Goal: Task Accomplishment & Management: Complete application form

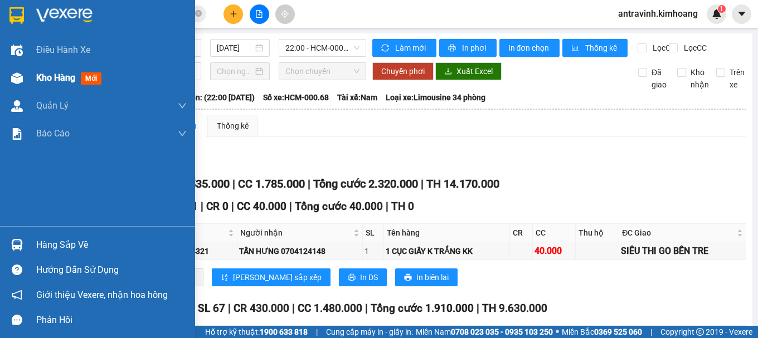
click at [59, 81] on span "Kho hàng" at bounding box center [55, 77] width 39 height 11
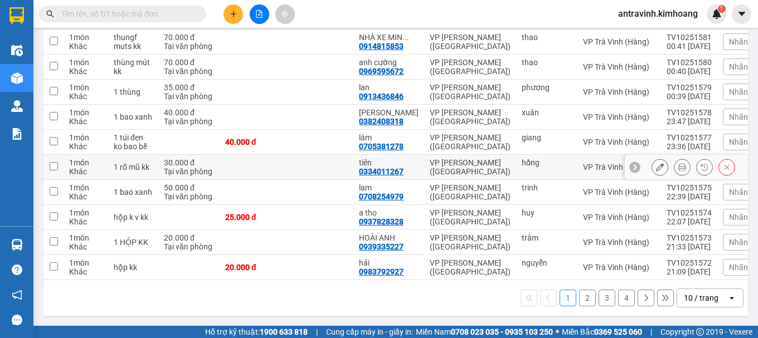
scroll to position [162, 0]
click at [703, 298] on div "10 / trang" at bounding box center [701, 298] width 35 height 11
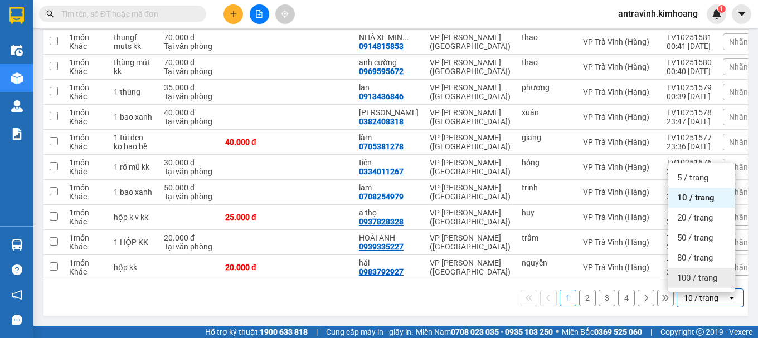
click at [696, 276] on span "100 / trang" at bounding box center [697, 278] width 40 height 11
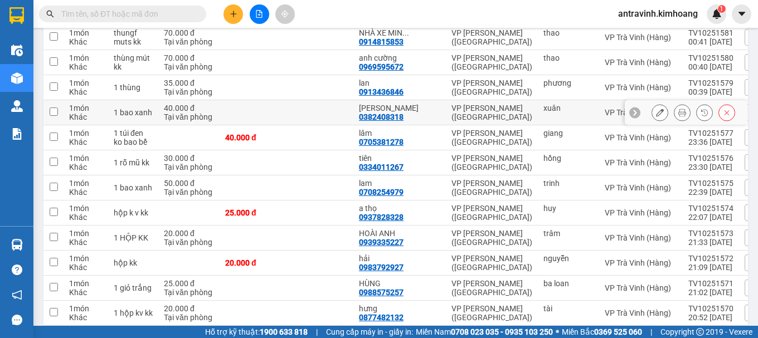
scroll to position [0, 0]
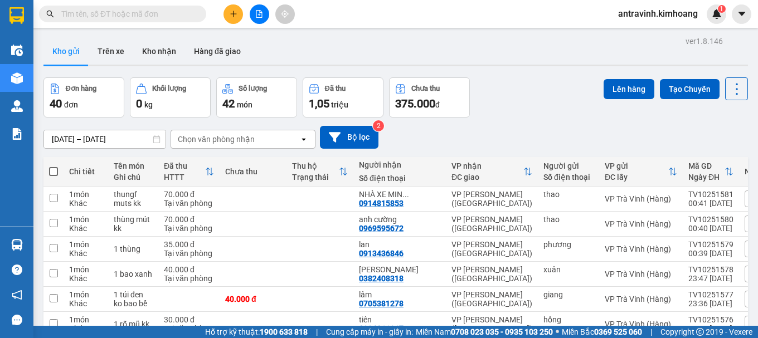
click at [51, 169] on span at bounding box center [53, 171] width 9 height 9
click at [54, 166] on input "checkbox" at bounding box center [54, 166] width 0 height 0
checkbox input "true"
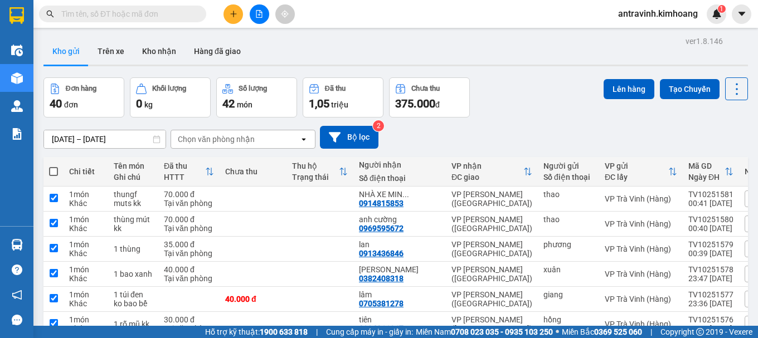
checkbox input "true"
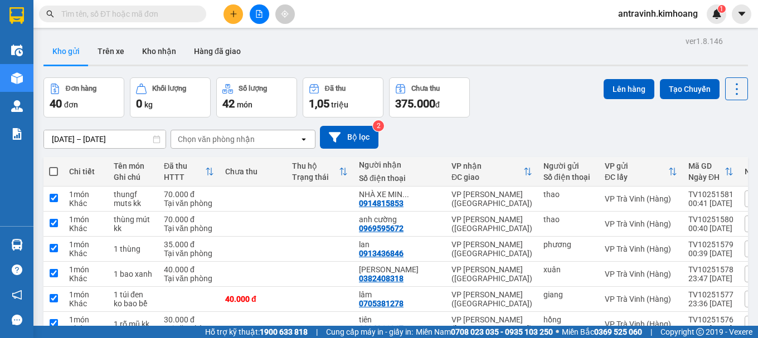
checkbox input "true"
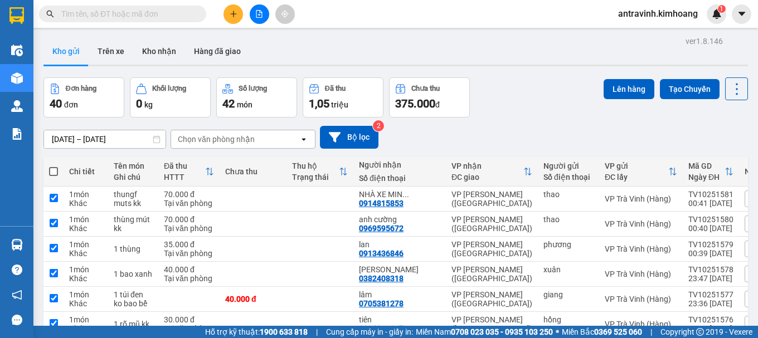
checkbox input "true"
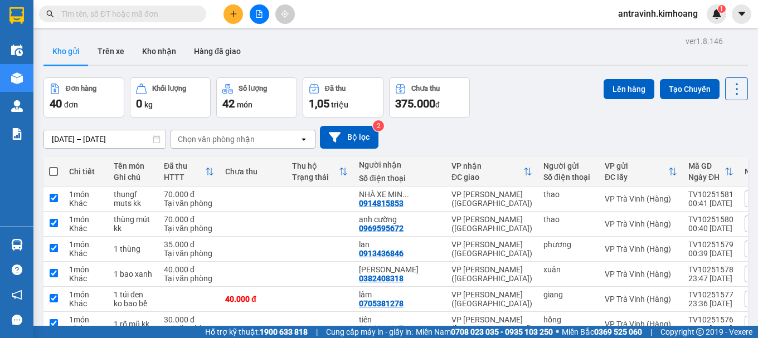
checkbox input "true"
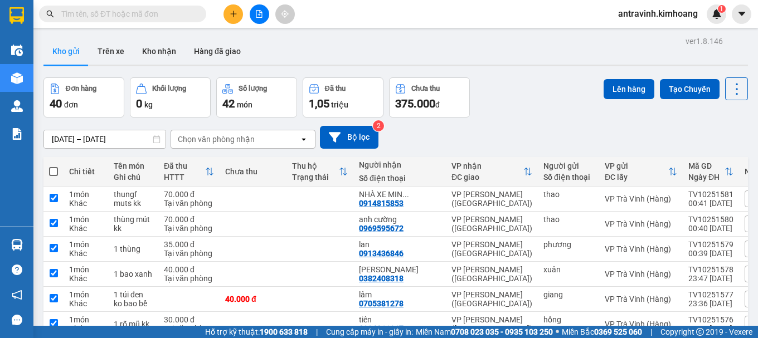
checkbox input "true"
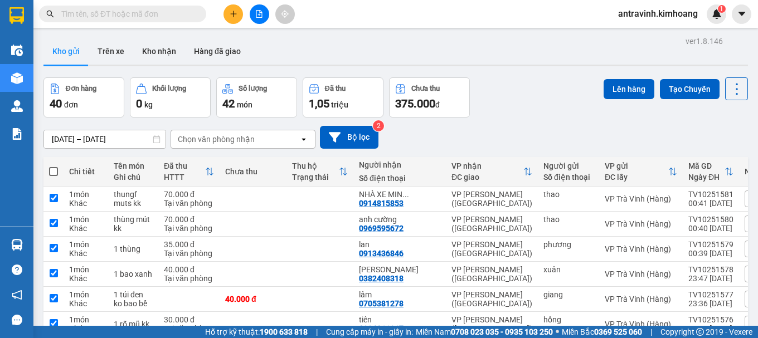
checkbox input "true"
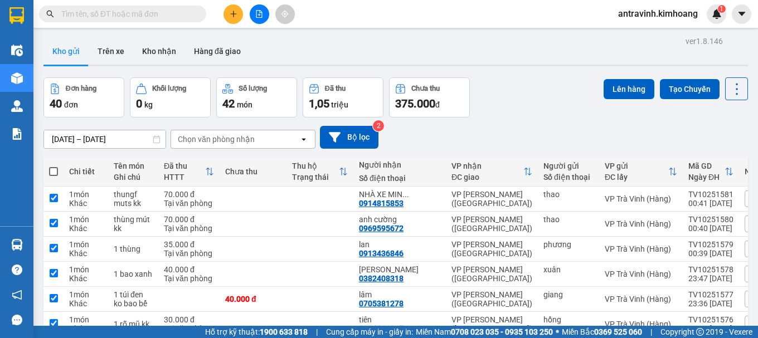
checkbox input "true"
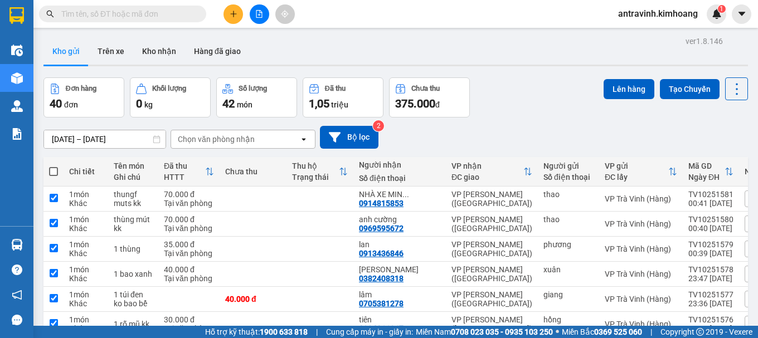
checkbox input "true"
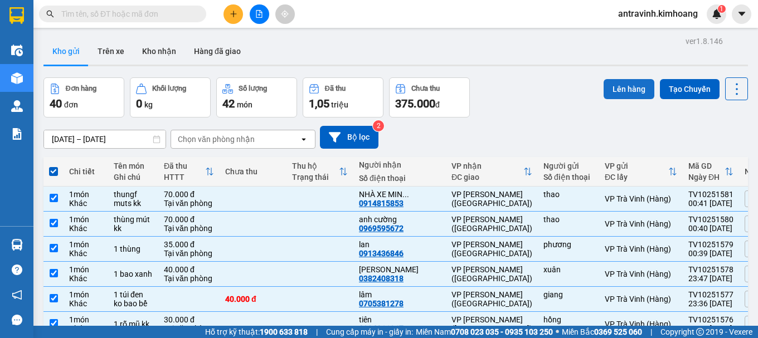
click at [624, 93] on button "Lên hàng" at bounding box center [629, 89] width 51 height 20
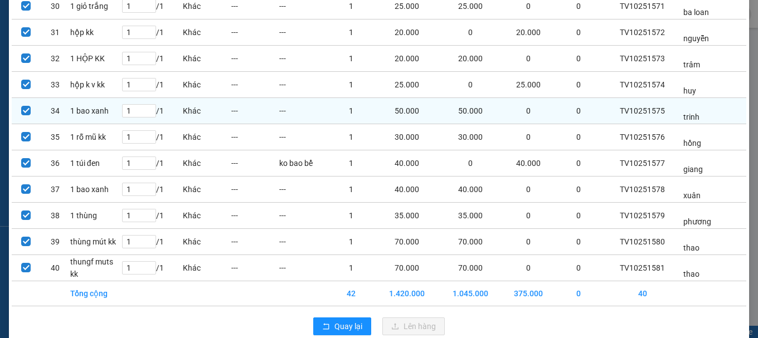
scroll to position [889, 0]
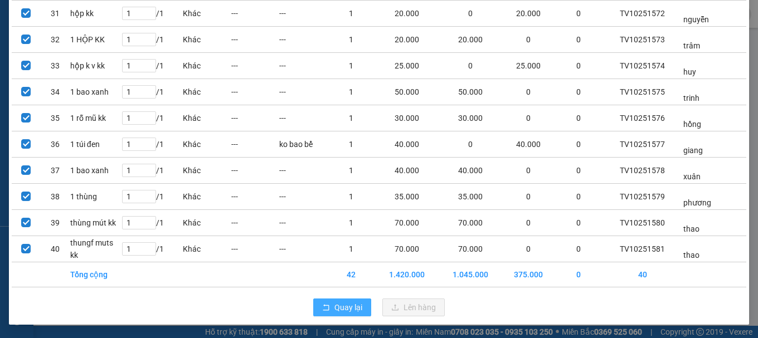
click at [356, 308] on span "Quay lại" at bounding box center [348, 308] width 28 height 12
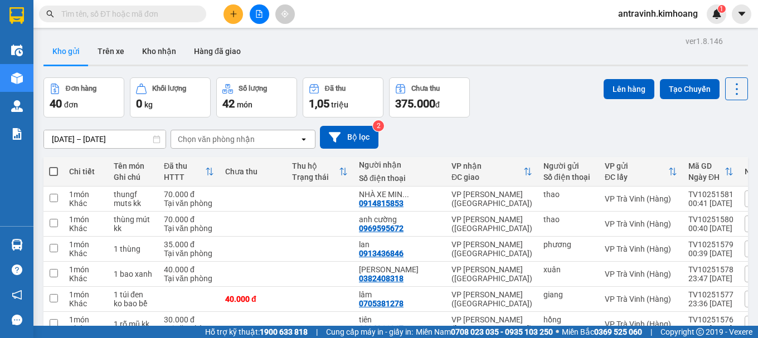
click at [54, 173] on span at bounding box center [53, 171] width 9 height 9
click at [54, 166] on input "checkbox" at bounding box center [54, 166] width 0 height 0
checkbox input "true"
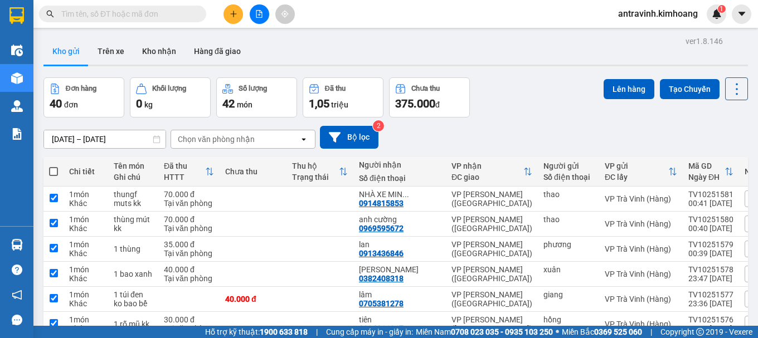
checkbox input "true"
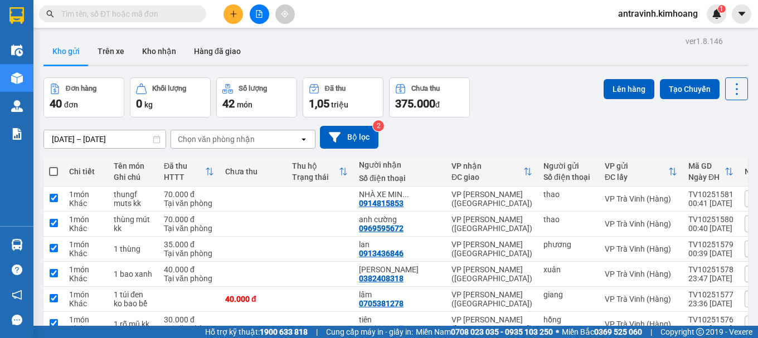
checkbox input "true"
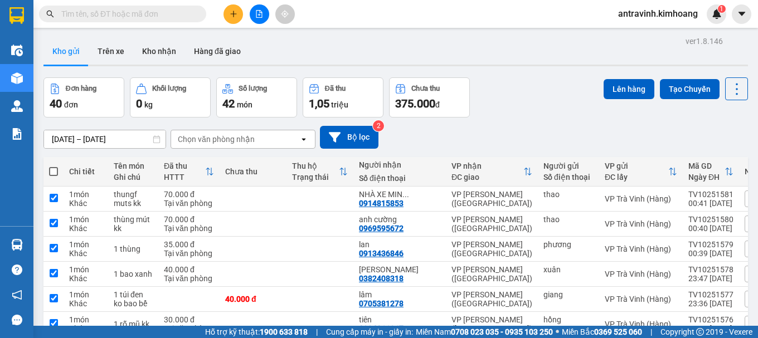
checkbox input "true"
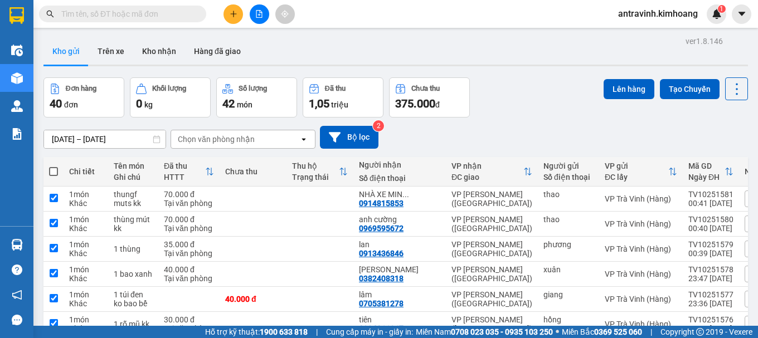
checkbox input "true"
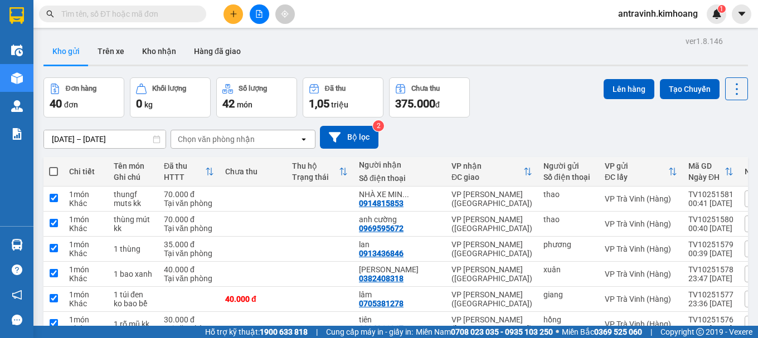
checkbox input "true"
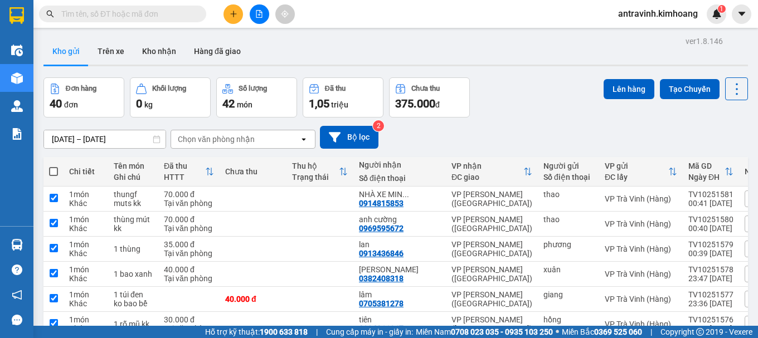
checkbox input "true"
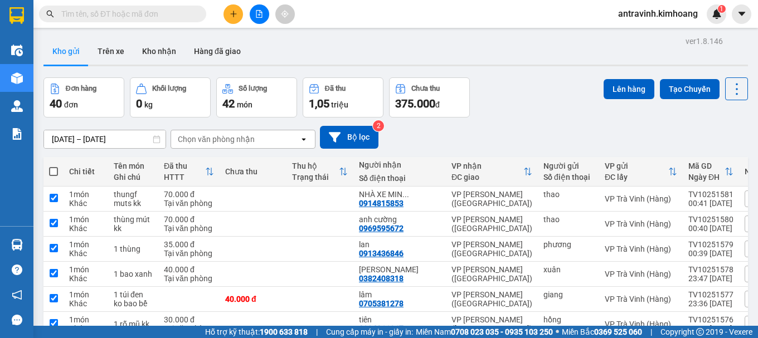
checkbox input "true"
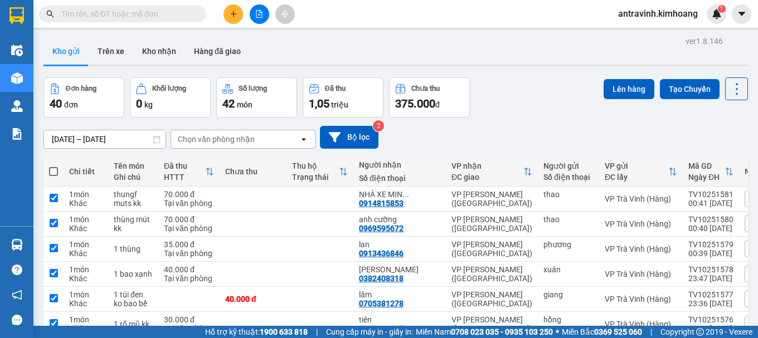
checkbox input "true"
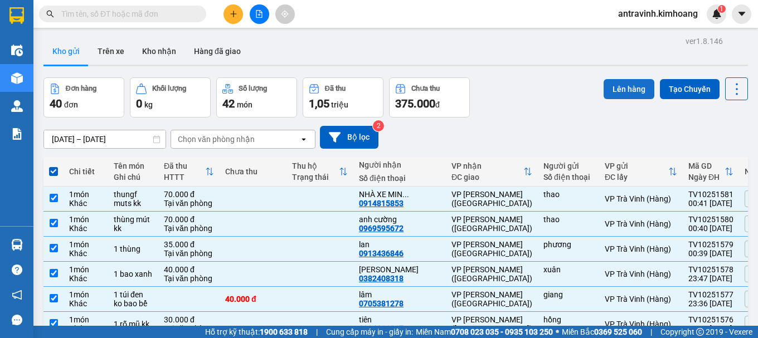
click at [619, 86] on button "Lên hàng" at bounding box center [629, 89] width 51 height 20
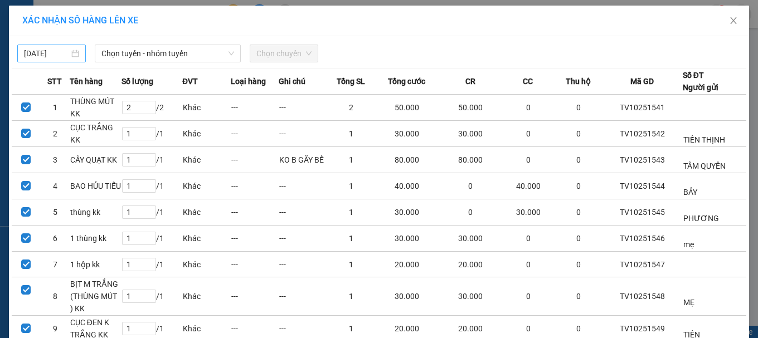
click at [57, 51] on input "[DATE]" at bounding box center [46, 53] width 45 height 12
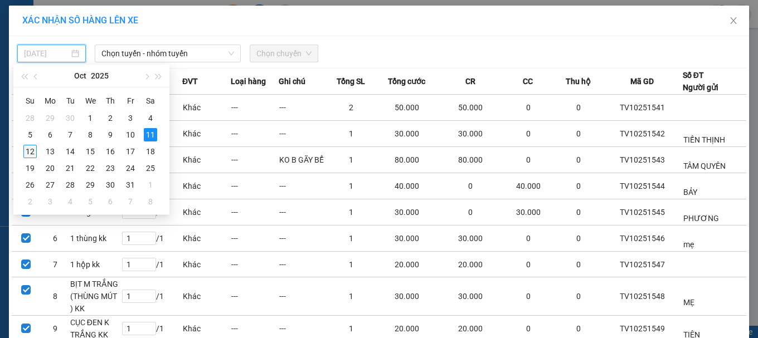
click at [31, 154] on div "12" at bounding box center [29, 151] width 13 height 13
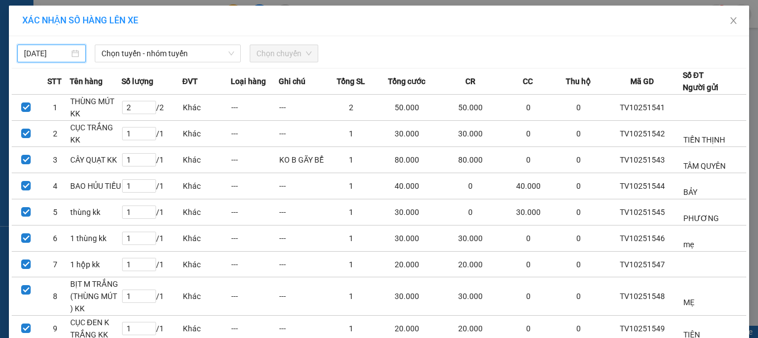
type input "12/10/2025"
click at [163, 54] on span "Chọn tuyến - nhóm tuyến" at bounding box center [167, 53] width 133 height 17
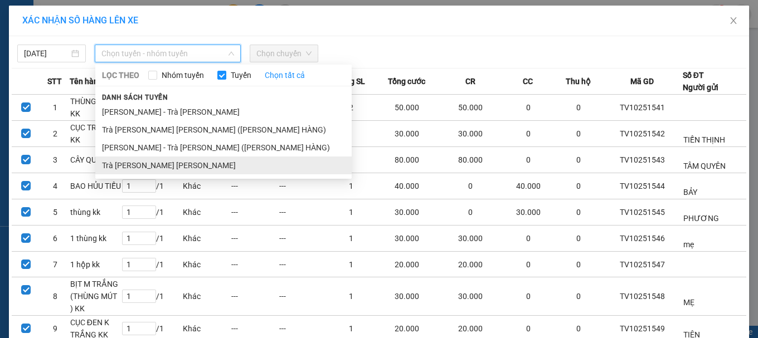
click at [153, 162] on li "Trà Vinh - Hồ Chí Minh" at bounding box center [223, 166] width 256 height 18
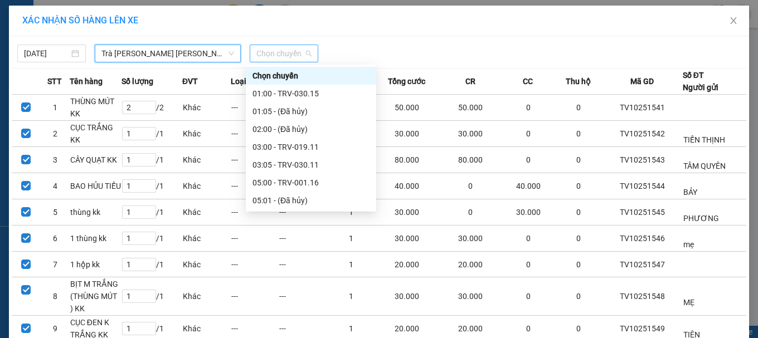
click at [284, 55] on span "Chọn chuyến" at bounding box center [283, 53] width 55 height 17
click at [295, 95] on div "01:00 - TRV-030.15" at bounding box center [310, 93] width 117 height 12
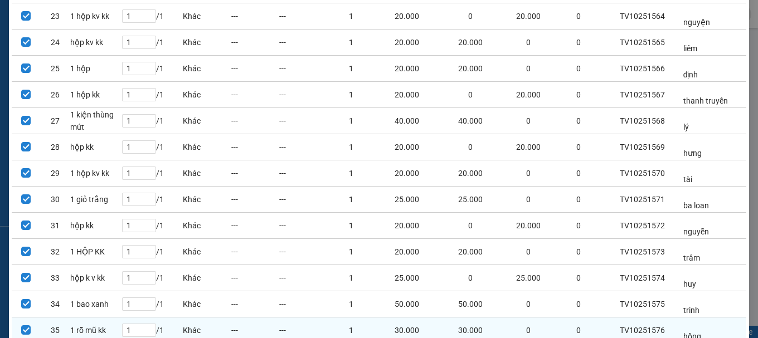
scroll to position [896, 0]
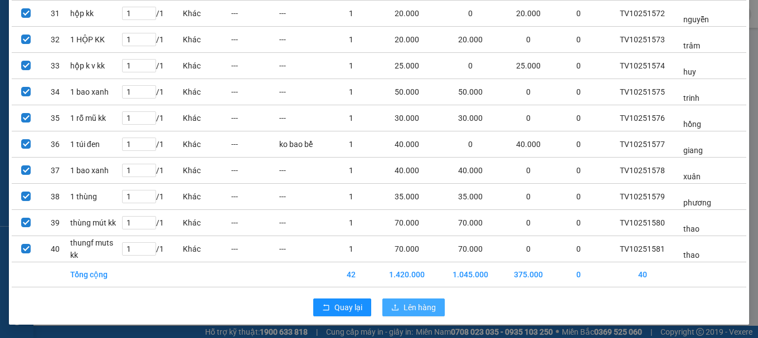
click at [405, 304] on span "Lên hàng" at bounding box center [419, 308] width 32 height 12
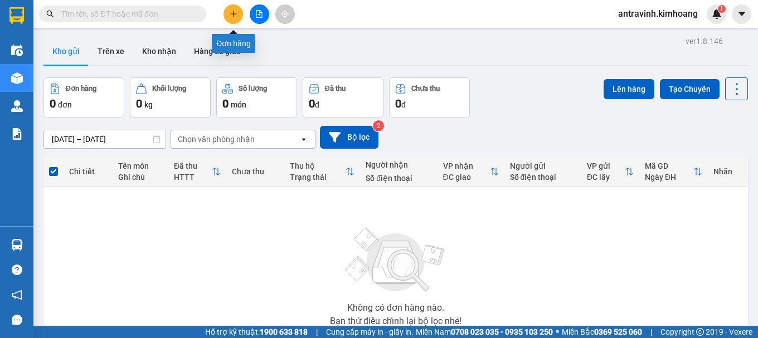
click at [228, 14] on button at bounding box center [233, 14] width 20 height 20
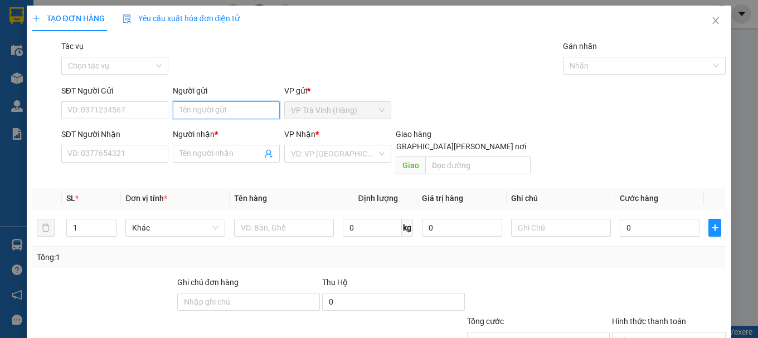
click at [232, 107] on input "Người gửi" at bounding box center [226, 110] width 107 height 18
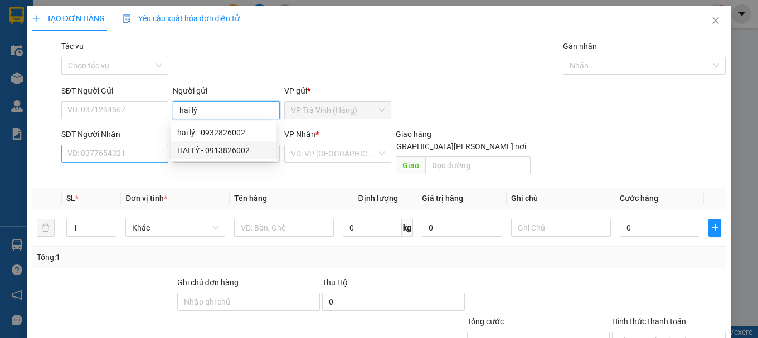
type input "hai lý"
click at [154, 152] on input "SĐT Người Nhận" at bounding box center [114, 154] width 107 height 18
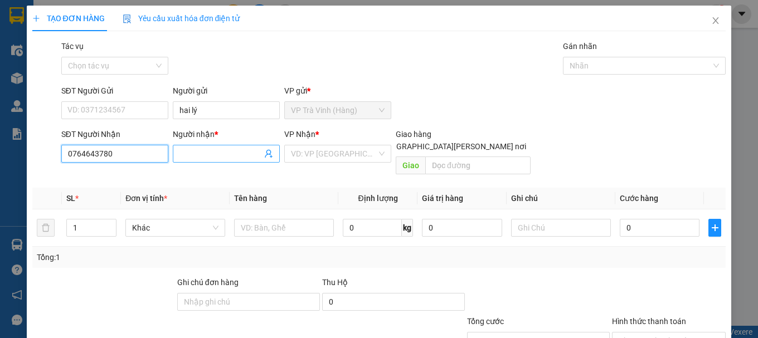
type input "0764643780"
click at [202, 150] on input "Người nhận *" at bounding box center [220, 154] width 82 height 12
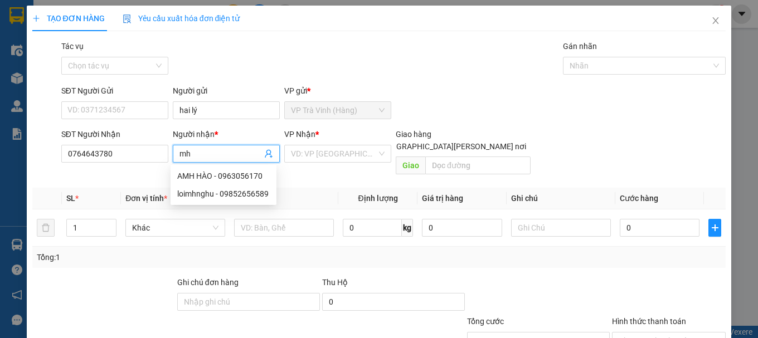
type input "m"
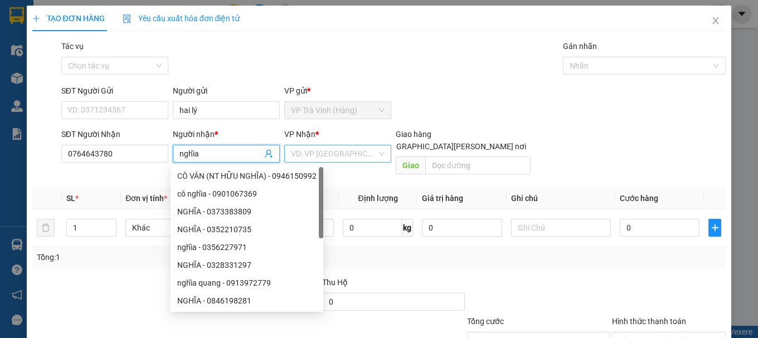
type input "nghĩa"
click at [342, 148] on input "search" at bounding box center [334, 153] width 86 height 17
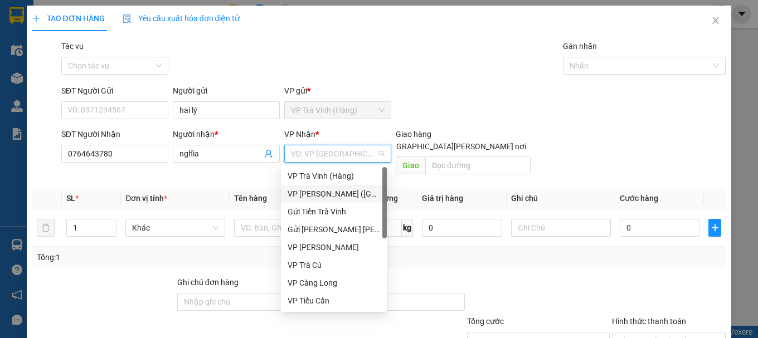
click at [330, 191] on div "VP [PERSON_NAME] ([GEOGRAPHIC_DATA])" at bounding box center [334, 194] width 93 height 12
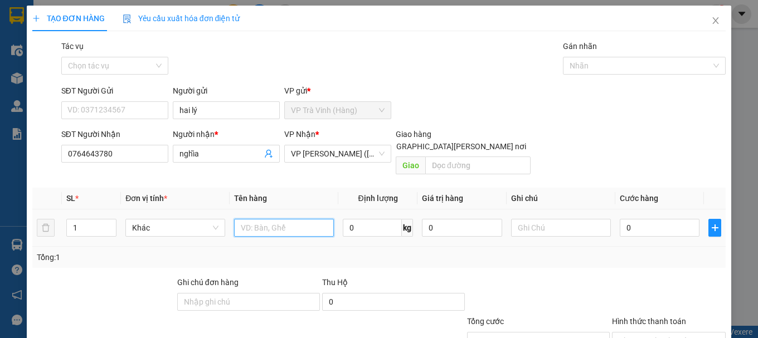
click at [268, 219] on input "text" at bounding box center [284, 228] width 100 height 18
type input "1 thùng"
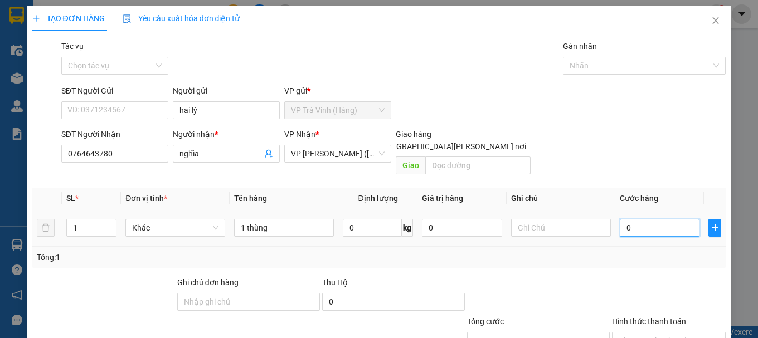
click at [651, 219] on input "0" at bounding box center [660, 228] width 80 height 18
type input "3"
type input "30"
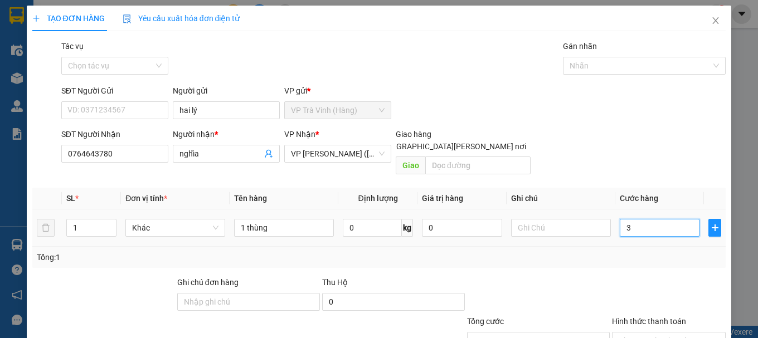
type input "30"
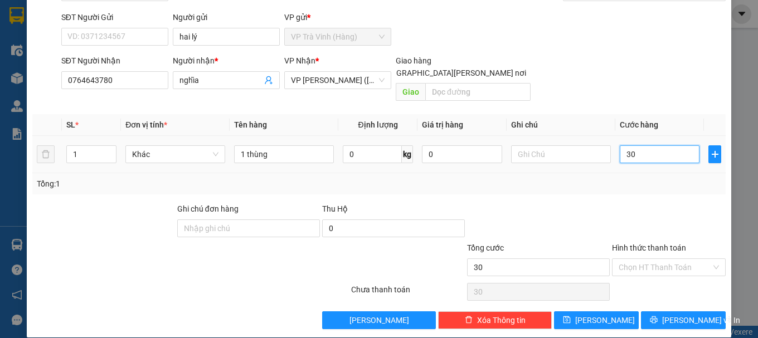
scroll to position [74, 0]
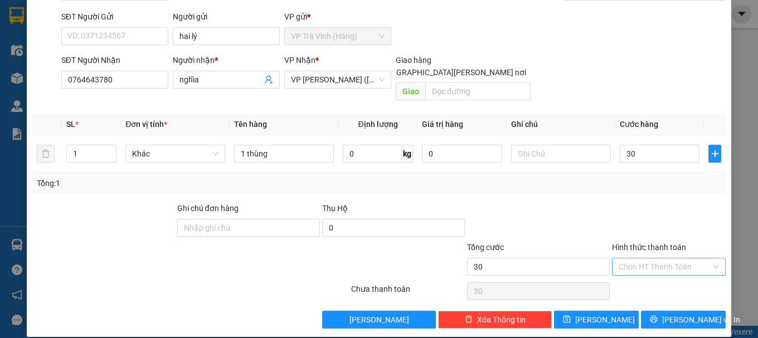
type input "30.000"
click at [649, 259] on input "Hình thức thanh toán" at bounding box center [665, 267] width 93 height 17
click at [651, 276] on div "Tại văn phòng" at bounding box center [661, 277] width 99 height 12
type input "0"
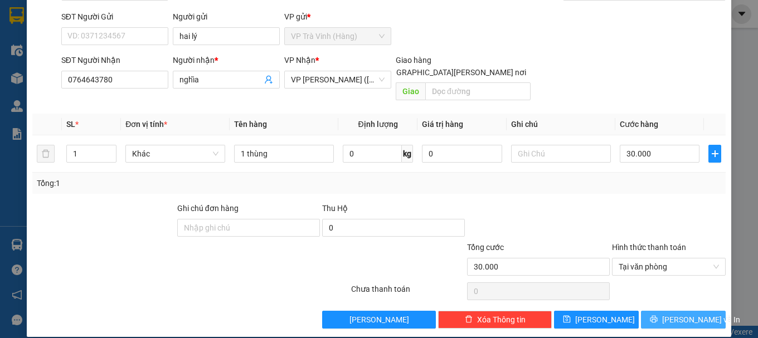
click at [667, 314] on span "[PERSON_NAME] và In" at bounding box center [701, 320] width 78 height 12
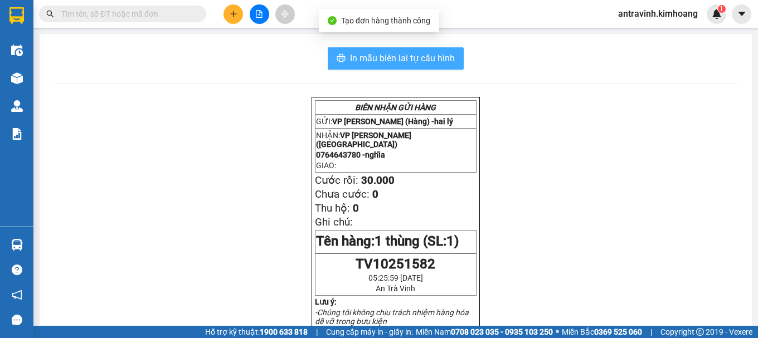
click at [440, 61] on span "In mẫu biên lai tự cấu hình" at bounding box center [402, 58] width 105 height 14
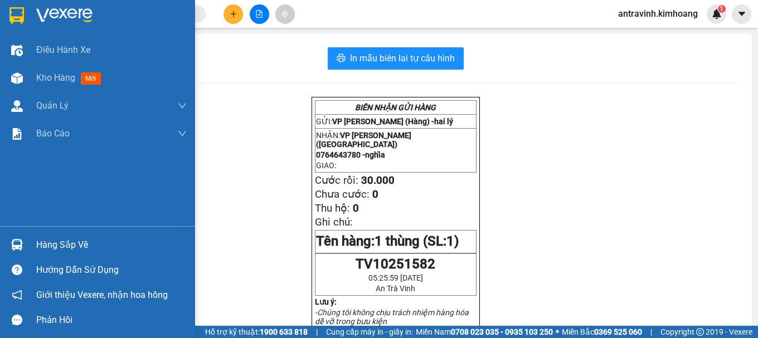
click at [40, 237] on div "Hàng sắp về" at bounding box center [111, 245] width 150 height 17
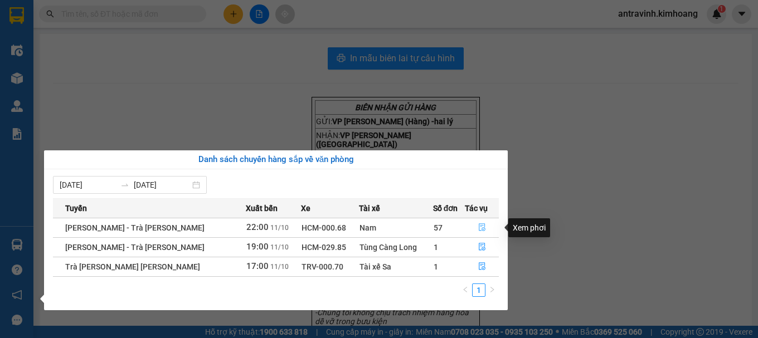
click at [478, 223] on icon "file-done" at bounding box center [482, 227] width 8 height 8
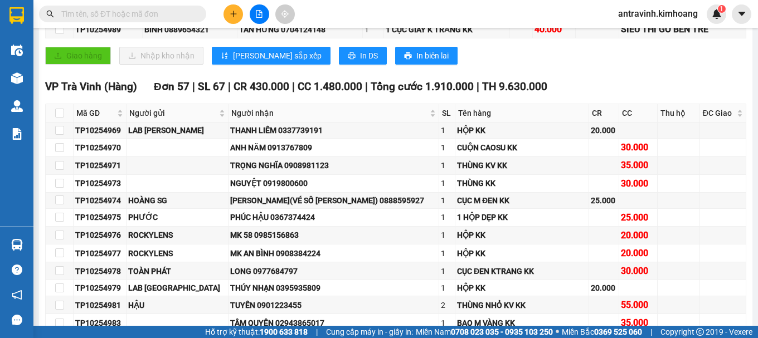
scroll to position [223, 0]
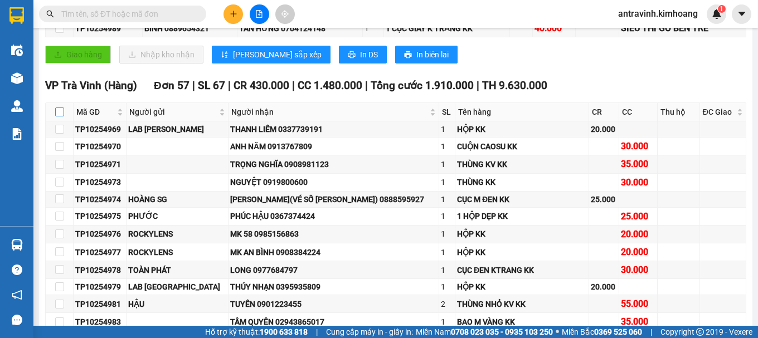
click at [59, 116] on input "checkbox" at bounding box center [59, 112] width 9 height 9
checkbox input "true"
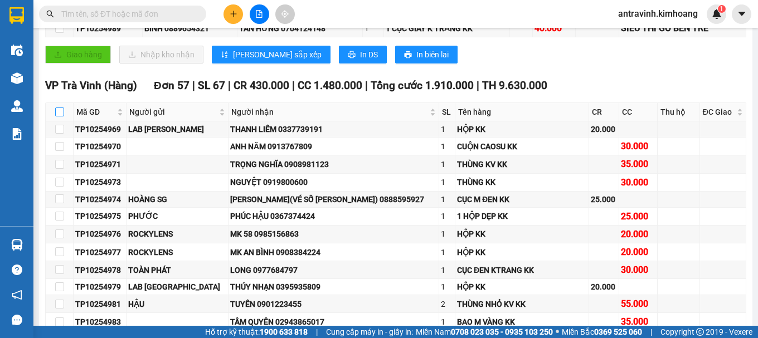
checkbox input "true"
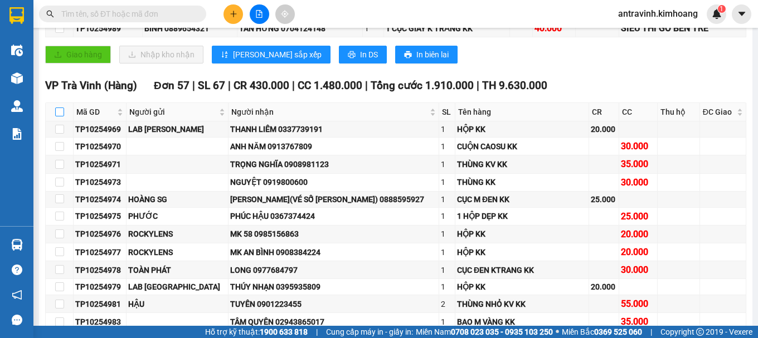
checkbox input "true"
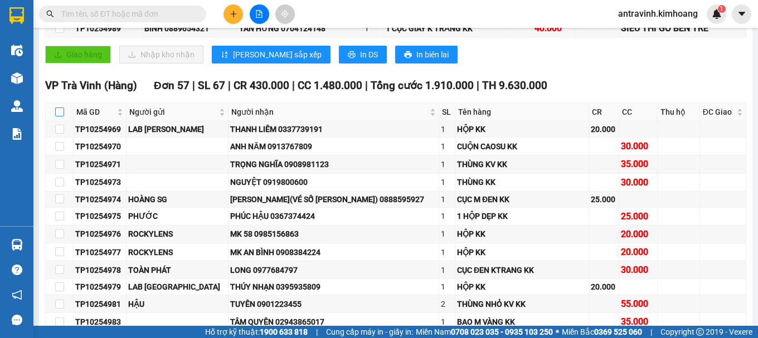
checkbox input "true"
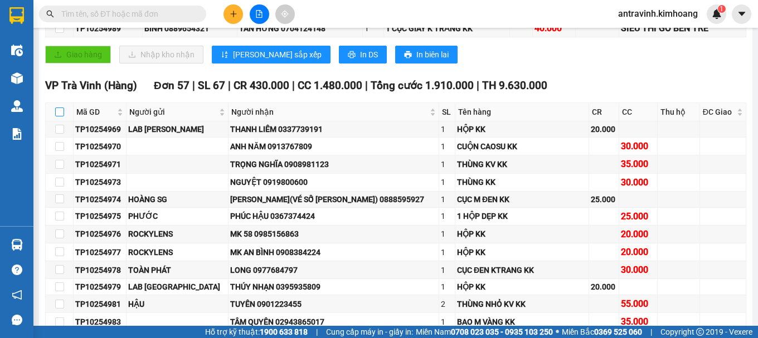
checkbox input "true"
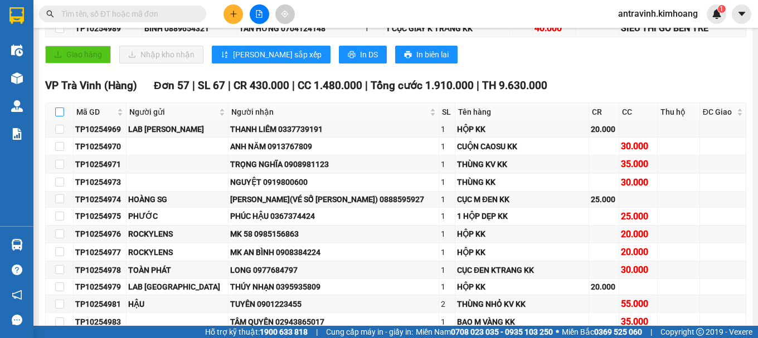
checkbox input "true"
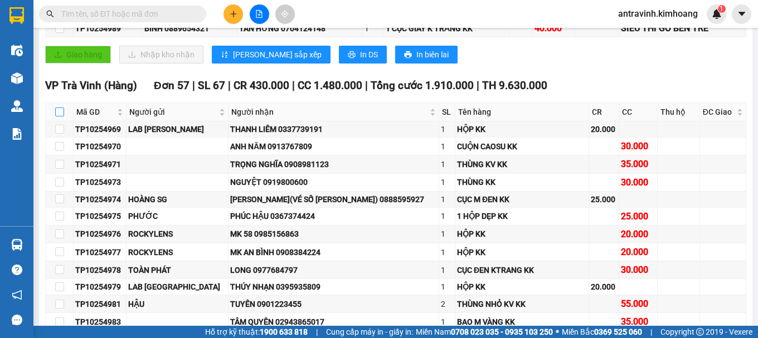
checkbox input "true"
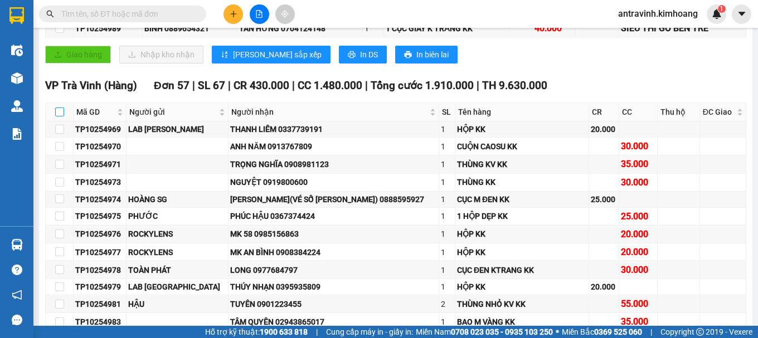
checkbox input "true"
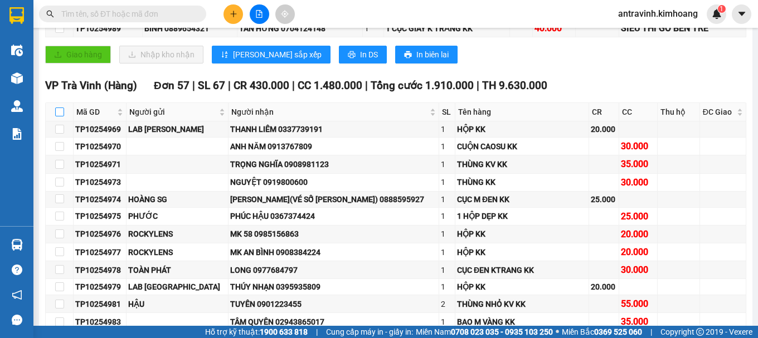
checkbox input "true"
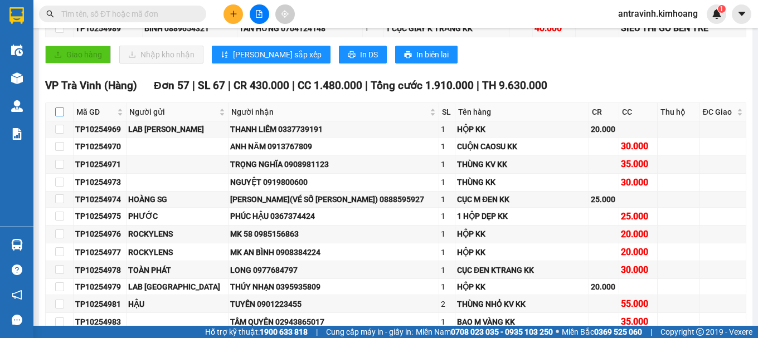
checkbox input "true"
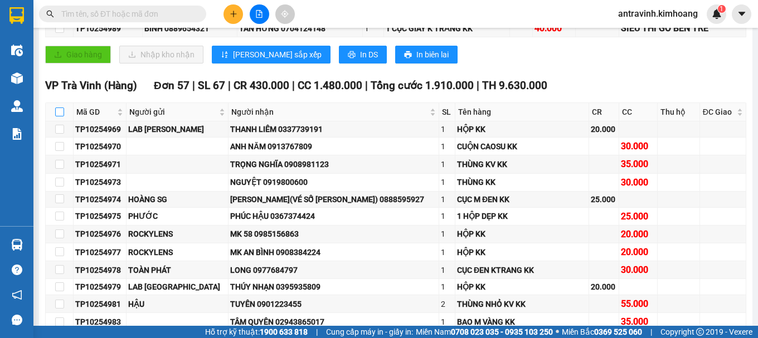
checkbox input "true"
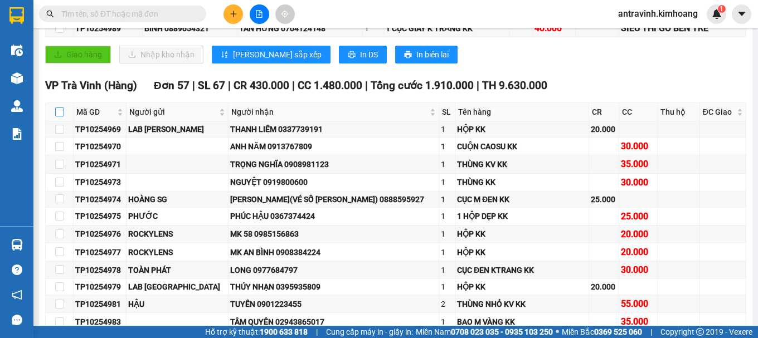
checkbox input "true"
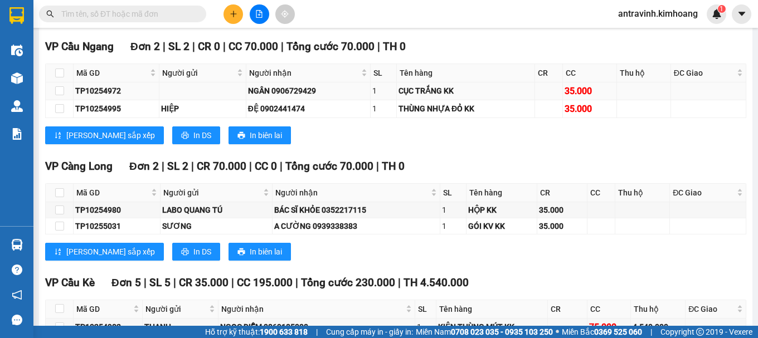
scroll to position [1115, 0]
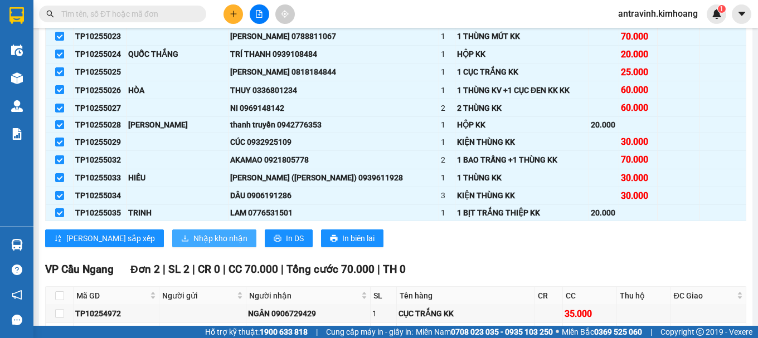
click at [193, 245] on span "Nhập kho nhận" at bounding box center [220, 238] width 54 height 12
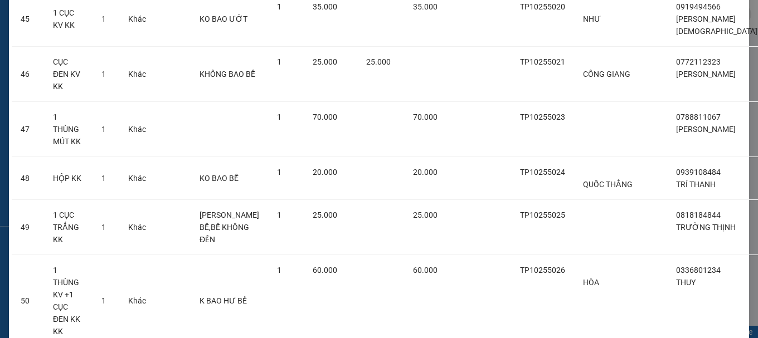
scroll to position [2430, 0]
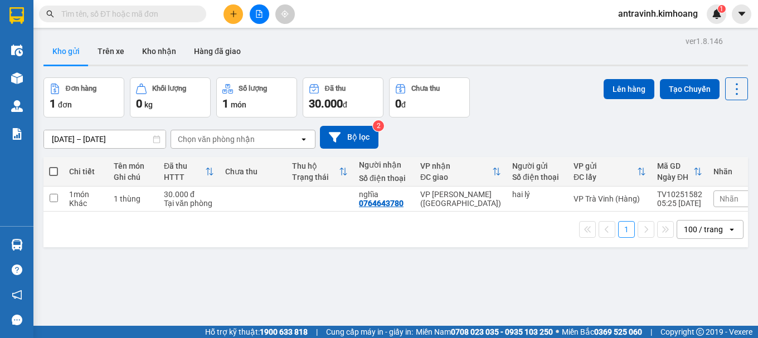
click at [117, 19] on input "text" at bounding box center [127, 14] width 132 height 12
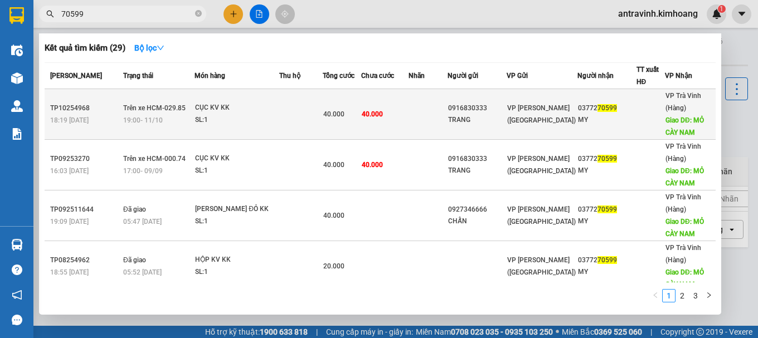
type input "70599"
click at [310, 123] on td at bounding box center [300, 114] width 43 height 51
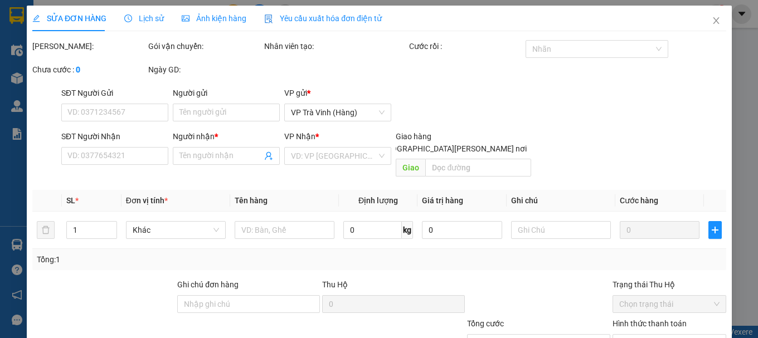
type input "0916830333"
type input "TRANG"
type input "0377270599"
type input "MY"
type input "MỎ CÀY NAM"
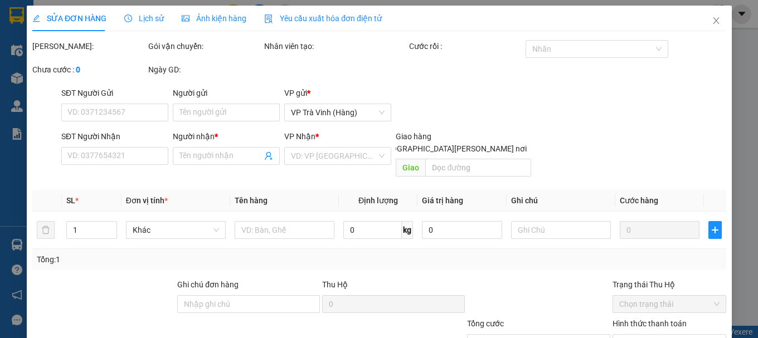
type input "40.000"
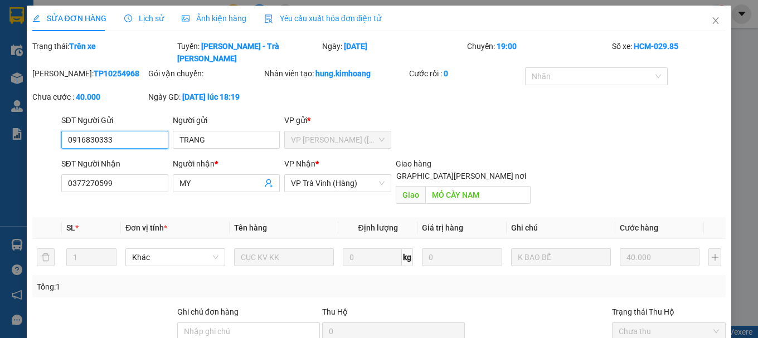
scroll to position [76, 0]
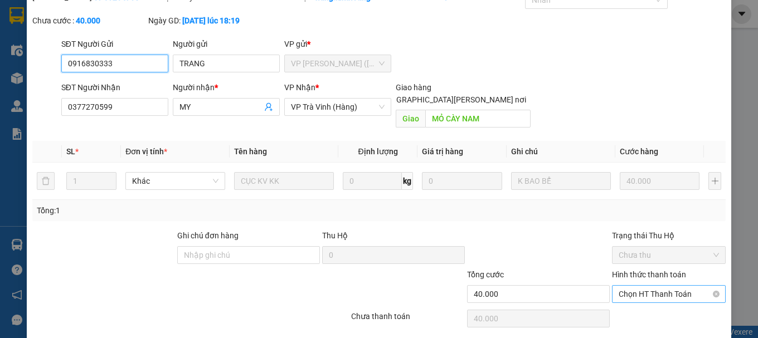
click at [623, 286] on span "Chọn HT Thanh Toán" at bounding box center [669, 294] width 100 height 17
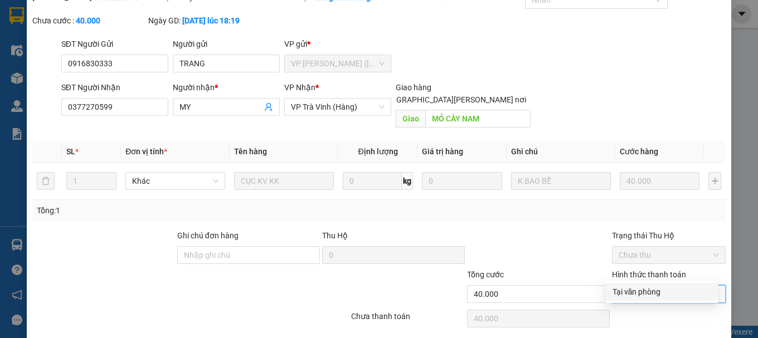
click at [621, 293] on div "Tại văn phòng" at bounding box center [661, 292] width 99 height 12
type input "0"
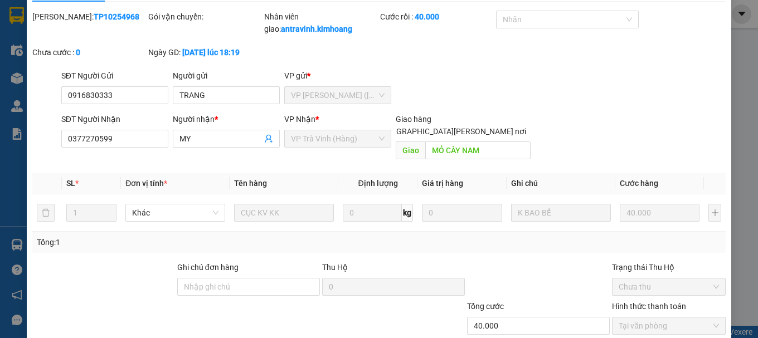
scroll to position [0, 0]
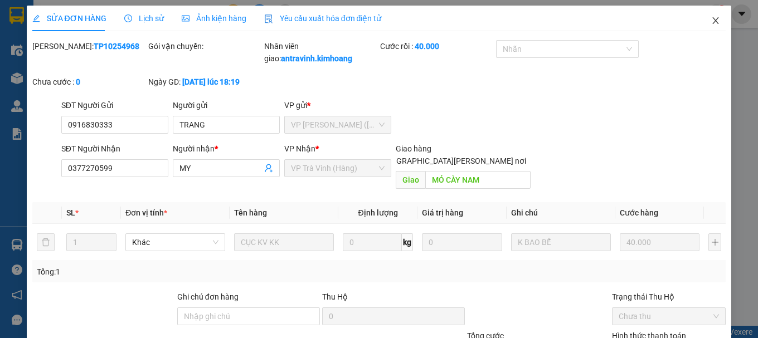
click at [711, 25] on icon "close" at bounding box center [715, 20] width 9 height 9
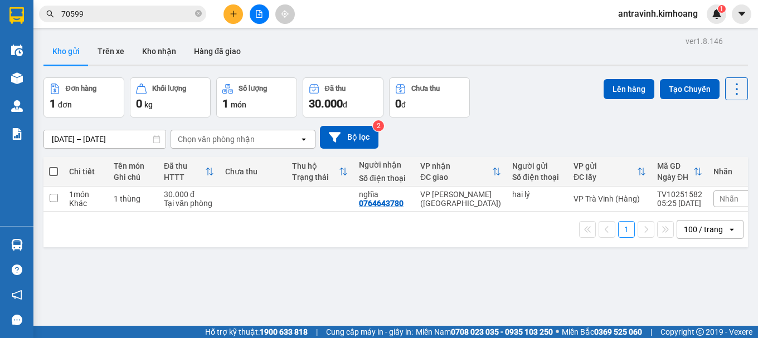
click at [114, 11] on input "70599" at bounding box center [127, 14] width 132 height 12
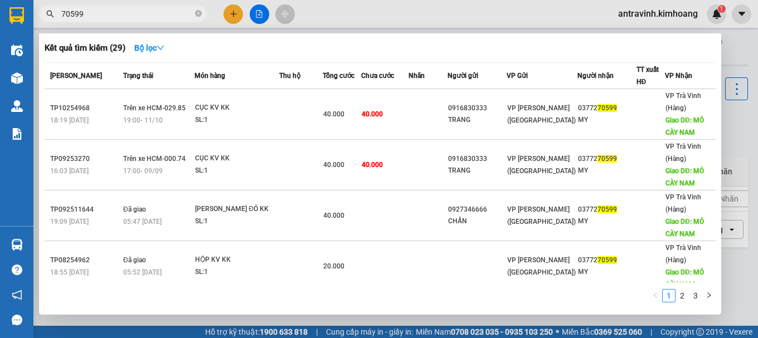
click at [114, 11] on input "70599" at bounding box center [127, 14] width 132 height 12
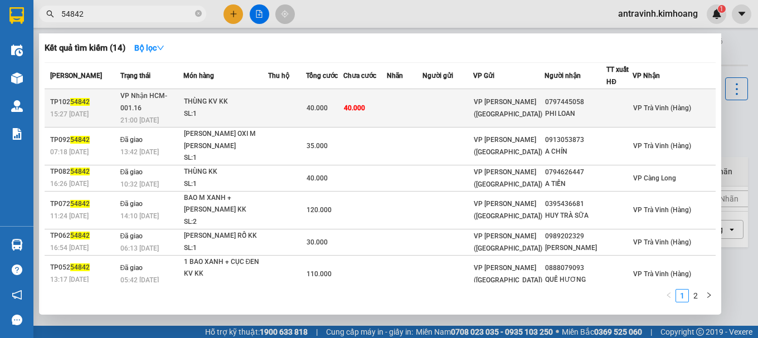
type input "54842"
click at [304, 108] on td at bounding box center [287, 108] width 38 height 38
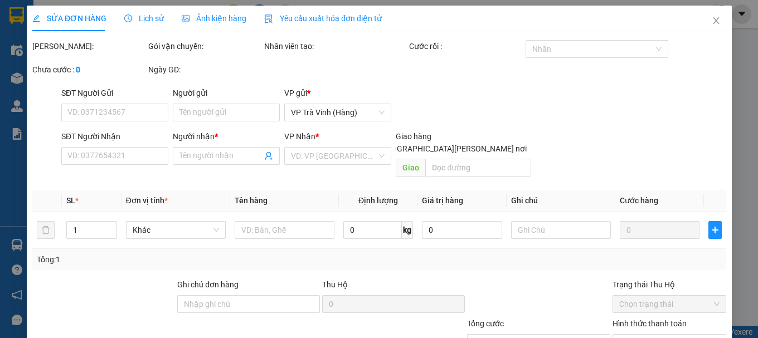
type input "0797445058"
type input "PHI LOAN"
type input "40.000"
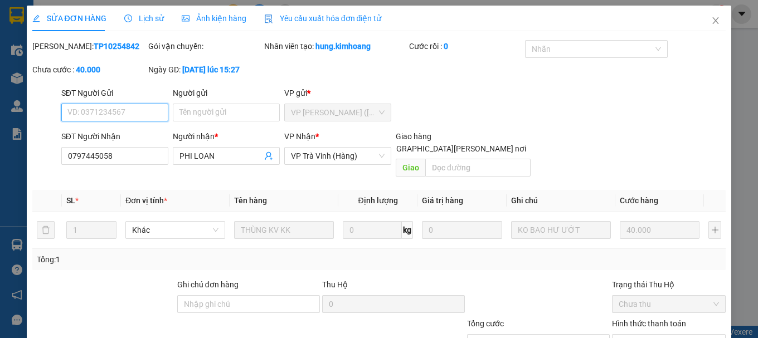
scroll to position [76, 0]
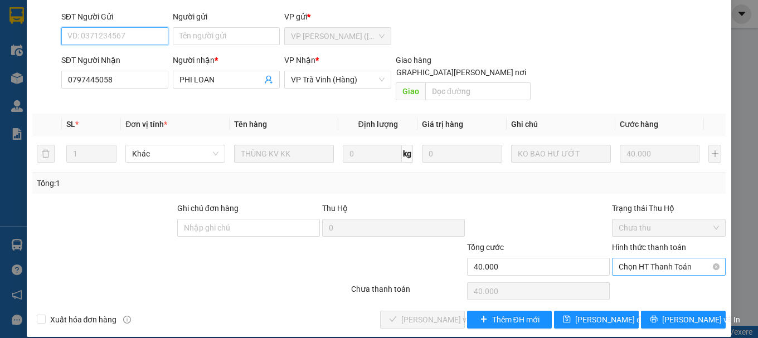
click at [645, 259] on span "Chọn HT Thanh Toán" at bounding box center [669, 267] width 100 height 17
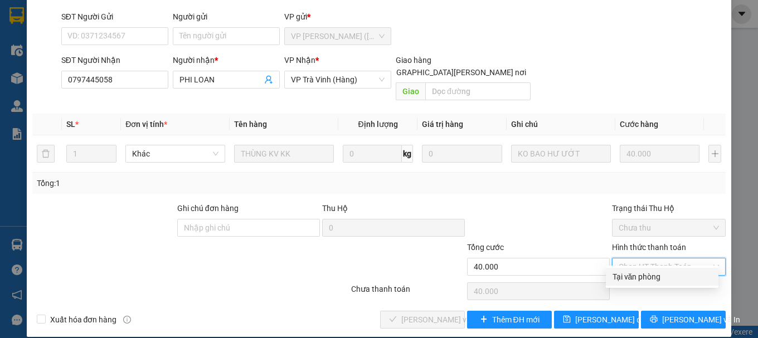
click at [643, 278] on div "Tại văn phòng" at bounding box center [661, 277] width 99 height 12
type input "0"
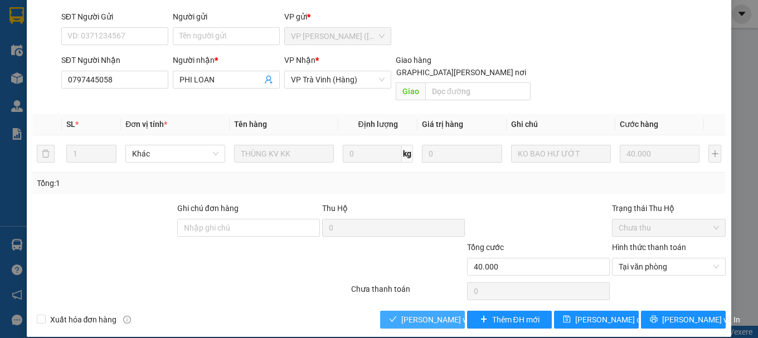
click at [426, 314] on span "[PERSON_NAME] và Giao hàng" at bounding box center [476, 320] width 150 height 12
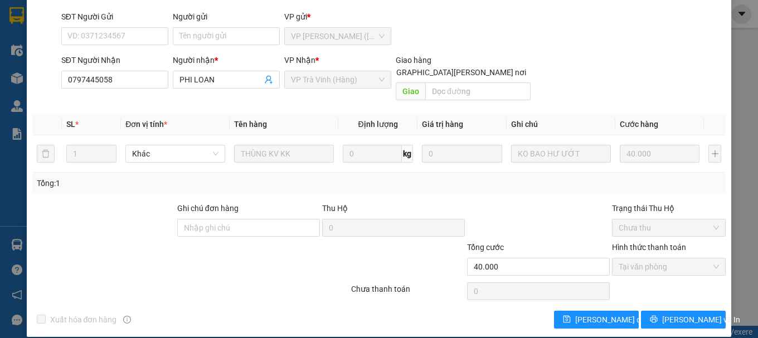
scroll to position [0, 0]
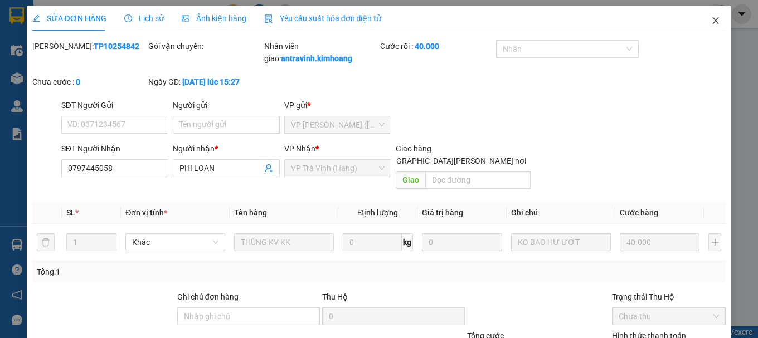
click at [711, 25] on icon "close" at bounding box center [715, 20] width 9 height 9
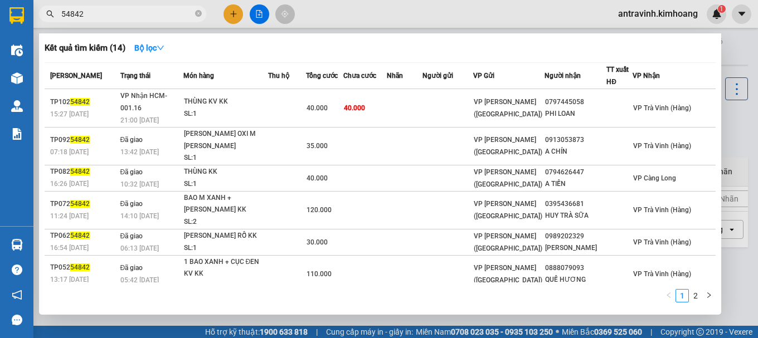
click at [117, 16] on input "54842" at bounding box center [127, 14] width 132 height 12
click at [116, 16] on input "54842" at bounding box center [127, 14] width 132 height 12
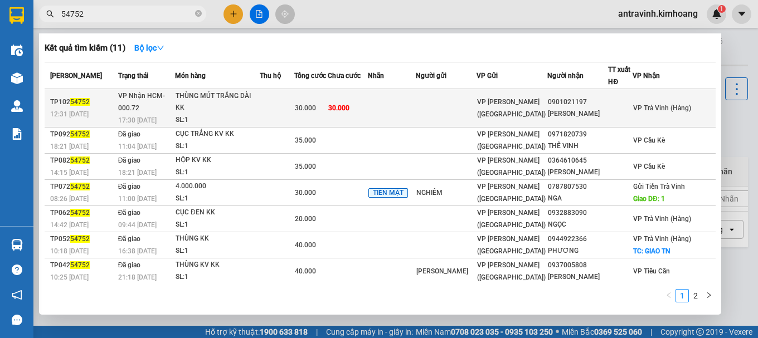
type input "54752"
click at [316, 104] on span "30.000" at bounding box center [305, 108] width 21 height 8
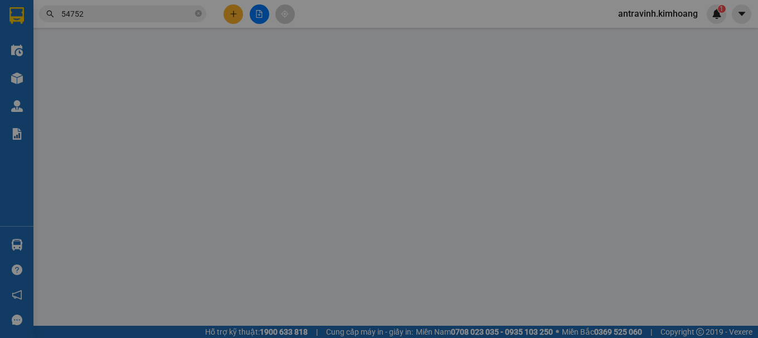
type input "0901021197"
type input "GIA HÂN"
type input "30.000"
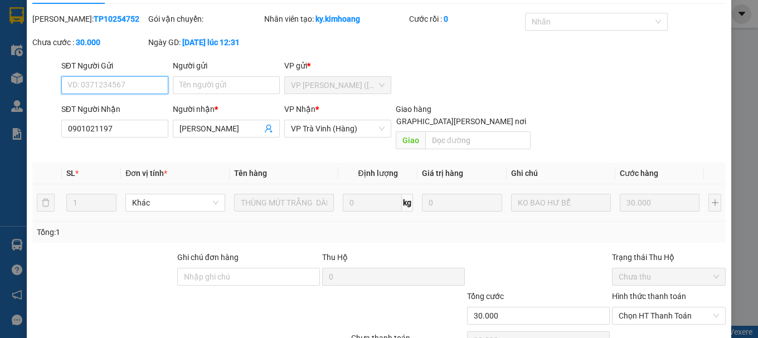
scroll to position [76, 0]
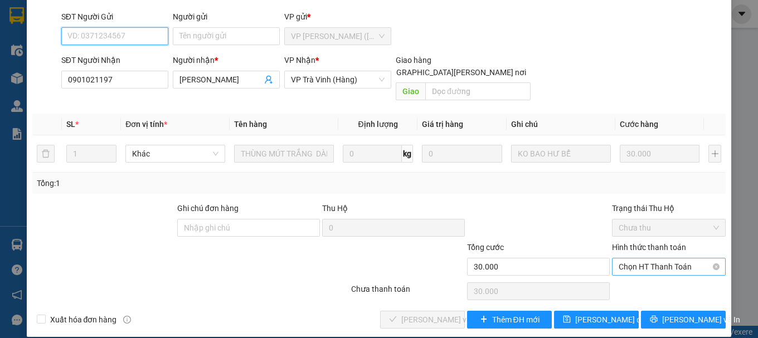
click at [641, 260] on span "Chọn HT Thanh Toán" at bounding box center [669, 267] width 100 height 17
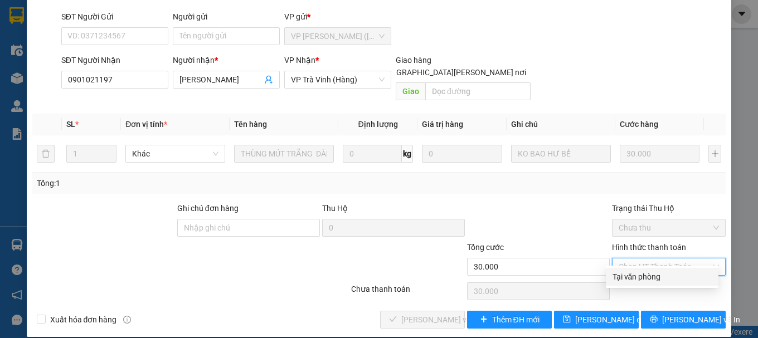
click at [640, 276] on div "Tại văn phòng" at bounding box center [661, 277] width 99 height 12
type input "0"
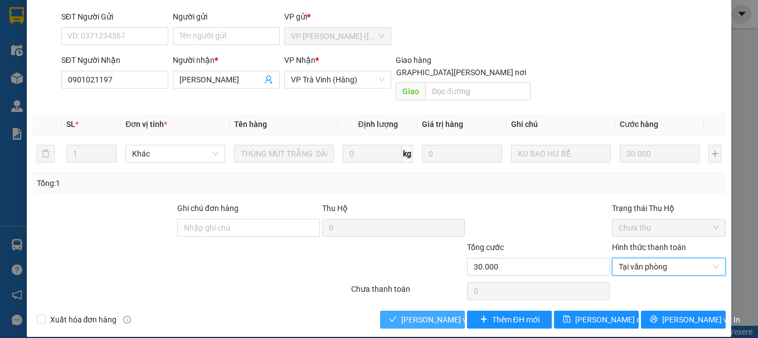
click at [425, 314] on span "[PERSON_NAME] và Giao hàng" at bounding box center [476, 320] width 150 height 12
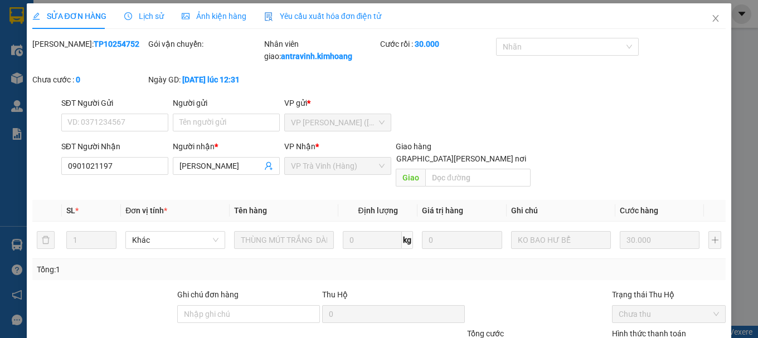
scroll to position [0, 0]
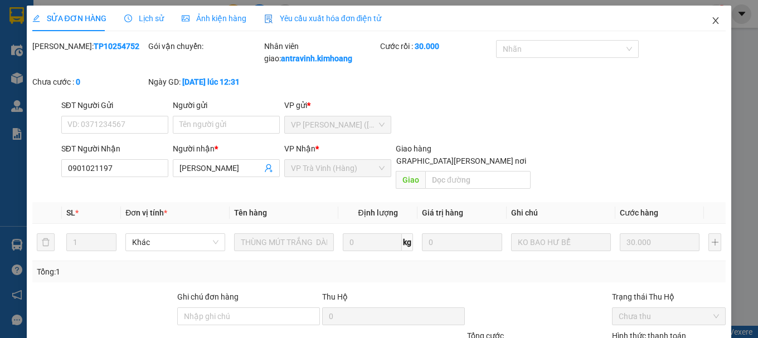
click at [711, 24] on icon "close" at bounding box center [715, 20] width 9 height 9
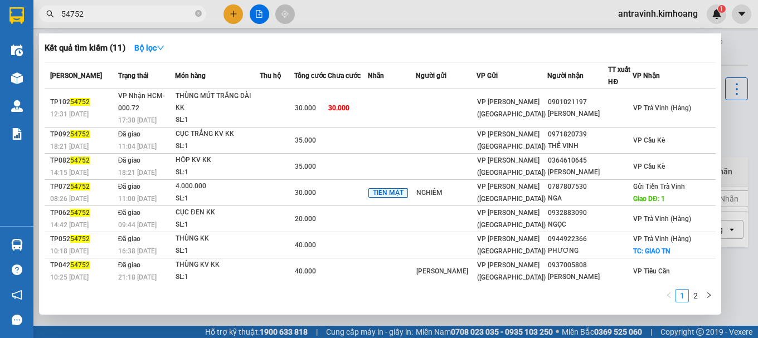
click at [108, 17] on input "54752" at bounding box center [127, 14] width 132 height 12
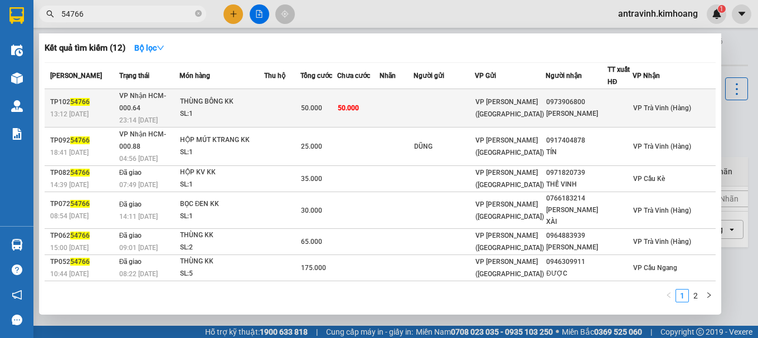
type input "54766"
click at [264, 108] on div "SL: 1" at bounding box center [222, 114] width 84 height 12
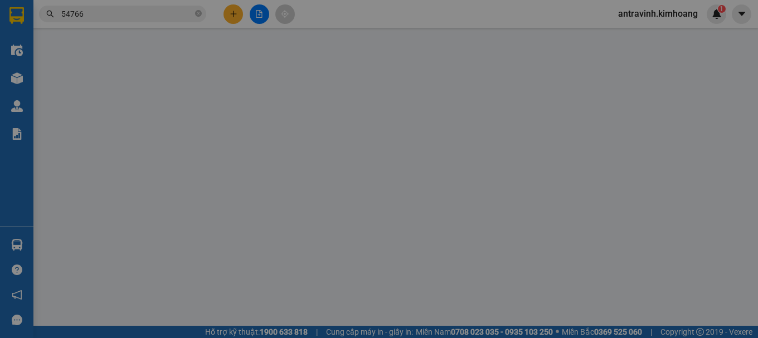
type input "0973906800"
type input "VÕ NGỌC THU"
type input "50.000"
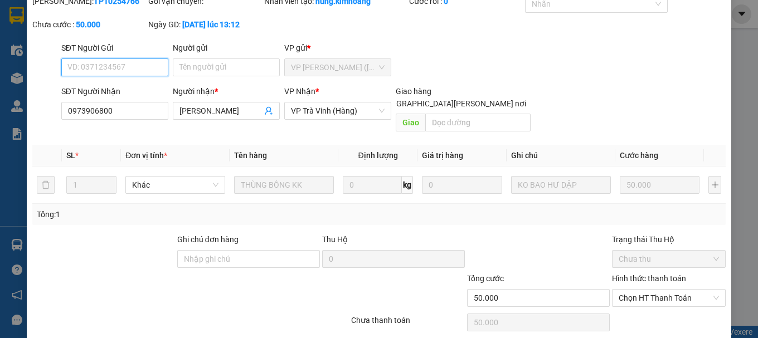
scroll to position [76, 0]
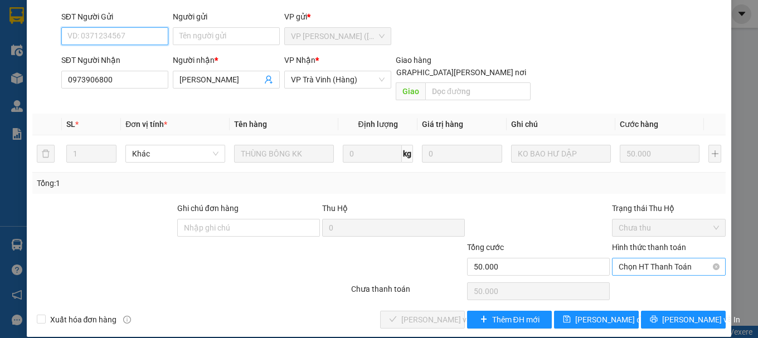
click at [632, 259] on span "Chọn HT Thanh Toán" at bounding box center [669, 267] width 100 height 17
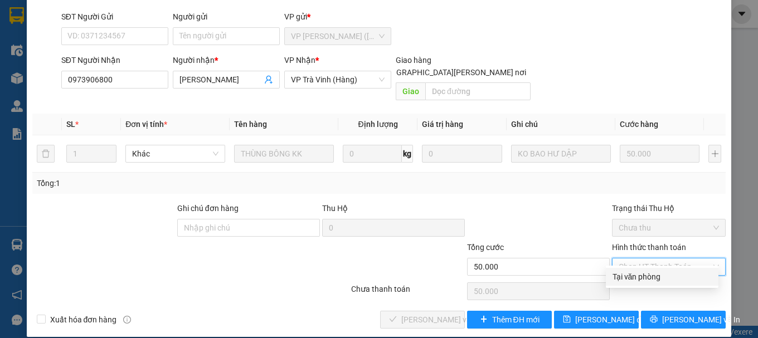
click at [632, 277] on div "Tại văn phòng" at bounding box center [661, 277] width 99 height 12
type input "0"
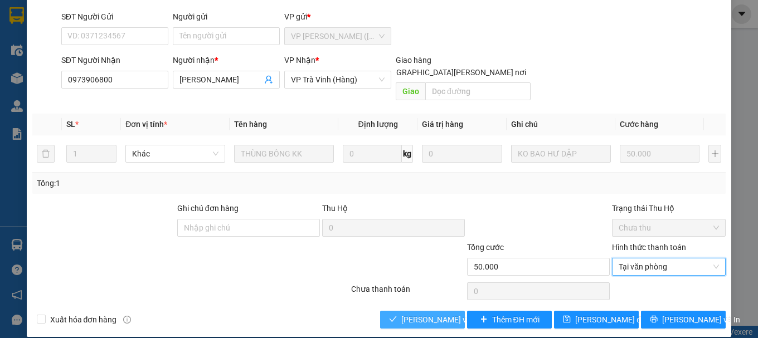
click at [443, 314] on span "[PERSON_NAME] và Giao hàng" at bounding box center [476, 320] width 150 height 12
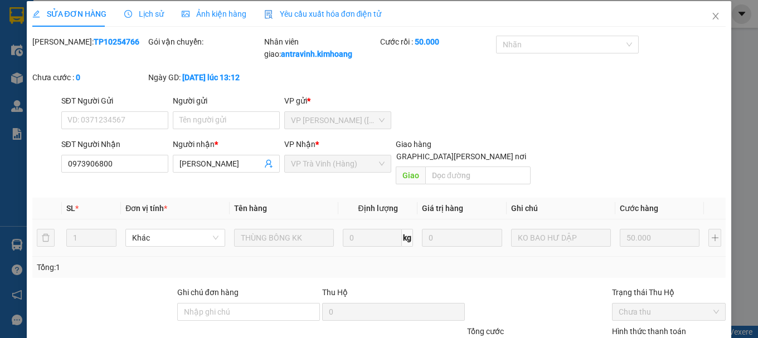
scroll to position [0, 0]
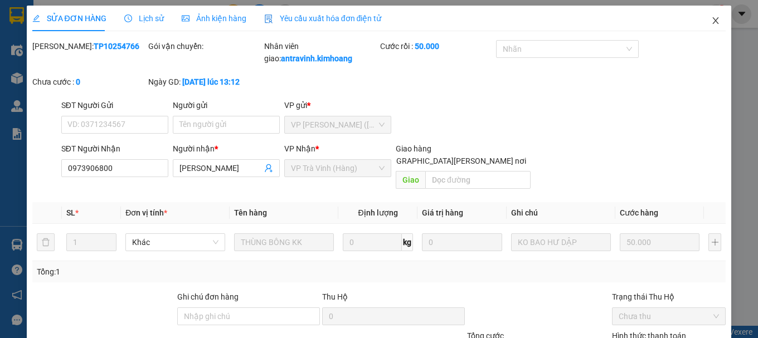
click at [711, 24] on icon "close" at bounding box center [715, 20] width 9 height 9
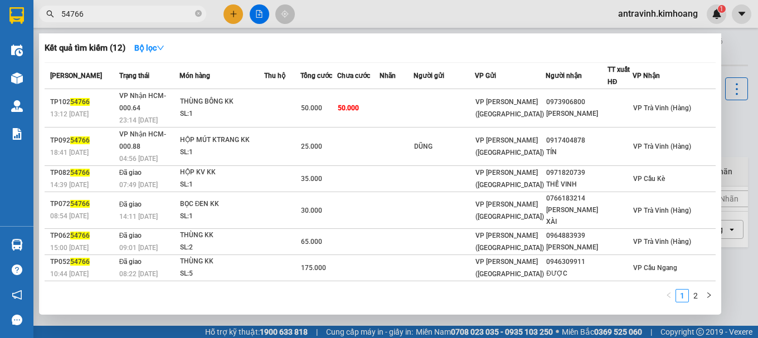
click at [120, 17] on input "54766" at bounding box center [127, 14] width 132 height 12
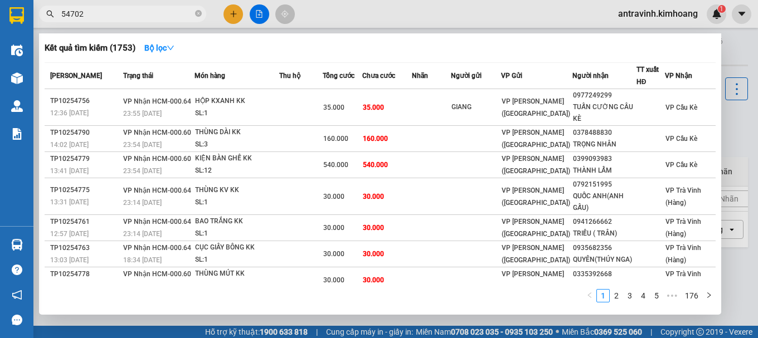
click at [108, 13] on input "54702" at bounding box center [127, 14] width 132 height 12
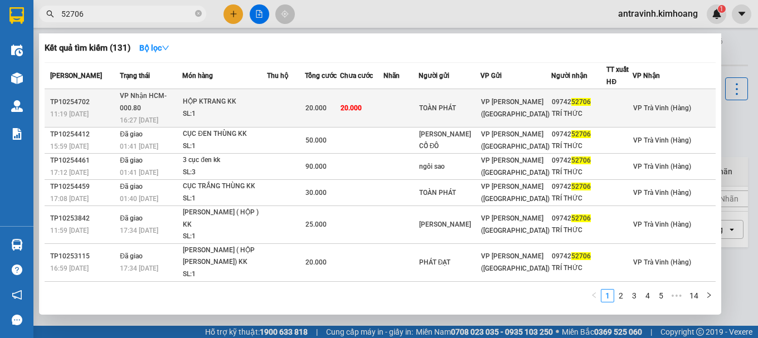
type input "52706"
click at [383, 98] on td "20.000" at bounding box center [361, 108] width 43 height 38
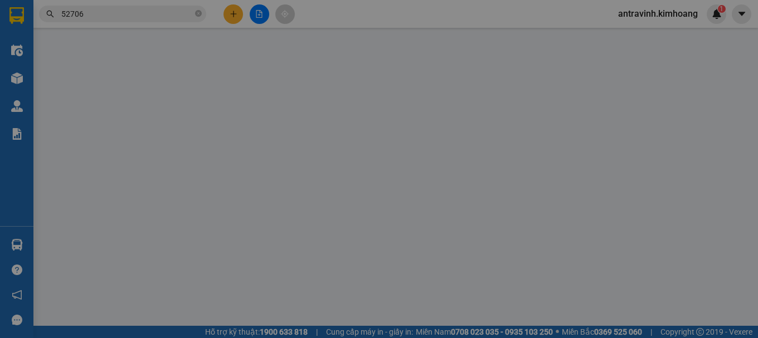
type input "TOÀN PHÁT"
type input "0974252706"
type input "TRÍ THỨC"
type input "20.000"
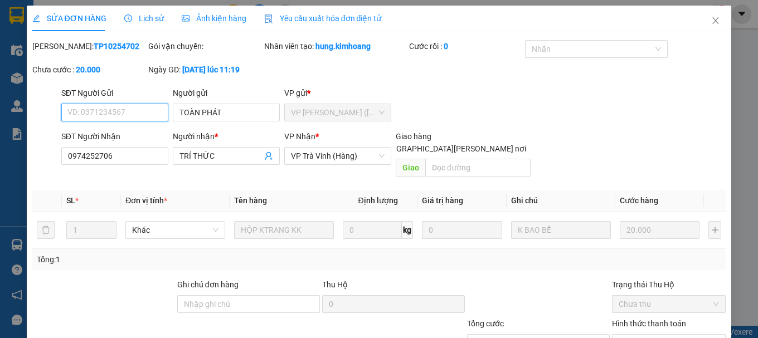
scroll to position [76, 0]
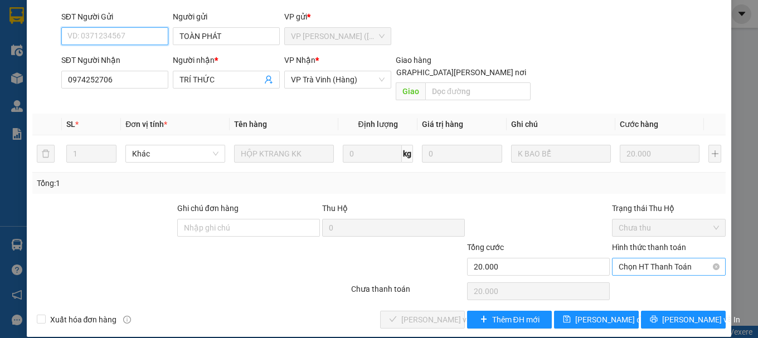
click at [636, 259] on span "Chọn HT Thanh Toán" at bounding box center [669, 267] width 100 height 17
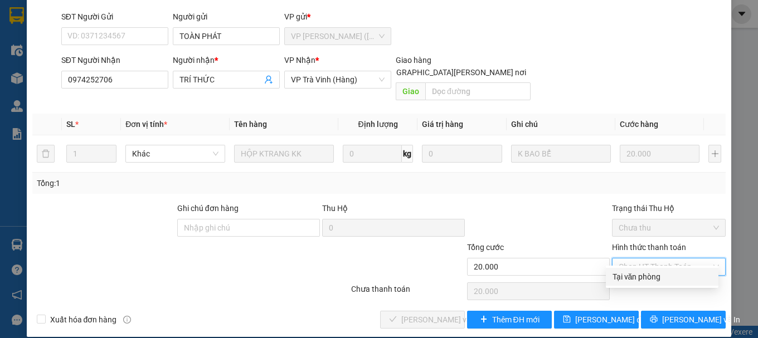
click at [629, 276] on div "Tại văn phòng" at bounding box center [661, 277] width 99 height 12
type input "0"
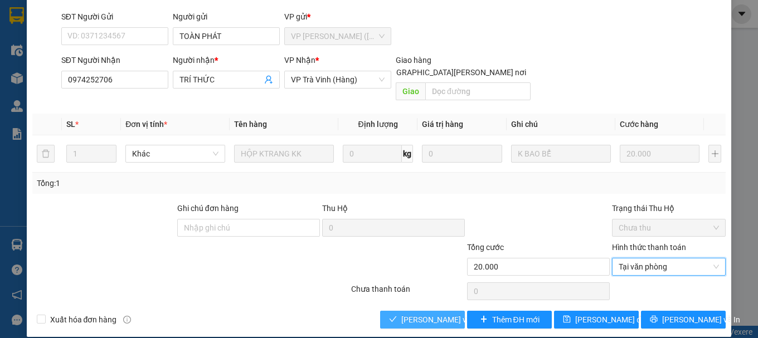
click at [396, 311] on button "[PERSON_NAME] và Giao hàng" at bounding box center [422, 320] width 85 height 18
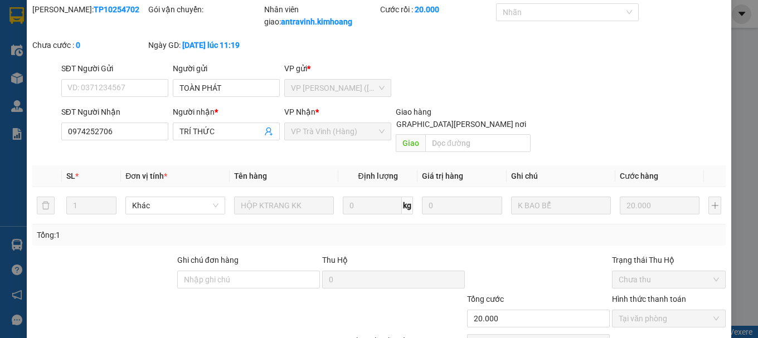
scroll to position [0, 0]
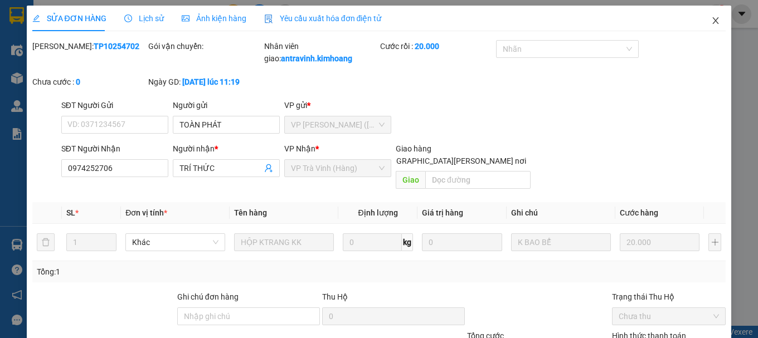
click at [711, 23] on icon "close" at bounding box center [715, 20] width 9 height 9
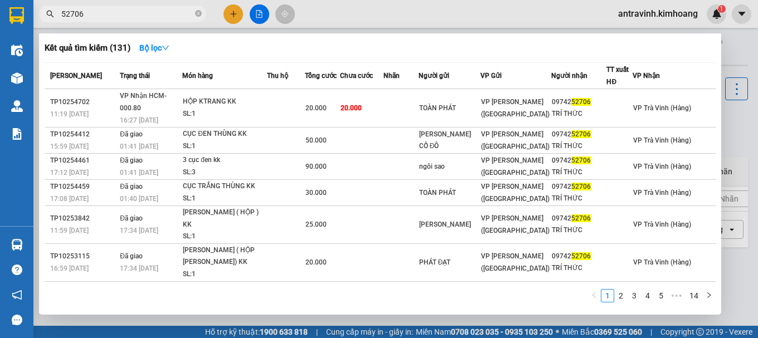
click at [130, 14] on input "52706" at bounding box center [127, 14] width 132 height 12
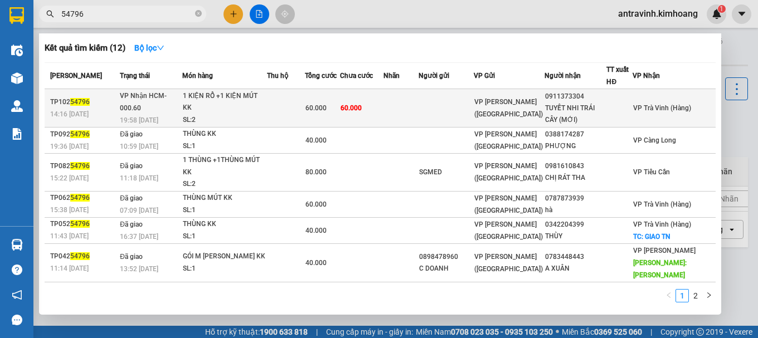
type input "54796"
click at [298, 109] on td at bounding box center [286, 108] width 38 height 38
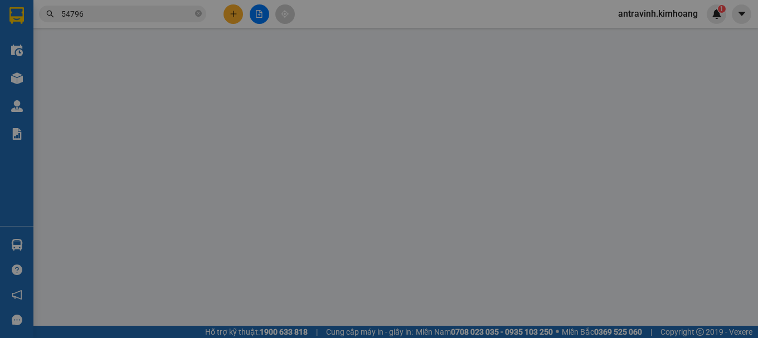
type input "0911373304"
type input "TUYẾT NHI TRÁI CÂY (MỚI)"
type input "60.000"
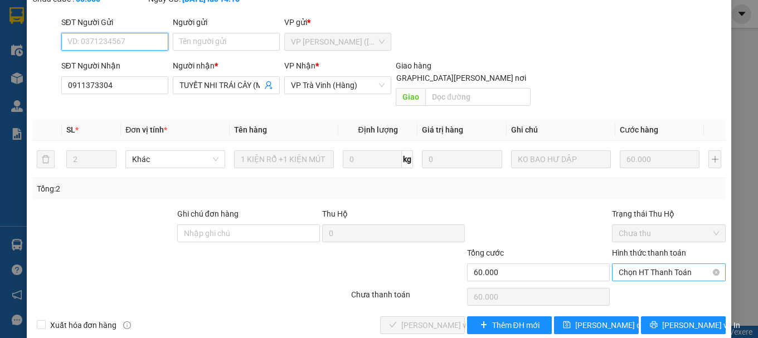
scroll to position [76, 0]
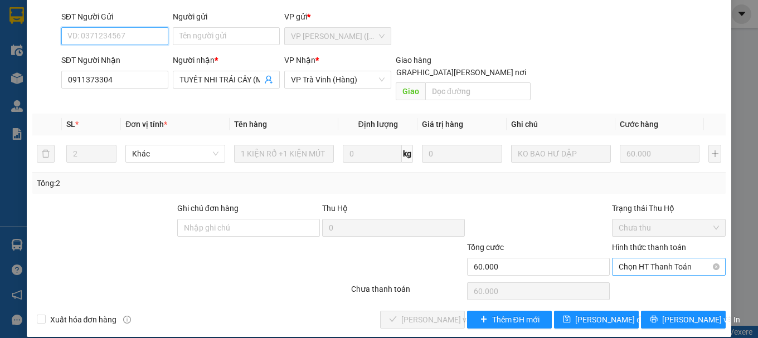
click at [640, 259] on span "Chọn HT Thanh Toán" at bounding box center [669, 267] width 100 height 17
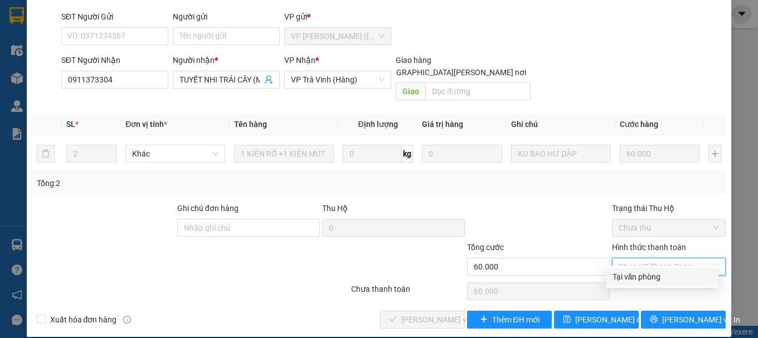
click at [636, 276] on div "Tại văn phòng" at bounding box center [661, 277] width 99 height 12
type input "0"
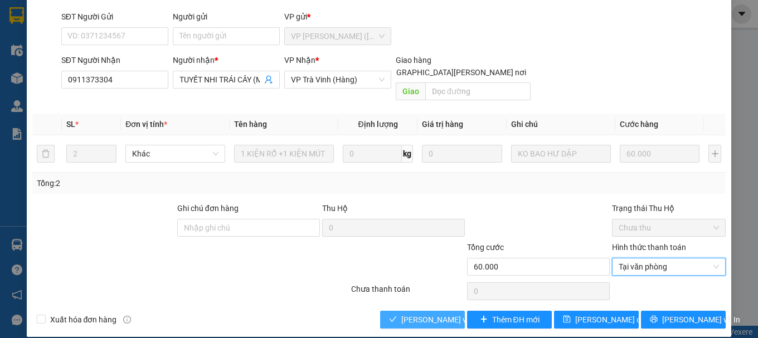
click at [443, 314] on span "[PERSON_NAME] và Giao hàng" at bounding box center [476, 320] width 150 height 12
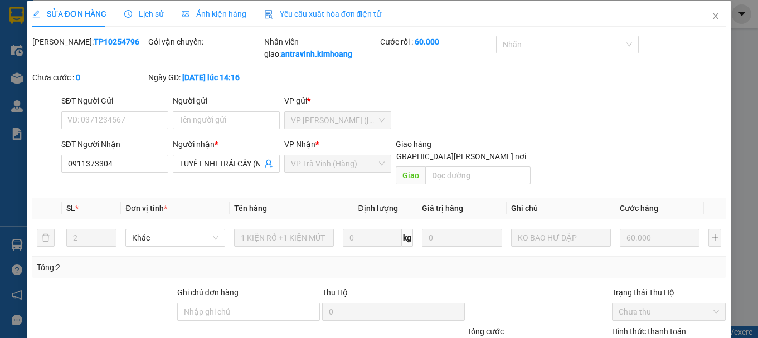
scroll to position [0, 0]
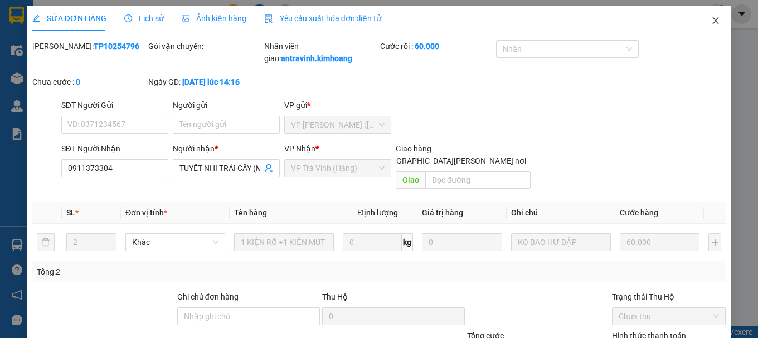
click at [711, 18] on icon "close" at bounding box center [715, 20] width 9 height 9
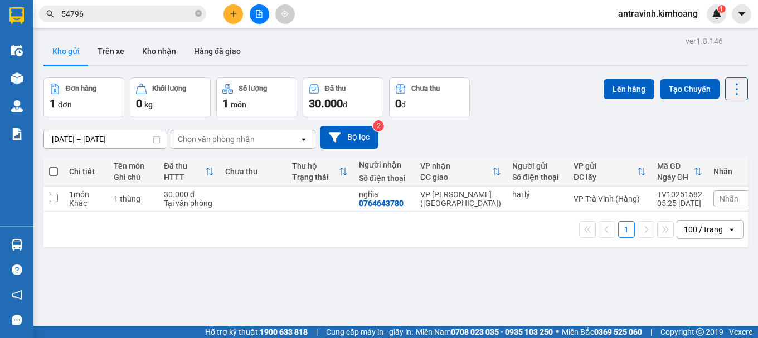
click at [109, 14] on input "54796" at bounding box center [127, 14] width 132 height 12
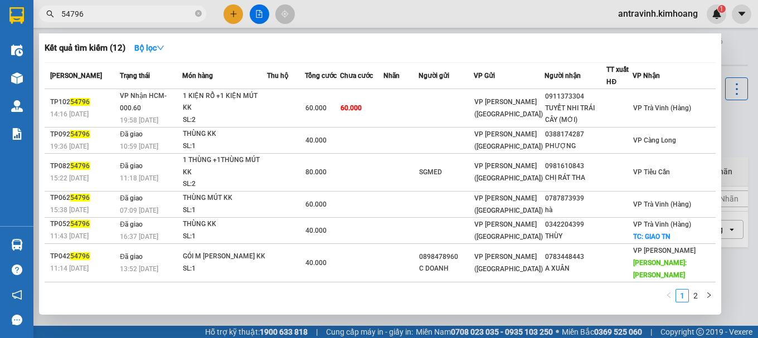
click at [109, 14] on input "54796" at bounding box center [127, 14] width 132 height 12
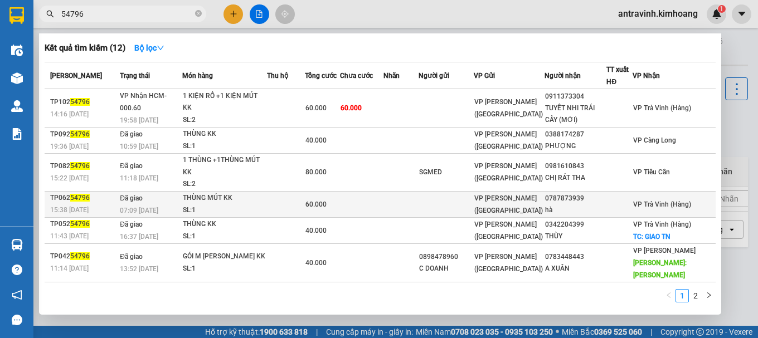
click at [305, 200] on td at bounding box center [286, 204] width 38 height 26
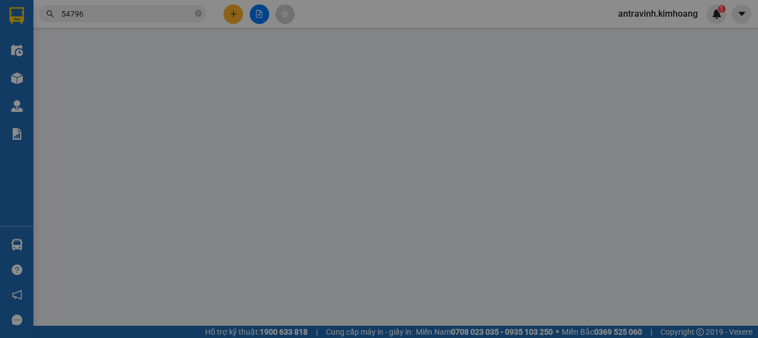
type input "0787873939"
type input "hà"
type input "60.000"
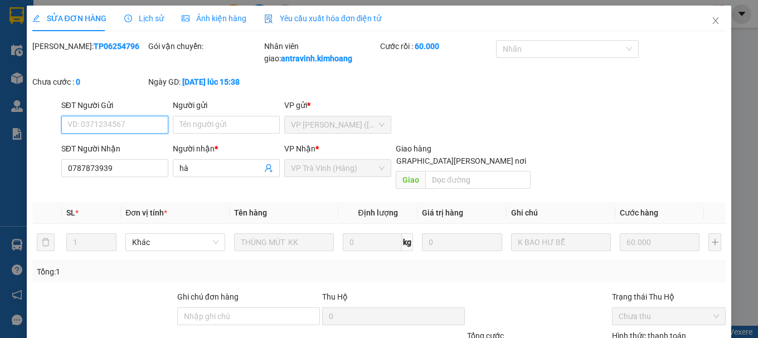
scroll to position [89, 0]
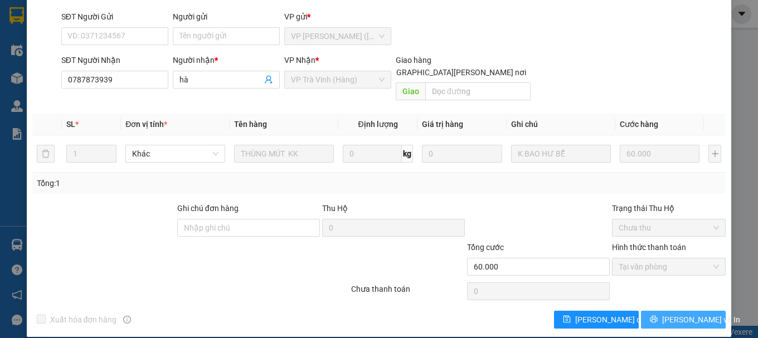
click at [650, 311] on button "[PERSON_NAME] và In" at bounding box center [683, 320] width 85 height 18
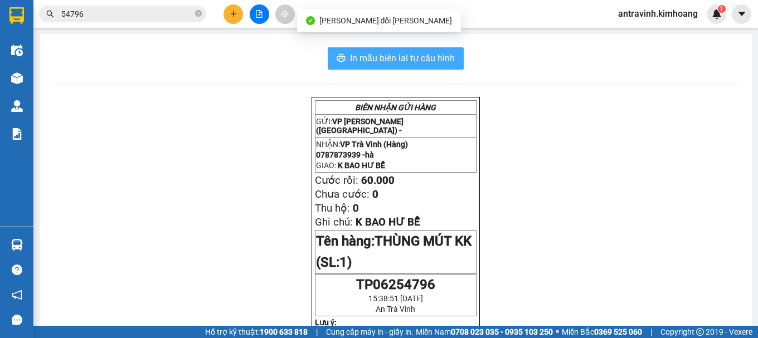
click at [434, 55] on span "In mẫu biên lai tự cấu hình" at bounding box center [402, 58] width 105 height 14
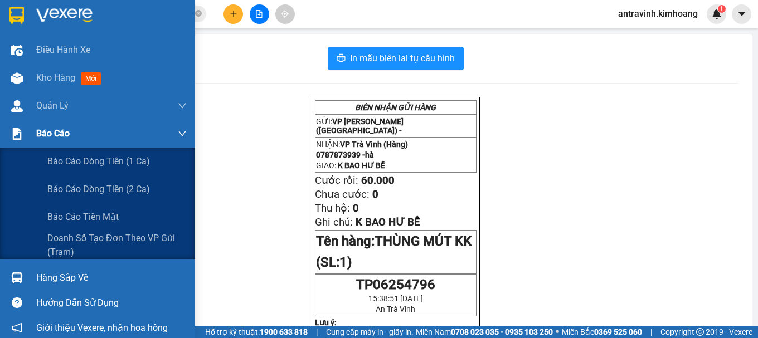
click at [59, 137] on span "Báo cáo" at bounding box center [52, 134] width 33 height 14
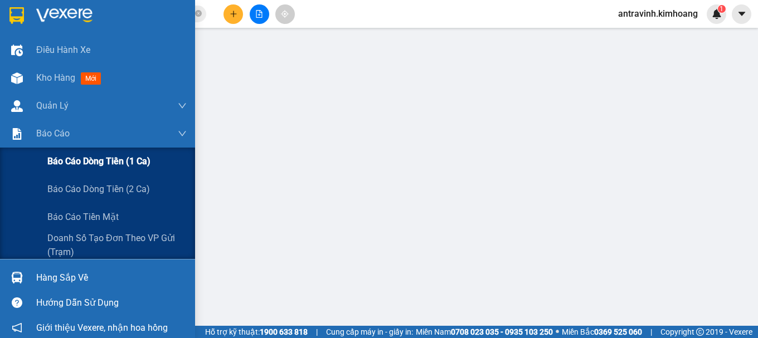
click at [79, 165] on span "Báo cáo dòng tiền (1 ca)" at bounding box center [98, 161] width 103 height 14
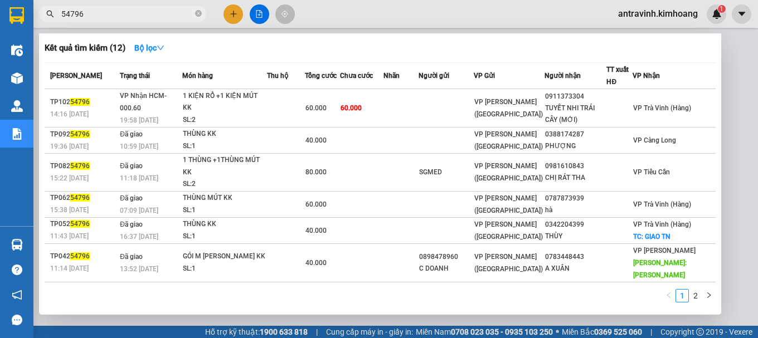
click at [104, 14] on input "54796" at bounding box center [127, 14] width 132 height 12
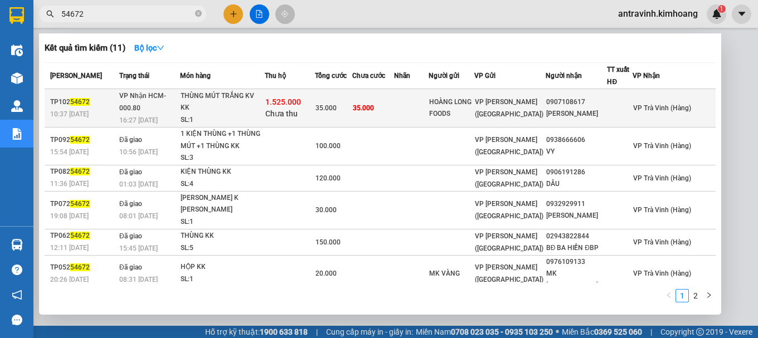
type input "54672"
click at [337, 111] on span "35.000" at bounding box center [325, 108] width 21 height 8
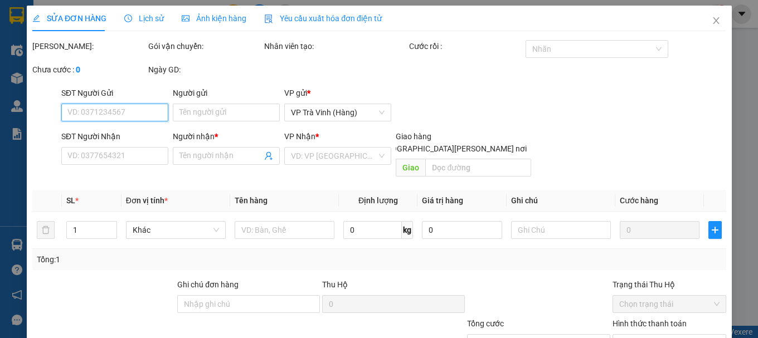
type input "HOÀNG LONG FOODS"
type input "0907108617"
type input "THANH TUẤN"
type input "1.525.000"
type input "35.000"
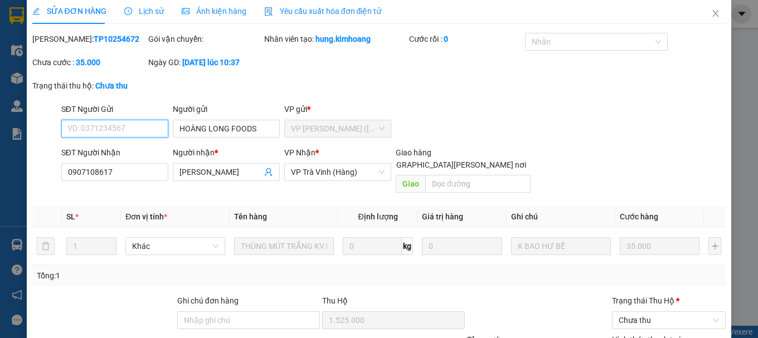
scroll to position [76, 0]
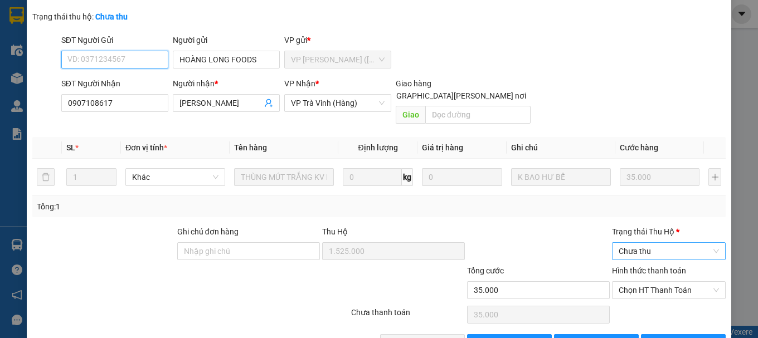
click at [675, 243] on span "Chưa thu" at bounding box center [669, 251] width 100 height 17
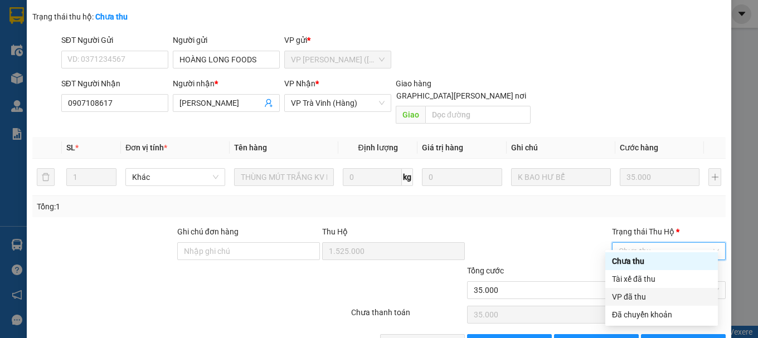
click at [662, 291] on div "VP đã thu" at bounding box center [661, 297] width 99 height 12
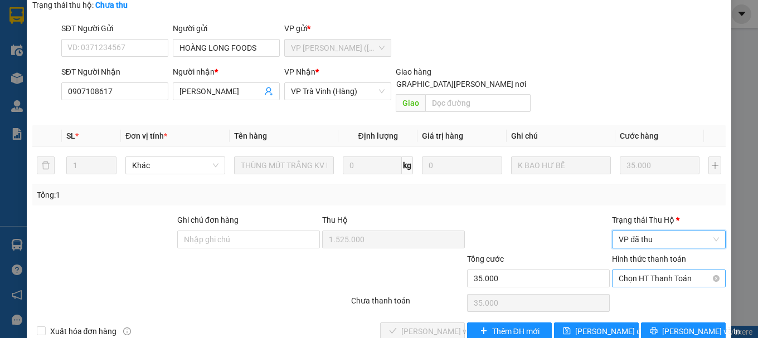
scroll to position [100, 0]
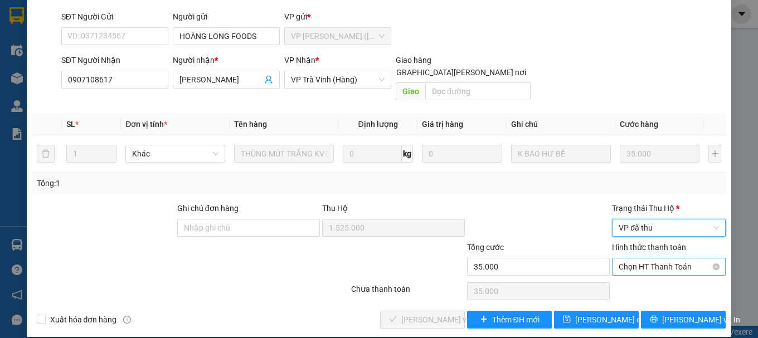
click at [659, 259] on span "Chọn HT Thanh Toán" at bounding box center [669, 267] width 100 height 17
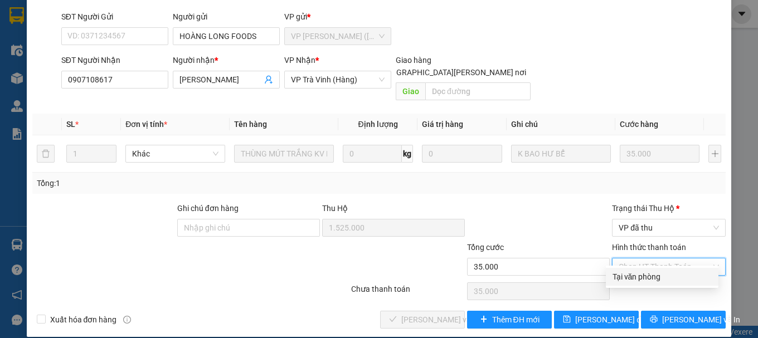
click at [654, 280] on div "Tại văn phòng" at bounding box center [661, 277] width 99 height 12
type input "0"
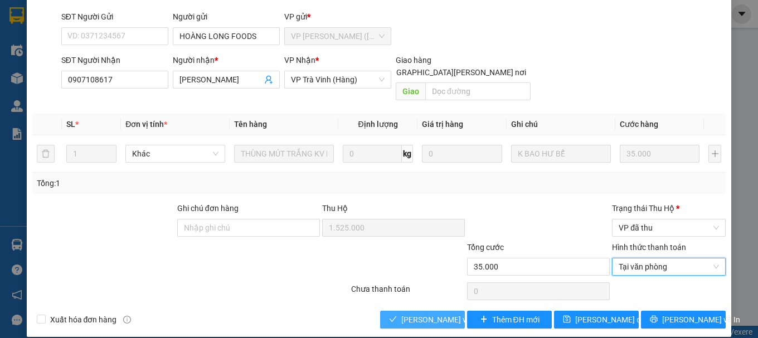
click at [407, 314] on span "[PERSON_NAME] và Giao hàng" at bounding box center [476, 320] width 150 height 12
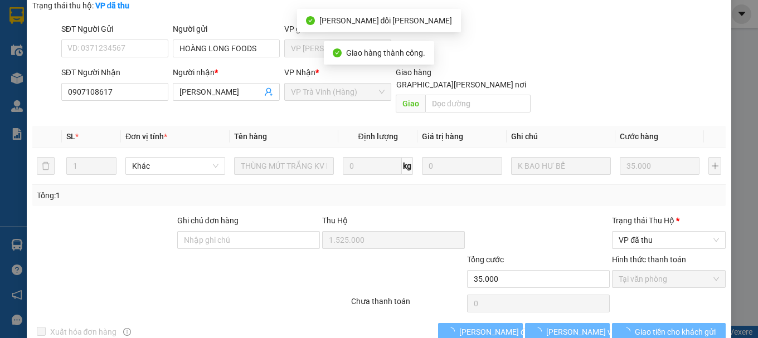
scroll to position [112, 0]
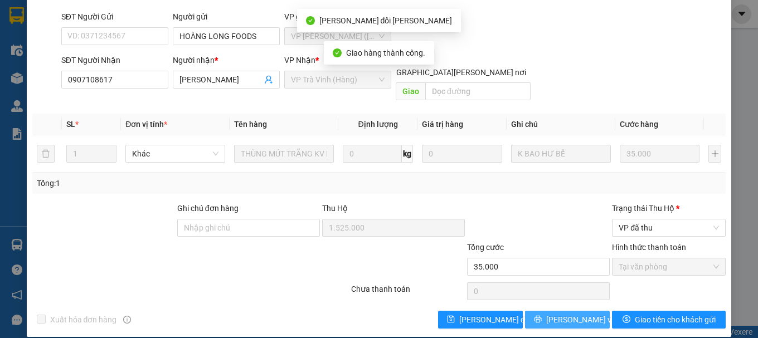
click at [547, 311] on button "[PERSON_NAME] và In" at bounding box center [567, 320] width 85 height 18
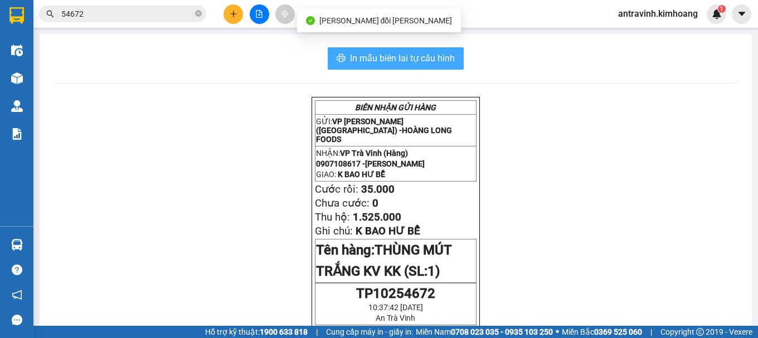
click at [455, 55] on button "In mẫu biên lai tự cấu hình" at bounding box center [396, 58] width 136 height 22
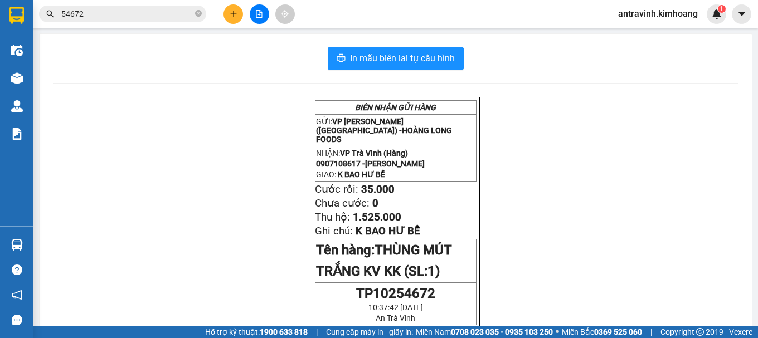
click at [110, 17] on input "54672" at bounding box center [127, 14] width 132 height 12
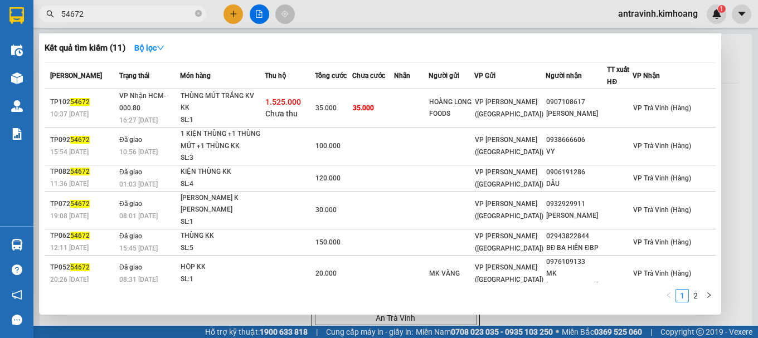
click at [110, 17] on input "54672" at bounding box center [127, 14] width 132 height 12
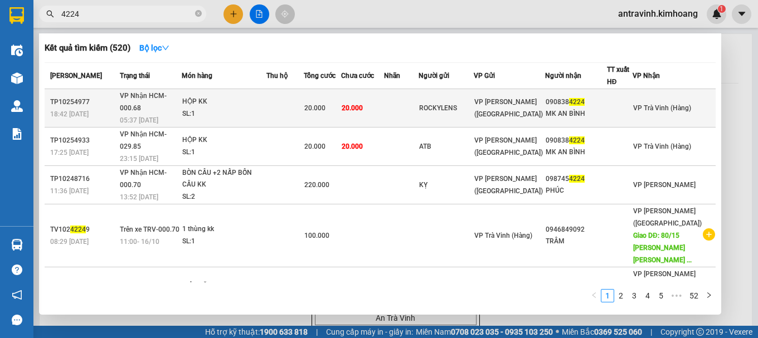
type input "4224"
click at [282, 106] on td at bounding box center [284, 108] width 37 height 38
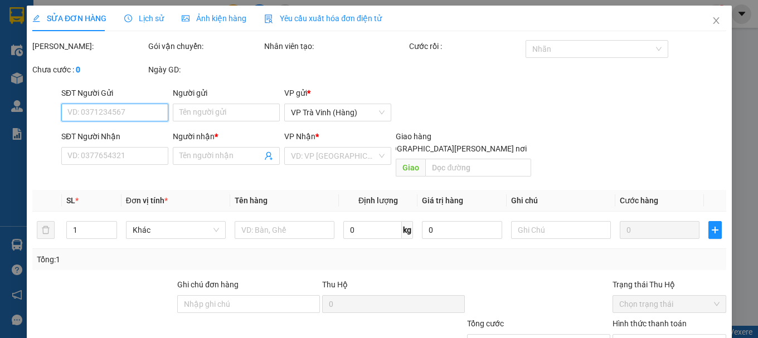
type input "ROCKYLENS"
type input "0908384224"
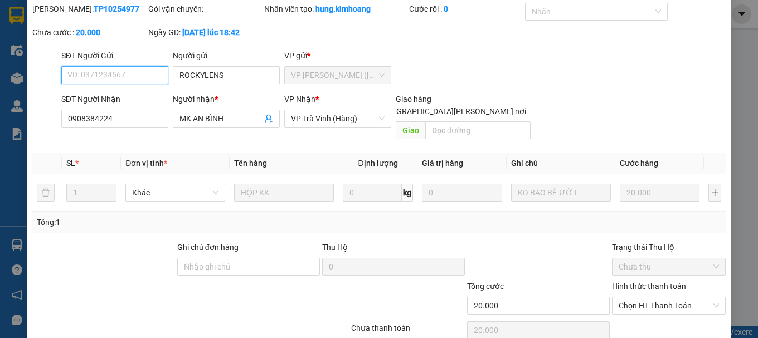
scroll to position [76, 0]
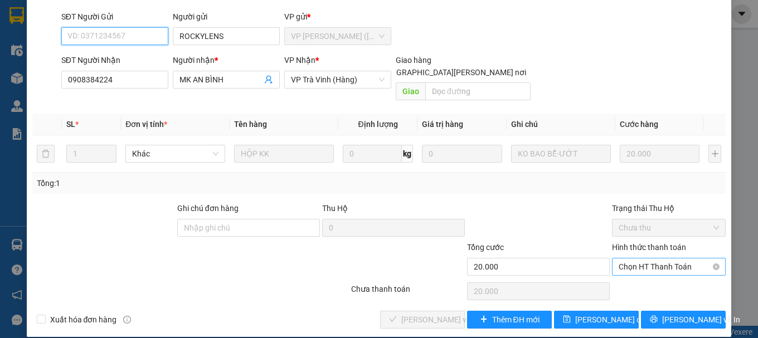
click at [650, 259] on span "Chọn HT Thanh Toán" at bounding box center [669, 267] width 100 height 17
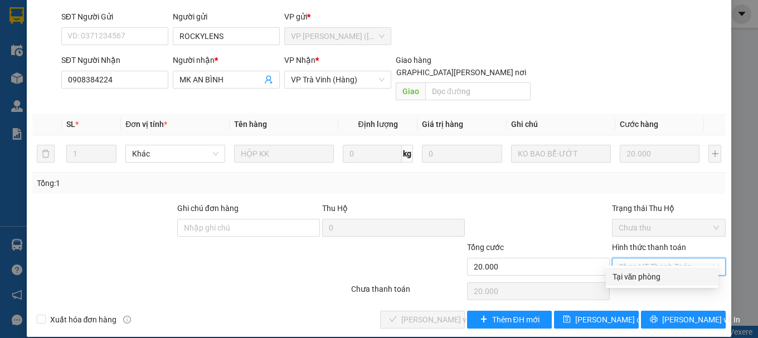
click at [648, 282] on div "Tại văn phòng" at bounding box center [661, 277] width 99 height 12
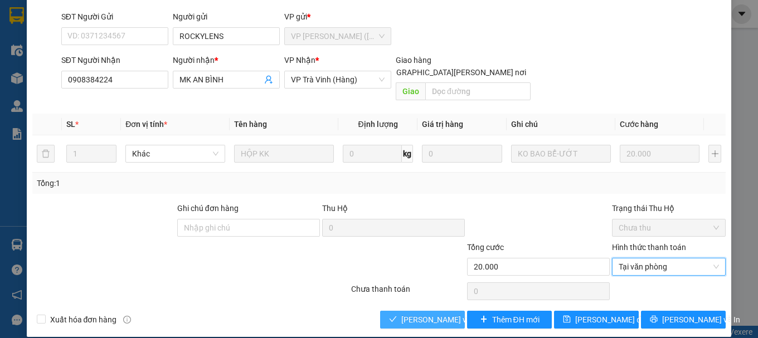
click at [435, 314] on span "[PERSON_NAME] và Giao hàng" at bounding box center [476, 320] width 150 height 12
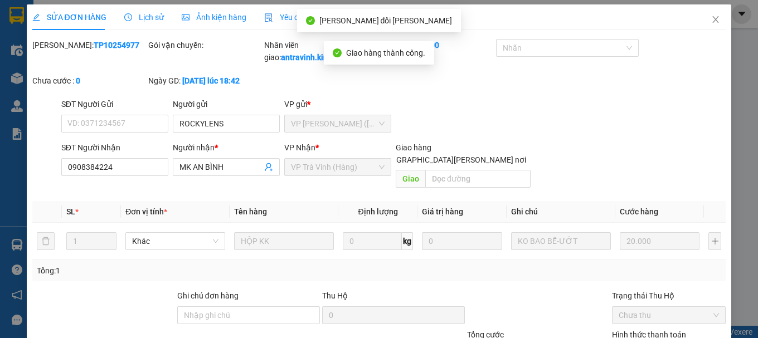
scroll to position [0, 0]
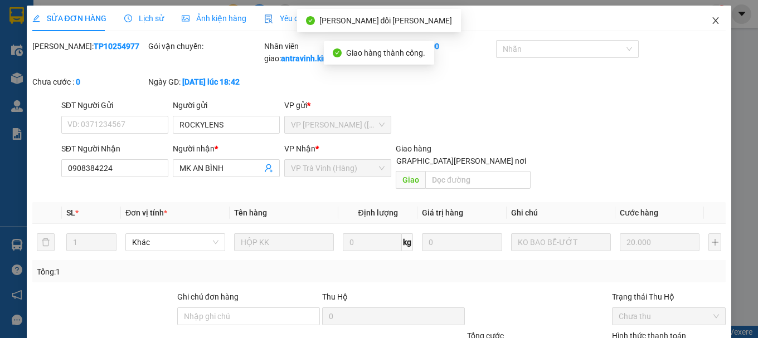
click at [711, 18] on icon "close" at bounding box center [715, 20] width 9 height 9
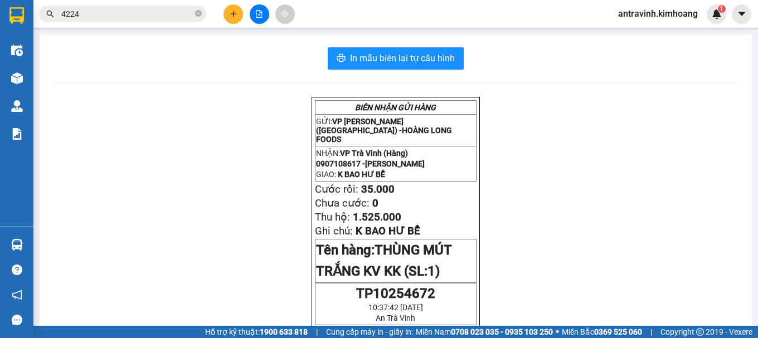
click at [153, 17] on input "4224" at bounding box center [127, 14] width 132 height 12
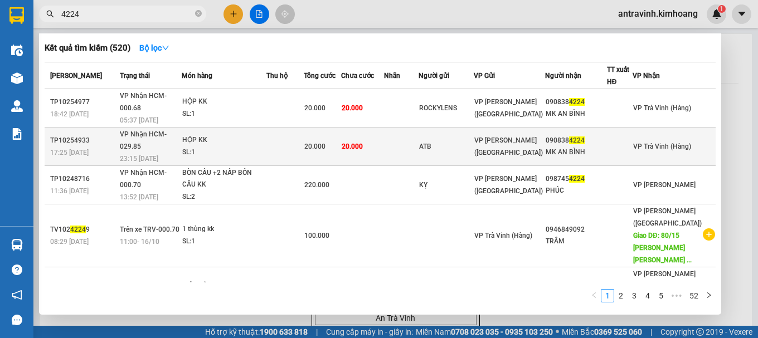
click at [248, 147] on div "SL: 1" at bounding box center [224, 153] width 84 height 12
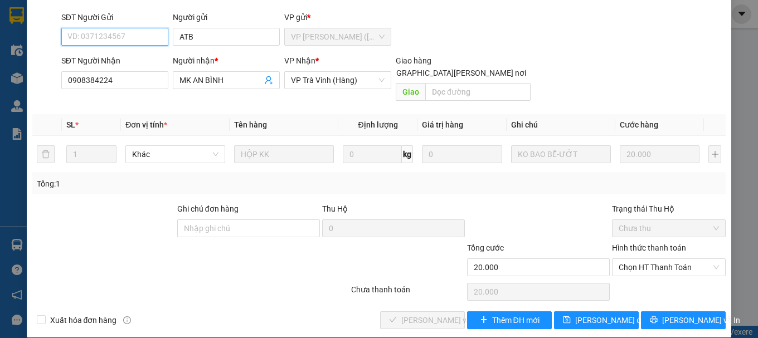
scroll to position [76, 0]
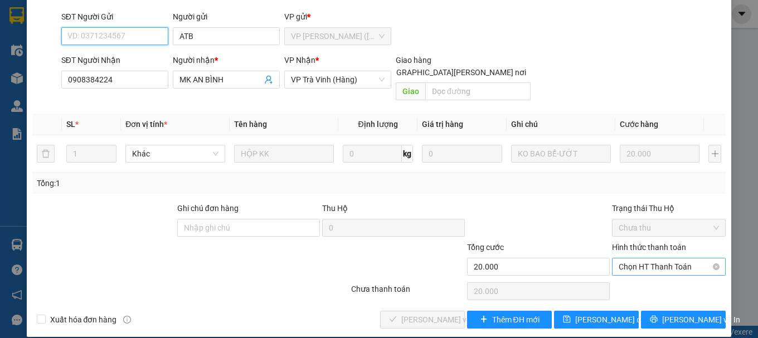
click at [643, 259] on span "Chọn HT Thanh Toán" at bounding box center [669, 267] width 100 height 17
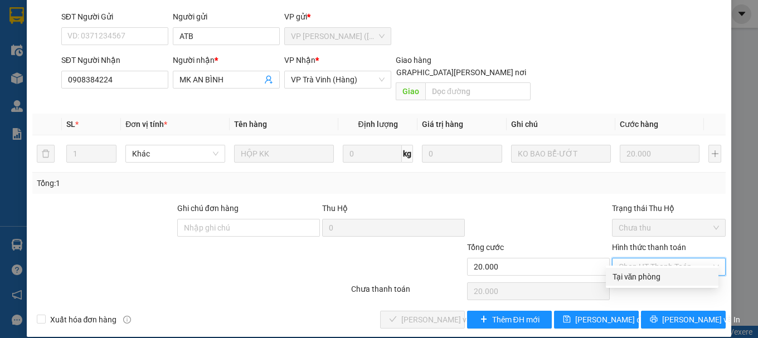
click at [645, 279] on div "Tại văn phòng" at bounding box center [661, 277] width 99 height 12
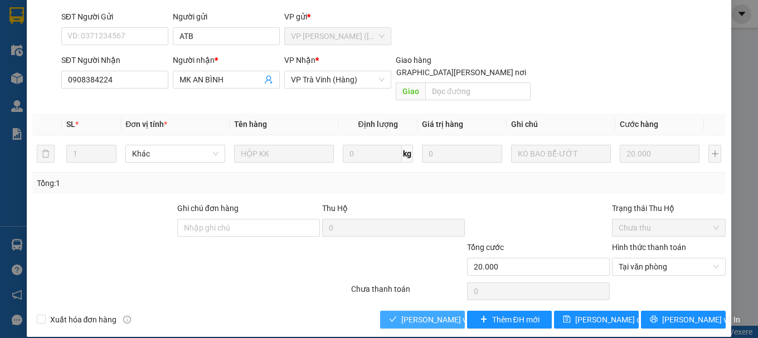
click at [437, 314] on span "[PERSON_NAME] và Giao hàng" at bounding box center [476, 320] width 150 height 12
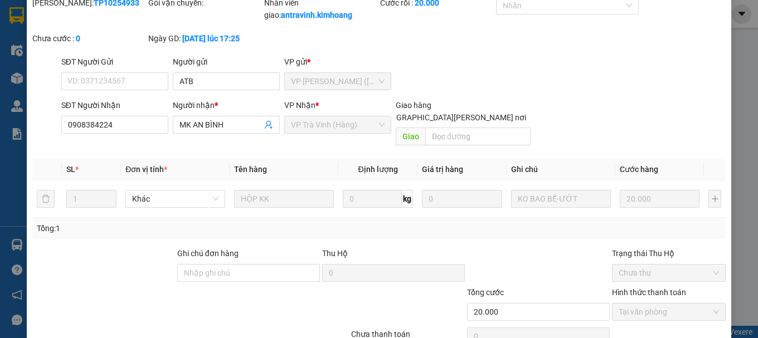
scroll to position [0, 0]
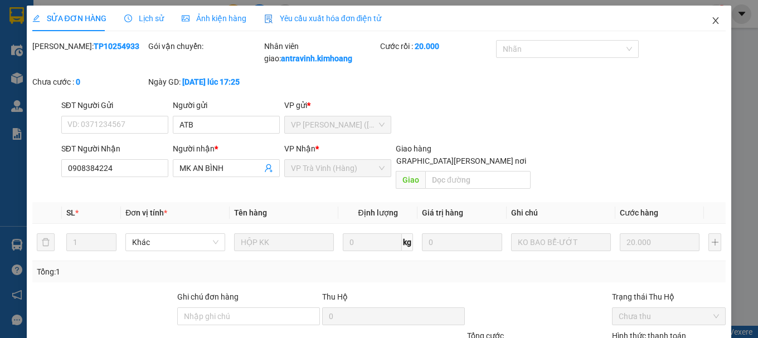
click at [713, 21] on icon "close" at bounding box center [716, 20] width 6 height 7
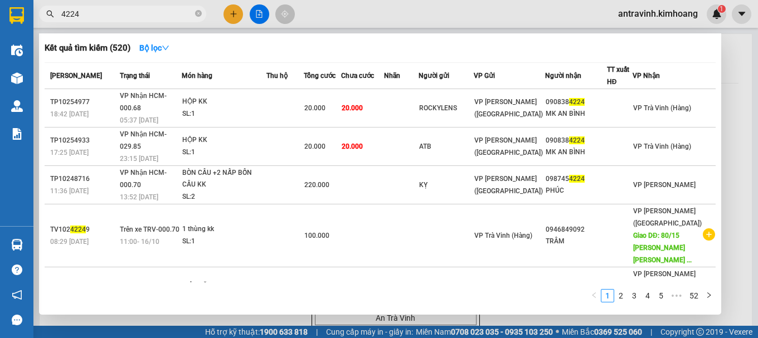
click at [155, 12] on input "4224" at bounding box center [127, 14] width 132 height 12
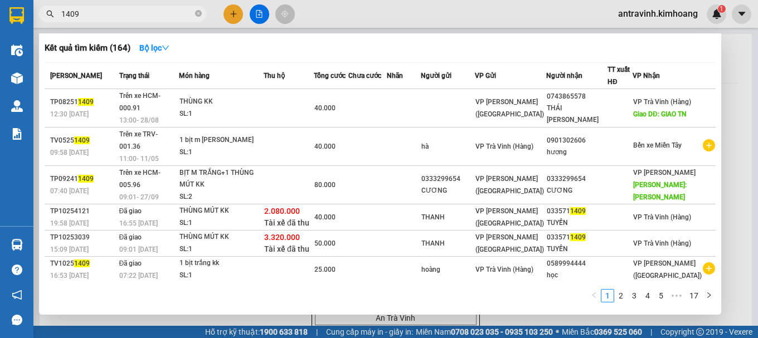
click at [111, 16] on input "1409" at bounding box center [127, 14] width 132 height 12
click at [109, 16] on input "1409" at bounding box center [127, 14] width 132 height 12
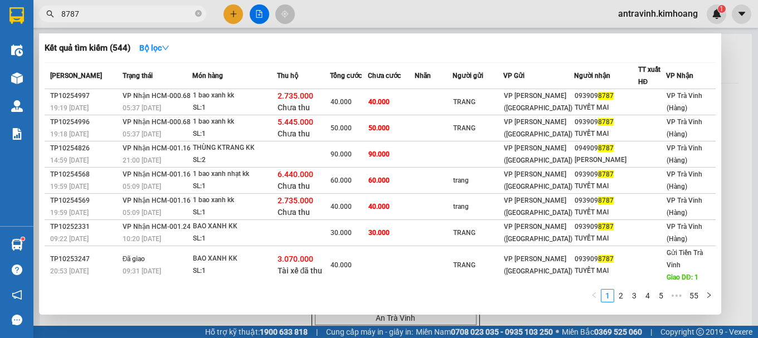
click at [112, 12] on input "8787" at bounding box center [127, 14] width 132 height 12
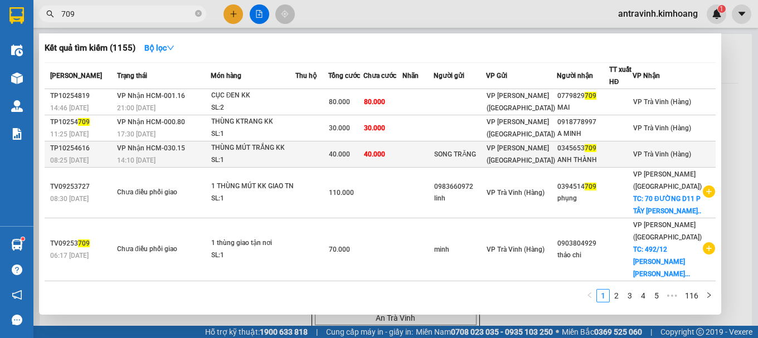
click at [294, 155] on div "SL: 1" at bounding box center [253, 160] width 84 height 12
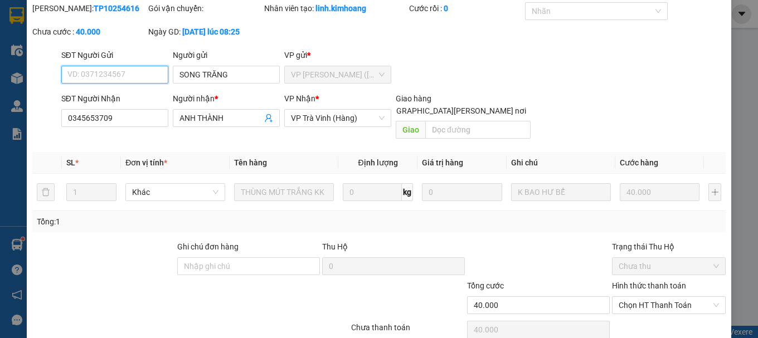
scroll to position [76, 0]
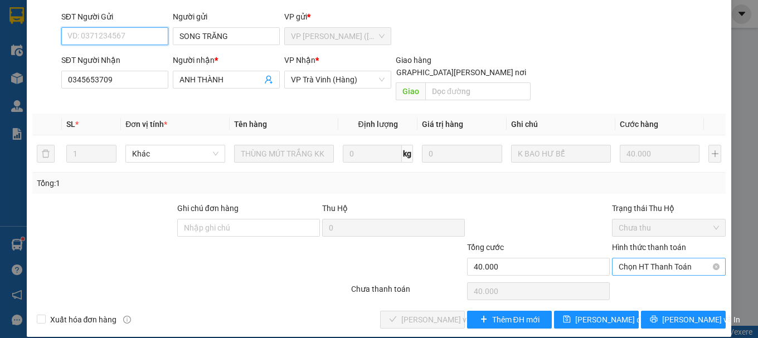
click at [631, 259] on span "Chọn HT Thanh Toán" at bounding box center [669, 267] width 100 height 17
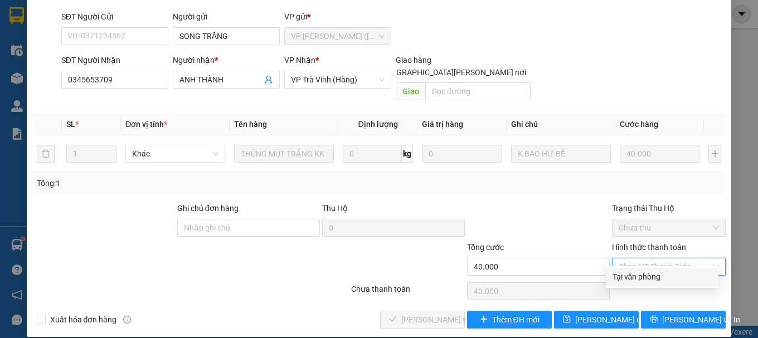
click at [633, 273] on div "Tại văn phòng" at bounding box center [661, 277] width 99 height 12
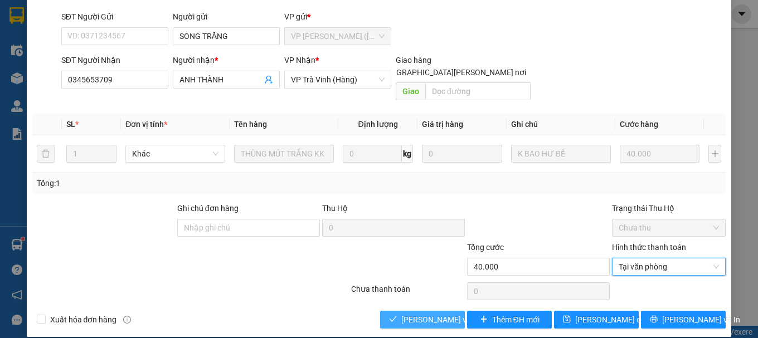
click at [401, 314] on span "[PERSON_NAME] và Giao hàng" at bounding box center [476, 320] width 150 height 12
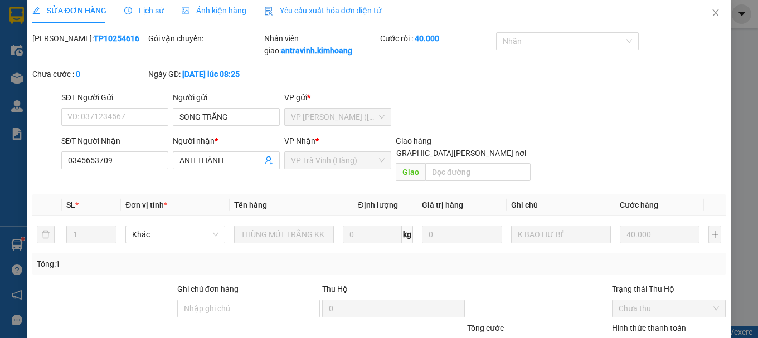
scroll to position [0, 0]
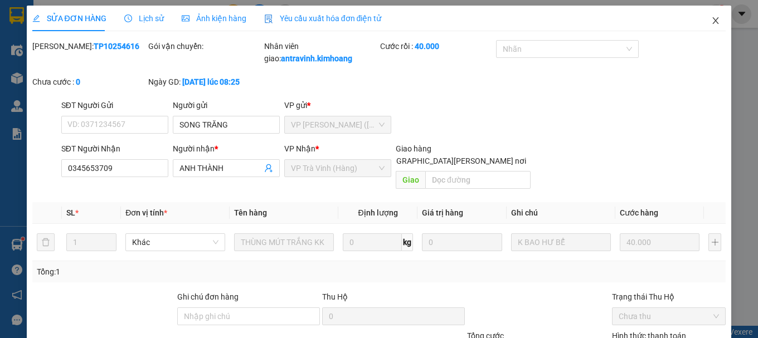
click at [713, 20] on icon "close" at bounding box center [716, 20] width 6 height 7
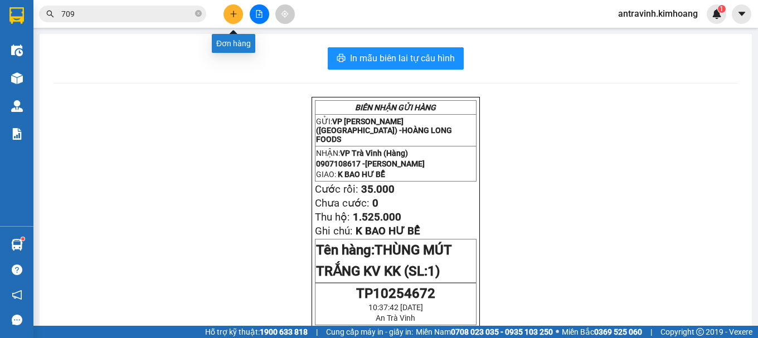
click at [233, 9] on button at bounding box center [233, 14] width 20 height 20
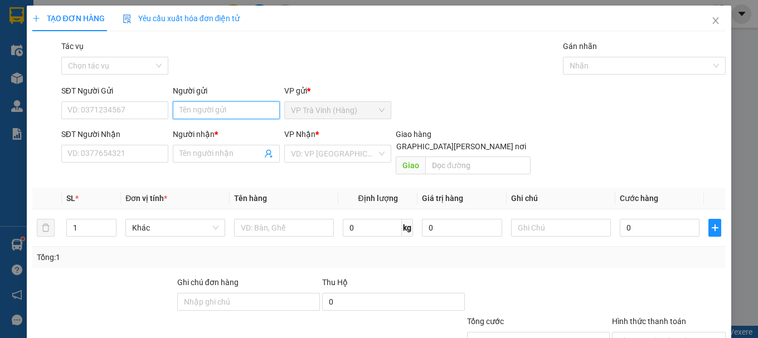
click at [220, 113] on input "Người gửi" at bounding box center [226, 110] width 107 height 18
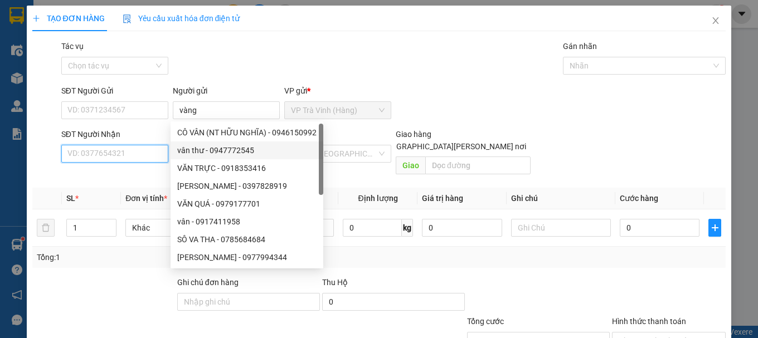
click at [130, 155] on input "SĐT Người Nhận" at bounding box center [114, 154] width 107 height 18
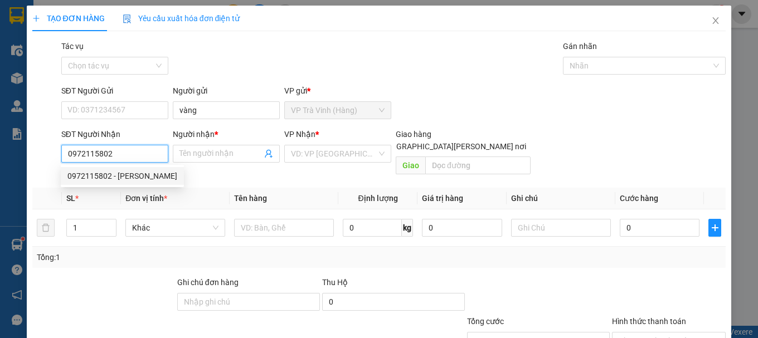
click at [123, 176] on div "0972115802 - oanh" at bounding box center [122, 176] width 110 height 12
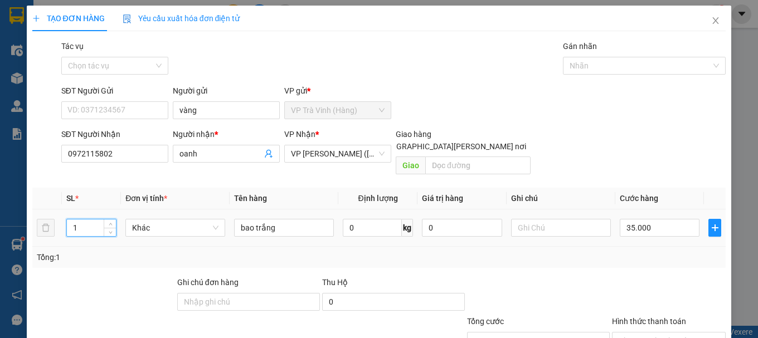
click at [77, 220] on input "1" at bounding box center [91, 228] width 49 height 17
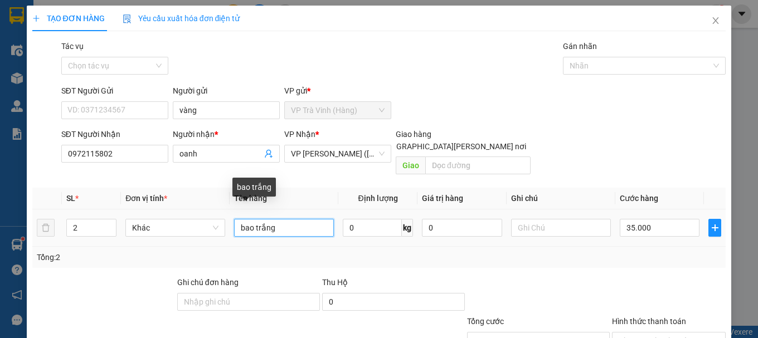
click at [302, 219] on input "bao trắng" at bounding box center [284, 228] width 100 height 18
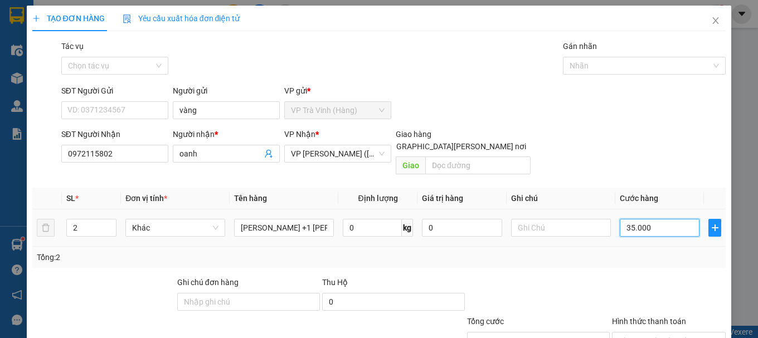
click at [650, 219] on input "35.000" at bounding box center [660, 228] width 80 height 18
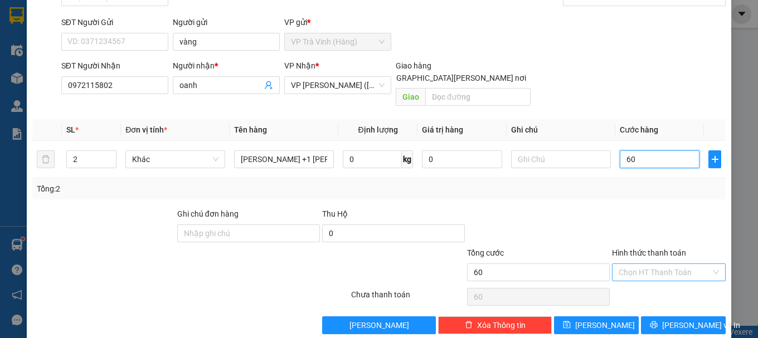
scroll to position [74, 0]
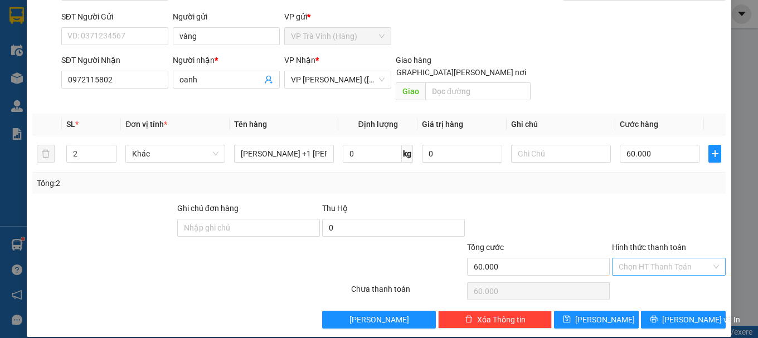
click at [665, 259] on input "Hình thức thanh toán" at bounding box center [665, 267] width 93 height 17
click at [662, 276] on div "Tại văn phòng" at bounding box center [661, 277] width 99 height 12
click at [669, 314] on span "[PERSON_NAME] và In" at bounding box center [701, 320] width 78 height 12
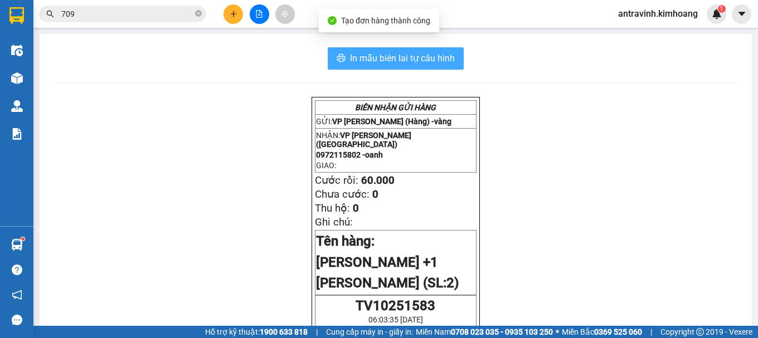
click at [440, 65] on span "In mẫu biên lai tự cấu hình" at bounding box center [402, 58] width 105 height 14
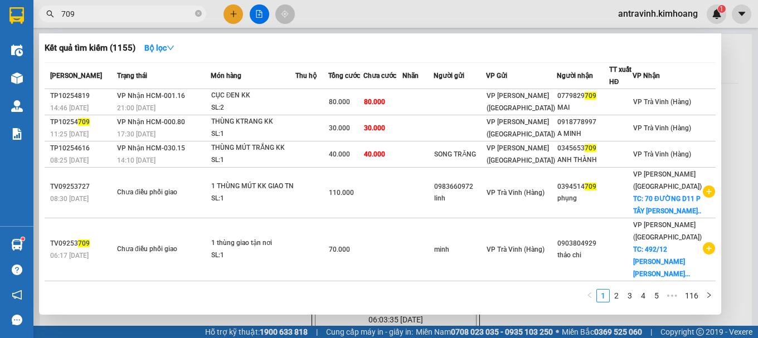
click at [105, 11] on input "709" at bounding box center [127, 14] width 132 height 12
click at [105, 12] on input "709" at bounding box center [127, 14] width 132 height 12
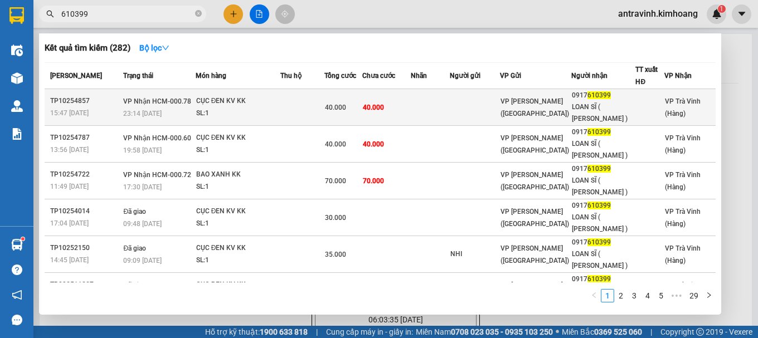
click at [396, 110] on td "40.000" at bounding box center [386, 107] width 48 height 37
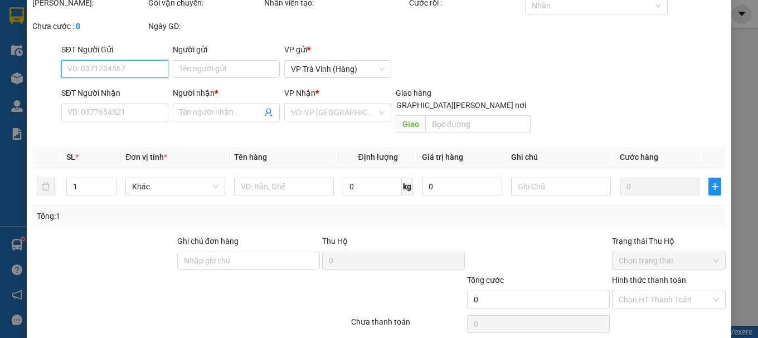
scroll to position [76, 0]
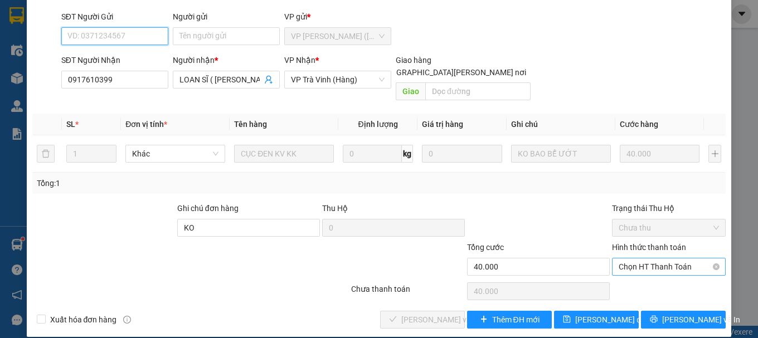
click at [626, 259] on span "Chọn HT Thanh Toán" at bounding box center [669, 267] width 100 height 17
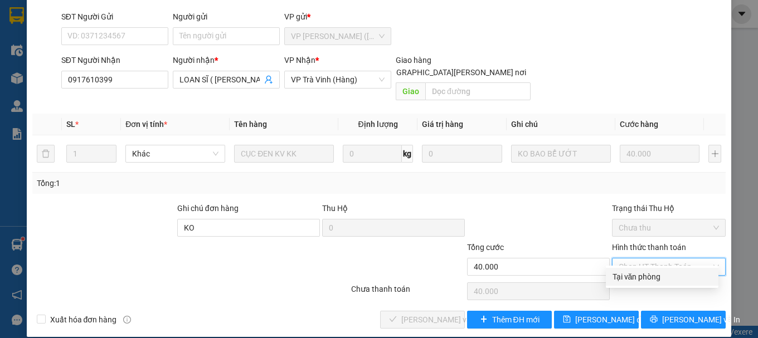
click at [636, 276] on div "Tại văn phòng" at bounding box center [661, 277] width 99 height 12
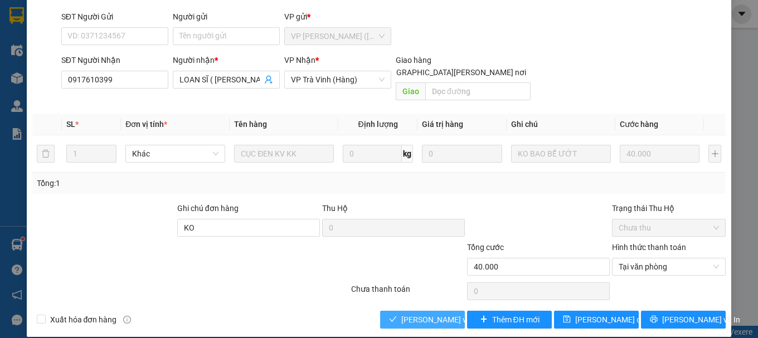
click at [414, 314] on span "[PERSON_NAME] và Giao hàng" at bounding box center [476, 320] width 150 height 12
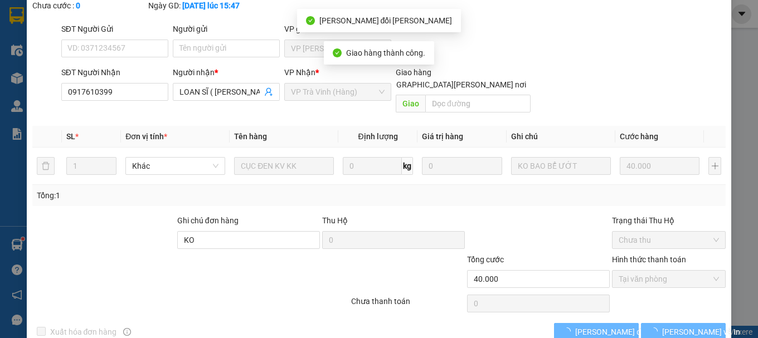
scroll to position [89, 0]
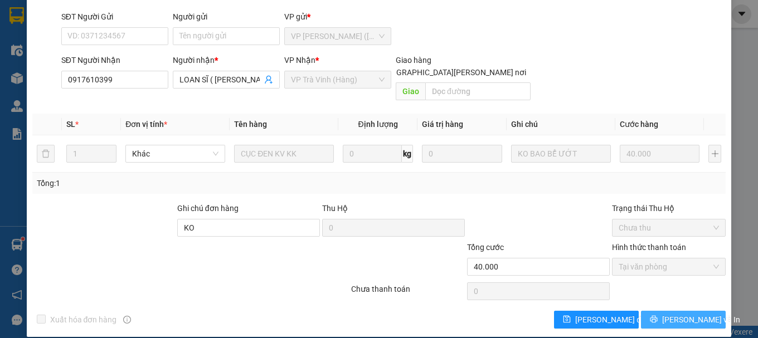
click at [677, 314] on span "[PERSON_NAME] và In" at bounding box center [701, 320] width 78 height 12
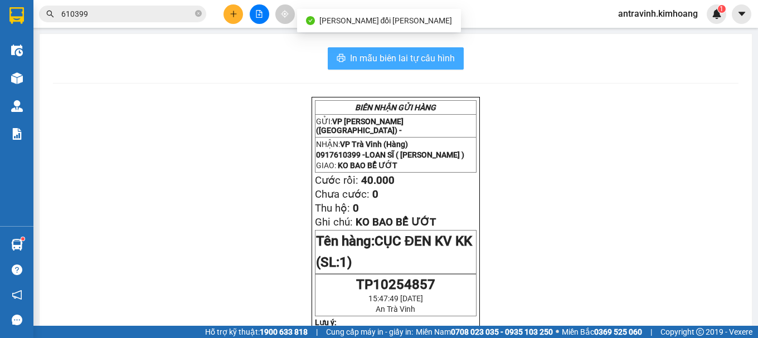
click at [430, 61] on span "In mẫu biên lai tự cấu hình" at bounding box center [402, 58] width 105 height 14
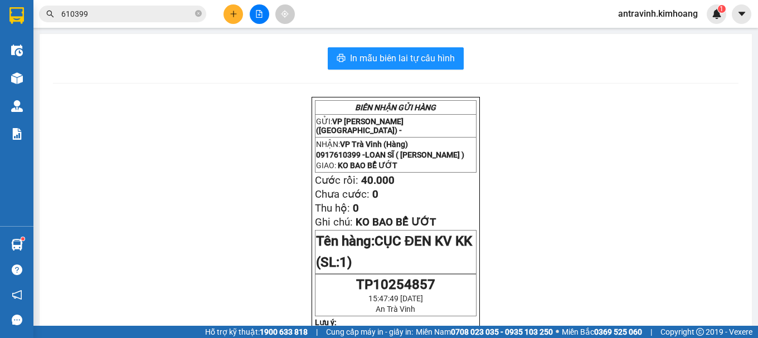
click at [135, 18] on input "610399" at bounding box center [127, 14] width 132 height 12
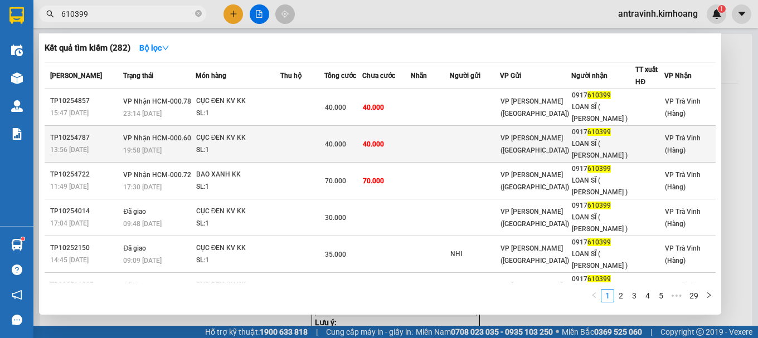
click at [259, 148] on div "SL: 1" at bounding box center [238, 150] width 84 height 12
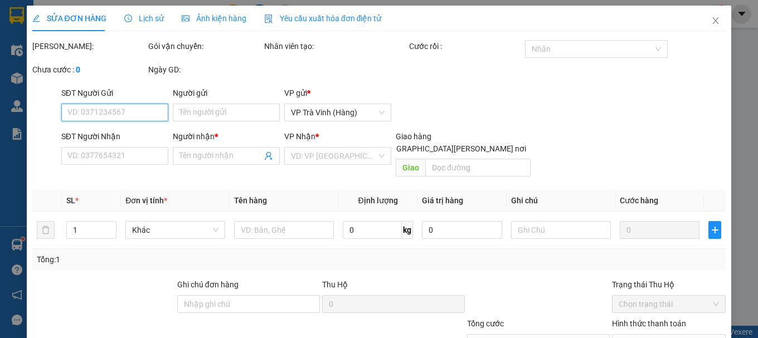
scroll to position [76, 0]
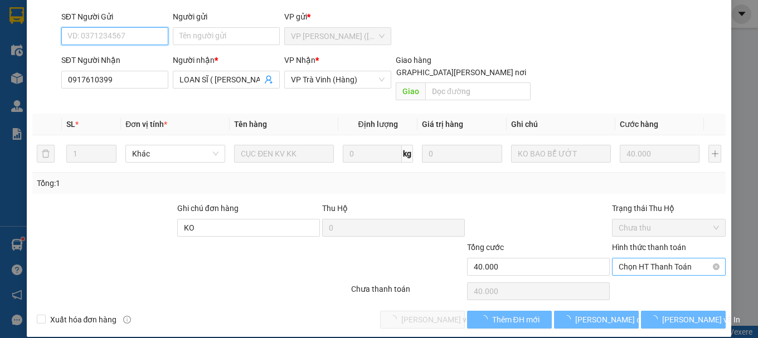
click at [619, 259] on span "Chọn HT Thanh Toán" at bounding box center [669, 267] width 100 height 17
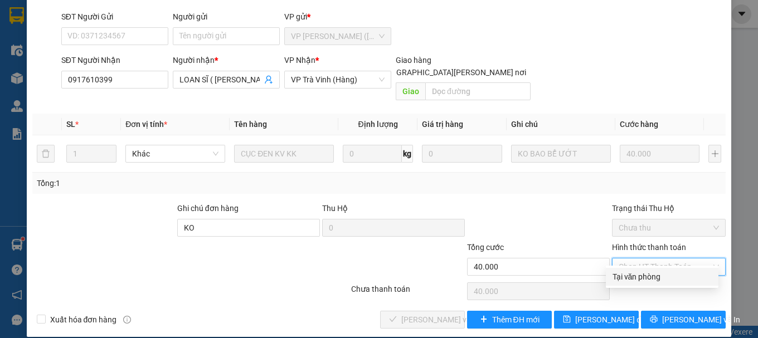
click at [629, 284] on div "Tại văn phòng" at bounding box center [662, 277] width 113 height 18
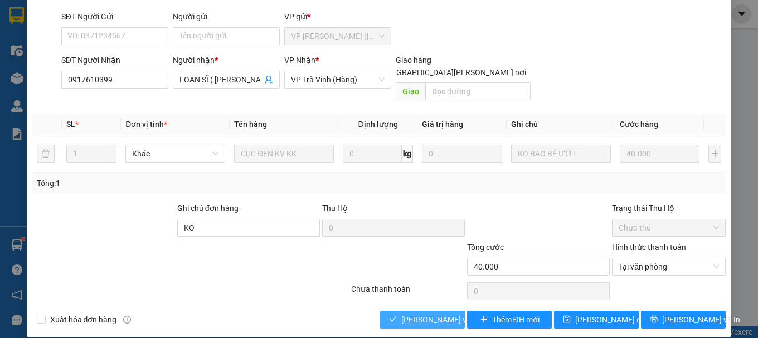
click at [411, 314] on span "[PERSON_NAME] và Giao hàng" at bounding box center [476, 320] width 150 height 12
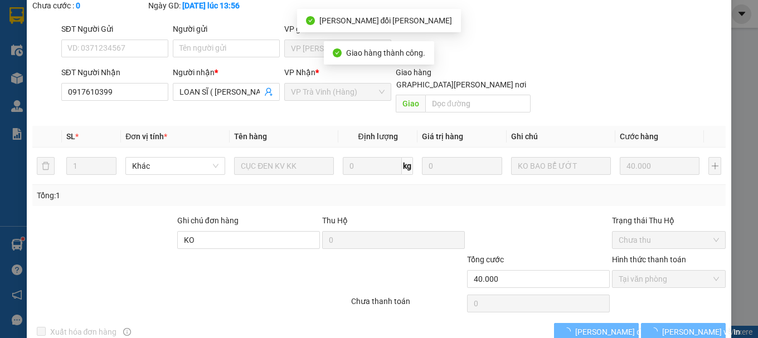
scroll to position [89, 0]
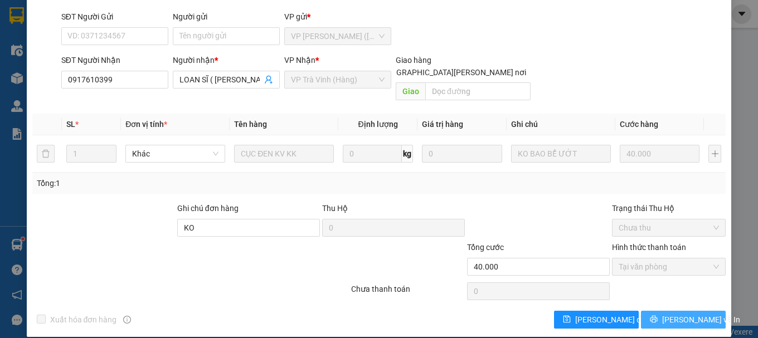
click at [658, 315] on icon "printer" at bounding box center [654, 319] width 8 height 8
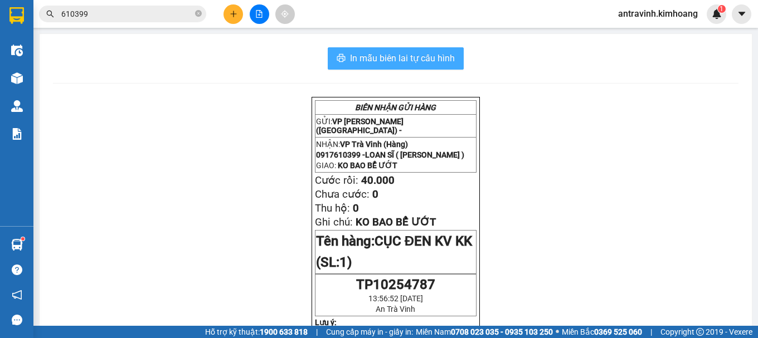
click at [431, 58] on span "In mẫu biên lai tự cấu hình" at bounding box center [402, 58] width 105 height 14
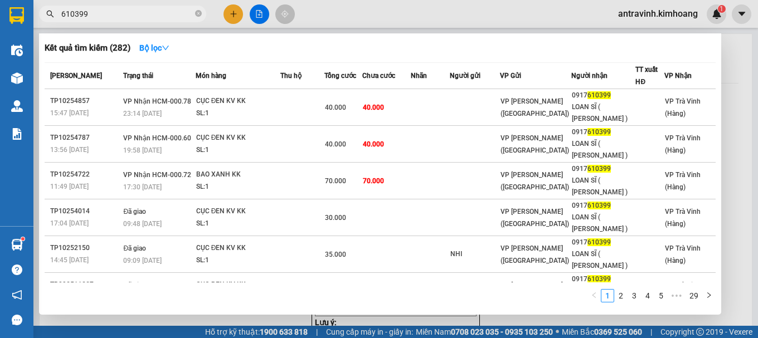
click at [153, 16] on input "610399" at bounding box center [127, 14] width 132 height 12
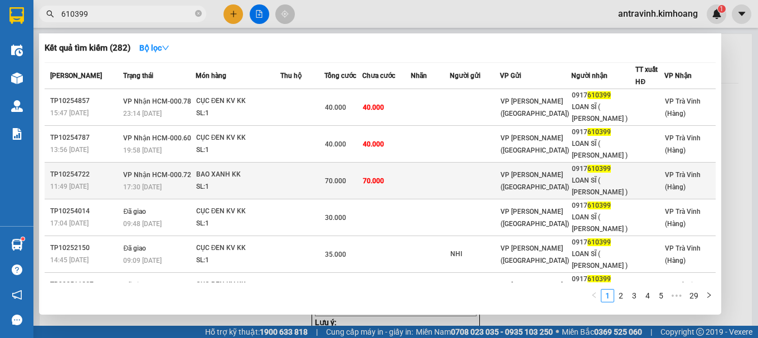
click at [378, 186] on td "70.000" at bounding box center [386, 181] width 48 height 37
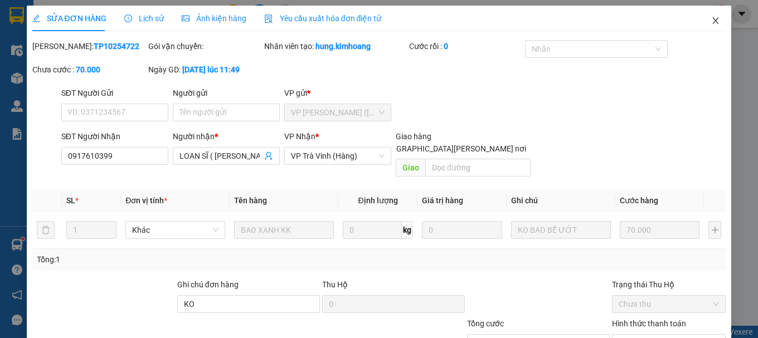
click at [713, 22] on icon "close" at bounding box center [716, 20] width 6 height 7
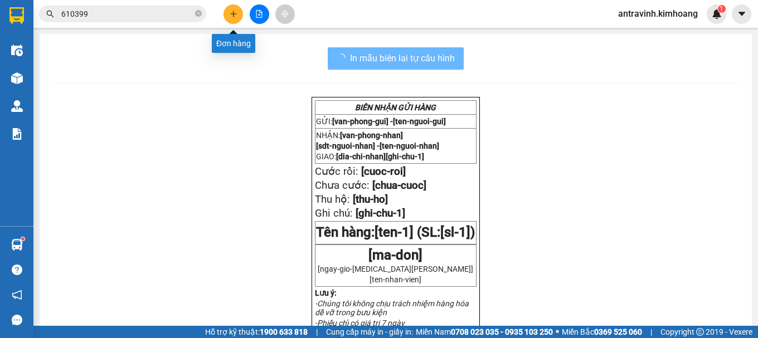
click at [232, 14] on icon "plus" at bounding box center [233, 13] width 6 height 1
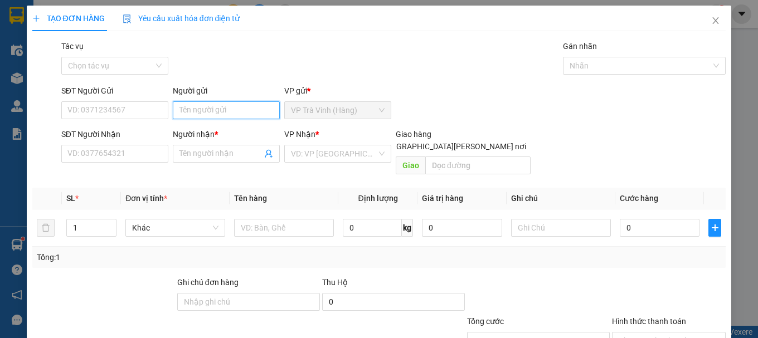
click at [225, 110] on input "Người gửi" at bounding box center [226, 110] width 107 height 18
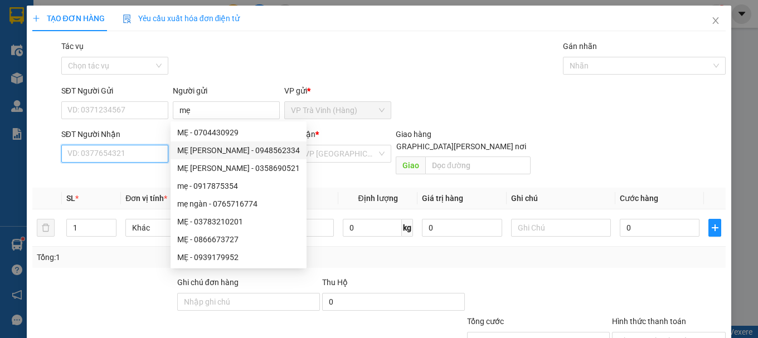
click at [157, 154] on input "SĐT Người Nhận" at bounding box center [114, 154] width 107 height 18
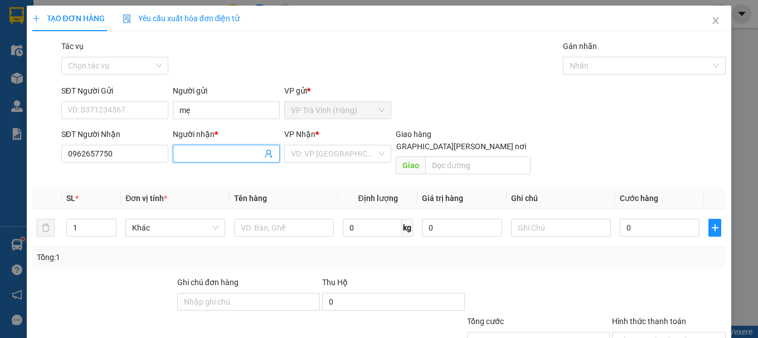
click at [187, 158] on input "Người nhận *" at bounding box center [220, 154] width 82 height 12
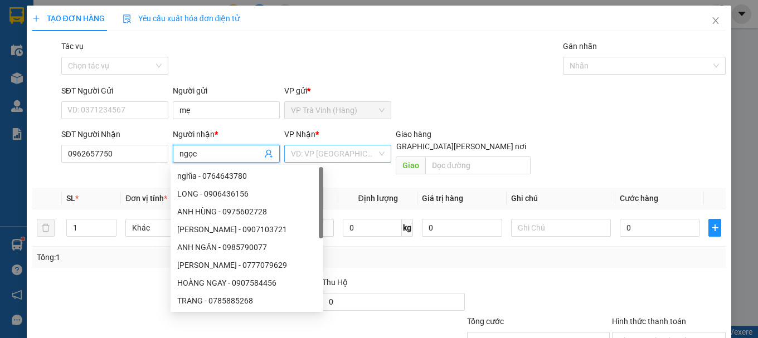
click at [319, 154] on input "search" at bounding box center [334, 153] width 86 height 17
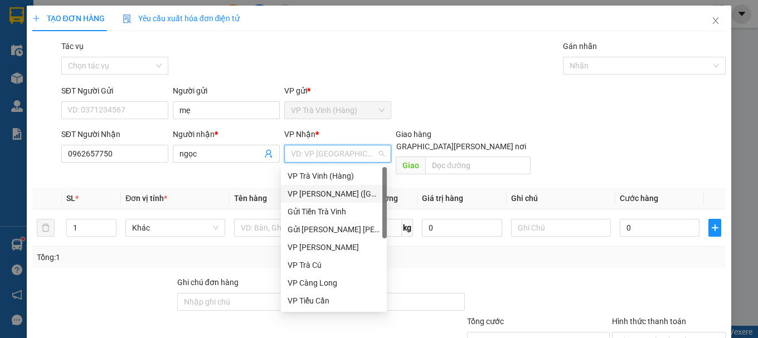
click at [337, 196] on div "VP [PERSON_NAME] ([GEOGRAPHIC_DATA])" at bounding box center [334, 194] width 93 height 12
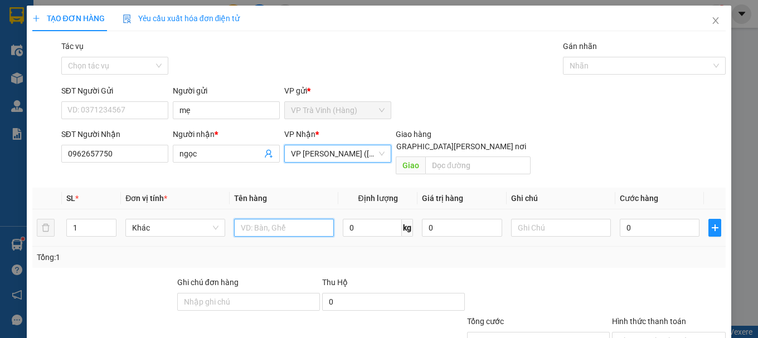
click at [276, 219] on input "text" at bounding box center [284, 228] width 100 height 18
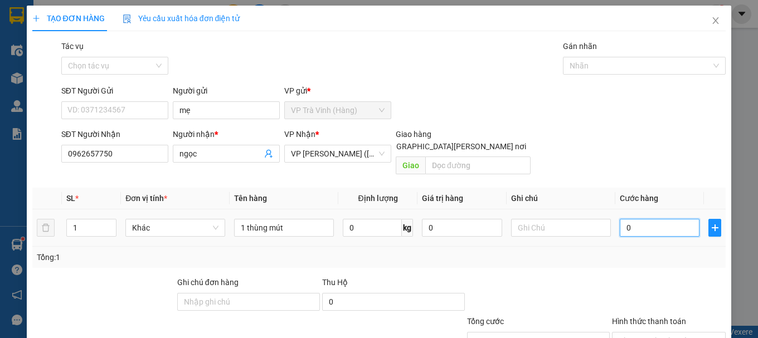
click at [638, 219] on input "0" at bounding box center [660, 228] width 80 height 18
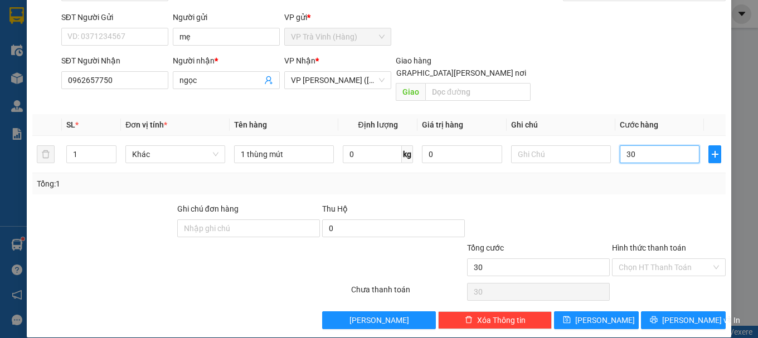
scroll to position [74, 0]
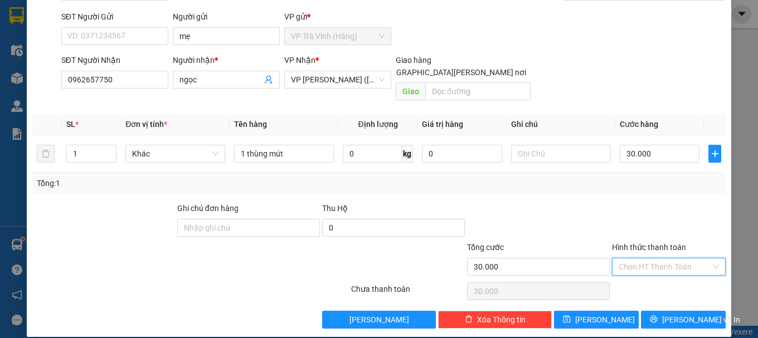
click at [642, 259] on input "Hình thức thanh toán" at bounding box center [665, 267] width 93 height 17
click at [645, 278] on div "Tại văn phòng" at bounding box center [661, 277] width 99 height 12
click at [658, 315] on icon "printer" at bounding box center [654, 319] width 8 height 8
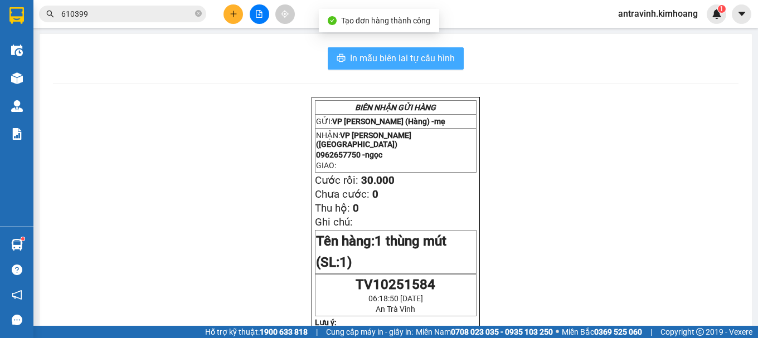
click at [442, 62] on span "In mẫu biên lai tự cấu hình" at bounding box center [402, 58] width 105 height 14
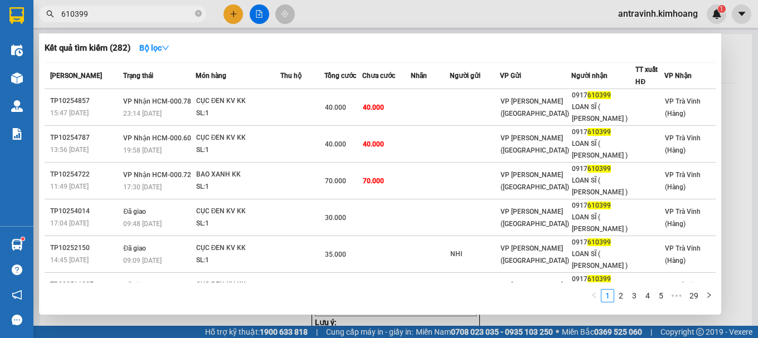
click at [111, 17] on input "610399" at bounding box center [127, 14] width 132 height 12
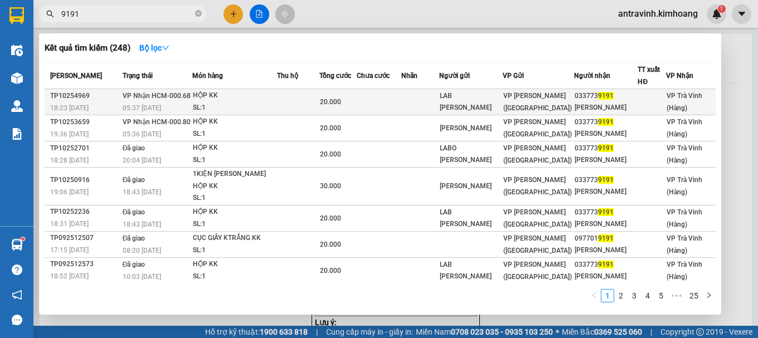
click at [255, 105] on div "SL: 1" at bounding box center [235, 108] width 84 height 12
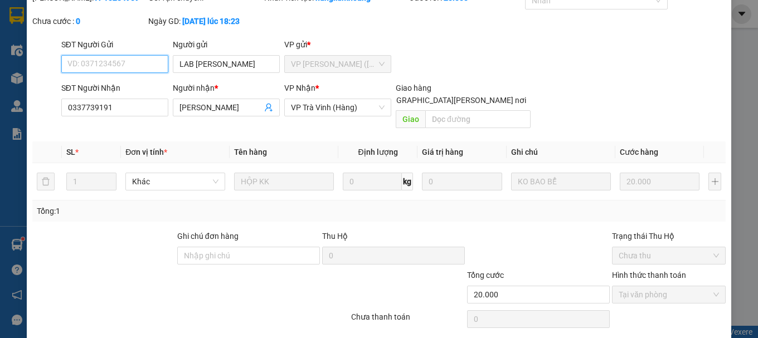
scroll to position [76, 0]
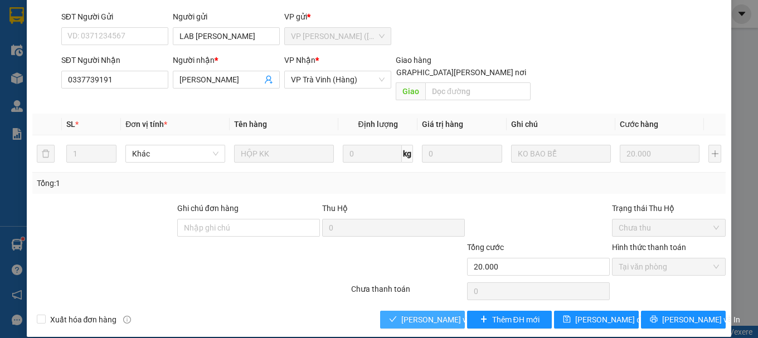
click at [411, 314] on span "[PERSON_NAME] và Giao hàng" at bounding box center [476, 320] width 150 height 12
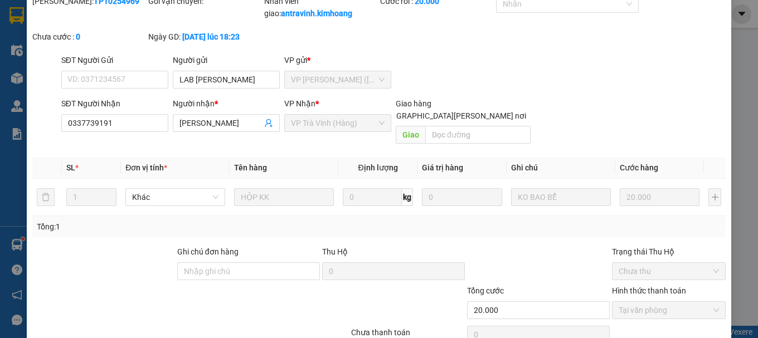
scroll to position [0, 0]
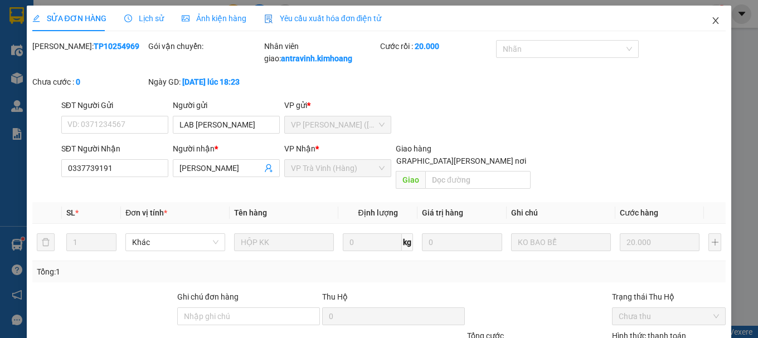
click at [711, 22] on icon "close" at bounding box center [715, 20] width 9 height 9
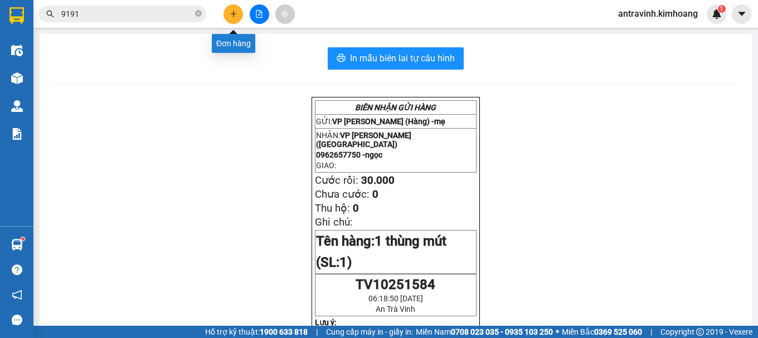
click at [232, 12] on icon "plus" at bounding box center [234, 14] width 8 height 8
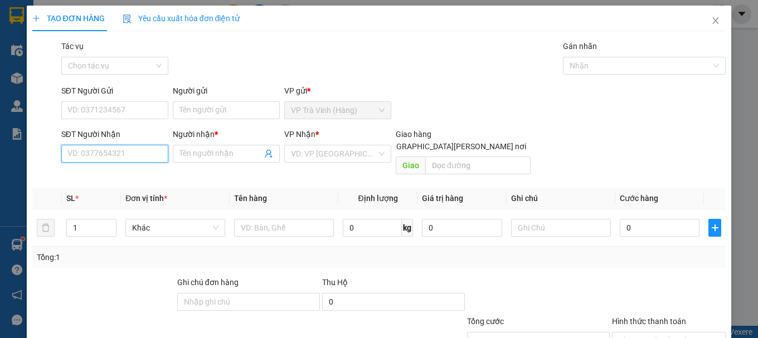
click at [134, 156] on input "SĐT Người Nhận" at bounding box center [114, 154] width 107 height 18
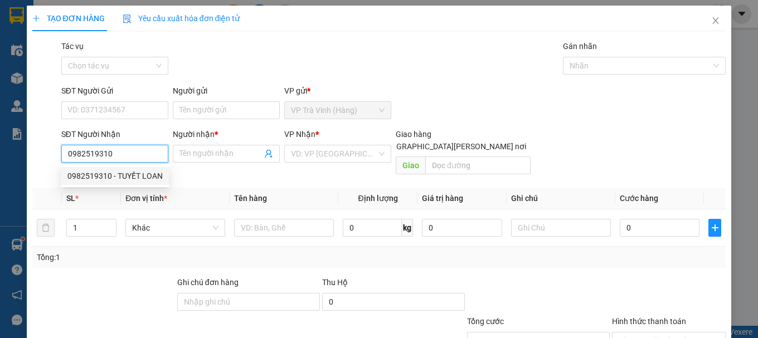
click at [144, 179] on div "0982519310 - TUYẾT LOAN" at bounding box center [114, 176] width 95 height 12
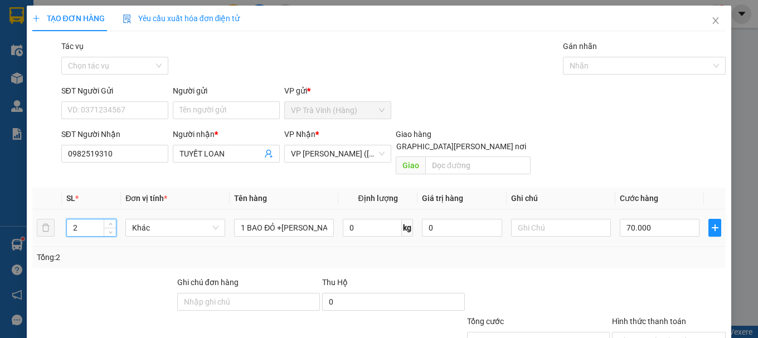
click at [81, 220] on input "2" at bounding box center [91, 228] width 49 height 17
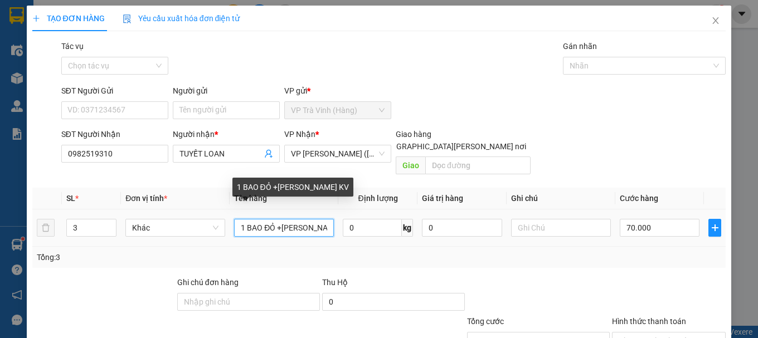
click at [326, 219] on input "1 BAO ĐỎ +CỤC TRẮNG KV" at bounding box center [284, 228] width 100 height 18
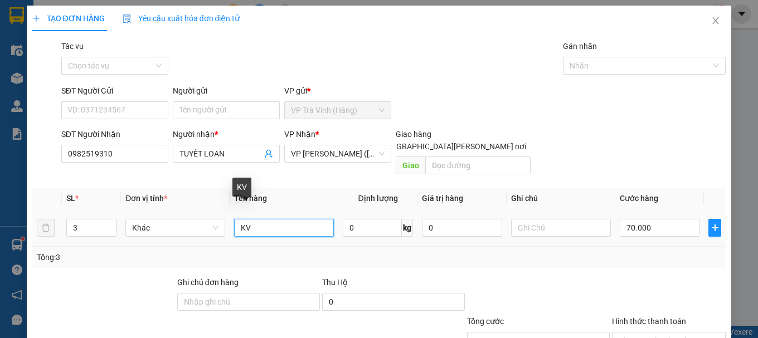
click at [326, 219] on input "KV" at bounding box center [284, 228] width 100 height 18
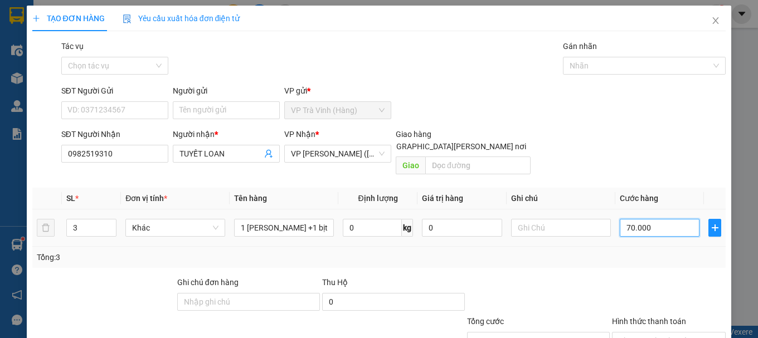
click at [647, 219] on input "70.000" at bounding box center [660, 228] width 80 height 18
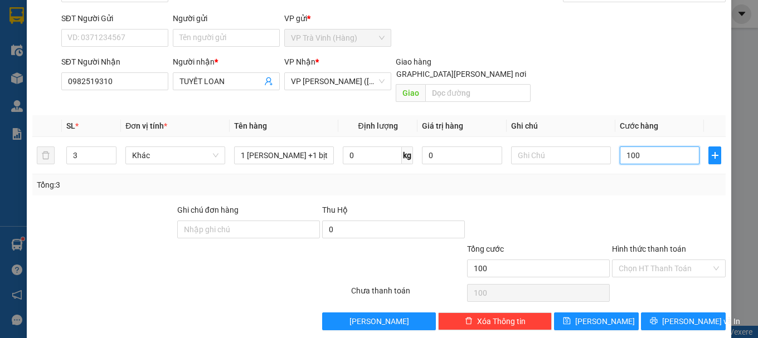
scroll to position [74, 0]
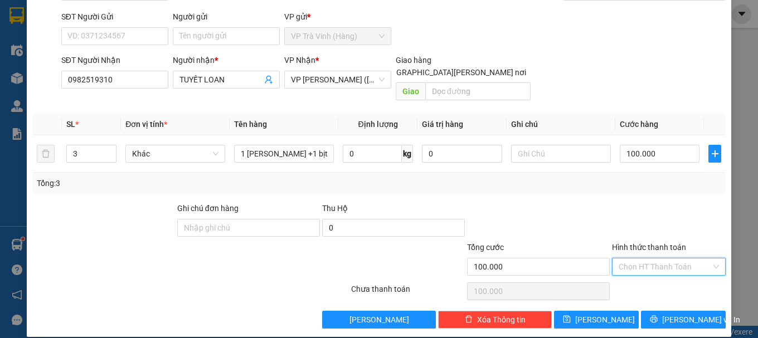
click at [677, 259] on input "Hình thức thanh toán" at bounding box center [665, 267] width 93 height 17
click at [671, 280] on div "Tại văn phòng" at bounding box center [661, 277] width 99 height 12
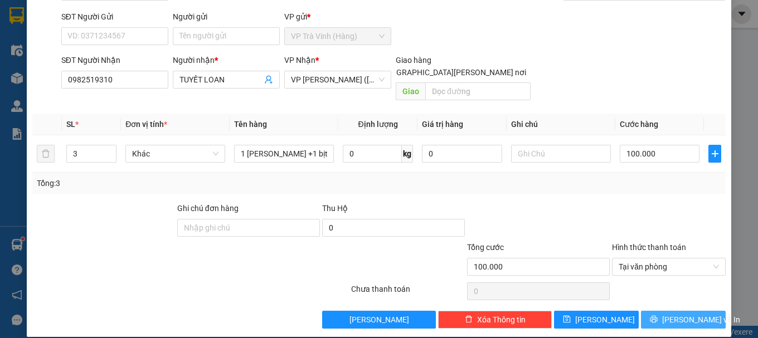
click at [670, 314] on span "[PERSON_NAME] và In" at bounding box center [701, 320] width 78 height 12
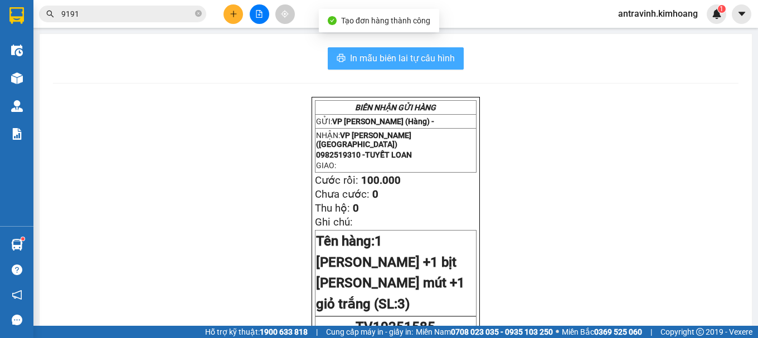
click at [434, 54] on span "In mẫu biên lai tự cấu hình" at bounding box center [402, 58] width 105 height 14
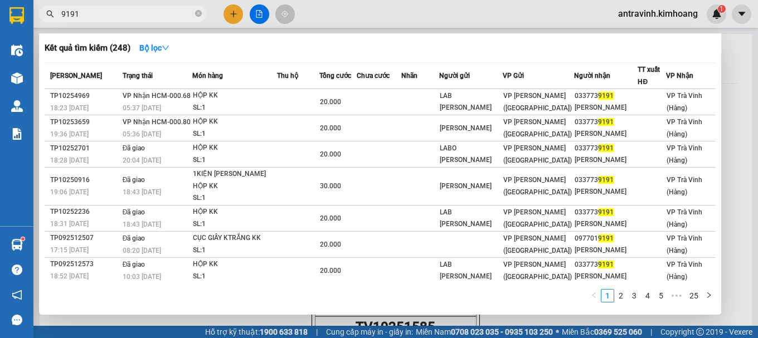
click at [103, 13] on input "9191" at bounding box center [127, 14] width 132 height 12
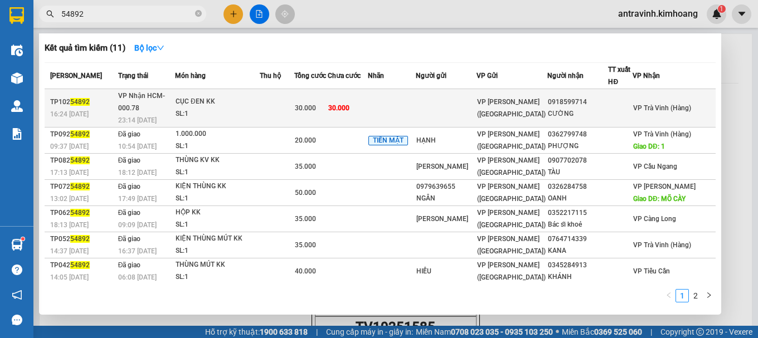
click at [274, 99] on td at bounding box center [277, 108] width 35 height 38
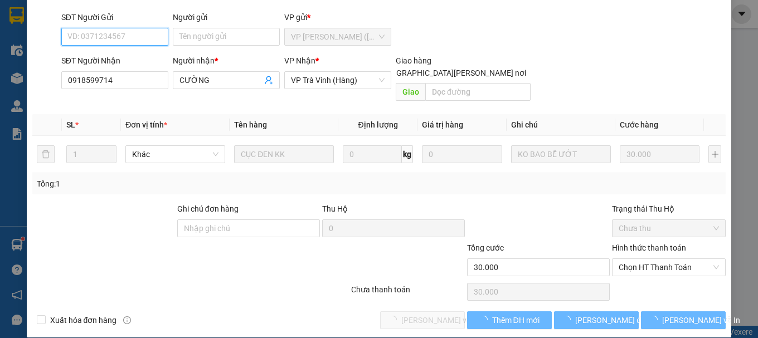
scroll to position [76, 0]
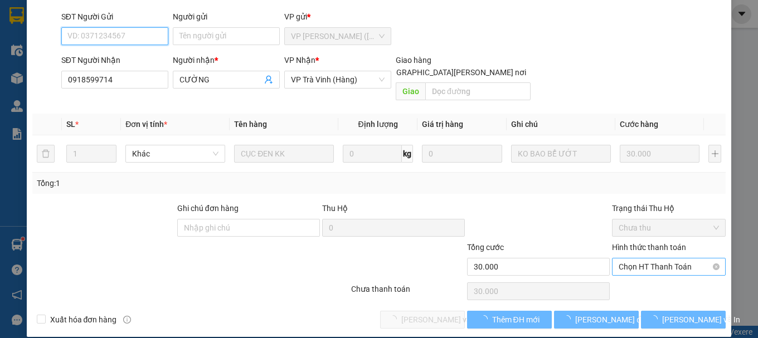
click at [630, 259] on span "Chọn HT Thanh Toán" at bounding box center [669, 267] width 100 height 17
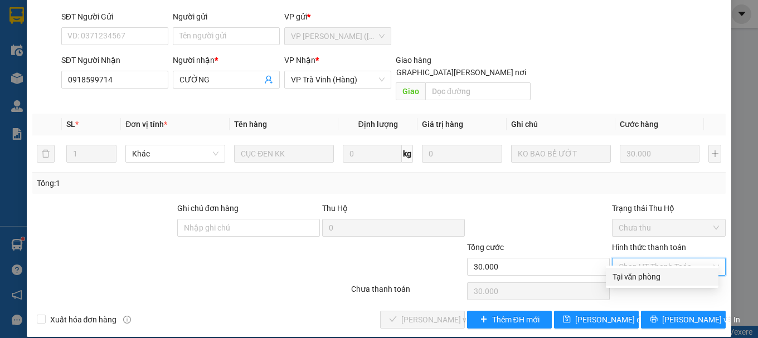
click at [632, 279] on div "Tại văn phòng" at bounding box center [661, 277] width 99 height 12
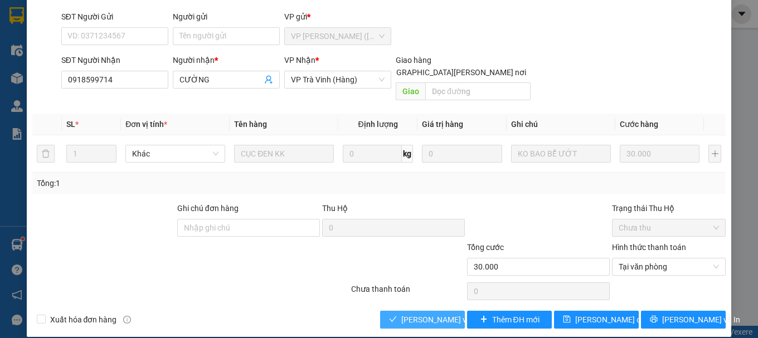
click at [416, 314] on span "[PERSON_NAME] và Giao hàng" at bounding box center [476, 320] width 150 height 12
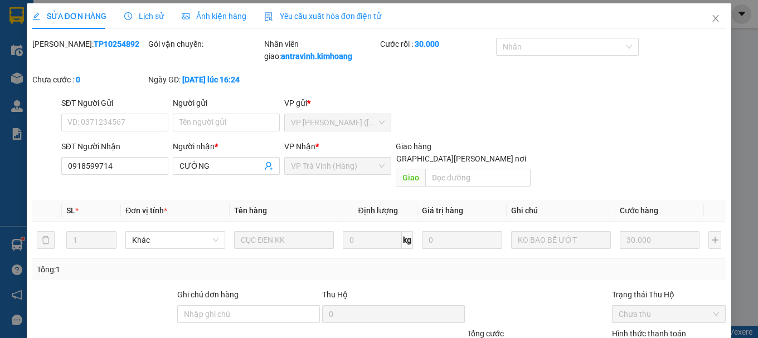
scroll to position [0, 0]
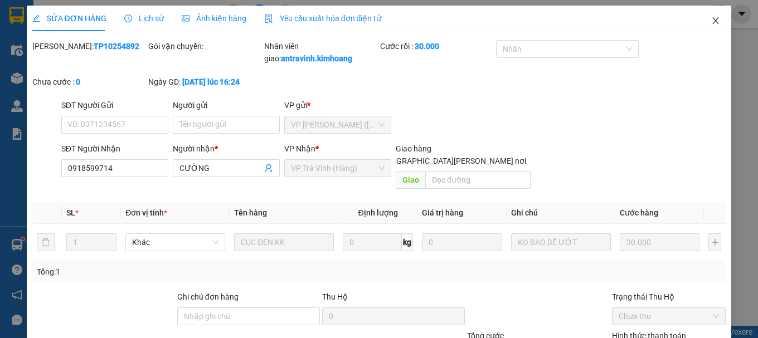
click at [711, 25] on icon "close" at bounding box center [715, 20] width 9 height 9
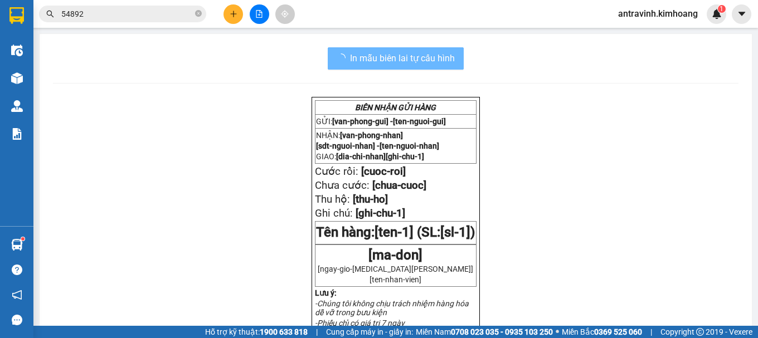
click at [154, 11] on input "54892" at bounding box center [127, 14] width 132 height 12
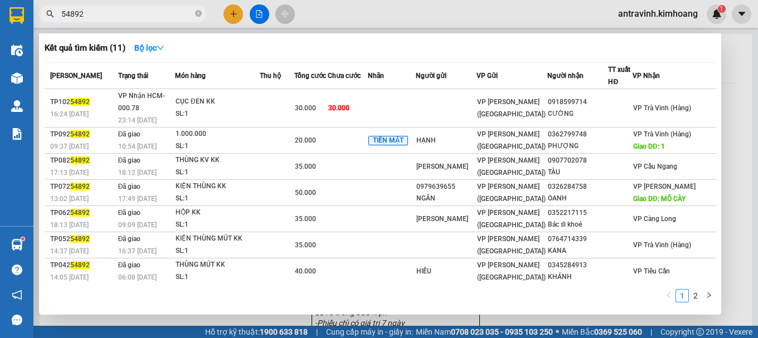
click at [154, 11] on input "54892" at bounding box center [127, 14] width 132 height 12
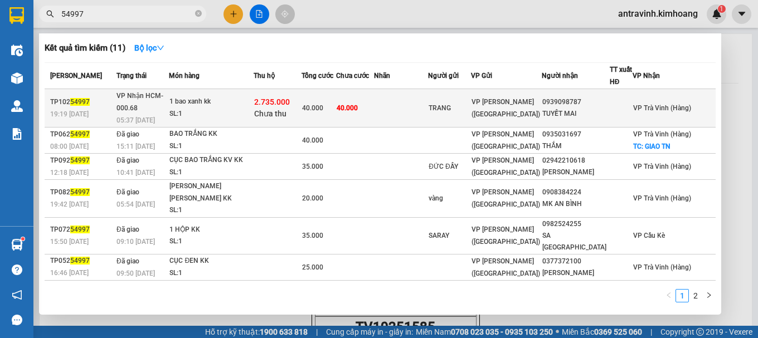
click at [374, 107] on td "40.000" at bounding box center [355, 108] width 38 height 38
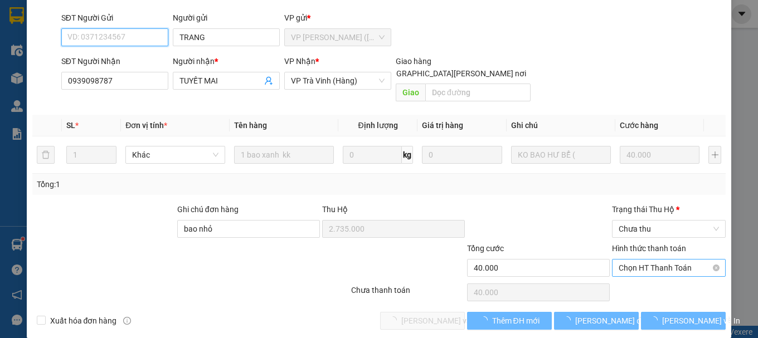
scroll to position [100, 0]
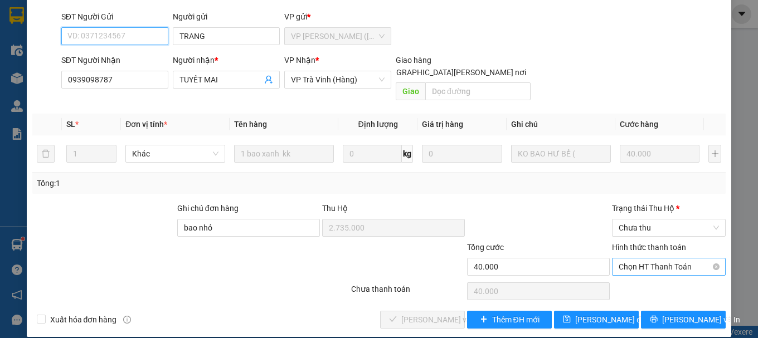
click at [638, 259] on span "Chọn HT Thanh Toán" at bounding box center [669, 267] width 100 height 17
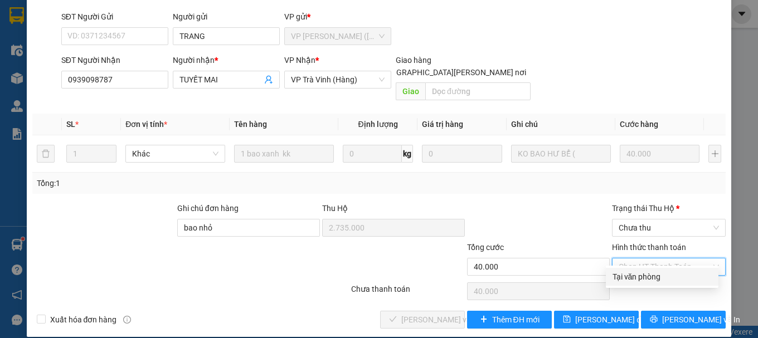
click at [636, 278] on div "Tại văn phòng" at bounding box center [661, 277] width 99 height 12
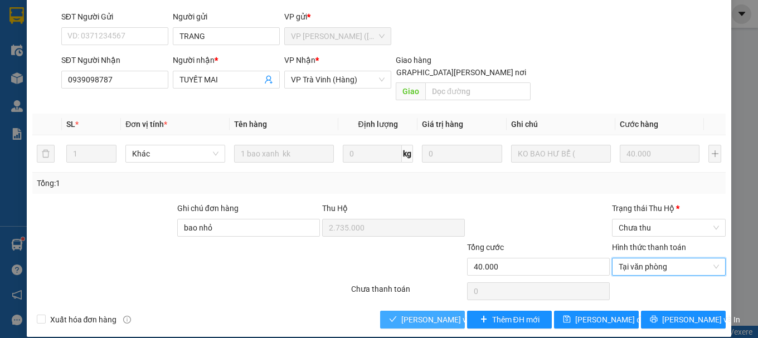
click at [404, 314] on span "[PERSON_NAME] và Giao hàng" at bounding box center [476, 320] width 150 height 12
click at [660, 220] on span "Chưa thu" at bounding box center [669, 228] width 100 height 17
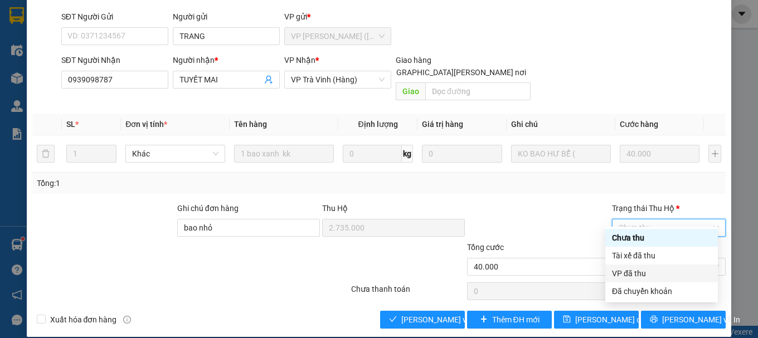
click at [657, 276] on div "VP đã thu" at bounding box center [661, 274] width 99 height 12
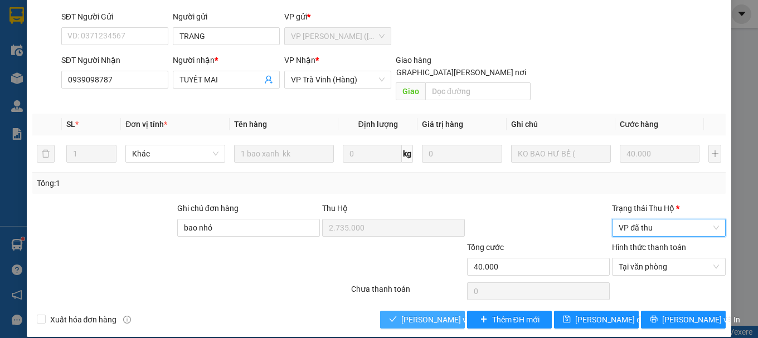
click at [437, 314] on span "[PERSON_NAME] và Giao hàng" at bounding box center [476, 320] width 150 height 12
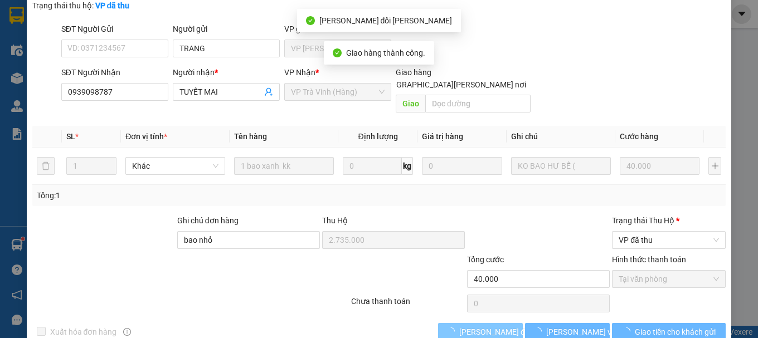
scroll to position [112, 0]
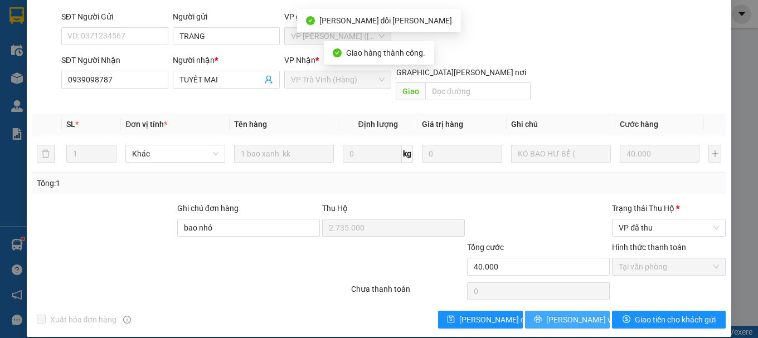
click at [559, 314] on span "[PERSON_NAME] và In" at bounding box center [585, 320] width 78 height 12
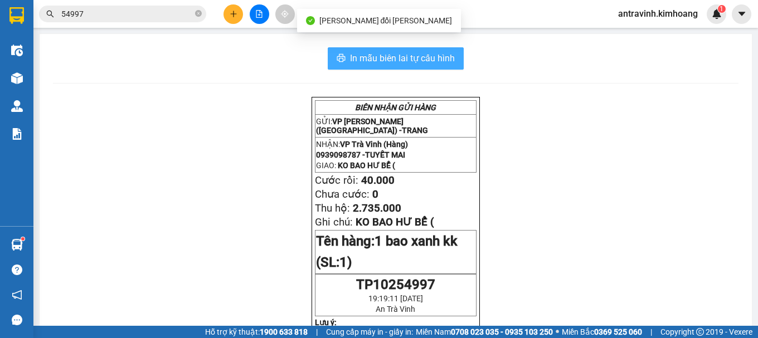
click at [431, 52] on span "In mẫu biên lai tự cấu hình" at bounding box center [402, 58] width 105 height 14
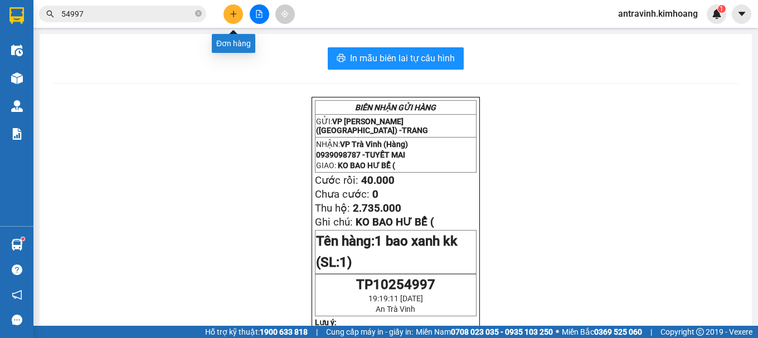
click at [231, 17] on icon "plus" at bounding box center [234, 14] width 8 height 8
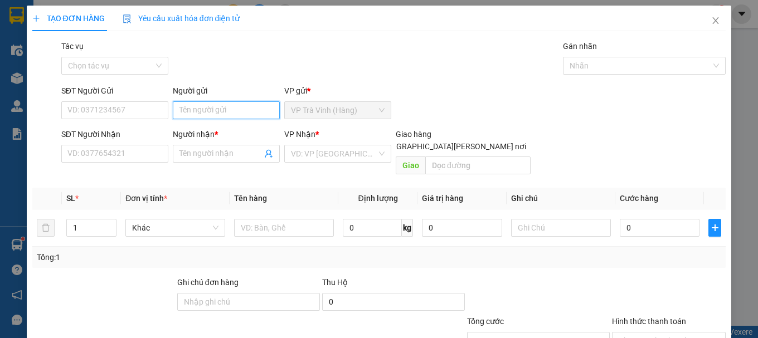
click at [224, 109] on input "Người gửi" at bounding box center [226, 110] width 107 height 18
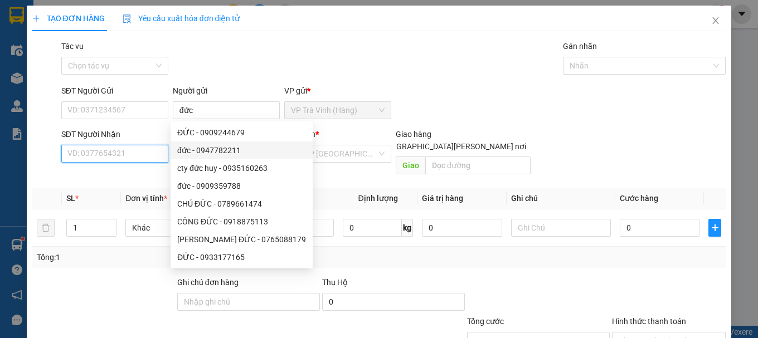
click at [147, 152] on input "SĐT Người Nhận" at bounding box center [114, 154] width 107 height 18
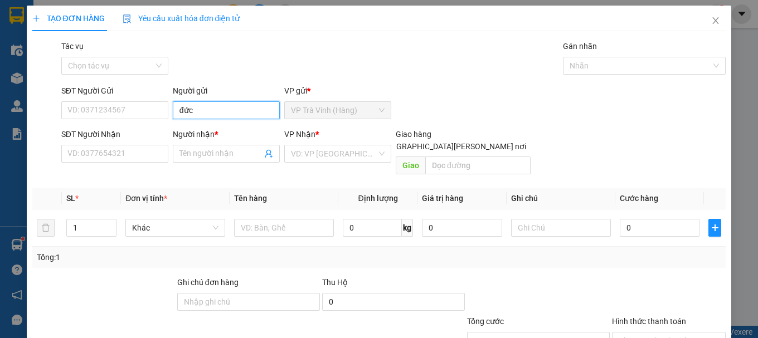
click at [212, 115] on input "đức" at bounding box center [226, 110] width 107 height 18
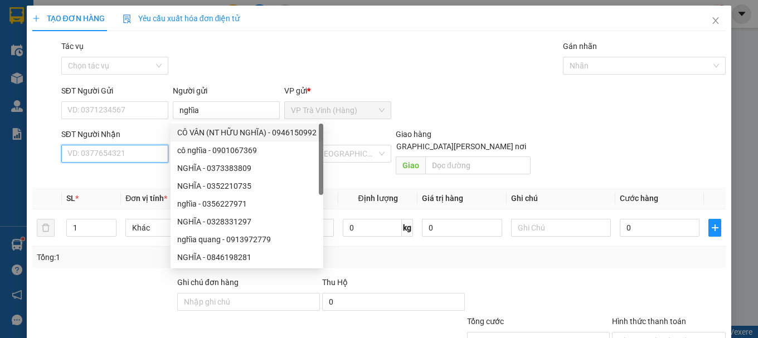
click at [137, 154] on input "SĐT Người Nhận" at bounding box center [114, 154] width 107 height 18
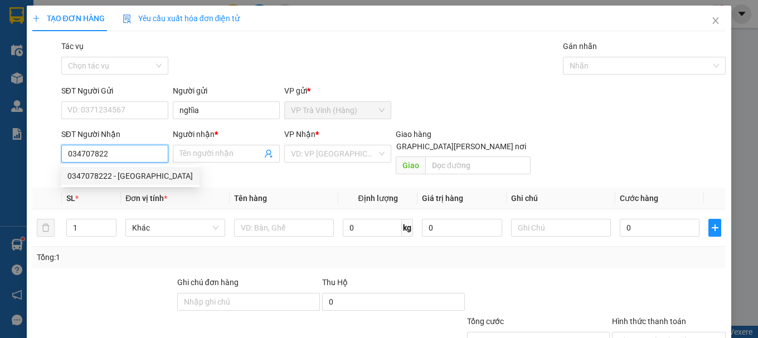
click at [128, 176] on div "0347078222 - ĐỨC" at bounding box center [129, 176] width 125 height 12
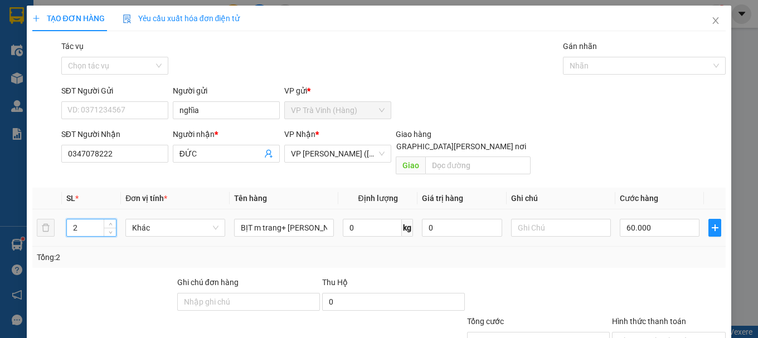
click at [92, 220] on input "2" at bounding box center [91, 228] width 49 height 17
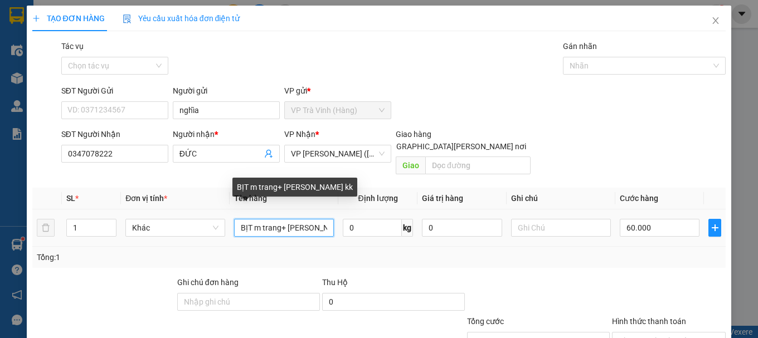
click at [325, 219] on input "BỊT m trang+ bao gao kk" at bounding box center [284, 228] width 100 height 18
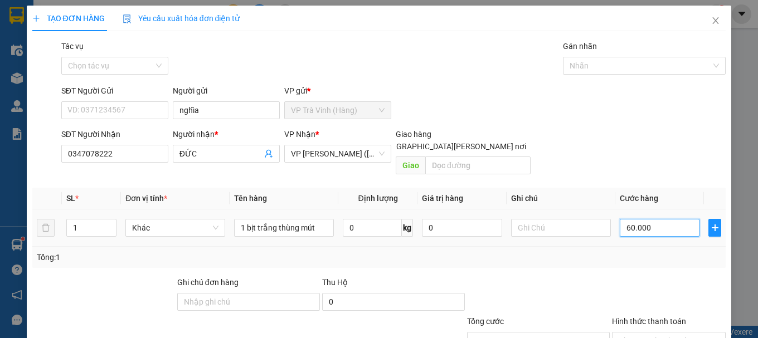
click at [677, 219] on input "60.000" at bounding box center [660, 228] width 80 height 18
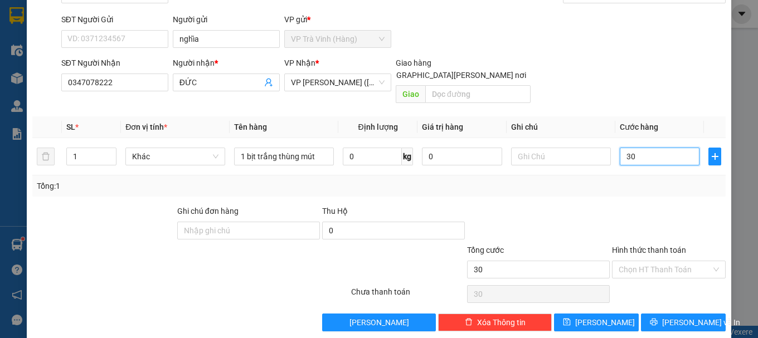
scroll to position [74, 0]
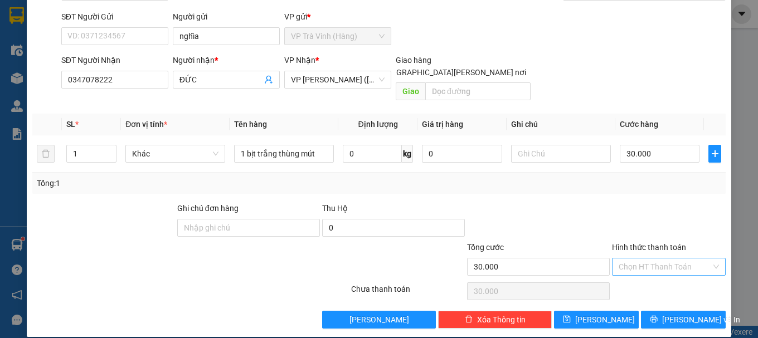
click at [660, 259] on input "Hình thức thanh toán" at bounding box center [665, 267] width 93 height 17
click at [657, 275] on div "Tại văn phòng" at bounding box center [661, 277] width 99 height 12
click at [666, 311] on button "[PERSON_NAME] và In" at bounding box center [683, 320] width 85 height 18
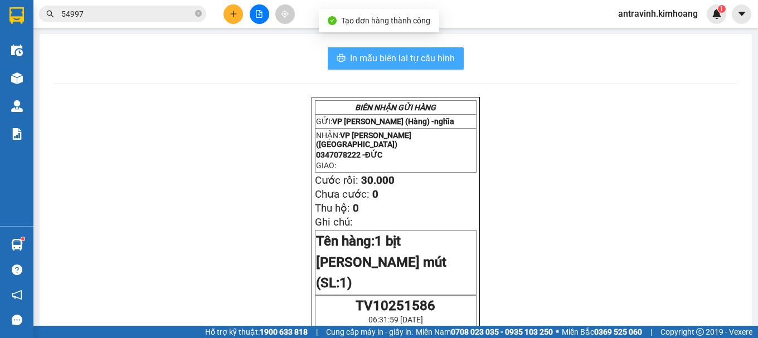
click at [447, 59] on span "In mẫu biên lai tự cấu hình" at bounding box center [402, 58] width 105 height 14
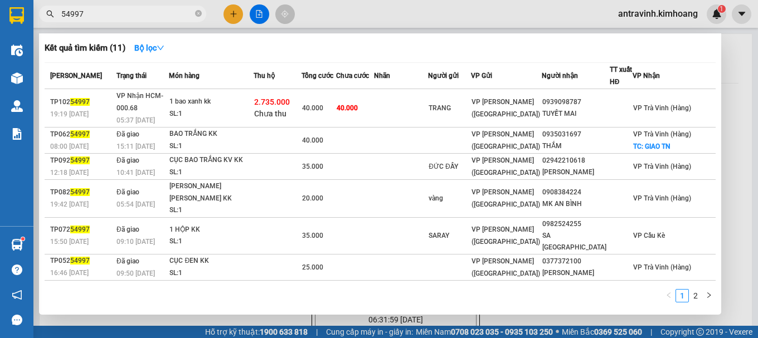
click at [106, 10] on input "54997" at bounding box center [127, 14] width 132 height 12
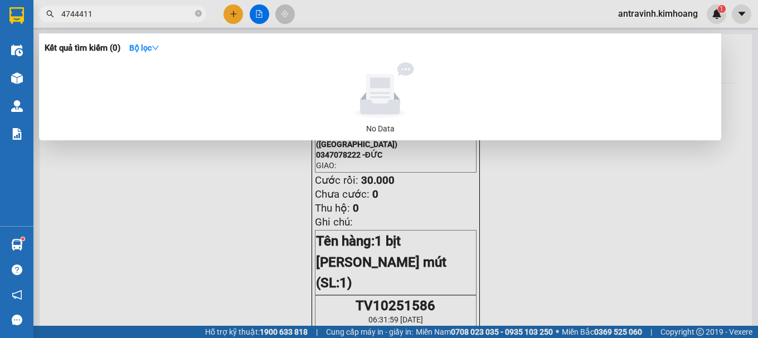
click at [106, 10] on input "4744411" at bounding box center [127, 14] width 132 height 12
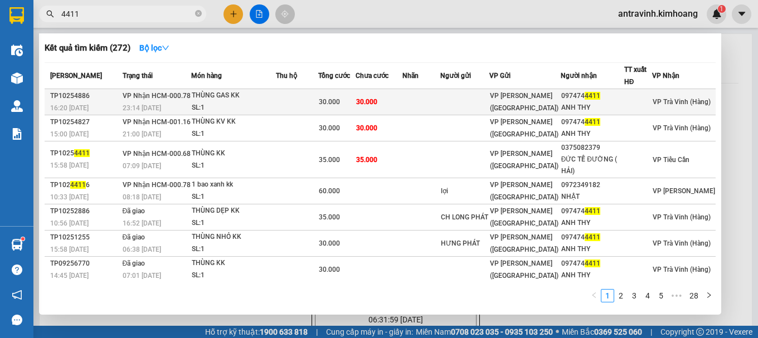
click at [366, 103] on td "30.000" at bounding box center [379, 102] width 47 height 26
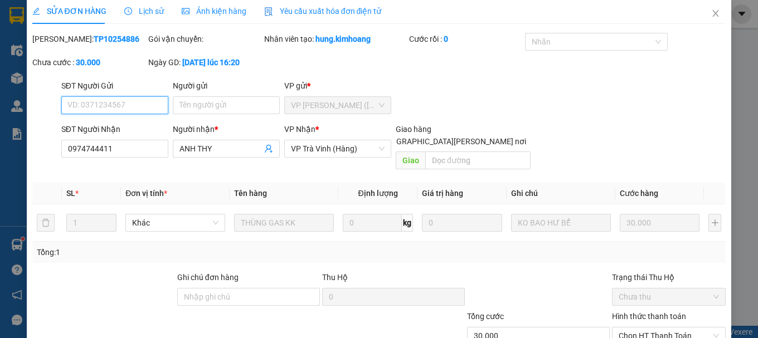
scroll to position [76, 0]
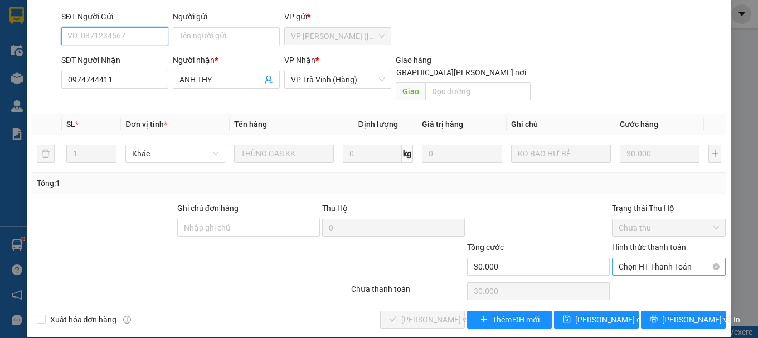
click at [644, 259] on span "Chọn HT Thanh Toán" at bounding box center [669, 267] width 100 height 17
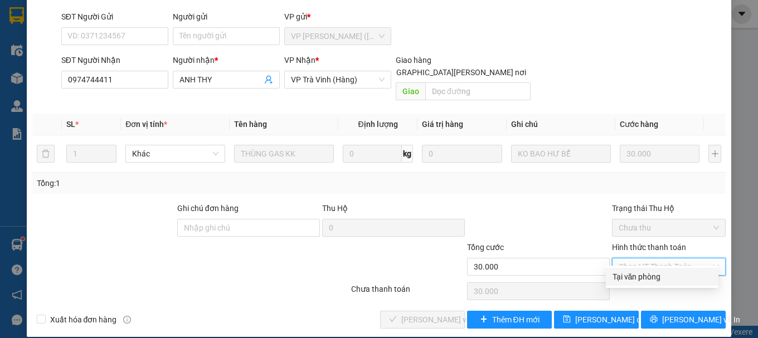
click at [640, 282] on div "Tại văn phòng" at bounding box center [661, 277] width 99 height 12
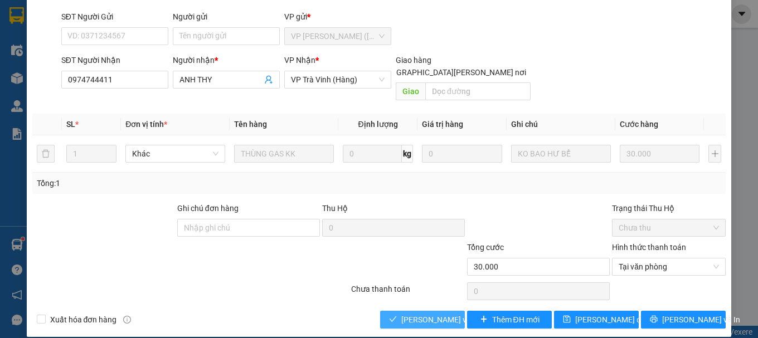
click at [432, 314] on span "[PERSON_NAME] và Giao hàng" at bounding box center [476, 320] width 150 height 12
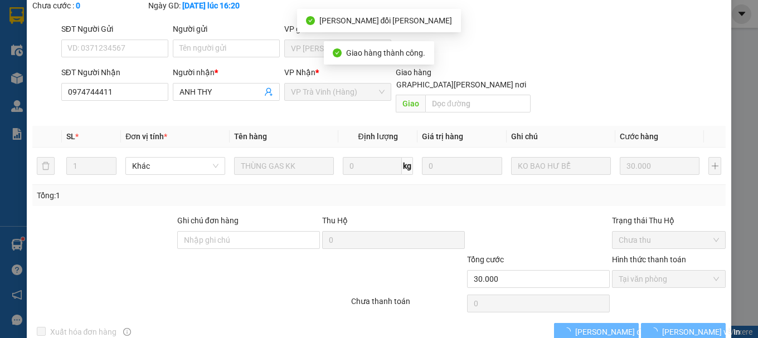
scroll to position [89, 0]
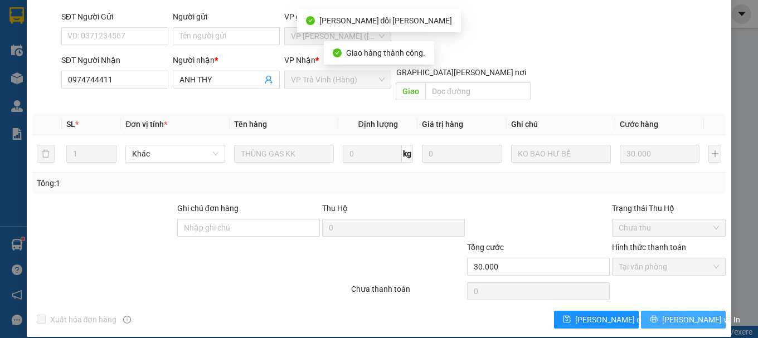
click at [674, 314] on span "[PERSON_NAME] và In" at bounding box center [701, 320] width 78 height 12
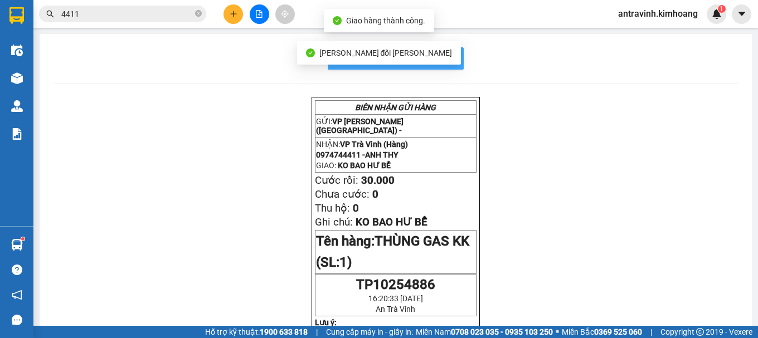
click at [449, 54] on span "In mẫu biên lai tự cấu hình" at bounding box center [402, 58] width 105 height 14
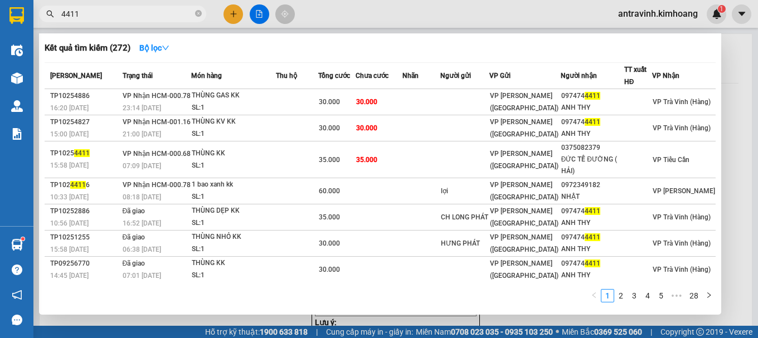
click at [162, 14] on input "4411" at bounding box center [127, 14] width 132 height 12
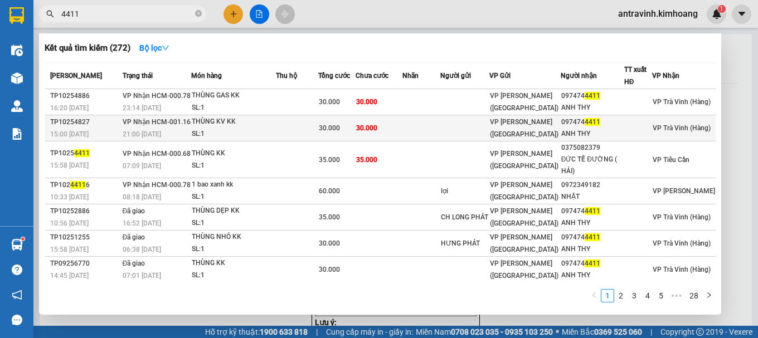
click at [275, 124] on div "THÙNG KV KK" at bounding box center [234, 122] width 84 height 12
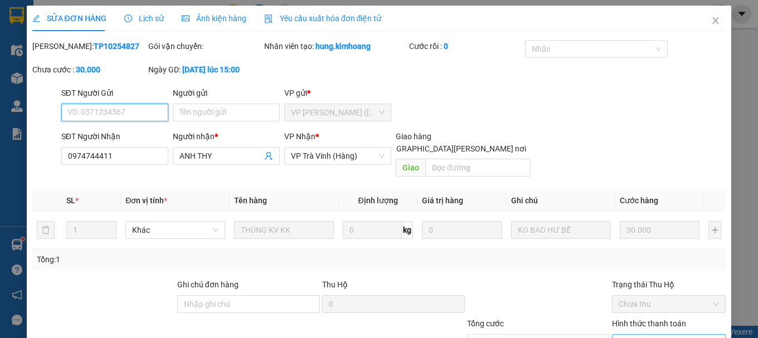
click at [639, 335] on span "Chọn HT Thanh Toán" at bounding box center [669, 343] width 100 height 17
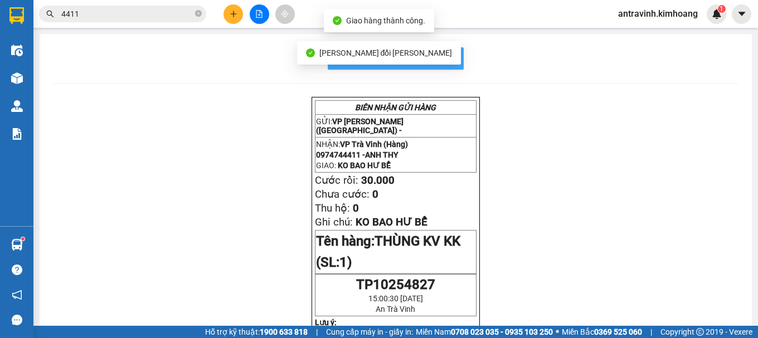
click at [453, 54] on button "In mẫu biên lai tự cấu hình" at bounding box center [396, 58] width 136 height 22
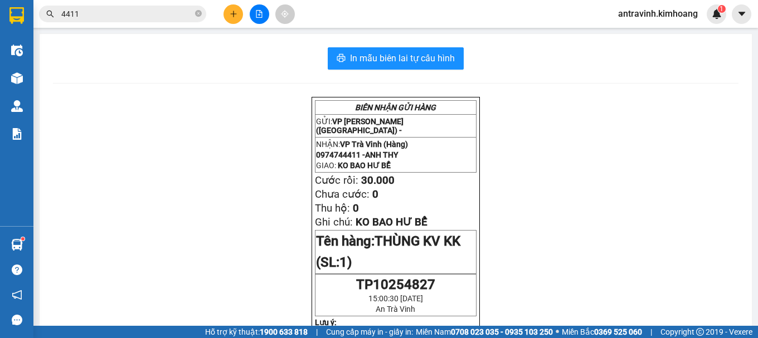
click at [100, 14] on input "4411" at bounding box center [127, 14] width 132 height 12
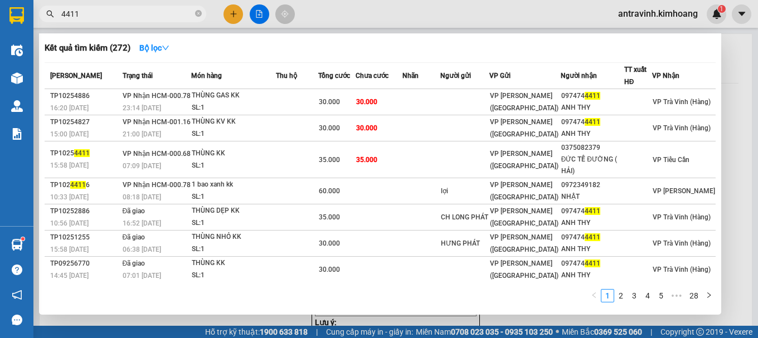
click at [100, 14] on input "4411" at bounding box center [127, 14] width 132 height 12
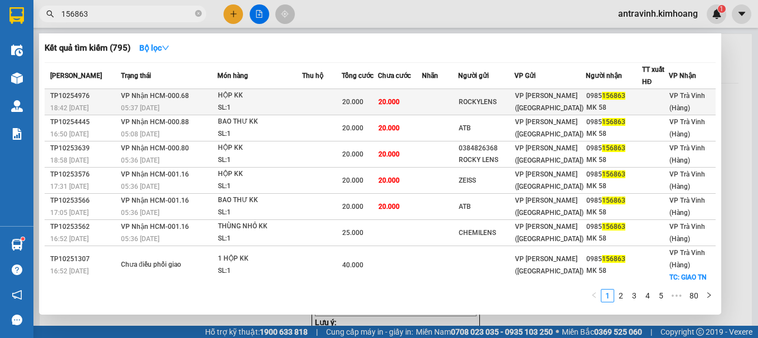
click at [393, 106] on span "20.000" at bounding box center [388, 101] width 21 height 9
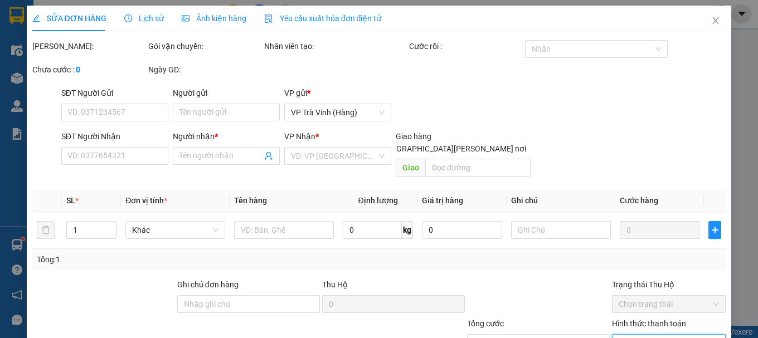
click at [645, 335] on input "Hình thức thanh toán" at bounding box center [665, 343] width 93 height 17
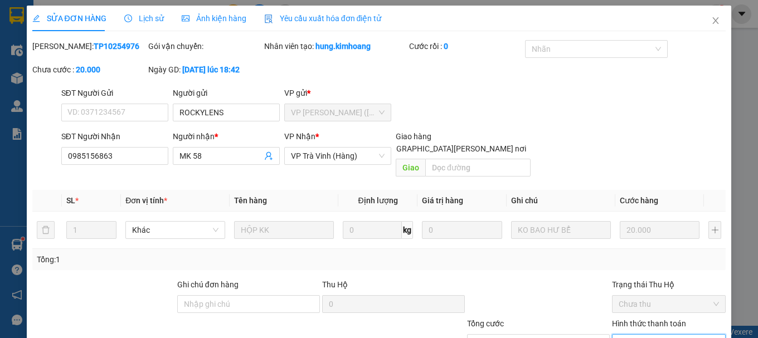
click at [654, 335] on span "Chọn HT Thanh Toán" at bounding box center [669, 343] width 100 height 17
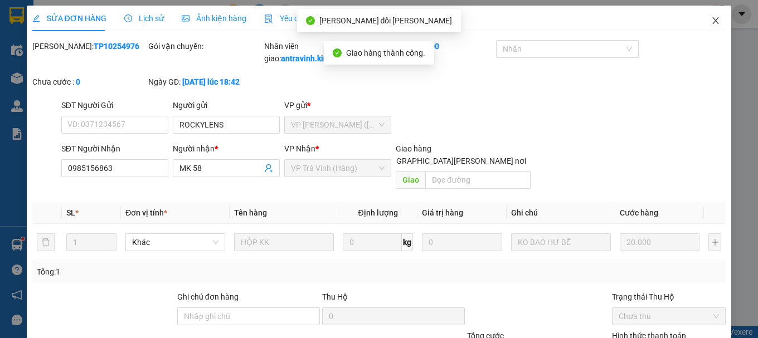
click at [712, 21] on icon "close" at bounding box center [715, 20] width 9 height 9
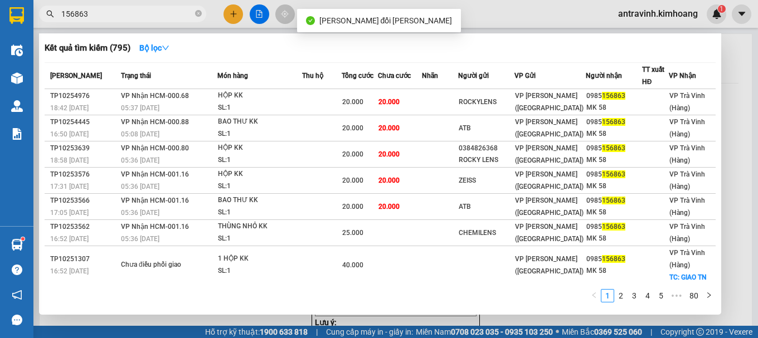
click at [144, 13] on input "156863" at bounding box center [127, 14] width 132 height 12
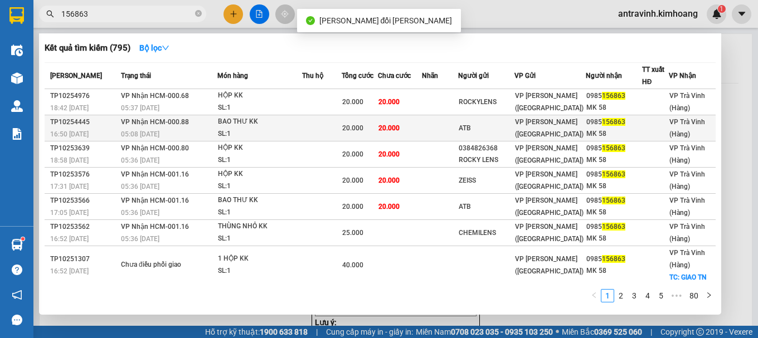
click at [268, 127] on div "BAO THƯ KK" at bounding box center [260, 122] width 84 height 12
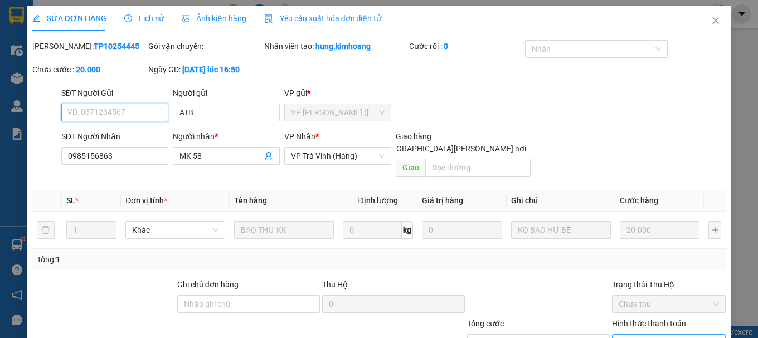
click at [624, 335] on span "Chọn HT Thanh Toán" at bounding box center [669, 343] width 100 height 17
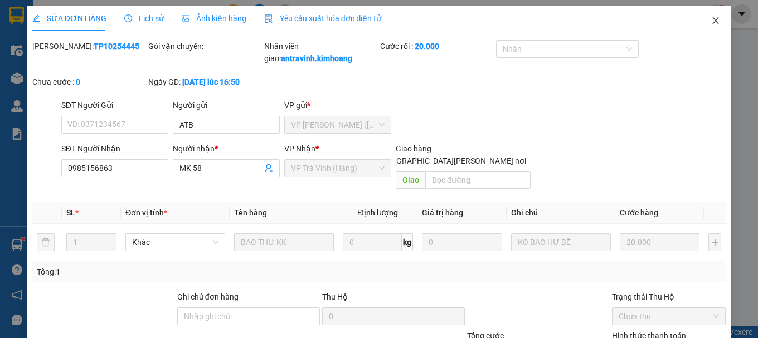
click at [713, 18] on icon "close" at bounding box center [716, 20] width 6 height 7
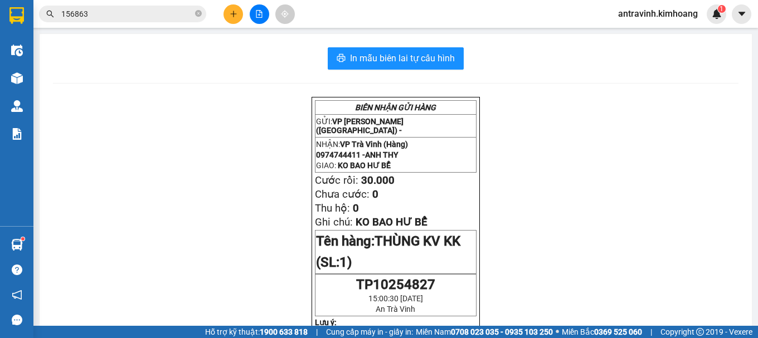
click at [132, 12] on input "156863" at bounding box center [127, 14] width 132 height 12
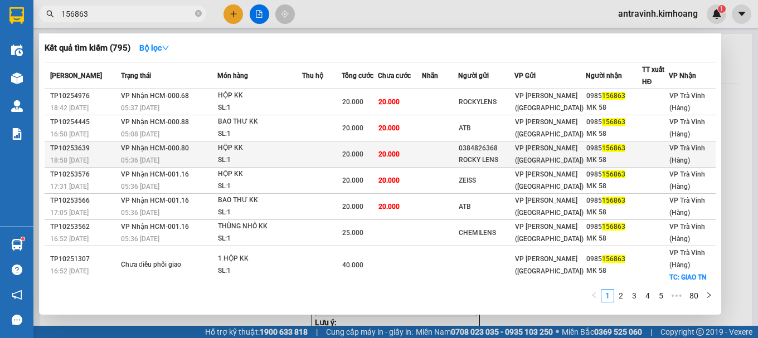
click at [283, 154] on div "HỘP KK" at bounding box center [260, 148] width 84 height 12
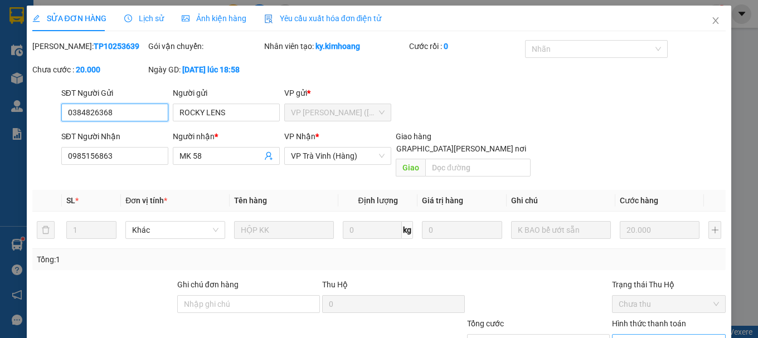
click at [625, 335] on span "Chọn HT Thanh Toán" at bounding box center [669, 343] width 100 height 17
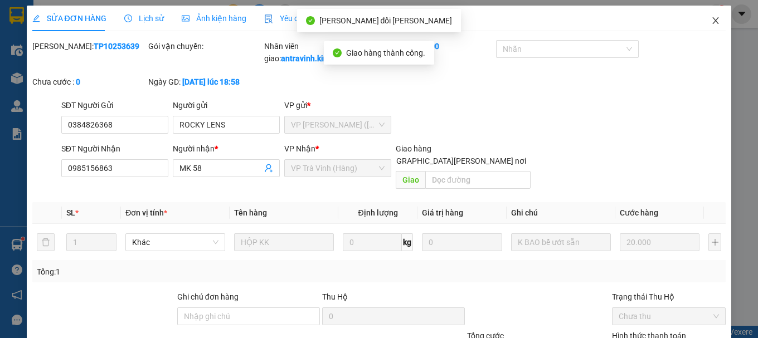
click at [713, 22] on icon "close" at bounding box center [716, 20] width 6 height 7
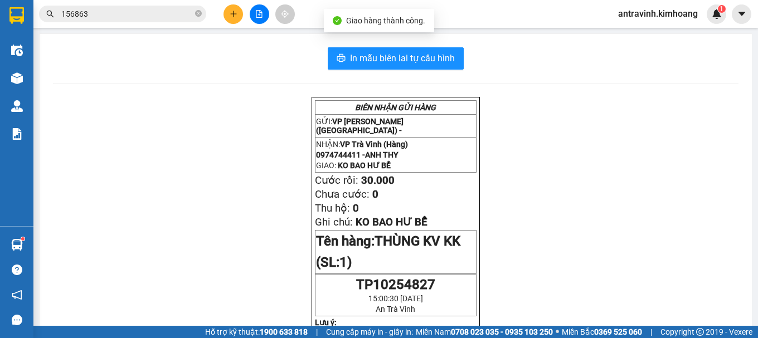
click at [164, 17] on input "156863" at bounding box center [127, 14] width 132 height 12
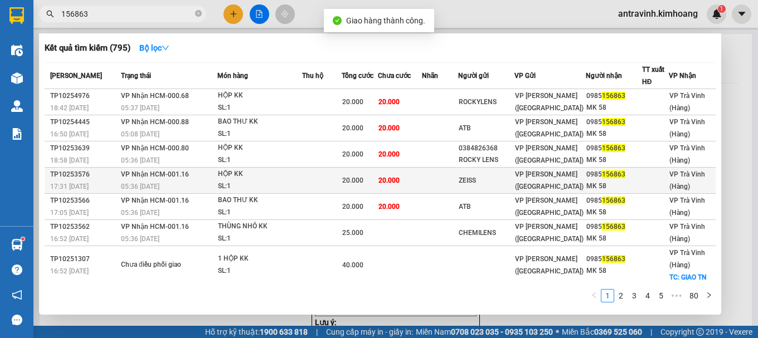
click at [277, 181] on div "SL: 1" at bounding box center [260, 187] width 84 height 12
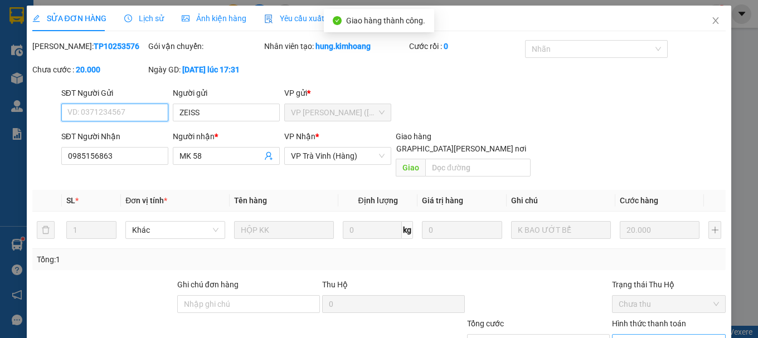
click at [628, 335] on span "Chọn HT Thanh Toán" at bounding box center [669, 343] width 100 height 17
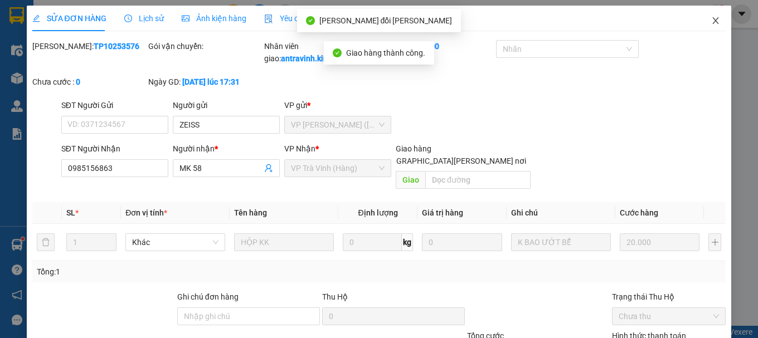
click at [711, 23] on icon "close" at bounding box center [715, 20] width 9 height 9
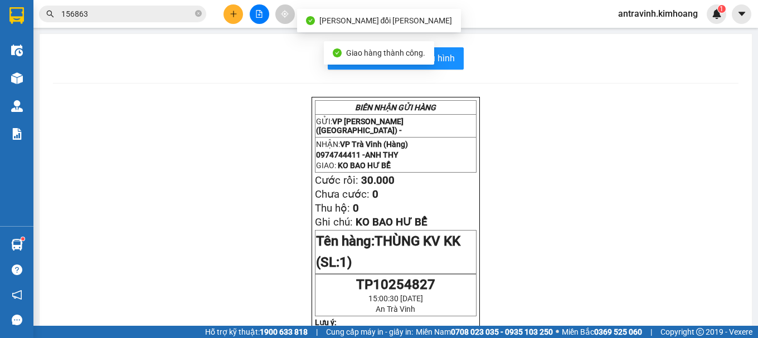
click at [157, 12] on input "156863" at bounding box center [127, 14] width 132 height 12
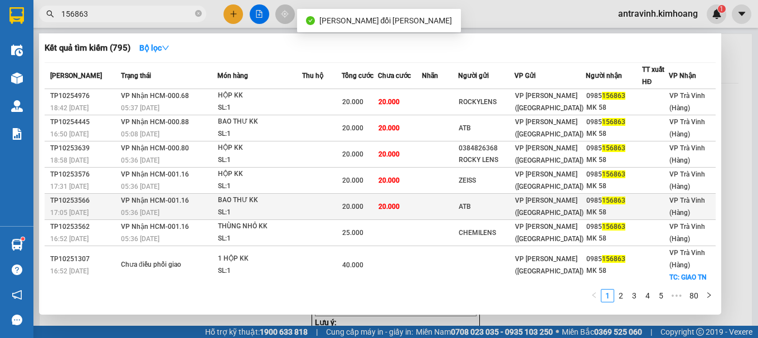
click at [289, 201] on div "BAO THƯ KK" at bounding box center [260, 200] width 84 height 12
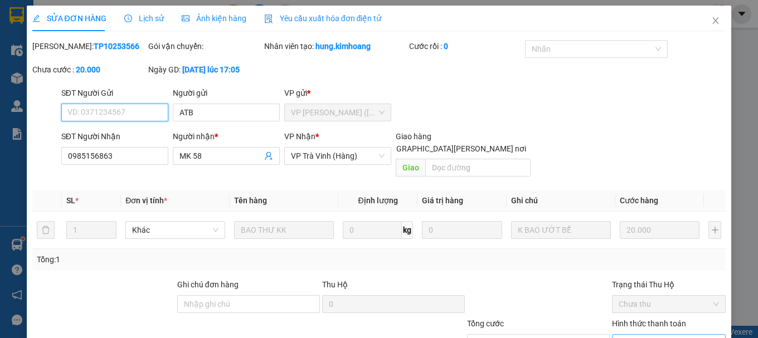
click at [619, 335] on span "Chọn HT Thanh Toán" at bounding box center [669, 343] width 100 height 17
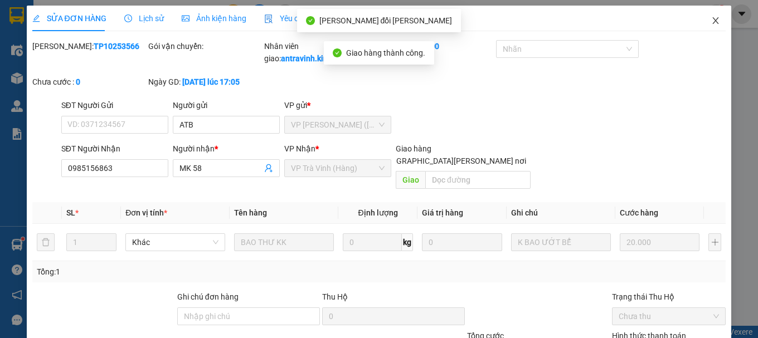
click at [711, 21] on icon "close" at bounding box center [715, 20] width 9 height 9
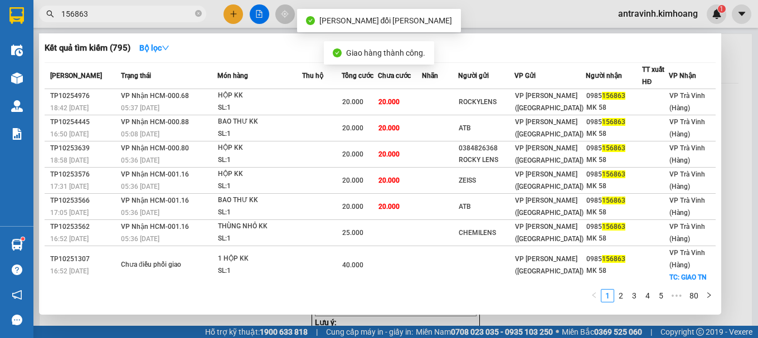
click at [159, 14] on input "156863" at bounding box center [127, 14] width 132 height 12
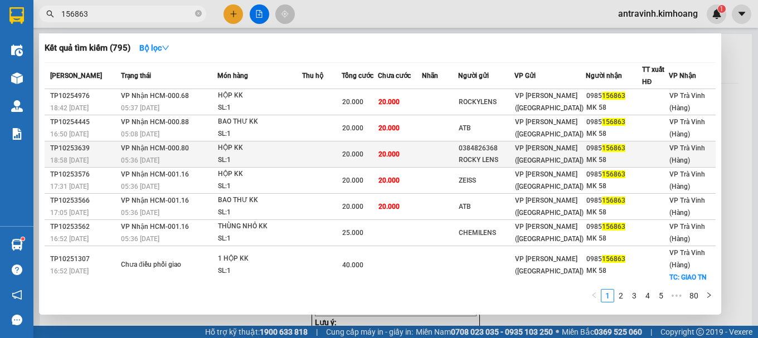
click at [270, 158] on div "SL: 1" at bounding box center [260, 160] width 84 height 12
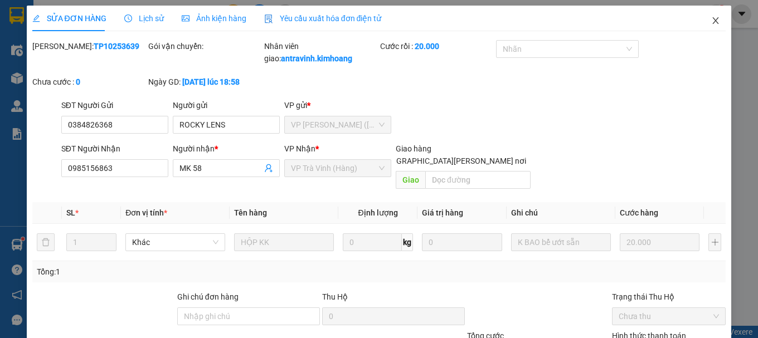
click at [713, 21] on icon "close" at bounding box center [716, 20] width 6 height 7
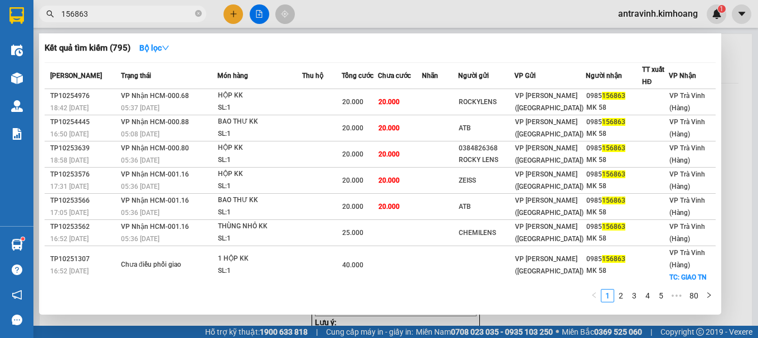
click at [110, 16] on input "156863" at bounding box center [127, 14] width 132 height 12
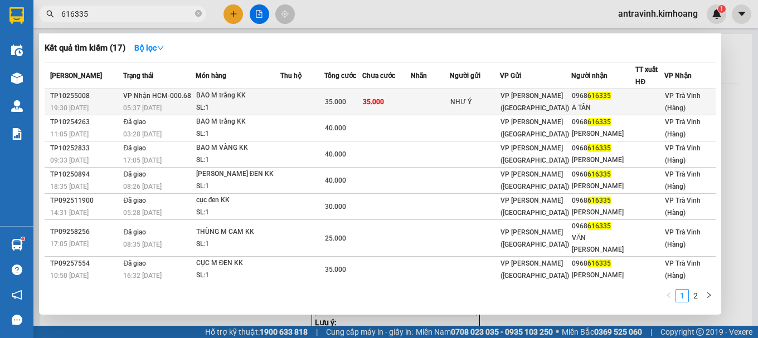
click at [384, 102] on span "35.000" at bounding box center [373, 102] width 21 height 8
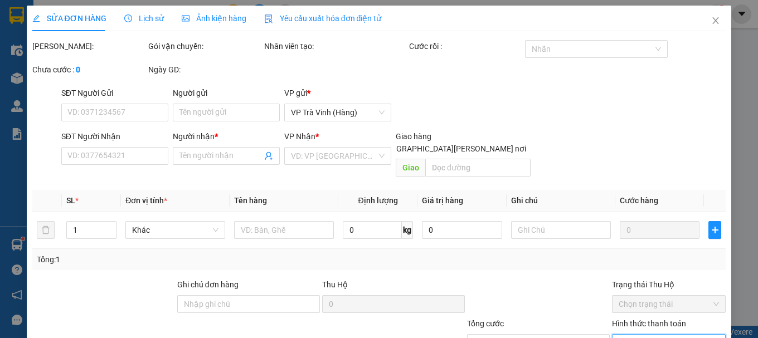
click at [643, 335] on input "Hình thức thanh toán" at bounding box center [665, 343] width 93 height 17
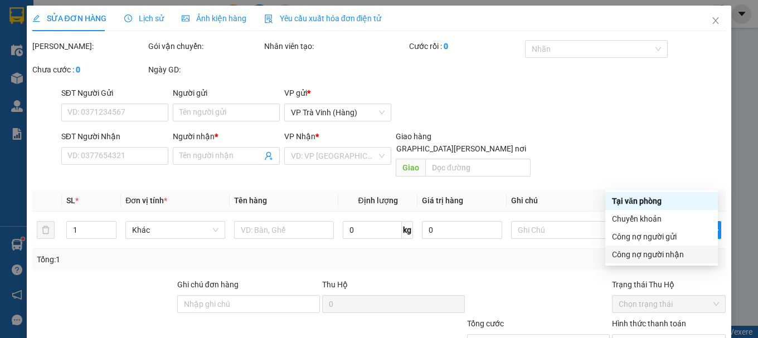
click at [507, 279] on div at bounding box center [538, 298] width 145 height 39
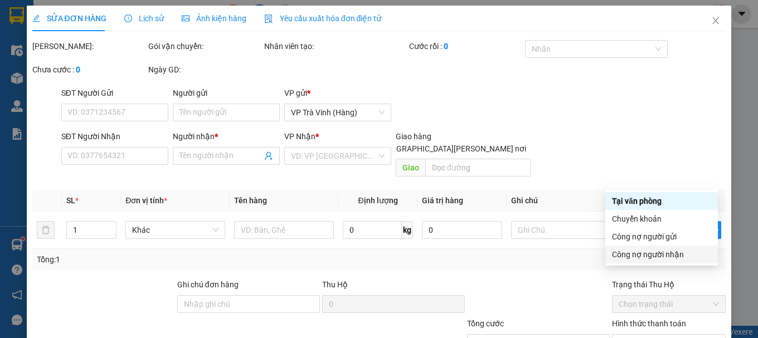
click at [408, 318] on div at bounding box center [408, 337] width 116 height 39
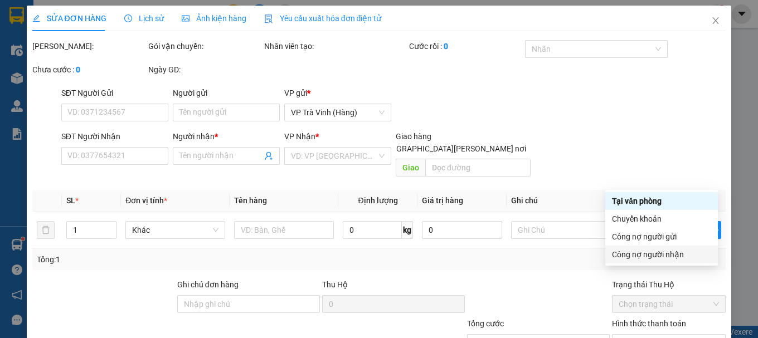
click at [542, 279] on div at bounding box center [538, 298] width 145 height 39
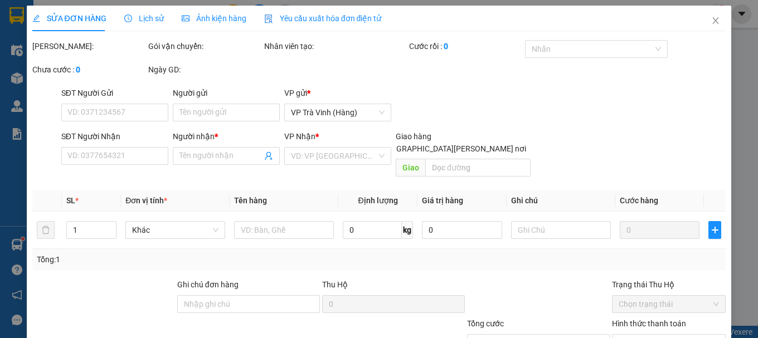
click at [542, 279] on div at bounding box center [538, 298] width 145 height 39
click at [711, 21] on icon "close" at bounding box center [715, 20] width 9 height 9
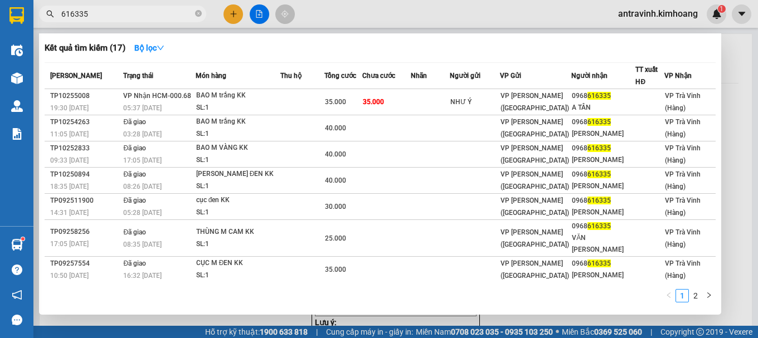
click at [156, 19] on input "616335" at bounding box center [127, 14] width 132 height 12
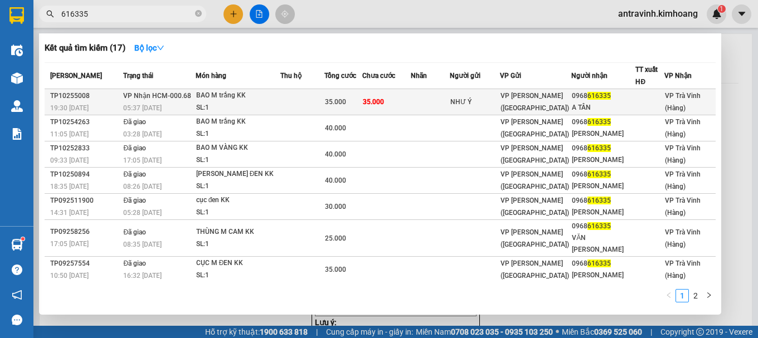
click at [376, 100] on span "35.000" at bounding box center [373, 102] width 21 height 8
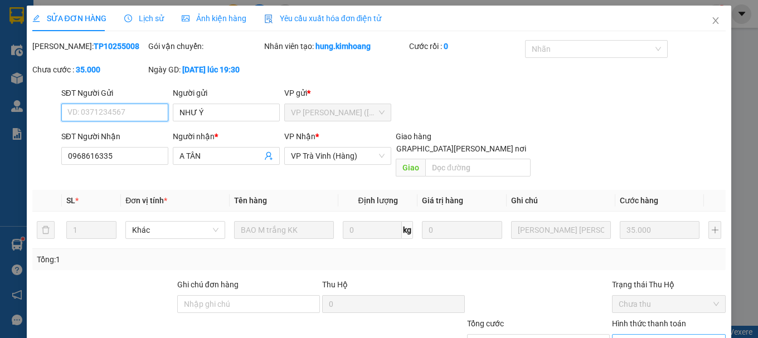
click at [636, 335] on span "Chọn HT Thanh Toán" at bounding box center [669, 343] width 100 height 17
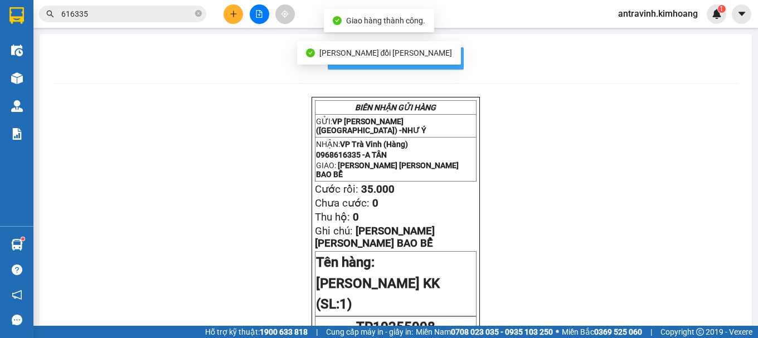
click at [449, 59] on span "In mẫu biên lai tự cấu hình" at bounding box center [402, 58] width 105 height 14
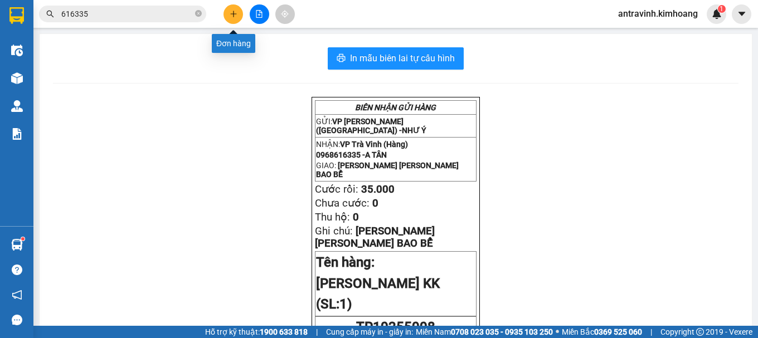
click at [232, 16] on icon "plus" at bounding box center [234, 14] width 8 height 8
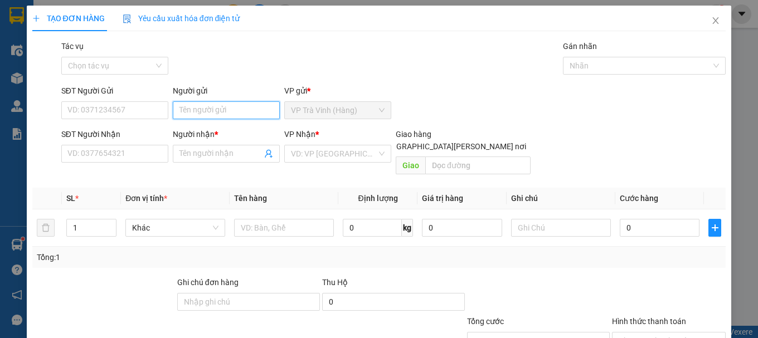
click at [217, 115] on input "Người gửi" at bounding box center [226, 110] width 107 height 18
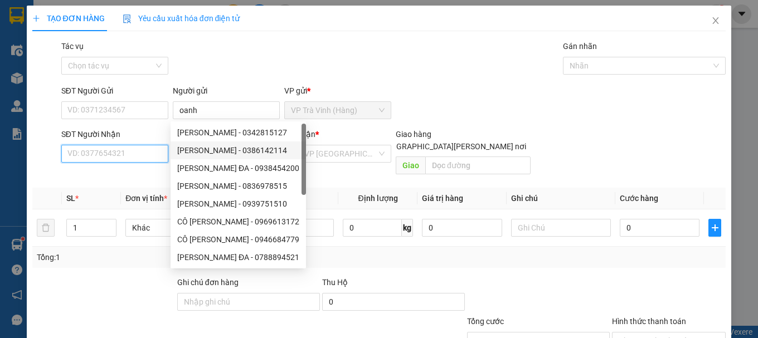
click at [121, 158] on input "SĐT Người Nhận" at bounding box center [114, 154] width 107 height 18
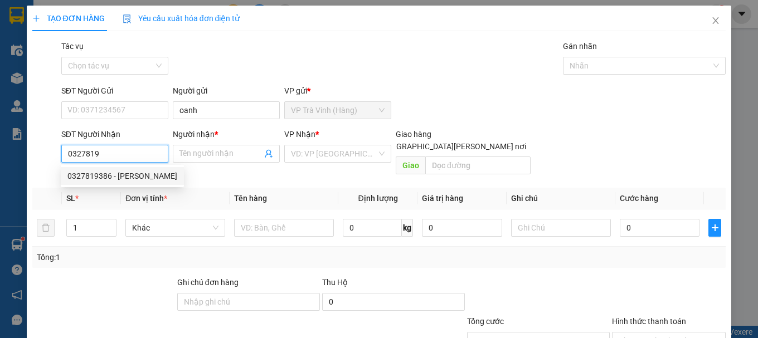
click at [125, 174] on div "0327819386 - THANH NGÂN" at bounding box center [122, 176] width 110 height 12
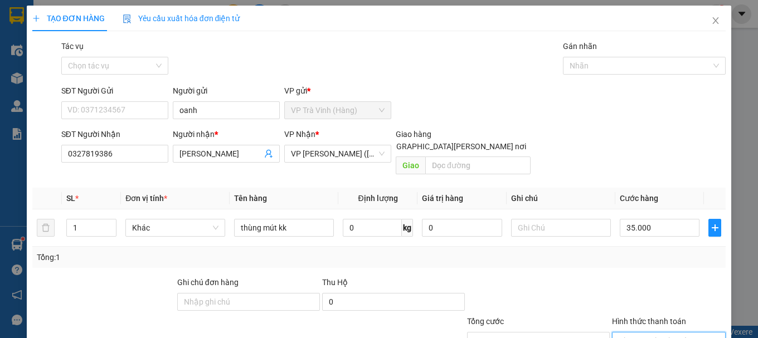
click at [663, 333] on input "Hình thức thanh toán" at bounding box center [665, 341] width 93 height 17
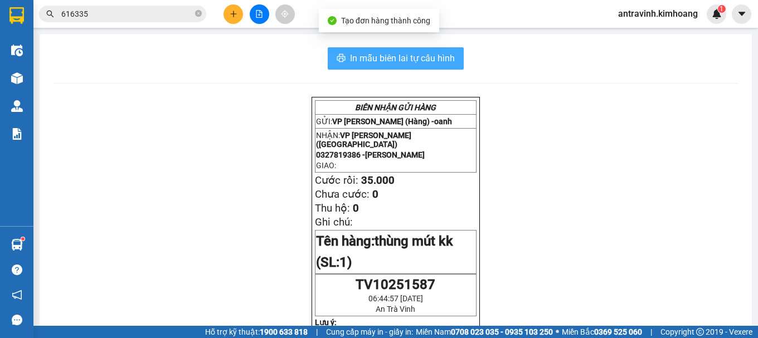
click at [439, 56] on span "In mẫu biên lai tự cấu hình" at bounding box center [402, 58] width 105 height 14
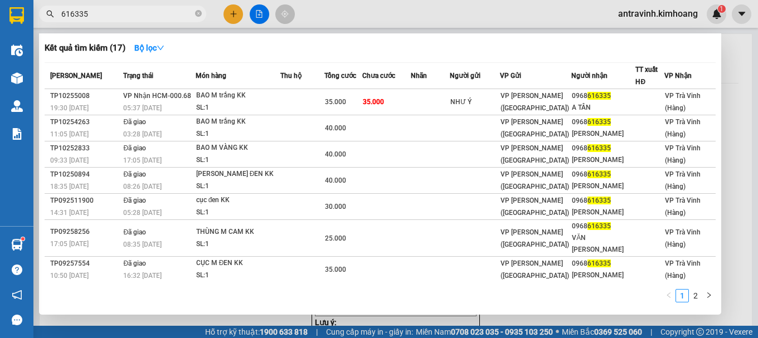
click at [124, 15] on input "616335" at bounding box center [127, 14] width 132 height 12
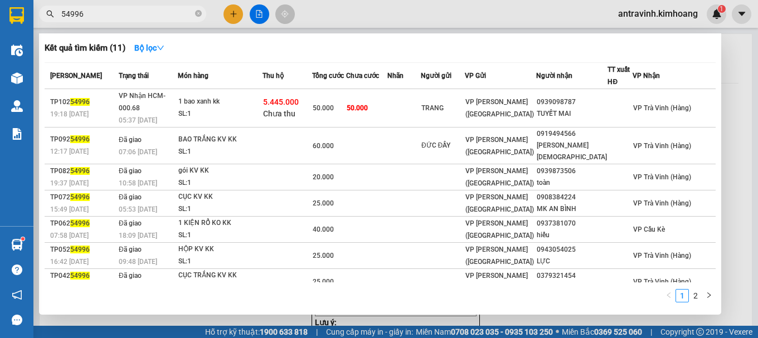
click at [172, 13] on input "54996" at bounding box center [127, 14] width 132 height 12
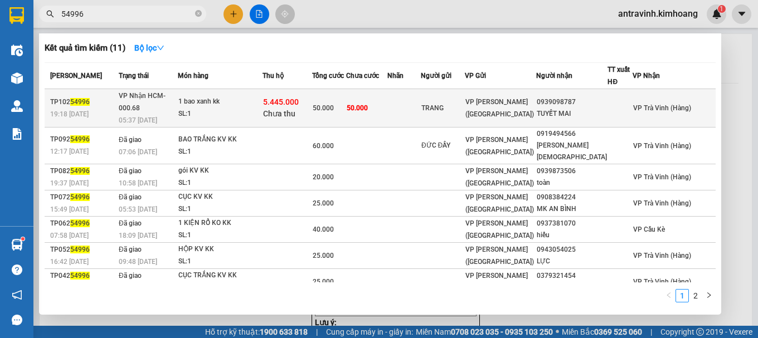
click at [387, 104] on td "50.000" at bounding box center [366, 108] width 41 height 38
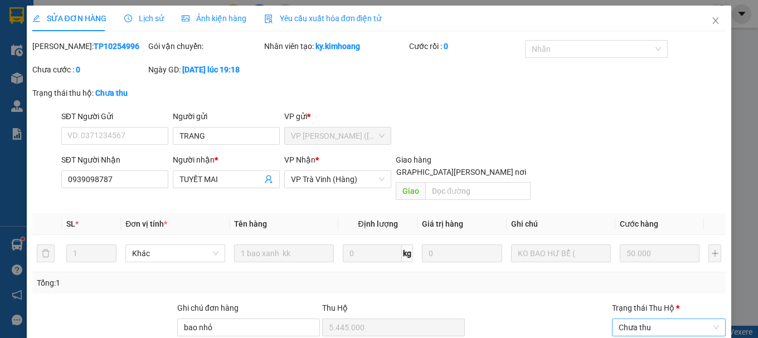
click at [643, 319] on span "Chưa thu" at bounding box center [669, 327] width 100 height 17
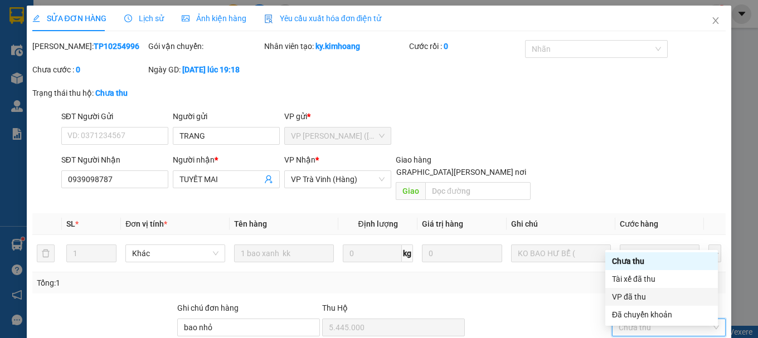
click at [645, 300] on div "VP đã thu" at bounding box center [661, 297] width 99 height 12
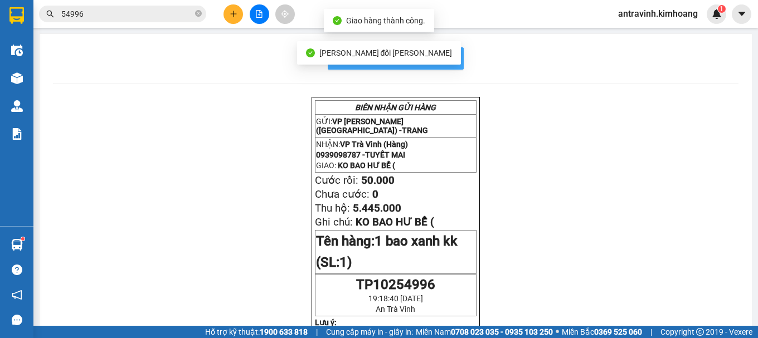
click at [450, 57] on span "In mẫu biên lai tự cấu hình" at bounding box center [402, 58] width 105 height 14
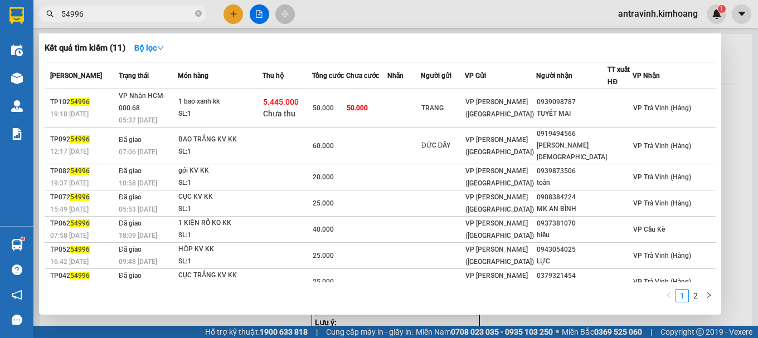
click at [116, 17] on input "54996" at bounding box center [127, 14] width 132 height 12
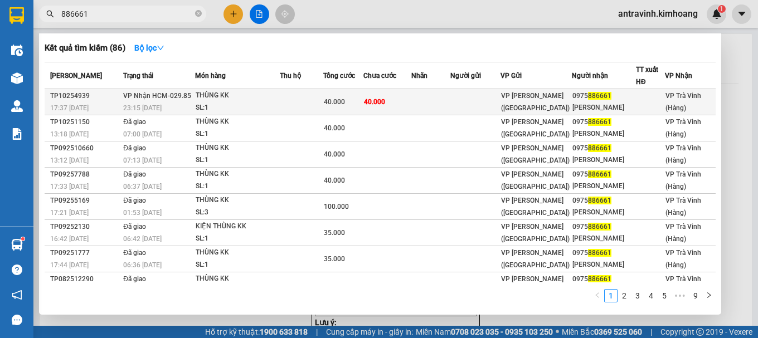
click at [425, 105] on td at bounding box center [430, 102] width 39 height 26
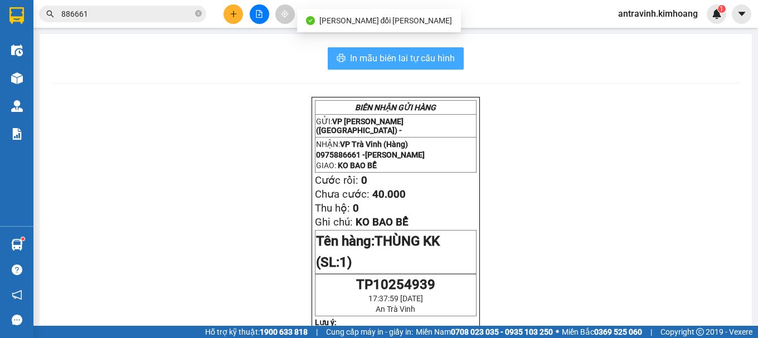
click at [443, 58] on span "In mẫu biên lai tự cấu hình" at bounding box center [402, 58] width 105 height 14
click at [438, 59] on span "In mẫu biên lai tự cấu hình" at bounding box center [402, 58] width 105 height 14
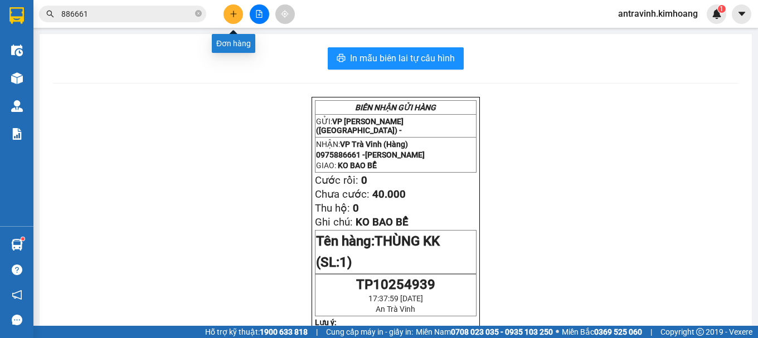
click at [231, 14] on icon "plus" at bounding box center [233, 13] width 6 height 1
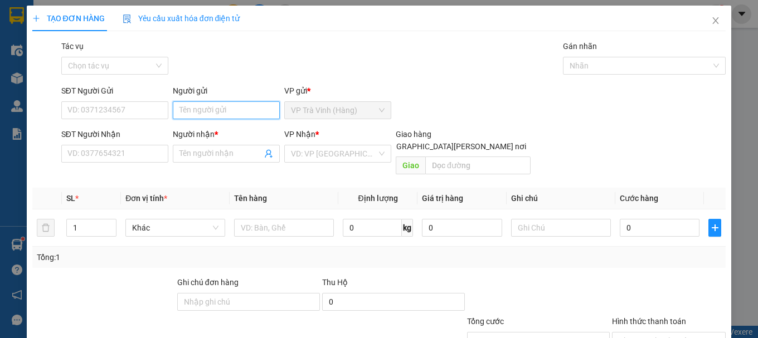
click at [233, 110] on input "Người gửi" at bounding box center [226, 110] width 107 height 18
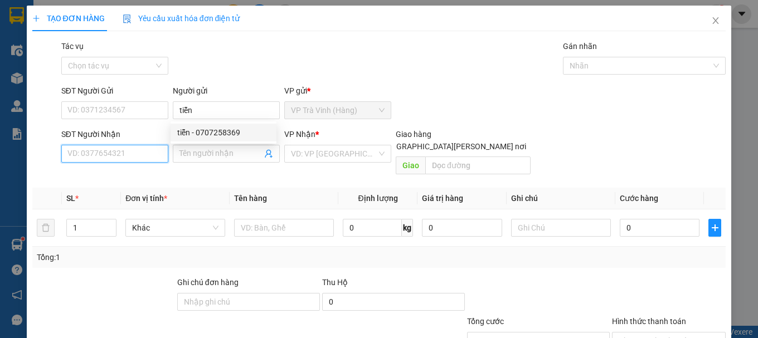
click at [150, 155] on input "SĐT Người Nhận" at bounding box center [114, 154] width 107 height 18
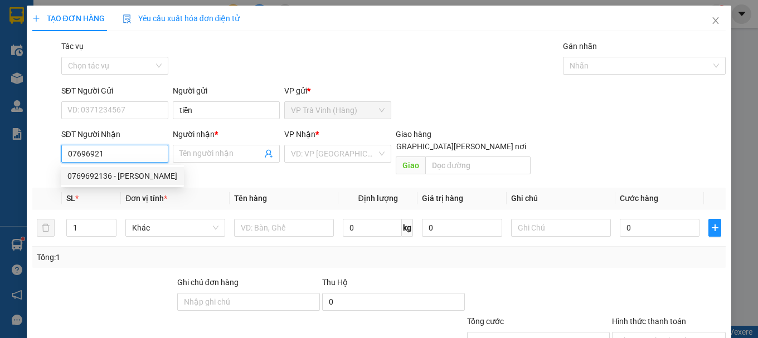
click at [134, 175] on div "0769692136 - chị hạnh" at bounding box center [122, 176] width 110 height 12
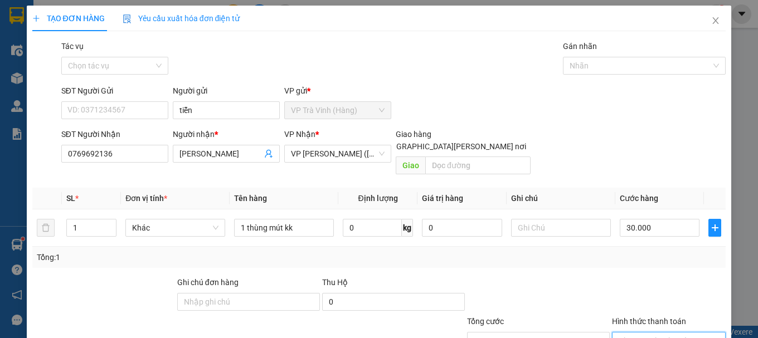
click at [630, 333] on input "Hình thức thanh toán" at bounding box center [665, 341] width 93 height 17
click at [658, 317] on div "TẠO ĐƠN HÀNG Yêu cầu xuất hóa đơn điện tử Transit Pickup Surcharge Ids Transit …" at bounding box center [379, 209] width 705 height 406
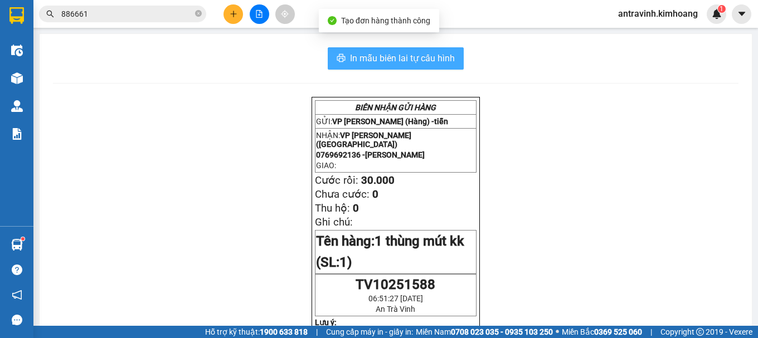
click at [406, 60] on span "In mẫu biên lai tự cấu hình" at bounding box center [402, 58] width 105 height 14
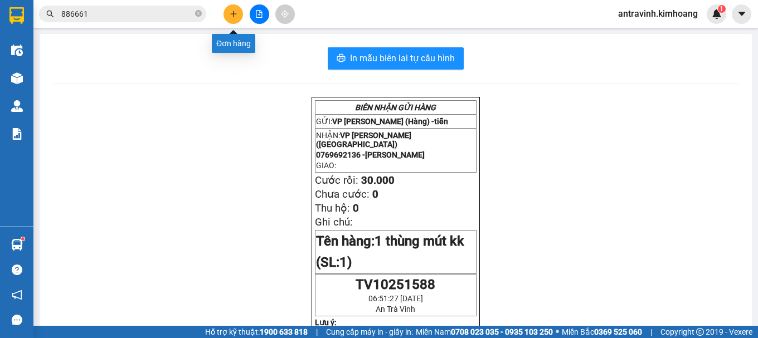
click at [232, 14] on icon "plus" at bounding box center [233, 13] width 6 height 1
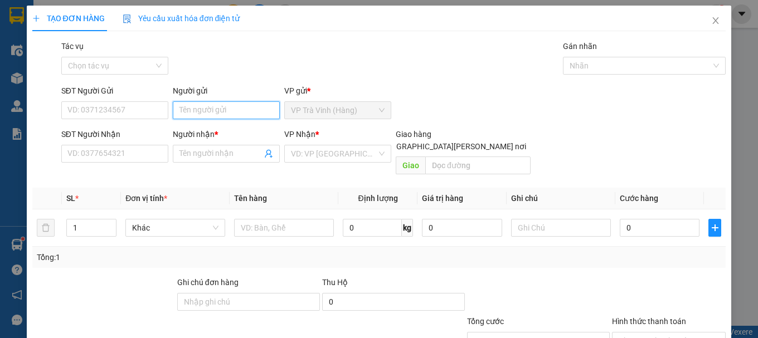
click at [219, 110] on input "Người gửi" at bounding box center [226, 110] width 107 height 18
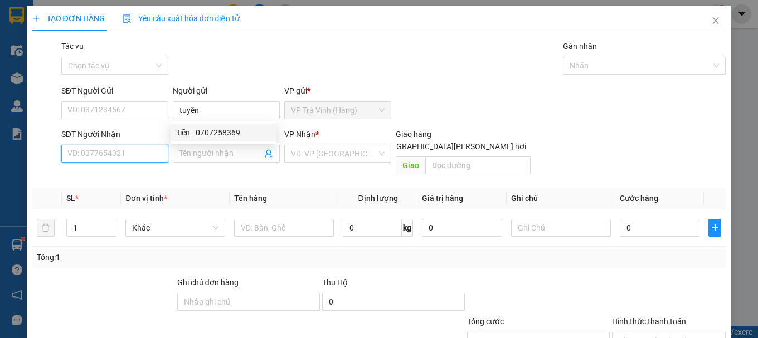
click at [133, 159] on input "SĐT Người Nhận" at bounding box center [114, 154] width 107 height 18
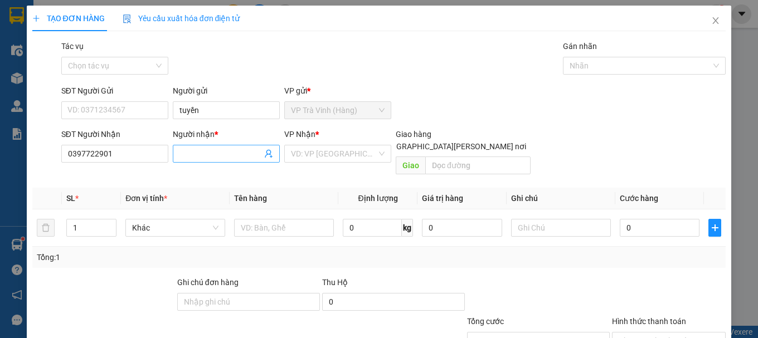
click at [205, 152] on input "Người nhận *" at bounding box center [220, 154] width 82 height 12
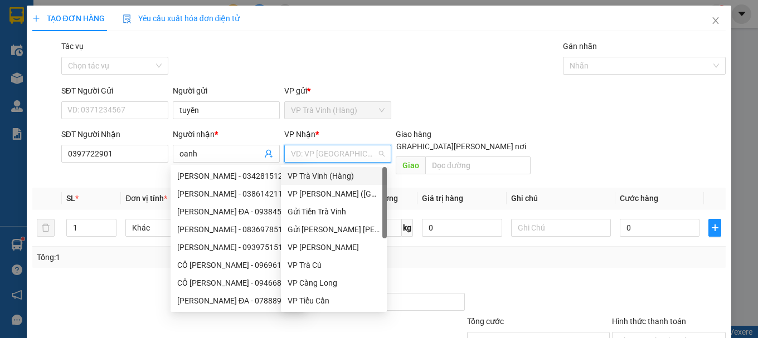
click at [307, 153] on input "search" at bounding box center [334, 153] width 86 height 17
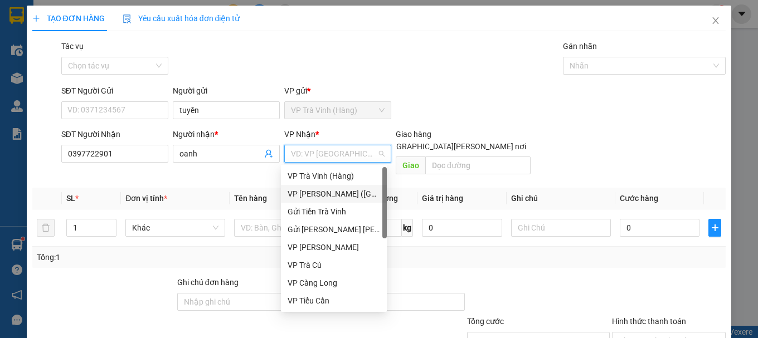
click at [318, 191] on div "VP [PERSON_NAME] ([GEOGRAPHIC_DATA])" at bounding box center [334, 194] width 93 height 12
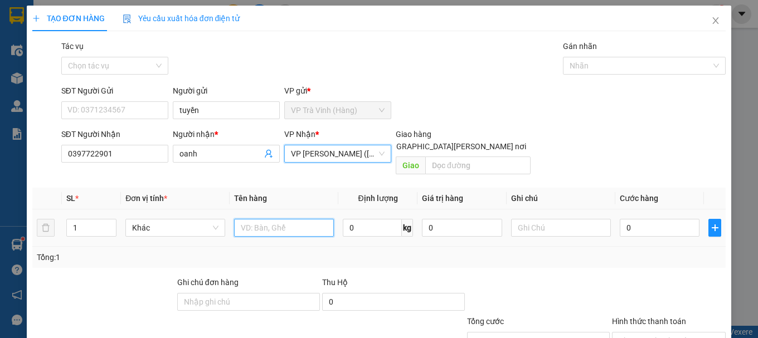
click at [289, 219] on input "text" at bounding box center [284, 228] width 100 height 18
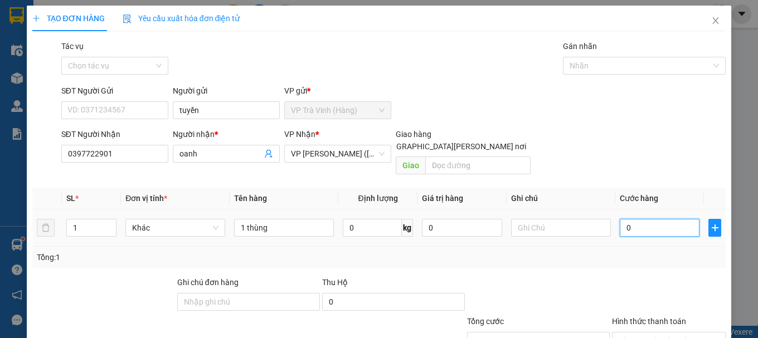
click at [648, 219] on input "0" at bounding box center [660, 228] width 80 height 18
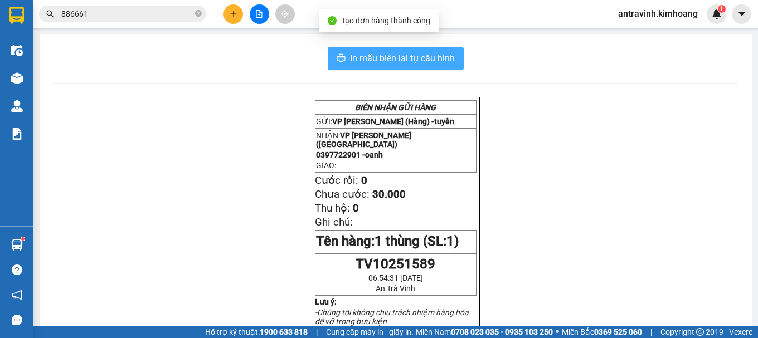
click at [435, 56] on span "In mẫu biên lai tự cấu hình" at bounding box center [402, 58] width 105 height 14
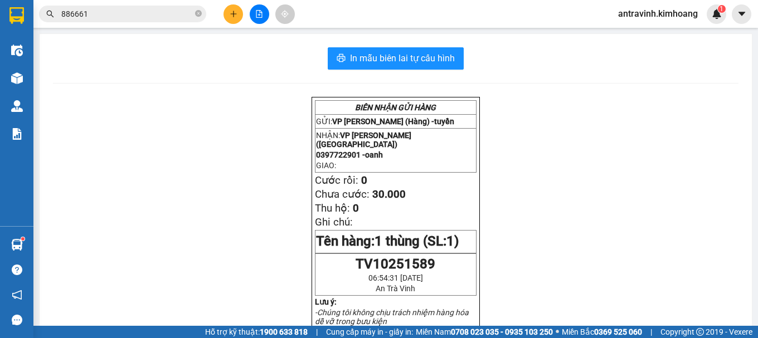
click at [99, 12] on input "886661" at bounding box center [127, 14] width 132 height 12
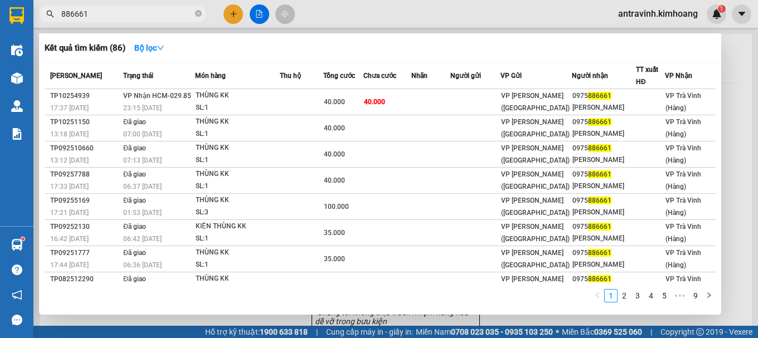
click at [99, 12] on input "886661" at bounding box center [127, 14] width 132 height 12
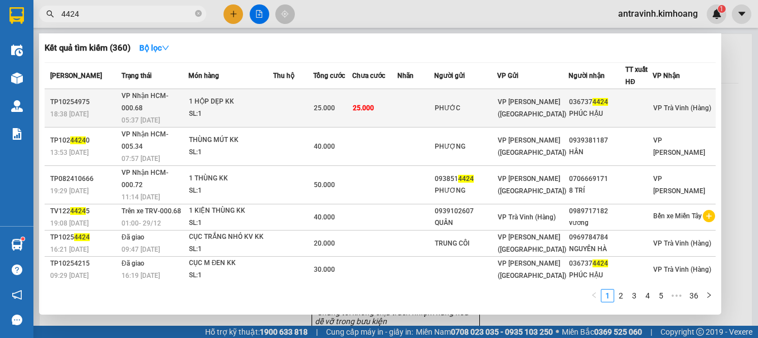
click at [335, 104] on span "25.000" at bounding box center [324, 108] width 21 height 8
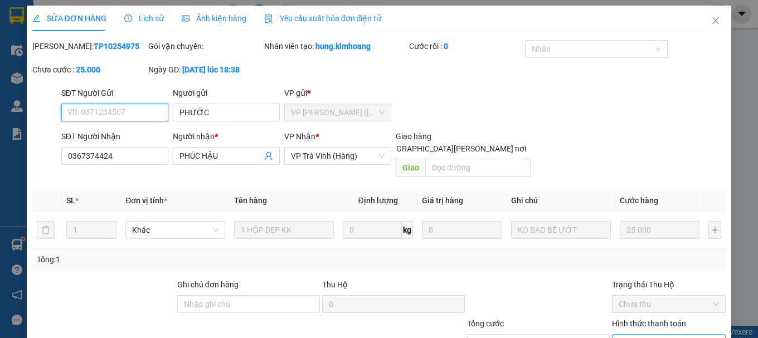
click at [644, 335] on span "Chọn HT Thanh Toán" at bounding box center [669, 343] width 100 height 17
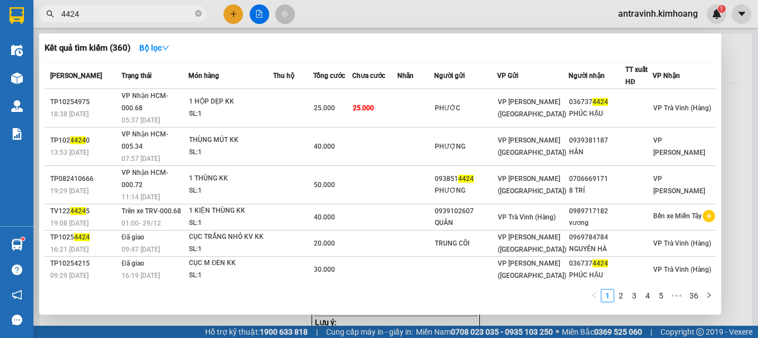
click at [110, 17] on input "4424" at bounding box center [127, 14] width 132 height 12
click at [110, 16] on input "4424" at bounding box center [127, 14] width 132 height 12
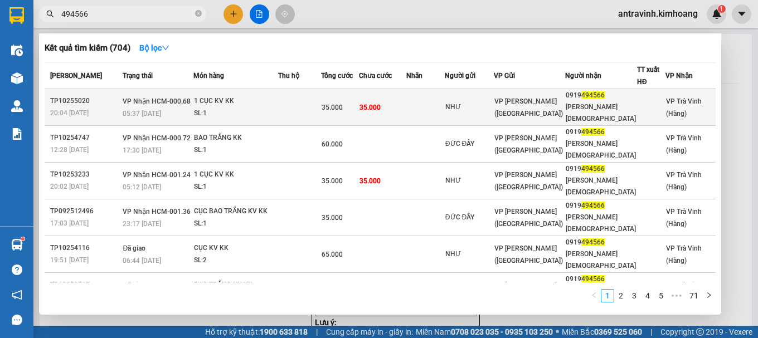
click at [321, 100] on td at bounding box center [299, 107] width 43 height 37
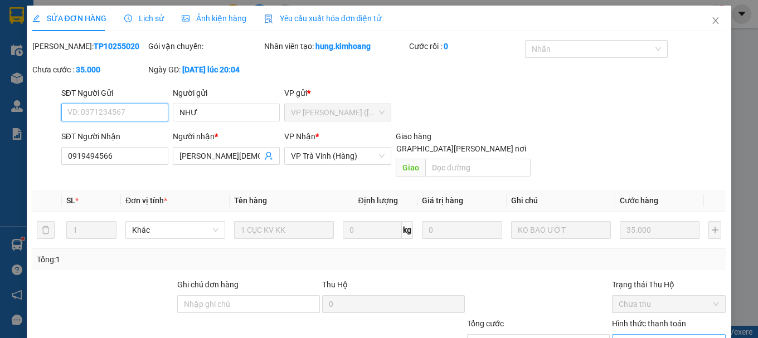
click at [634, 335] on span "Chọn HT Thanh Toán" at bounding box center [669, 343] width 100 height 17
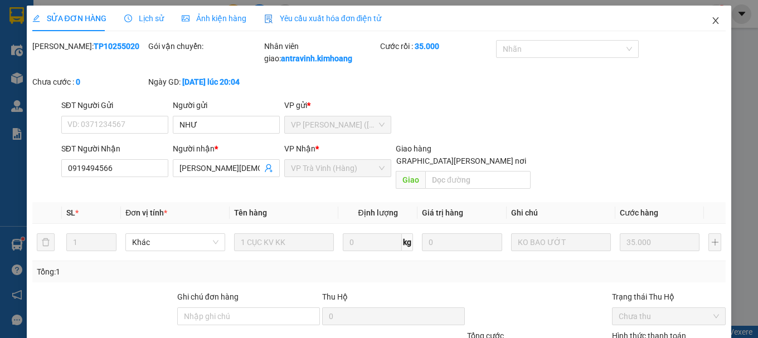
click at [713, 20] on icon "close" at bounding box center [716, 20] width 6 height 7
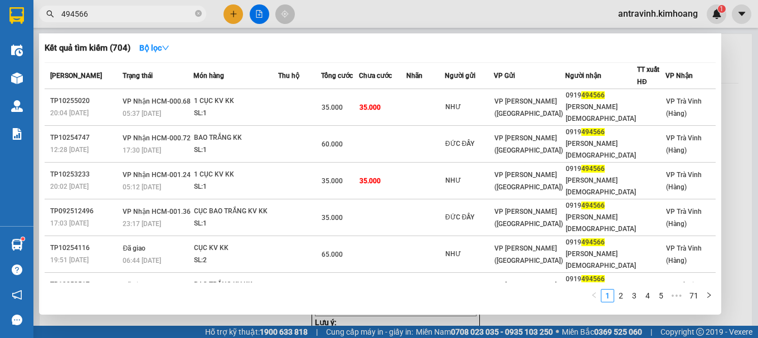
click at [179, 16] on input "494566" at bounding box center [127, 14] width 132 height 12
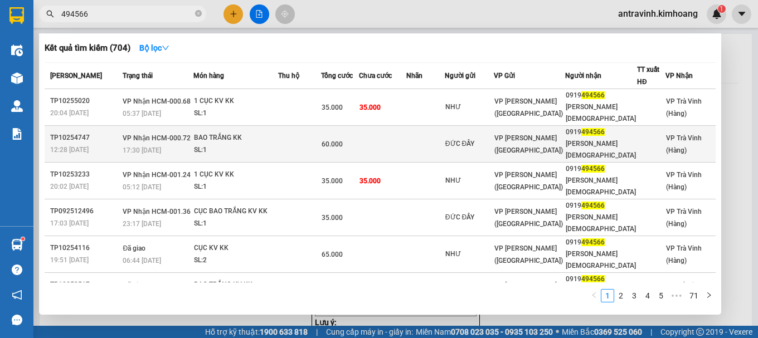
click at [290, 129] on td at bounding box center [299, 144] width 43 height 37
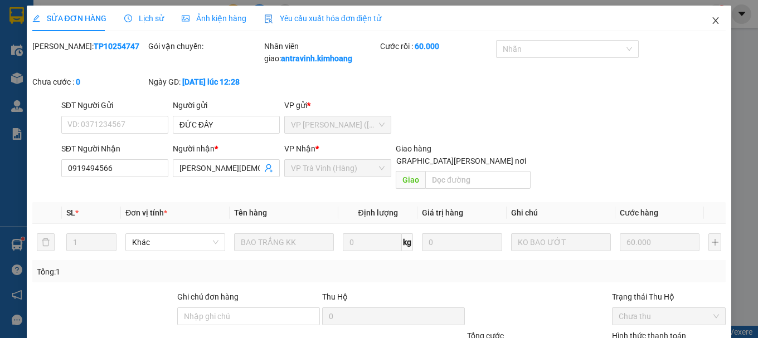
click at [711, 22] on icon "close" at bounding box center [715, 20] width 9 height 9
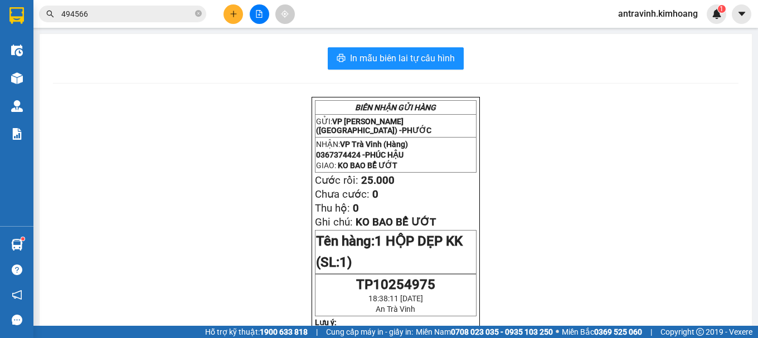
click at [94, 17] on input "494566" at bounding box center [127, 14] width 132 height 12
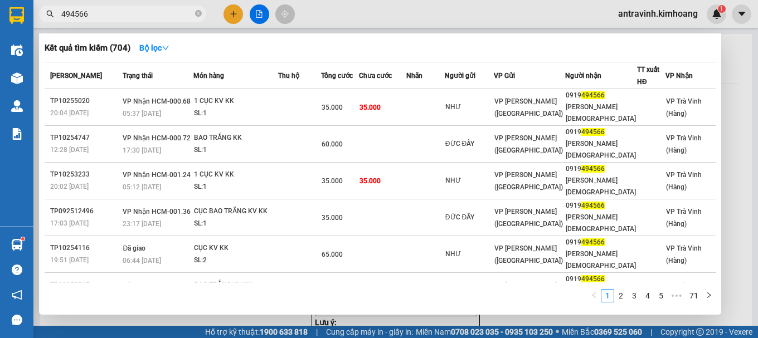
click at [94, 17] on input "494566" at bounding box center [127, 14] width 132 height 12
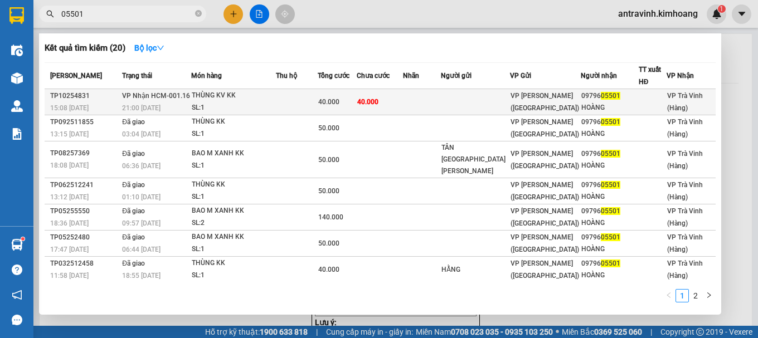
click at [256, 105] on div "SL: 1" at bounding box center [234, 108] width 84 height 12
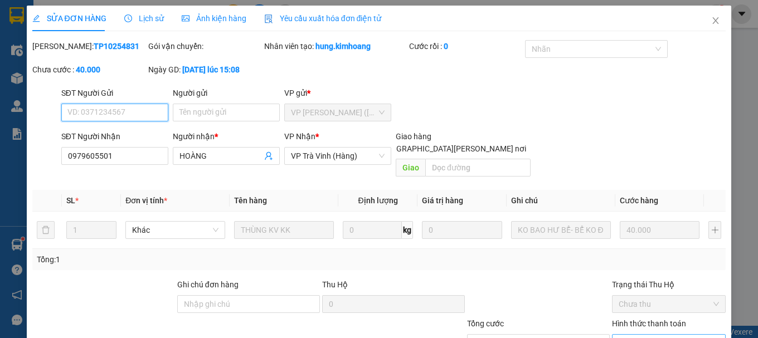
click at [657, 335] on span "Chọn HT Thanh Toán" at bounding box center [669, 343] width 100 height 17
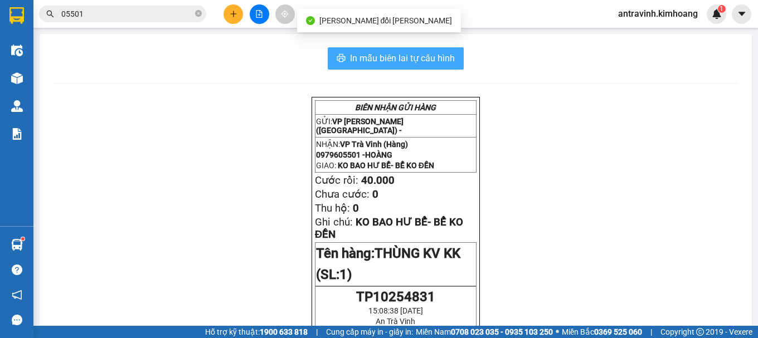
click at [445, 56] on span "In mẫu biên lai tự cấu hình" at bounding box center [402, 58] width 105 height 14
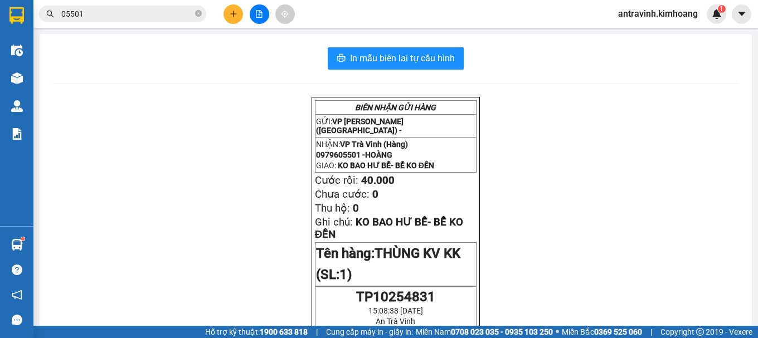
click at [110, 17] on input "05501" at bounding box center [127, 14] width 132 height 12
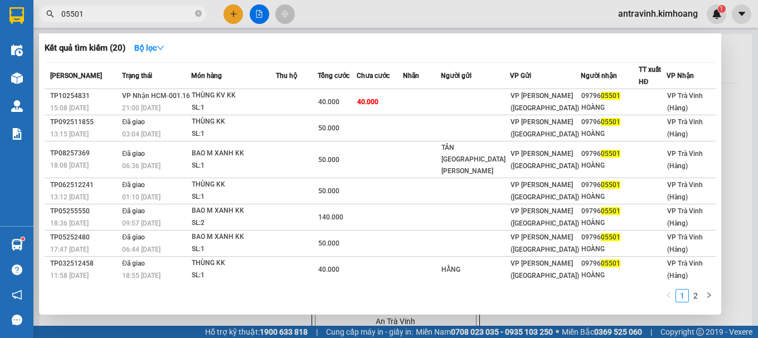
click at [110, 17] on input "05501" at bounding box center [127, 14] width 132 height 12
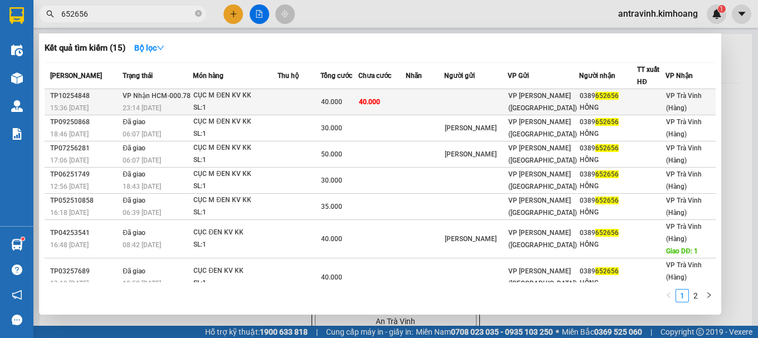
type input "652656"
click at [244, 103] on div "SL: 1" at bounding box center [235, 108] width 84 height 12
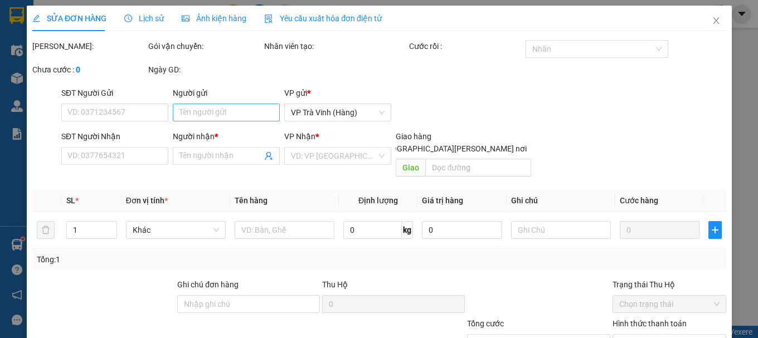
type input "0389652656"
type input "HỒNG"
type input "40.000"
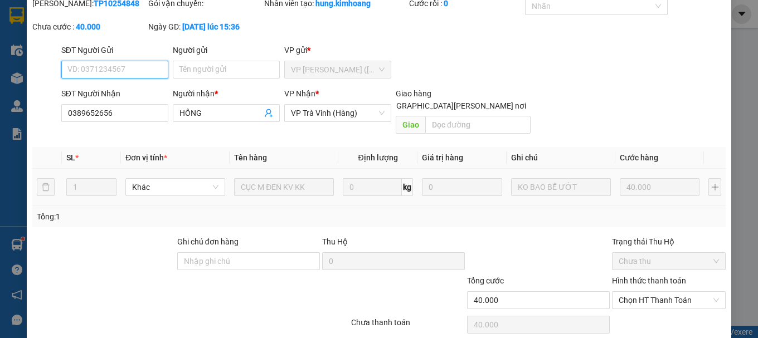
scroll to position [76, 0]
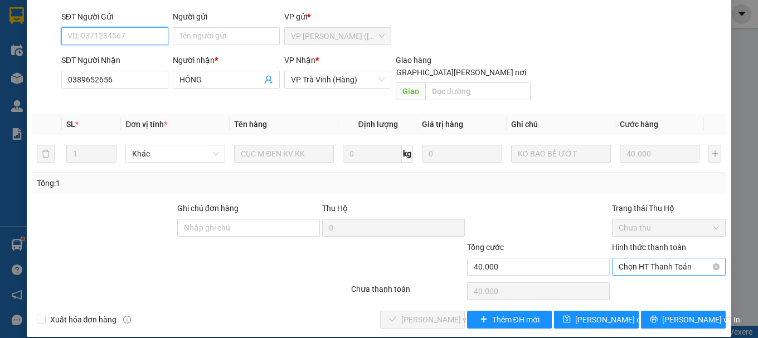
click at [660, 259] on span "Chọn HT Thanh Toán" at bounding box center [669, 267] width 100 height 17
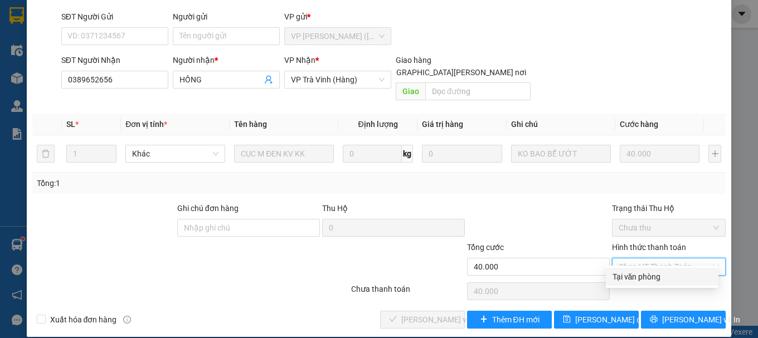
click at [650, 275] on div "Tại văn phòng" at bounding box center [661, 277] width 99 height 12
type input "0"
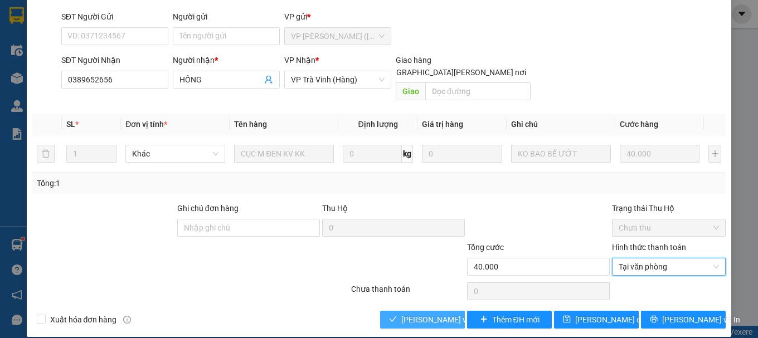
click at [419, 314] on span "[PERSON_NAME] và Giao hàng" at bounding box center [476, 320] width 150 height 12
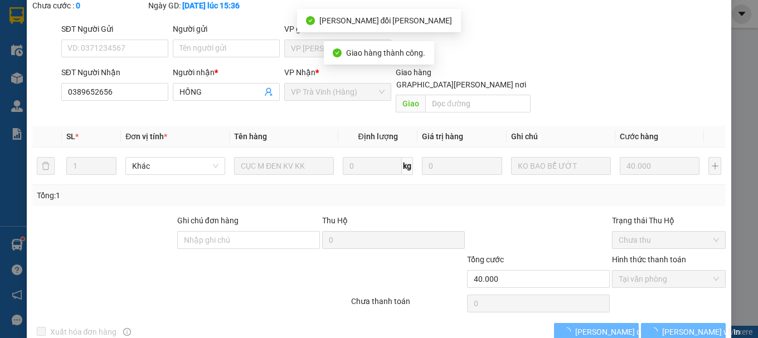
scroll to position [89, 0]
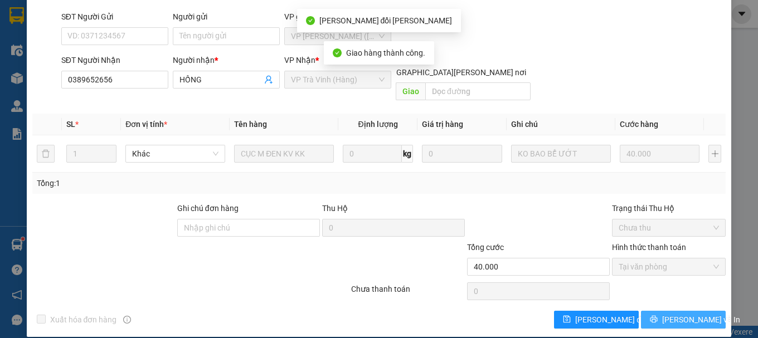
click at [658, 315] on icon "printer" at bounding box center [654, 319] width 8 height 8
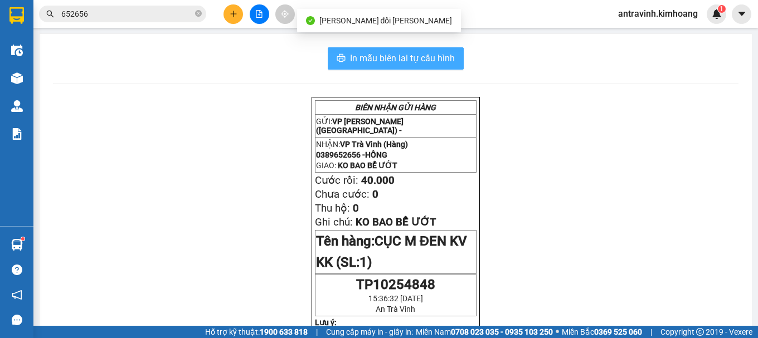
click at [425, 56] on span "In mẫu biên lai tự cấu hình" at bounding box center [402, 58] width 105 height 14
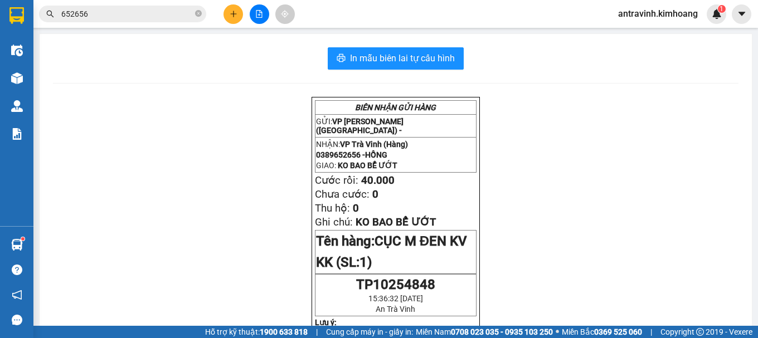
click at [149, 12] on input "652656" at bounding box center [127, 14] width 132 height 12
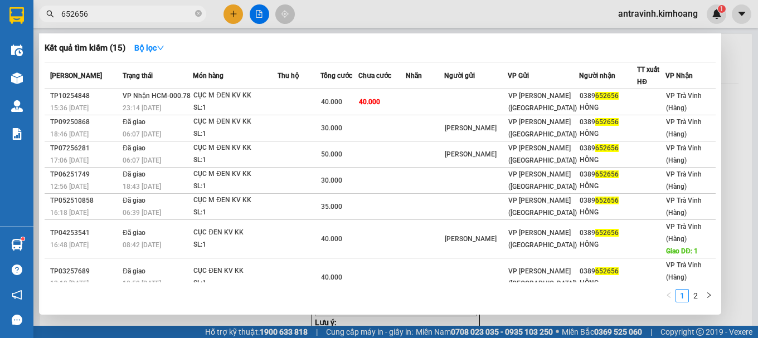
click at [149, 12] on input "652656" at bounding box center [127, 14] width 132 height 12
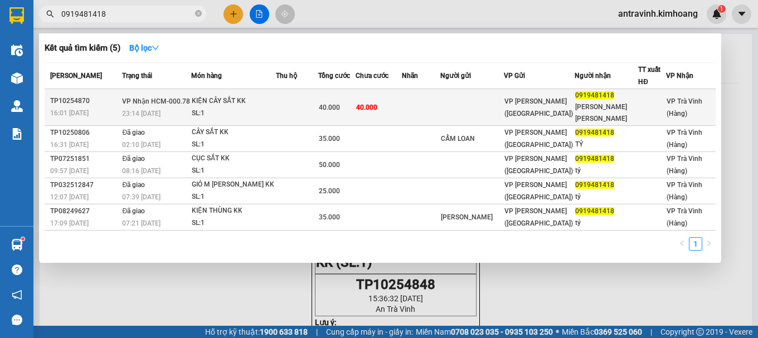
type input "0919481418"
click at [245, 100] on div "KIỆN CÂY SẮT KK" at bounding box center [234, 101] width 84 height 12
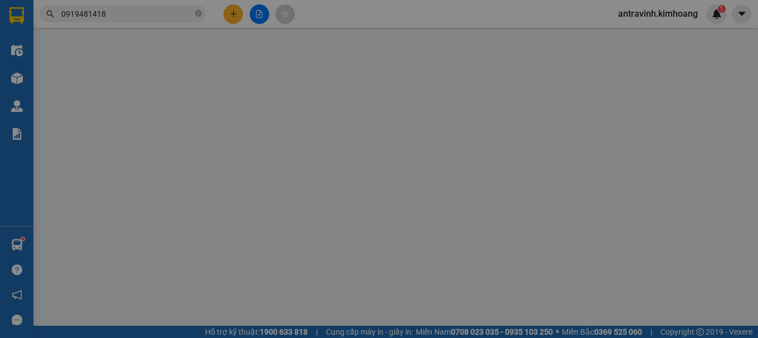
type input "0919481418"
type input "ANH TỶ"
type input "40.000"
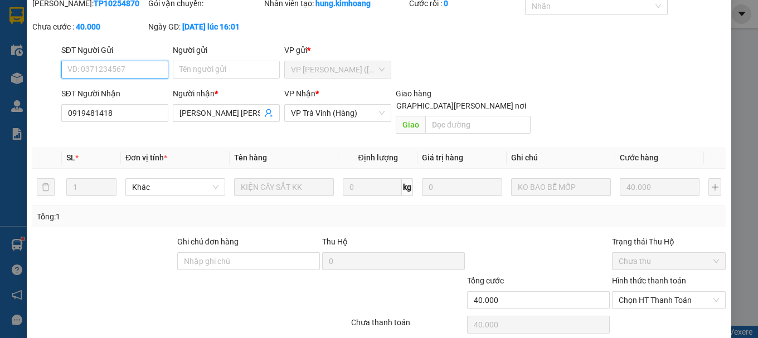
scroll to position [76, 0]
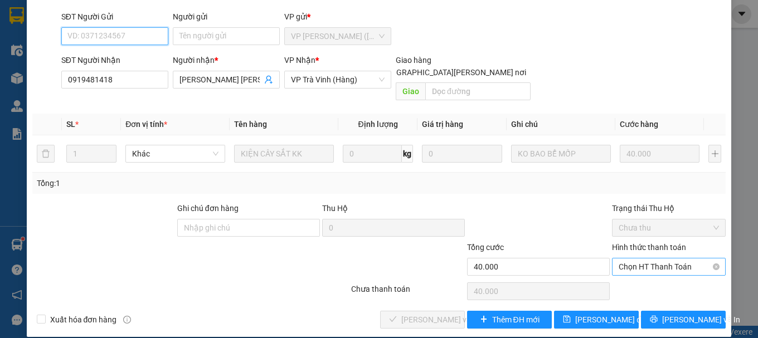
click at [651, 259] on span "Chọn HT Thanh Toán" at bounding box center [669, 267] width 100 height 17
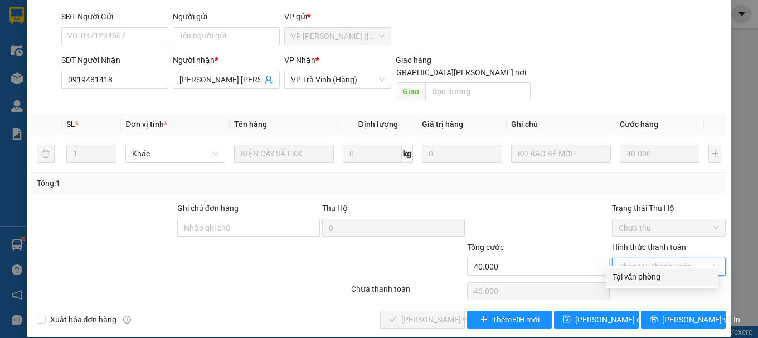
click at [646, 278] on div "Tại văn phòng" at bounding box center [661, 277] width 99 height 12
type input "0"
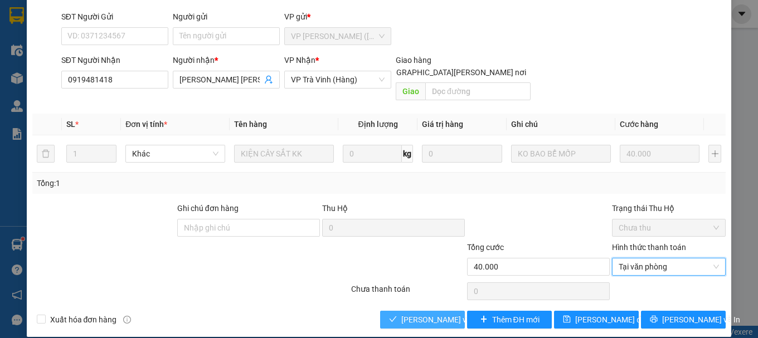
click at [432, 314] on span "[PERSON_NAME] và Giao hàng" at bounding box center [476, 320] width 150 height 12
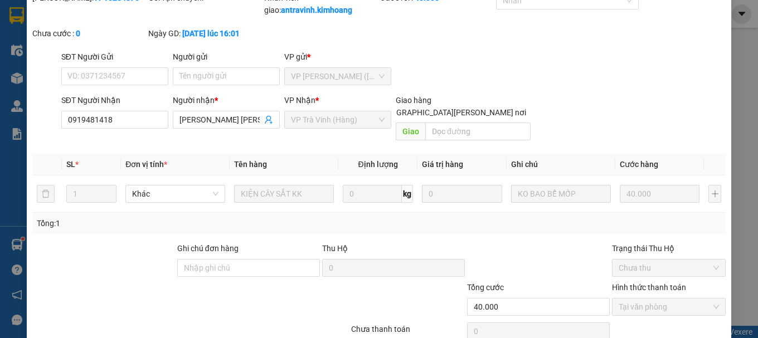
scroll to position [0, 0]
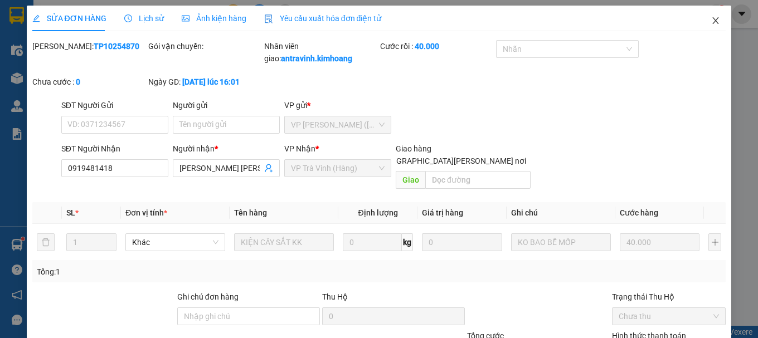
click at [711, 19] on icon "close" at bounding box center [715, 20] width 9 height 9
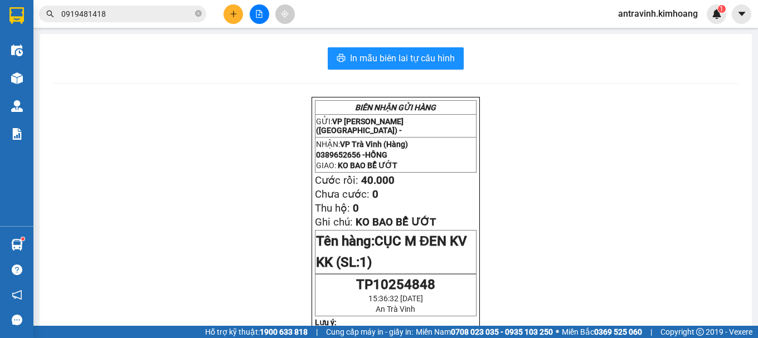
click at [119, 16] on input "0919481418" at bounding box center [127, 14] width 132 height 12
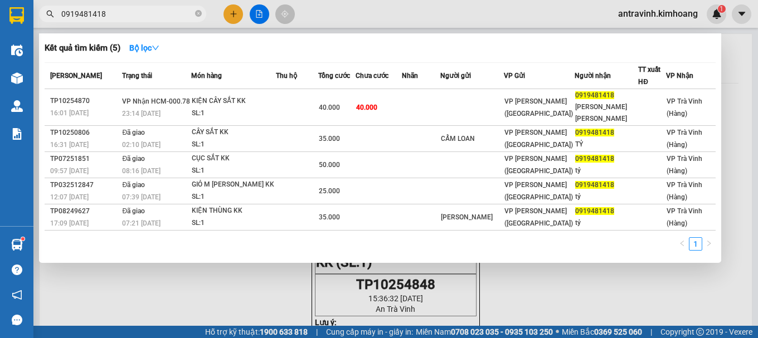
click at [119, 16] on input "0919481418" at bounding box center [127, 14] width 132 height 12
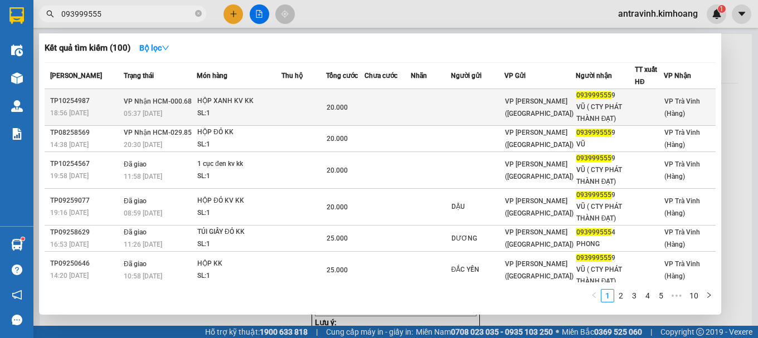
type input "093999555"
click at [270, 112] on div "SL: 1" at bounding box center [239, 114] width 84 height 12
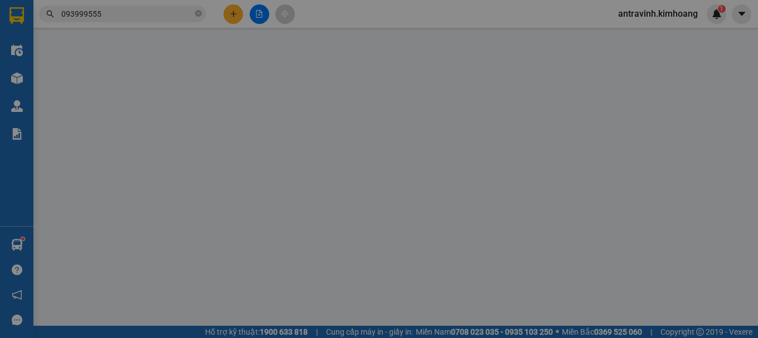
type input "0939995559"
type input "VŨ ( CTY PHÁT THÀNH ĐẠT)"
type input "20.000"
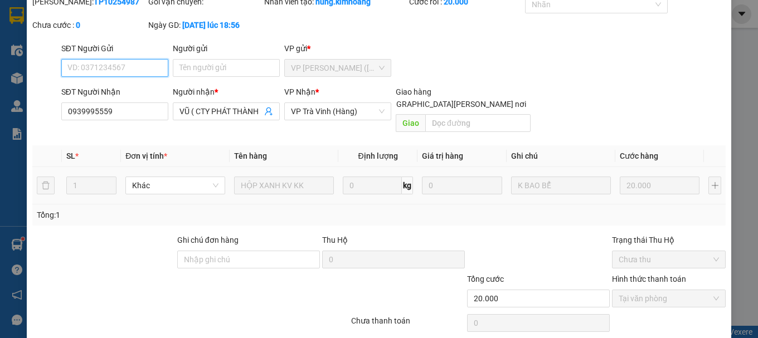
scroll to position [76, 0]
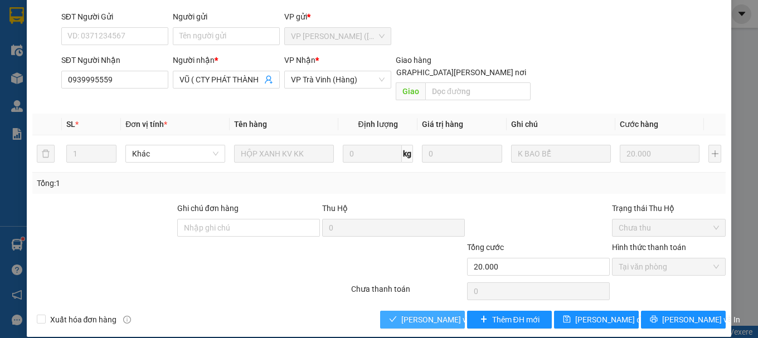
click at [430, 314] on span "[PERSON_NAME] và Giao hàng" at bounding box center [476, 320] width 150 height 12
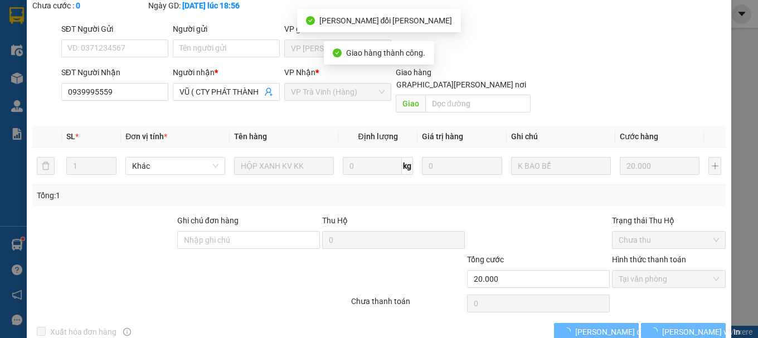
scroll to position [89, 0]
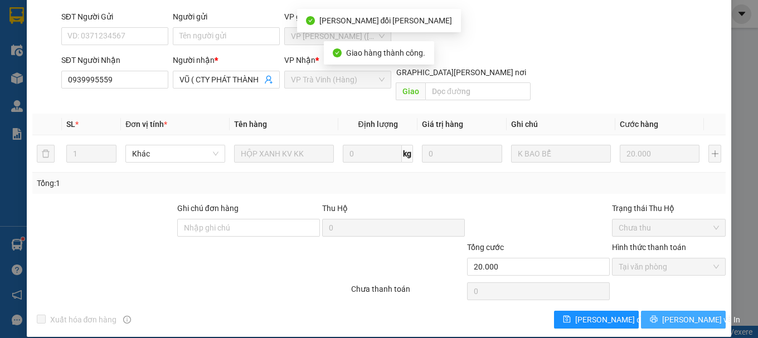
click at [678, 314] on span "[PERSON_NAME] và In" at bounding box center [701, 320] width 78 height 12
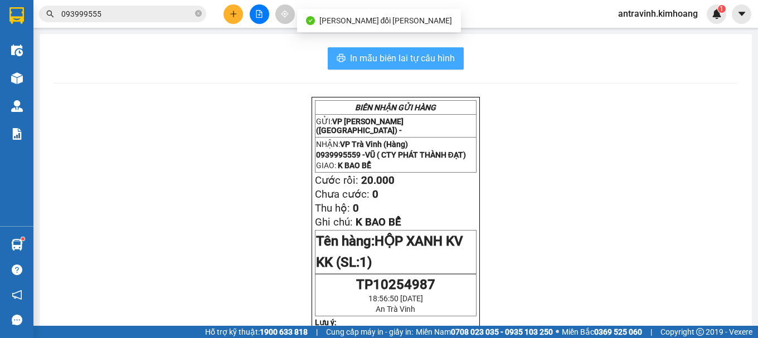
click at [448, 57] on span "In mẫu biên lai tự cấu hình" at bounding box center [402, 58] width 105 height 14
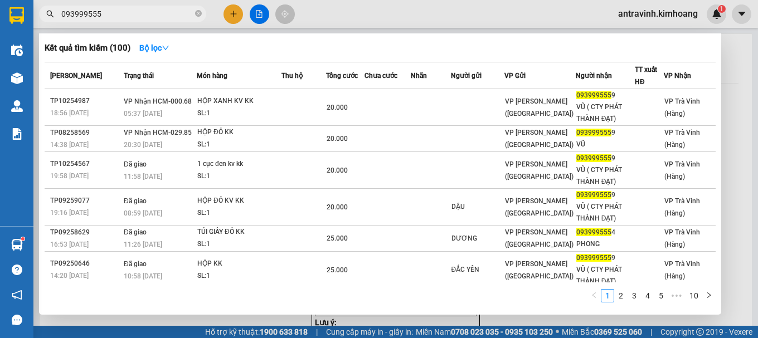
click at [130, 11] on input "093999555" at bounding box center [127, 14] width 132 height 12
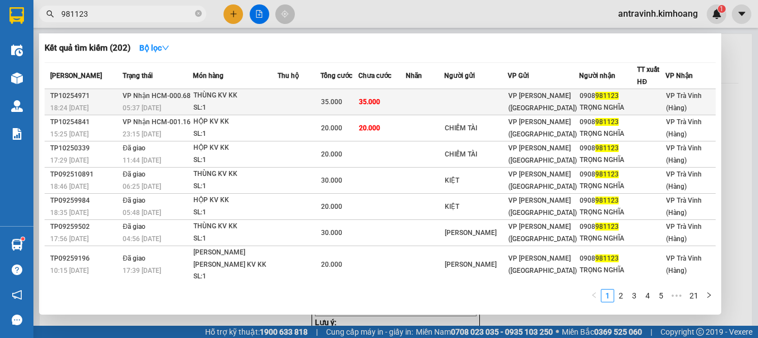
type input "981123"
click at [421, 107] on td at bounding box center [425, 102] width 38 height 26
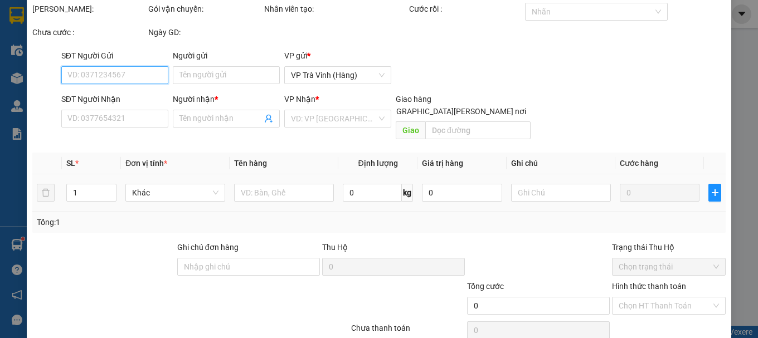
scroll to position [76, 0]
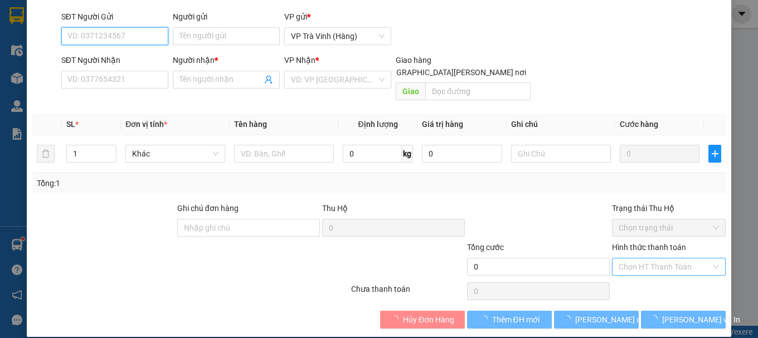
type input "0908981123"
type input "TRỌNG NGHĨA"
type input "35.000"
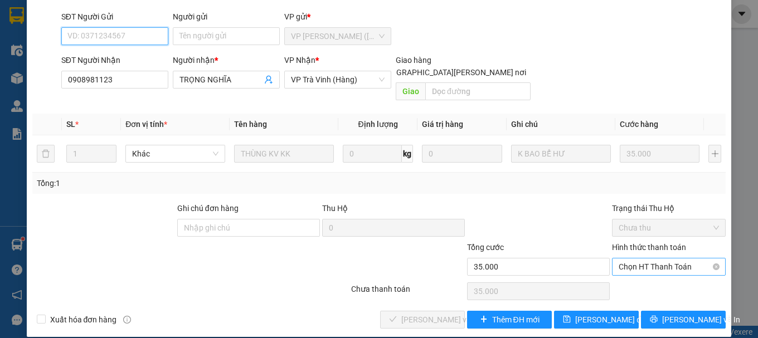
click at [643, 259] on span "Chọn HT Thanh Toán" at bounding box center [669, 267] width 100 height 17
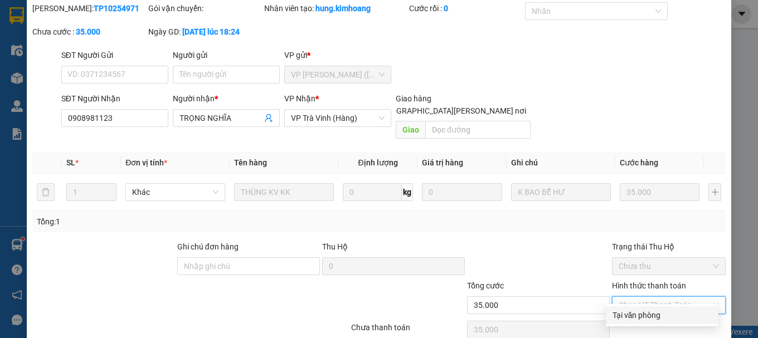
scroll to position [0, 0]
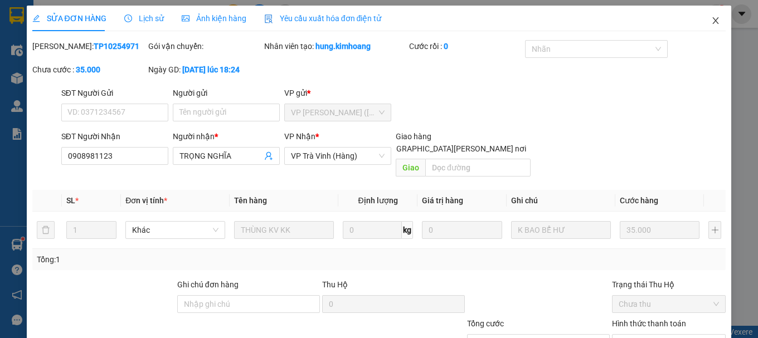
click at [711, 19] on icon "close" at bounding box center [715, 20] width 9 height 9
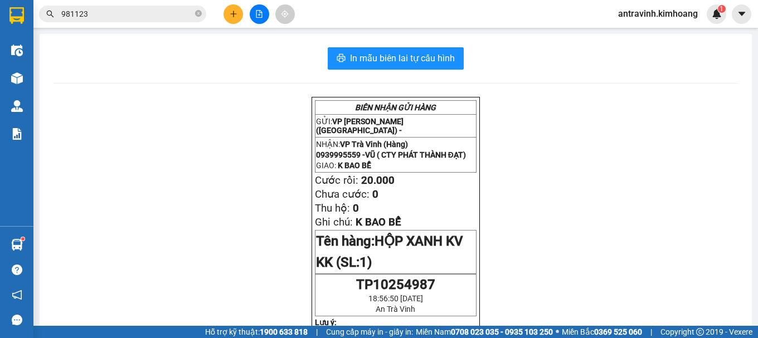
click at [133, 14] on input "981123" at bounding box center [127, 14] width 132 height 12
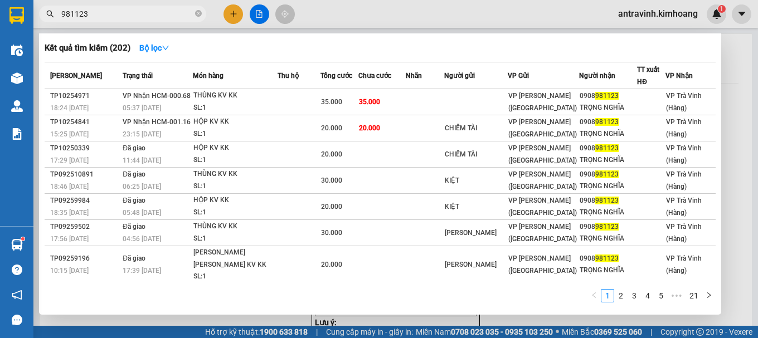
click at [133, 14] on input "981123" at bounding box center [127, 14] width 132 height 12
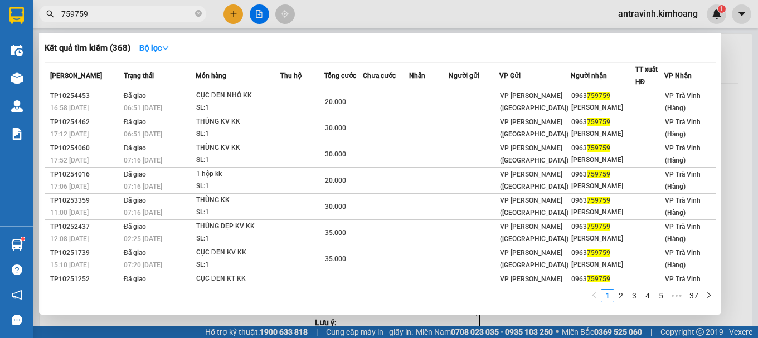
type input "759759"
click at [230, 14] on div at bounding box center [379, 169] width 758 height 338
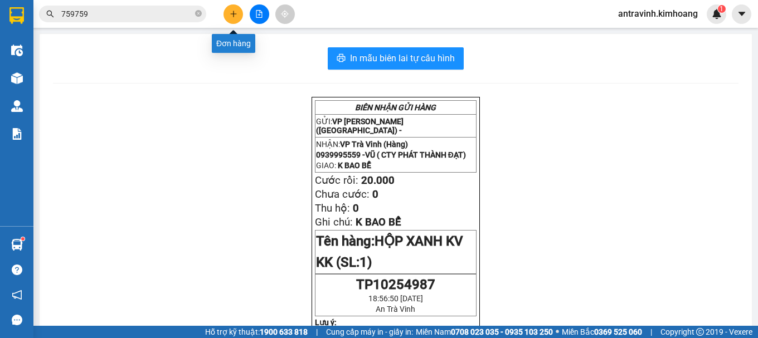
click at [230, 14] on icon "plus" at bounding box center [234, 14] width 8 height 8
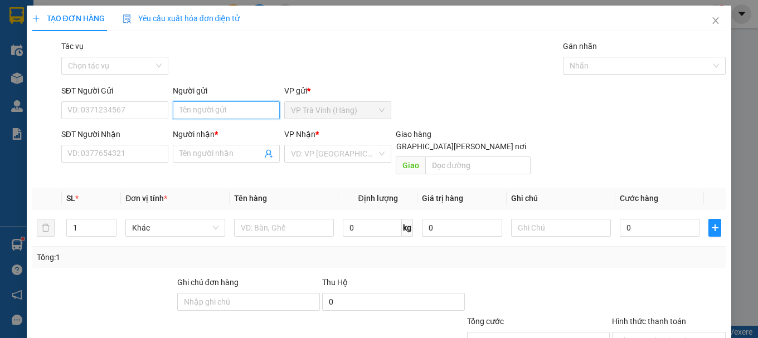
click at [206, 109] on input "Người gửi" at bounding box center [226, 110] width 107 height 18
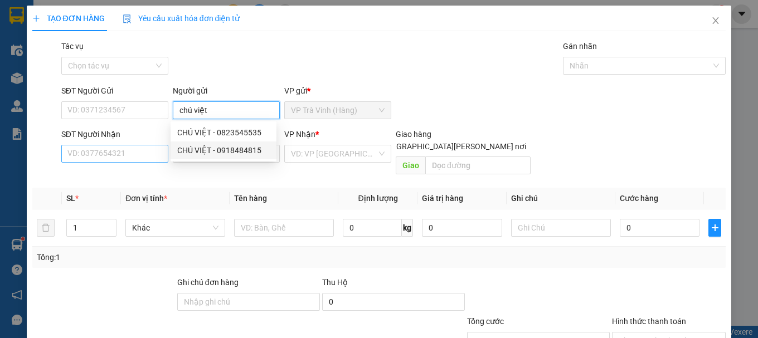
type input "chú việt"
click at [149, 155] on input "SĐT Người Nhận" at bounding box center [114, 154] width 107 height 18
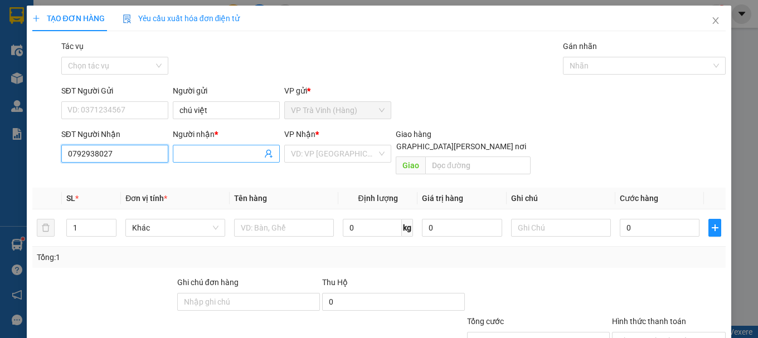
type input "0792938027"
click at [179, 155] on input "Người nhận *" at bounding box center [220, 154] width 82 height 12
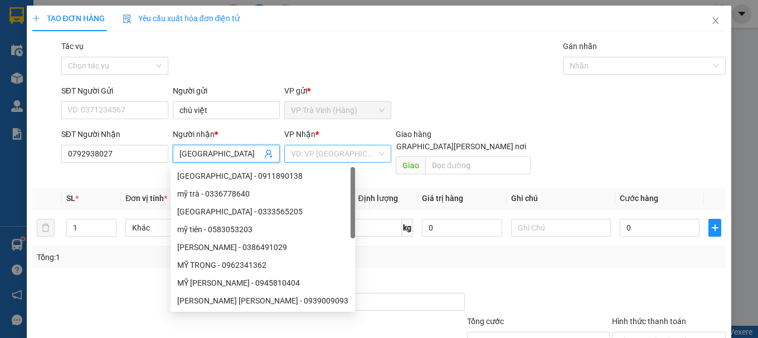
type input "mỹ tiên"
click at [319, 152] on input "search" at bounding box center [334, 153] width 86 height 17
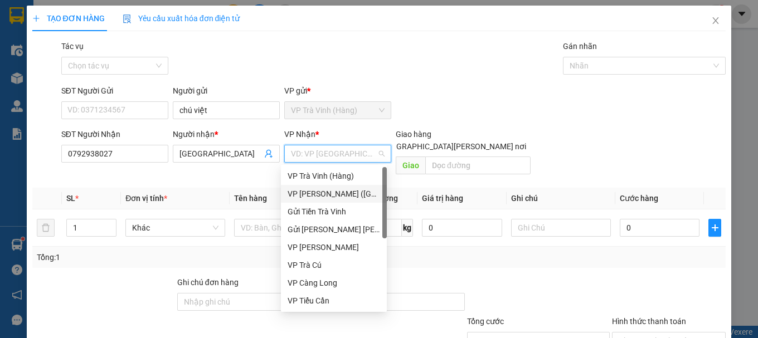
click at [329, 199] on div "VP [PERSON_NAME] ([GEOGRAPHIC_DATA])" at bounding box center [334, 194] width 93 height 12
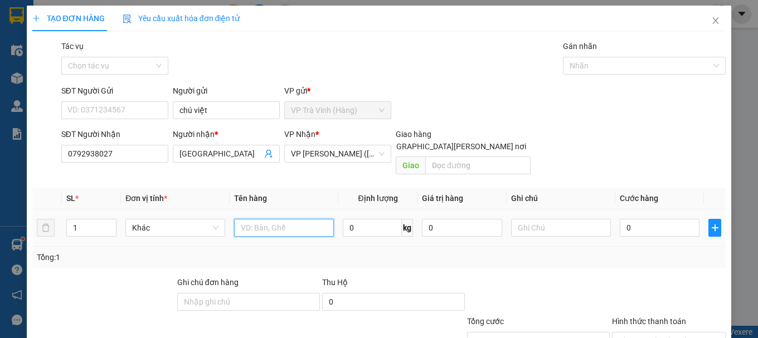
click at [284, 220] on input "text" at bounding box center [284, 228] width 100 height 18
type input "1 thùng"
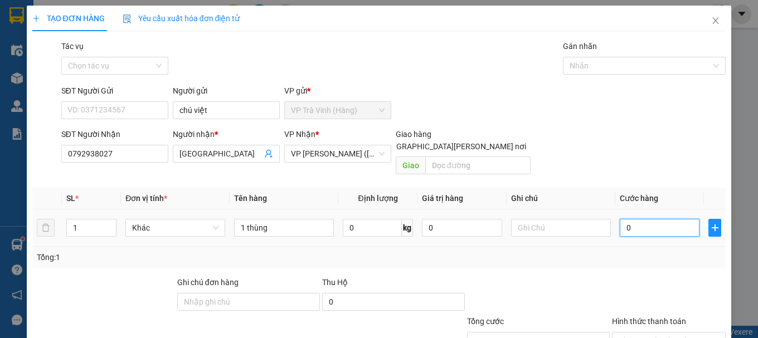
click at [671, 219] on input "0" at bounding box center [660, 228] width 80 height 18
type input "3"
type input "30"
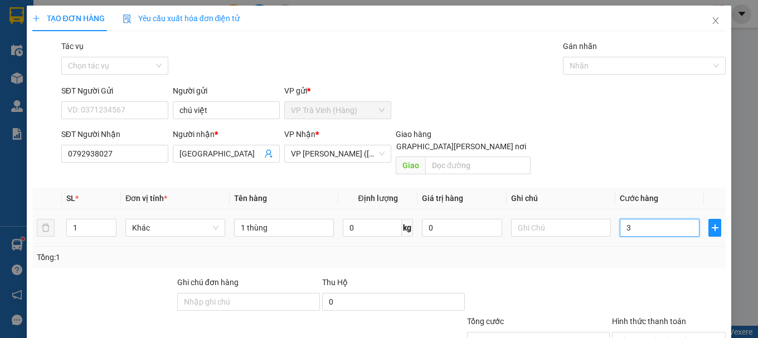
type input "30"
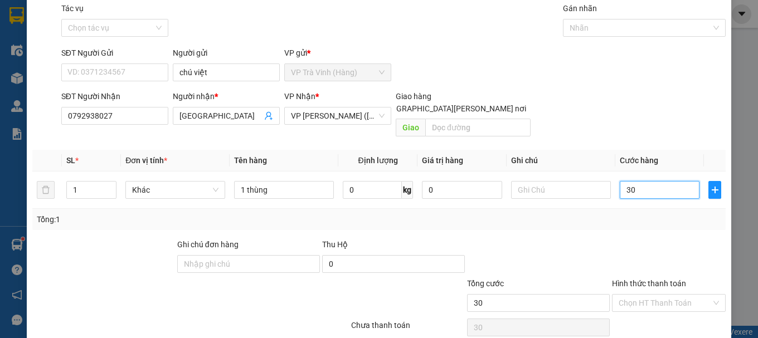
scroll to position [74, 0]
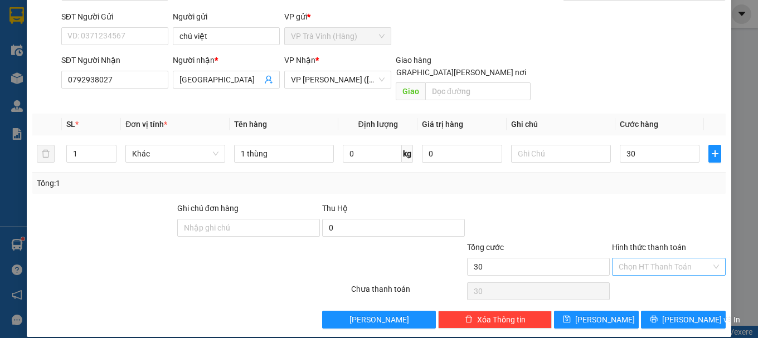
type input "30.000"
click at [666, 259] on input "Hình thức thanh toán" at bounding box center [665, 267] width 93 height 17
click at [663, 275] on div "Tại văn phòng" at bounding box center [661, 277] width 99 height 12
type input "0"
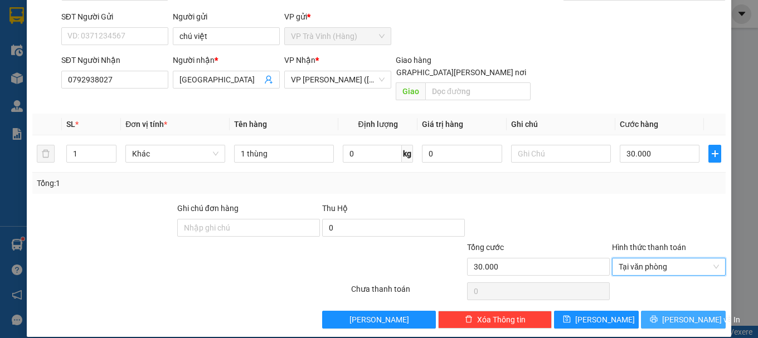
click at [679, 314] on span "[PERSON_NAME] và In" at bounding box center [701, 320] width 78 height 12
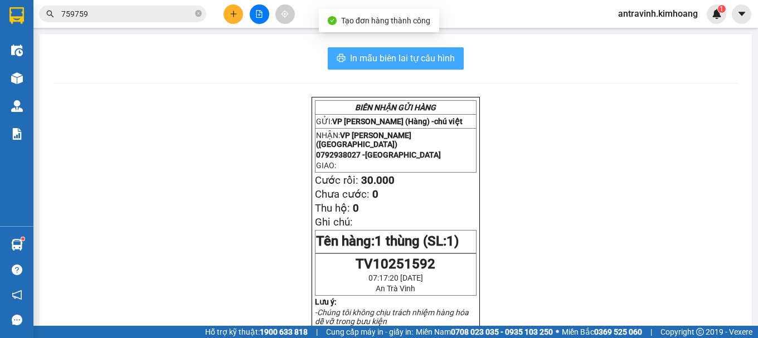
click at [397, 59] on span "In mẫu biên lai tự cấu hình" at bounding box center [402, 58] width 105 height 14
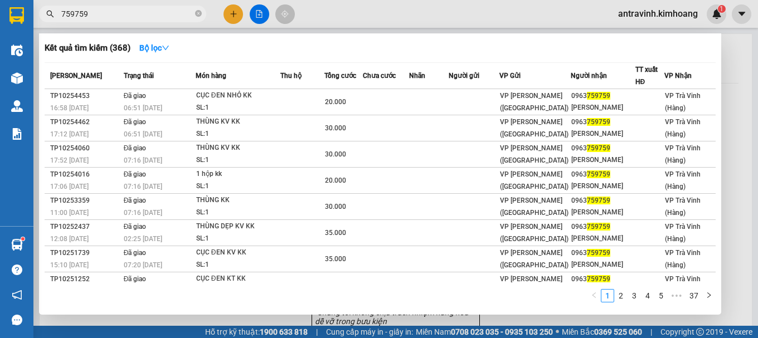
click at [134, 16] on input "759759" at bounding box center [127, 14] width 132 height 12
click at [133, 16] on input "759759" at bounding box center [127, 14] width 132 height 12
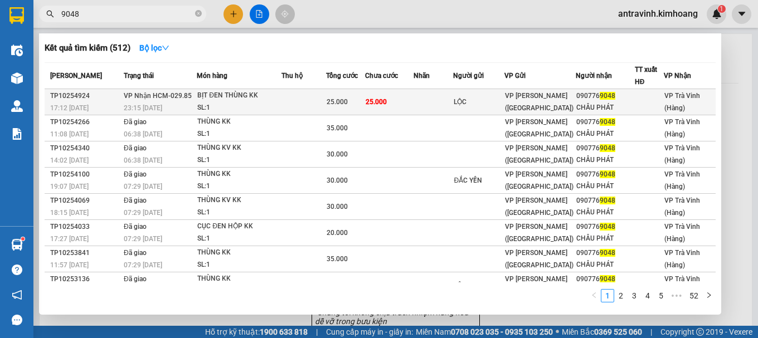
type input "9048"
click at [379, 98] on span "25.000" at bounding box center [376, 102] width 21 height 8
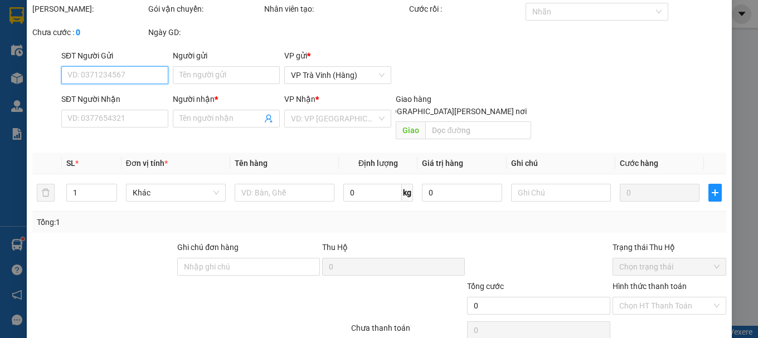
type input "LỘC"
type input "0907769048"
type input "CHÂU PHÁT"
type input "25.000"
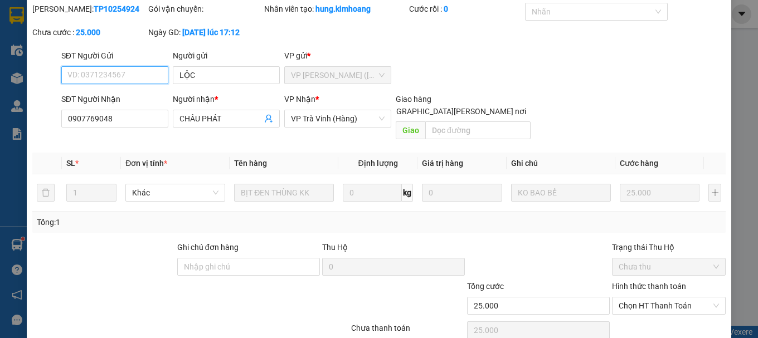
scroll to position [76, 0]
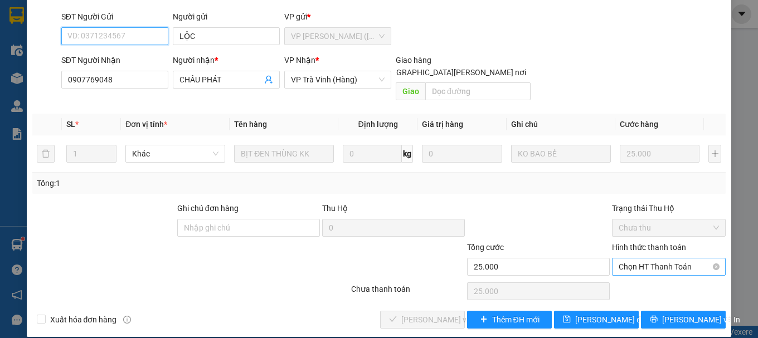
click at [657, 259] on span "Chọn HT Thanh Toán" at bounding box center [669, 267] width 100 height 17
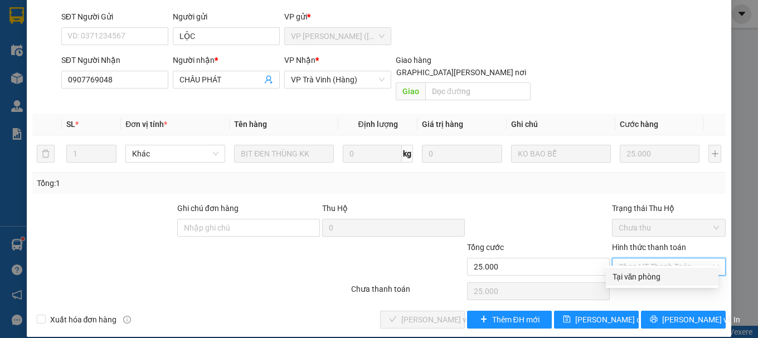
click at [641, 281] on div "Tại văn phòng" at bounding box center [661, 277] width 99 height 12
type input "0"
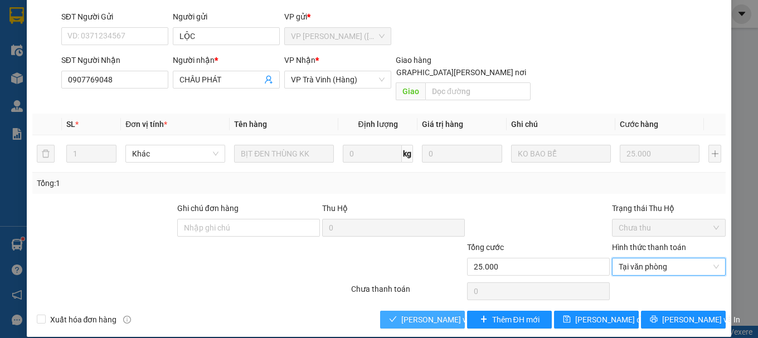
click at [440, 314] on span "[PERSON_NAME] và Giao hàng" at bounding box center [476, 320] width 150 height 12
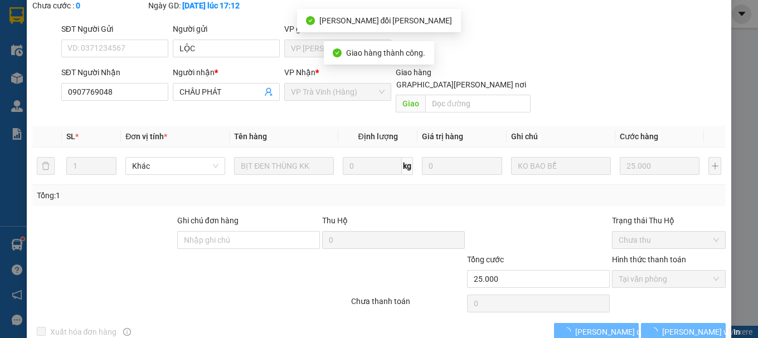
scroll to position [89, 0]
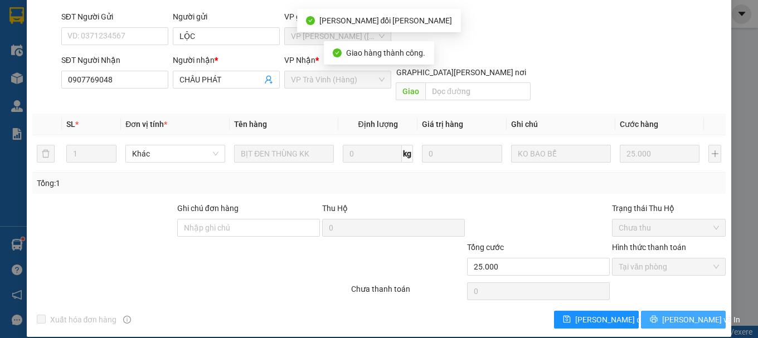
click at [679, 314] on span "[PERSON_NAME] và In" at bounding box center [701, 320] width 78 height 12
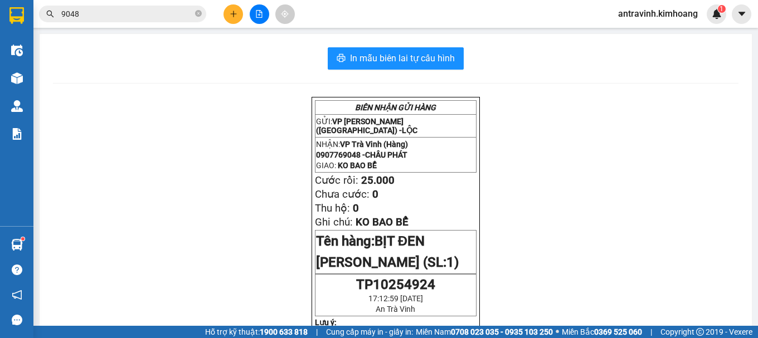
click at [140, 18] on input "9048" at bounding box center [127, 14] width 132 height 12
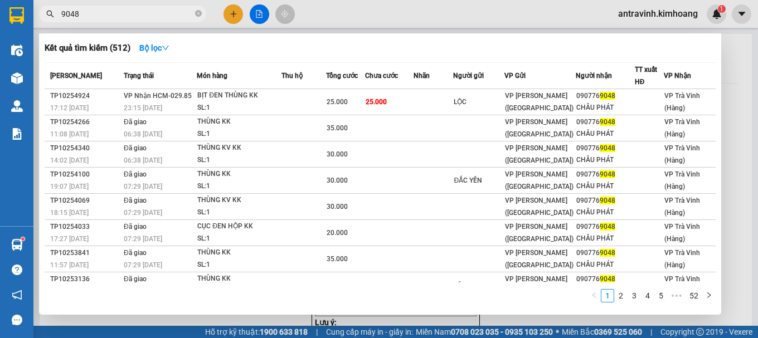
click at [140, 18] on input "9048" at bounding box center [127, 14] width 132 height 12
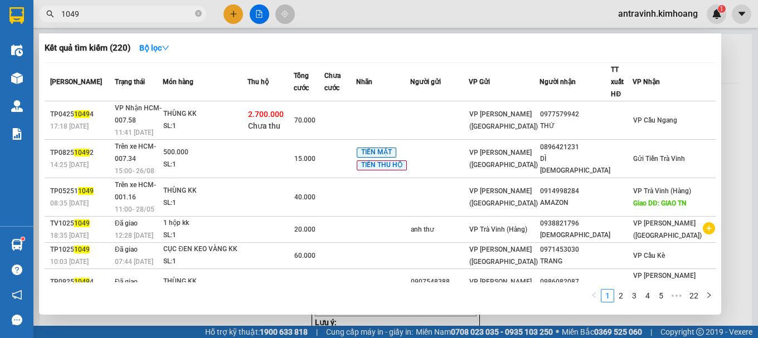
click at [145, 14] on input "1049" at bounding box center [127, 14] width 132 height 12
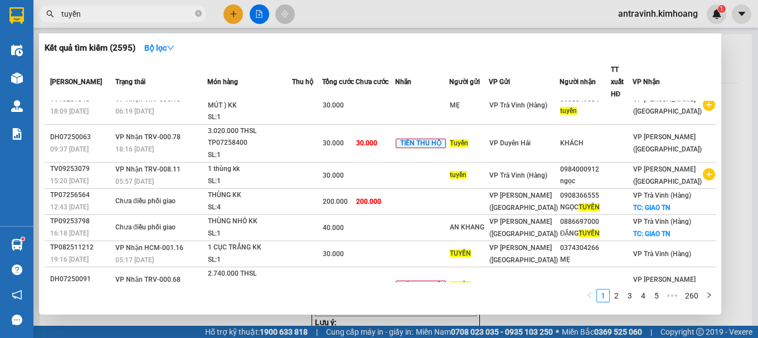
scroll to position [28, 0]
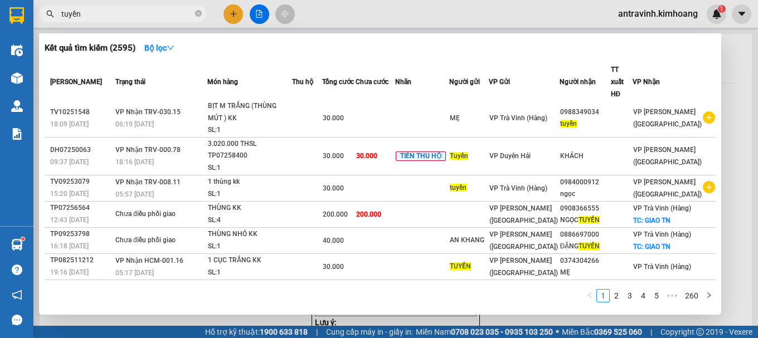
click at [122, 14] on input "tuyền" at bounding box center [127, 14] width 132 height 12
click at [121, 14] on input "tuyền" at bounding box center [127, 14] width 132 height 12
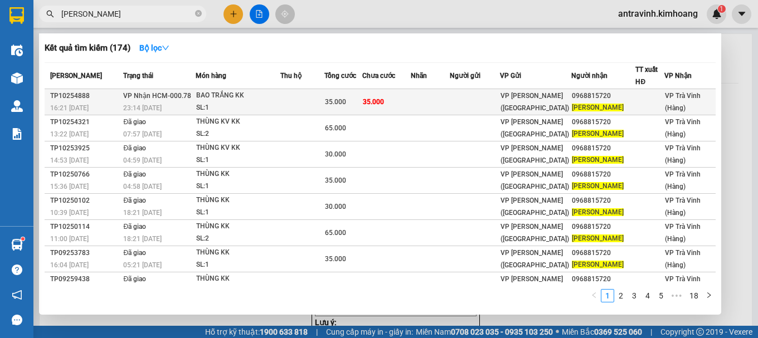
type input "kiều phượng"
click at [275, 105] on div "SL: 1" at bounding box center [238, 108] width 84 height 12
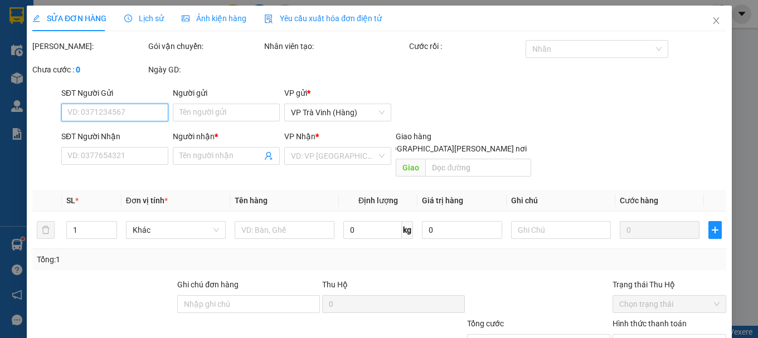
type input "0968815720"
type input "KIỀU PHƯỢNG"
type input "35.000"
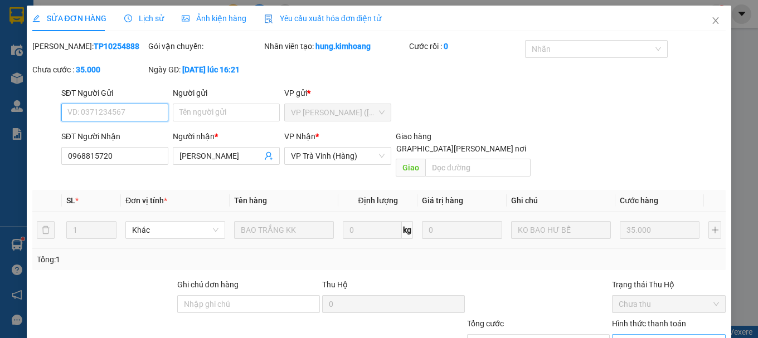
scroll to position [76, 0]
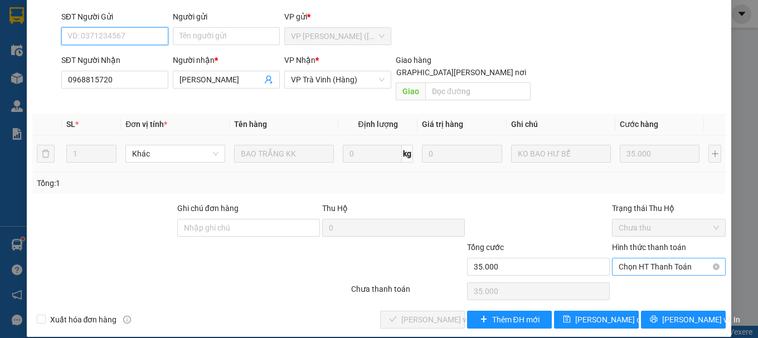
click at [642, 259] on span "Chọn HT Thanh Toán" at bounding box center [669, 267] width 100 height 17
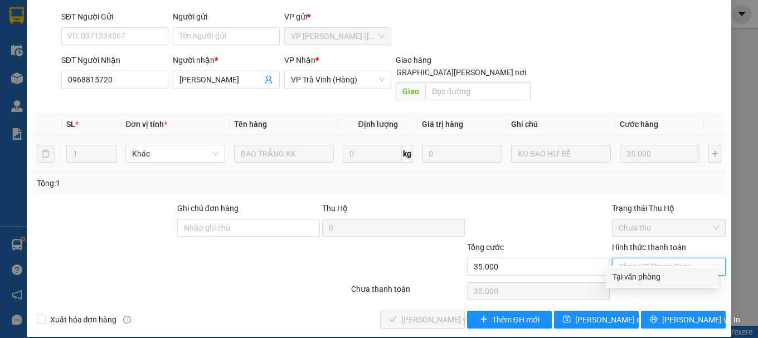
click at [644, 273] on div "Tại văn phòng" at bounding box center [661, 277] width 99 height 12
type input "0"
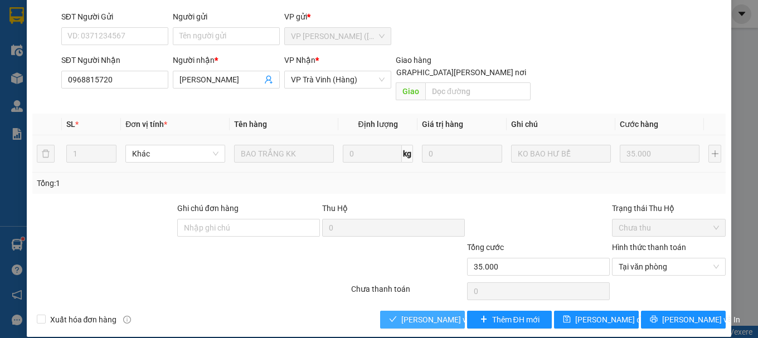
click at [428, 314] on span "[PERSON_NAME] và Giao hàng" at bounding box center [476, 320] width 150 height 12
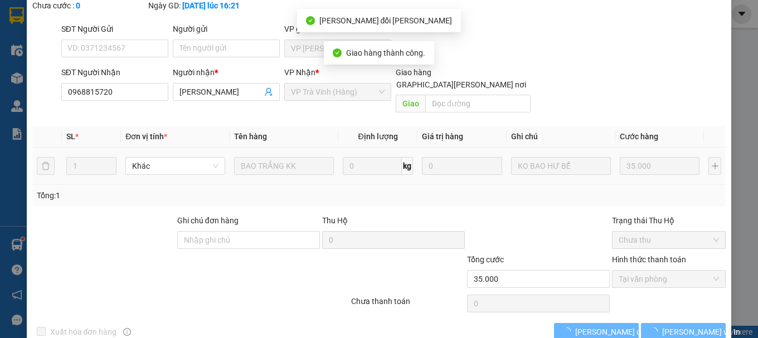
scroll to position [89, 0]
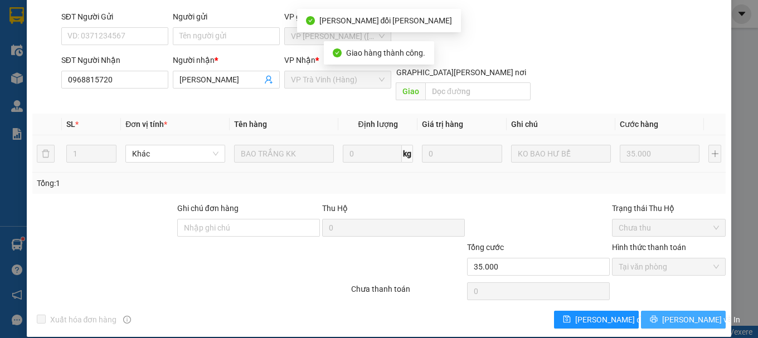
click at [667, 314] on span "[PERSON_NAME] và In" at bounding box center [701, 320] width 78 height 12
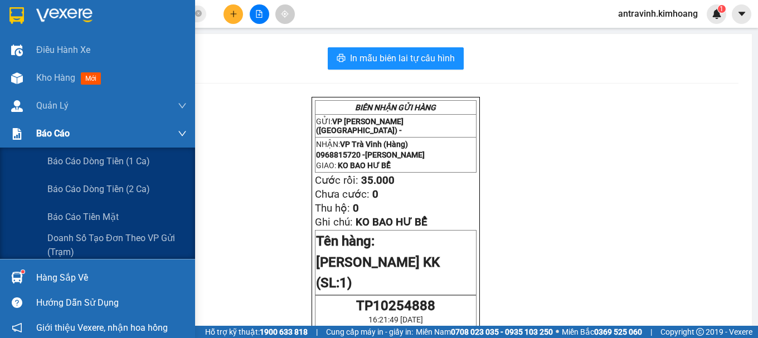
click at [24, 134] on div at bounding box center [17, 134] width 20 height 20
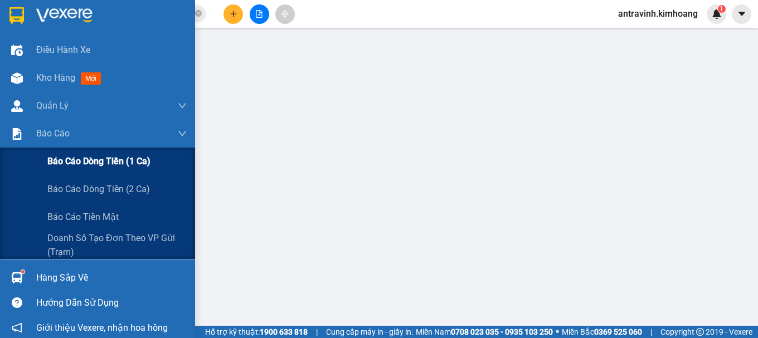
click at [67, 161] on span "Báo cáo dòng tiền (1 ca)" at bounding box center [98, 161] width 103 height 14
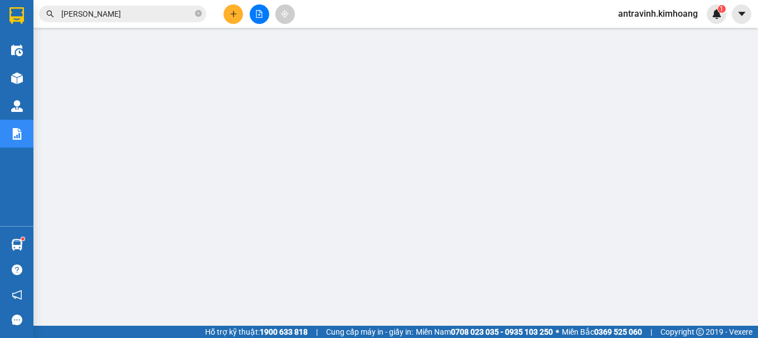
click at [643, 17] on span "antravinh.kimhoang" at bounding box center [658, 14] width 98 height 14
click at [656, 35] on span "Đăng xuất" at bounding box center [663, 34] width 74 height 12
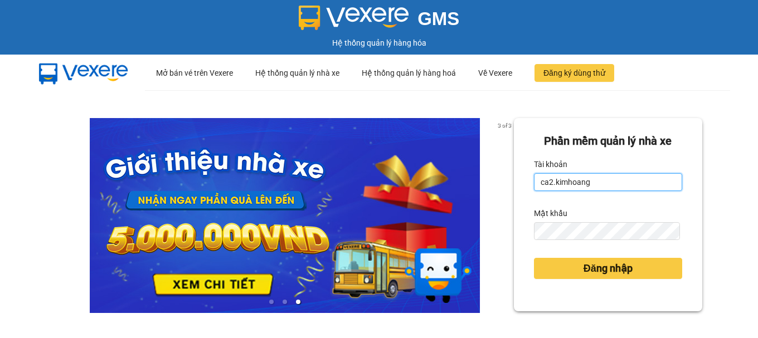
click at [602, 182] on input "ca2.kimhoang" at bounding box center [608, 182] width 148 height 18
type input "thaotv.kimhoang"
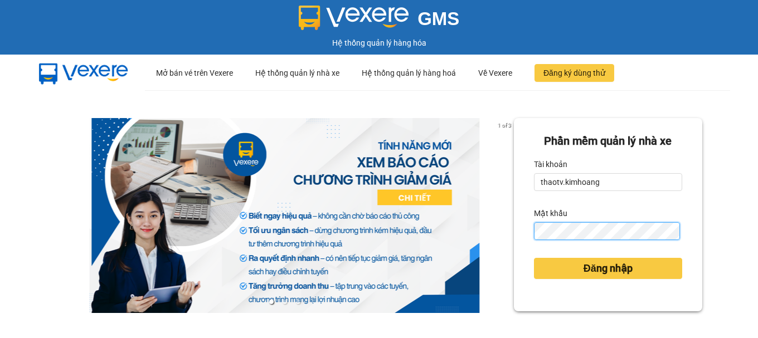
click at [276, 242] on div "1 of 3 Phần mềm quản lý nhà xe Tài khoản thaotv.kimhoang Mật khẩu Đăng nhập" at bounding box center [379, 247] width 758 height 315
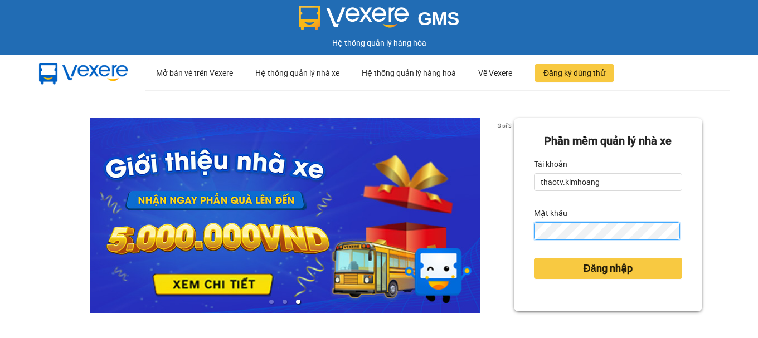
click at [534, 258] on button "Đăng nhập" at bounding box center [608, 268] width 148 height 21
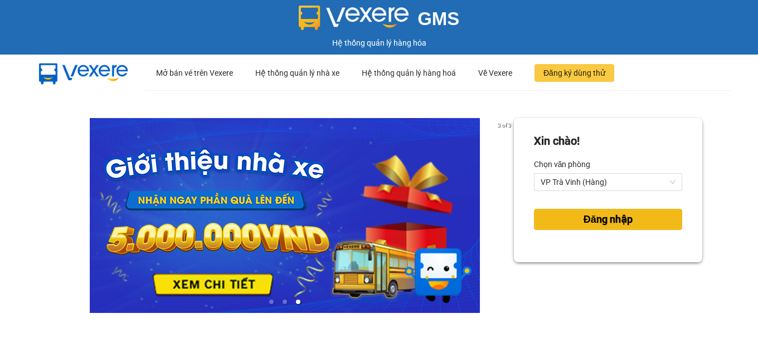
click at [588, 223] on span "Đăng nhập" at bounding box center [607, 220] width 49 height 16
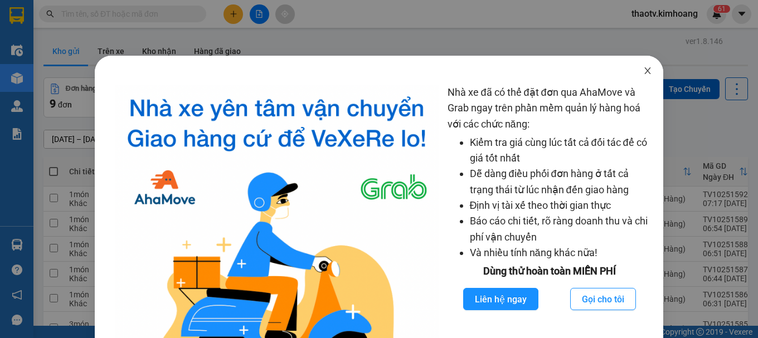
click at [647, 64] on span "Close" at bounding box center [647, 71] width 31 height 31
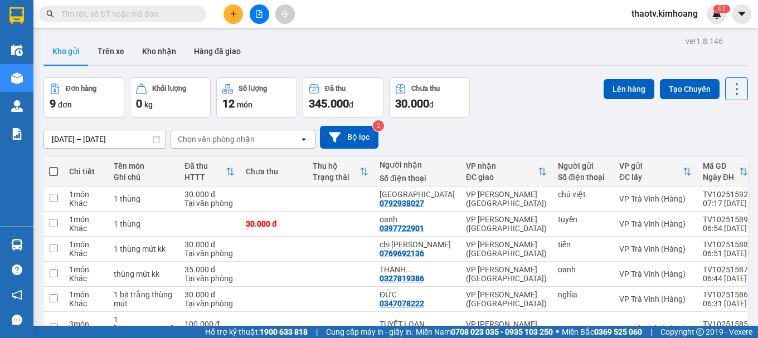
click at [129, 12] on input "text" at bounding box center [127, 14] width 132 height 12
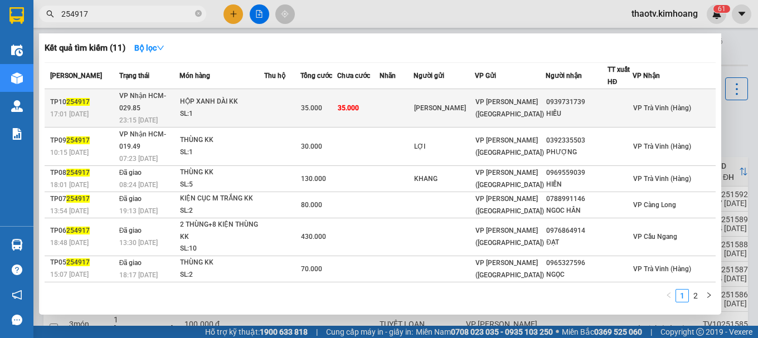
type input "254917"
click at [260, 99] on div "HỘP XANH DÀI KK" at bounding box center [222, 102] width 84 height 12
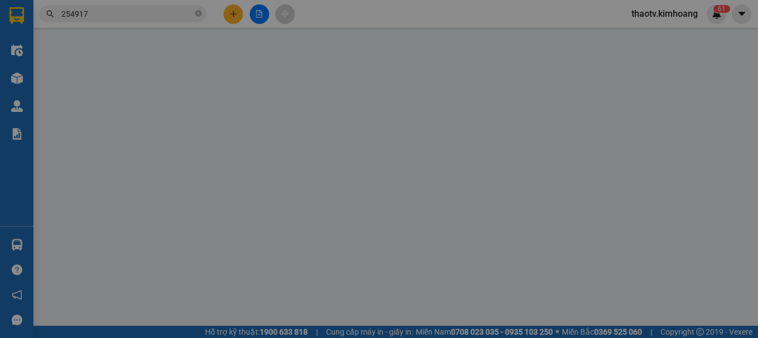
type input "HOÀNG KIM"
type input "0939731739"
type input "HIẾU"
type input "35.000"
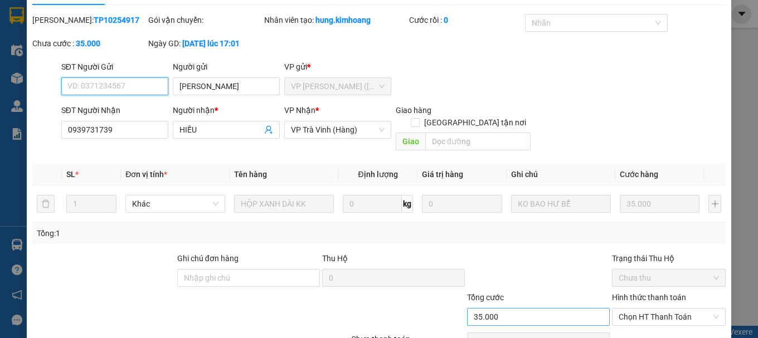
scroll to position [76, 0]
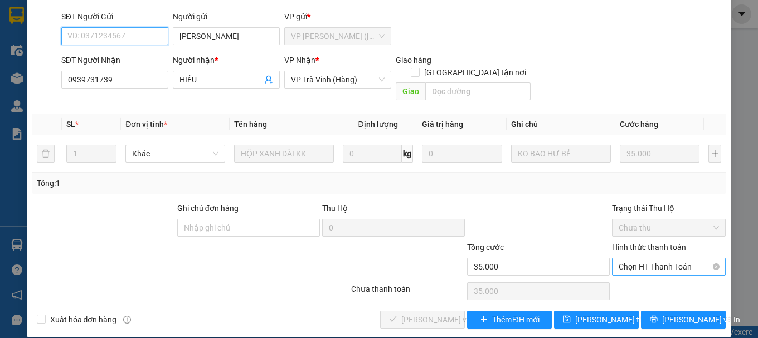
click at [644, 259] on span "Chọn HT Thanh Toán" at bounding box center [669, 267] width 100 height 17
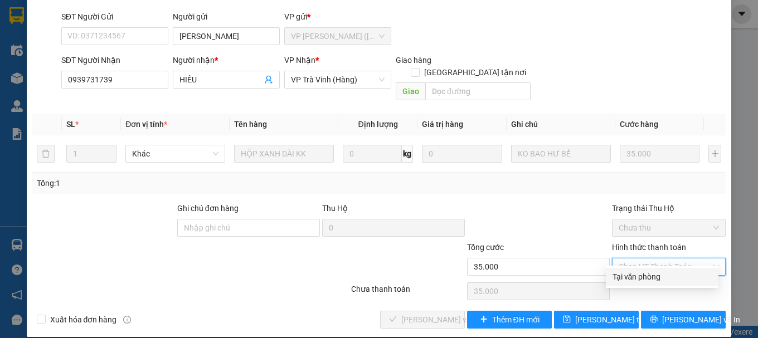
click at [637, 278] on div "Tại văn phòng" at bounding box center [661, 277] width 99 height 12
type input "0"
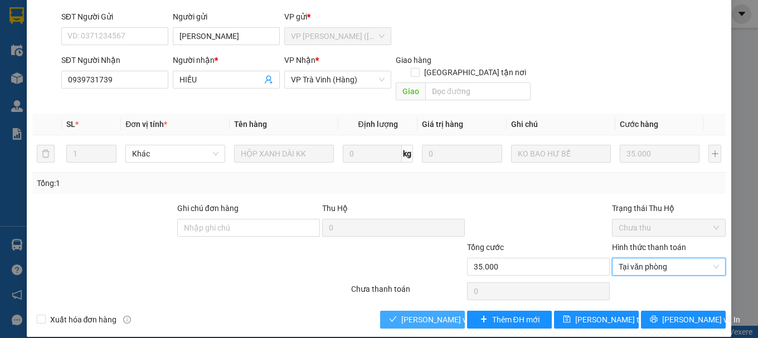
click at [416, 314] on span "[PERSON_NAME] và Giao hàng" at bounding box center [454, 320] width 107 height 12
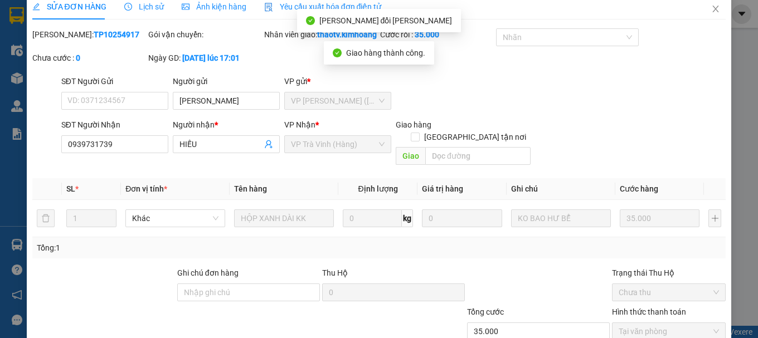
scroll to position [0, 0]
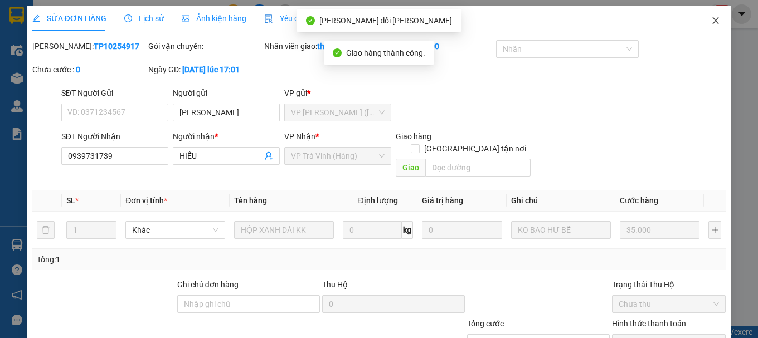
click at [712, 23] on span "Close" at bounding box center [715, 21] width 31 height 31
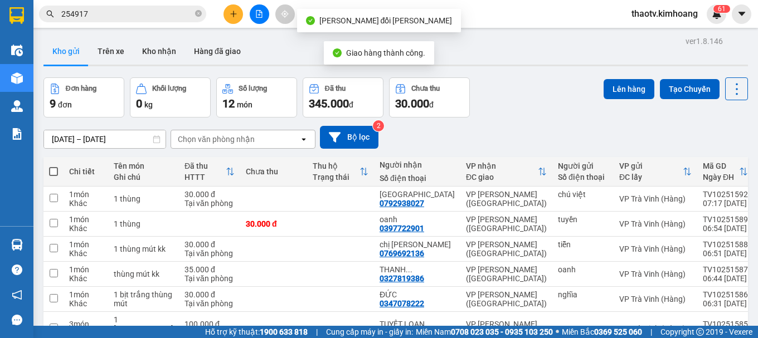
drag, startPoint x: 116, startPoint y: 11, endPoint x: 56, endPoint y: 8, distance: 60.3
click at [0, 26] on section "Kết quả tìm kiếm ( 11 ) Bộ lọc Mã ĐH Trạng thái Món hàng Thu hộ Tổng cước Chưa …" at bounding box center [379, 169] width 758 height 338
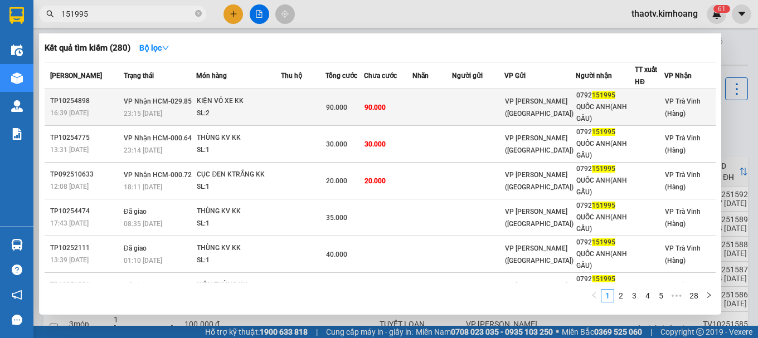
type input "151995"
click at [299, 105] on td at bounding box center [303, 107] width 45 height 37
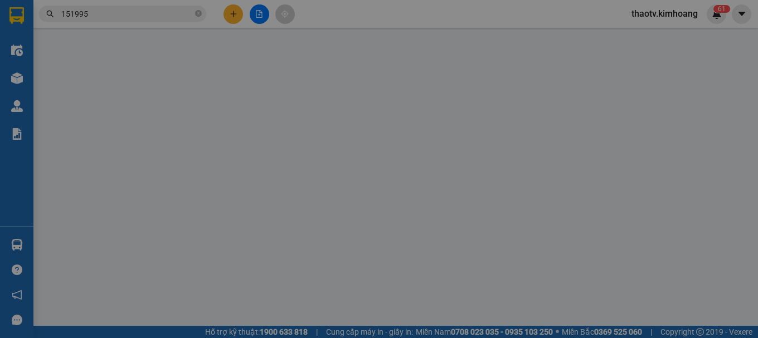
type input "0792151995"
type input "QUỐC ANH(ANH GẤU)"
type input "90.000"
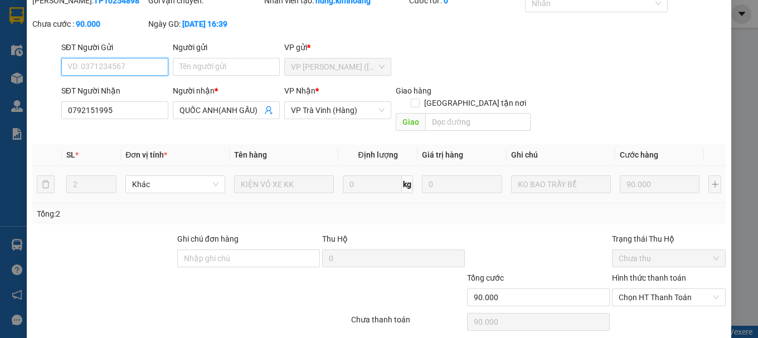
scroll to position [71, 0]
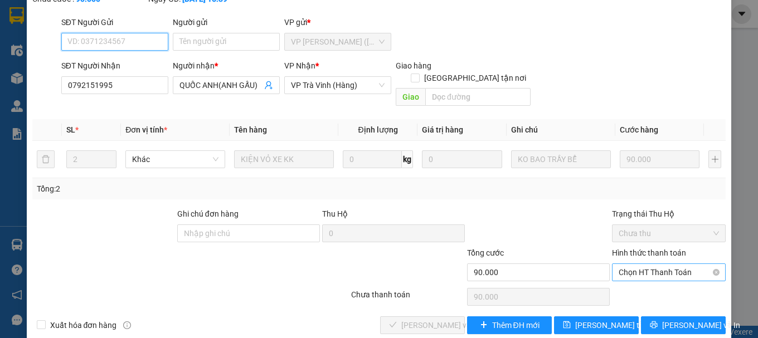
click at [644, 264] on span "Chọn HT Thanh Toán" at bounding box center [669, 272] width 100 height 17
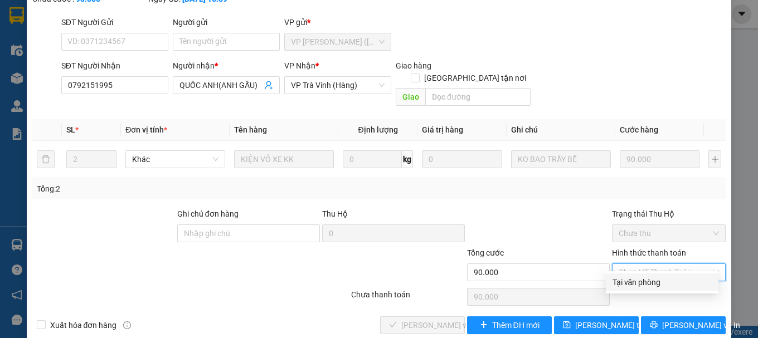
click at [646, 277] on div "Tại văn phòng" at bounding box center [661, 282] width 99 height 12
type input "0"
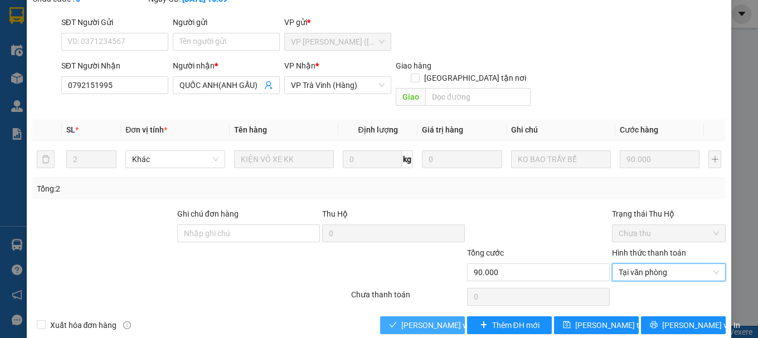
click at [434, 317] on button "[PERSON_NAME] và Giao hàng" at bounding box center [422, 326] width 85 height 18
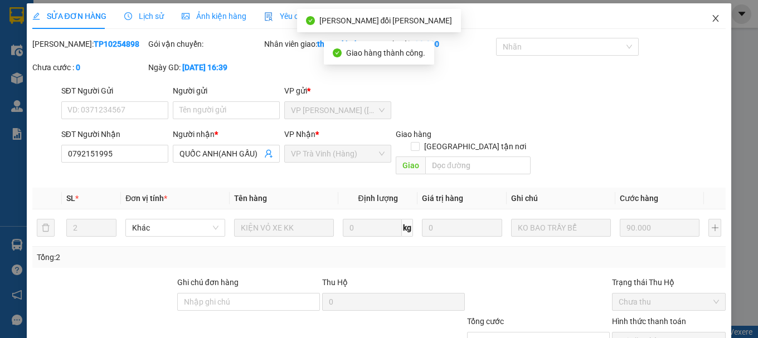
scroll to position [0, 0]
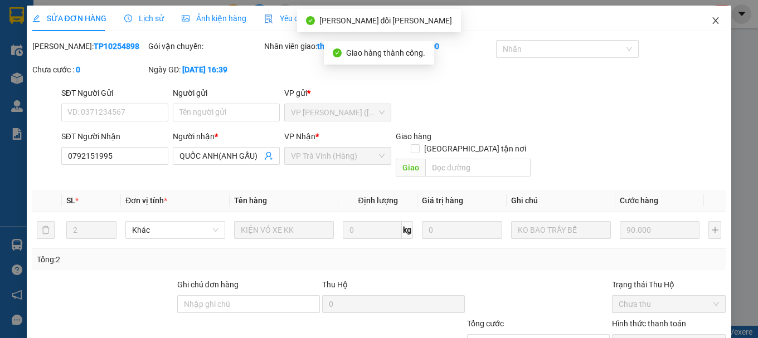
click at [713, 19] on icon "close" at bounding box center [716, 20] width 6 height 7
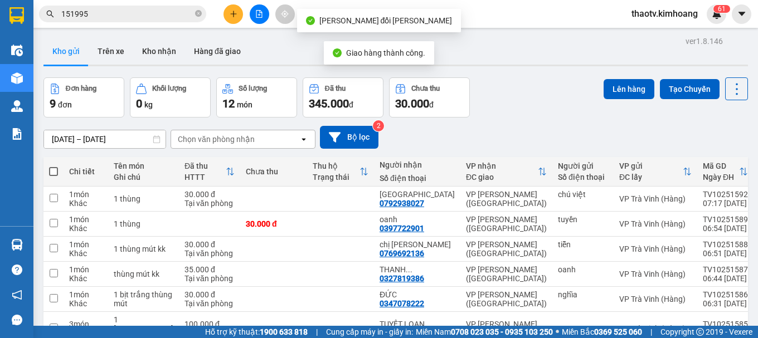
click at [138, 17] on input "151995" at bounding box center [127, 14] width 132 height 12
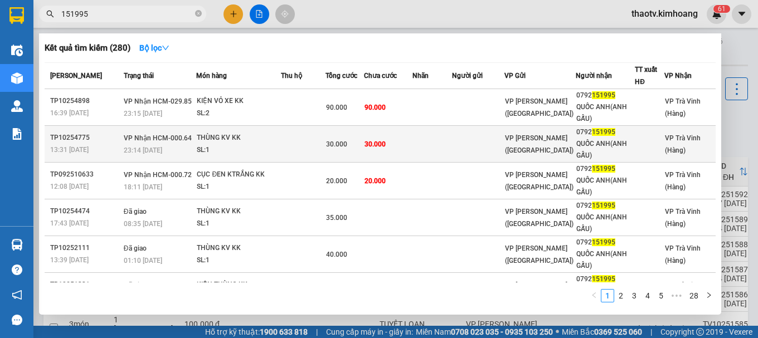
click at [337, 140] on span "30.000" at bounding box center [336, 144] width 21 height 8
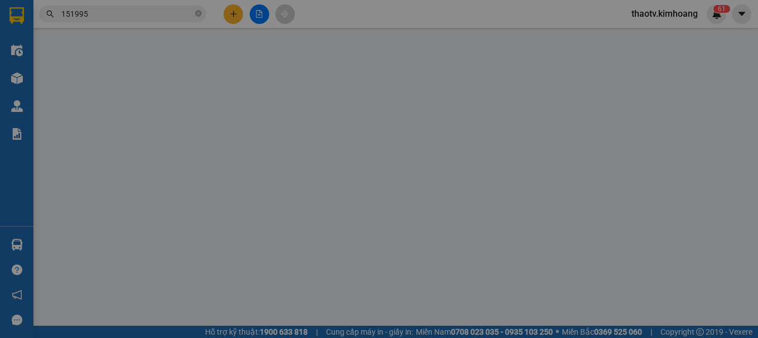
type input "0792151995"
type input "QUỐC ANH(ANH GẤU)"
type input "30.000"
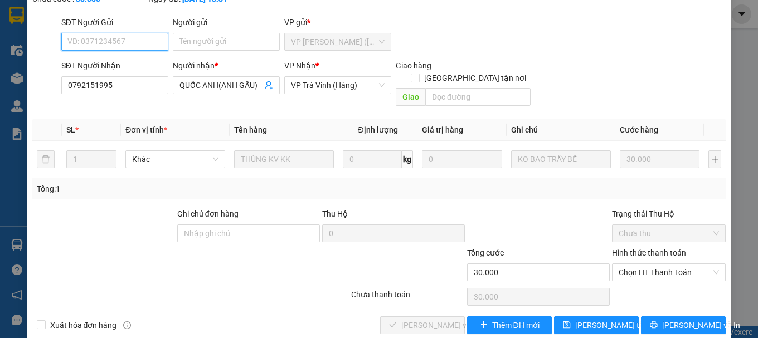
scroll to position [76, 0]
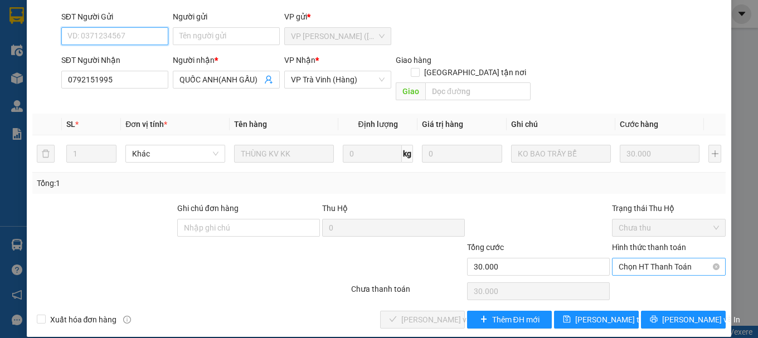
click at [634, 259] on span "Chọn HT Thanh Toán" at bounding box center [669, 267] width 100 height 17
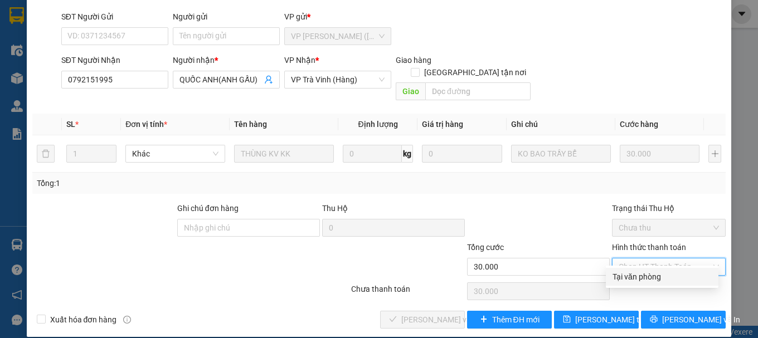
click at [623, 276] on div "Tại văn phòng" at bounding box center [661, 277] width 99 height 12
type input "0"
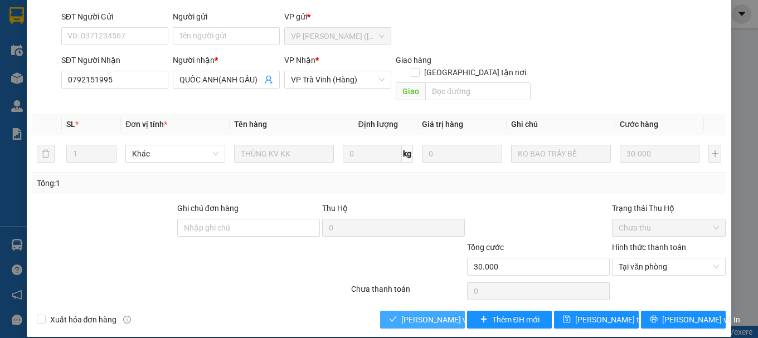
click at [454, 314] on span "[PERSON_NAME] và Giao hàng" at bounding box center [454, 320] width 107 height 12
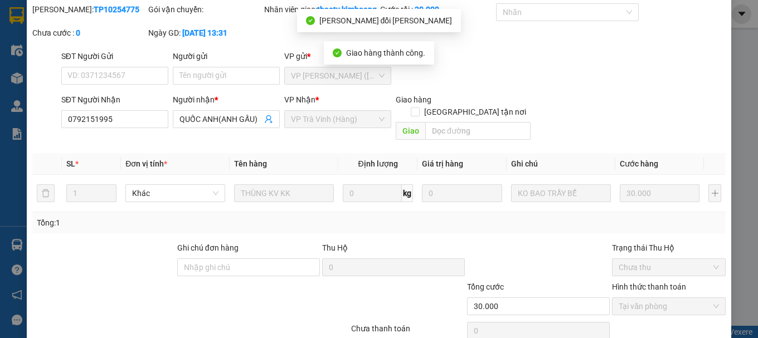
scroll to position [0, 0]
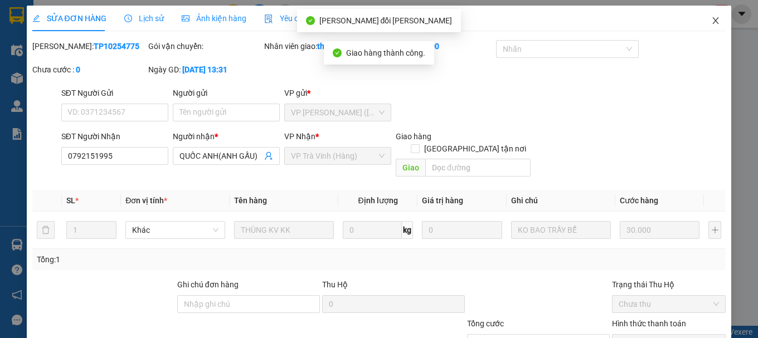
click at [711, 18] on icon "close" at bounding box center [715, 20] width 9 height 9
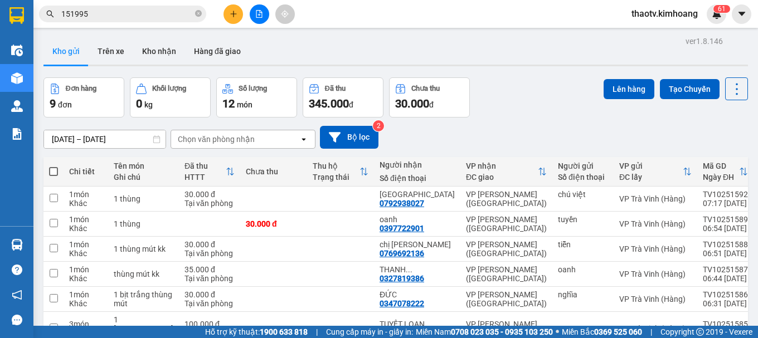
click at [108, 13] on input "151995" at bounding box center [127, 14] width 132 height 12
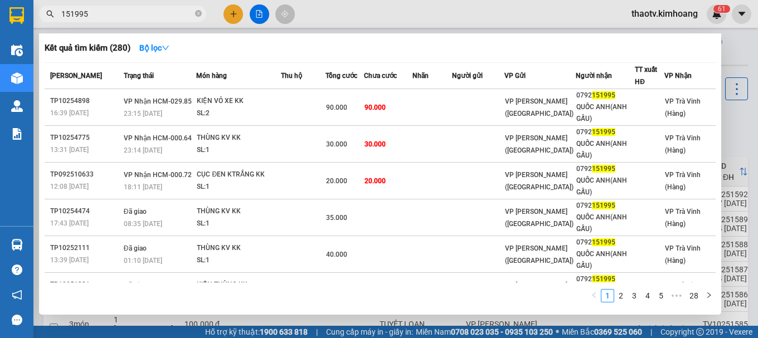
click at [108, 13] on input "151995" at bounding box center [127, 14] width 132 height 12
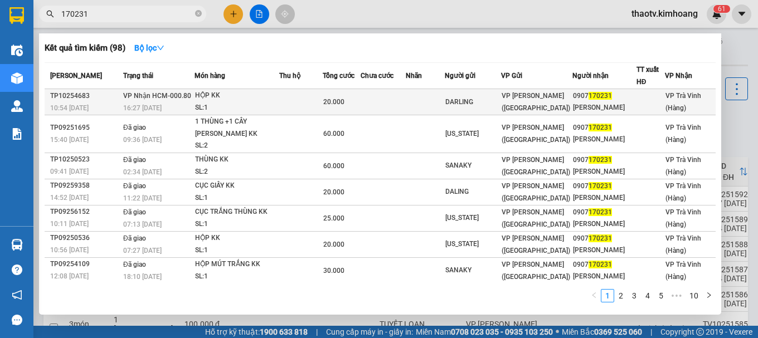
type input "170231"
click at [283, 97] on td at bounding box center [300, 102] width 43 height 26
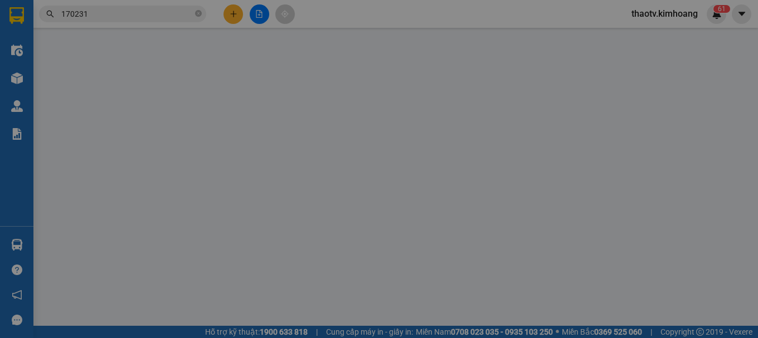
type input "DARLING"
type input "0907170231"
type input "TRỌNG ĐỨC"
type input "20.000"
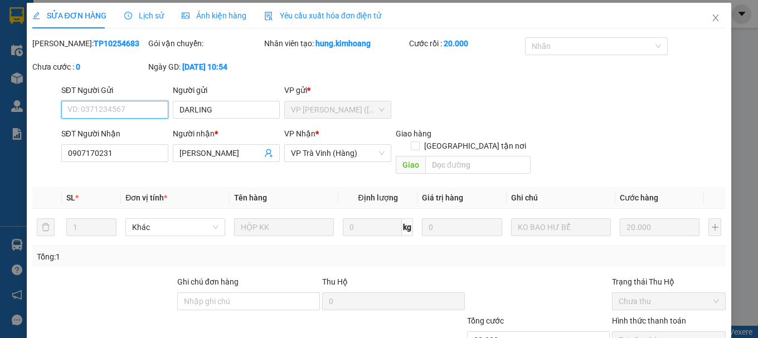
scroll to position [76, 0]
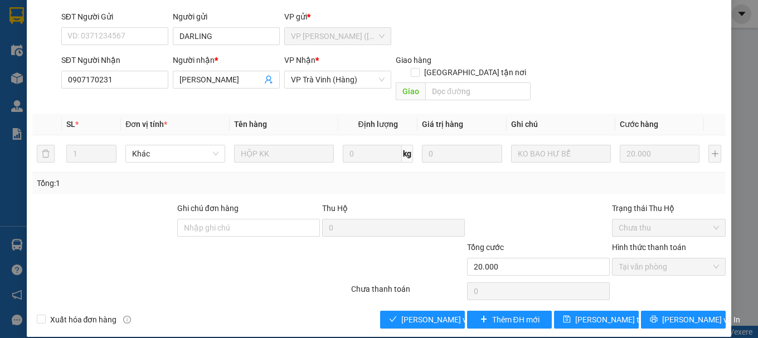
click at [440, 294] on div "Total Paid Fee 20.000 Total UnPaid Fee 0 Cash Collection Total Fee Mã ĐH: TP102…" at bounding box center [379, 146] width 694 height 365
click at [407, 314] on span "[PERSON_NAME] và Giao hàng" at bounding box center [454, 320] width 107 height 12
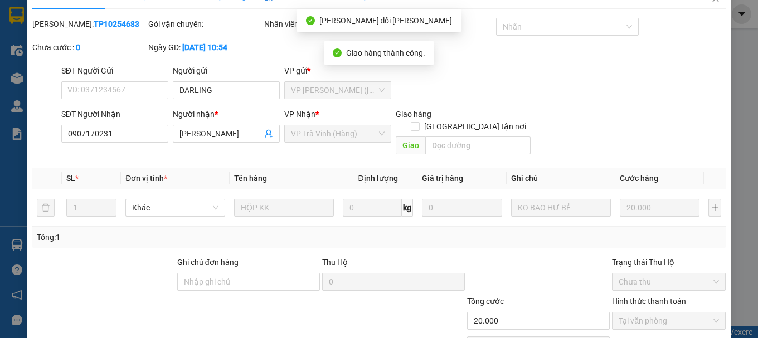
scroll to position [0, 0]
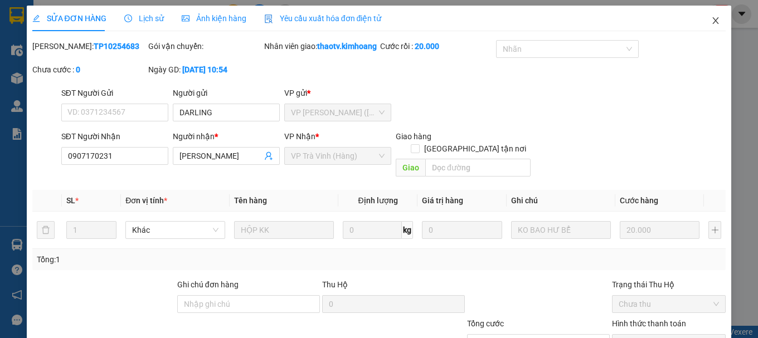
click at [711, 24] on icon "close" at bounding box center [715, 20] width 9 height 9
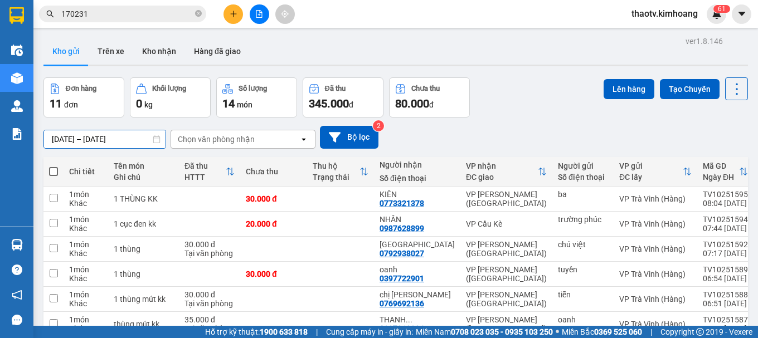
click at [103, 138] on div "ver 1.8.146 Kho gửi Trên xe Kho nhận Hàng đã giao Đơn hàng 11 đơn Khối lượng 0 …" at bounding box center [395, 264] width 713 height 462
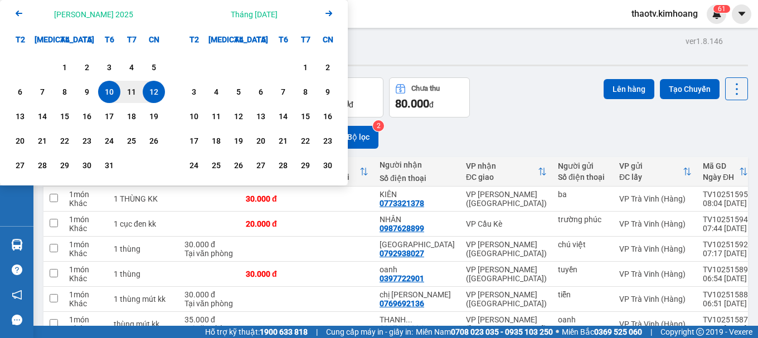
click at [111, 90] on div "10" at bounding box center [109, 91] width 16 height 13
type input "10/10/2025 – 10/10/2025"
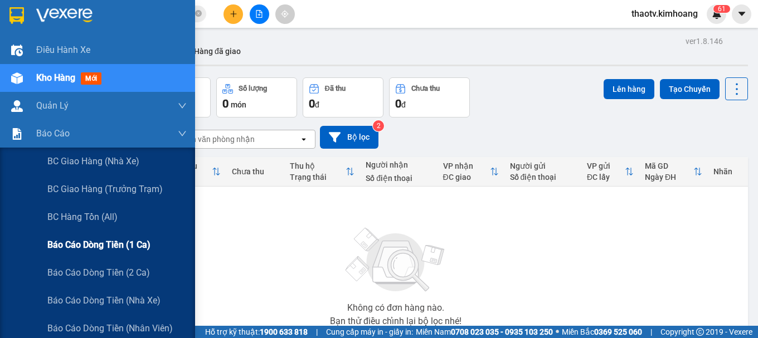
click at [111, 247] on span "Báo cáo dòng tiền (1 ca)" at bounding box center [98, 245] width 103 height 14
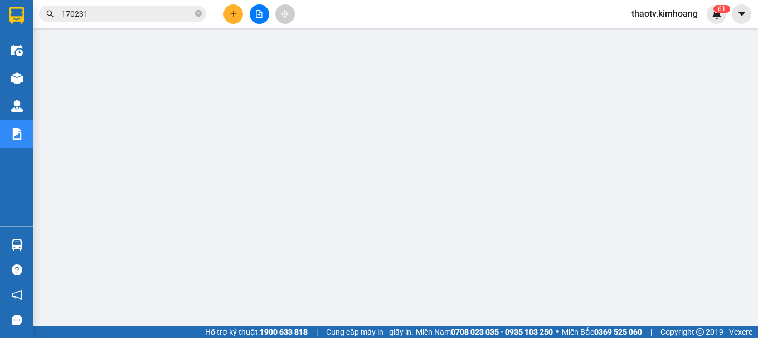
click at [121, 14] on input "170231" at bounding box center [127, 14] width 132 height 12
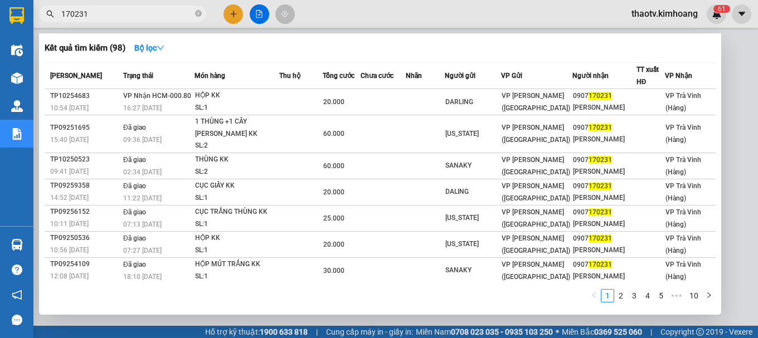
click at [121, 15] on input "170231" at bounding box center [127, 14] width 132 height 12
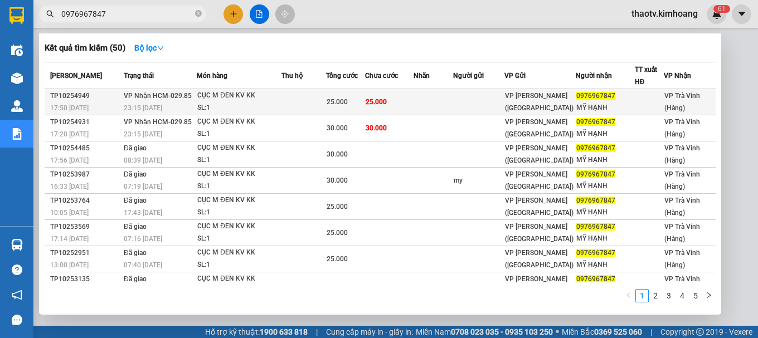
type input "0976967847"
click at [222, 102] on div "SL: 1" at bounding box center [239, 108] width 84 height 12
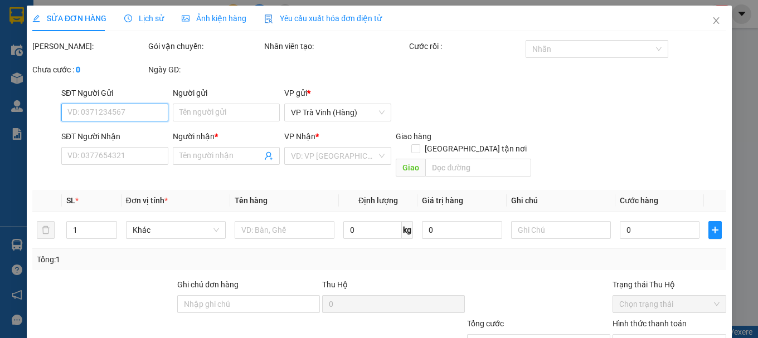
type input "0976967847"
type input "MỸ HẠNH"
type input "25.000"
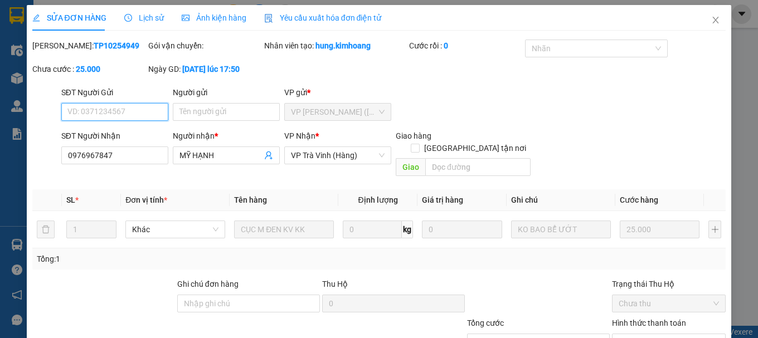
scroll to position [76, 0]
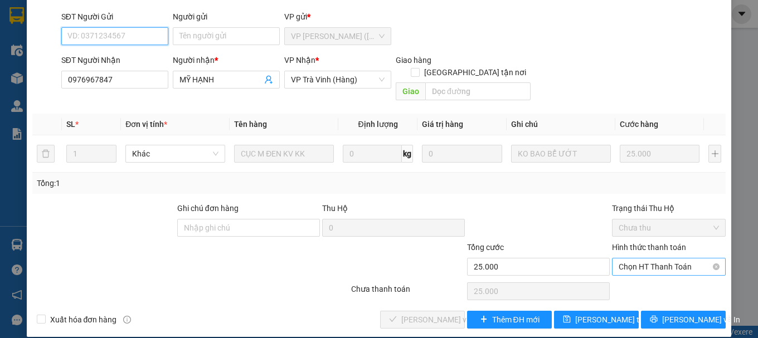
click at [633, 262] on span "Chọn HT Thanh Toán" at bounding box center [669, 267] width 100 height 17
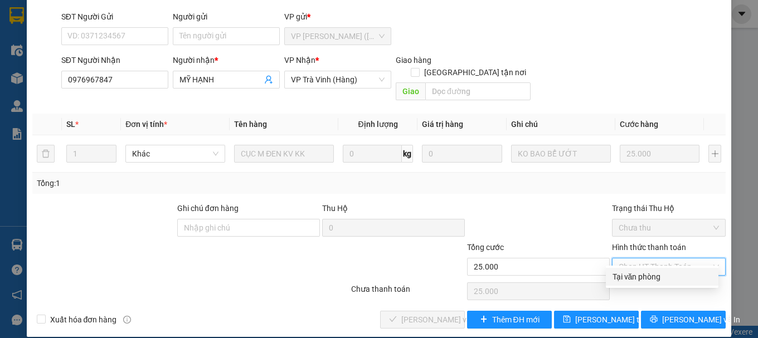
click at [629, 289] on div "Chọn HT Thanh Toán" at bounding box center [669, 291] width 116 height 22
click at [633, 259] on span "Chọn HT Thanh Toán" at bounding box center [669, 267] width 100 height 17
click at [633, 275] on div "Tại văn phòng" at bounding box center [661, 277] width 99 height 12
type input "0"
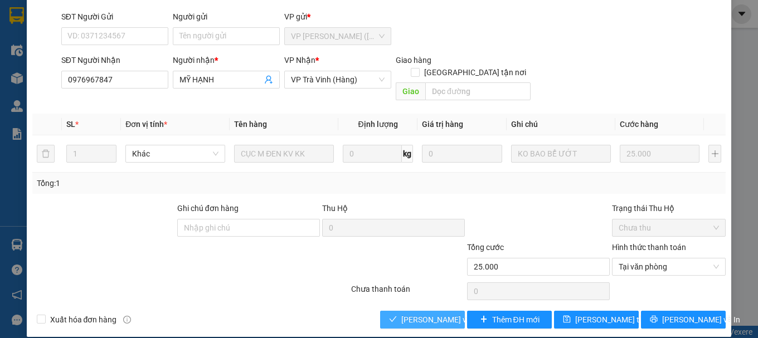
click at [417, 314] on span "[PERSON_NAME] và Giao hàng" at bounding box center [454, 320] width 107 height 12
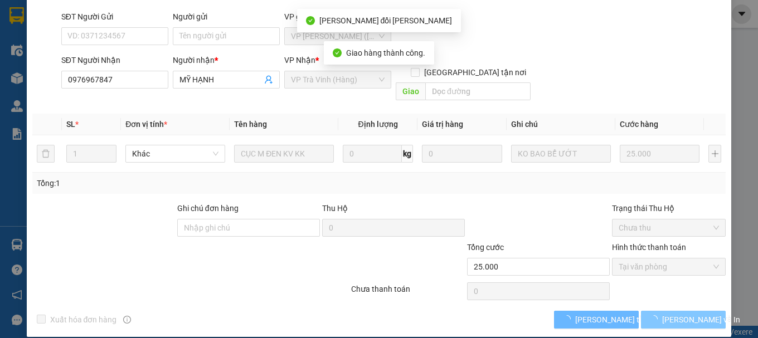
scroll to position [89, 0]
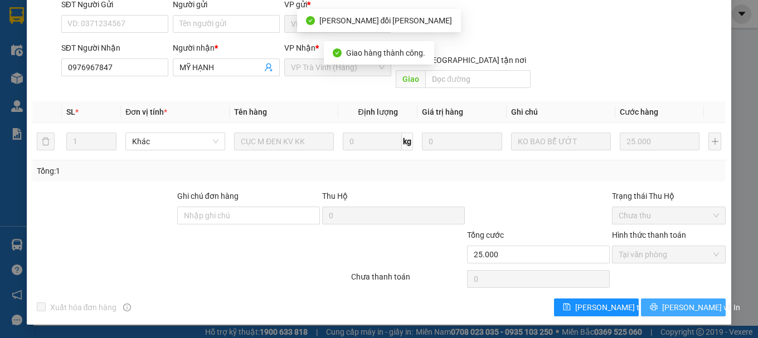
click at [658, 315] on button "[PERSON_NAME] và In" at bounding box center [683, 308] width 85 height 18
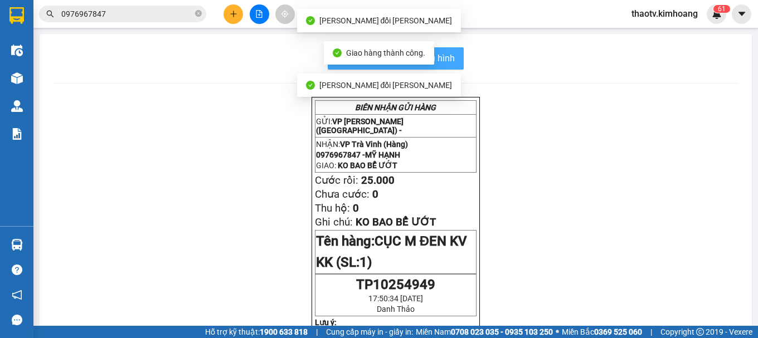
click at [453, 57] on button "In mẫu biên lai tự cấu hình" at bounding box center [396, 58] width 136 height 22
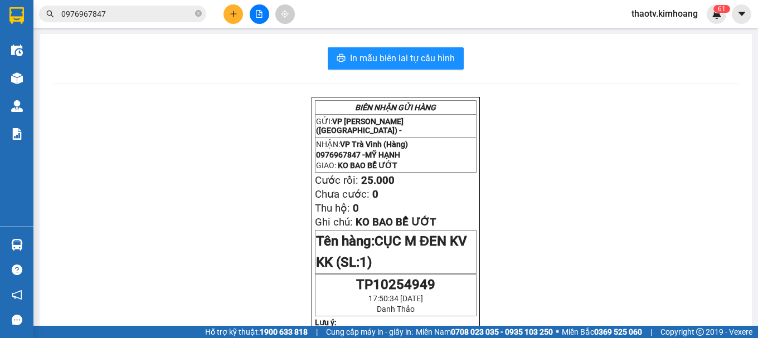
click at [133, 9] on input "0976967847" at bounding box center [127, 14] width 132 height 12
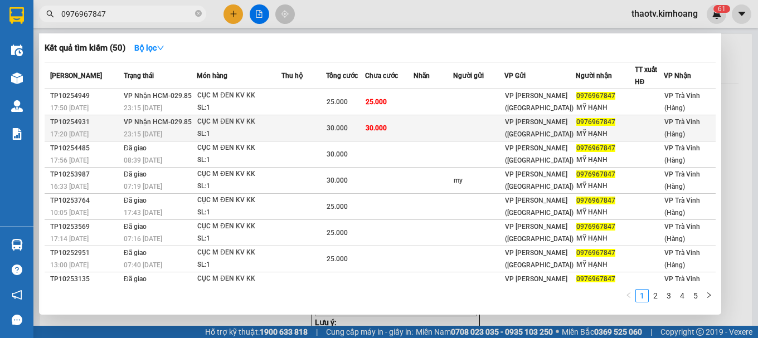
click at [322, 129] on td at bounding box center [303, 128] width 45 height 26
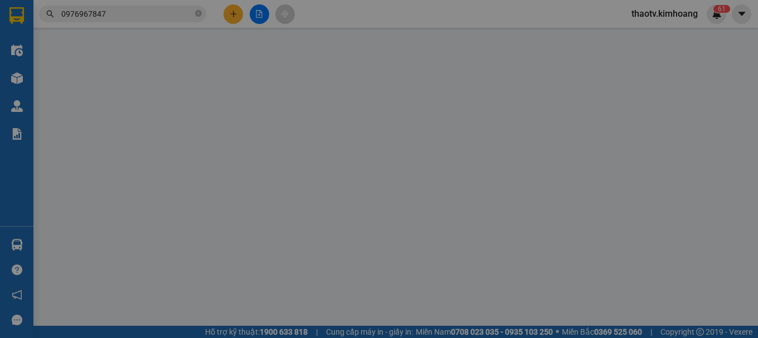
type input "0976967847"
type input "MỸ HẠNH"
type input "30.000"
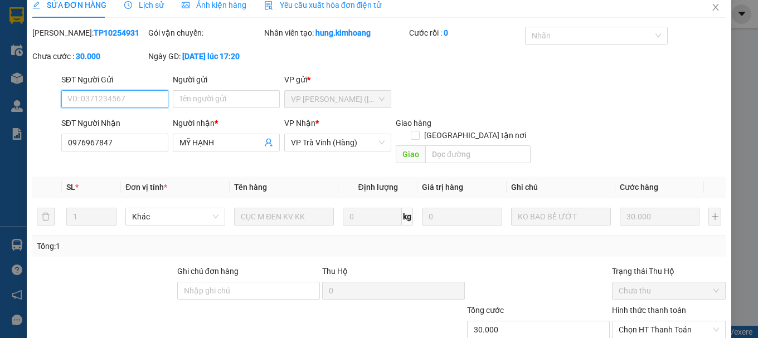
scroll to position [76, 0]
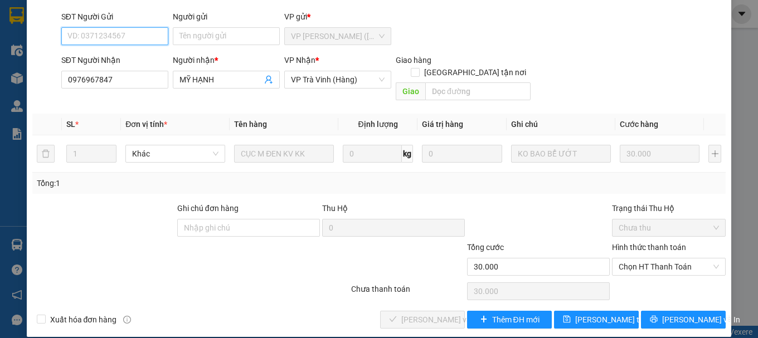
drag, startPoint x: 639, startPoint y: 254, endPoint x: 636, endPoint y: 266, distance: 11.9
click at [639, 259] on span "Chọn HT Thanh Toán" at bounding box center [669, 267] width 100 height 17
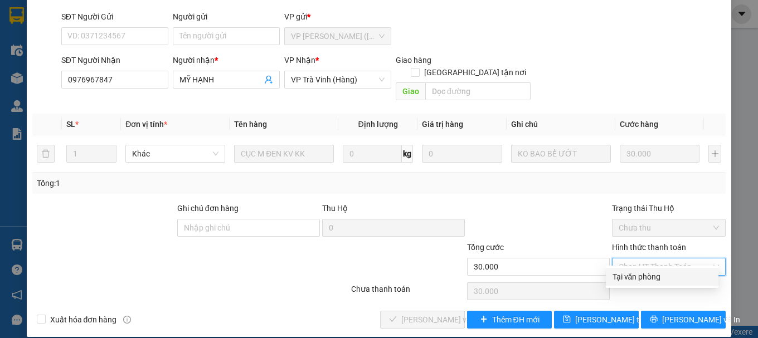
click at [635, 276] on div "Tại văn phòng" at bounding box center [661, 277] width 99 height 12
type input "0"
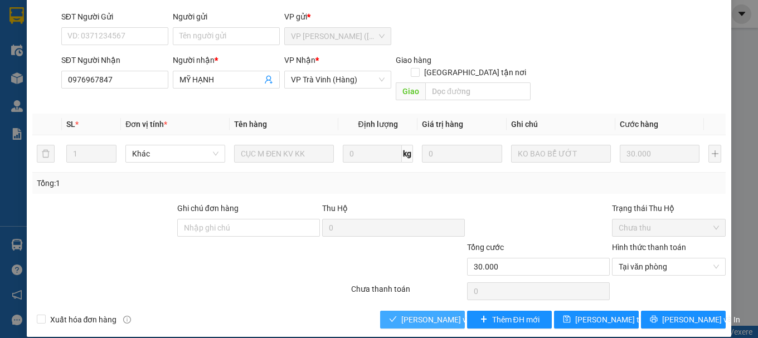
click at [426, 314] on button "[PERSON_NAME] và Giao hàng" at bounding box center [422, 320] width 85 height 18
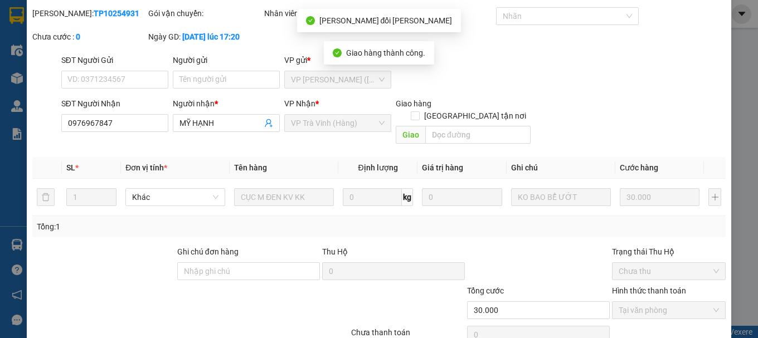
scroll to position [0, 0]
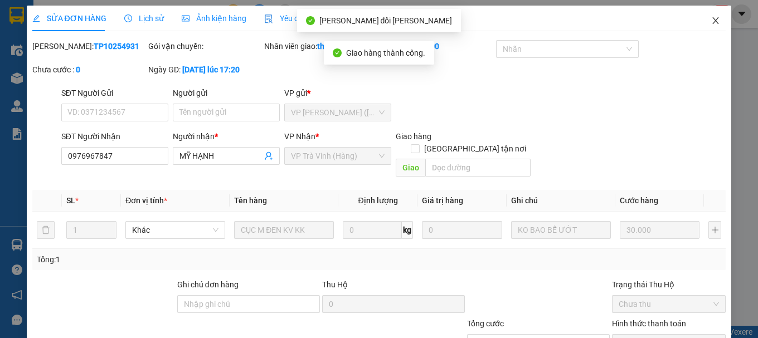
click at [711, 21] on icon "close" at bounding box center [715, 20] width 9 height 9
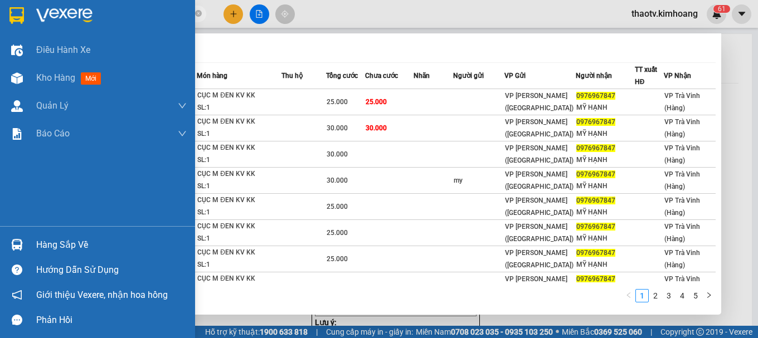
drag, startPoint x: 124, startPoint y: 12, endPoint x: 0, endPoint y: 4, distance: 124.5
click at [0, 6] on section "Kết quả tìm kiếm ( 50 ) Bộ lọc Mã ĐH Trạng thái Món hàng Thu hộ Tổng cước Chưa …" at bounding box center [379, 169] width 758 height 338
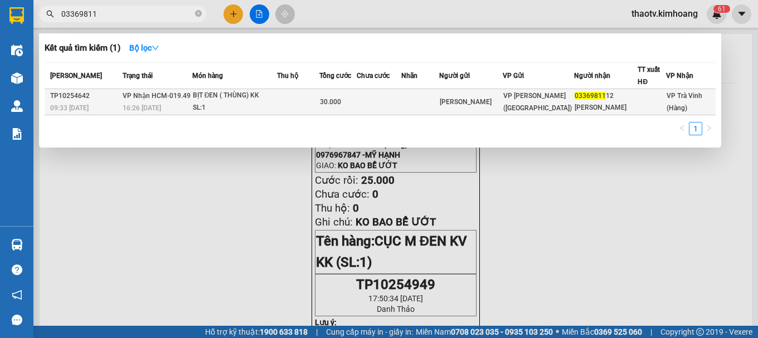
type input "03369811"
click at [226, 93] on div "BỊT ĐEN ( THÙNG) KK" at bounding box center [235, 96] width 84 height 12
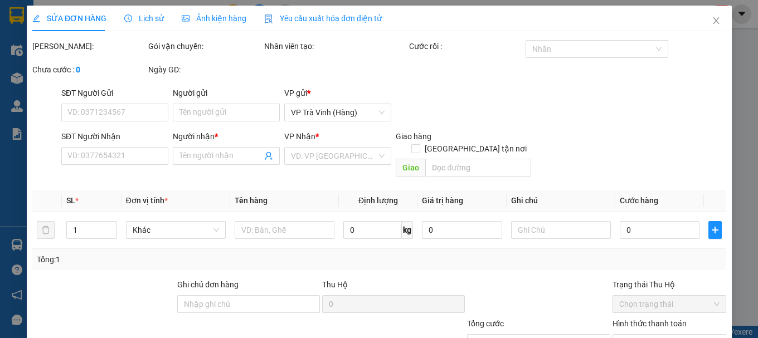
type input "THANH THẢO"
type input "0336981112"
type input "KIM HƯƠNG"
type input "30.000"
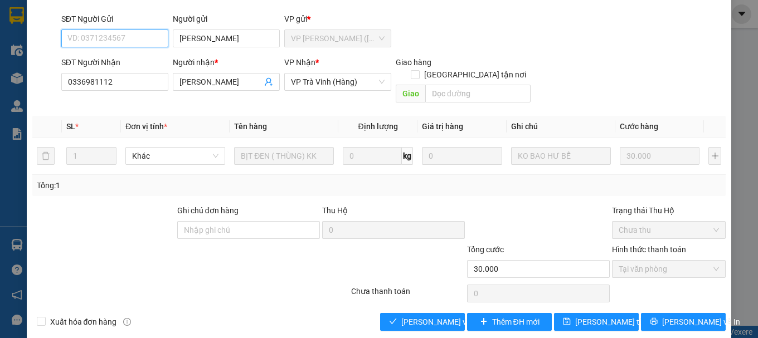
scroll to position [76, 0]
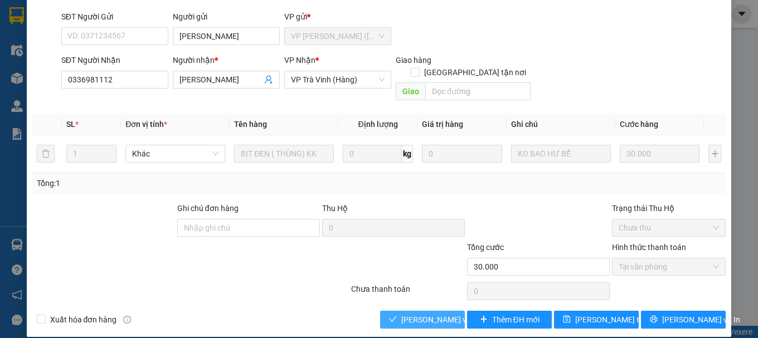
click at [422, 314] on span "[PERSON_NAME] và Giao hàng" at bounding box center [454, 320] width 107 height 12
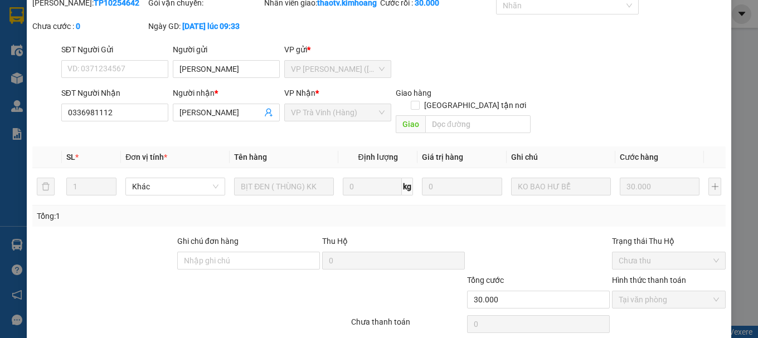
scroll to position [0, 0]
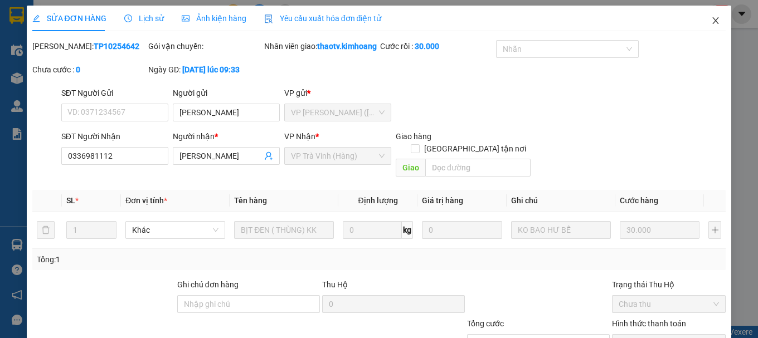
click at [711, 23] on icon "close" at bounding box center [715, 20] width 9 height 9
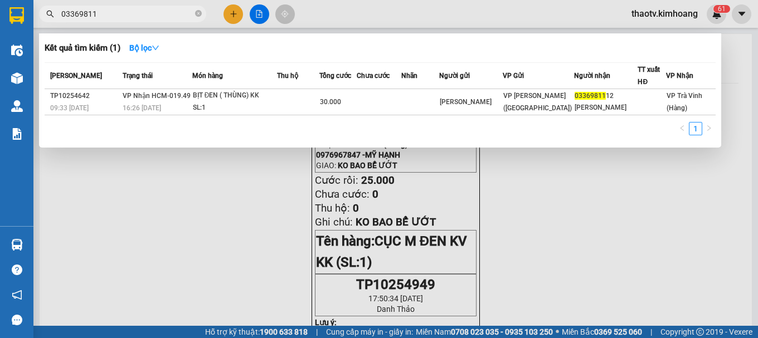
click at [103, 9] on input "03369811" at bounding box center [127, 14] width 132 height 12
drag, startPoint x: 108, startPoint y: 13, endPoint x: 0, endPoint y: 9, distance: 107.6
click at [0, 9] on section "Kết quả tìm kiếm ( 1 ) Bộ lọc Mã ĐH Trạng thái Món hàng Thu hộ Tổng cước Chưa c…" at bounding box center [379, 169] width 758 height 338
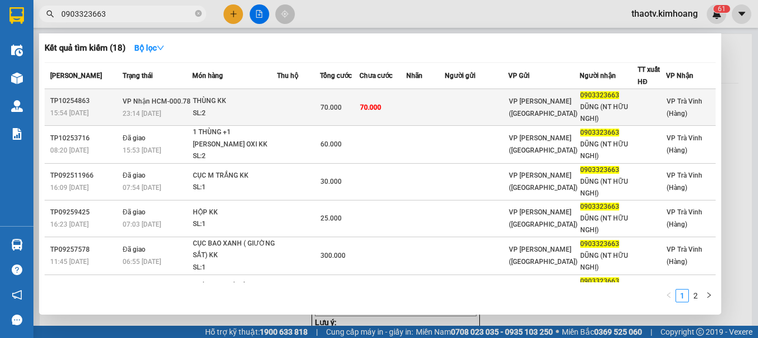
type input "0903323663"
click at [241, 100] on div "THÙNG KK" at bounding box center [235, 101] width 84 height 12
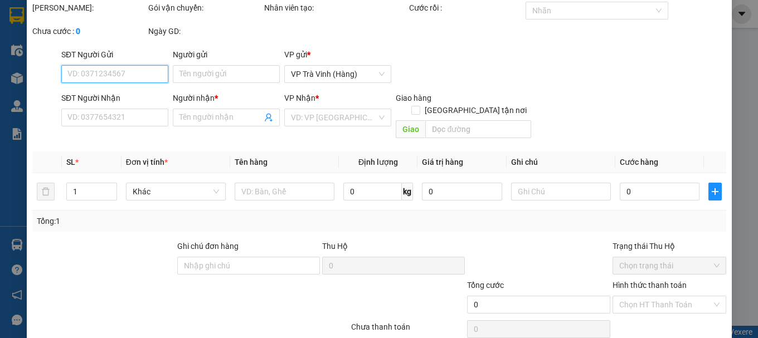
type input "0903323663"
type input "DŨNG (NT HỮU NGHỊ)"
type input "70.000"
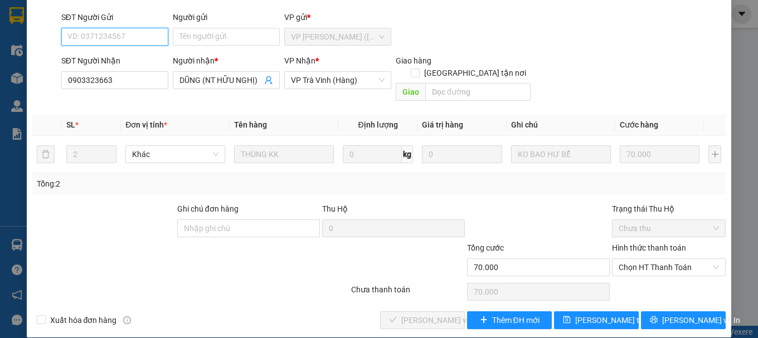
scroll to position [76, 0]
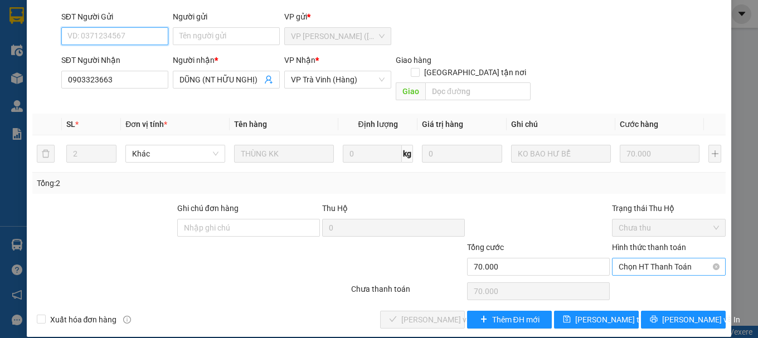
click at [664, 259] on span "Chọn HT Thanh Toán" at bounding box center [669, 267] width 100 height 17
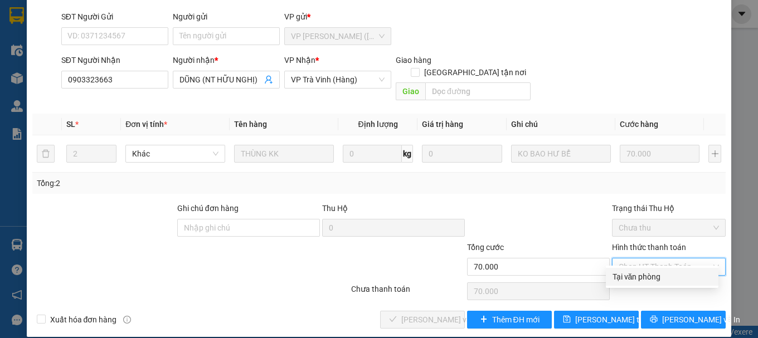
click at [630, 271] on div "Tại văn phòng" at bounding box center [661, 277] width 99 height 12
type input "0"
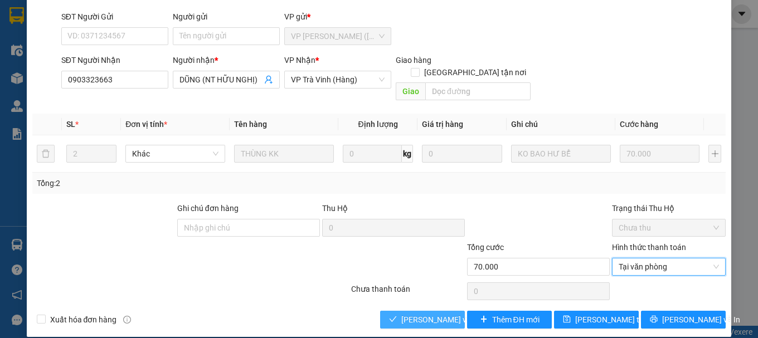
click at [414, 314] on span "[PERSON_NAME] và Giao hàng" at bounding box center [454, 320] width 107 height 12
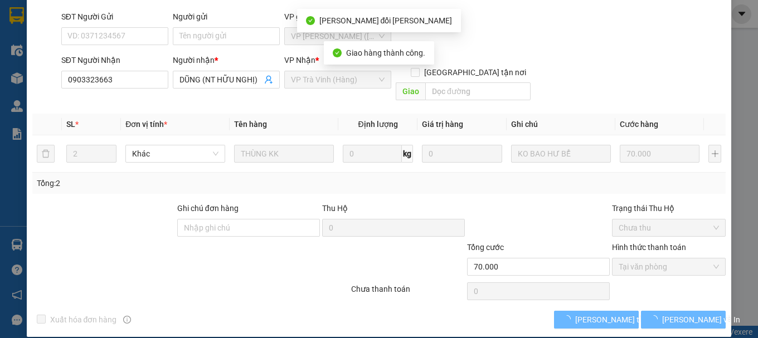
scroll to position [89, 0]
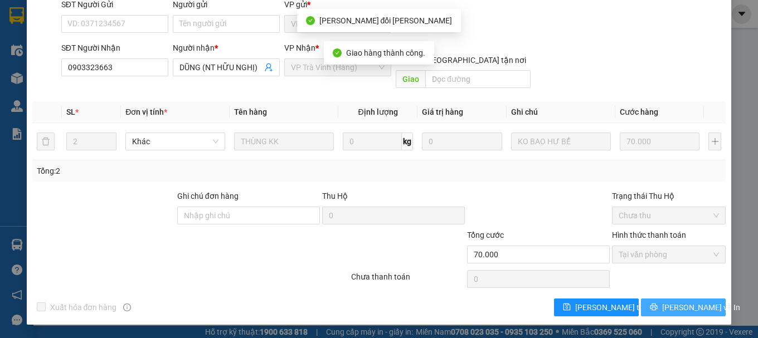
click at [651, 310] on button "[PERSON_NAME] và In" at bounding box center [683, 308] width 85 height 18
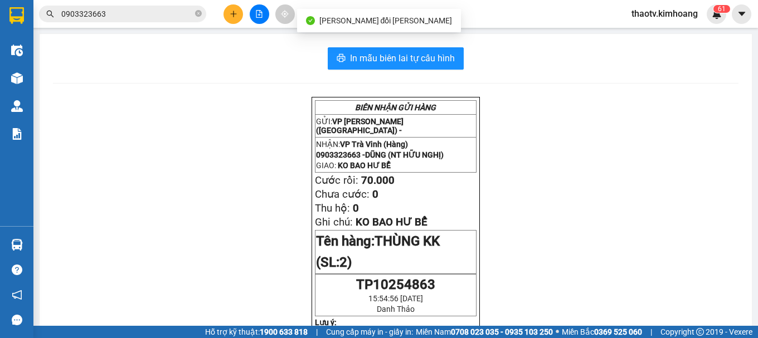
drag, startPoint x: 120, startPoint y: 13, endPoint x: 0, endPoint y: -6, distance: 121.9
click at [0, 0] on html "Kết quả tìm kiếm ( 18 ) Bộ lọc Mã ĐH Trạng thái Món hàng Thu hộ Tổng cước Chưa …" at bounding box center [379, 169] width 758 height 338
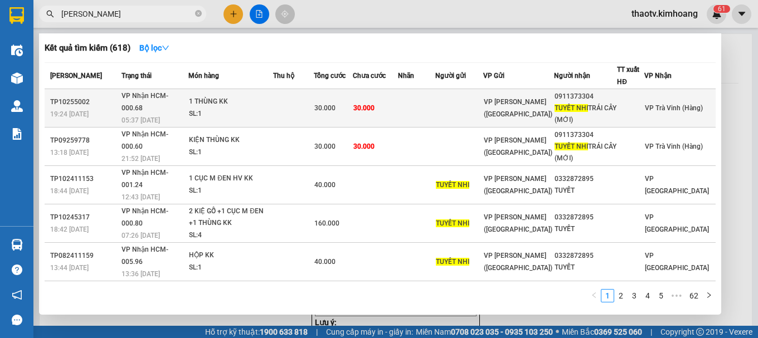
type input "tuyết nhi"
click at [218, 104] on div "1 THÙNG KK" at bounding box center [231, 102] width 84 height 12
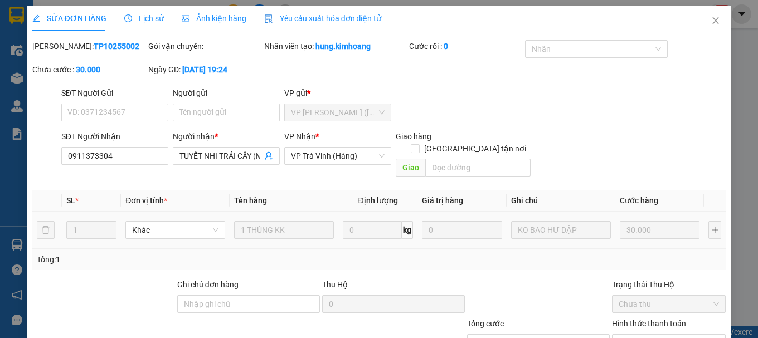
type input "0911373304"
type input "TUYẾT NHI TRÁI CÂY (MỚI)"
type input "30.000"
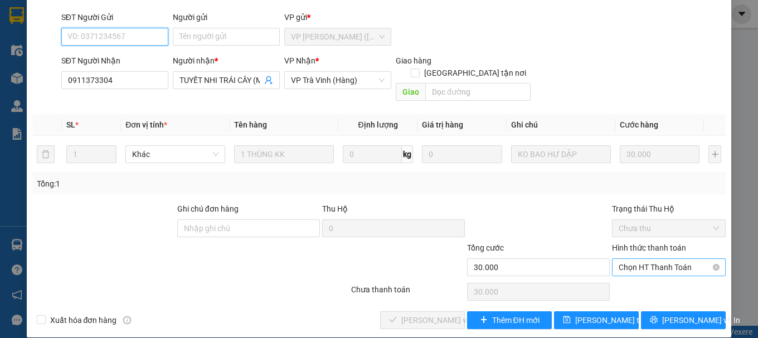
scroll to position [76, 0]
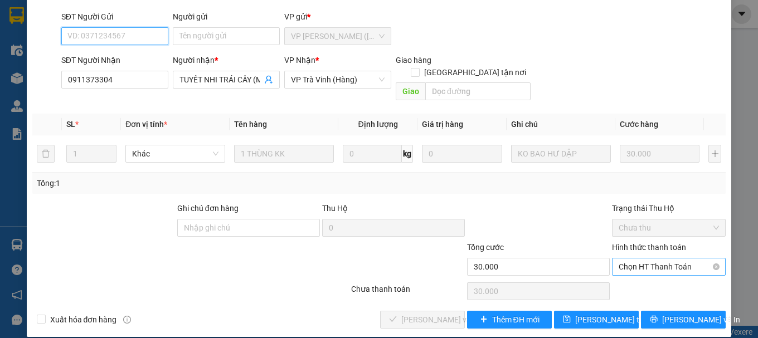
click at [652, 259] on span "Chọn HT Thanh Toán" at bounding box center [669, 267] width 100 height 17
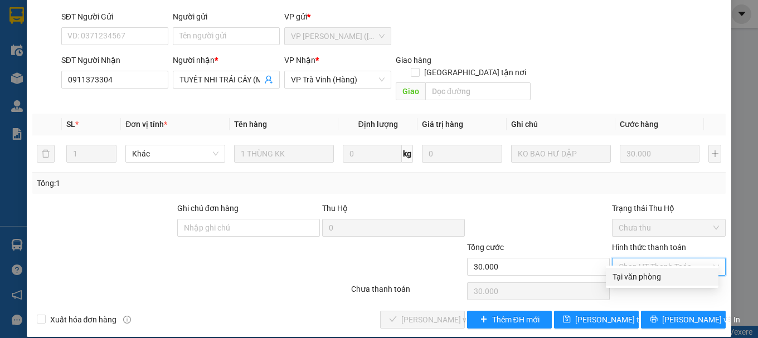
click at [631, 279] on div "Tại văn phòng" at bounding box center [661, 277] width 99 height 12
type input "0"
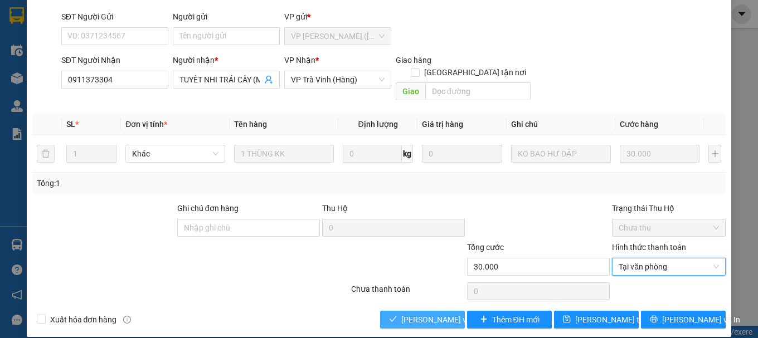
click at [422, 314] on span "[PERSON_NAME] và Giao hàng" at bounding box center [454, 320] width 107 height 12
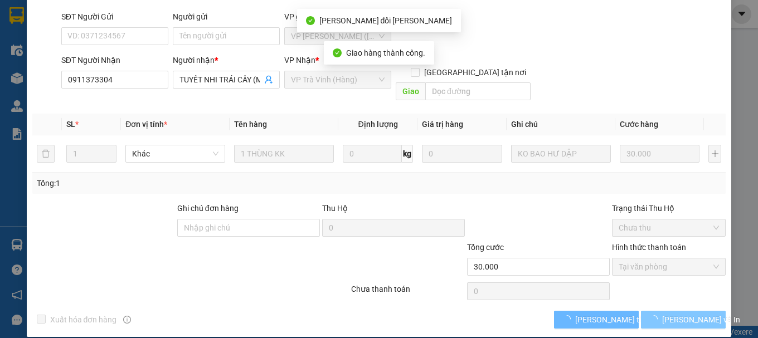
scroll to position [89, 0]
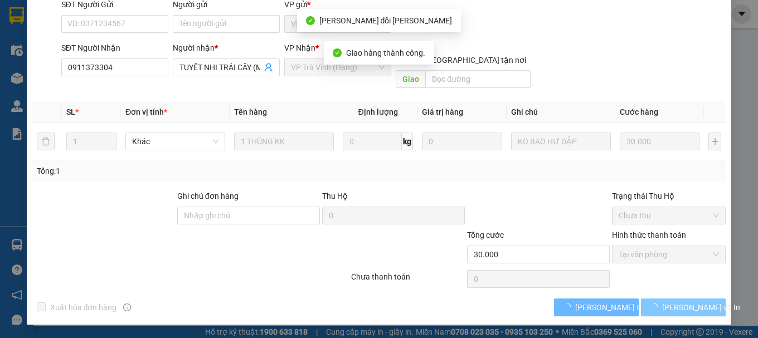
click at [651, 304] on button "[PERSON_NAME] và In" at bounding box center [683, 308] width 85 height 18
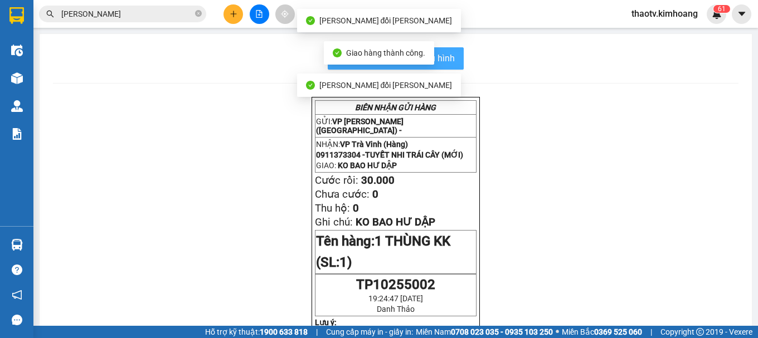
click at [452, 60] on button "In mẫu biên lai tự cấu hình" at bounding box center [396, 58] width 136 height 22
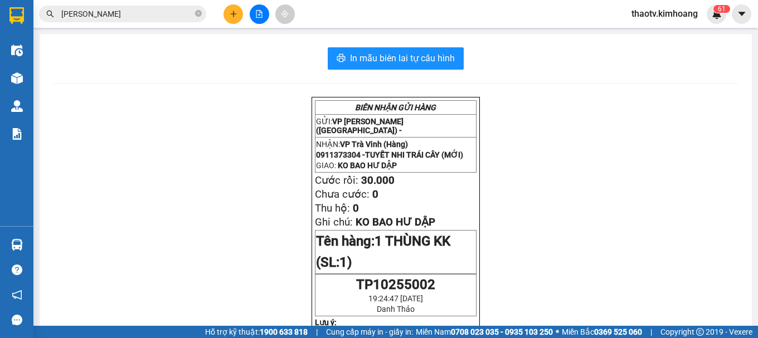
click at [97, 17] on input "tuyết nhi" at bounding box center [127, 14] width 132 height 12
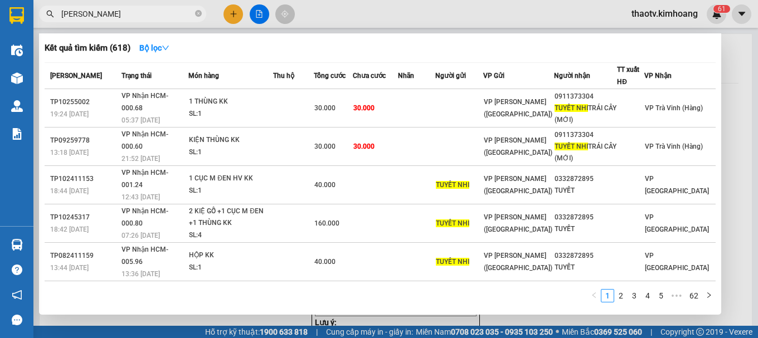
drag, startPoint x: 106, startPoint y: 19, endPoint x: 0, endPoint y: 38, distance: 107.6
click at [0, 38] on section "Kết quả tìm kiếm ( 618 ) Bộ lọc Mã ĐH Trạng thái Món hàng Thu hộ Tổng cước Chưa…" at bounding box center [379, 169] width 758 height 338
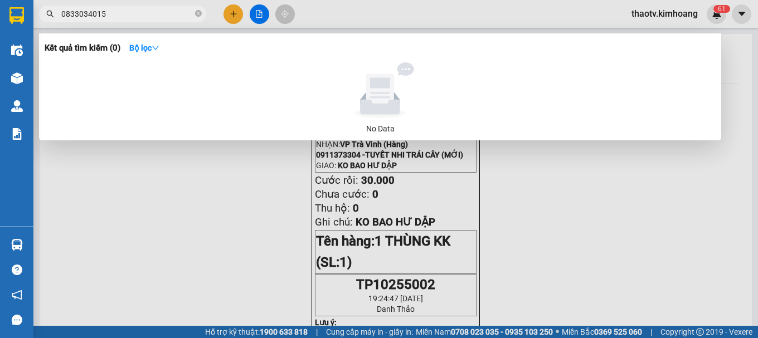
click at [80, 17] on input "0833034015" at bounding box center [127, 14] width 132 height 12
click at [79, 14] on input "0833034015" at bounding box center [127, 14] width 132 height 12
click at [93, 14] on input "0833034015" at bounding box center [127, 14] width 132 height 12
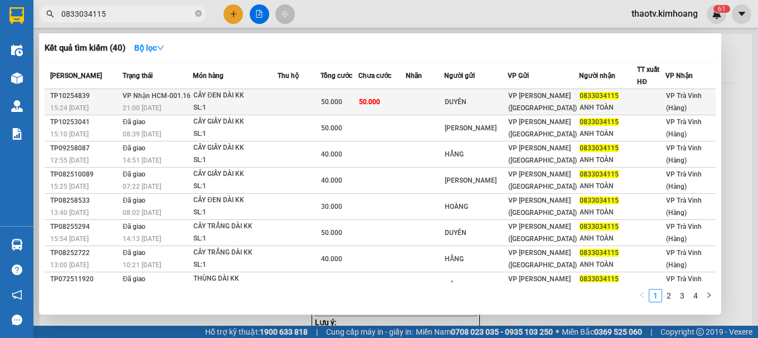
type input "0833034115"
click at [221, 98] on div "CÂY ĐEN DÀI KK" at bounding box center [235, 96] width 84 height 12
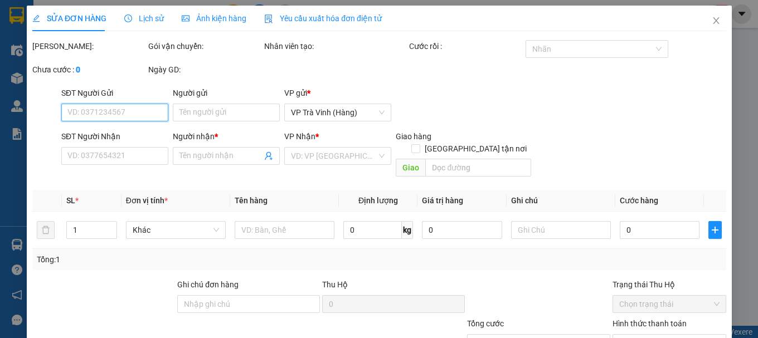
type input "DUYÊN"
type input "0833034115"
type input "ANH TOÀN"
type input "50.000"
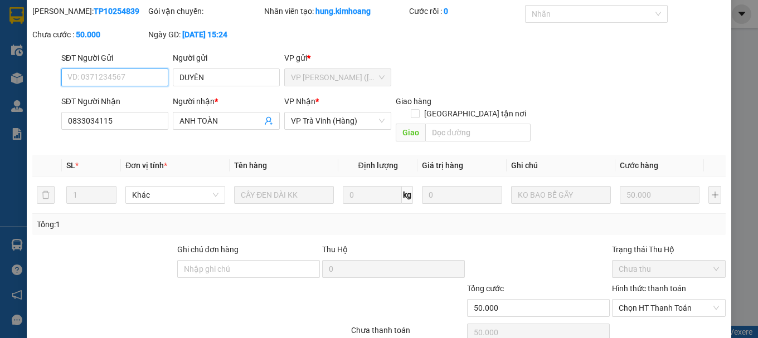
scroll to position [76, 0]
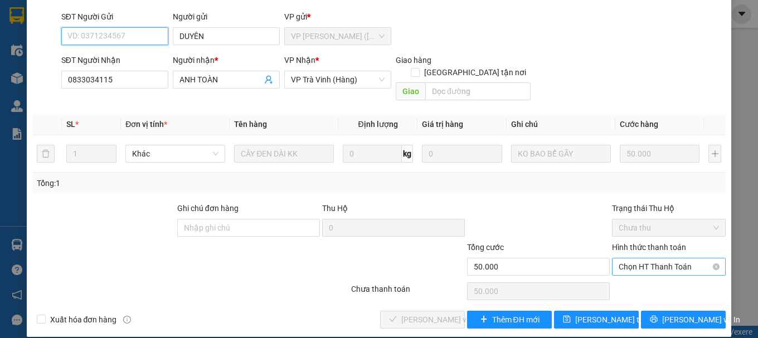
click at [667, 259] on span "Chọn HT Thanh Toán" at bounding box center [669, 267] width 100 height 17
click at [639, 266] on div "Total Paid Fee 0 Total UnPaid Fee 50.000 Cash Collection Total Fee Mã ĐH: TP102…" at bounding box center [379, 146] width 694 height 365
click at [639, 259] on span "Chọn HT Thanh Toán" at bounding box center [669, 267] width 100 height 17
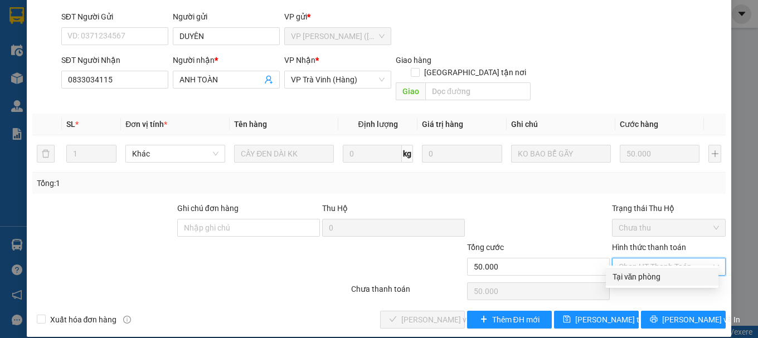
drag, startPoint x: 630, startPoint y: 274, endPoint x: 470, endPoint y: 293, distance: 161.1
click at [630, 273] on div "Tại văn phòng" at bounding box center [661, 277] width 99 height 12
type input "0"
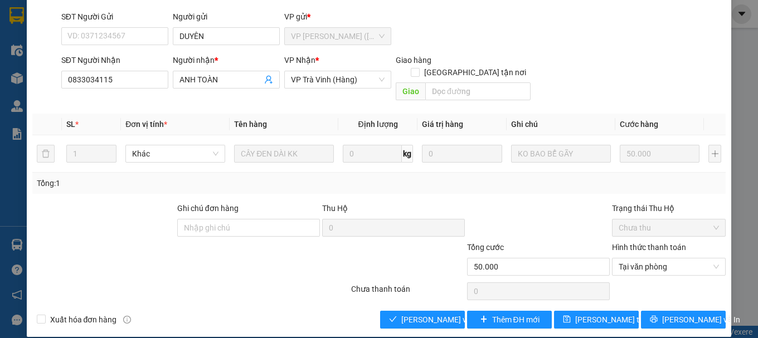
click at [396, 296] on div "Total Paid Fee 0 Total UnPaid Fee 50.000 Cash Collection Total Fee Mã ĐH: TP102…" at bounding box center [379, 146] width 694 height 365
click at [405, 314] on span "[PERSON_NAME] và Giao hàng" at bounding box center [454, 320] width 107 height 12
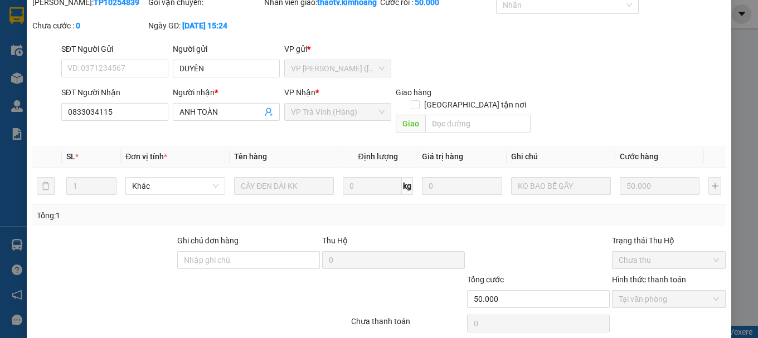
scroll to position [0, 0]
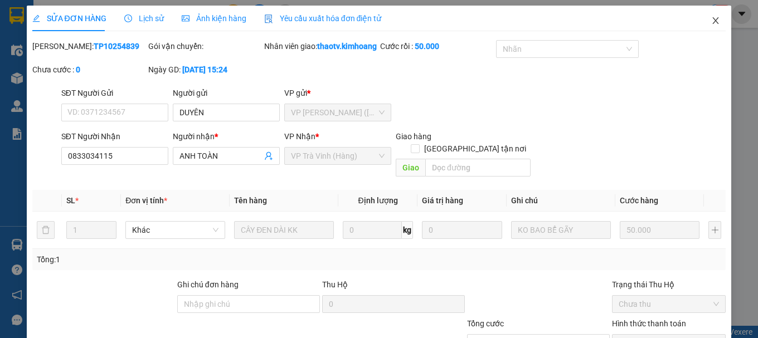
click at [713, 18] on span "Close" at bounding box center [715, 21] width 31 height 31
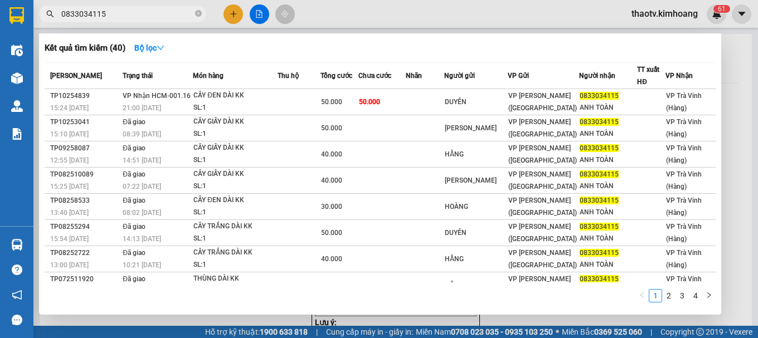
drag, startPoint x: 111, startPoint y: 11, endPoint x: 0, endPoint y: -13, distance: 114.0
click at [0, 0] on html "Kết quả tìm kiếm ( 40 ) Bộ lọc Mã ĐH Trạng thái Món hàng Thu hộ Tổng cước Chưa …" at bounding box center [379, 169] width 758 height 338
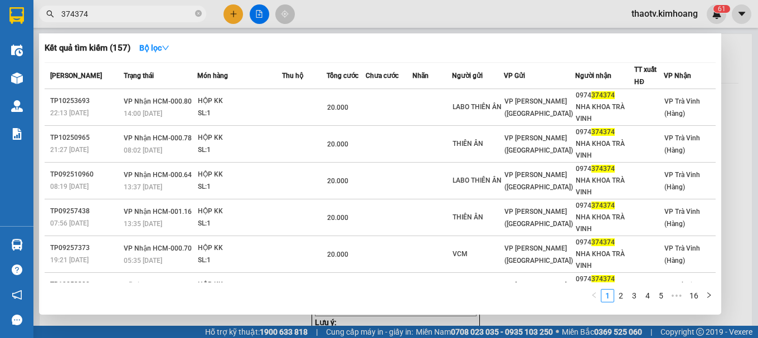
drag, startPoint x: 108, startPoint y: 11, endPoint x: 0, endPoint y: 11, distance: 107.6
click at [0, 11] on section "Kết quả tìm kiếm ( 157 ) Bộ lọc Mã ĐH Trạng thái Món hàng Thu hộ Tổng cước Chưa…" at bounding box center [379, 169] width 758 height 338
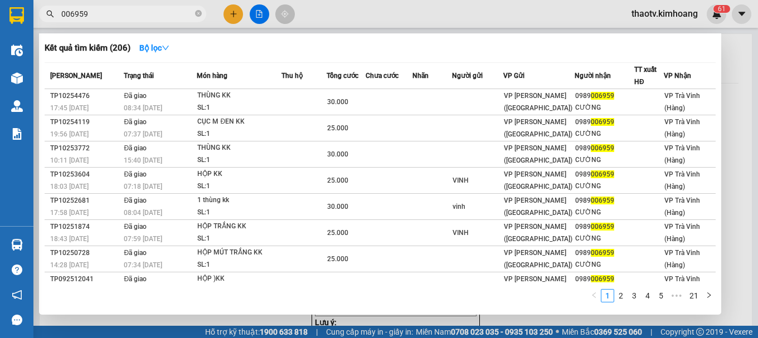
click at [87, 13] on input "006959" at bounding box center [127, 14] width 132 height 12
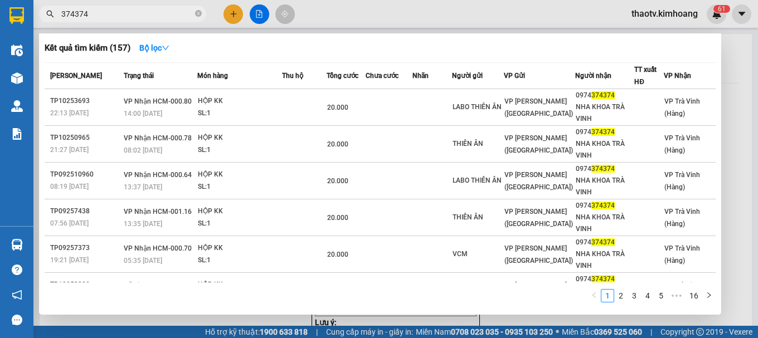
click at [159, 12] on input "374374" at bounding box center [127, 14] width 132 height 12
click at [158, 12] on input "374374" at bounding box center [127, 14] width 132 height 12
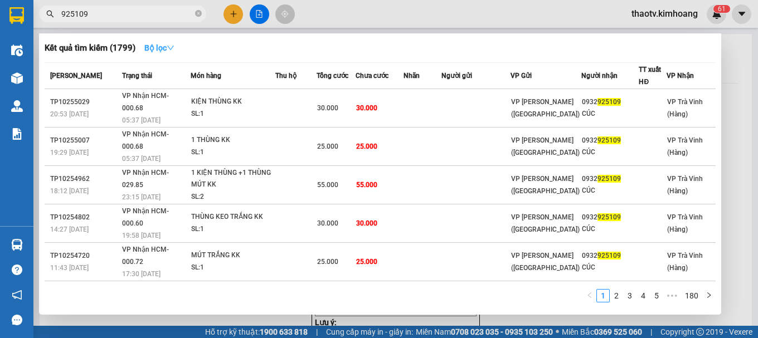
type input "925109"
click at [162, 49] on strong "Bộ lọc" at bounding box center [159, 47] width 30 height 9
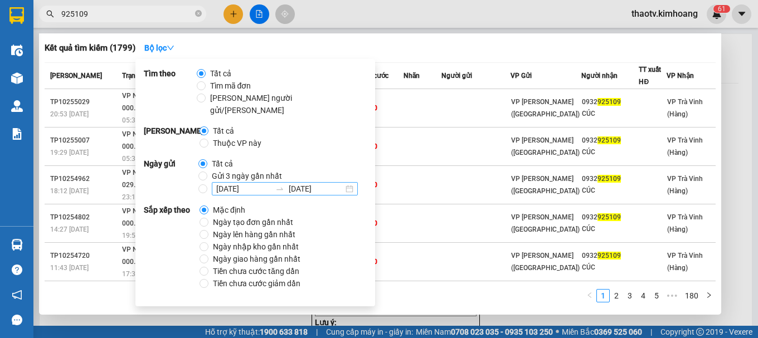
click at [217, 183] on input "12/10/2025" at bounding box center [243, 189] width 55 height 12
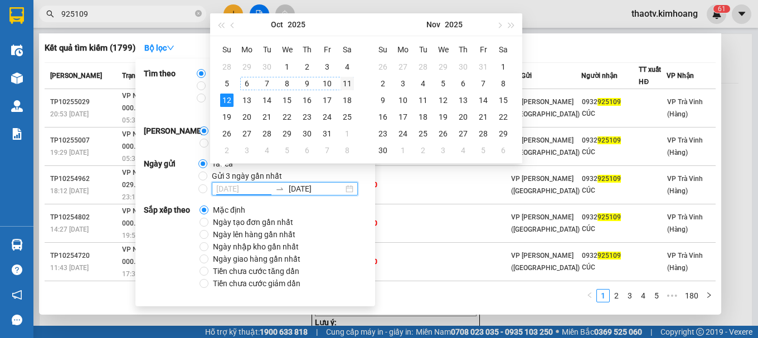
type input "[DATE]"
click at [346, 79] on div "11" at bounding box center [347, 83] width 13 height 13
click at [346, 83] on div "11" at bounding box center [347, 83] width 13 height 13
type input "[DATE]"
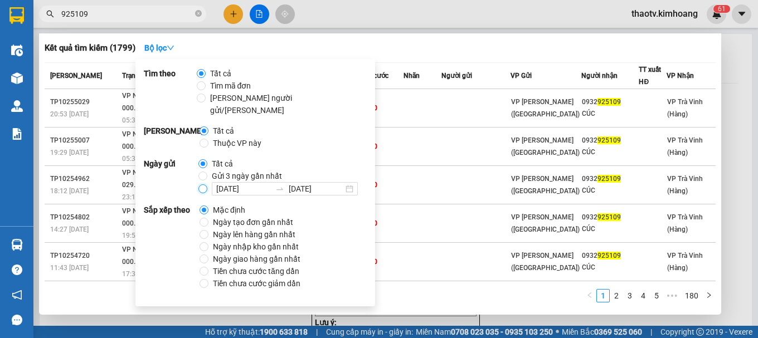
click at [200, 184] on input "11/10/2025 11/10/2025" at bounding box center [202, 188] width 9 height 9
radio input "true"
radio input "false"
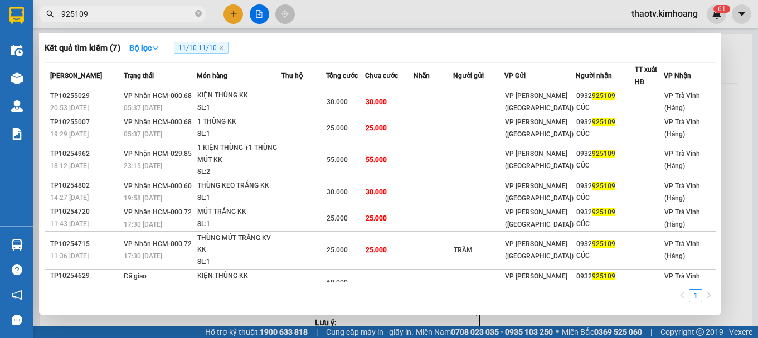
click at [536, 323] on div at bounding box center [379, 169] width 758 height 338
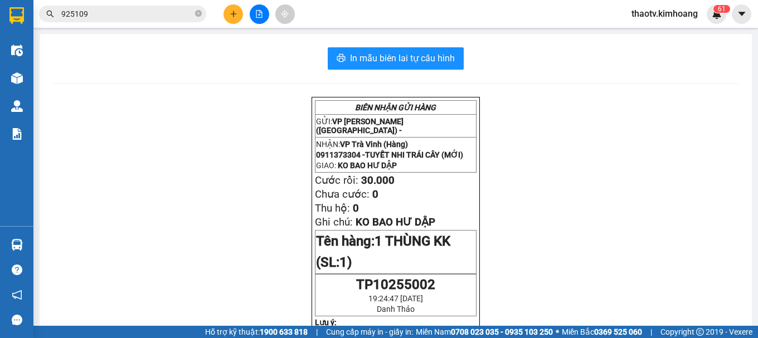
click at [95, 14] on input "925109" at bounding box center [127, 14] width 132 height 12
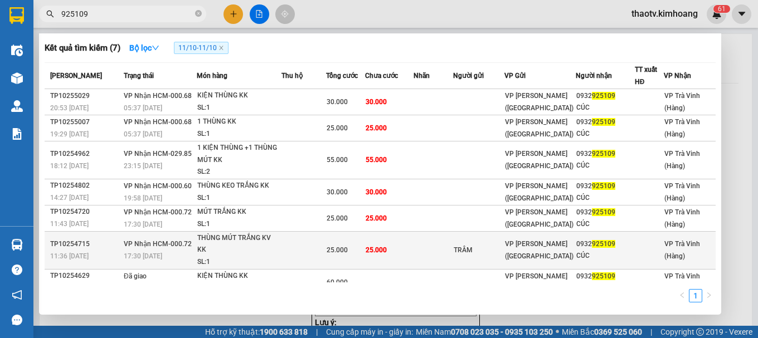
scroll to position [13, 0]
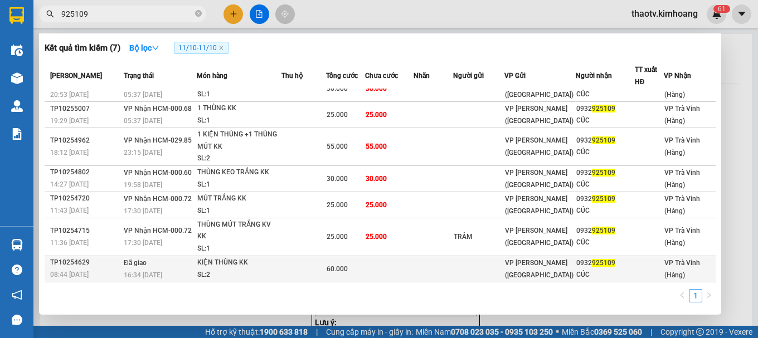
click at [328, 270] on span "60.000" at bounding box center [337, 269] width 21 height 8
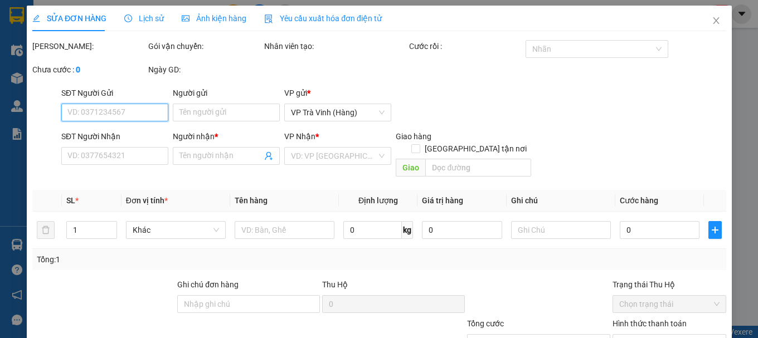
type input "0932925109"
type input "CÚC"
type input "60.000"
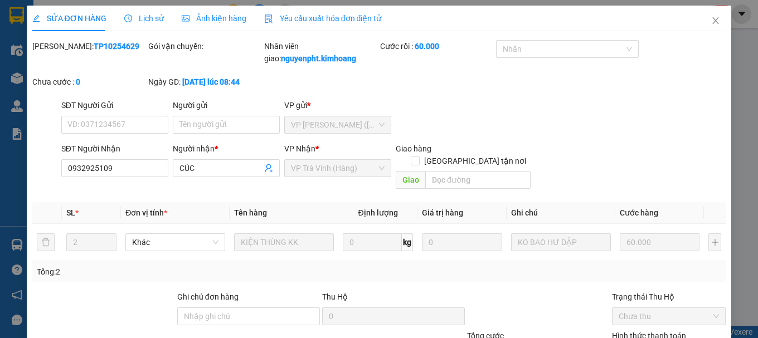
click at [136, 21] on span "Lịch sử" at bounding box center [144, 18] width 40 height 9
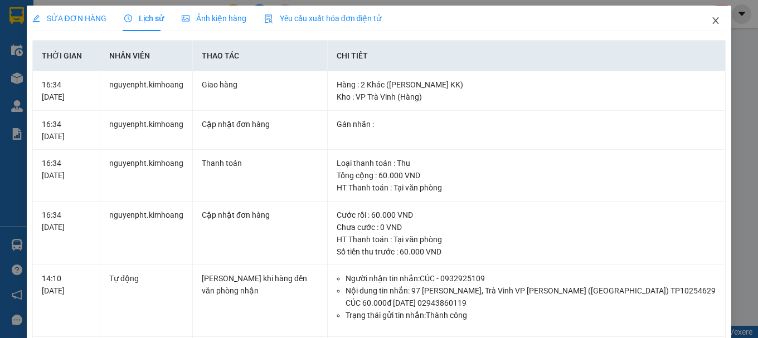
click at [711, 23] on icon "close" at bounding box center [715, 20] width 9 height 9
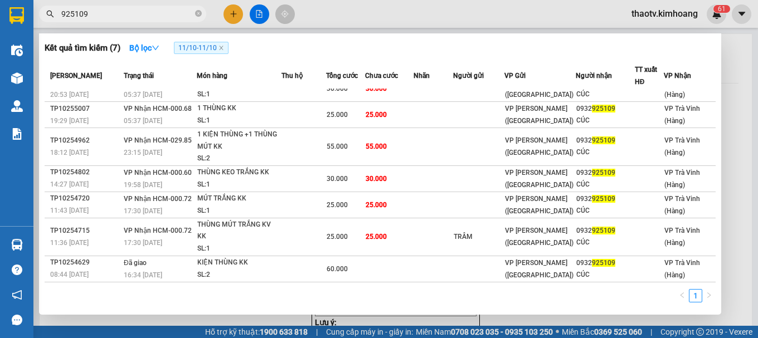
click at [150, 9] on input "925109" at bounding box center [127, 14] width 132 height 12
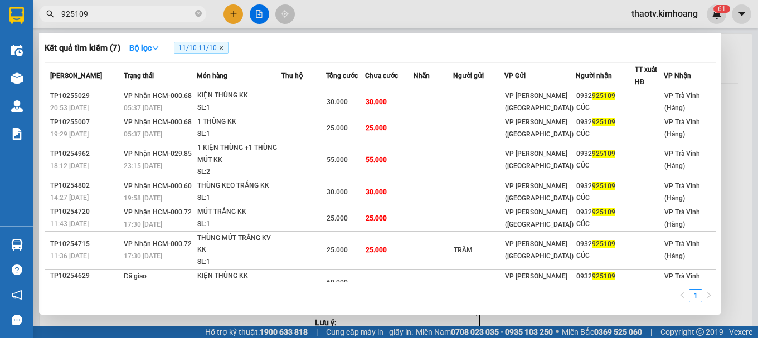
click at [222, 51] on icon "close" at bounding box center [221, 48] width 6 height 6
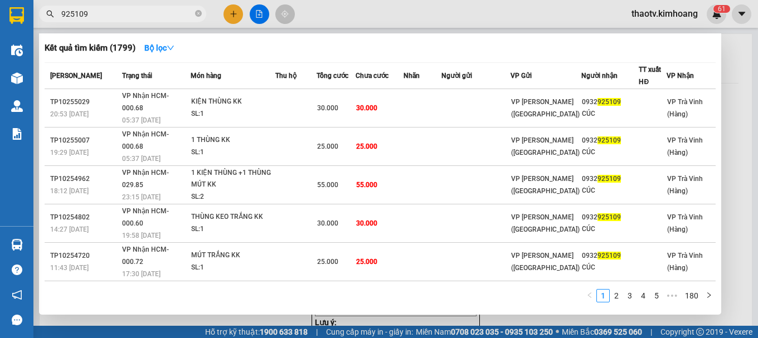
drag, startPoint x: 105, startPoint y: 12, endPoint x: 0, endPoint y: 46, distance: 110.7
click at [0, 46] on section "Kết quả tìm kiếm ( 1799 ) Bộ lọc Mã ĐH Trạng thái Món hàng Thu hộ Tổng cước Chư…" at bounding box center [379, 169] width 758 height 338
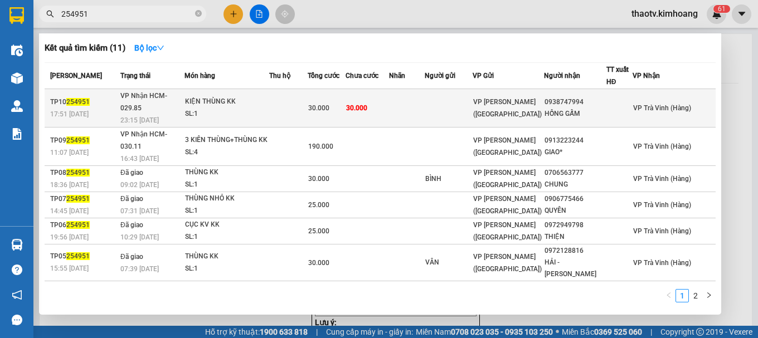
type input "254951"
click at [303, 93] on td at bounding box center [288, 108] width 38 height 38
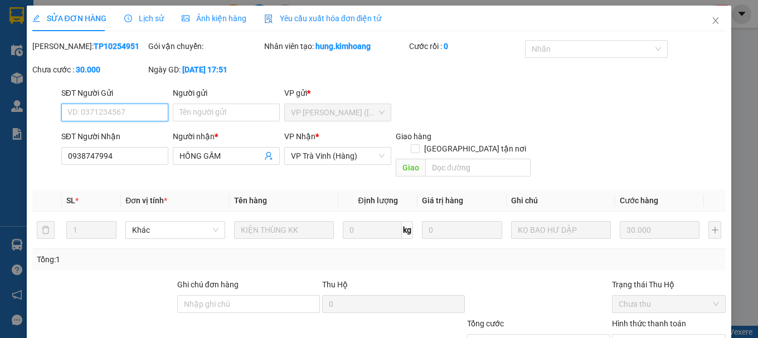
type input "0938747994"
type input "HỒNG GẤM"
type input "30.000"
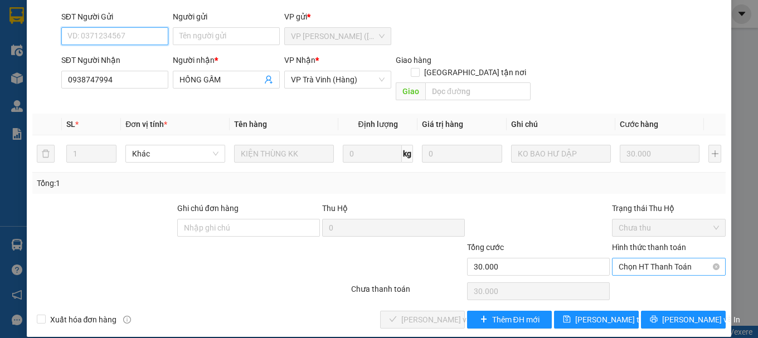
drag, startPoint x: 638, startPoint y: 255, endPoint x: 633, endPoint y: 264, distance: 10.5
click at [638, 259] on span "Chọn HT Thanh Toán" at bounding box center [669, 267] width 100 height 17
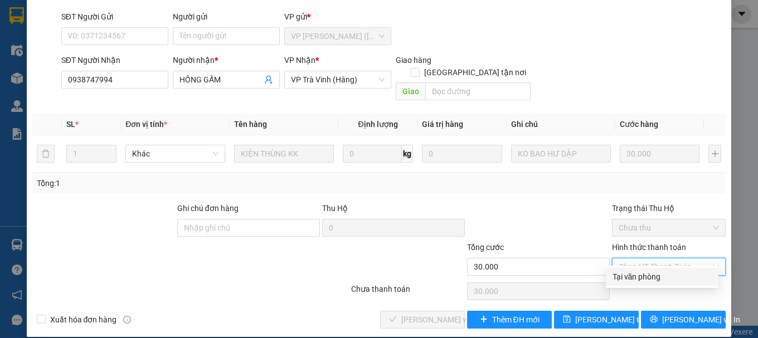
click at [633, 275] on div "Tại văn phòng" at bounding box center [661, 277] width 99 height 12
type input "0"
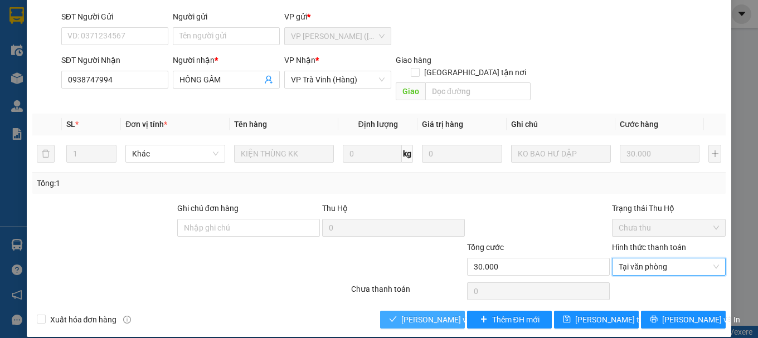
drag, startPoint x: 434, startPoint y: 304, endPoint x: 450, endPoint y: 290, distance: 21.0
click at [435, 314] on span "[PERSON_NAME] và Giao hàng" at bounding box center [454, 320] width 107 height 12
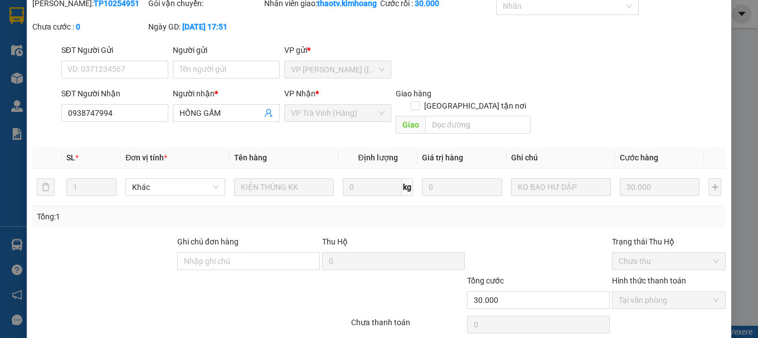
scroll to position [0, 0]
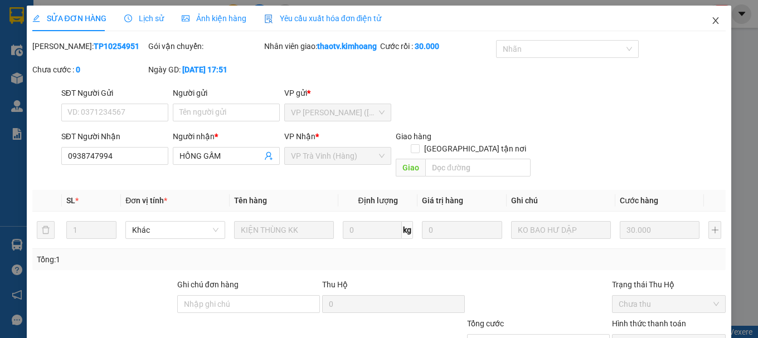
click at [711, 21] on icon "close" at bounding box center [715, 20] width 9 height 9
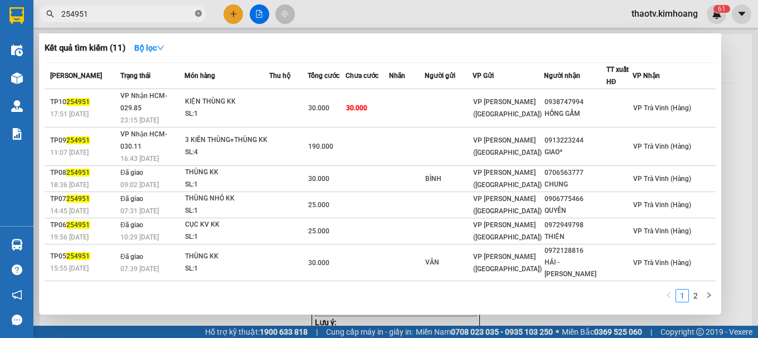
click at [196, 16] on icon "close-circle" at bounding box center [198, 13] width 7 height 7
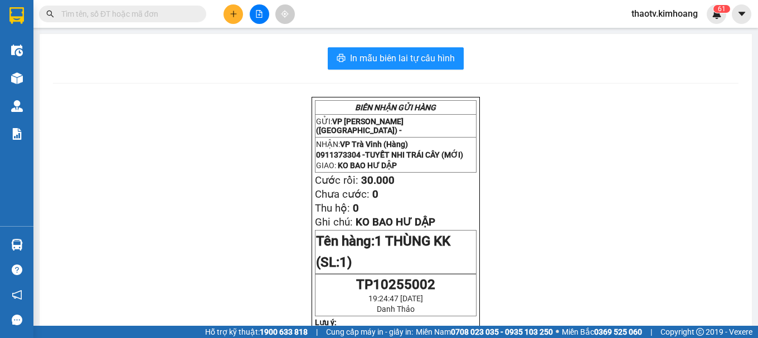
click at [234, 16] on icon "plus" at bounding box center [233, 14] width 1 height 6
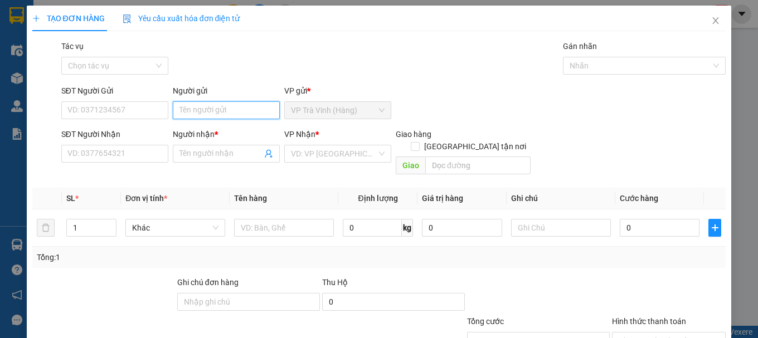
click at [229, 110] on input "Người gửi" at bounding box center [226, 110] width 107 height 18
type input "huy"
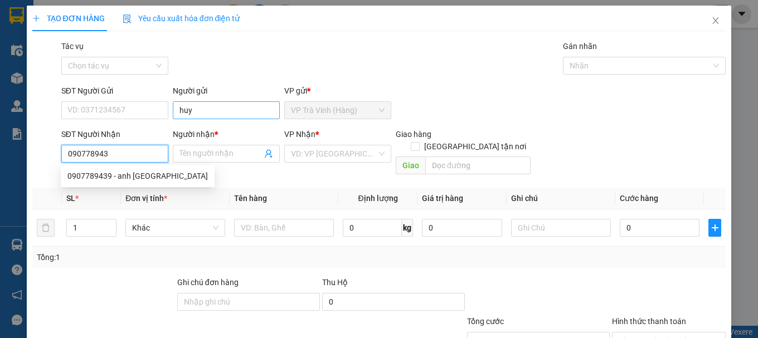
type input "0907789439"
click at [114, 178] on div "0907789439 - anh đức" at bounding box center [137, 176] width 140 height 12
type input "anh đức"
type input "30.000"
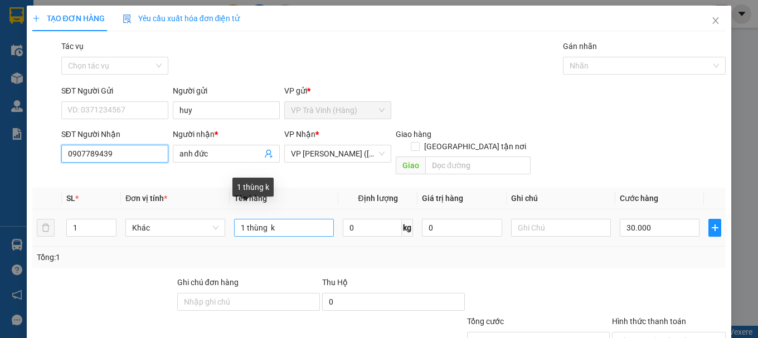
type input "0907789439"
drag, startPoint x: 290, startPoint y: 222, endPoint x: 177, endPoint y: 239, distance: 114.4
click at [177, 239] on div "SL * Đơn vị tính * Tên hàng Định lượng Giá trị hàng Ghi chú Cước hàng 1 Khác 1 …" at bounding box center [379, 228] width 694 height 80
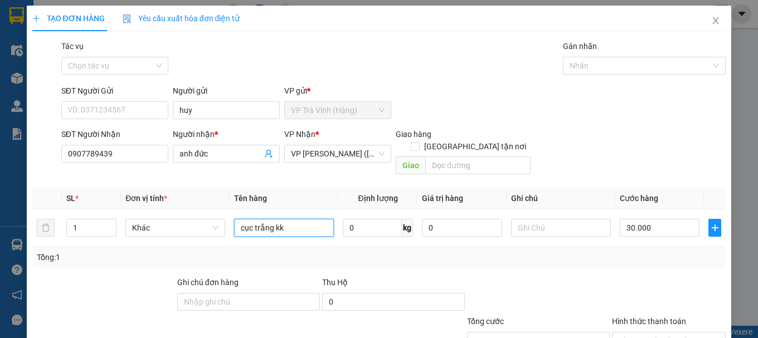
type input "cục trắng kk"
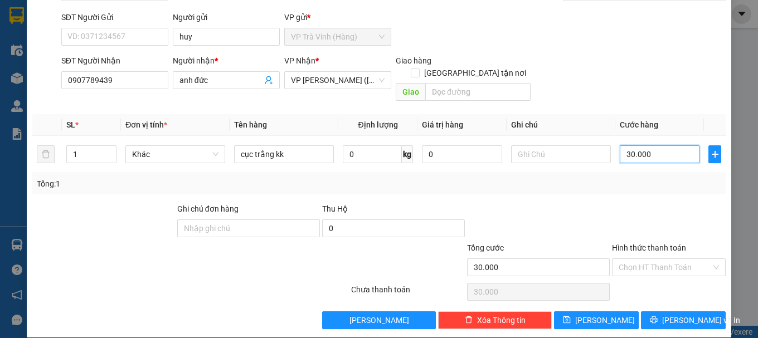
scroll to position [74, 0]
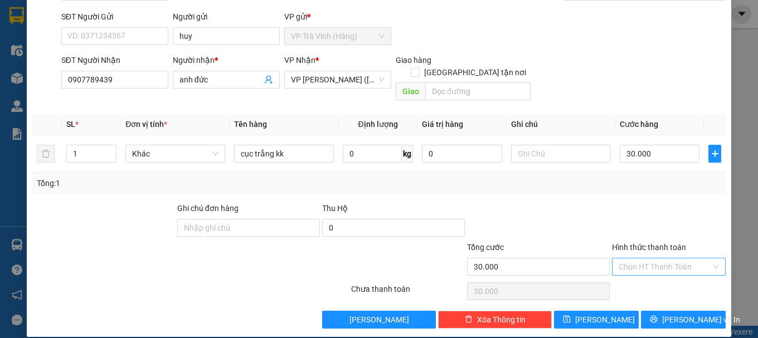
click at [663, 259] on input "Hình thức thanh toán" at bounding box center [665, 267] width 93 height 17
click at [645, 276] on div "Tại văn phòng" at bounding box center [661, 277] width 99 height 12
type input "0"
click at [671, 314] on span "[PERSON_NAME] và In" at bounding box center [701, 320] width 78 height 12
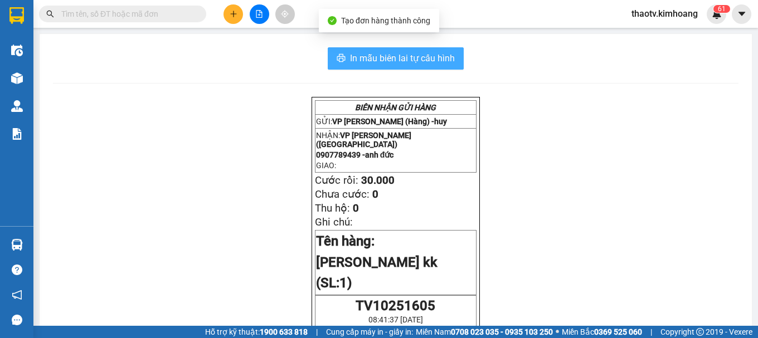
click at [432, 62] on span "In mẫu biên lai tự cấu hình" at bounding box center [402, 58] width 105 height 14
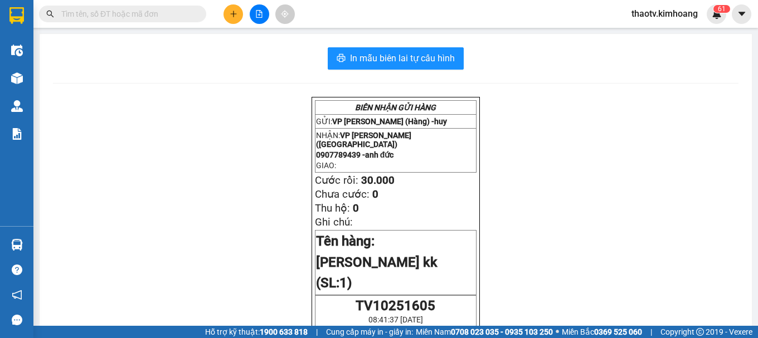
click at [84, 15] on input "text" at bounding box center [127, 14] width 132 height 12
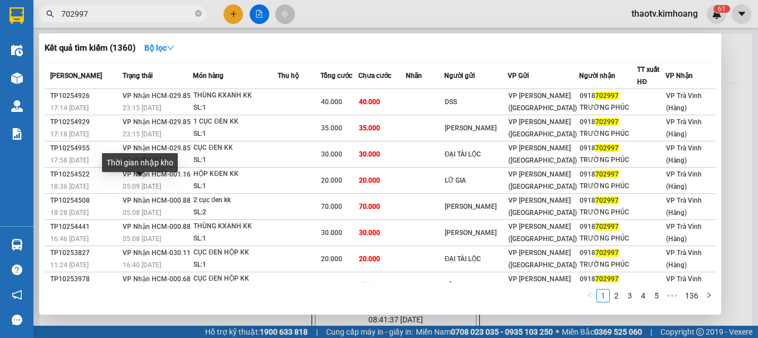
type input "702997"
click at [144, 179] on div "Thời gian nhập kho" at bounding box center [140, 166] width 76 height 27
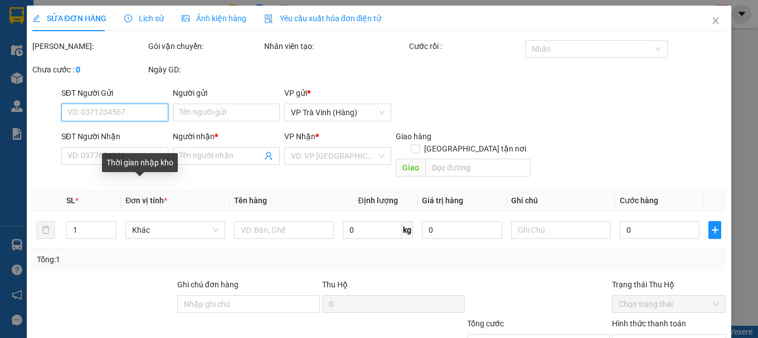
type input "LỮ GIA"
type input "0918702997"
type input "TRƯỜNG PHÚC"
type input "20.000"
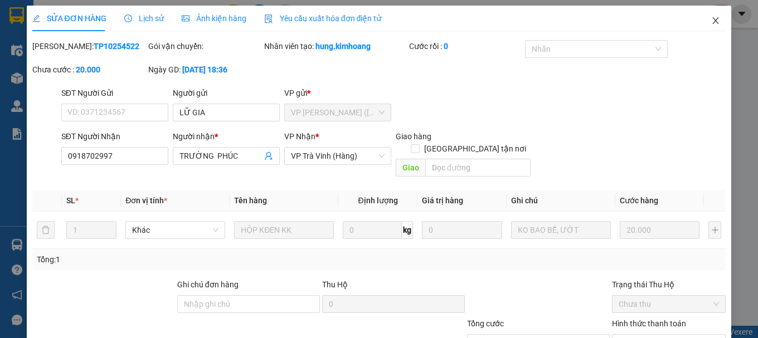
click at [711, 19] on icon "close" at bounding box center [715, 20] width 9 height 9
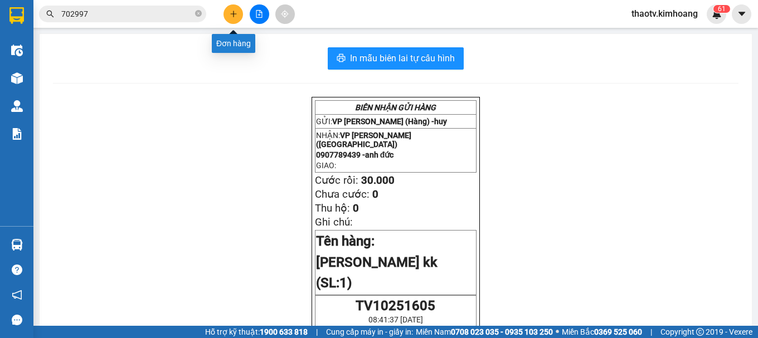
click at [234, 13] on icon "plus" at bounding box center [234, 14] width 8 height 8
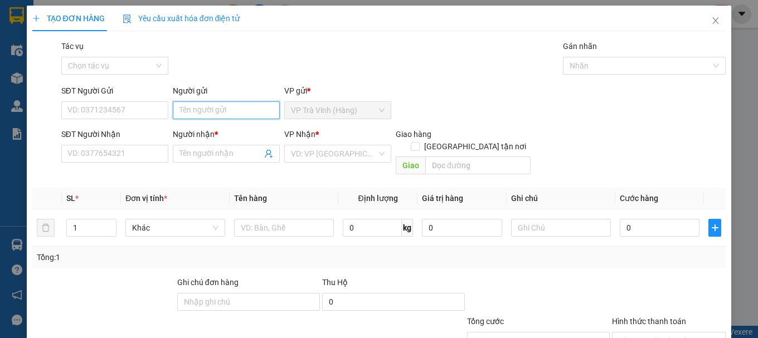
click at [204, 109] on input "Người gửi" at bounding box center [226, 110] width 107 height 18
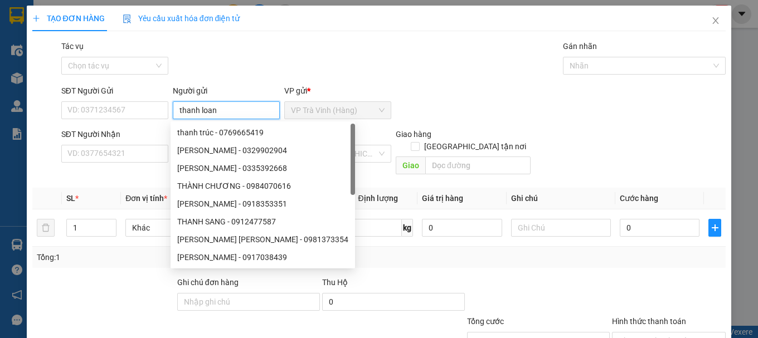
type input "thanh loan"
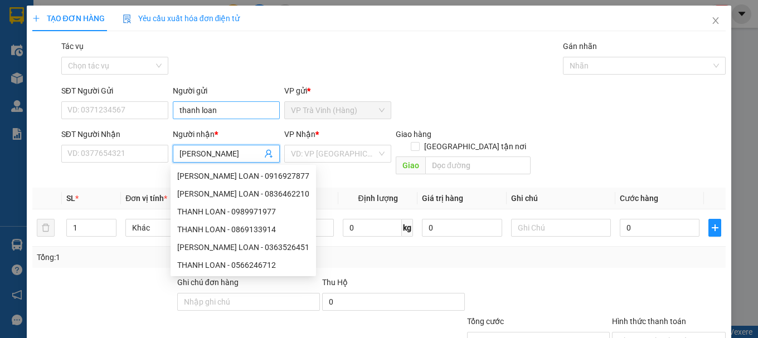
type input "trúc hương"
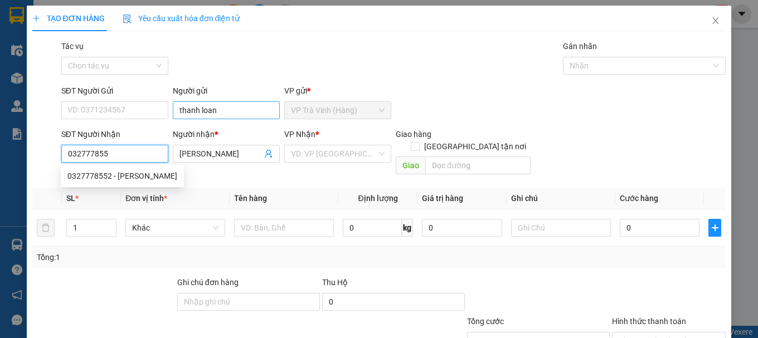
type input "0327778552"
click at [147, 183] on div "0327778552 - TRÚC HƯƠNG" at bounding box center [122, 176] width 123 height 18
type input "TRÚC HƯƠNG"
type input "30.000"
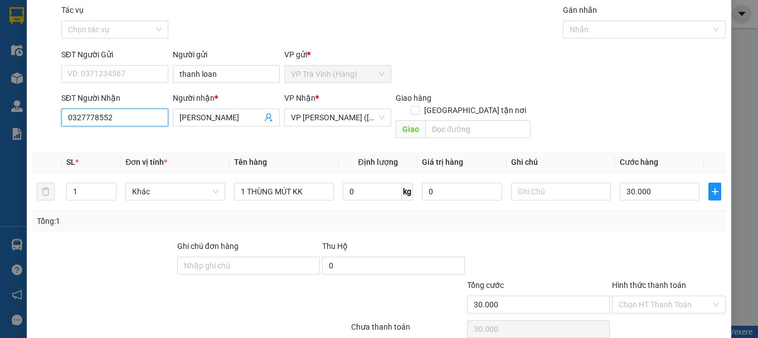
scroll to position [74, 0]
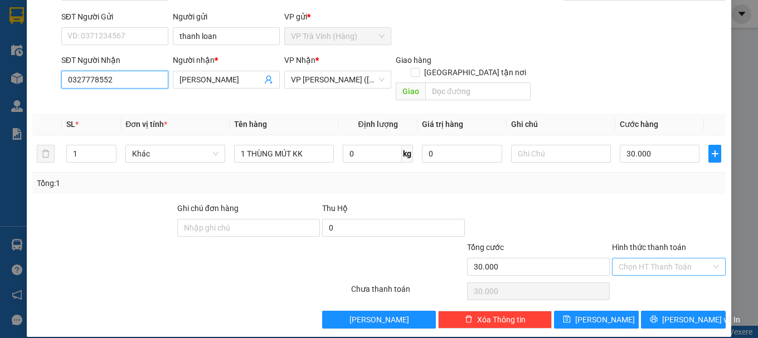
type input "0327778552"
click at [650, 259] on input "Hình thức thanh toán" at bounding box center [665, 267] width 93 height 17
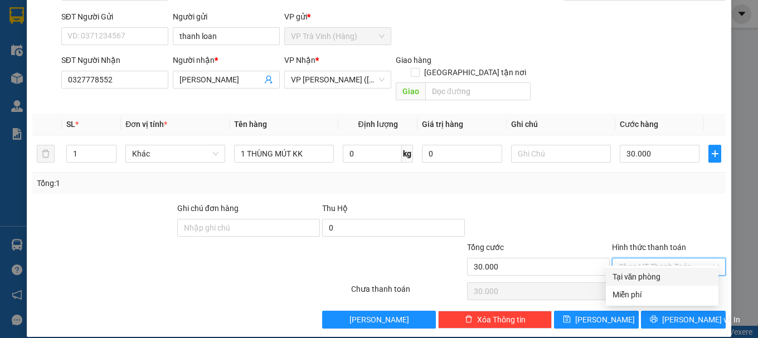
click at [650, 286] on div "Tại văn phòng Miễn phí" at bounding box center [662, 286] width 113 height 36
click at [645, 278] on div "Tại văn phòng" at bounding box center [661, 277] width 99 height 12
type input "0"
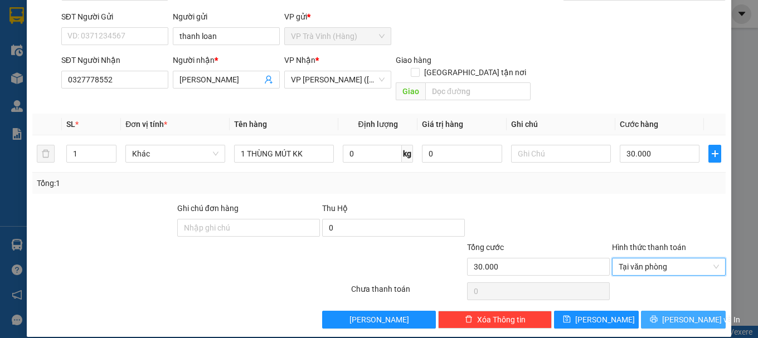
click at [658, 316] on icon "printer" at bounding box center [653, 319] width 7 height 7
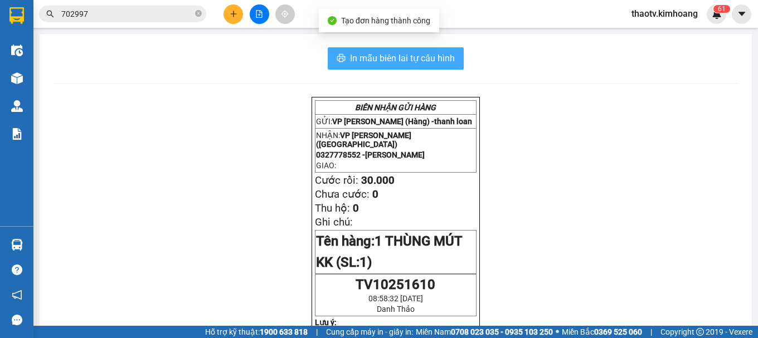
click at [390, 62] on span "In mẫu biên lai tự cấu hình" at bounding box center [402, 58] width 105 height 14
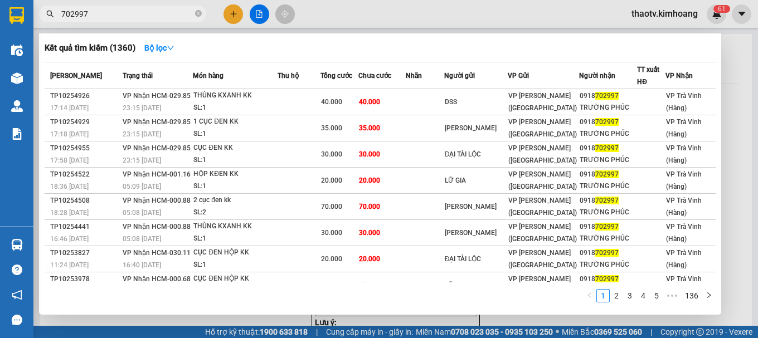
click at [123, 16] on input "702997" at bounding box center [127, 14] width 132 height 12
drag, startPoint x: 114, startPoint y: 17, endPoint x: 0, endPoint y: -6, distance: 116.5
click at [0, 0] on html "Kết quả tìm kiếm ( 1360 ) Bộ lọc Mã ĐH Trạng thái Món hàng Thu hộ Tổng cước Chư…" at bounding box center [379, 169] width 758 height 338
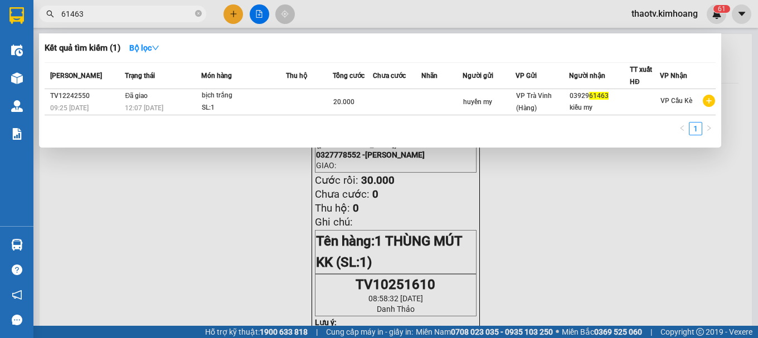
drag, startPoint x: 105, startPoint y: 14, endPoint x: 0, endPoint y: 6, distance: 105.7
click at [0, 14] on section "Kết quả tìm kiếm ( 1 ) Bộ lọc Mã ĐH Trạng thái Món hàng Thu hộ Tổng cước Chưa c…" at bounding box center [379, 169] width 758 height 338
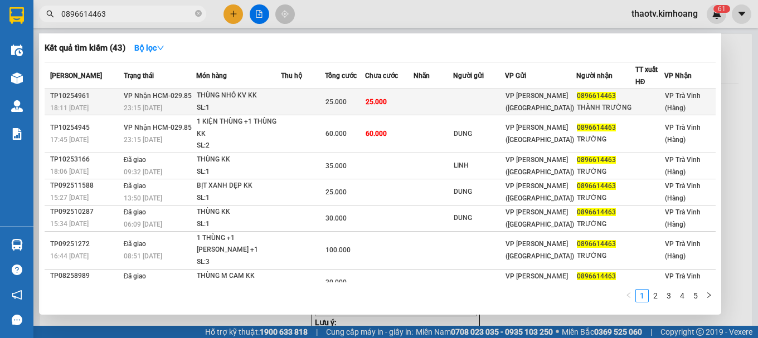
type input "0896614463"
click at [200, 105] on div "SL: 1" at bounding box center [239, 108] width 84 height 12
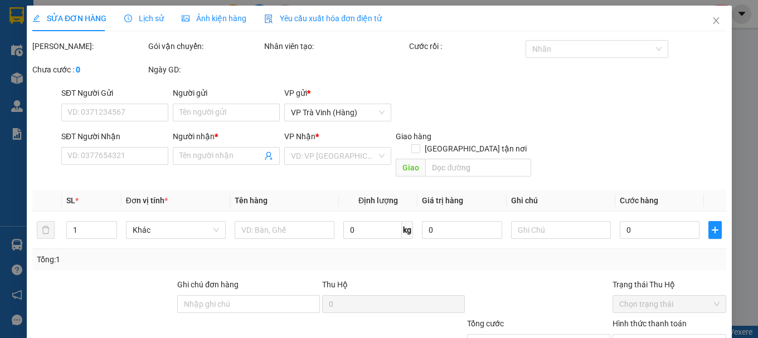
type input "0896614463"
type input "THÀNH TRƯỜNG"
type input "25.000"
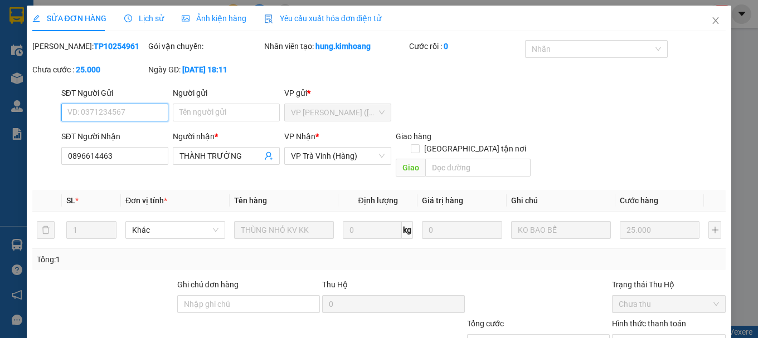
scroll to position [71, 0]
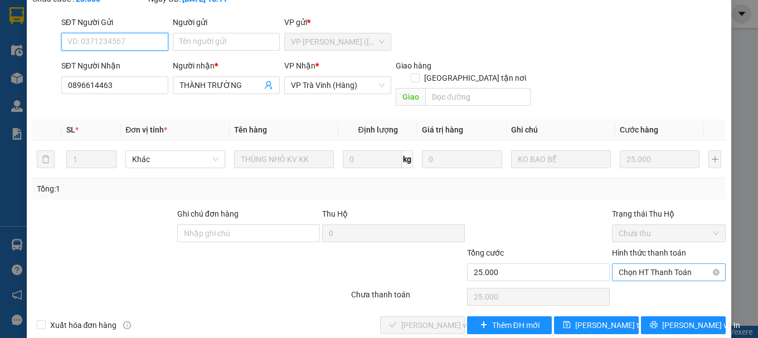
click at [644, 264] on span "Chọn HT Thanh Toán" at bounding box center [669, 272] width 100 height 17
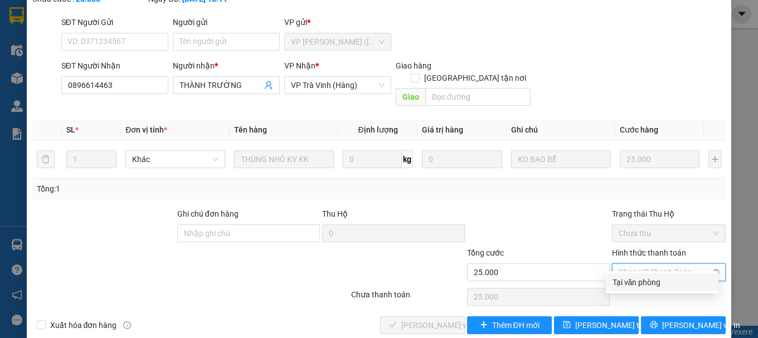
click at [623, 286] on div "Tại văn phòng" at bounding box center [661, 282] width 99 height 12
type input "0"
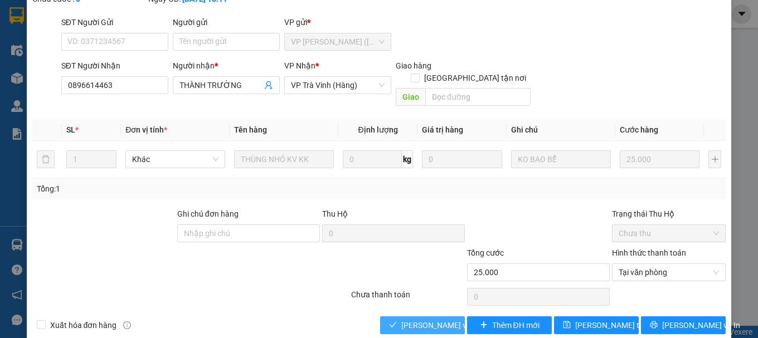
click at [413, 320] on button "[PERSON_NAME] và Giao hàng" at bounding box center [422, 326] width 85 height 18
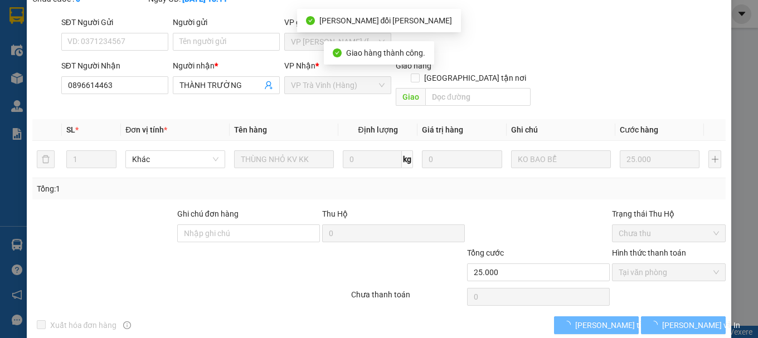
scroll to position [83, 0]
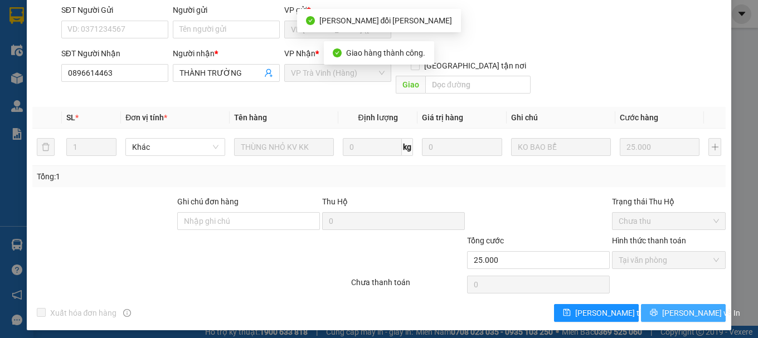
click at [673, 318] on span "[PERSON_NAME] và In" at bounding box center [701, 313] width 78 height 12
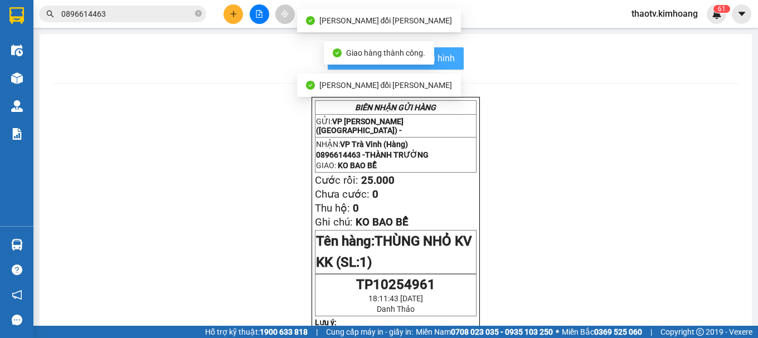
click at [451, 59] on button "In mẫu biên lai tự cấu hình" at bounding box center [396, 58] width 136 height 22
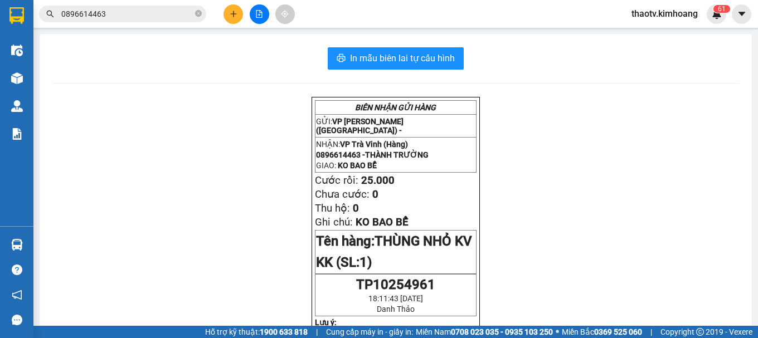
click at [129, 11] on input "0896614463" at bounding box center [127, 14] width 132 height 12
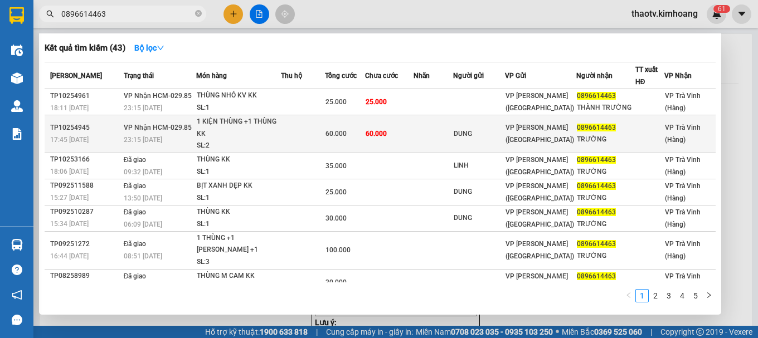
click at [421, 134] on td at bounding box center [434, 134] width 40 height 38
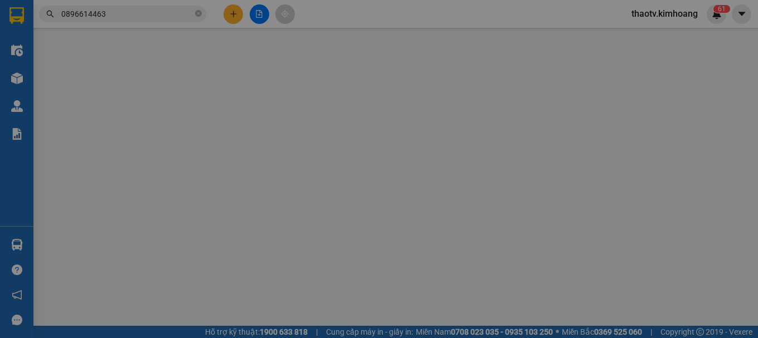
type input "DUNG"
type input "0896614463"
type input "TRƯỜNG"
type input "60.000"
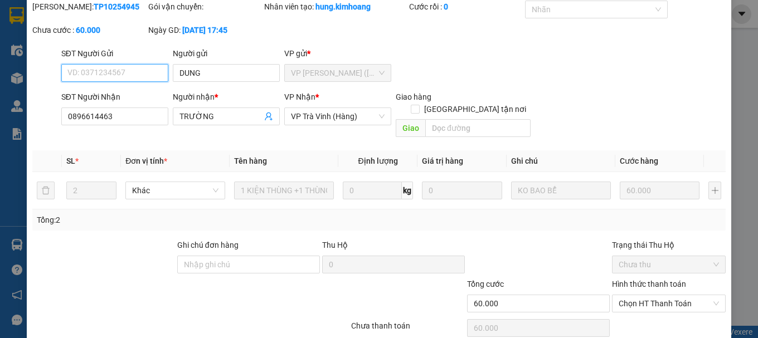
scroll to position [76, 0]
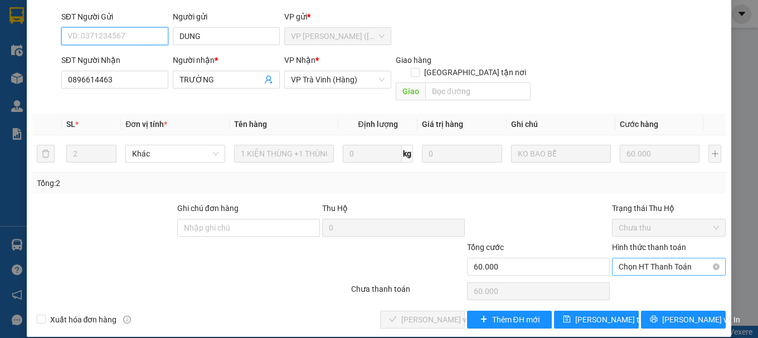
click at [625, 259] on span "Chọn HT Thanh Toán" at bounding box center [669, 267] width 100 height 17
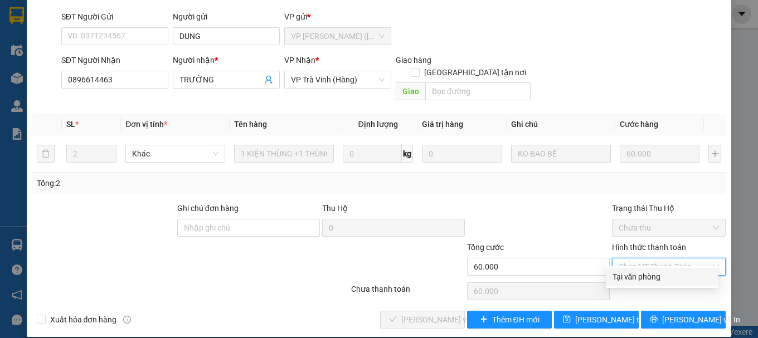
click at [634, 280] on div "Tại văn phòng" at bounding box center [661, 277] width 99 height 12
type input "0"
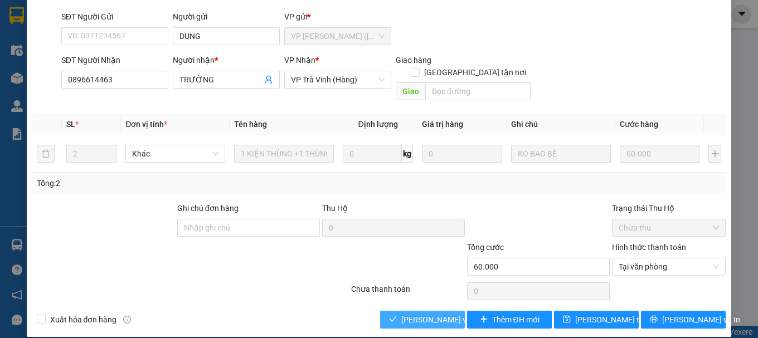
click at [427, 314] on span "[PERSON_NAME] và Giao hàng" at bounding box center [454, 320] width 107 height 12
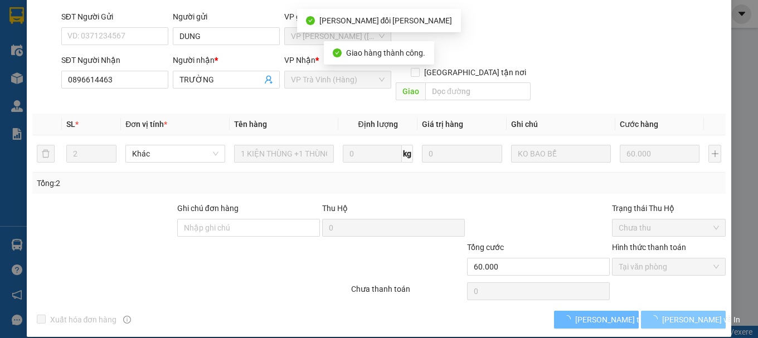
scroll to position [89, 0]
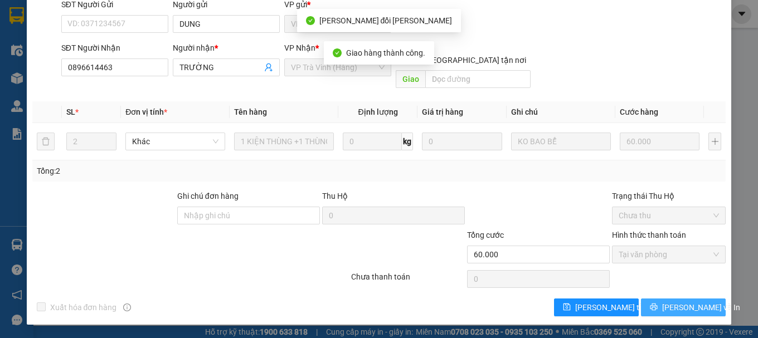
click at [691, 313] on span "[PERSON_NAME] và In" at bounding box center [701, 308] width 78 height 12
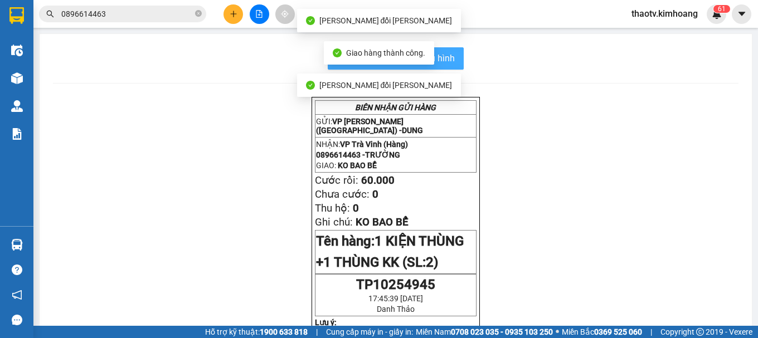
click at [446, 58] on span "In mẫu biên lai tự cấu hình" at bounding box center [402, 58] width 105 height 14
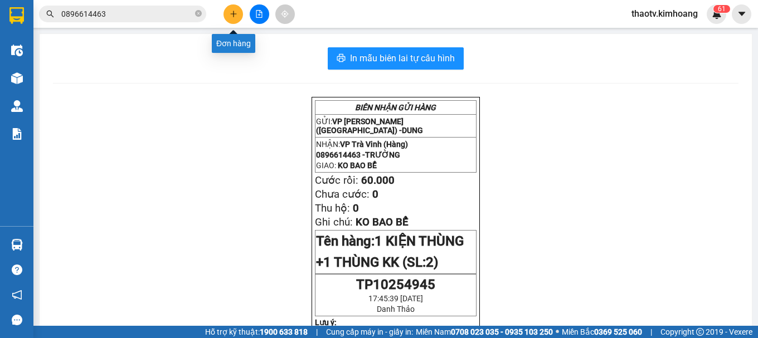
click at [237, 15] on button at bounding box center [233, 14] width 20 height 20
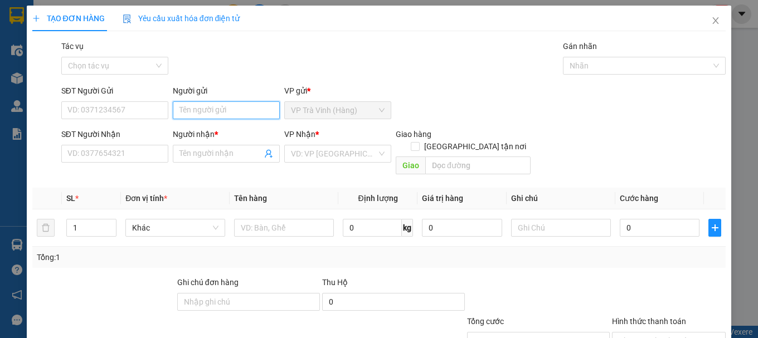
click at [182, 108] on input "Người gửi" at bounding box center [226, 110] width 107 height 18
type input "chánh"
type input "khoa"
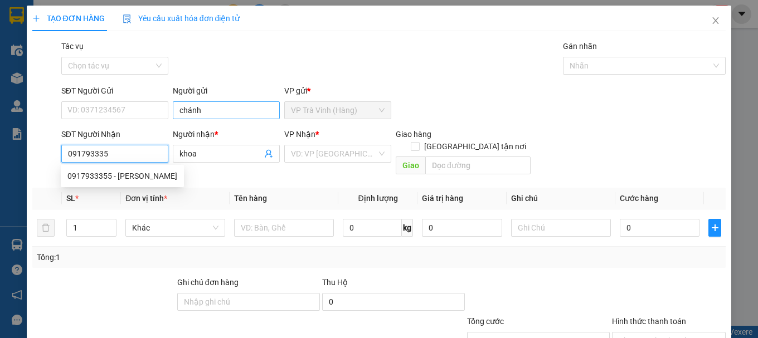
type input "0917933355"
click at [144, 176] on div "0917933355 - anh khoa" at bounding box center [122, 176] width 110 height 12
type input "anh khoa"
type input "30.000"
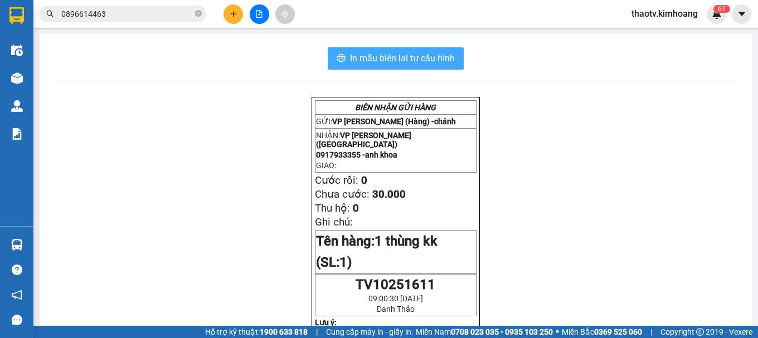
click at [398, 61] on span "In mẫu biên lai tự cấu hình" at bounding box center [402, 58] width 105 height 14
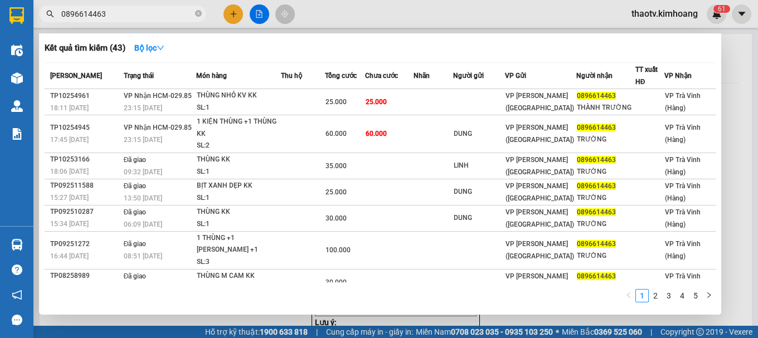
drag, startPoint x: 123, startPoint y: 17, endPoint x: 0, endPoint y: 13, distance: 122.7
click at [0, 16] on section "Kết quả tìm kiếm ( 43 ) Bộ lọc Mã ĐH Trạng thái Món hàng Thu hộ Tổng cước Chưa …" at bounding box center [379, 169] width 758 height 338
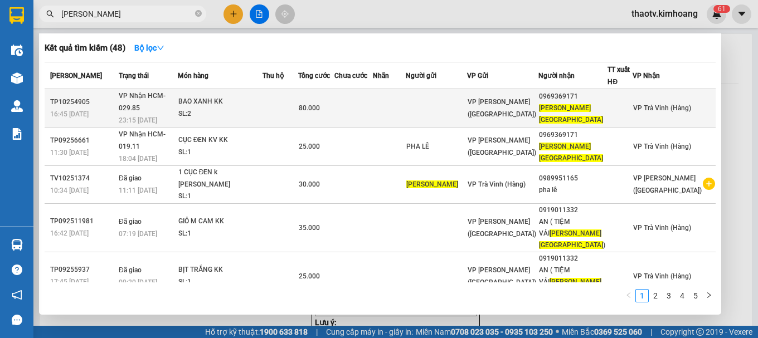
type input "hoa vạn hưng"
click at [231, 99] on div "BAO XANH KK" at bounding box center [220, 102] width 84 height 12
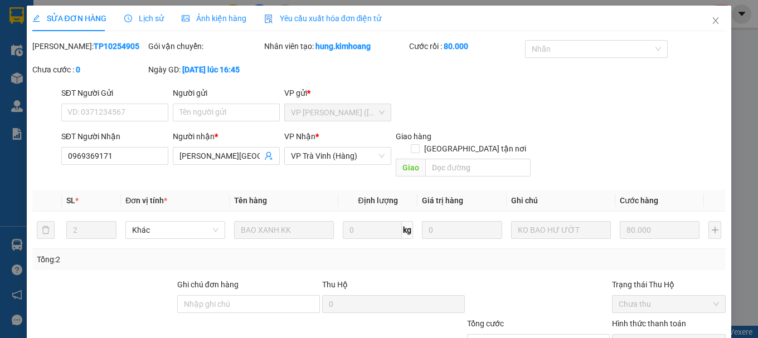
type input "0969369171"
type input "HOA VẠN HƯNG"
type input "80.000"
click at [713, 21] on icon "close" at bounding box center [716, 20] width 6 height 7
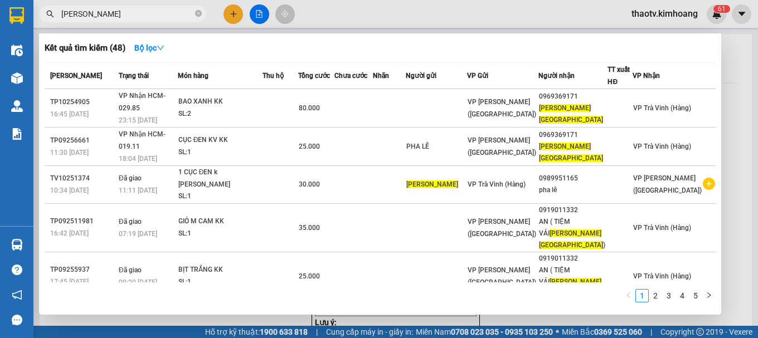
drag, startPoint x: 130, startPoint y: 16, endPoint x: 0, endPoint y: 69, distance: 140.7
click at [0, 48] on section "Kết quả tìm kiếm ( 48 ) Bộ lọc Mã ĐH Trạng thái Món hàng Thu hộ Tổng cước Chưa …" at bounding box center [379, 169] width 758 height 338
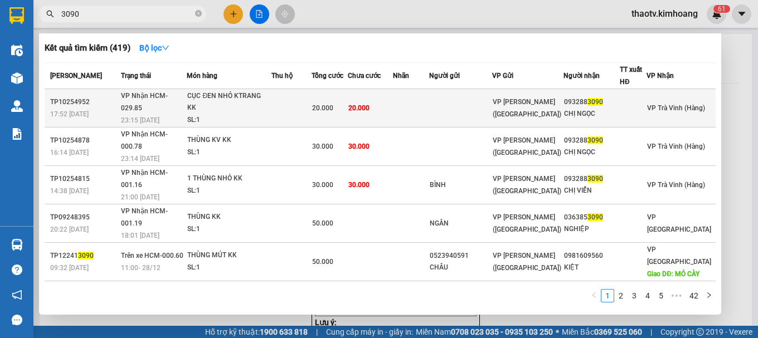
type input "3090"
click at [280, 105] on td at bounding box center [291, 108] width 40 height 38
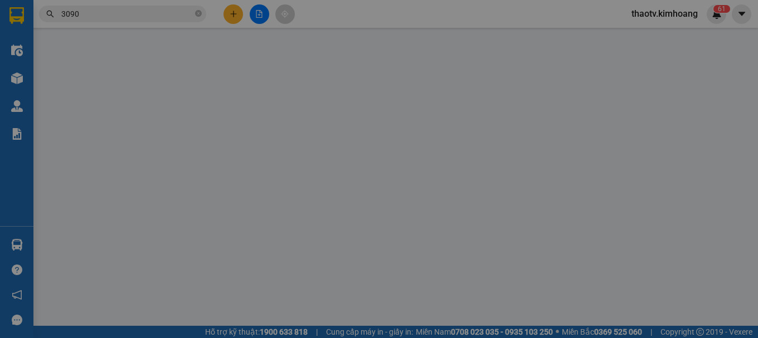
type input "0932883090"
type input "CHỊ NGỌC"
type input "20.000"
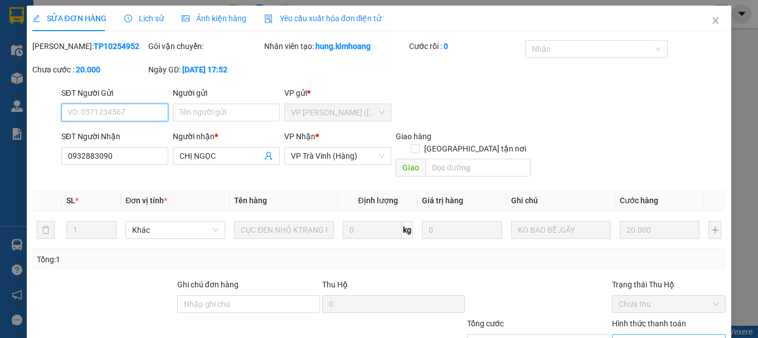
click at [647, 335] on span "Chọn HT Thanh Toán" at bounding box center [669, 343] width 100 height 17
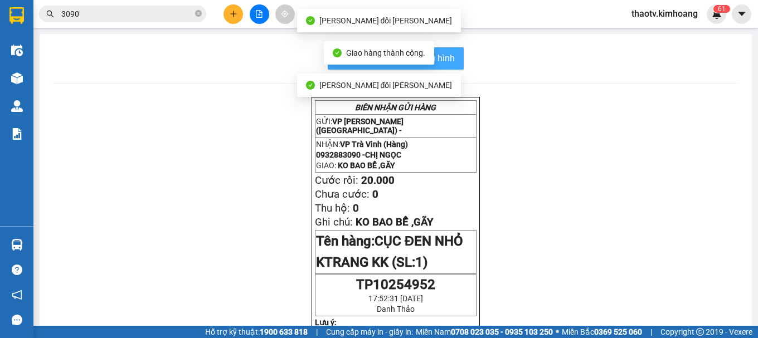
click at [451, 59] on button "In mẫu biên lai tự cấu hình" at bounding box center [396, 58] width 136 height 22
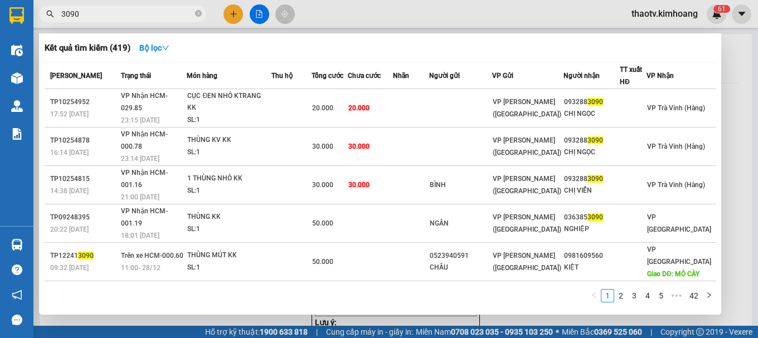
click at [104, 17] on input "3090" at bounding box center [127, 14] width 132 height 12
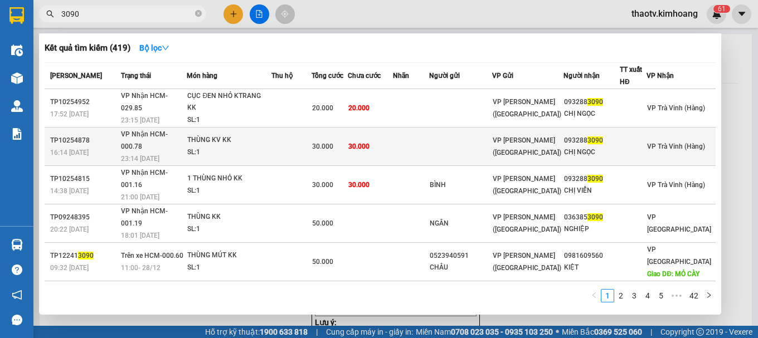
click at [200, 134] on div "THÙNG KV KK" at bounding box center [229, 140] width 84 height 12
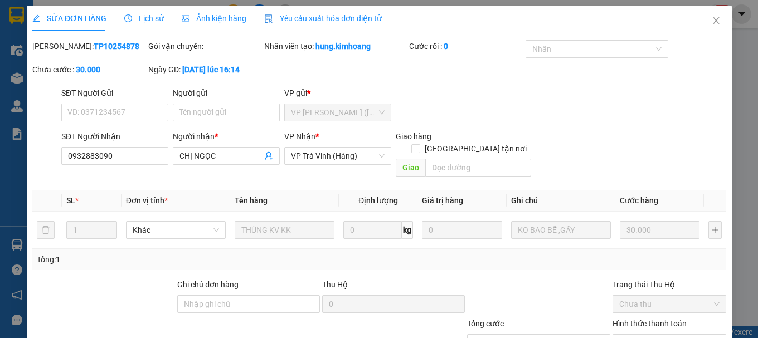
type input "0932883090"
type input "CHỊ NGỌC"
type input "30.000"
click at [638, 335] on span "Chọn HT Thanh Toán" at bounding box center [669, 343] width 100 height 17
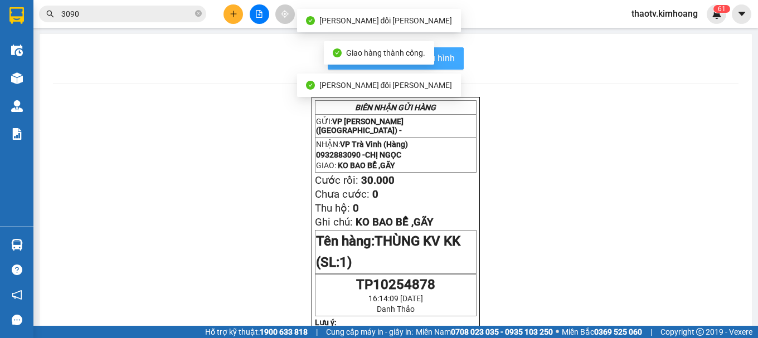
click at [447, 61] on span "In mẫu biên lai tự cấu hình" at bounding box center [402, 58] width 105 height 14
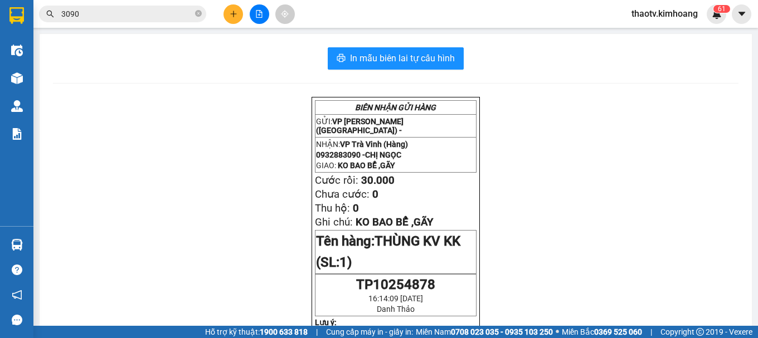
click at [103, 4] on div "Kết quả tìm kiếm ( 419 ) Bộ lọc Mã ĐH Trạng thái Món hàng Thu hộ Tổng cước Chưa…" at bounding box center [108, 14] width 217 height 20
click at [100, 13] on input "3090" at bounding box center [127, 14] width 132 height 12
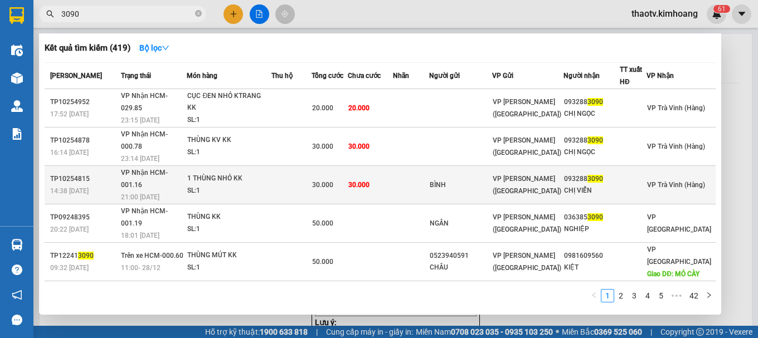
click at [333, 181] on span "30.000" at bounding box center [322, 185] width 21 height 8
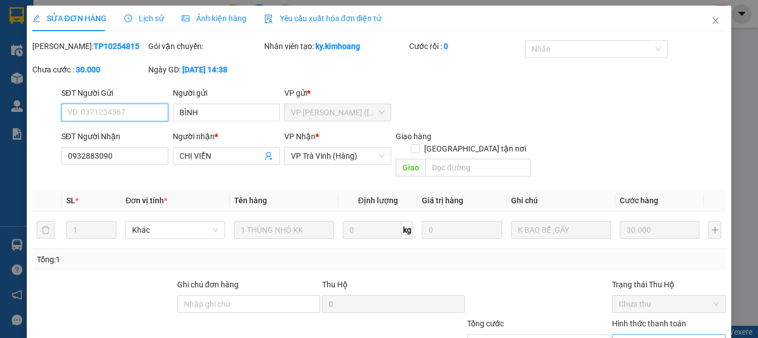
click at [651, 335] on span "Chọn HT Thanh Toán" at bounding box center [669, 343] width 100 height 17
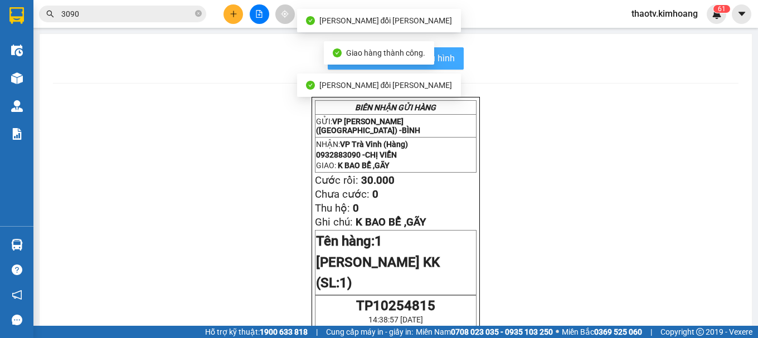
click at [448, 66] on button "In mẫu biên lai tự cấu hình" at bounding box center [396, 58] width 136 height 22
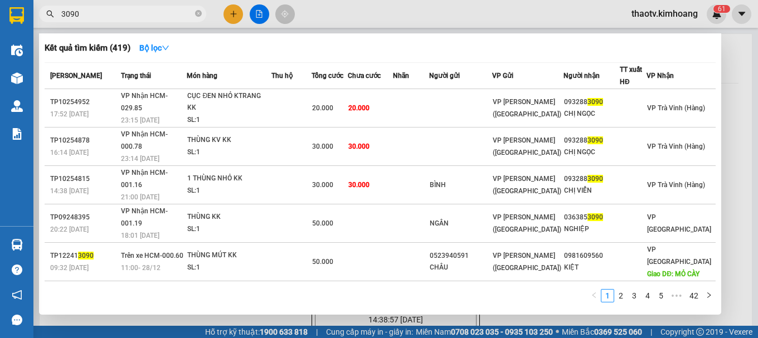
drag, startPoint x: 89, startPoint y: 15, endPoint x: 0, endPoint y: 21, distance: 89.4
click at [0, 23] on section "Kết quả tìm kiếm ( 419 ) Bộ lọc Mã ĐH Trạng thái Món hàng Thu hộ Tổng cước Chưa…" at bounding box center [379, 169] width 758 height 338
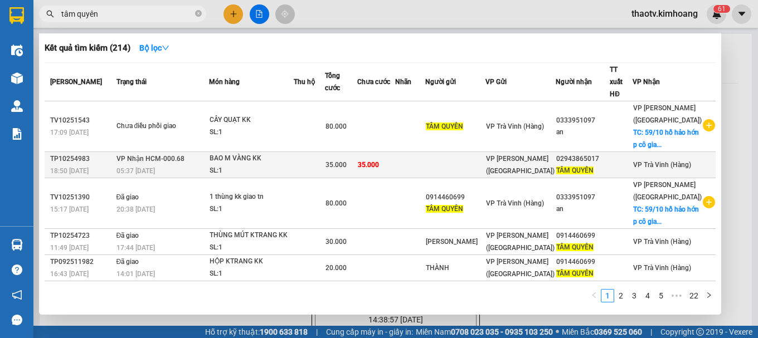
type input "tâm quyên"
click at [309, 167] on td at bounding box center [309, 165] width 31 height 26
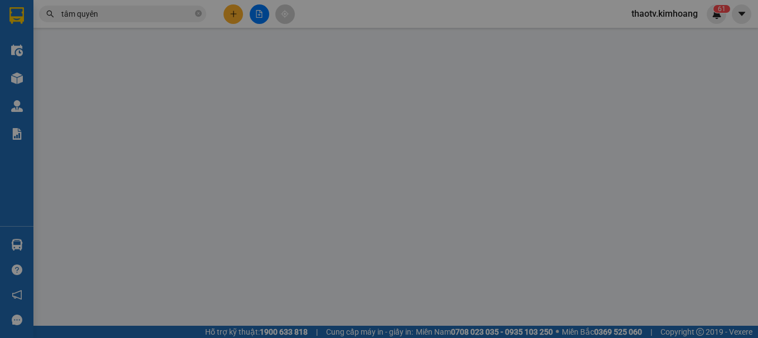
type input "02943865017"
type input "TÂM QUYÊN"
type input "35.000"
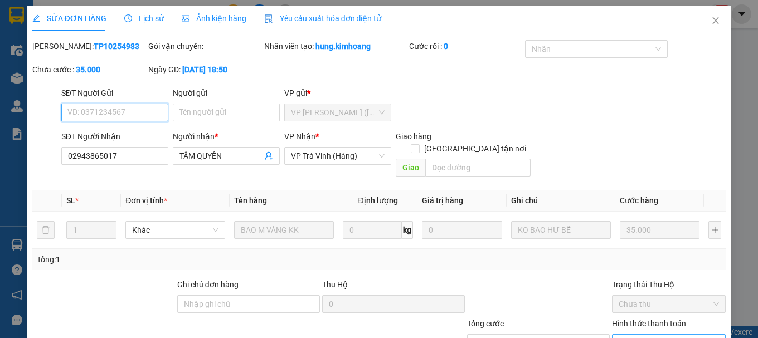
click at [648, 335] on span "Chọn HT Thanh Toán" at bounding box center [669, 343] width 100 height 17
type input "0"
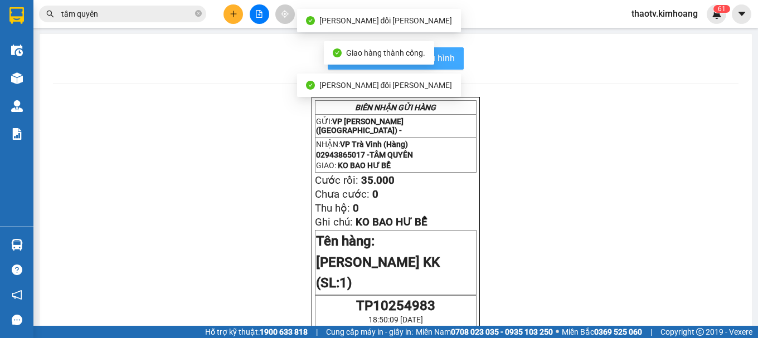
click at [450, 54] on span "In mẫu biên lai tự cấu hình" at bounding box center [402, 58] width 105 height 14
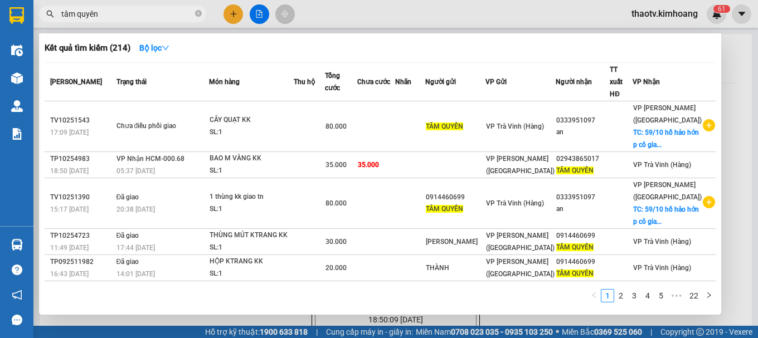
drag, startPoint x: 107, startPoint y: 13, endPoint x: 0, endPoint y: 6, distance: 107.2
click at [0, 8] on section "Kết quả tìm kiếm ( 214 ) Bộ lọc Mã ĐH Trạng thái Món hàng Thu hộ Tổng cước Chưa…" at bounding box center [379, 169] width 758 height 338
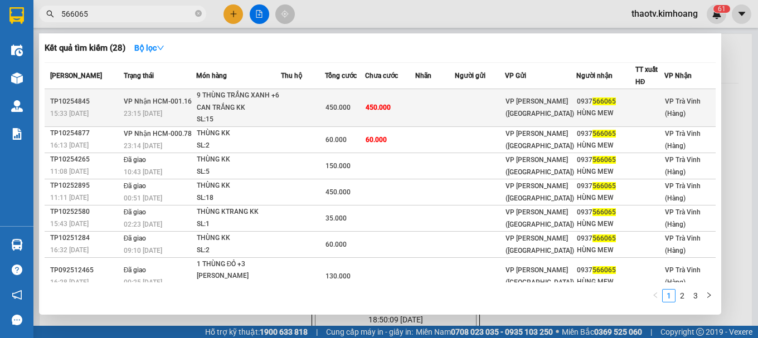
type input "566065"
click at [274, 105] on div "9 THÙNG TRẮNG XANH +6 CAN TRẮNG KK" at bounding box center [239, 102] width 84 height 24
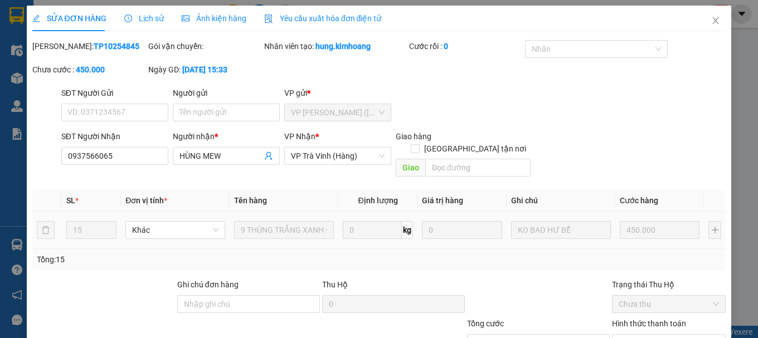
type input "0937566065"
type input "HÙNG MEW"
type input "450.000"
click at [667, 335] on span "Chọn HT Thanh Toán" at bounding box center [669, 343] width 100 height 17
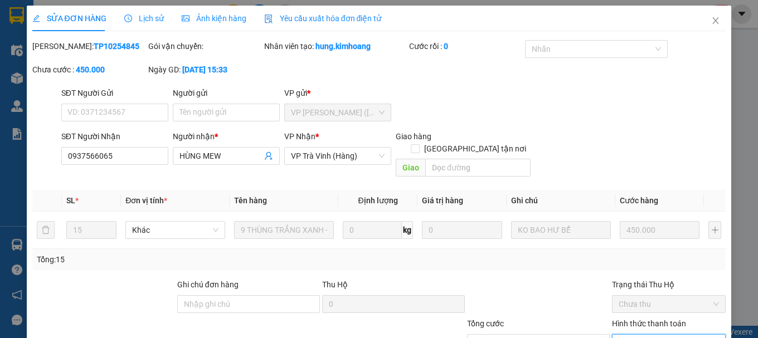
type input "0"
drag, startPoint x: 460, startPoint y: 307, endPoint x: 439, endPoint y: 306, distance: 20.7
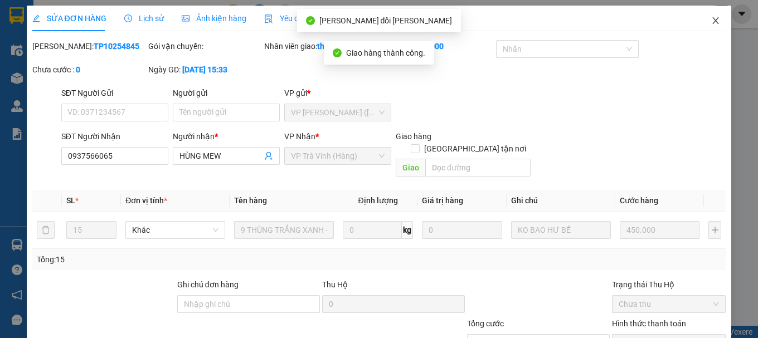
click at [711, 22] on icon "close" at bounding box center [715, 20] width 9 height 9
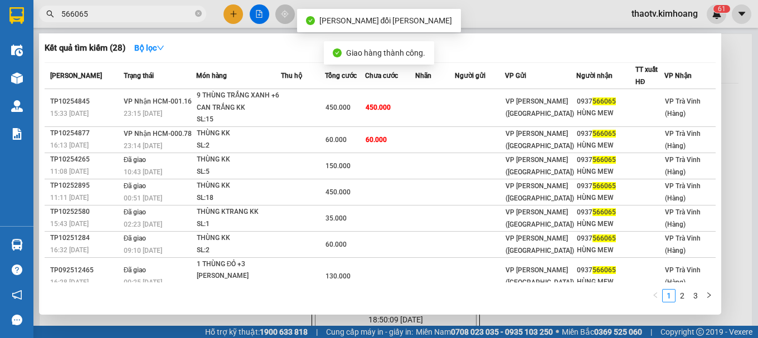
click at [135, 9] on input "566065" at bounding box center [127, 14] width 132 height 12
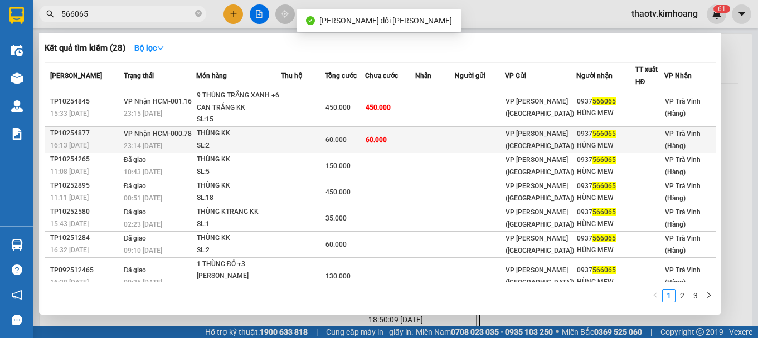
click at [308, 132] on td at bounding box center [303, 140] width 44 height 26
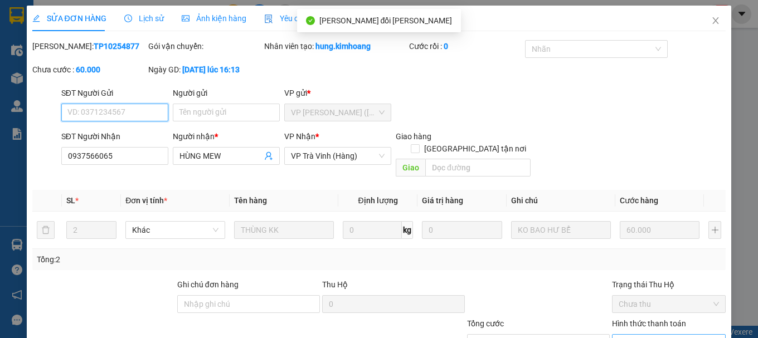
click at [632, 335] on span "Chọn HT Thanh Toán" at bounding box center [669, 343] width 100 height 17
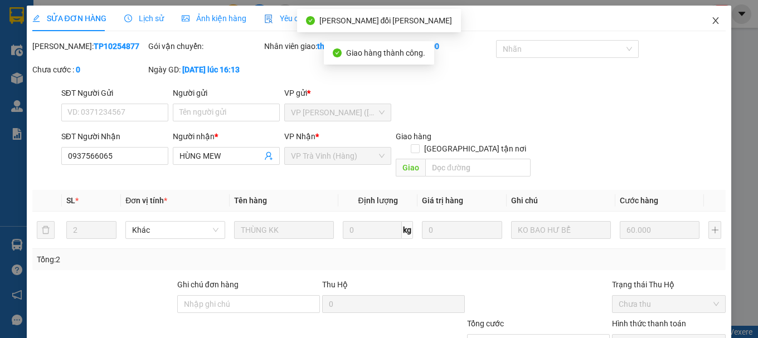
click at [711, 21] on icon "close" at bounding box center [715, 20] width 9 height 9
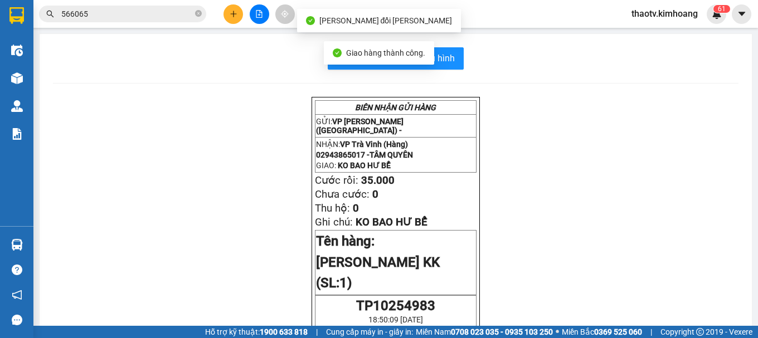
click at [118, 18] on input "566065" at bounding box center [127, 14] width 132 height 12
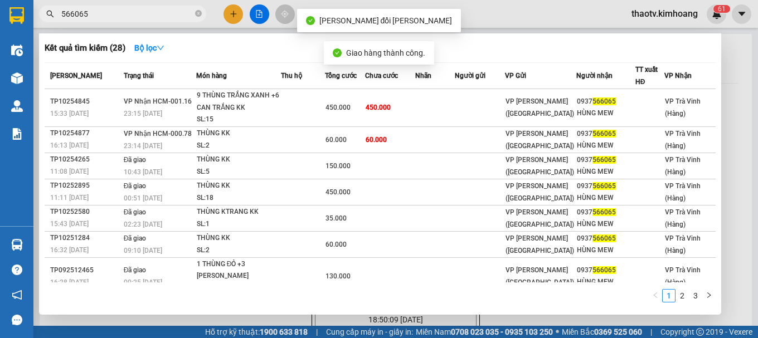
click at [118, 18] on input "566065" at bounding box center [127, 14] width 132 height 12
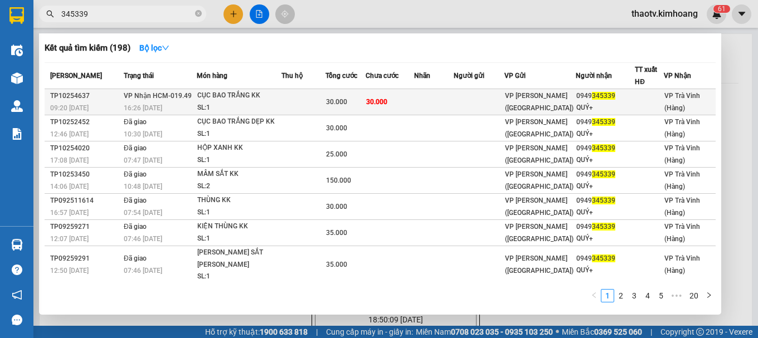
type input "345339"
click at [254, 103] on div "SL: 1" at bounding box center [239, 108] width 84 height 12
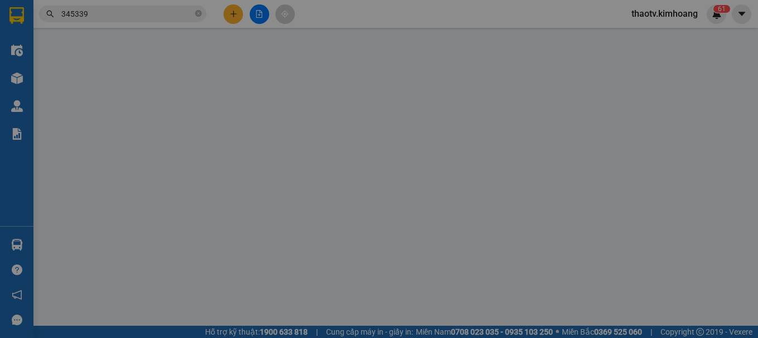
type input "0949345339"
type input "QUÝ+"
type input "30.000"
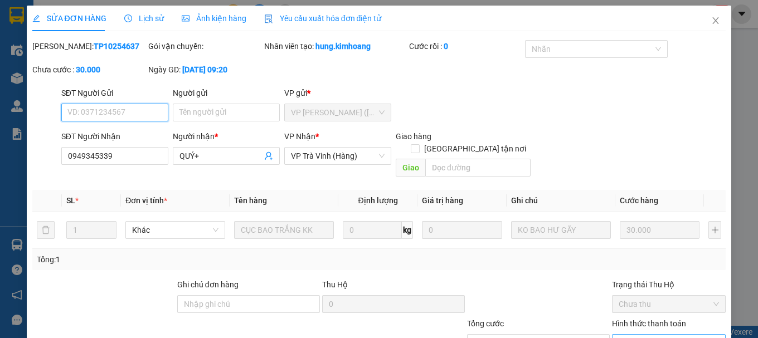
click at [653, 335] on span "Chọn HT Thanh Toán" at bounding box center [669, 343] width 100 height 17
type input "0"
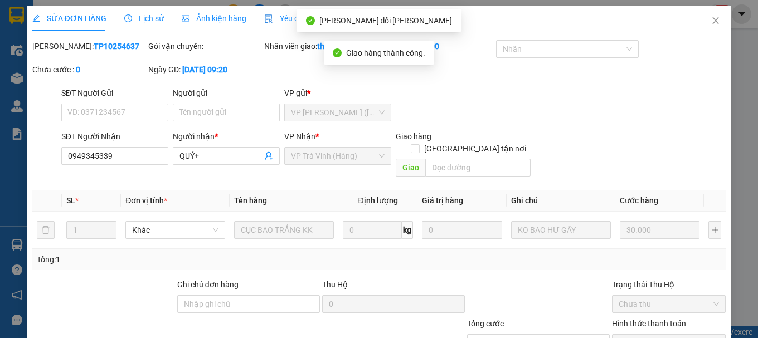
click at [662, 323] on div "SỬA ĐƠN HÀNG Lịch sử Ảnh kiện hàng Yêu cầu xuất hóa đơn điện tử Total Paid Fee …" at bounding box center [379, 210] width 705 height 408
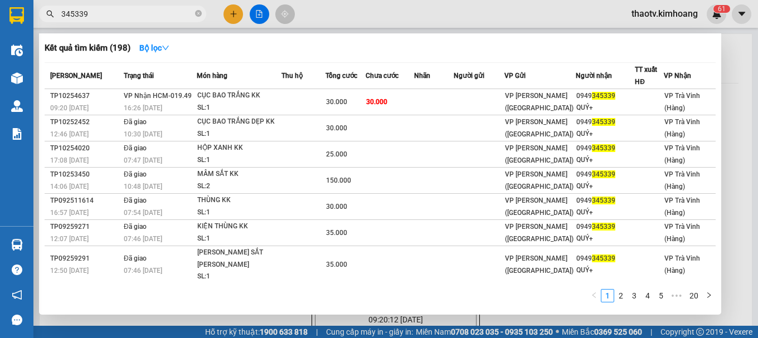
drag, startPoint x: 93, startPoint y: 18, endPoint x: 0, endPoint y: 41, distance: 95.2
click at [0, 41] on section "Kết quả tìm kiếm ( 198 ) Bộ lọc Mã ĐH Trạng thái Món hàng Thu hộ Tổng cước Chưa…" at bounding box center [379, 169] width 758 height 338
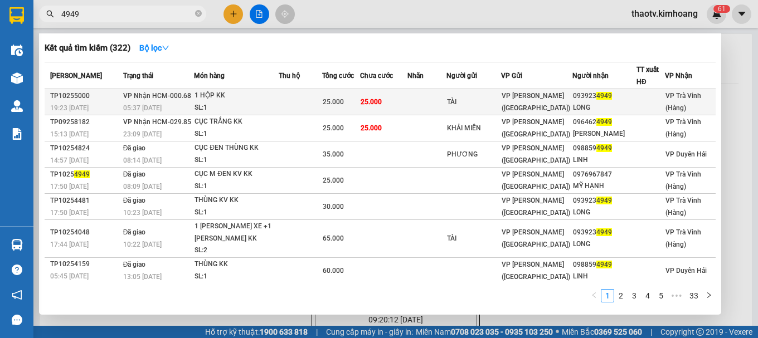
type input "4949"
click at [466, 100] on div "TÀI" at bounding box center [474, 102] width 54 height 12
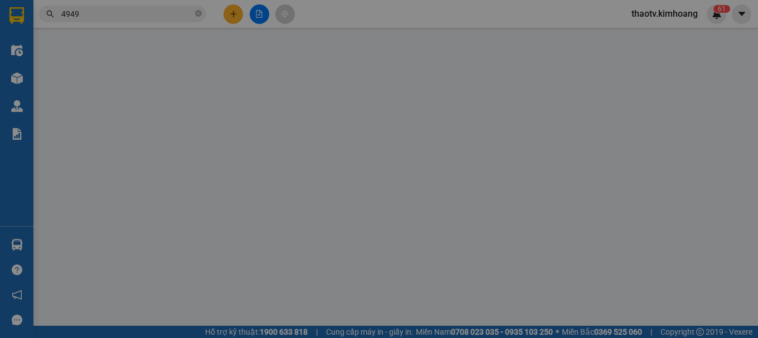
type input "TÀI"
type input "0939234949"
type input "LONG"
type input "25.000"
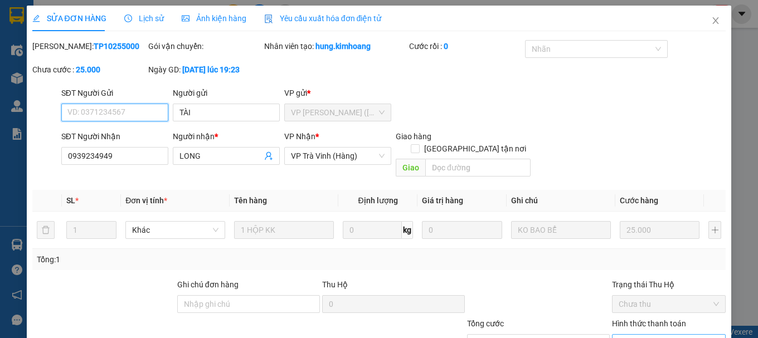
click at [663, 335] on span "Chọn HT Thanh Toán" at bounding box center [669, 343] width 100 height 17
type input "0"
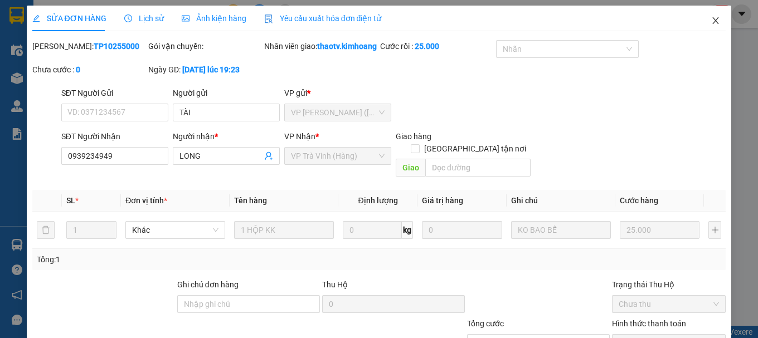
click at [711, 20] on icon "close" at bounding box center [715, 20] width 9 height 9
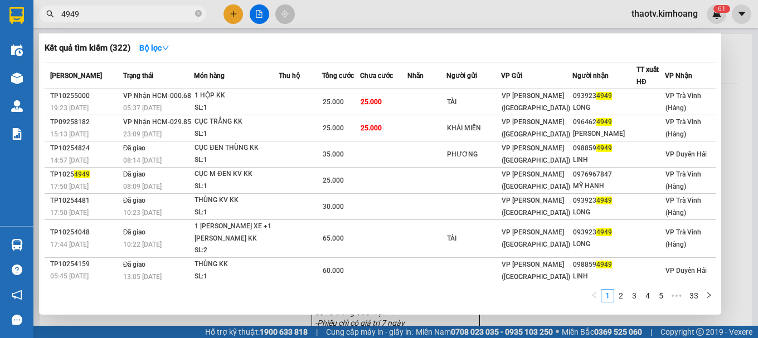
drag, startPoint x: 111, startPoint y: 9, endPoint x: 14, endPoint y: 4, distance: 97.1
click at [0, 9] on section "Kết quả tìm kiếm ( 322 ) Bộ lọc Mã ĐH Trạng thái Món hàng Thu hộ Tổng cước Chưa…" at bounding box center [379, 169] width 758 height 338
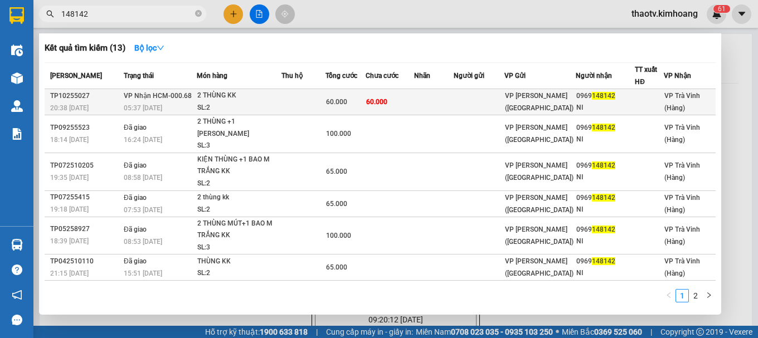
type input "148142"
click at [362, 94] on td "60.000" at bounding box center [345, 102] width 40 height 26
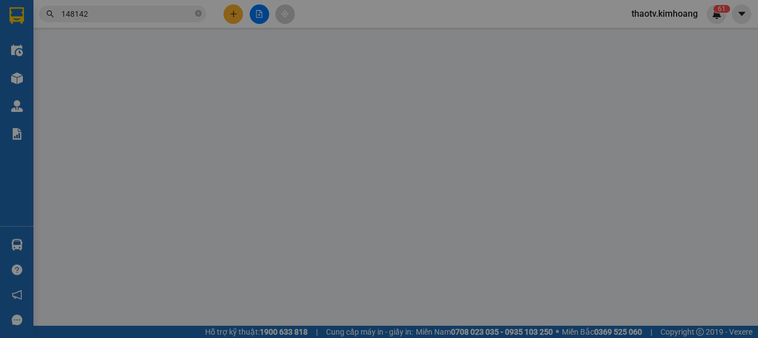
type input "0969148142"
type input "NI"
type input "60.000"
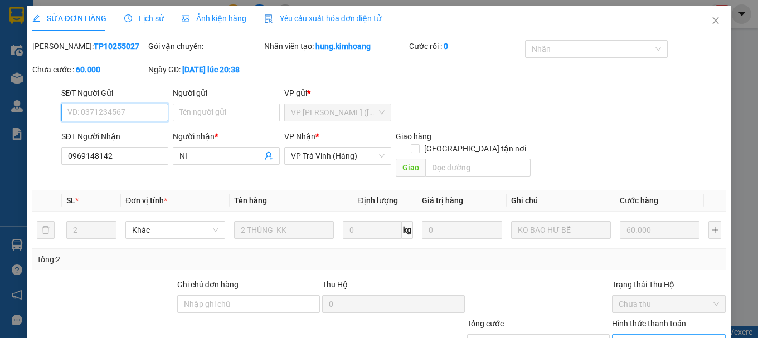
click at [621, 335] on span "Chọn HT Thanh Toán" at bounding box center [669, 343] width 100 height 17
type input "0"
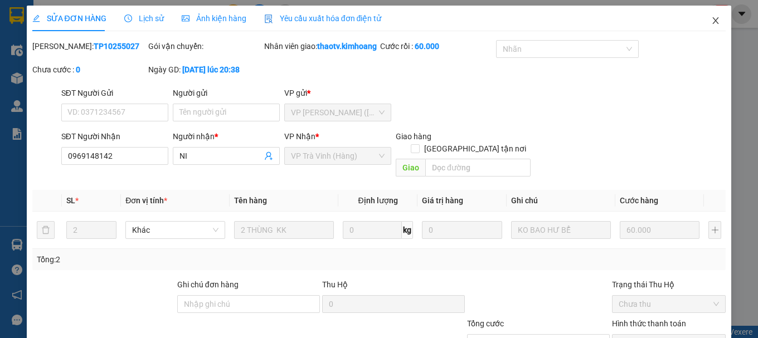
click at [713, 22] on icon "close" at bounding box center [716, 20] width 6 height 7
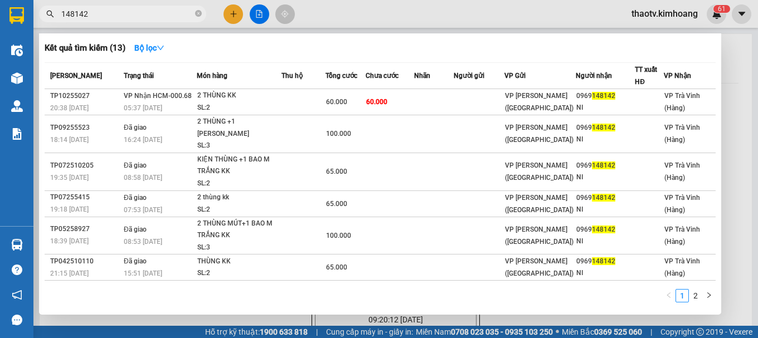
drag, startPoint x: 99, startPoint y: 14, endPoint x: 37, endPoint y: 28, distance: 63.4
click at [0, 47] on section "Kết quả tìm kiếm ( 13 ) Bộ lọc Mã ĐH Trạng thái Món hàng Thu hộ Tổng cước Chưa …" at bounding box center [379, 169] width 758 height 338
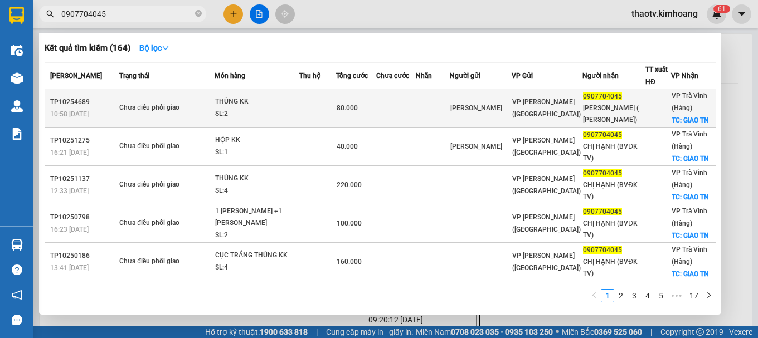
click at [230, 115] on div "SL: 2" at bounding box center [257, 114] width 84 height 12
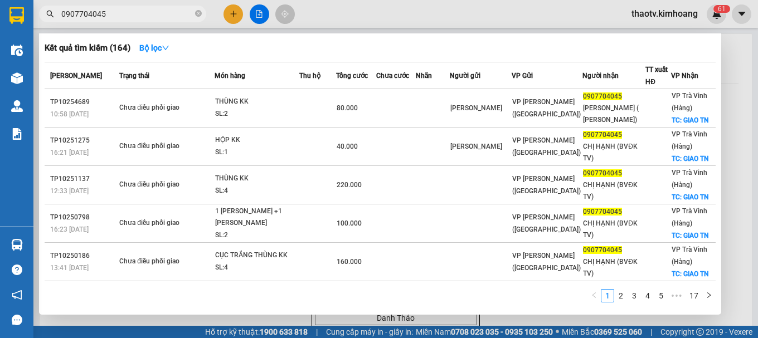
drag, startPoint x: 118, startPoint y: 14, endPoint x: 2, endPoint y: 16, distance: 115.4
click at [0, 26] on section "Kết quả tìm kiếm ( 164 ) Bộ lọc Mã ĐH Trạng thái Món hàng Thu hộ Tổng cước Chưa…" at bounding box center [379, 169] width 758 height 338
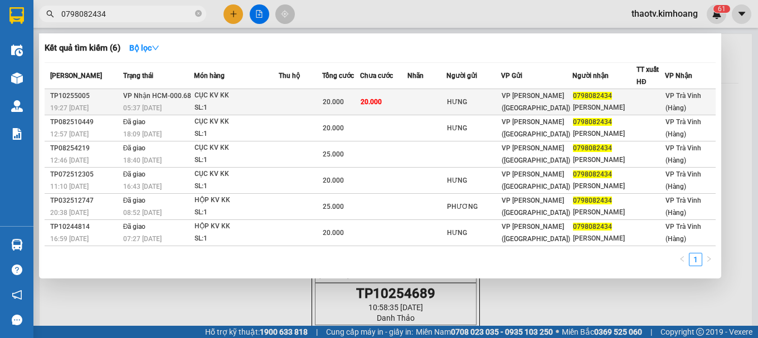
type input "0798082434"
click at [259, 94] on div "CỤC KV KK" at bounding box center [236, 96] width 84 height 12
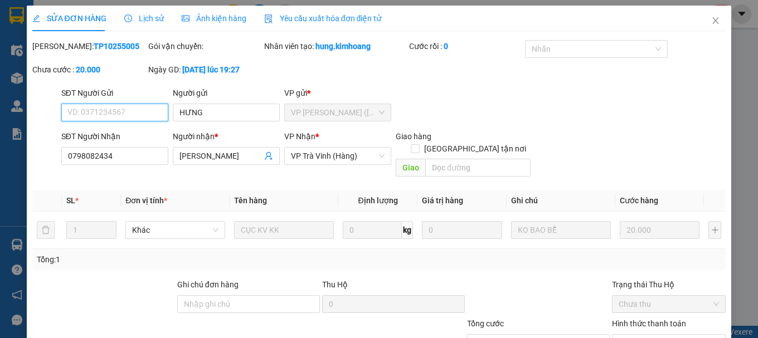
type input "HƯNG"
type input "0798082434"
type input "[PERSON_NAME]"
type input "20.000"
click at [639, 335] on span "Chọn HT Thanh Toán" at bounding box center [669, 343] width 100 height 17
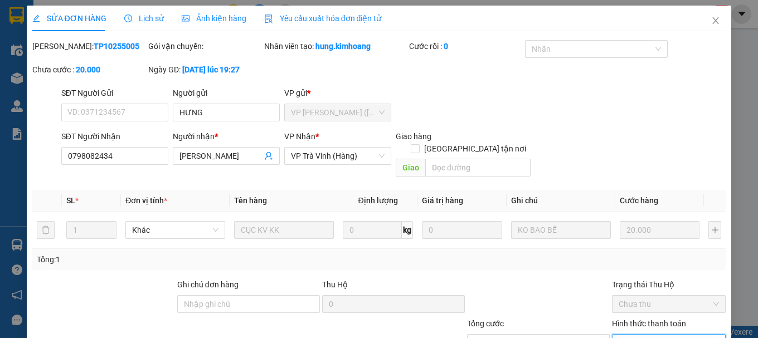
type input "0"
click at [711, 24] on icon "close" at bounding box center [715, 20] width 9 height 9
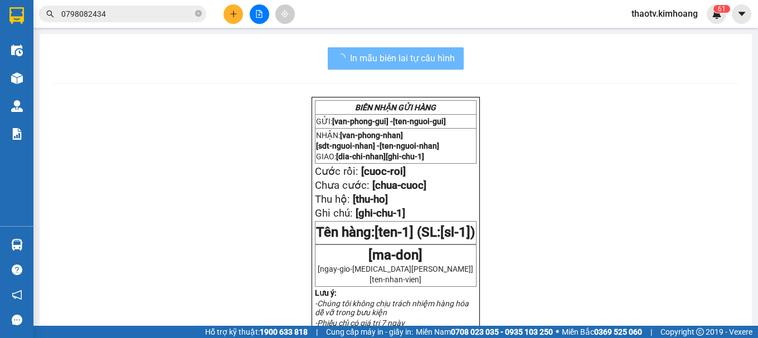
click at [132, 22] on div "Kết quả tìm kiếm ( 6 ) Bộ lọc Mã ĐH Trạng thái Món hàng Thu hộ Tổng cước Chưa c…" at bounding box center [108, 14] width 217 height 20
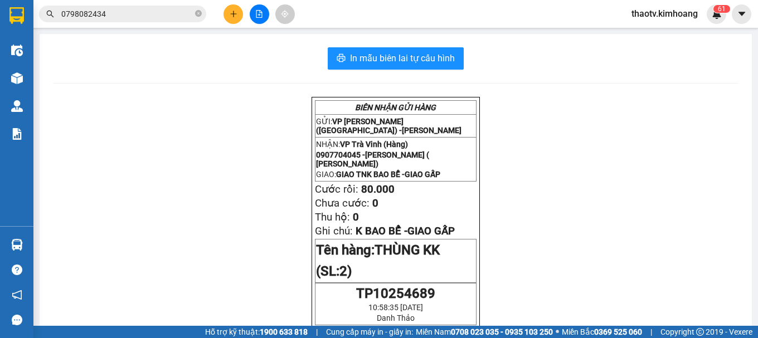
click at [132, 22] on div "Kết quả tìm kiếm ( 6 ) Bộ lọc Mã ĐH Trạng thái Món hàng Thu hộ Tổng cước Chưa c…" at bounding box center [108, 14] width 217 height 20
click at [131, 18] on input "0798082434" at bounding box center [127, 14] width 132 height 12
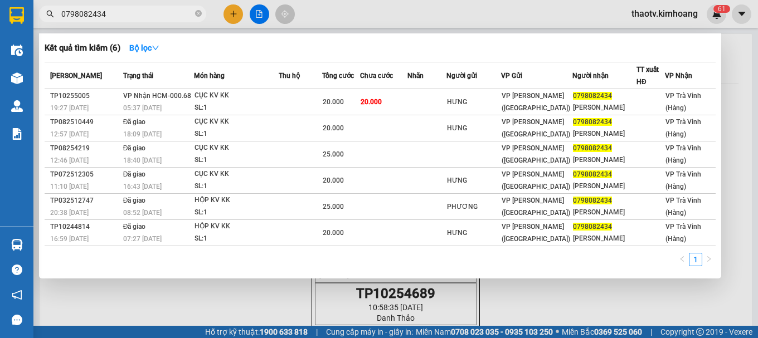
click at [131, 18] on input "0798082434" at bounding box center [127, 14] width 132 height 12
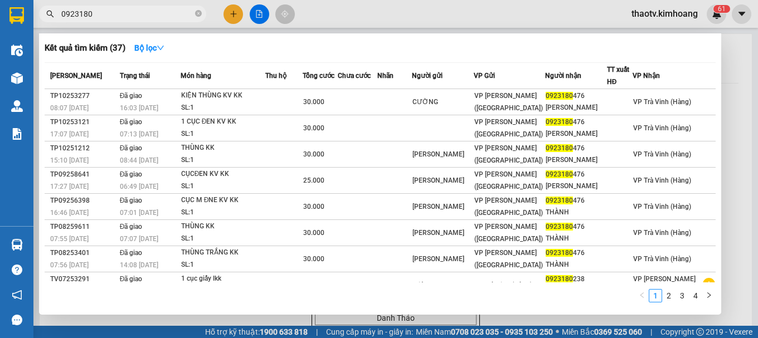
type input "0923180"
click at [193, 11] on span "0923180" at bounding box center [122, 14] width 167 height 17
click at [198, 13] on icon "close-circle" at bounding box center [198, 13] width 7 height 7
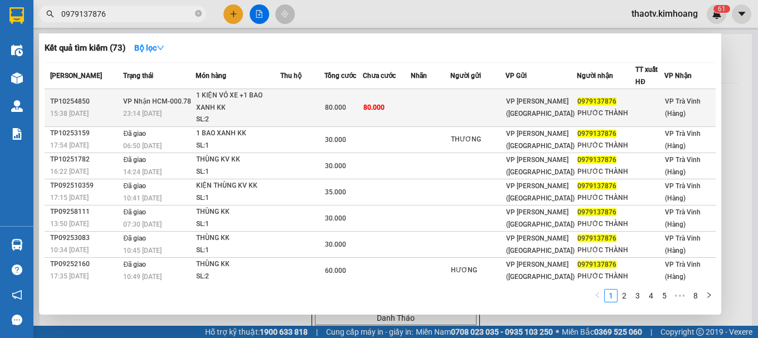
type input "0979137876"
click at [342, 109] on span "80.000" at bounding box center [335, 108] width 21 height 8
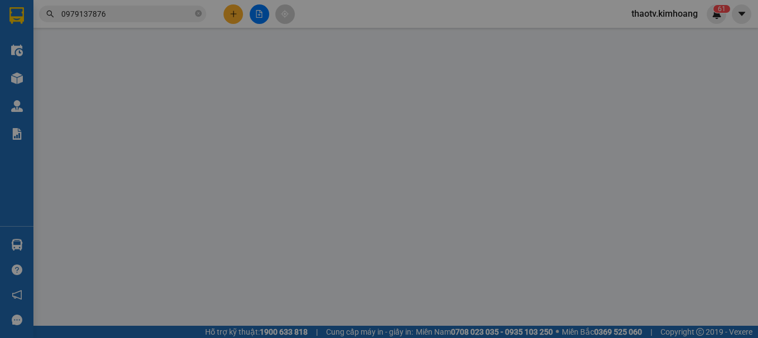
type input "0979137876"
type input "PHƯỚC THÀNH"
type input "80.000"
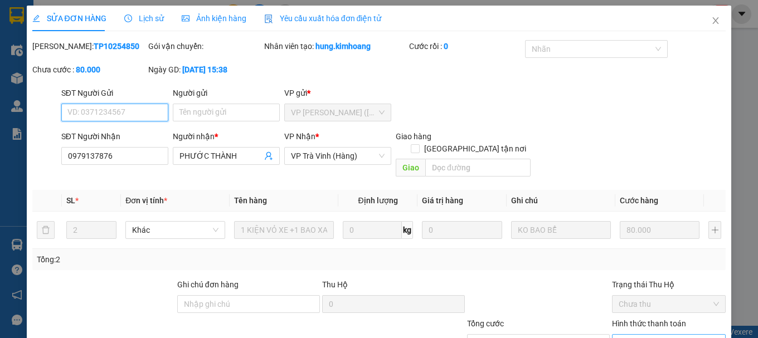
click at [647, 335] on span "Chọn HT Thanh Toán" at bounding box center [669, 343] width 100 height 17
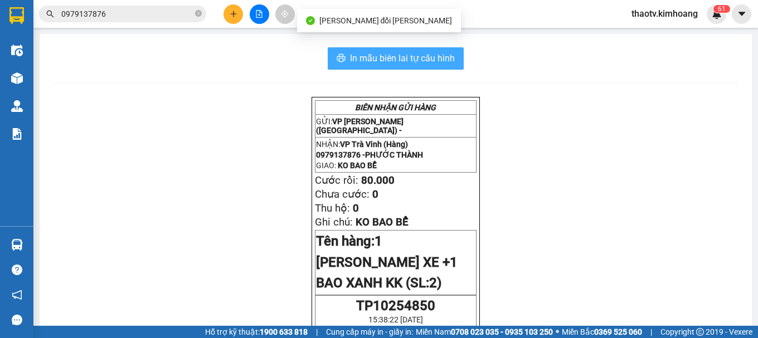
click at [445, 64] on span "In mẫu biên lai tự cấu hình" at bounding box center [402, 58] width 105 height 14
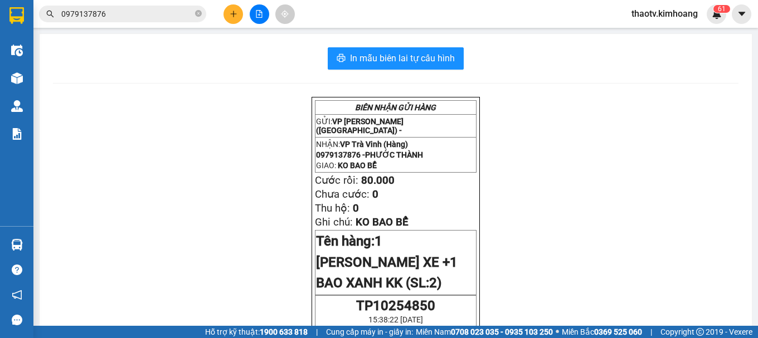
drag, startPoint x: 125, startPoint y: 25, endPoint x: 114, endPoint y: 14, distance: 15.4
click at [124, 25] on div "Kết quả tìm kiếm ( 73 ) Bộ lọc Mã ĐH Trạng thái Món hàng Thu hộ Tổng cước Chưa …" at bounding box center [379, 14] width 758 height 28
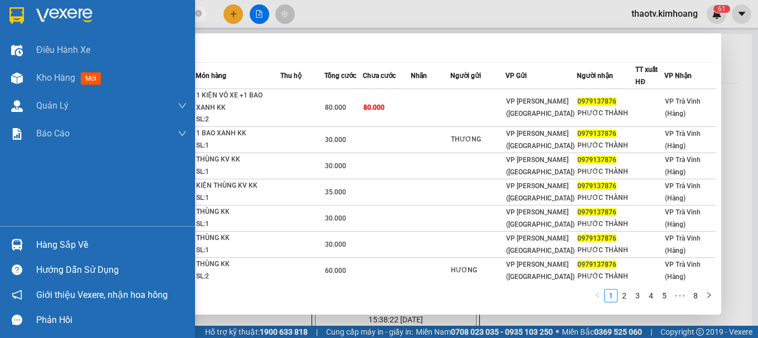
drag, startPoint x: 111, startPoint y: 9, endPoint x: 2, endPoint y: 5, distance: 109.9
click at [0, 28] on section "Kết quả tìm kiếm ( 73 ) Bộ lọc Mã ĐH Trạng thái Món hàng Thu hộ Tổng cước Chưa …" at bounding box center [379, 169] width 758 height 338
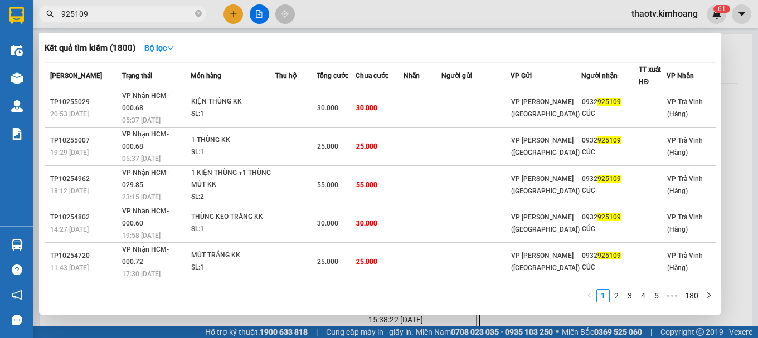
drag, startPoint x: 96, startPoint y: 14, endPoint x: 0, endPoint y: 8, distance: 96.6
click at [0, 19] on section "Kết quả tìm kiếm ( 1800 ) Bộ lọc Mã ĐH Trạng thái Món hàng Thu hộ Tổng cước Chư…" at bounding box center [379, 169] width 758 height 338
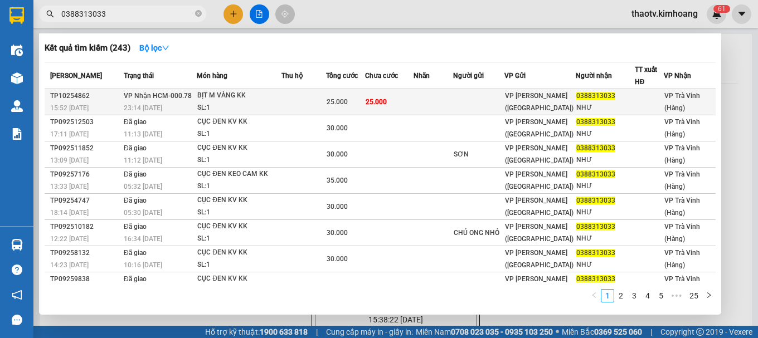
type input "0388313033"
click at [294, 95] on td at bounding box center [303, 102] width 45 height 26
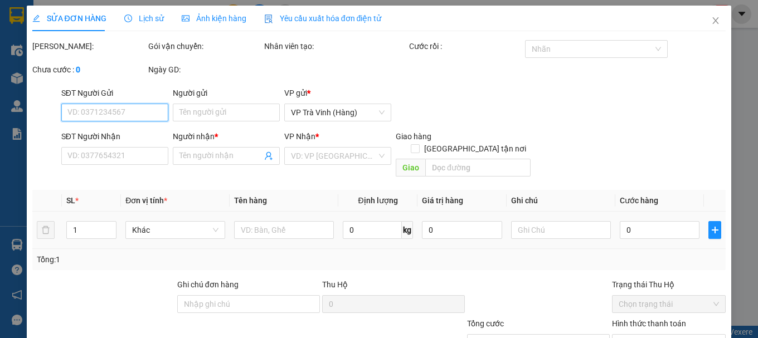
type input "0388313033"
type input "NHƯ"
type input "25.000"
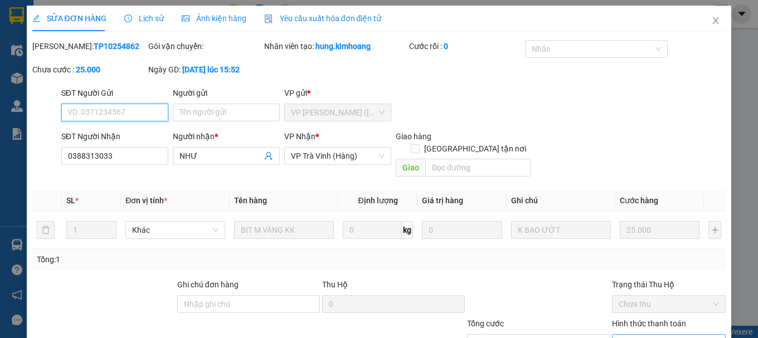
click at [643, 335] on span "Chọn HT Thanh Toán" at bounding box center [669, 343] width 100 height 17
type input "0"
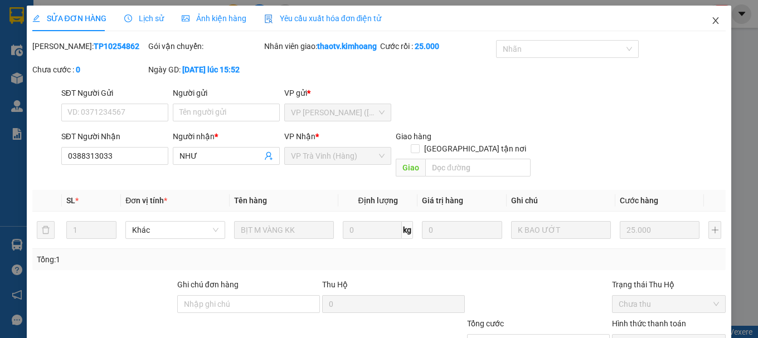
click at [704, 26] on span "Close" at bounding box center [715, 21] width 31 height 31
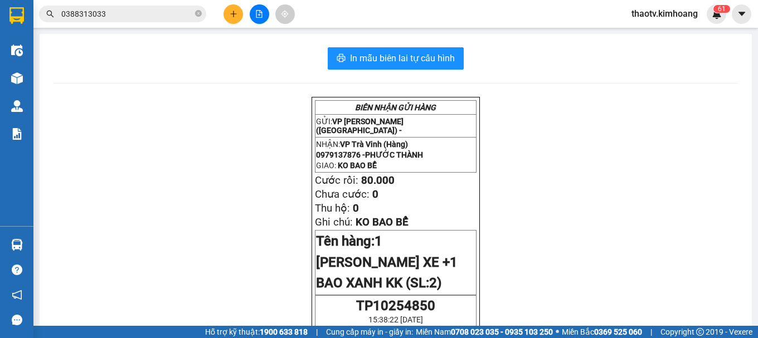
drag, startPoint x: 152, startPoint y: 18, endPoint x: 0, endPoint y: 8, distance: 152.0
click at [0, 12] on section "Kết quả tìm kiếm ( 243 ) Bộ lọc Mã ĐH Trạng thái Món hàng Thu hộ Tổng cước Chưa…" at bounding box center [379, 169] width 758 height 338
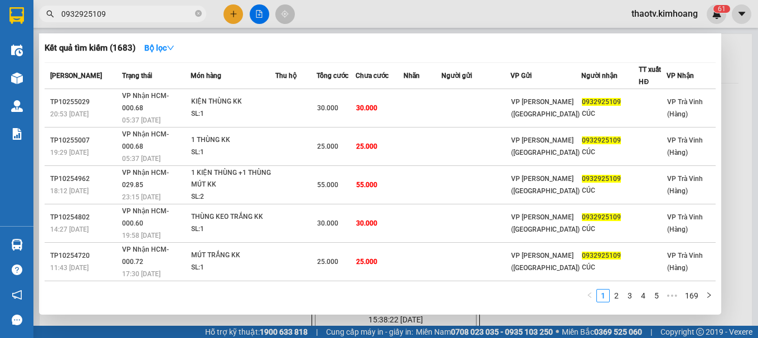
type input "0932925109"
click at [235, 20] on div at bounding box center [379, 169] width 758 height 338
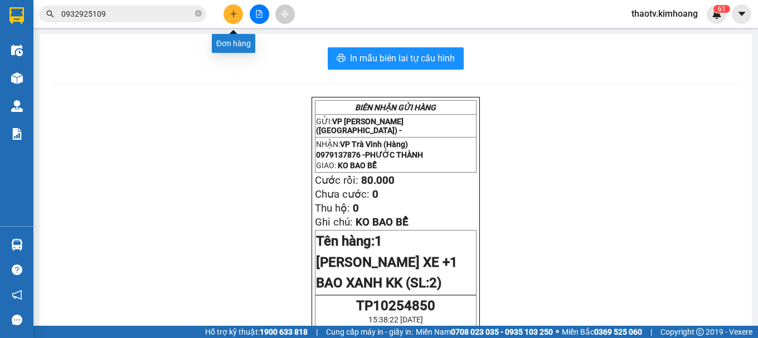
click at [231, 13] on icon "plus" at bounding box center [234, 14] width 8 height 8
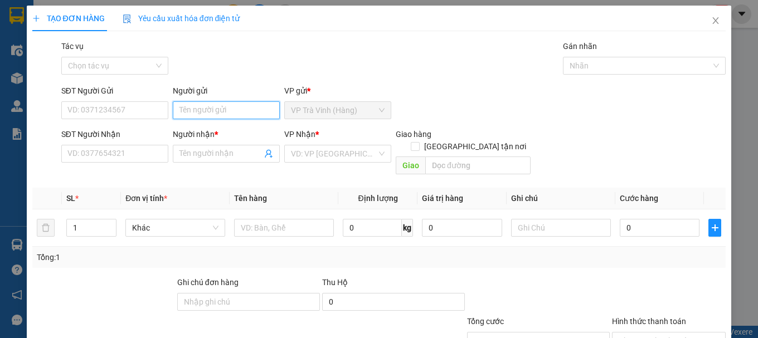
click at [202, 108] on input "Người gửi" at bounding box center [226, 110] width 107 height 18
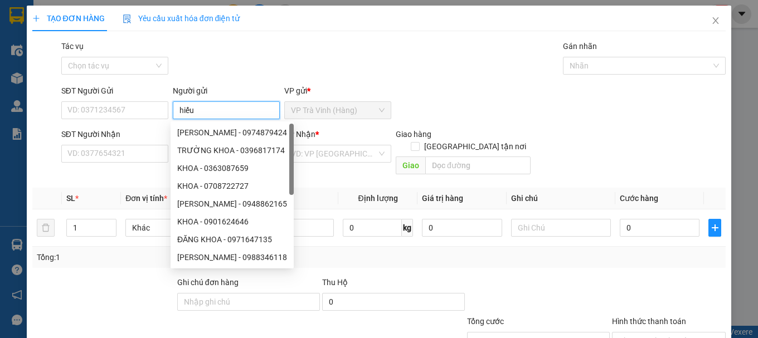
type input "hiếu"
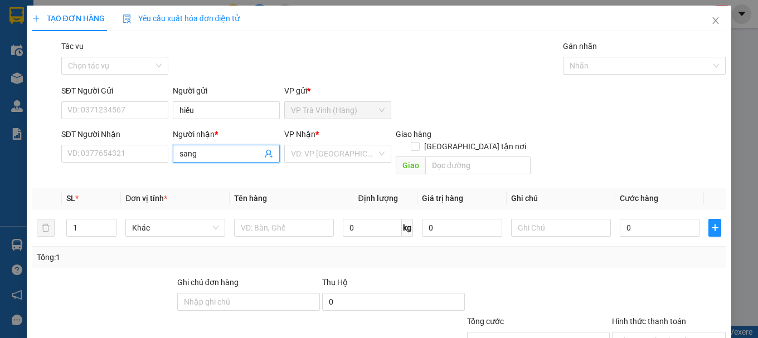
type input "sang"
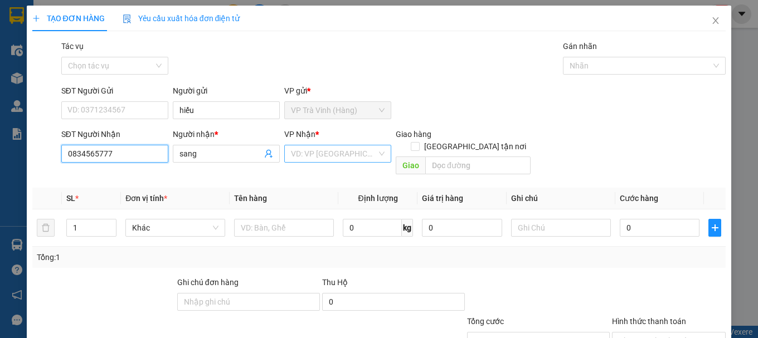
type input "0834565777"
click at [313, 149] on input "search" at bounding box center [334, 153] width 86 height 17
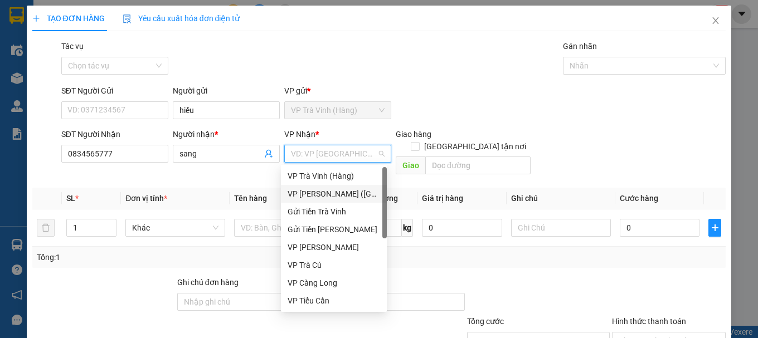
click at [309, 195] on div "VP [PERSON_NAME] ([GEOGRAPHIC_DATA])" at bounding box center [334, 194] width 93 height 12
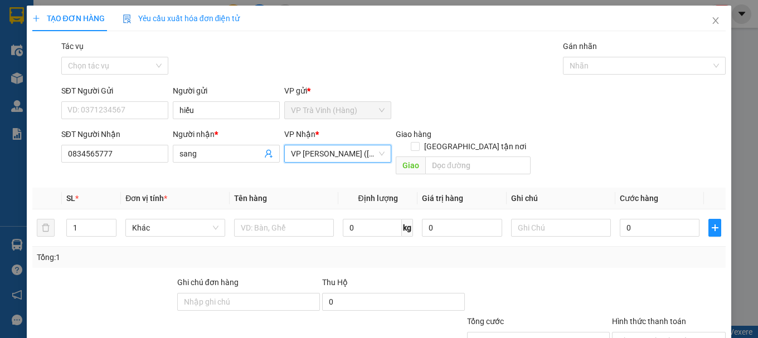
click at [357, 153] on span "VP [PERSON_NAME] ([GEOGRAPHIC_DATA])" at bounding box center [338, 153] width 94 height 17
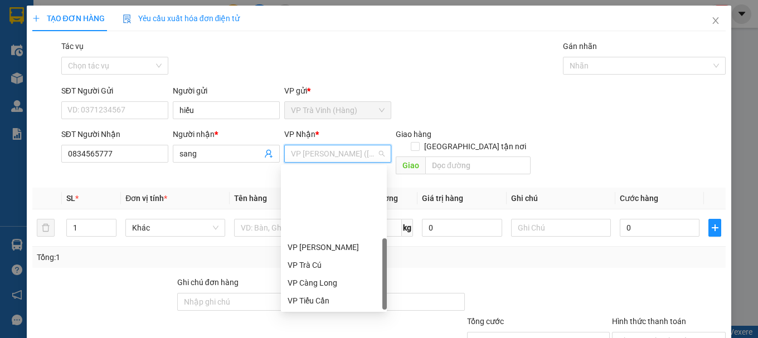
click at [321, 330] on div "VP Duyên Hải" at bounding box center [334, 336] width 93 height 12
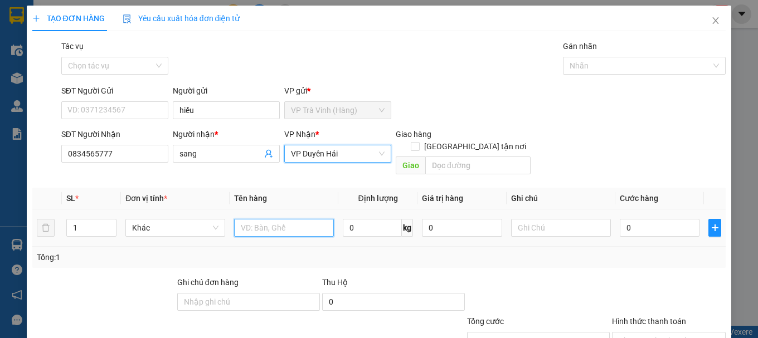
click at [269, 219] on input "text" at bounding box center [284, 228] width 100 height 18
type input "1 gói m vàng kk"
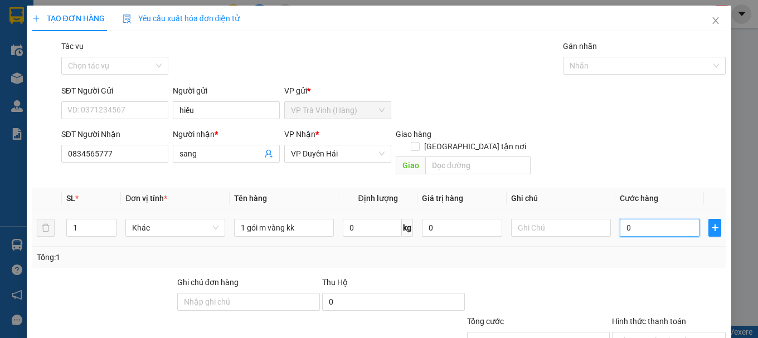
click at [653, 220] on input "0" at bounding box center [660, 228] width 80 height 18
click at [639, 315] on div "Hình thức thanh toán" at bounding box center [669, 323] width 114 height 17
click at [641, 333] on input "Hình thức thanh toán" at bounding box center [665, 341] width 93 height 17
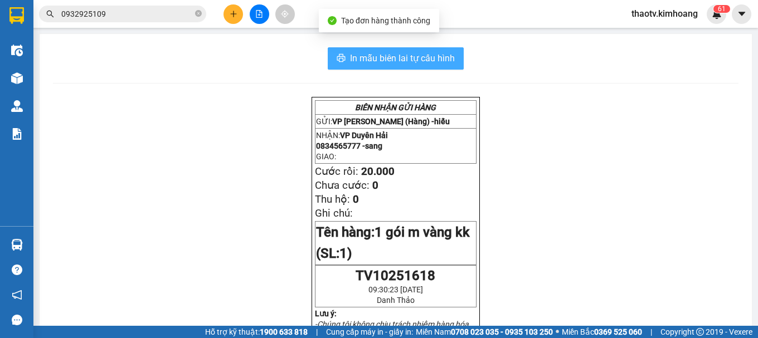
click at [436, 55] on span "In mẫu biên lai tự cấu hình" at bounding box center [402, 58] width 105 height 14
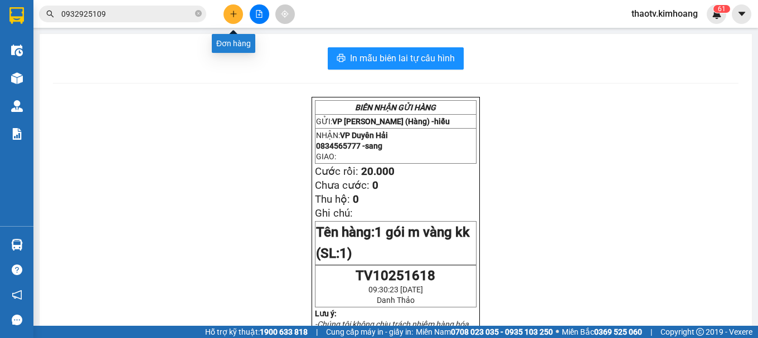
click at [235, 15] on icon "plus" at bounding box center [234, 14] width 8 height 8
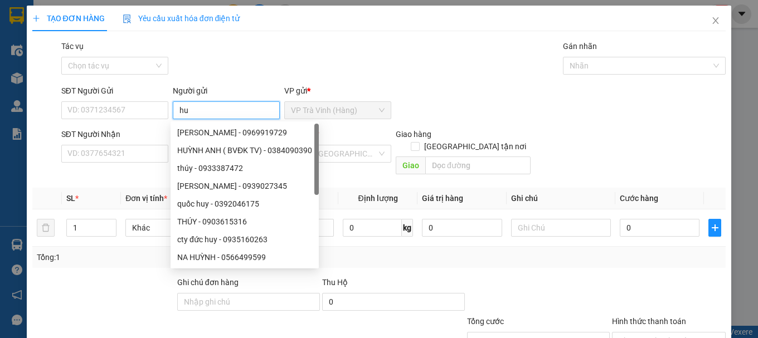
type input "h"
type input "vy"
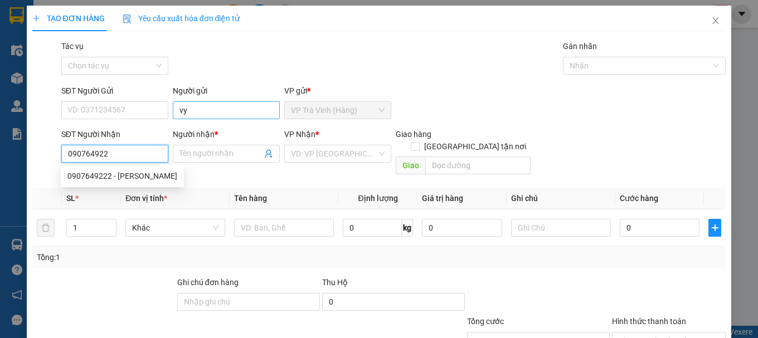
type input "0907649221"
drag, startPoint x: 120, startPoint y: 157, endPoint x: 0, endPoint y: 145, distance: 120.3
click at [0, 145] on div "TẠO ĐƠN HÀNG Yêu cầu xuất hóa đơn điện tử Transit Pickup Surcharge Ids Transit …" at bounding box center [379, 169] width 758 height 338
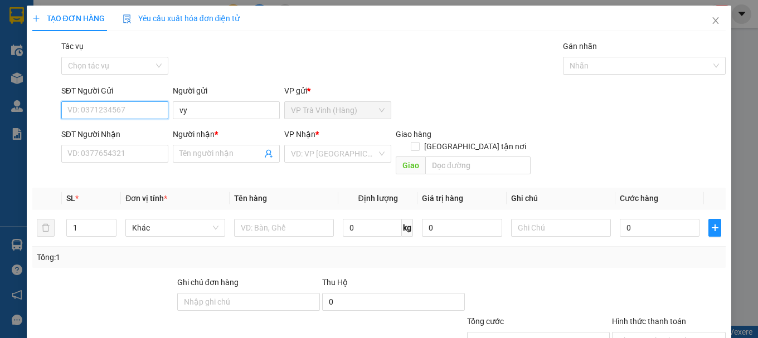
click at [103, 106] on input "SĐT Người Gửi" at bounding box center [114, 110] width 107 height 18
paste input "0907649221"
type input "0907649221"
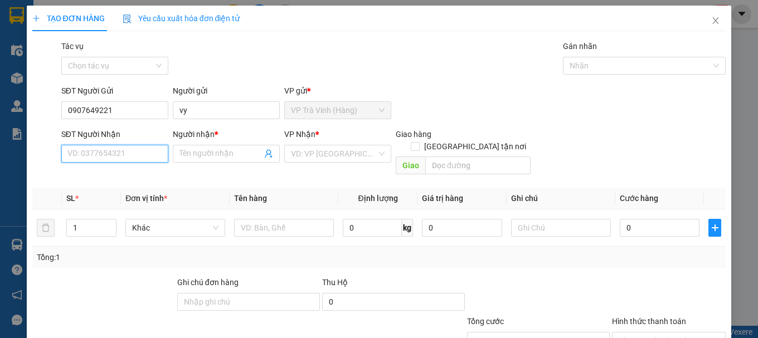
click at [101, 154] on input "SĐT Người Nhận" at bounding box center [114, 154] width 107 height 18
type input "0332206636"
click at [102, 174] on div "0332206636 - ngọc" at bounding box center [113, 176] width 93 height 12
type input "ngọc"
checkbox input "true"
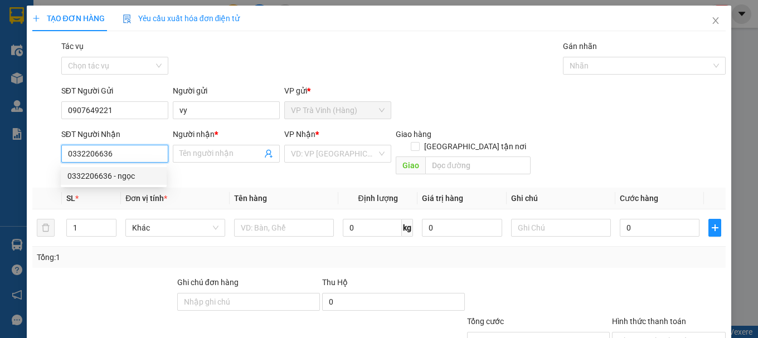
type input "2c ấp bắc p13 tân bình"
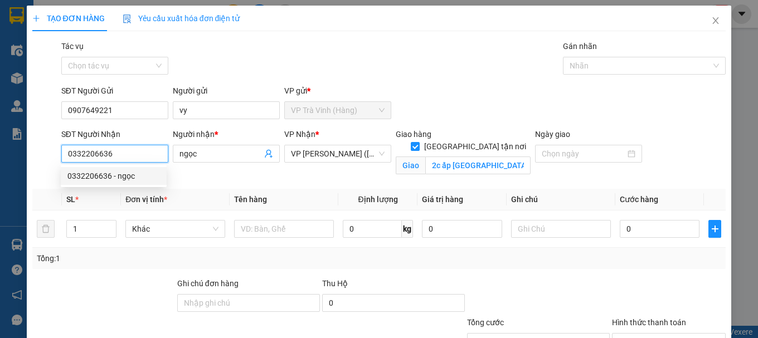
type input "240.000"
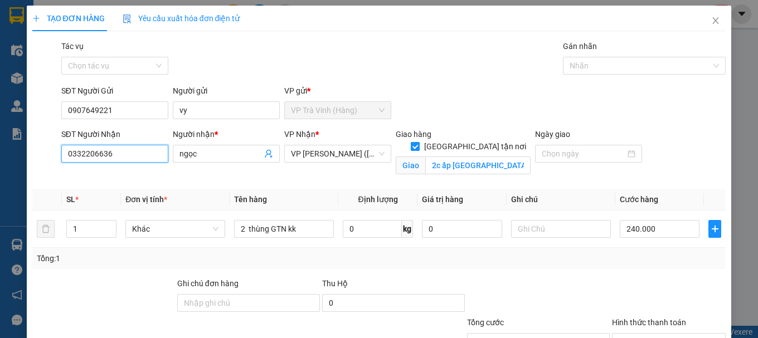
type input "0332206636"
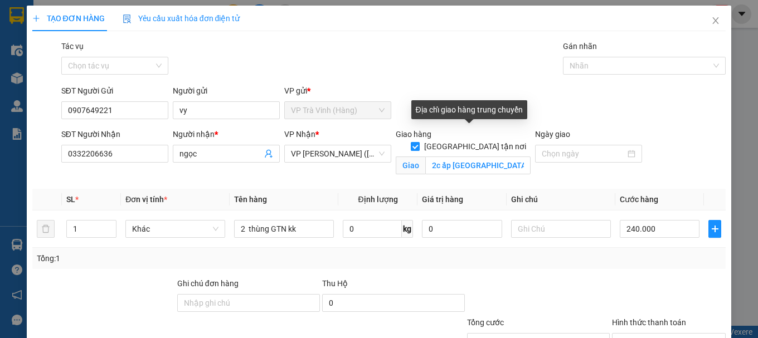
click at [419, 142] on input "[GEOGRAPHIC_DATA] tận nơi" at bounding box center [415, 146] width 8 height 8
checkbox input "false"
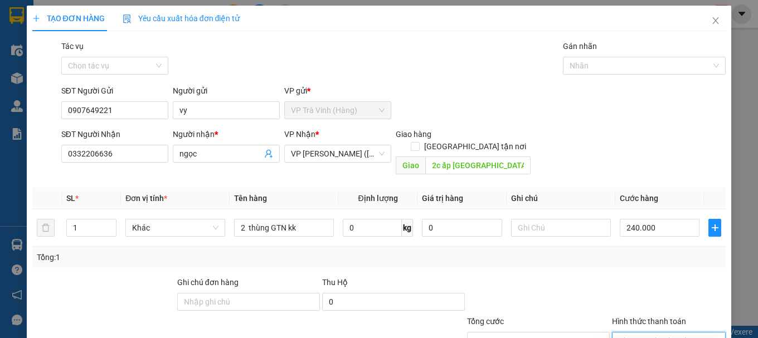
click at [650, 333] on input "Hình thức thanh toán" at bounding box center [665, 341] width 93 height 17
type input "0"
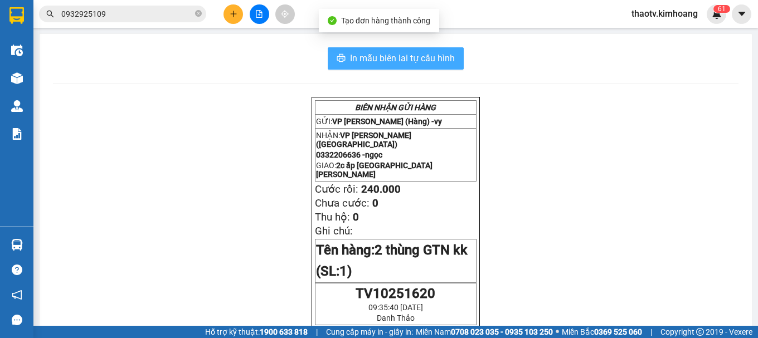
click at [424, 56] on span "In mẫu biên lai tự cấu hình" at bounding box center [402, 58] width 105 height 14
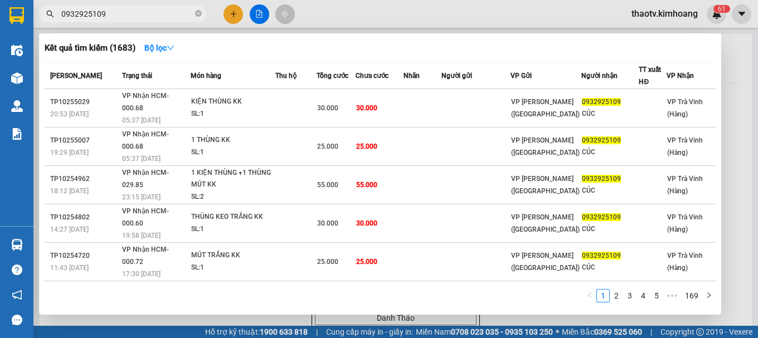
drag, startPoint x: 118, startPoint y: 9, endPoint x: 0, endPoint y: 87, distance: 141.6
click at [0, 70] on section "Kết quả tìm kiếm ( 1683 ) Bộ lọc Mã ĐH Trạng thái Món hàng Thu hộ Tổng cước Chư…" at bounding box center [379, 169] width 758 height 338
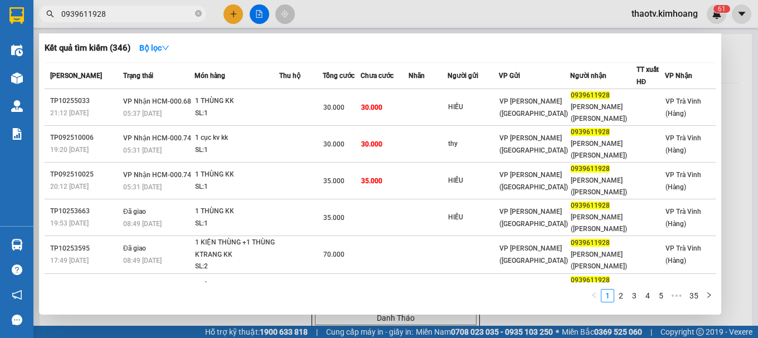
click at [307, 320] on div at bounding box center [379, 169] width 758 height 338
drag, startPoint x: 109, startPoint y: 12, endPoint x: 0, endPoint y: 22, distance: 109.7
click at [0, 18] on section "Kết quả tìm kiếm ( 346 ) Bộ lọc Mã ĐH Trạng thái Món hàng Thu hộ Tổng cước Chưa…" at bounding box center [379, 169] width 758 height 338
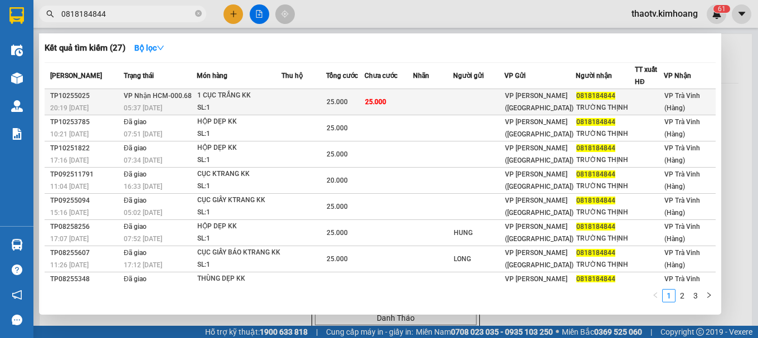
type input "0818184844"
click at [320, 103] on td at bounding box center [303, 102] width 45 height 26
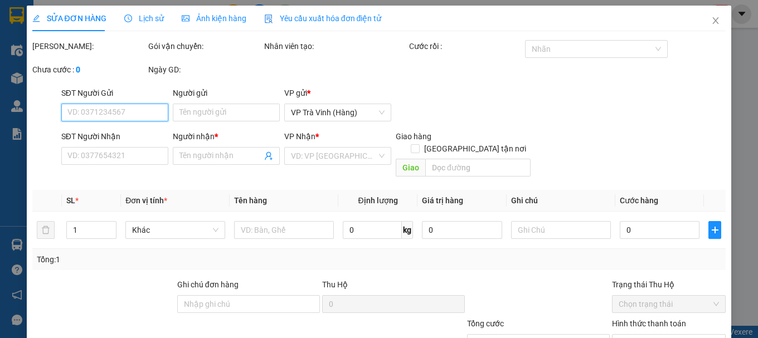
type input "0818184844"
type input "TRƯỜNG THỊNH"
type input "25.000"
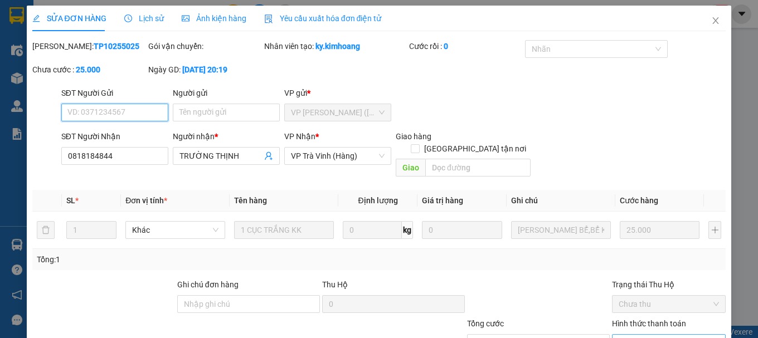
click at [640, 335] on span "Chọn HT Thanh Toán" at bounding box center [669, 343] width 100 height 17
type input "0"
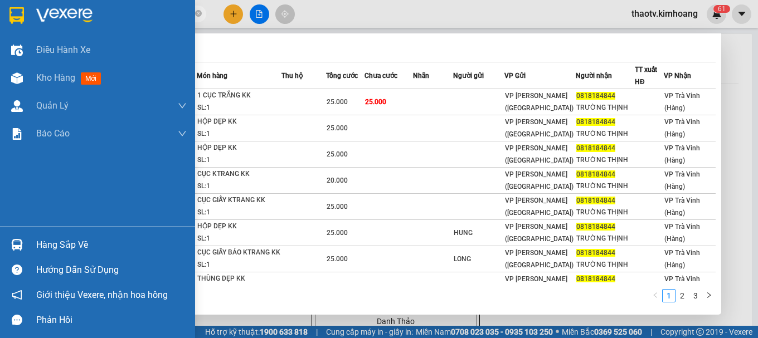
drag, startPoint x: 124, startPoint y: 15, endPoint x: 0, endPoint y: 27, distance: 124.9
click at [0, 22] on section "Kết quả tìm kiếm ( 27 ) Bộ lọc Mã ĐH Trạng thái Món hàng Thu hộ Tổng cước Chưa …" at bounding box center [379, 169] width 758 height 338
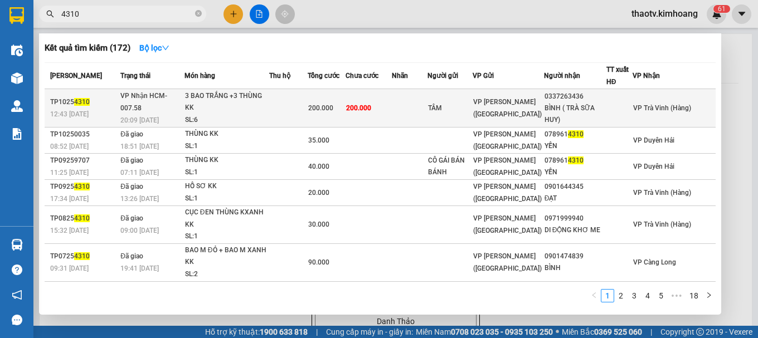
type input "4310"
click at [296, 101] on td at bounding box center [288, 108] width 39 height 38
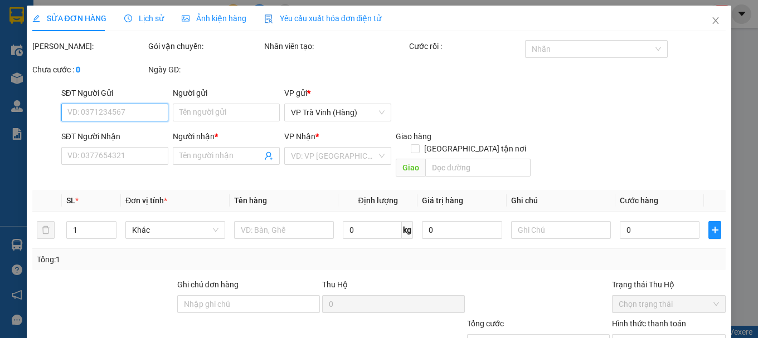
type input "TÂM"
type input "0337263436"
type input "BÌNH ( TRÀ SỮA HUY)"
type input "200.000"
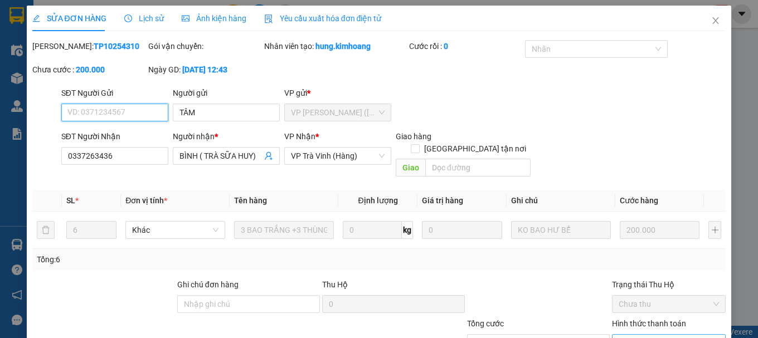
click at [638, 335] on span "Chọn HT Thanh Toán" at bounding box center [669, 343] width 100 height 17
type input "0"
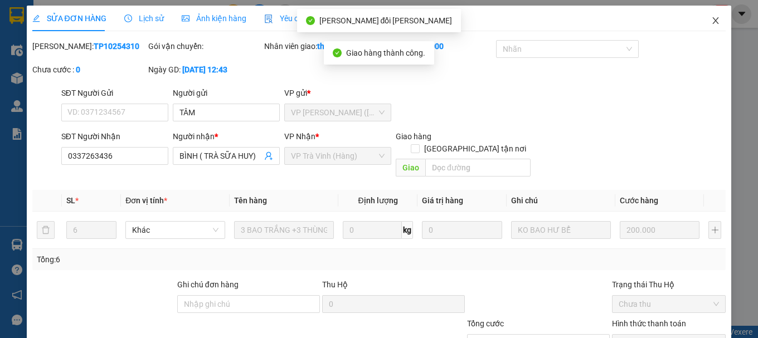
click at [703, 6] on span "Close" at bounding box center [715, 21] width 31 height 31
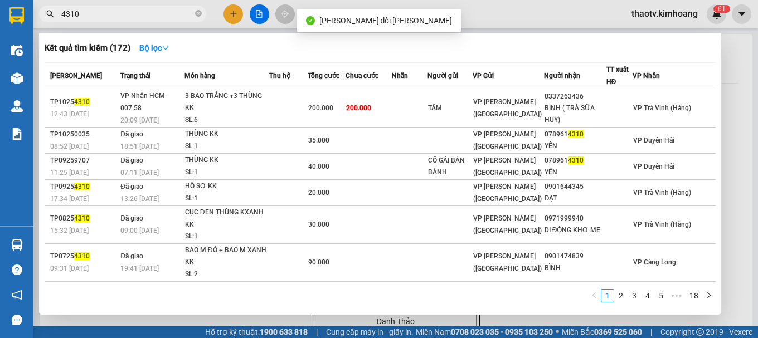
drag, startPoint x: 89, startPoint y: 16, endPoint x: 0, endPoint y: 26, distance: 89.7
click at [0, 28] on section "Kết quả tìm kiếm ( 172 ) Bộ lọc Mã ĐH Trạng thái Món hàng Thu hộ Tổng cước Chưa…" at bounding box center [379, 169] width 758 height 338
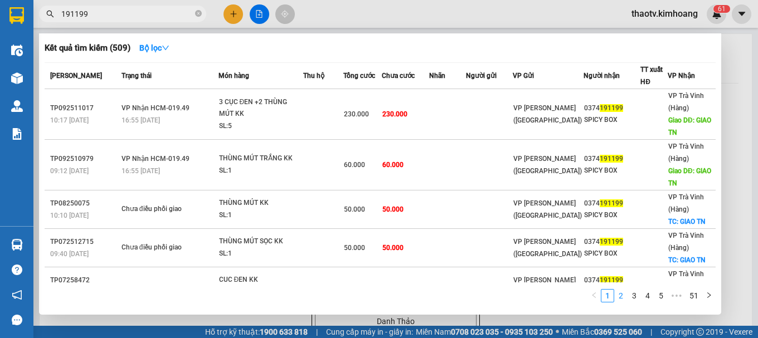
click at [622, 298] on link "2" at bounding box center [621, 296] width 12 height 12
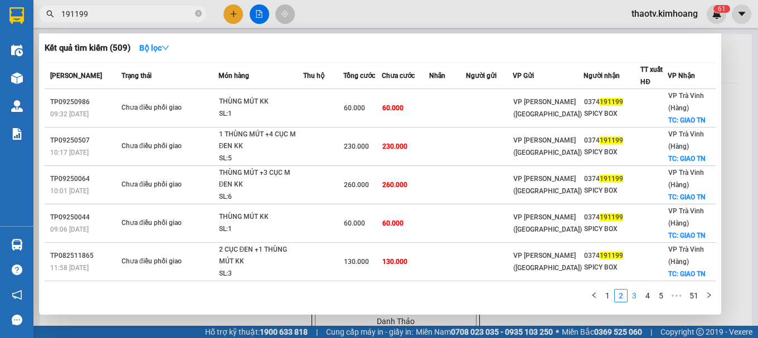
click at [631, 295] on link "3" at bounding box center [634, 296] width 12 height 12
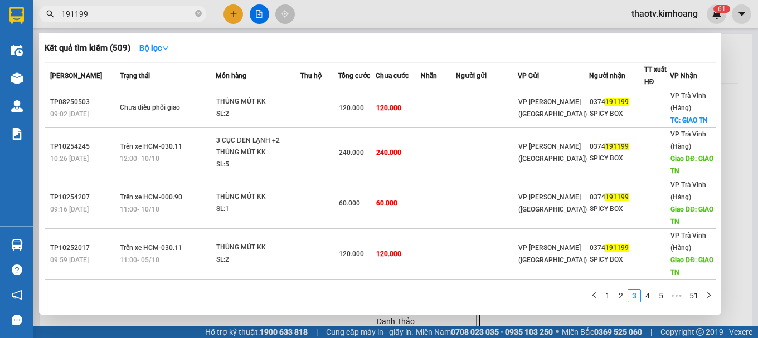
drag, startPoint x: 97, startPoint y: 14, endPoint x: 0, endPoint y: 20, distance: 97.1
click at [0, 20] on section "Kết quả tìm kiếm ( 509 ) Bộ lọc Mã ĐH Trạng thái Món hàng Thu hộ Tổng cước Chưa…" at bounding box center [379, 169] width 758 height 338
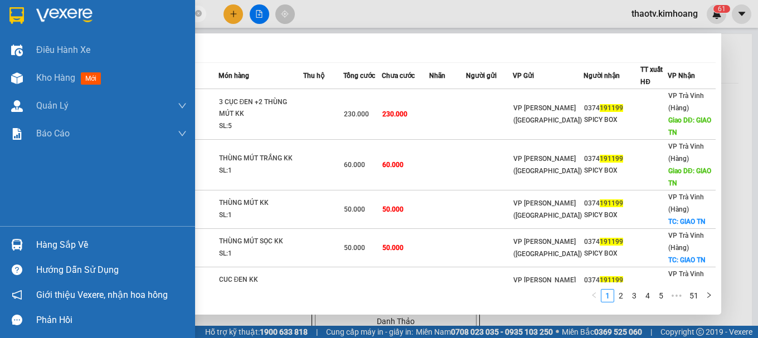
drag, startPoint x: 103, startPoint y: 12, endPoint x: 0, endPoint y: 20, distance: 102.8
click at [0, 31] on section "Kết quả tìm kiếm ( 509 ) Bộ lọc Mã ĐH Trạng thái Món hàng Thu hộ Tổng cước Chưa…" at bounding box center [379, 169] width 758 height 338
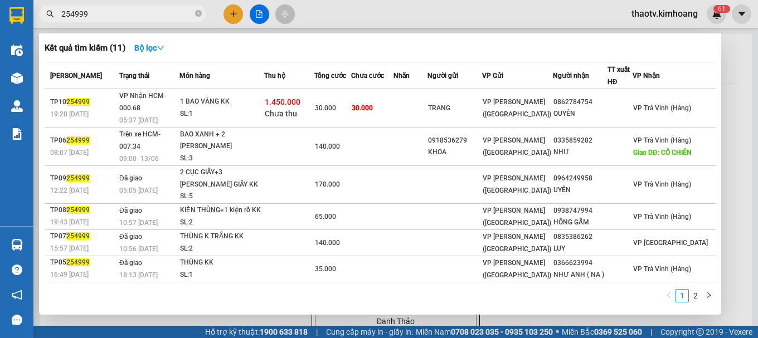
drag, startPoint x: 111, startPoint y: 12, endPoint x: 0, endPoint y: 50, distance: 117.9
click at [0, 51] on section "Kết quả tìm kiếm ( 11 ) Bộ lọc Mã ĐH Trạng thái Món hàng Thu hộ Tổng cước Chưa …" at bounding box center [379, 169] width 758 height 338
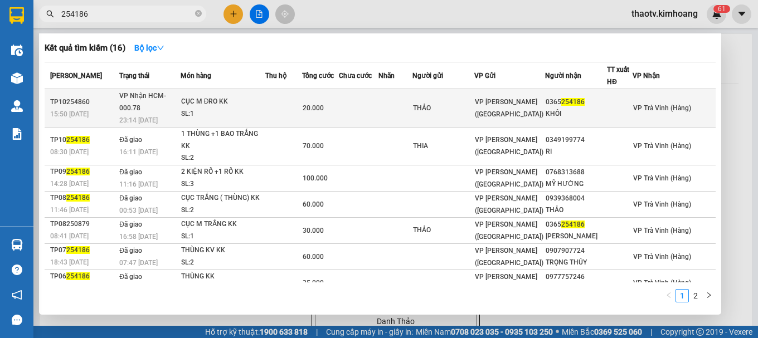
type input "254186"
click at [167, 114] on div "23:14 [DATE]" at bounding box center [149, 120] width 60 height 12
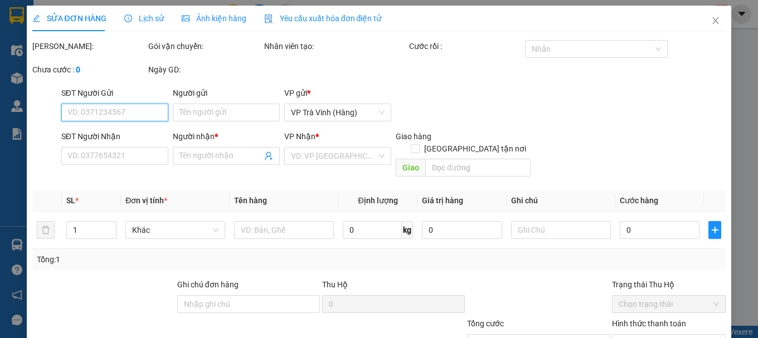
type input "THẢO"
type input "0365254186"
type input "KHÔI"
type input "20.000"
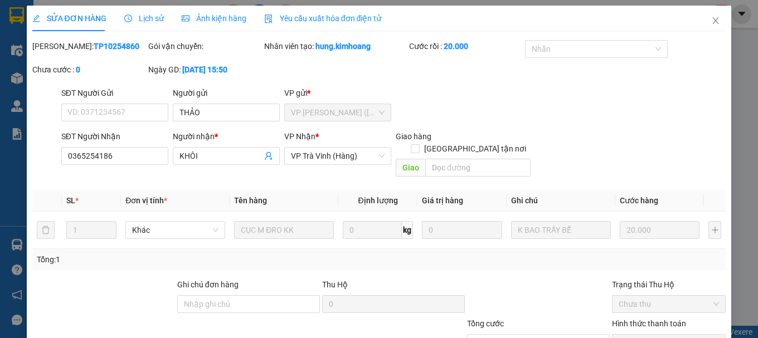
click at [711, 23] on icon "close" at bounding box center [715, 20] width 9 height 9
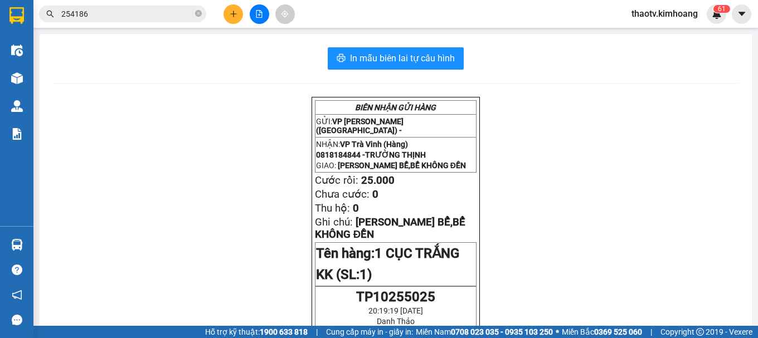
click at [142, 11] on input "254186" at bounding box center [127, 14] width 132 height 12
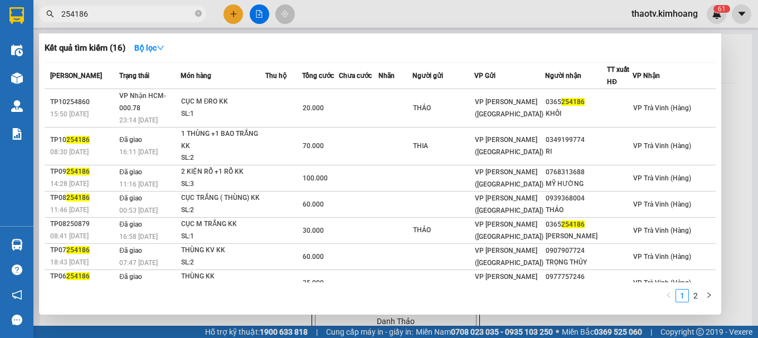
click at [142, 12] on input "254186" at bounding box center [127, 14] width 132 height 12
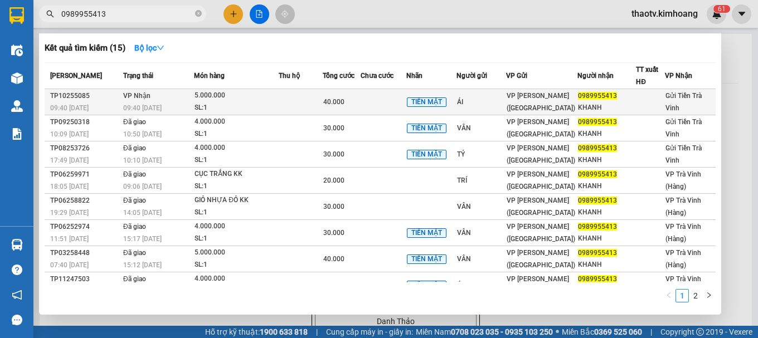
click at [298, 106] on td at bounding box center [300, 102] width 43 height 26
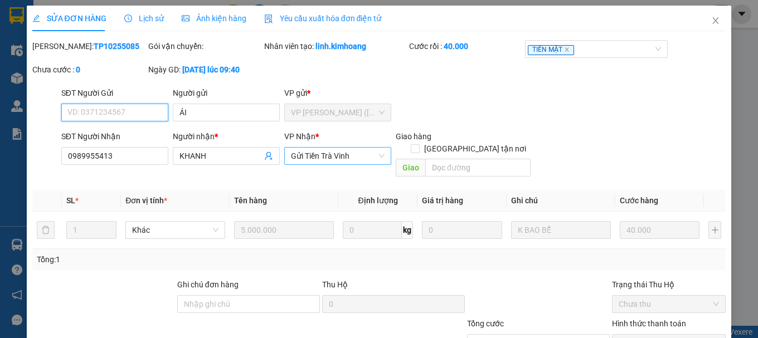
click at [339, 148] on span "Gửi Tiền Trà Vinh" at bounding box center [338, 156] width 94 height 17
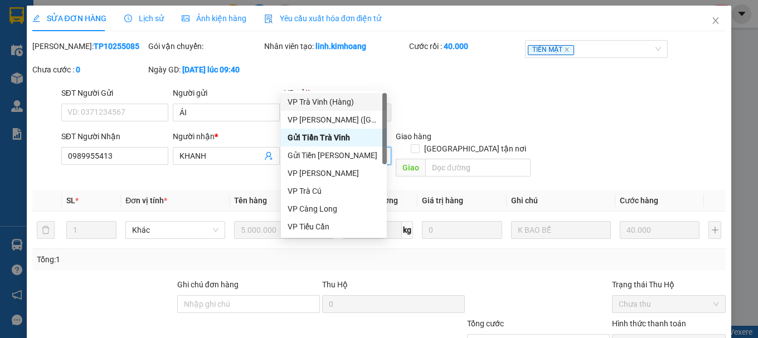
click at [335, 104] on div "VP Trà Vinh (Hàng)" at bounding box center [334, 102] width 93 height 12
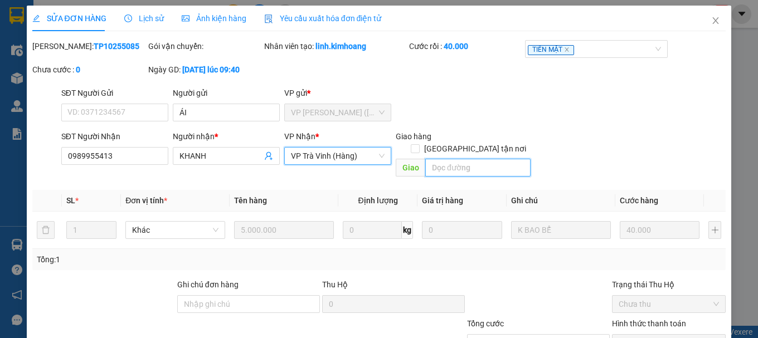
click at [444, 159] on input "text" at bounding box center [477, 168] width 105 height 18
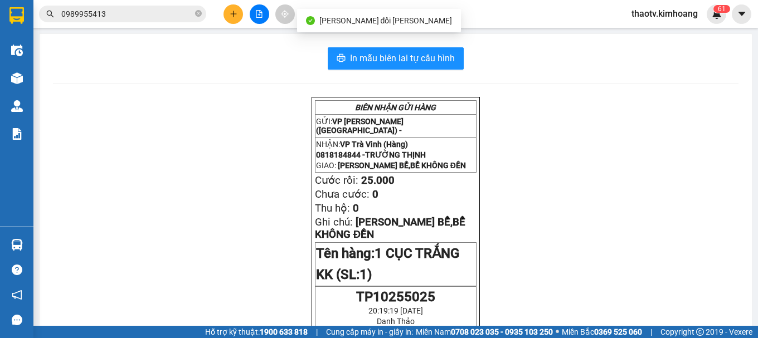
click at [124, 13] on input "0989955413" at bounding box center [127, 14] width 132 height 12
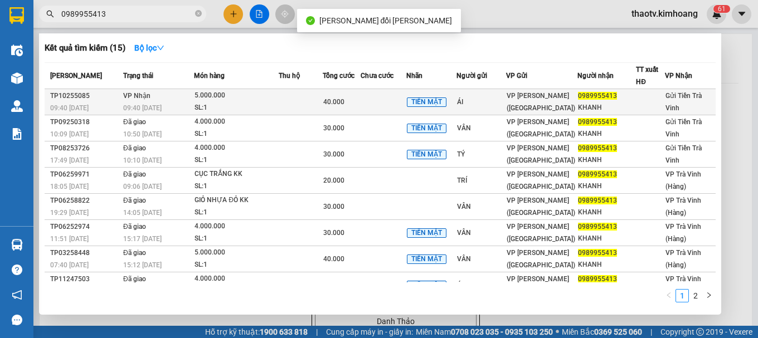
click at [184, 98] on td "VP Nhận 09:40 - 12/10" at bounding box center [157, 102] width 74 height 26
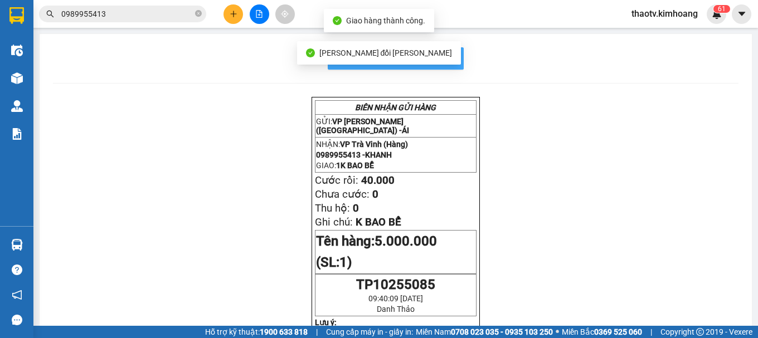
click at [449, 59] on span "In mẫu biên lai tự cấu hình" at bounding box center [402, 58] width 105 height 14
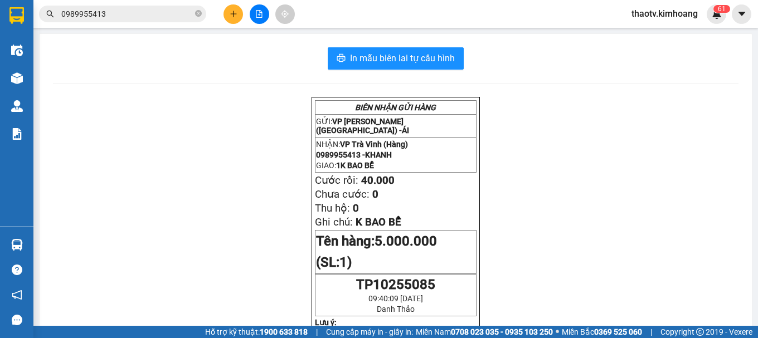
click at [143, 10] on input "0989955413" at bounding box center [127, 14] width 132 height 12
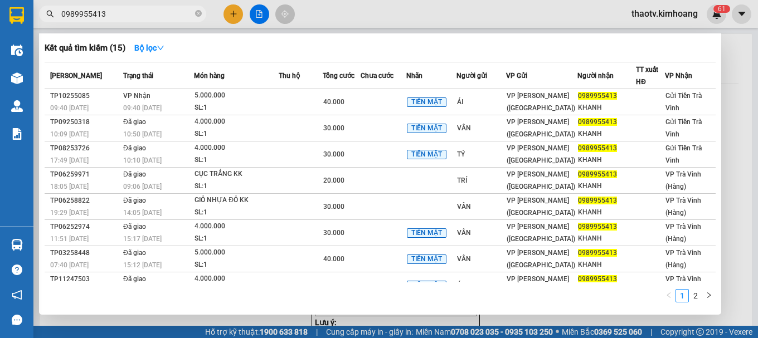
drag, startPoint x: 108, startPoint y: 13, endPoint x: 0, endPoint y: 37, distance: 110.7
click at [0, 36] on section "Kết quả tìm kiếm ( 15 ) Bộ lọc Mã ĐH Trạng thái Món hàng Thu hộ Tổng cước Chưa …" at bounding box center [379, 169] width 758 height 338
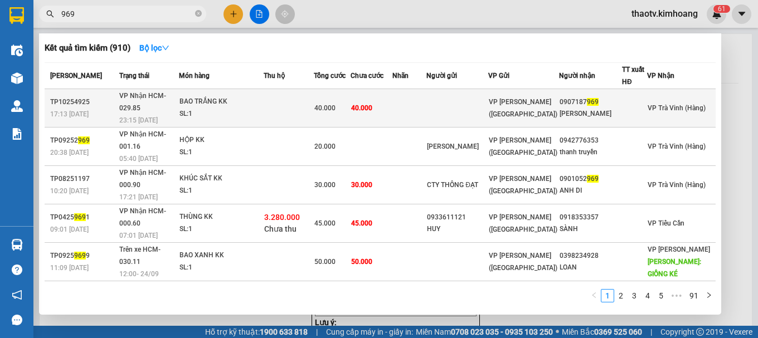
type input "969"
click at [392, 105] on td "40.000" at bounding box center [372, 108] width 42 height 38
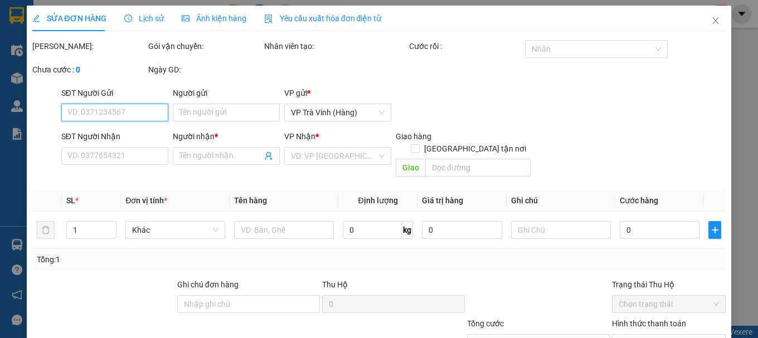
type input "0907187969"
type input "THIỆN HỮU"
type input "40.000"
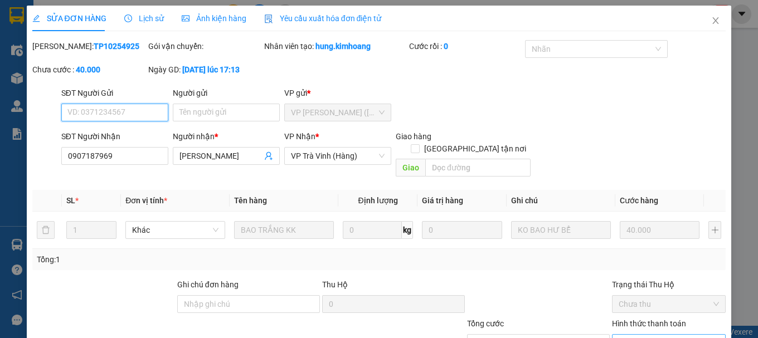
click at [657, 335] on span "Chọn HT Thanh Toán" at bounding box center [669, 343] width 100 height 17
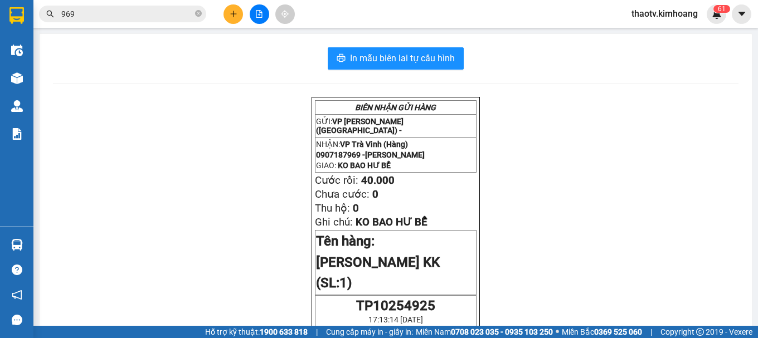
click at [225, 14] on button at bounding box center [233, 14] width 20 height 20
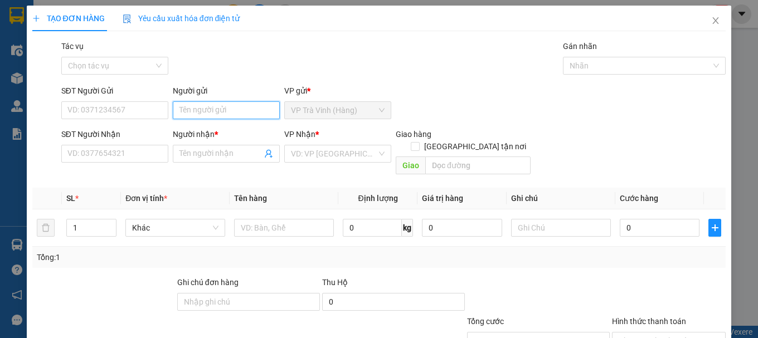
click at [182, 110] on input "Người gửi" at bounding box center [226, 110] width 107 height 18
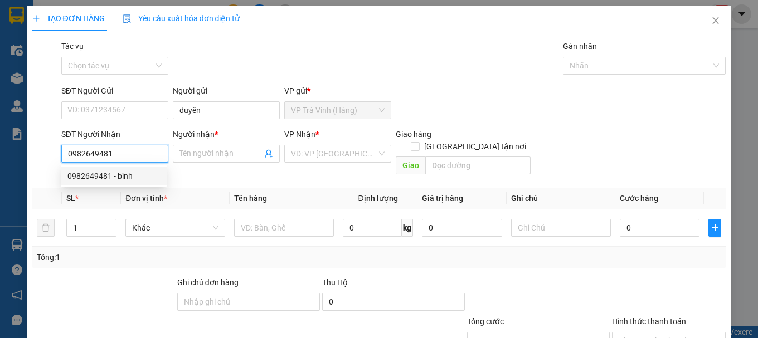
click at [127, 178] on div "0982649481 - bình" at bounding box center [113, 176] width 93 height 12
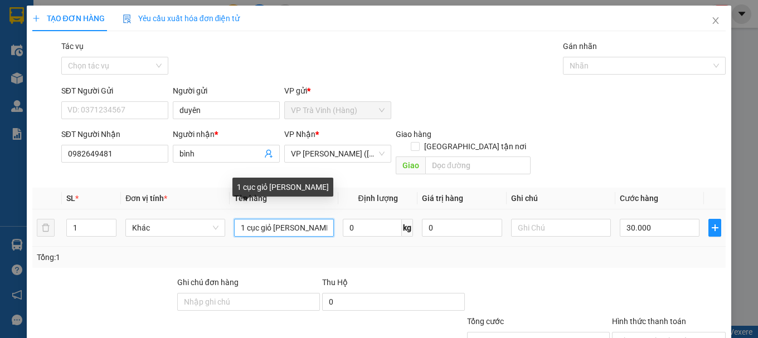
drag, startPoint x: 316, startPoint y: 222, endPoint x: 0, endPoint y: 228, distance: 316.1
click at [0, 228] on div "TẠO ĐƠN HÀNG Yêu cầu xuất hóa đơn điện tử Transit Pickup Surcharge Ids Transit …" at bounding box center [379, 169] width 758 height 338
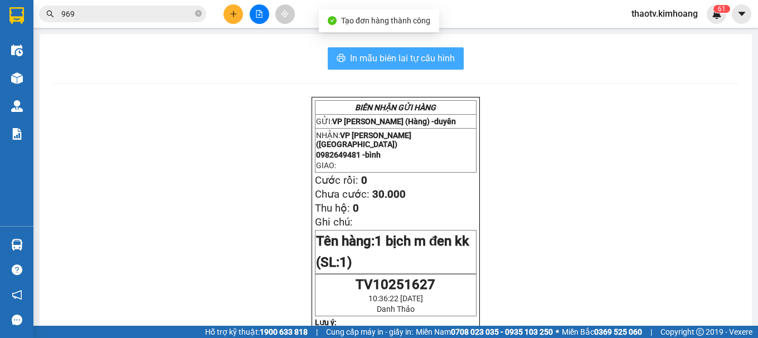
click at [421, 56] on span "In mẫu biên lai tự cấu hình" at bounding box center [402, 58] width 105 height 14
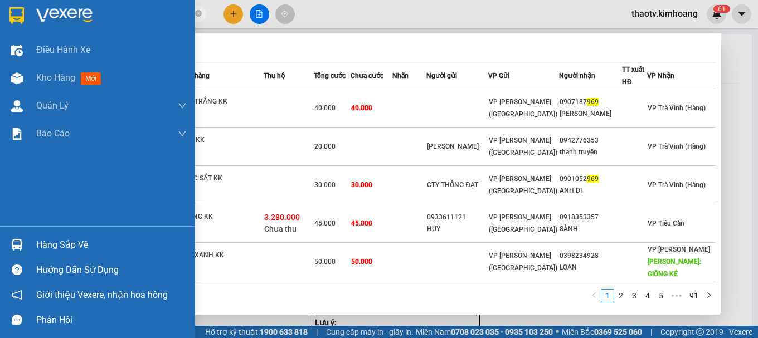
drag, startPoint x: 27, startPoint y: 12, endPoint x: 0, endPoint y: 8, distance: 27.7
click at [0, 11] on section "Kết quả tìm kiếm ( 910 ) Bộ lọc Mã ĐH Trạng thái Món hàng Thu hộ Tổng cước Chưa…" at bounding box center [379, 169] width 758 height 338
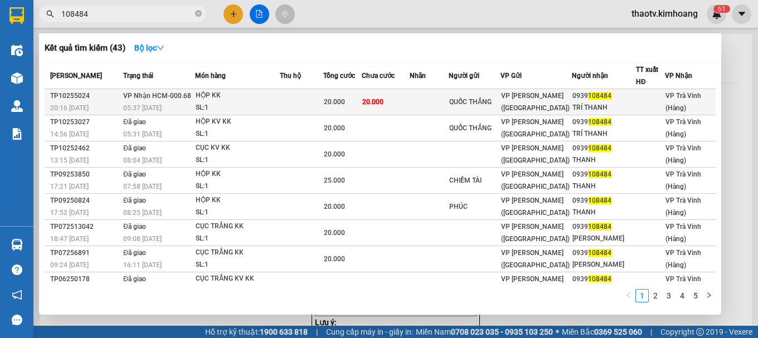
click at [193, 98] on td "VP Nhận HCM-000.68 05:37 - 12/10" at bounding box center [157, 102] width 75 height 26
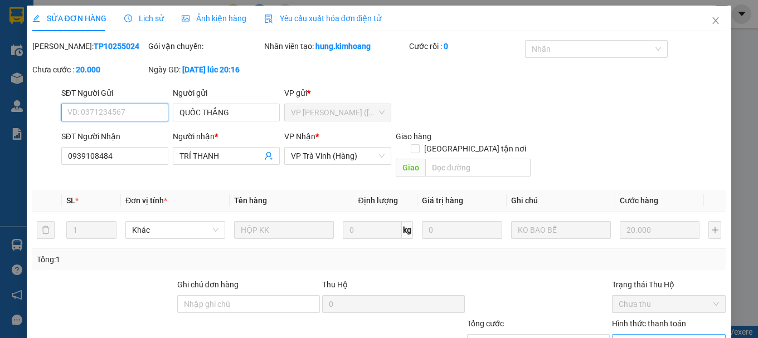
click at [637, 335] on span "Chọn HT Thanh Toán" at bounding box center [669, 343] width 100 height 17
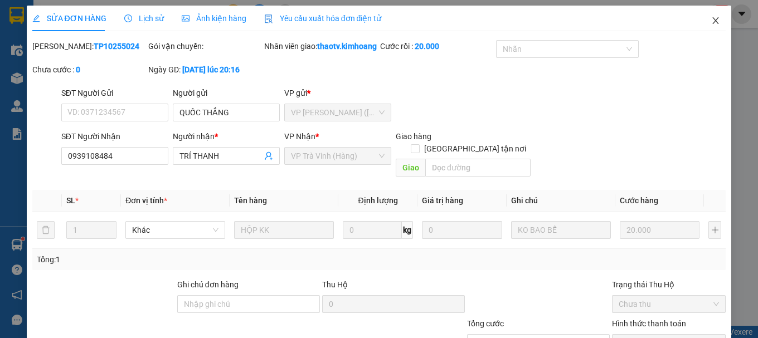
click at [700, 25] on span "Close" at bounding box center [715, 21] width 31 height 31
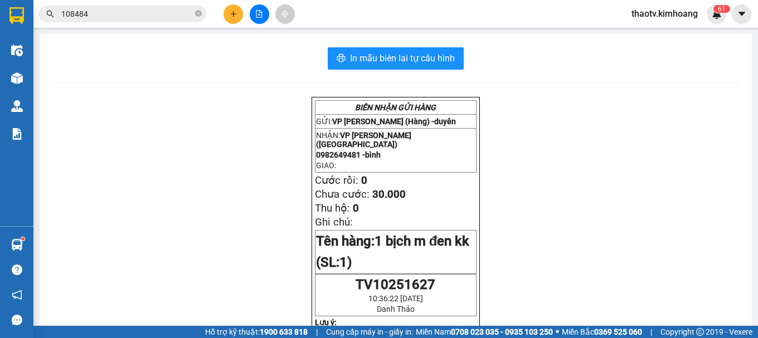
click at [233, 17] on icon "plus" at bounding box center [234, 14] width 8 height 8
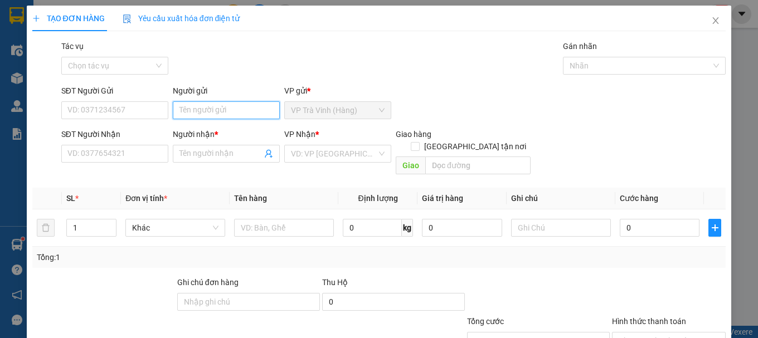
drag, startPoint x: 186, startPoint y: 108, endPoint x: 188, endPoint y: 100, distance: 7.6
click at [186, 107] on input "Người gửi" at bounding box center [226, 110] width 107 height 18
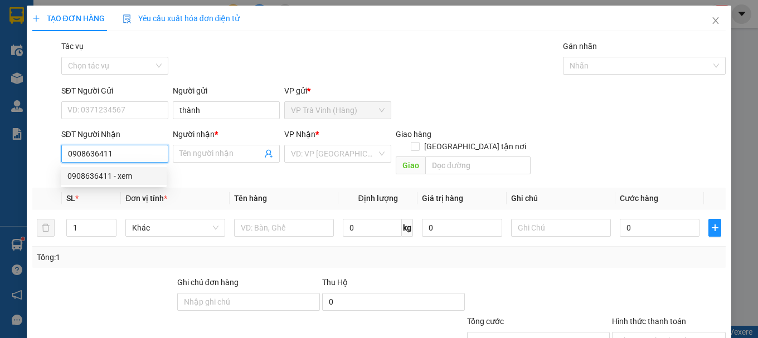
click at [104, 174] on div "0908636411 - xem" at bounding box center [113, 176] width 93 height 12
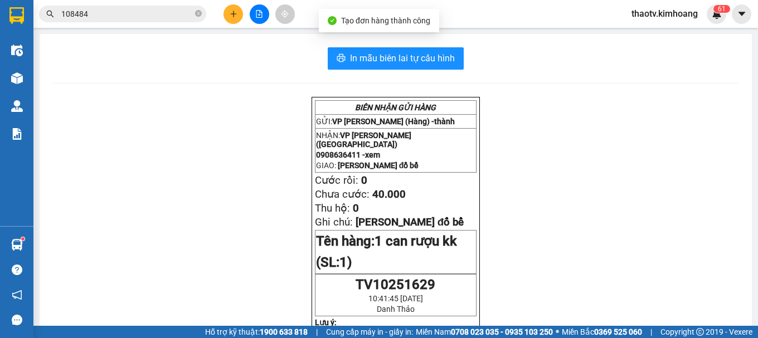
drag, startPoint x: 392, startPoint y: 74, endPoint x: 395, endPoint y: 64, distance: 10.3
click at [395, 64] on span "In mẫu biên lai tự cấu hình" at bounding box center [402, 58] width 105 height 14
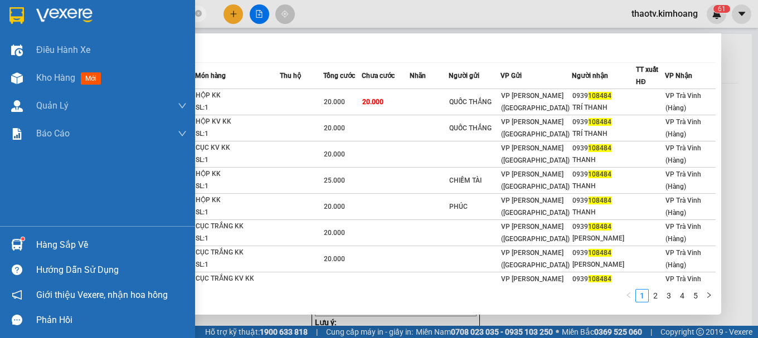
drag, startPoint x: 101, startPoint y: 19, endPoint x: 0, endPoint y: 32, distance: 101.8
click at [0, 32] on section "Kết quả tìm kiếm ( 43 ) Bộ lọc Mã ĐH Trạng thái Món hàng Thu hộ Tổng cước Chưa …" at bounding box center [379, 169] width 758 height 338
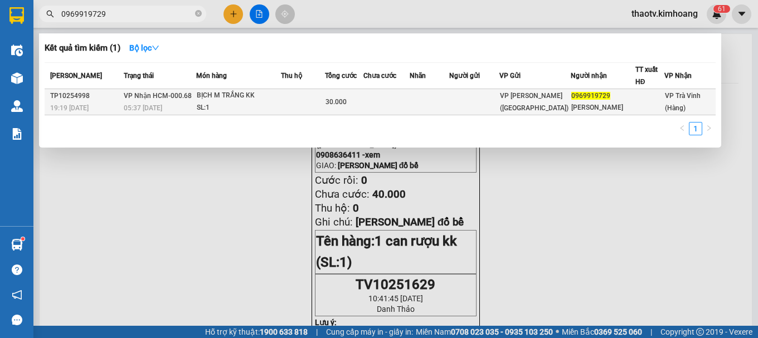
click at [313, 104] on td at bounding box center [303, 102] width 44 height 26
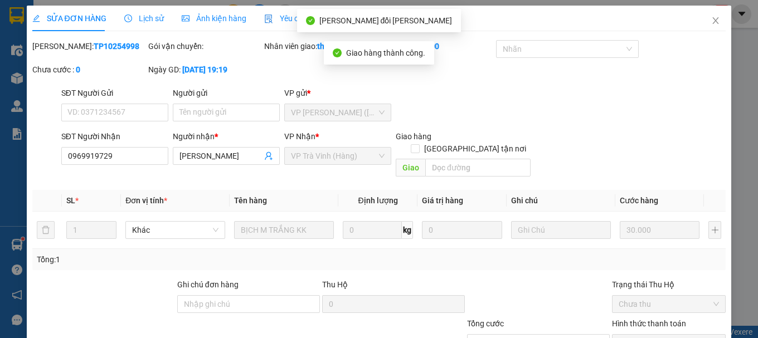
click at [668, 297] on div "Total Paid Fee 30.000 Total UnPaid Fee 0 Cash Collection Total Fee Mã ĐH: TP102…" at bounding box center [379, 222] width 694 height 365
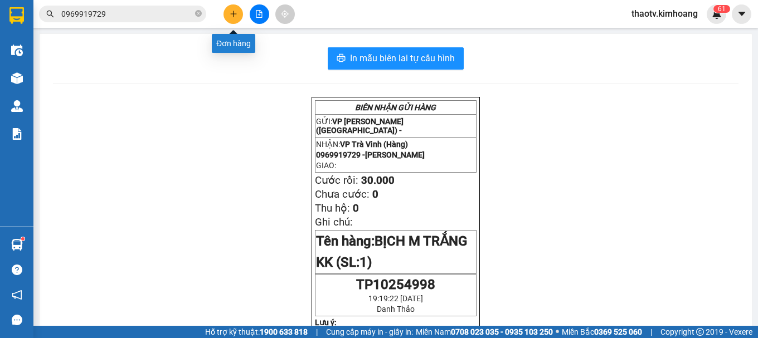
click at [226, 16] on button at bounding box center [233, 14] width 20 height 20
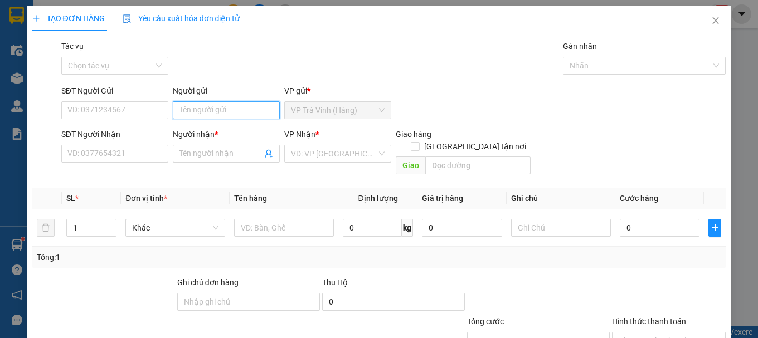
click at [189, 109] on input "Người gửi" at bounding box center [226, 110] width 107 height 18
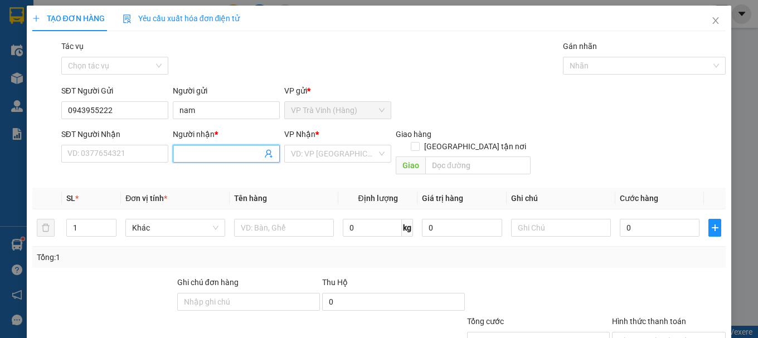
click at [179, 156] on input "Người nhận *" at bounding box center [220, 154] width 82 height 12
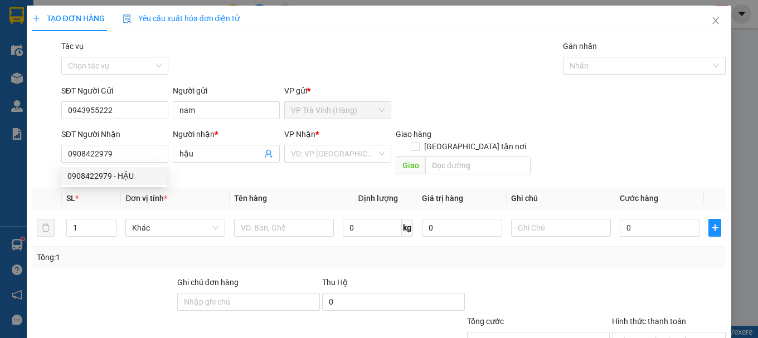
click at [121, 185] on div "0908422979 0908422979 - HẬU" at bounding box center [114, 176] width 106 height 22
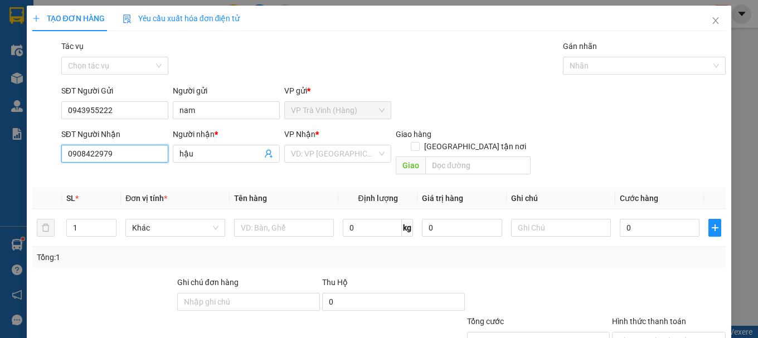
click at [120, 153] on input "0908422979" at bounding box center [114, 154] width 107 height 18
click at [131, 179] on div "0908422979 - HẬU" at bounding box center [113, 176] width 93 height 12
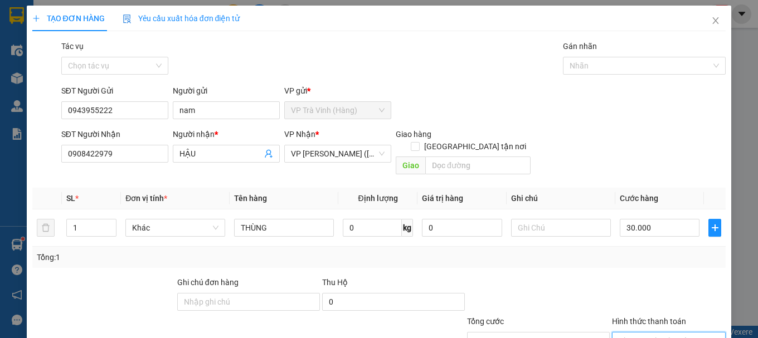
click at [646, 333] on input "Hình thức thanh toán" at bounding box center [665, 341] width 93 height 17
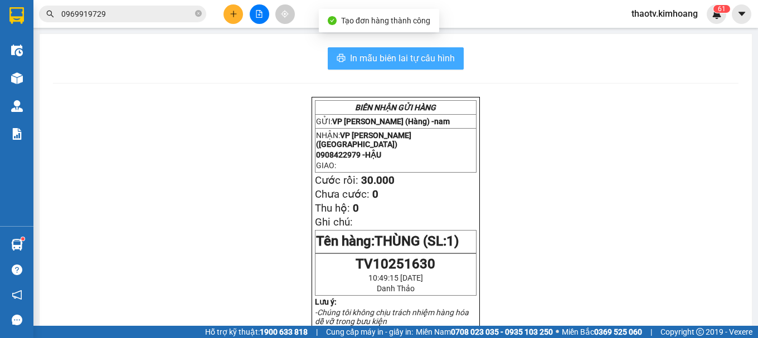
click at [437, 62] on span "In mẫu biên lai tự cấu hình" at bounding box center [402, 58] width 105 height 14
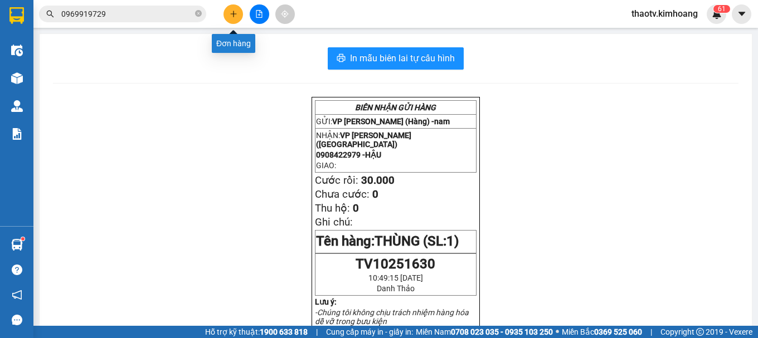
click at [233, 9] on button at bounding box center [233, 14] width 20 height 20
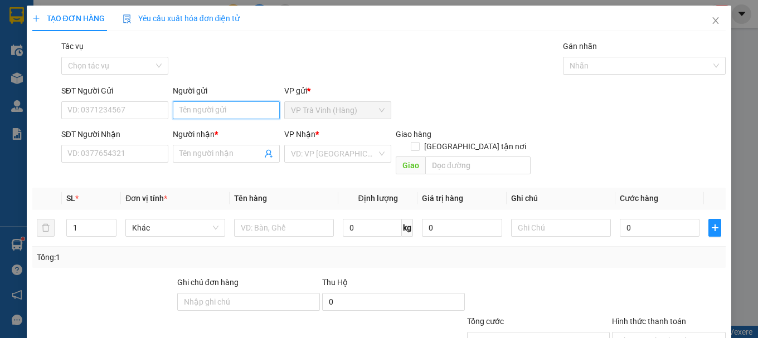
click at [195, 105] on input "Người gửi" at bounding box center [226, 110] width 107 height 18
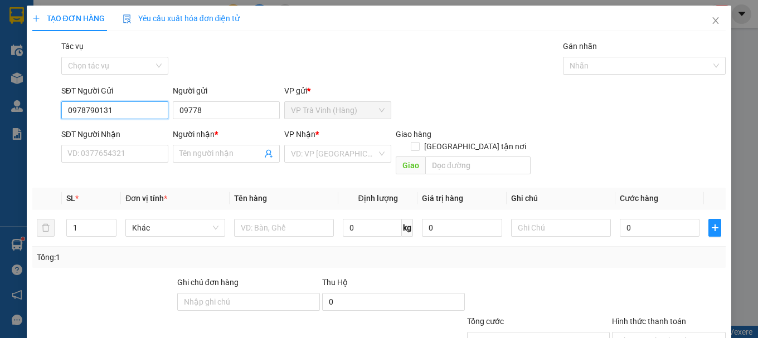
click at [130, 117] on input "0978790131" at bounding box center [114, 110] width 107 height 18
click at [134, 115] on input "0978790131" at bounding box center [114, 110] width 107 height 18
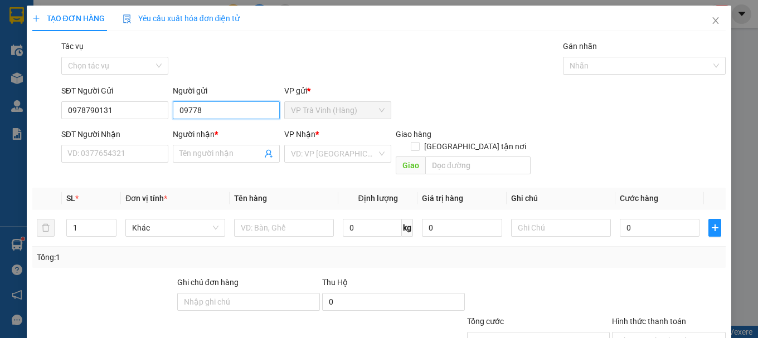
click at [196, 111] on input "09778" at bounding box center [226, 110] width 107 height 18
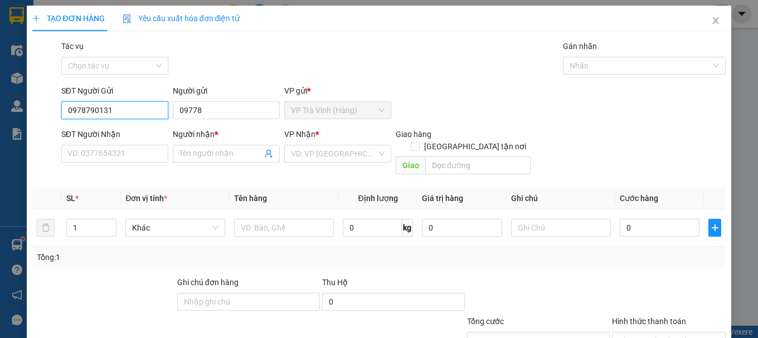
drag, startPoint x: 127, startPoint y: 114, endPoint x: 0, endPoint y: 42, distance: 145.5
click at [0, 47] on div "TẠO ĐƠN HÀNG Yêu cầu xuất hóa đơn điện tử Transit Pickup Surcharge Ids Transit …" at bounding box center [379, 169] width 758 height 338
click at [124, 138] on div "0375887936 - THÚY" at bounding box center [113, 133] width 93 height 12
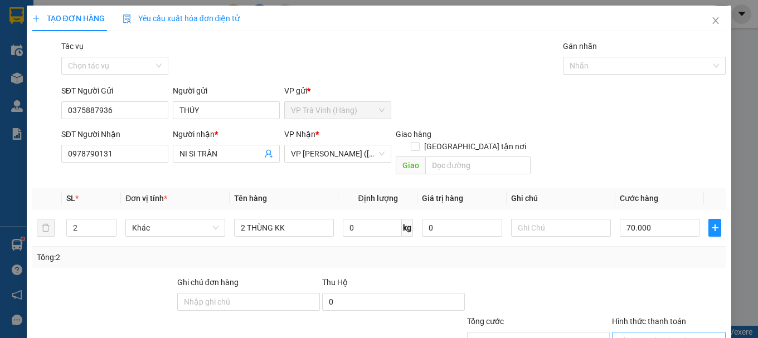
click at [653, 333] on input "Hình thức thanh toán" at bounding box center [665, 341] width 93 height 17
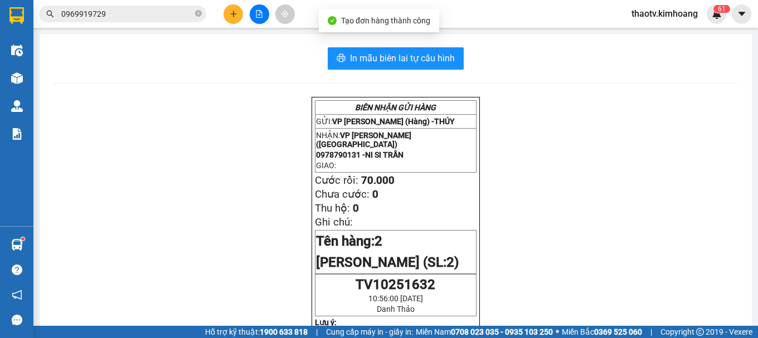
click at [410, 63] on span "In mẫu biên lai tự cấu hình" at bounding box center [402, 58] width 105 height 14
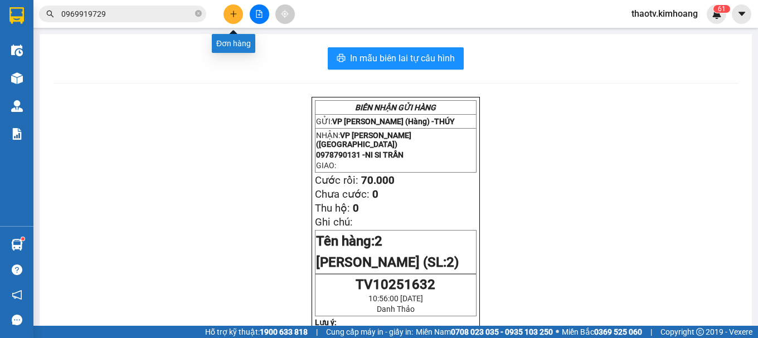
click at [227, 20] on button at bounding box center [233, 14] width 20 height 20
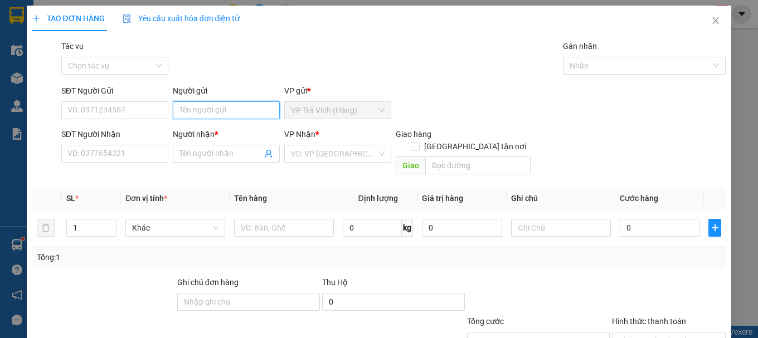
click at [203, 108] on input "Người gửi" at bounding box center [226, 110] width 107 height 18
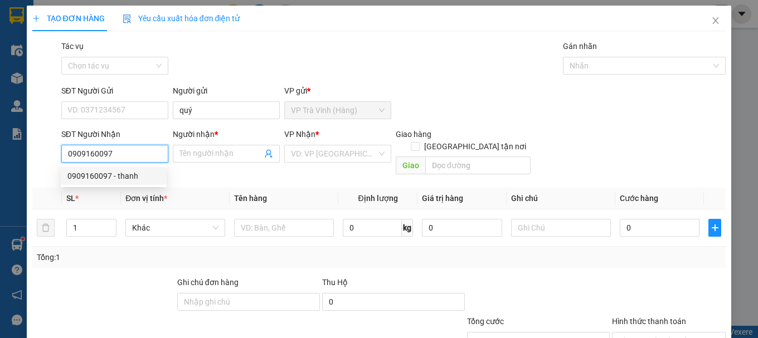
click at [90, 179] on div "0909160097 - thanh" at bounding box center [113, 176] width 93 height 12
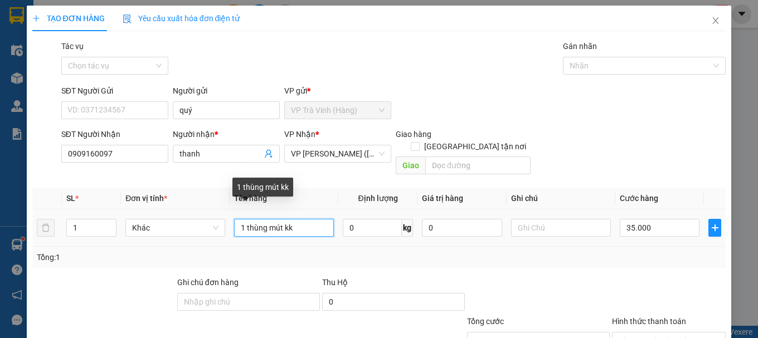
click at [43, 221] on tr "1 Khác 1 thùng mút kk 0 kg 0 35.000" at bounding box center [379, 228] width 694 height 37
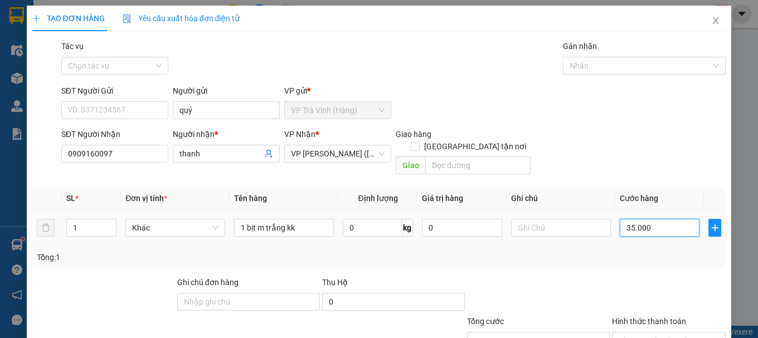
click at [644, 219] on input "35.000" at bounding box center [660, 228] width 80 height 18
click at [653, 333] on input "Hình thức thanh toán" at bounding box center [665, 341] width 93 height 17
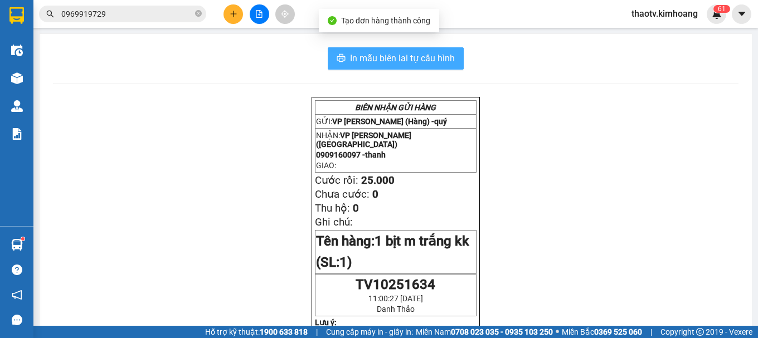
click at [390, 57] on span "In mẫu biên lai tự cấu hình" at bounding box center [402, 58] width 105 height 14
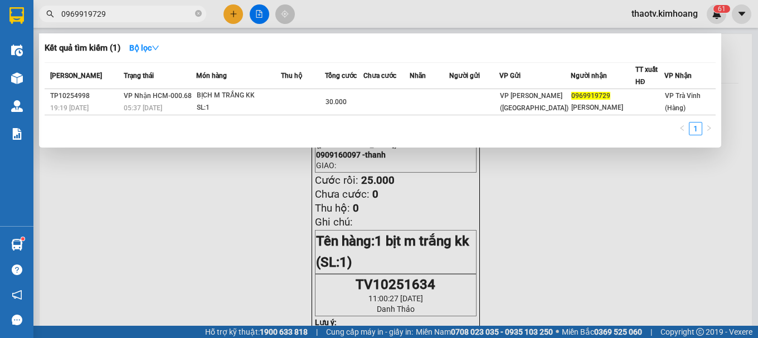
drag, startPoint x: 134, startPoint y: 12, endPoint x: 3, endPoint y: 14, distance: 130.4
click at [0, 27] on section "Kết quả tìm kiếm ( 1 ) Bộ lọc Mã ĐH Trạng thái Món hàng Thu hộ Tổng cước Chưa c…" at bounding box center [379, 169] width 758 height 338
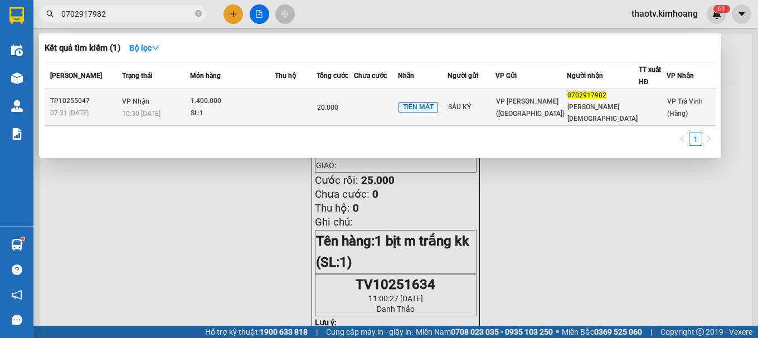
click at [232, 99] on div "1.400.000" at bounding box center [233, 101] width 84 height 12
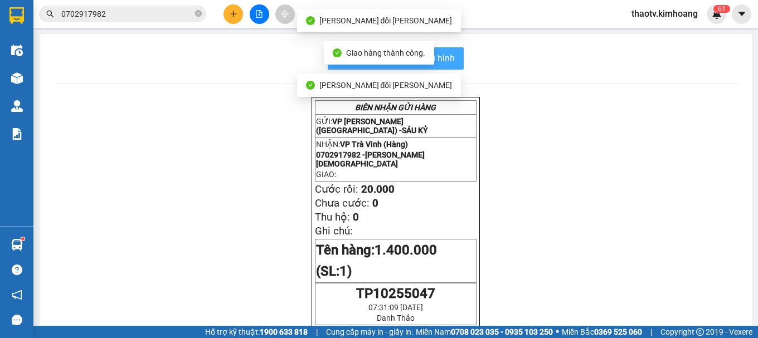
click at [444, 54] on span "In mẫu biên lai tự cấu hình" at bounding box center [402, 58] width 105 height 14
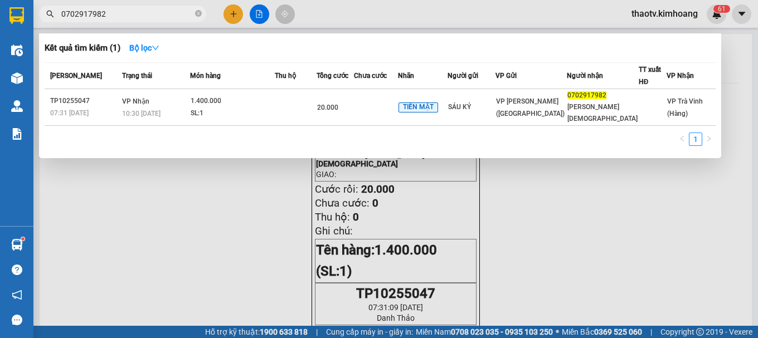
click at [111, 9] on input "0702917982" at bounding box center [127, 14] width 132 height 12
click at [235, 14] on div at bounding box center [379, 169] width 758 height 338
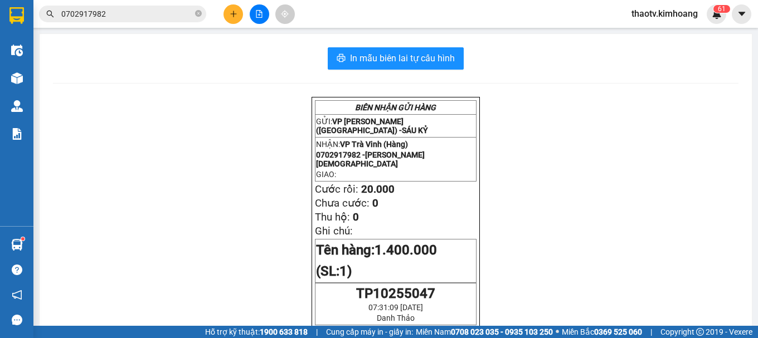
click at [244, 13] on div at bounding box center [259, 14] width 84 height 20
click at [231, 15] on icon "plus" at bounding box center [234, 14] width 8 height 8
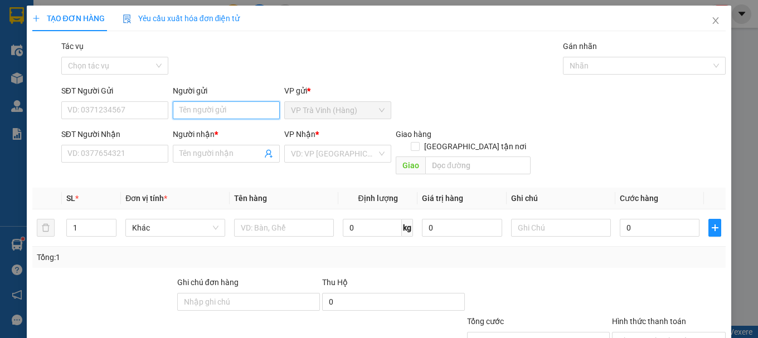
click at [206, 111] on input "Người gửi" at bounding box center [226, 110] width 107 height 18
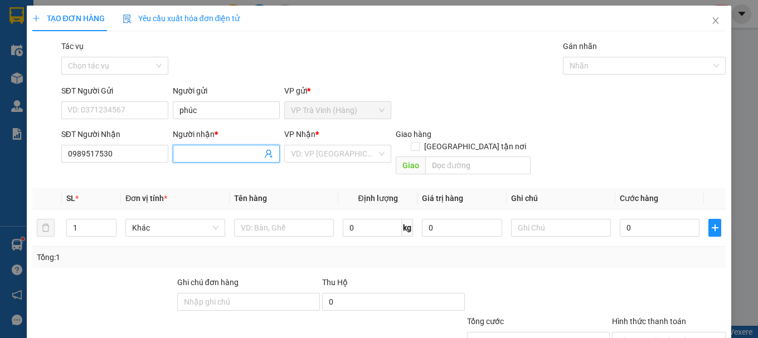
click at [192, 154] on input "Người nhận *" at bounding box center [220, 154] width 82 height 12
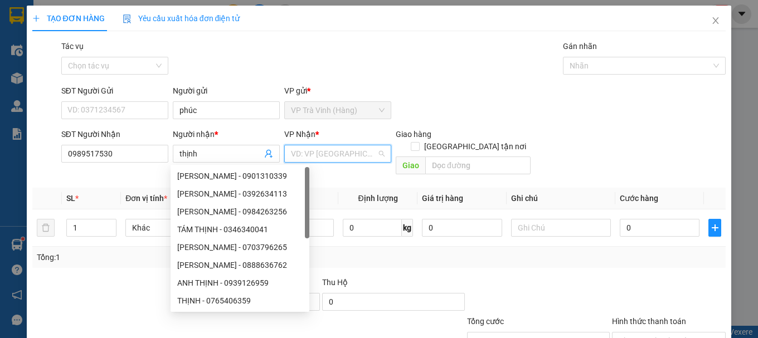
click at [334, 149] on input "search" at bounding box center [334, 153] width 86 height 17
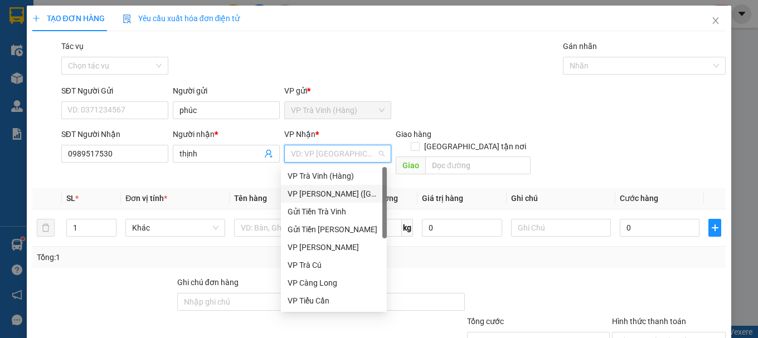
click at [335, 193] on div "VP [PERSON_NAME] ([GEOGRAPHIC_DATA])" at bounding box center [334, 194] width 93 height 12
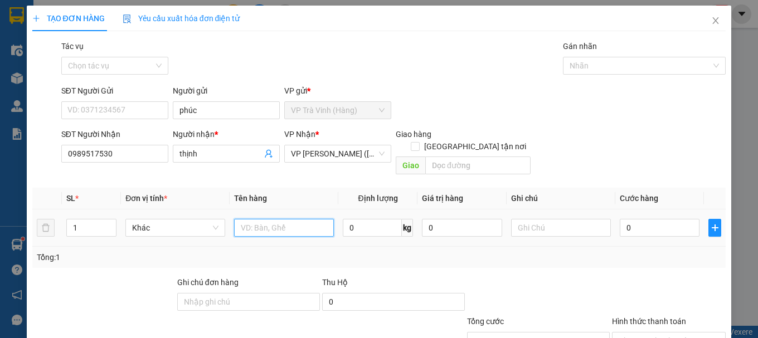
click at [273, 220] on input "text" at bounding box center [284, 228] width 100 height 18
click at [630, 219] on input "0" at bounding box center [660, 228] width 80 height 18
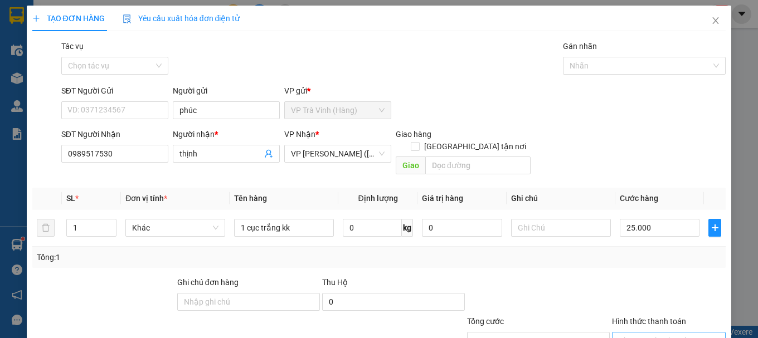
click at [670, 333] on input "Hình thức thanh toán" at bounding box center [665, 341] width 93 height 17
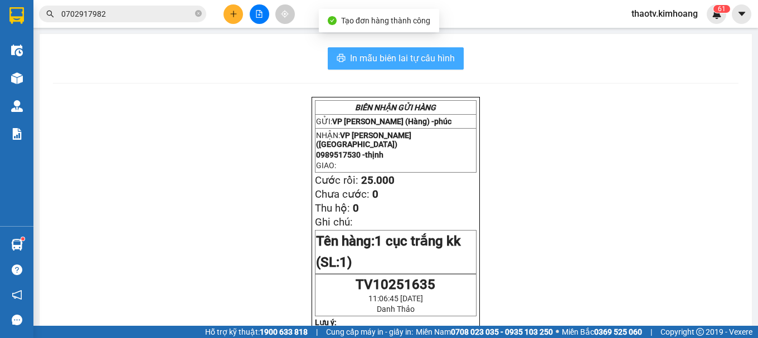
click at [409, 55] on span "In mẫu biên lai tự cấu hình" at bounding box center [402, 58] width 105 height 14
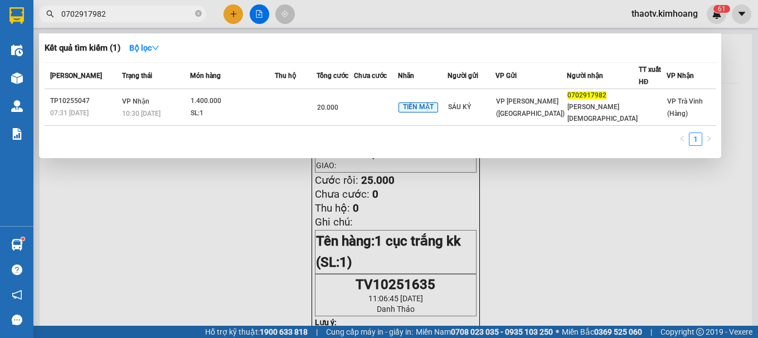
drag, startPoint x: 108, startPoint y: 17, endPoint x: 0, endPoint y: 31, distance: 108.5
click at [0, 30] on section "Kết quả tìm kiếm ( 1 ) Bộ lọc Mã ĐH Trạng thái Món hàng Thu hộ Tổng cước Chưa c…" at bounding box center [379, 169] width 758 height 338
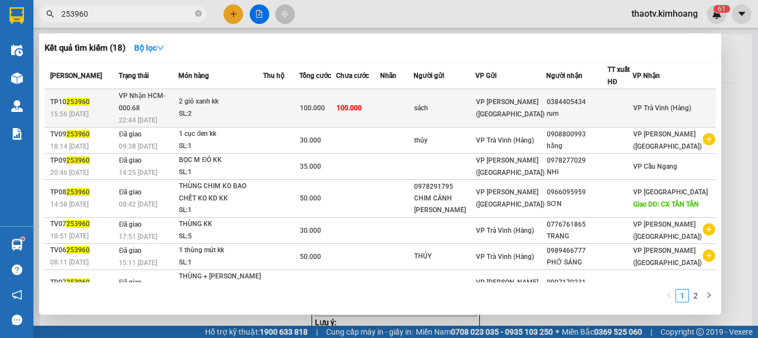
click at [231, 108] on div "SL: 2" at bounding box center [221, 114] width 84 height 12
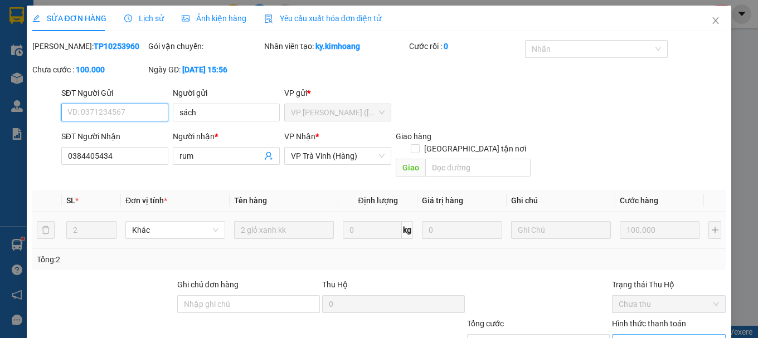
click at [645, 335] on span "Chọn HT Thanh Toán" at bounding box center [669, 343] width 100 height 17
drag, startPoint x: 633, startPoint y: 276, endPoint x: 500, endPoint y: 304, distance: 135.0
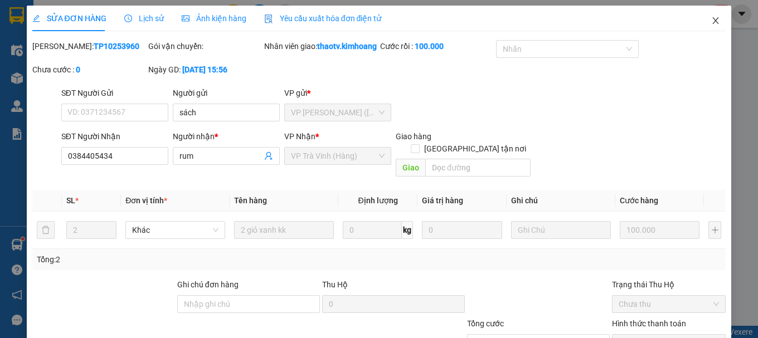
click at [711, 19] on icon "close" at bounding box center [715, 20] width 9 height 9
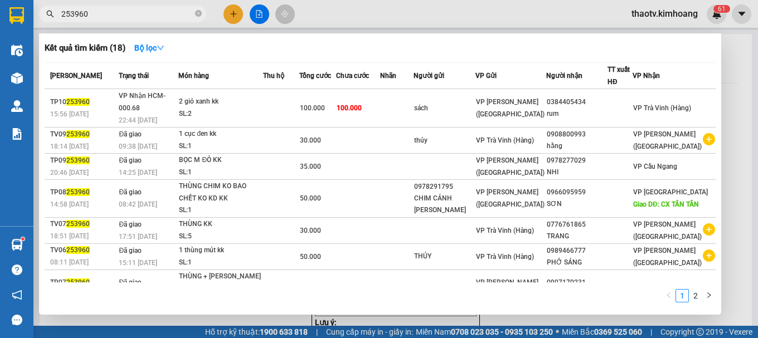
drag, startPoint x: 88, startPoint y: 11, endPoint x: 0, endPoint y: 9, distance: 88.1
click at [0, 11] on section "Kết quả tìm kiếm ( 18 ) Bộ lọc Mã ĐH Trạng thái Món hàng Thu hộ Tổng cước Chưa …" at bounding box center [379, 169] width 758 height 338
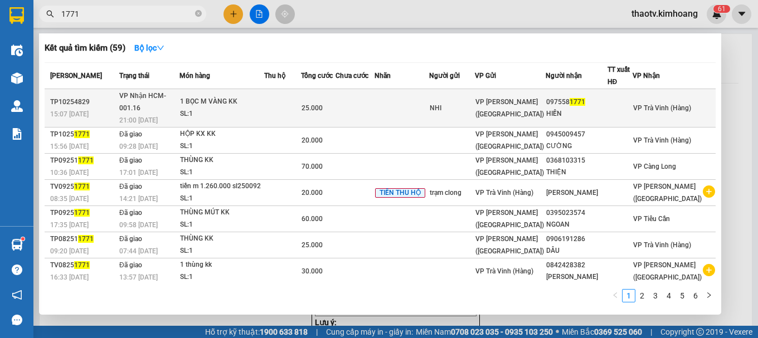
click at [375, 106] on td at bounding box center [354, 108] width 39 height 38
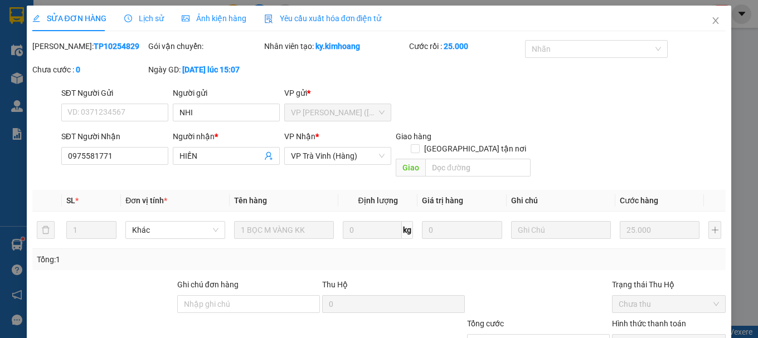
click at [711, 21] on icon "close" at bounding box center [715, 20] width 9 height 9
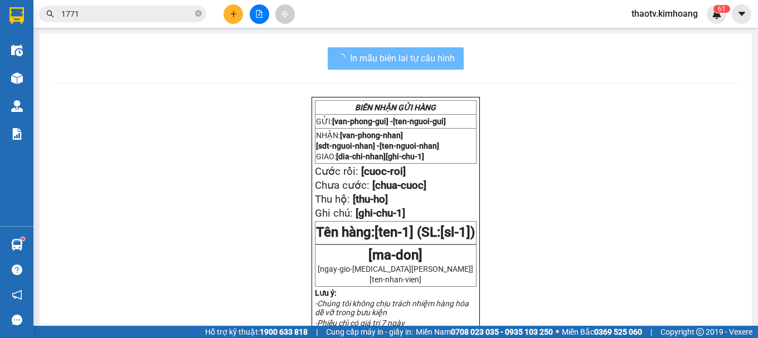
click at [245, 12] on div at bounding box center [259, 14] width 84 height 20
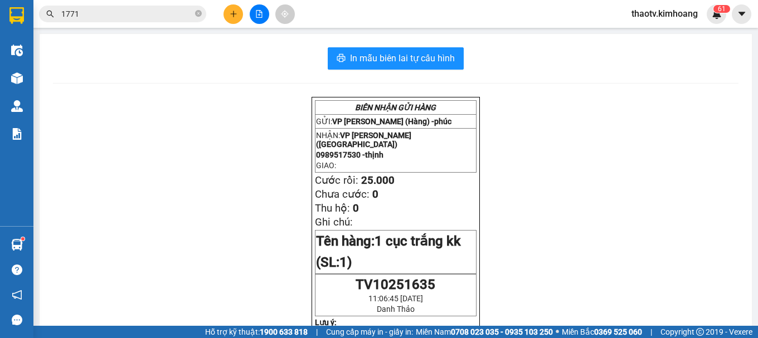
click at [237, 12] on icon "plus" at bounding box center [234, 14] width 8 height 8
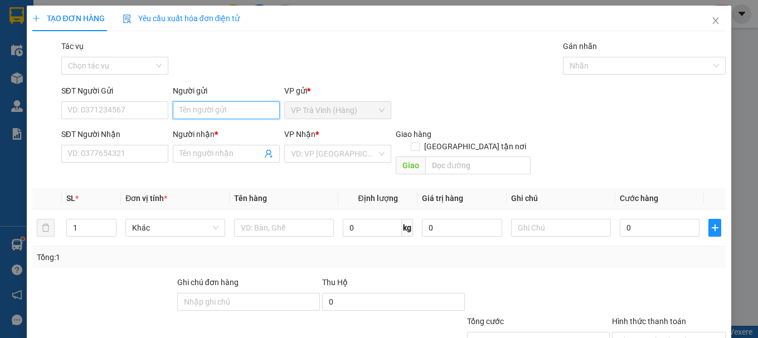
click at [201, 112] on input "Người gửi" at bounding box center [226, 110] width 107 height 18
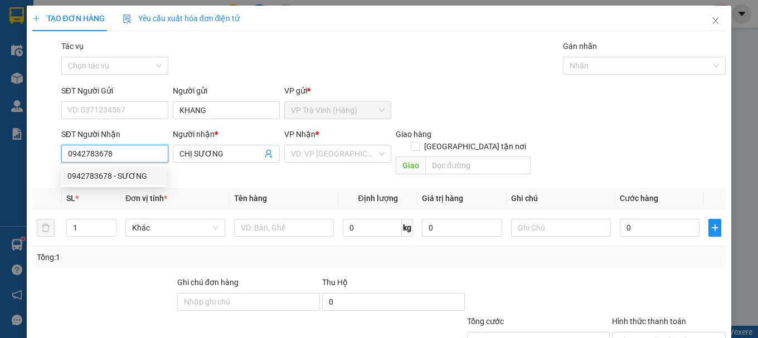
click at [118, 178] on div "0942783678 - SƯƠNG" at bounding box center [113, 176] width 93 height 12
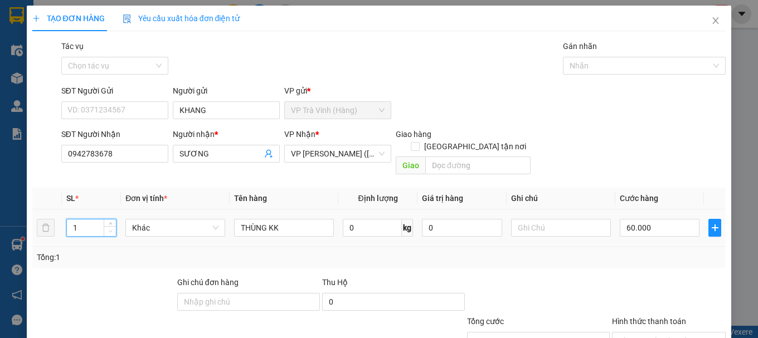
click at [109, 230] on icon "down" at bounding box center [111, 232] width 4 height 4
click at [634, 219] on input "60.000" at bounding box center [660, 228] width 80 height 18
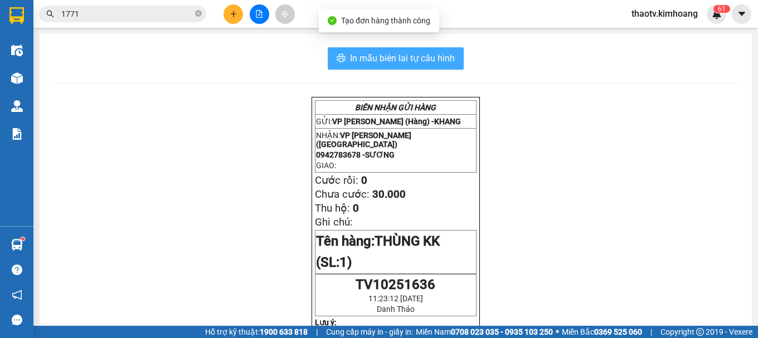
click at [402, 52] on button "In mẫu biên lai tự cấu hình" at bounding box center [396, 58] width 136 height 22
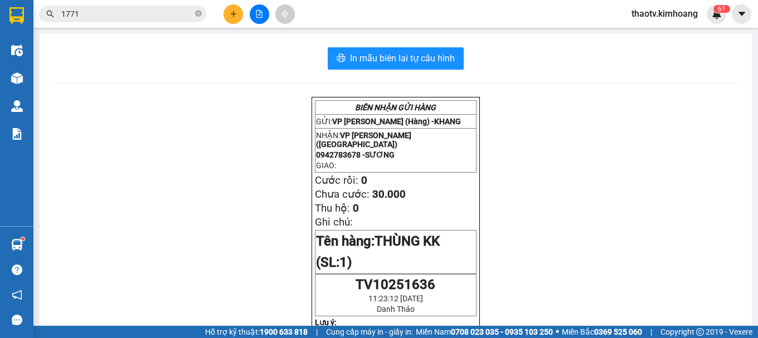
click at [230, 16] on icon "plus" at bounding box center [234, 14] width 8 height 8
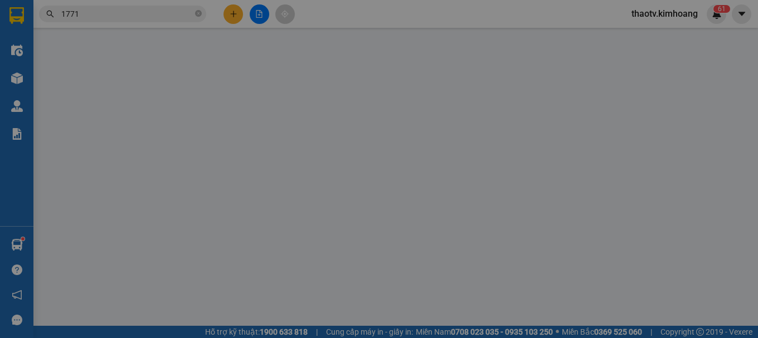
click at [230, 16] on span "Yêu cầu xuất hóa đơn điện tử" at bounding box center [182, 18] width 118 height 9
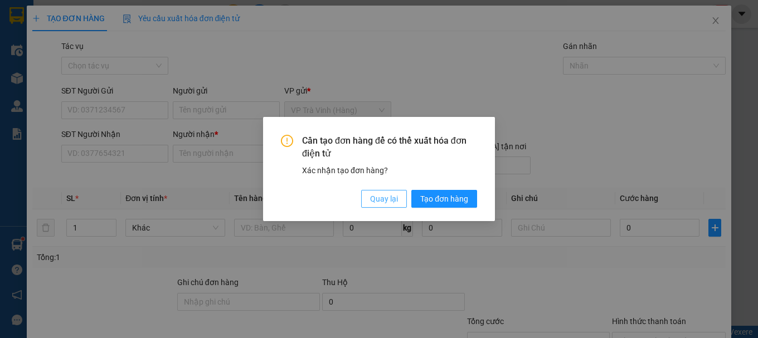
click at [387, 203] on span "Quay lại" at bounding box center [384, 199] width 28 height 12
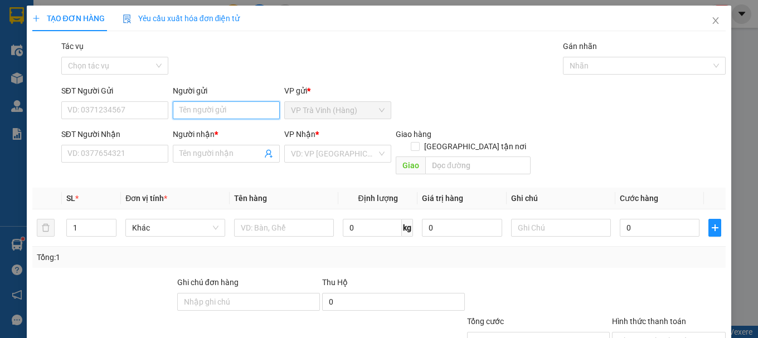
click at [203, 113] on input "Người gửi" at bounding box center [226, 110] width 107 height 18
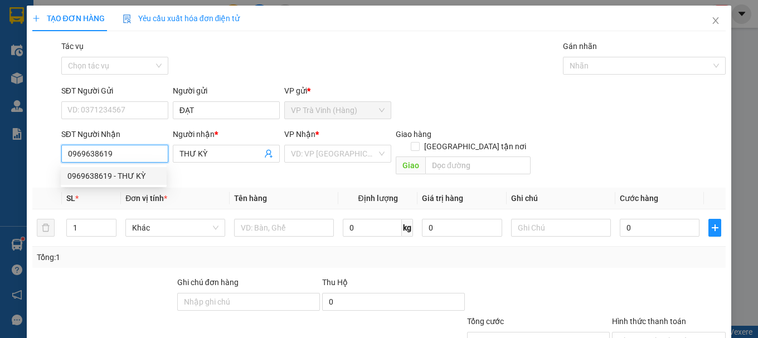
click at [137, 177] on div "0969638619 - THƯ KỲ" at bounding box center [113, 176] width 93 height 12
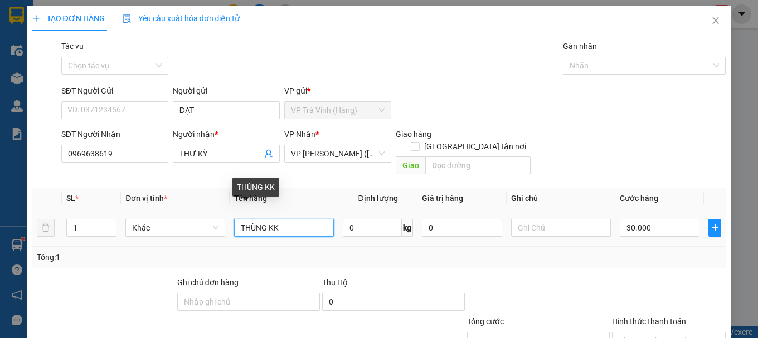
click at [48, 211] on tr "1 Khác THÙNG KK 0 kg 0 30.000" at bounding box center [379, 228] width 694 height 37
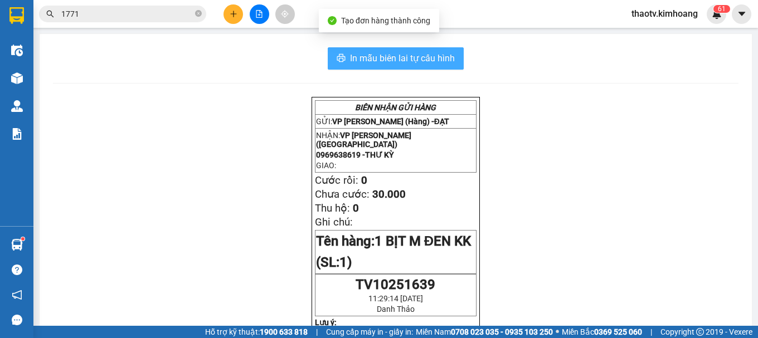
click at [377, 55] on span "In mẫu biên lai tự cấu hình" at bounding box center [402, 58] width 105 height 14
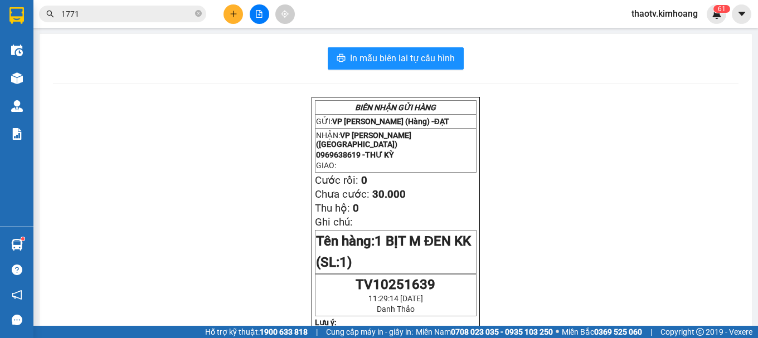
click at [227, 12] on button at bounding box center [233, 14] width 20 height 20
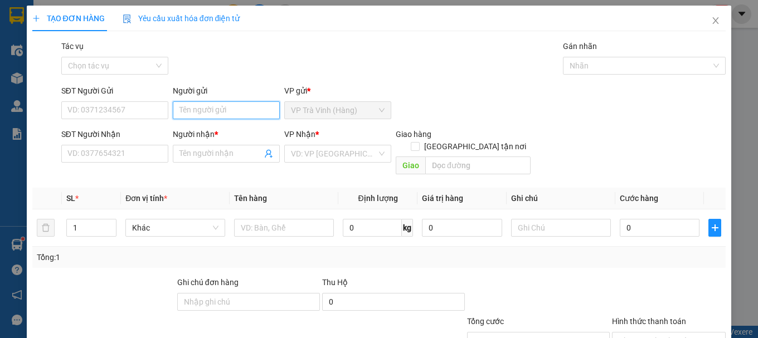
click at [193, 113] on input "Người gửi" at bounding box center [226, 110] width 107 height 18
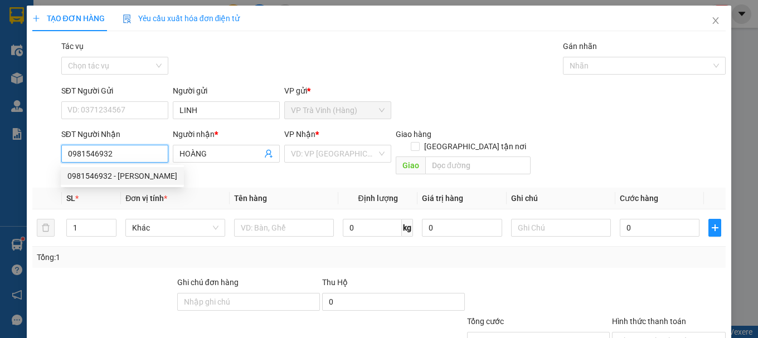
click at [130, 184] on div "0981546932 - hoàng" at bounding box center [122, 176] width 123 height 18
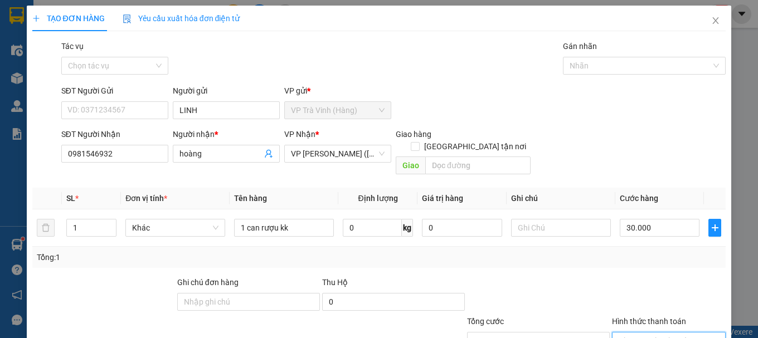
click at [651, 333] on input "Hình thức thanh toán" at bounding box center [665, 341] width 93 height 17
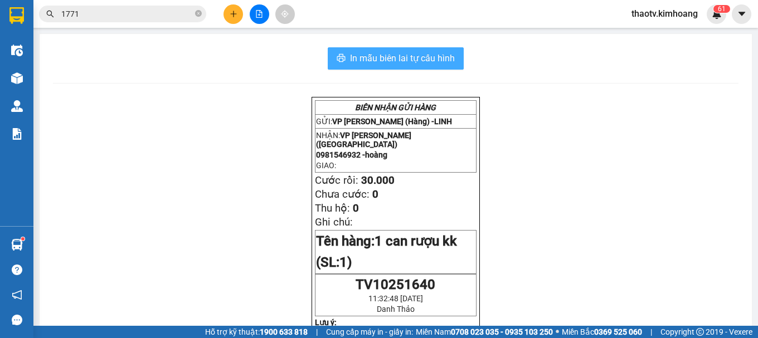
click at [362, 56] on span "In mẫu biên lai tự cấu hình" at bounding box center [402, 58] width 105 height 14
click at [235, 14] on icon "plus" at bounding box center [233, 13] width 6 height 1
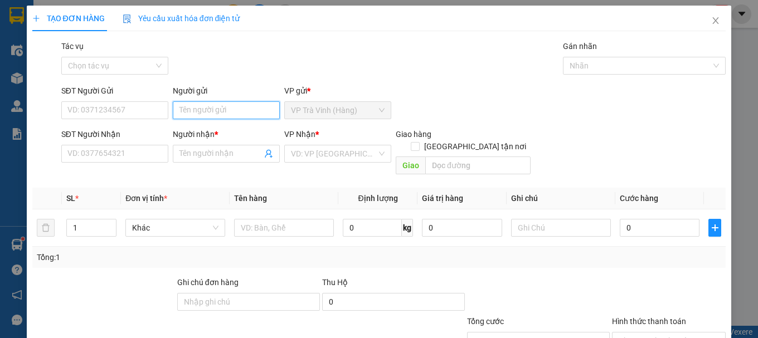
click at [185, 110] on input "Người gửi" at bounding box center [226, 110] width 107 height 18
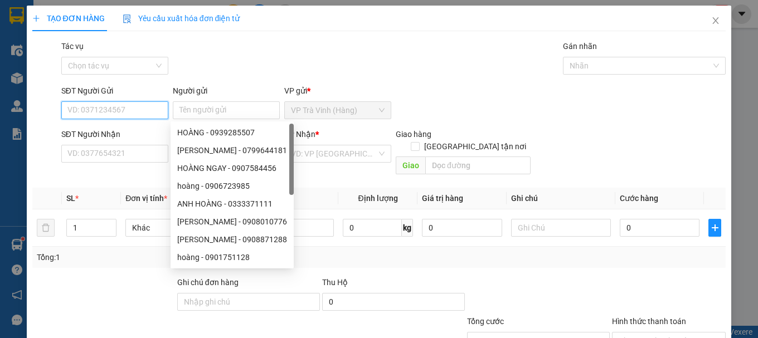
click at [142, 110] on input "SĐT Người Gửi" at bounding box center [114, 110] width 107 height 18
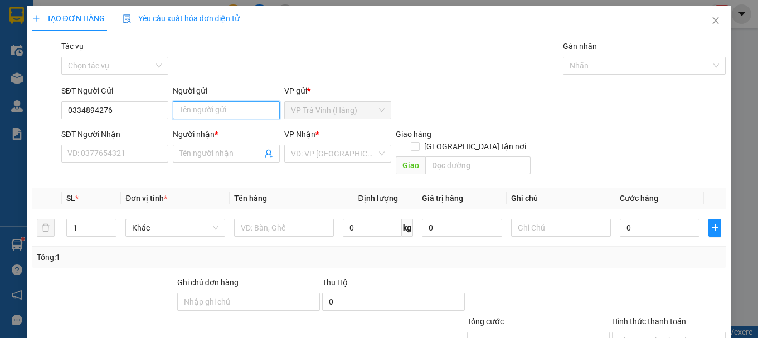
click at [201, 113] on input "Người gửi" at bounding box center [226, 110] width 107 height 18
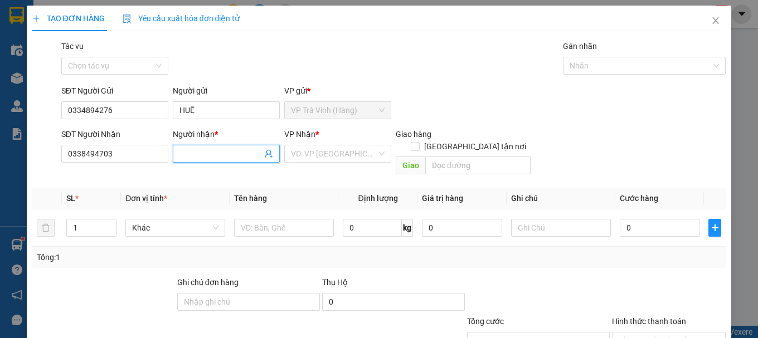
click at [205, 154] on input "Người nhận *" at bounding box center [220, 154] width 82 height 12
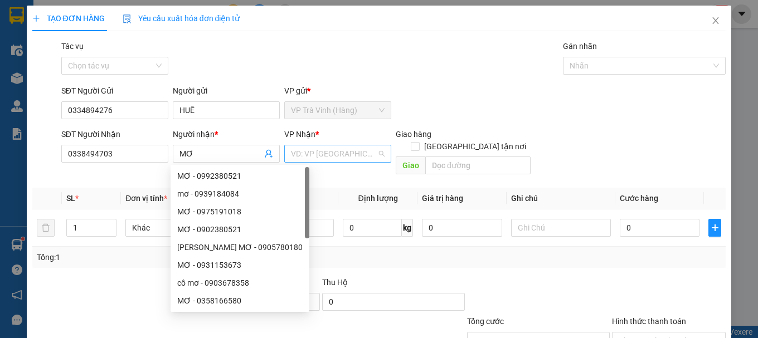
click at [315, 156] on input "search" at bounding box center [334, 153] width 86 height 17
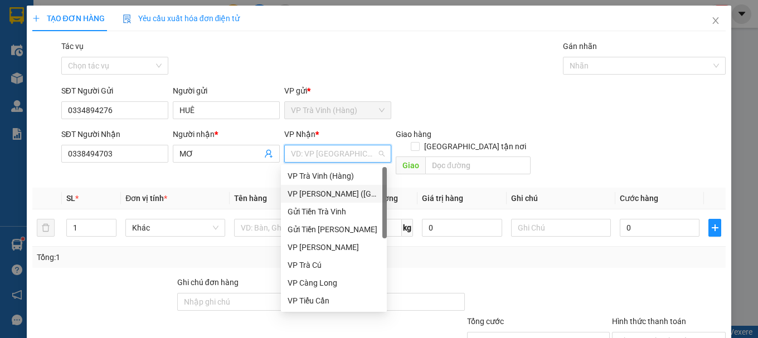
click at [321, 195] on div "VP [PERSON_NAME] ([GEOGRAPHIC_DATA])" at bounding box center [334, 194] width 93 height 12
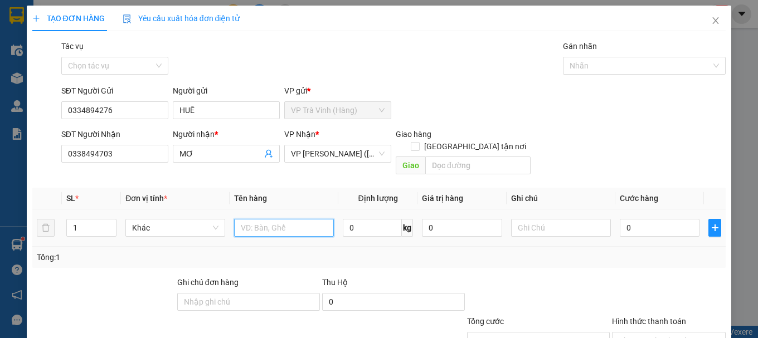
click at [308, 219] on input "text" at bounding box center [284, 228] width 100 height 18
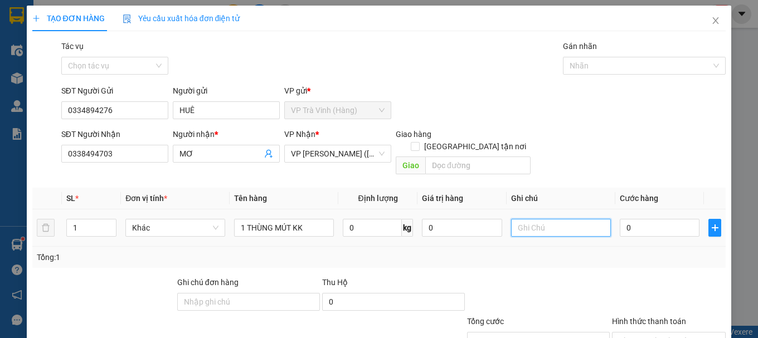
click at [557, 219] on input "text" at bounding box center [561, 228] width 100 height 18
click at [644, 219] on input "0" at bounding box center [660, 228] width 80 height 18
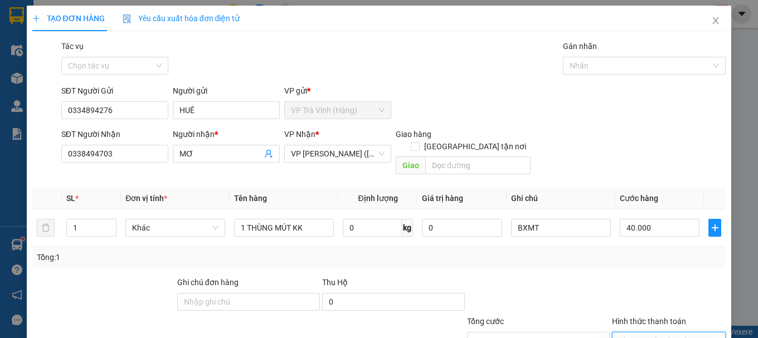
click at [649, 333] on input "Hình thức thanh toán" at bounding box center [665, 341] width 93 height 17
drag, startPoint x: 659, startPoint y: 280, endPoint x: 649, endPoint y: 295, distance: 17.3
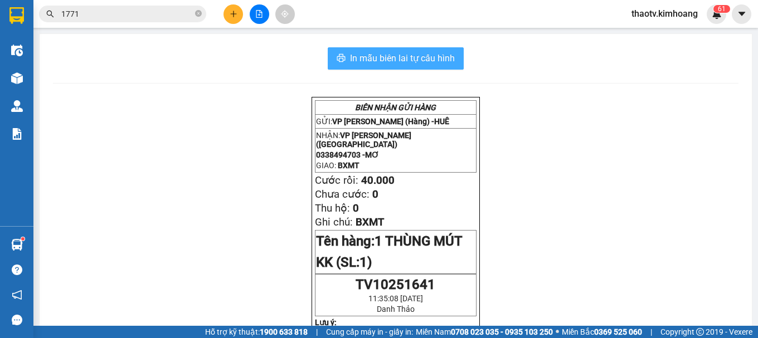
click at [405, 61] on span "In mẫu biên lai tự cấu hình" at bounding box center [402, 58] width 105 height 14
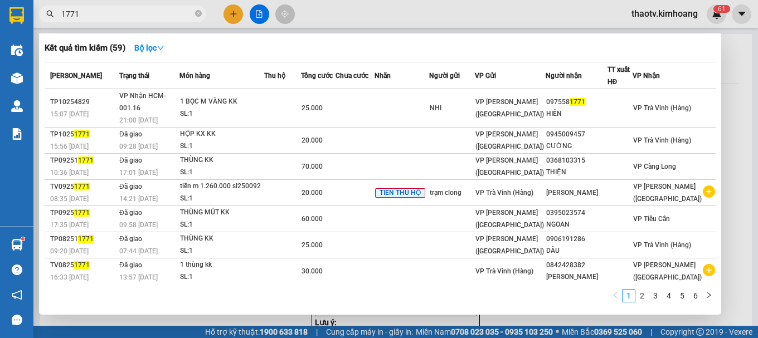
drag, startPoint x: 129, startPoint y: 16, endPoint x: 23, endPoint y: 32, distance: 107.2
click at [26, 32] on section "Kết quả tìm kiếm ( 59 ) Bộ lọc Mã ĐH Trạng thái Món hàng Thu hộ Tổng cước Chưa …" at bounding box center [379, 169] width 758 height 338
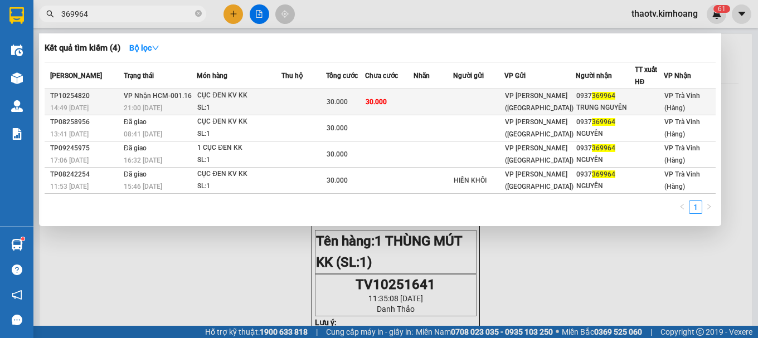
click at [256, 101] on div "CỤC ĐEN KV KK" at bounding box center [239, 96] width 84 height 12
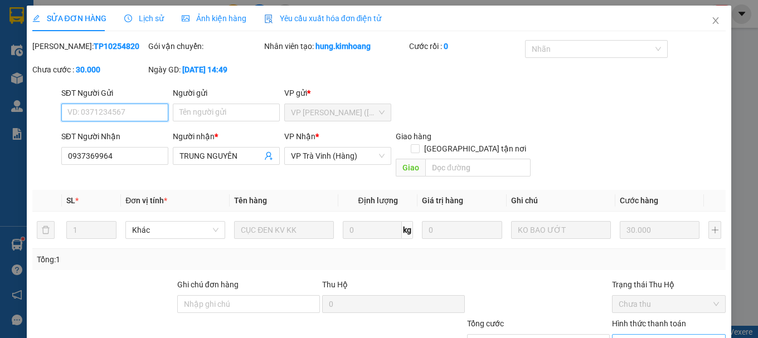
click at [654, 335] on span "Chọn HT Thanh Toán" at bounding box center [669, 343] width 100 height 17
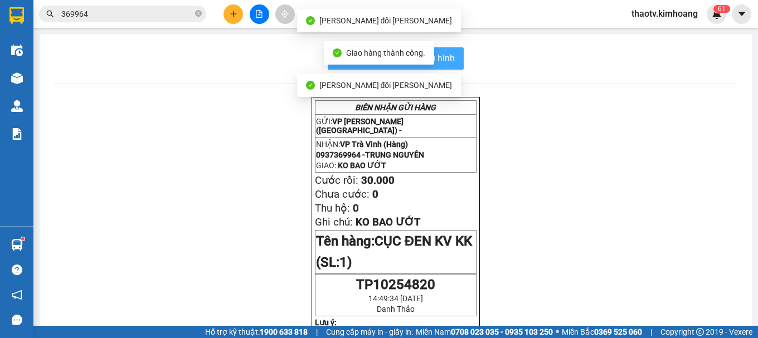
click at [449, 62] on span "In mẫu biên lai tự cấu hình" at bounding box center [402, 58] width 105 height 14
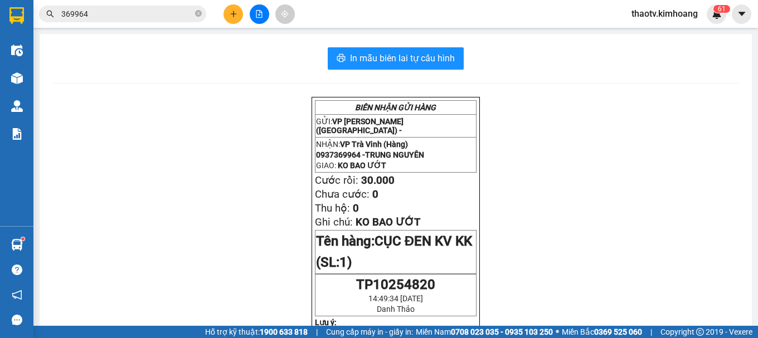
click at [238, 15] on button at bounding box center [233, 14] width 20 height 20
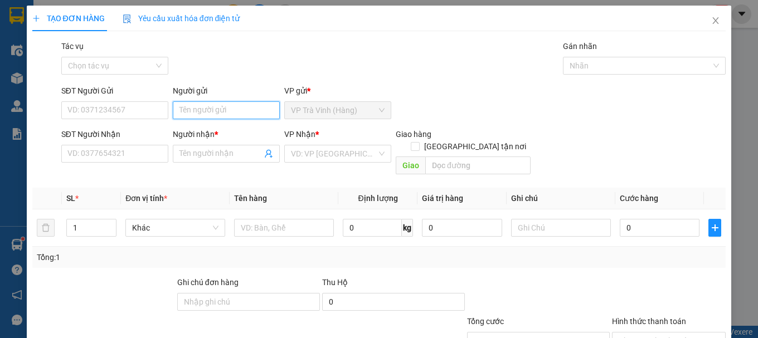
click at [192, 115] on input "Người gửi" at bounding box center [226, 110] width 107 height 18
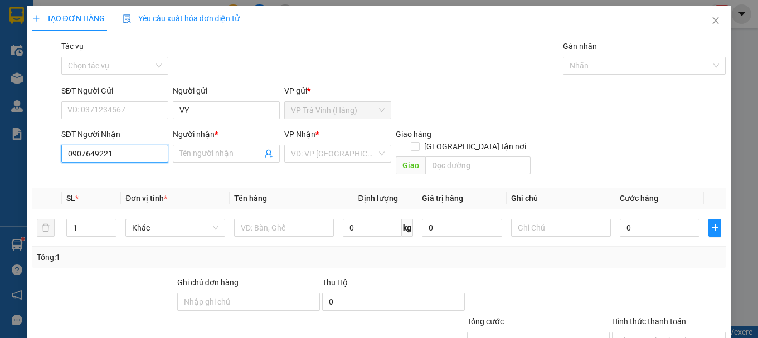
click at [96, 152] on input "0907649221" at bounding box center [114, 154] width 107 height 18
click at [122, 155] on input "0907649221" at bounding box center [114, 154] width 107 height 18
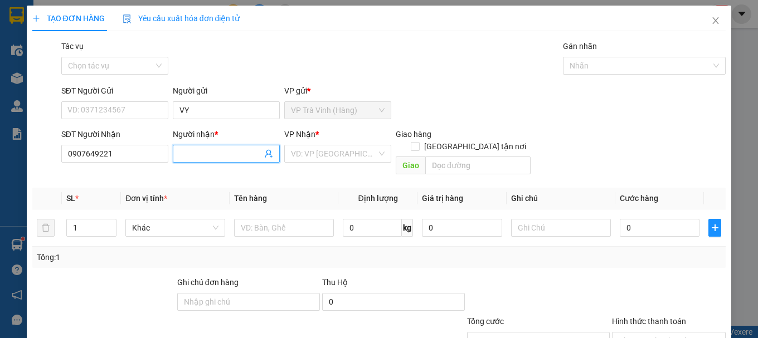
click at [226, 154] on input "Người nhận *" at bounding box center [220, 154] width 82 height 12
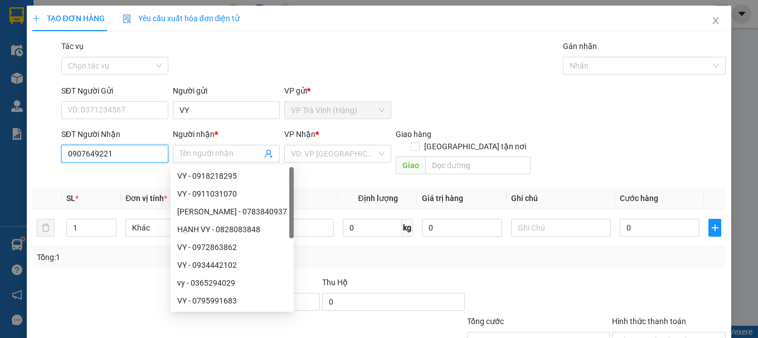
click at [141, 153] on input "0907649221" at bounding box center [114, 154] width 107 height 18
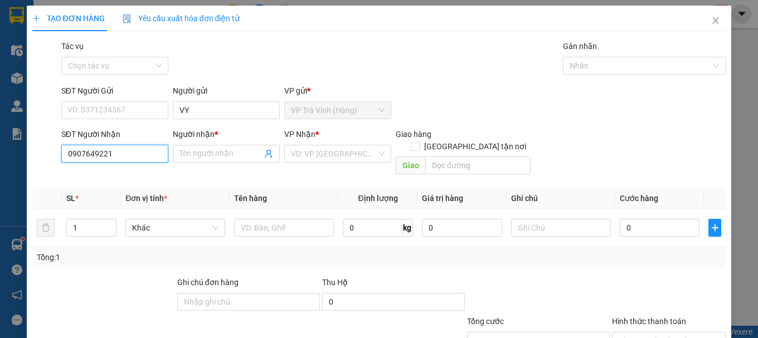
click at [124, 155] on input "0907649221" at bounding box center [114, 154] width 107 height 18
drag, startPoint x: 124, startPoint y: 155, endPoint x: 16, endPoint y: 157, distance: 108.7
click at [16, 158] on div "TẠO ĐƠN HÀNG Yêu cầu xuất hóa đơn điện tử Transit Pickup Surcharge Ids Transit …" at bounding box center [379, 169] width 758 height 338
click at [123, 171] on div "0932061048 - chúc" at bounding box center [113, 176] width 93 height 12
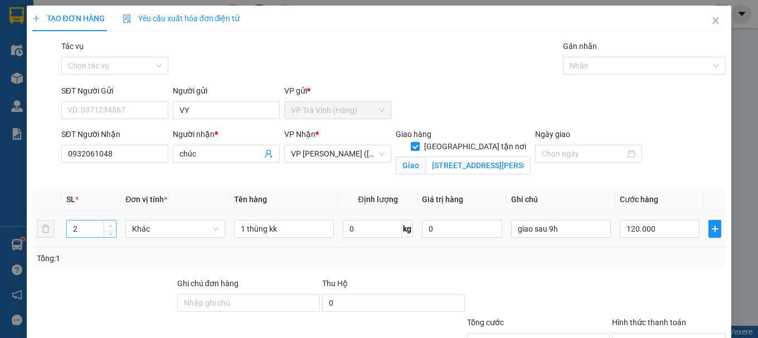
click at [109, 225] on icon "up" at bounding box center [110, 226] width 3 height 2
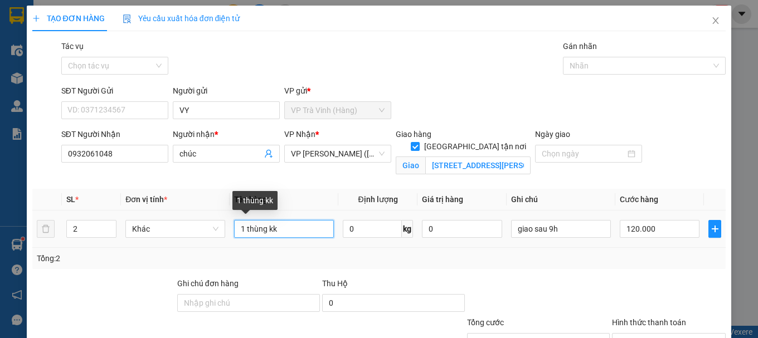
click at [242, 220] on input "1 thùng kk" at bounding box center [284, 229] width 100 height 18
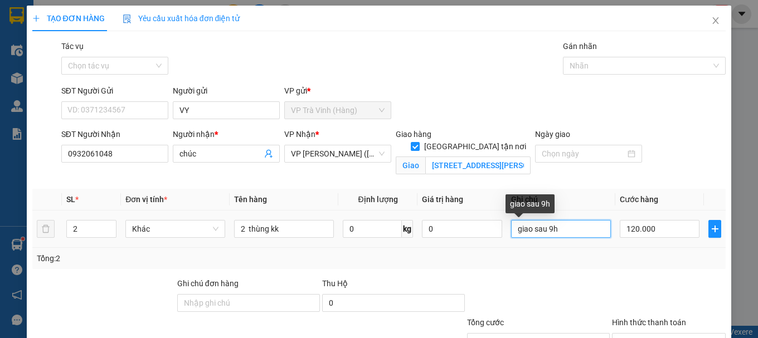
drag, startPoint x: 579, startPoint y: 171, endPoint x: 309, endPoint y: 196, distance: 271.5
click at [313, 197] on div "SL * Đơn vị tính * Tên hàng Định lượng Giá trị hàng Ghi chú Cước hàng 2 Khác 2 …" at bounding box center [379, 229] width 694 height 80
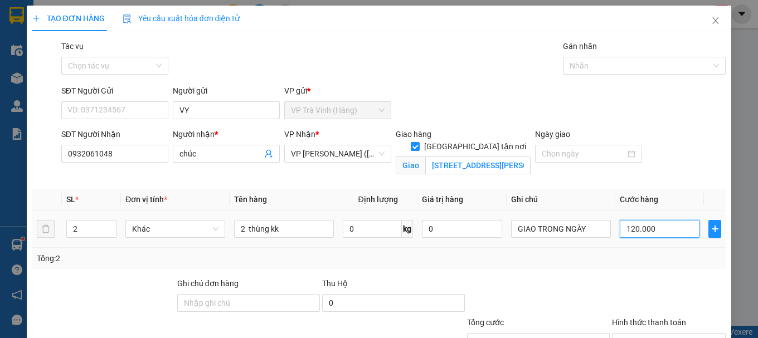
drag, startPoint x: 651, startPoint y: 175, endPoint x: 633, endPoint y: 158, distance: 24.4
click at [650, 220] on input "120.000" at bounding box center [660, 229] width 80 height 18
click at [660, 334] on input "Hình thức thanh toán" at bounding box center [665, 342] width 93 height 17
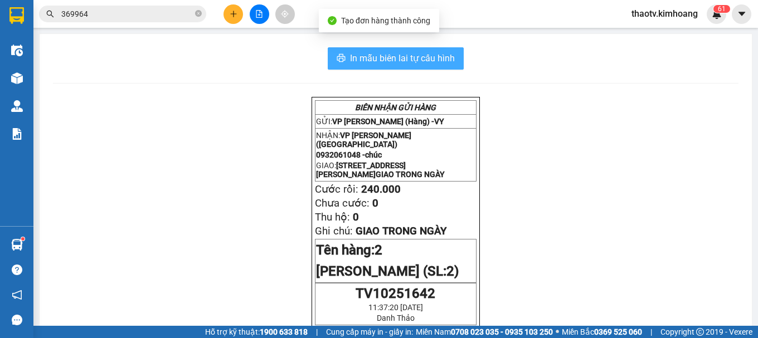
click at [405, 56] on span "In mẫu biên lai tự cấu hình" at bounding box center [402, 58] width 105 height 14
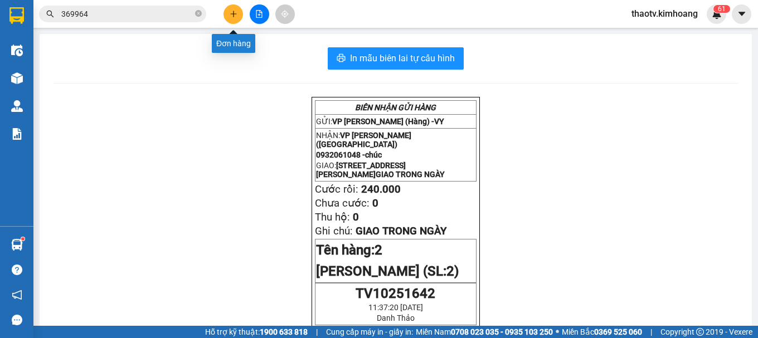
click at [236, 17] on icon "plus" at bounding box center [234, 14] width 8 height 8
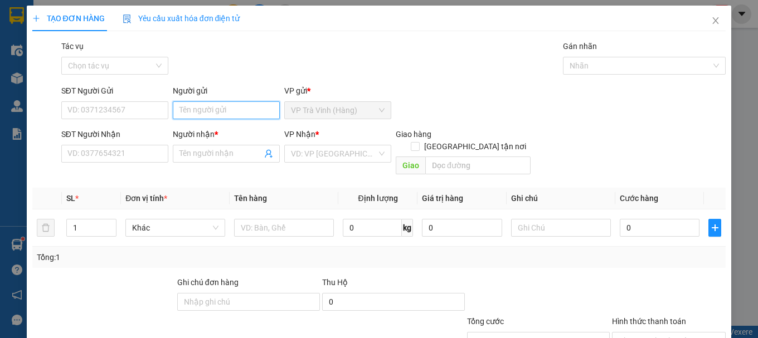
click at [184, 112] on input "Người gửi" at bounding box center [226, 110] width 107 height 18
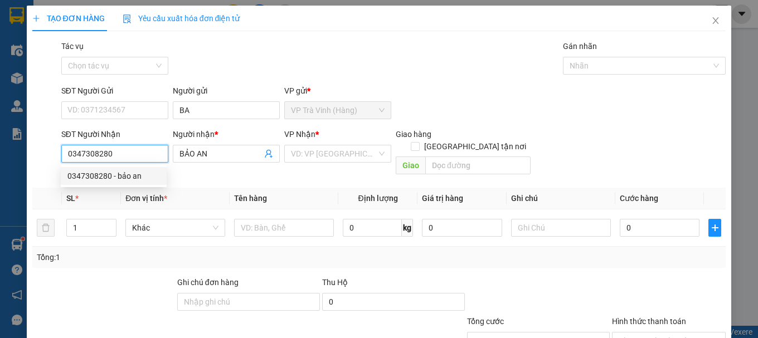
click at [120, 182] on div "0347308280 - bảo an" at bounding box center [113, 176] width 93 height 12
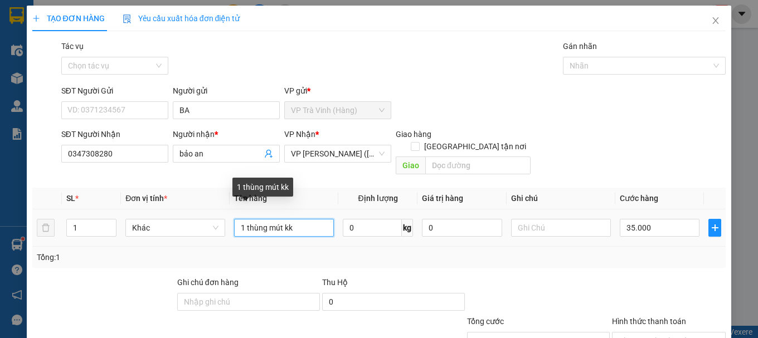
drag, startPoint x: 314, startPoint y: 219, endPoint x: 0, endPoint y: 205, distance: 314.1
click at [0, 219] on div "TẠO ĐƠN HÀNG Yêu cầu xuất hóa đơn điện tử Transit Pickup Surcharge Ids Transit …" at bounding box center [379, 169] width 758 height 338
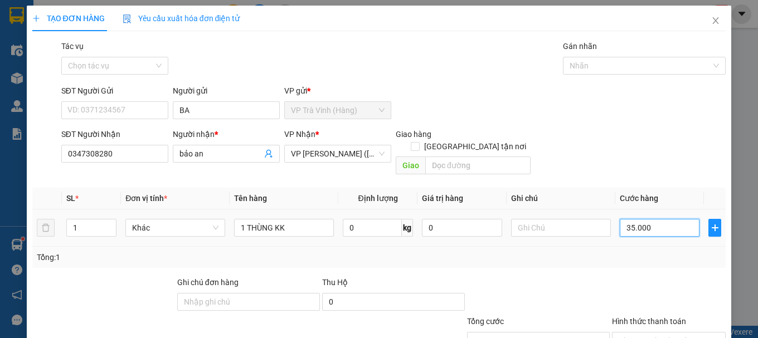
click at [639, 219] on input "35.000" at bounding box center [660, 228] width 80 height 18
click at [648, 333] on input "Hình thức thanh toán" at bounding box center [665, 341] width 93 height 17
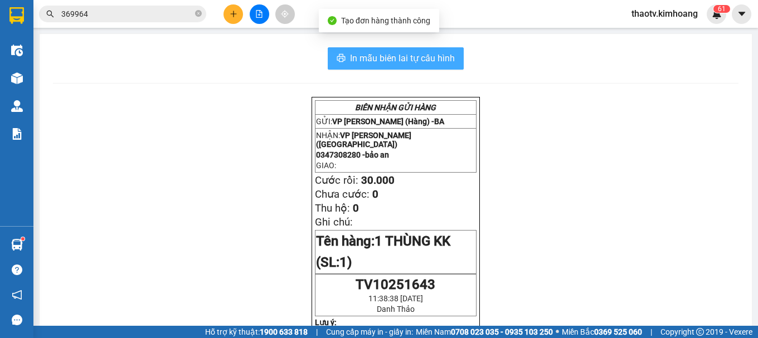
click at [421, 55] on span "In mẫu biên lai tự cấu hình" at bounding box center [402, 58] width 105 height 14
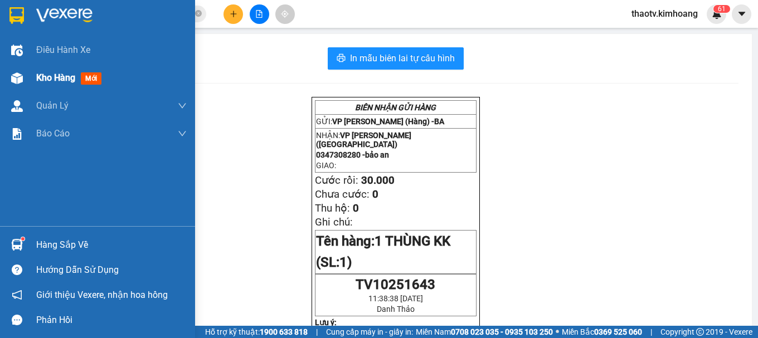
click at [50, 77] on span "Kho hàng" at bounding box center [55, 77] width 39 height 11
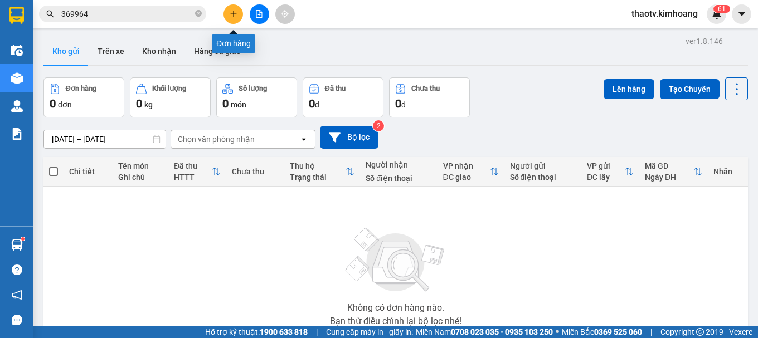
click at [236, 16] on icon "plus" at bounding box center [234, 14] width 8 height 8
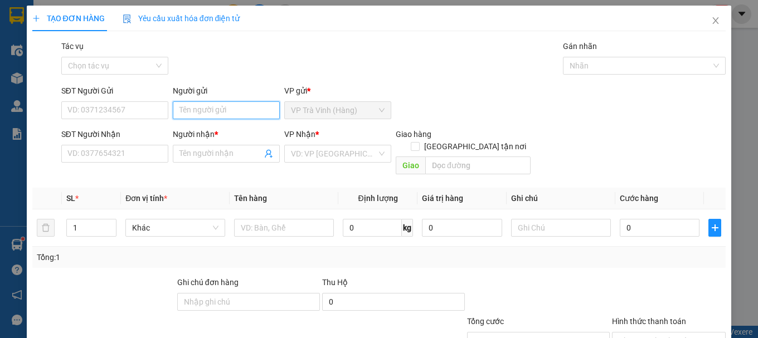
click at [213, 111] on input "Người gửi" at bounding box center [226, 110] width 107 height 18
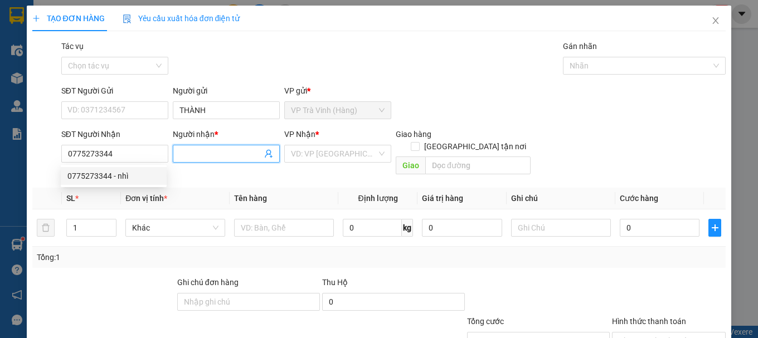
click at [207, 153] on input "Người nhận *" at bounding box center [220, 154] width 82 height 12
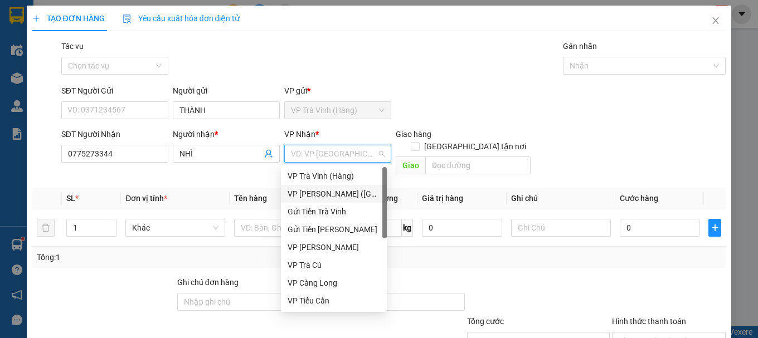
click at [333, 196] on div "VP [PERSON_NAME] ([GEOGRAPHIC_DATA])" at bounding box center [334, 194] width 93 height 12
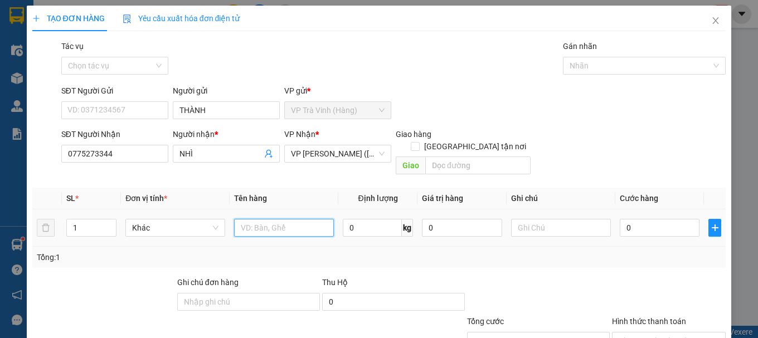
click at [256, 219] on input "text" at bounding box center [284, 228] width 100 height 18
click at [659, 219] on input "0" at bounding box center [660, 228] width 80 height 18
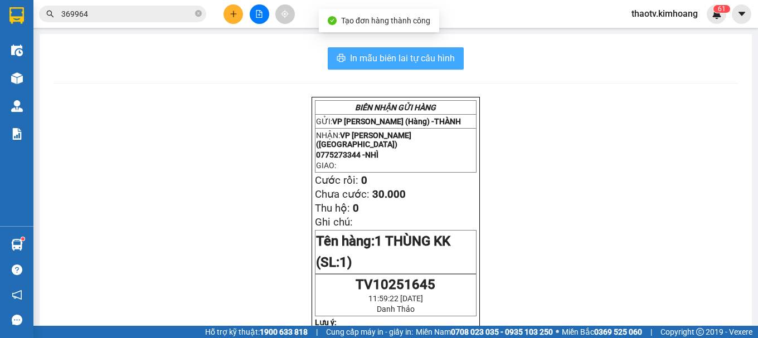
click at [382, 56] on span "In mẫu biên lai tự cấu hình" at bounding box center [402, 58] width 105 height 14
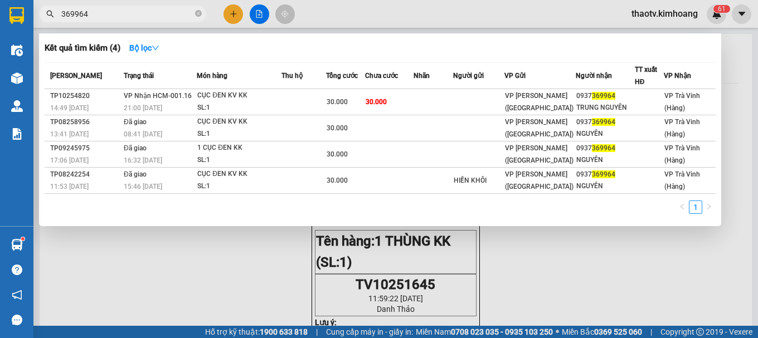
drag, startPoint x: 93, startPoint y: 14, endPoint x: 0, endPoint y: 3, distance: 93.7
click at [0, 3] on section "Kết quả tìm kiếm ( 4 ) Bộ lọc Mã ĐH Trạng thái Món hàng Thu hộ Tổng cước Chưa c…" at bounding box center [379, 169] width 758 height 338
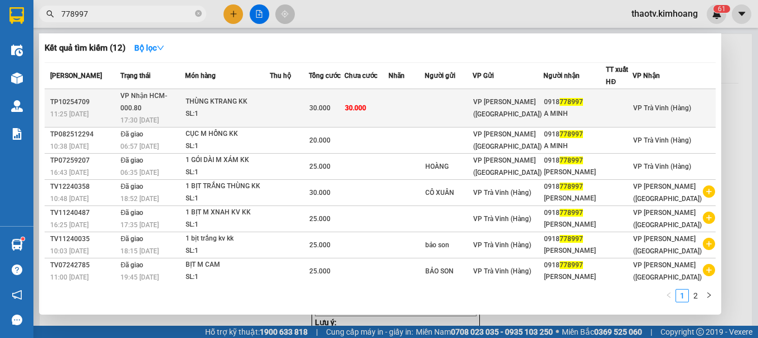
type input "778997"
click at [256, 101] on div "THÙNG KTRANG KK" at bounding box center [228, 102] width 84 height 12
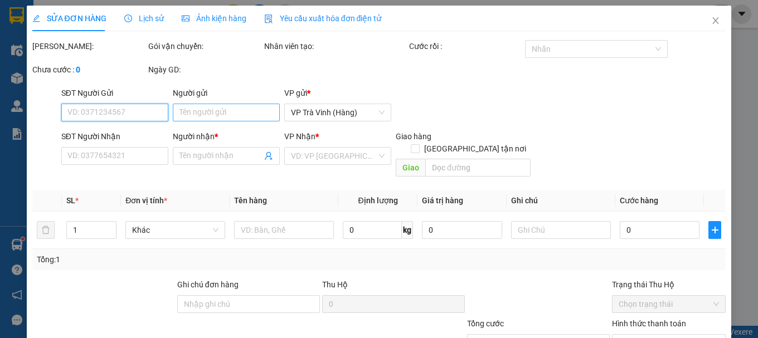
type input "0918778997"
type input "A MINH"
type input "30.000"
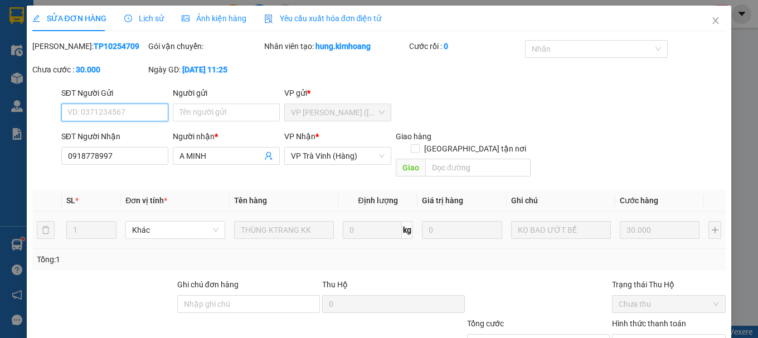
scroll to position [76, 0]
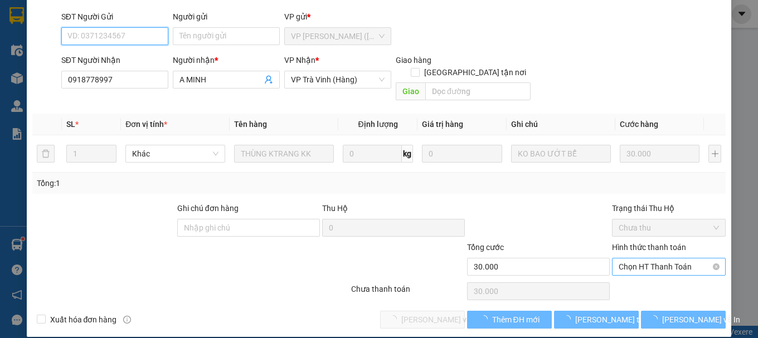
click at [635, 259] on span "Chọn HT Thanh Toán" at bounding box center [669, 267] width 100 height 17
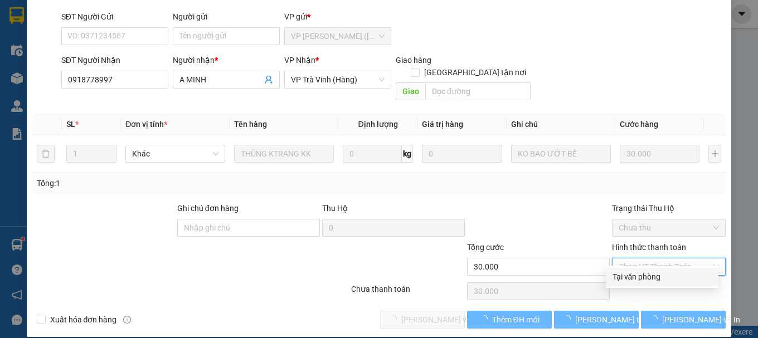
click at [636, 273] on div "Tại văn phòng" at bounding box center [661, 277] width 99 height 12
type input "0"
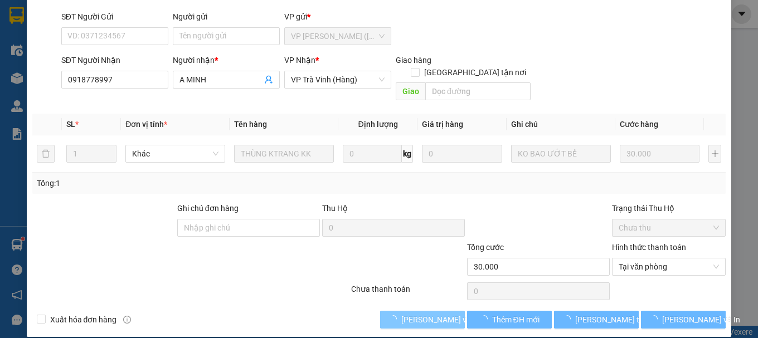
click at [429, 314] on span "[PERSON_NAME] và Giao hàng" at bounding box center [454, 320] width 107 height 12
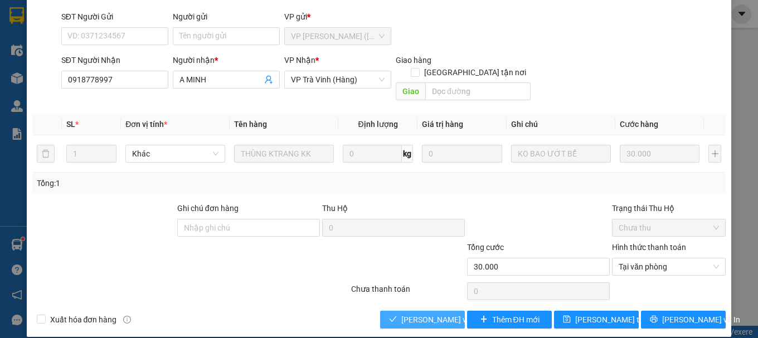
click at [428, 314] on span "[PERSON_NAME] và Giao hàng" at bounding box center [454, 320] width 107 height 12
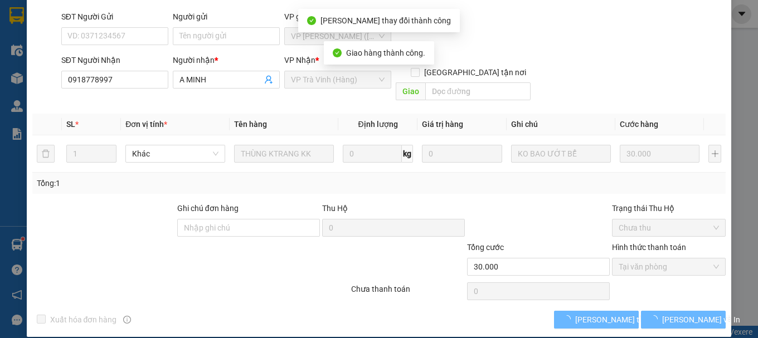
scroll to position [89, 0]
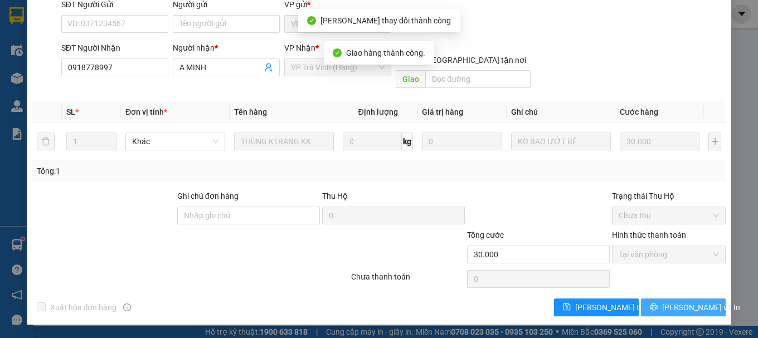
click at [655, 303] on icon "printer" at bounding box center [654, 307] width 8 height 8
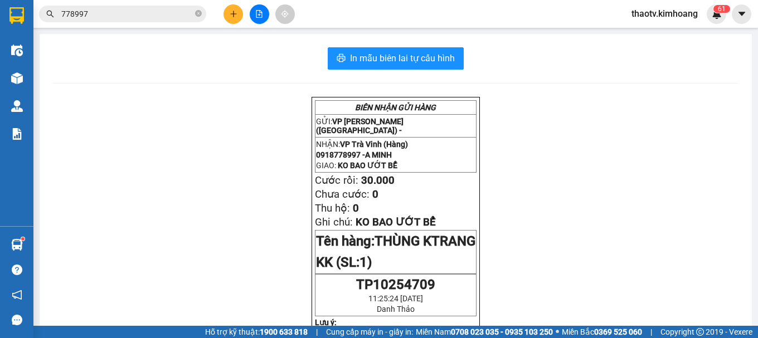
click at [110, 16] on input "778997" at bounding box center [127, 14] width 132 height 12
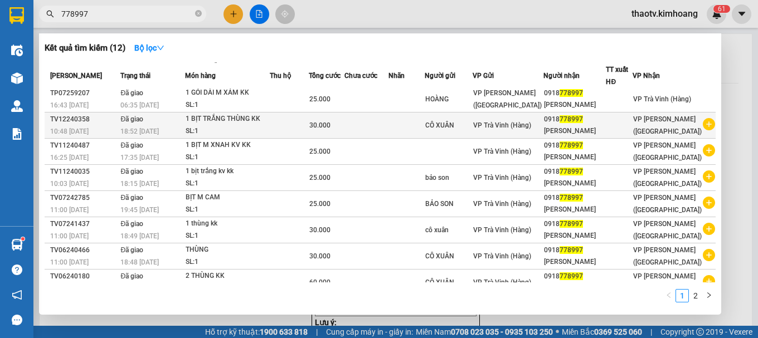
scroll to position [69, 0]
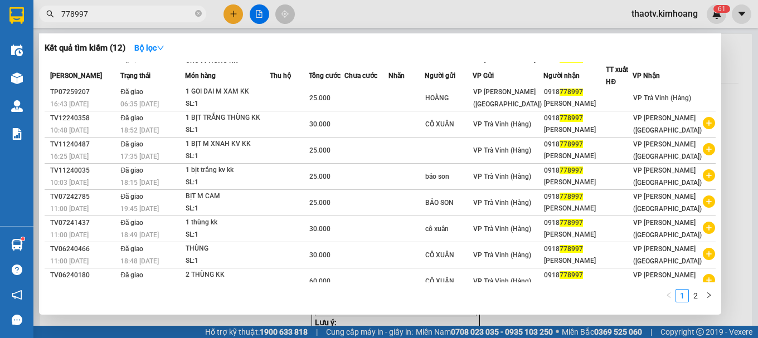
click at [232, 21] on div at bounding box center [379, 169] width 758 height 338
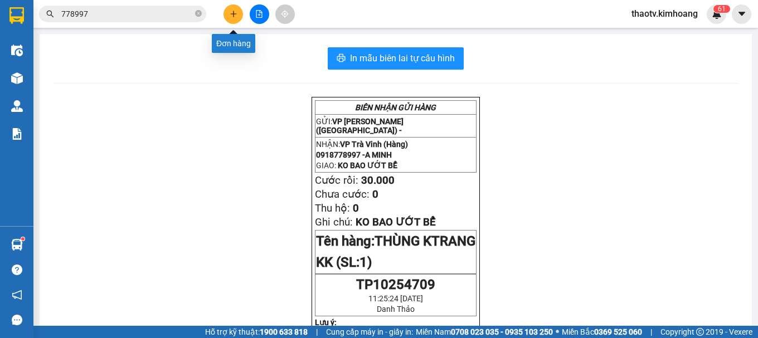
click at [231, 23] on button at bounding box center [233, 14] width 20 height 20
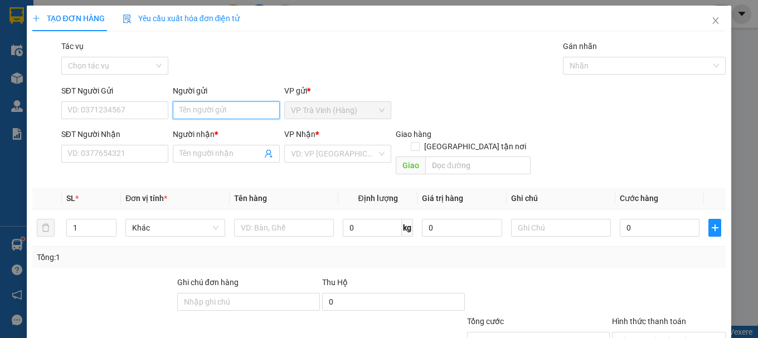
click at [193, 111] on input "Người gửi" at bounding box center [226, 110] width 107 height 18
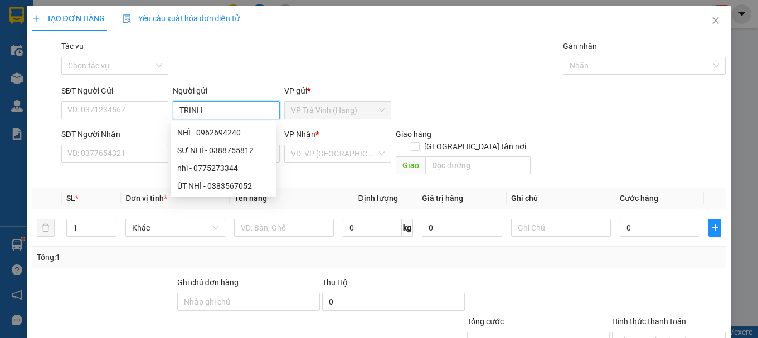
type input "TRINH"
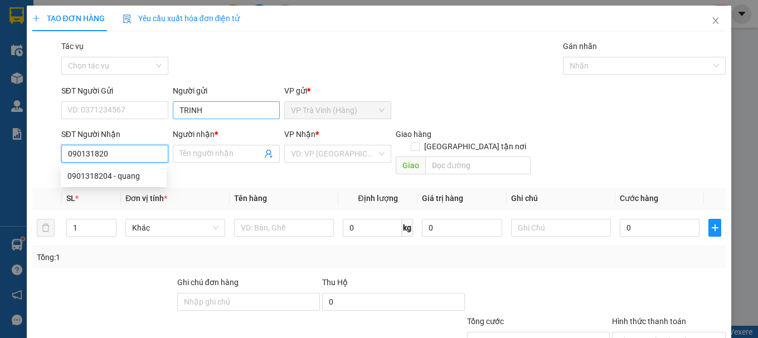
type input "0901318204"
click at [126, 178] on div "0901318204 - quang" at bounding box center [113, 176] width 93 height 12
type input "quang"
type input "35.000"
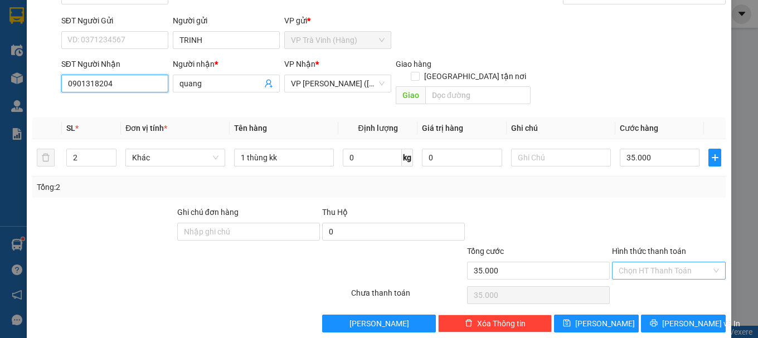
scroll to position [74, 0]
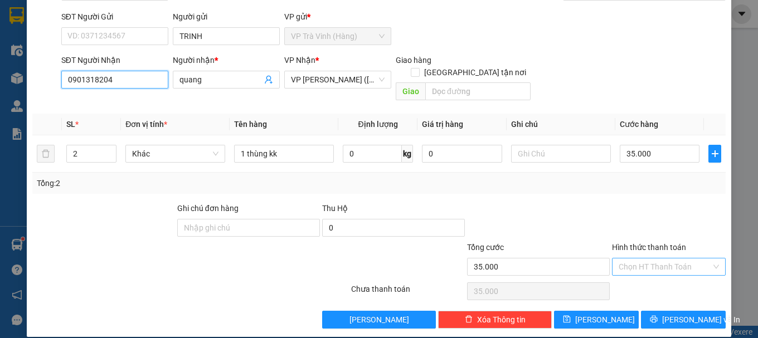
type input "0901318204"
click at [644, 259] on input "Hình thức thanh toán" at bounding box center [665, 267] width 93 height 17
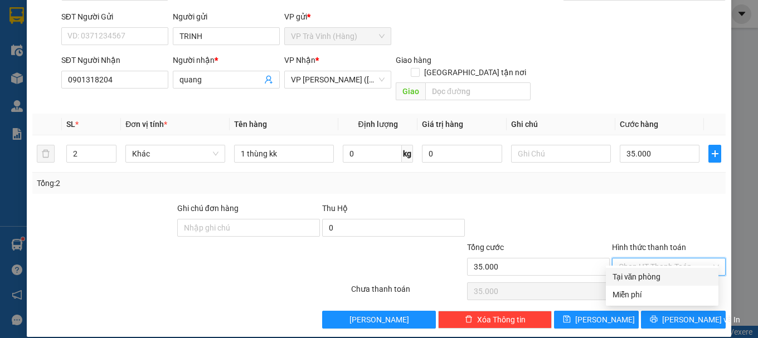
click at [640, 275] on div "Tại văn phòng" at bounding box center [661, 277] width 99 height 12
type input "35.000"
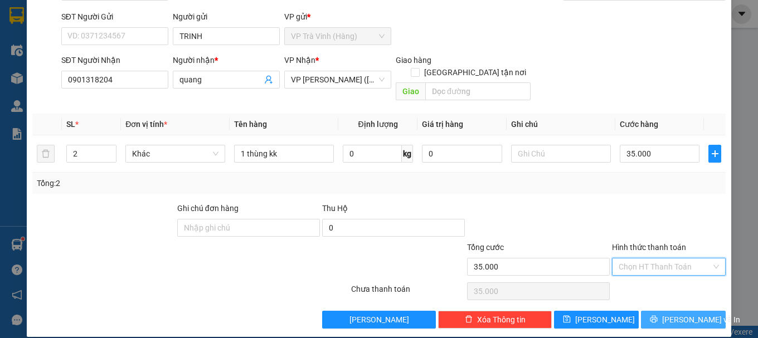
click at [700, 311] on button "[PERSON_NAME] và In" at bounding box center [683, 320] width 85 height 18
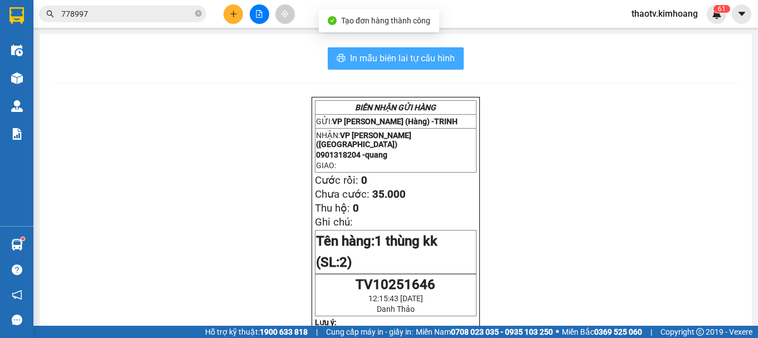
click at [410, 65] on span "In mẫu biên lai tự cấu hình" at bounding box center [402, 58] width 105 height 14
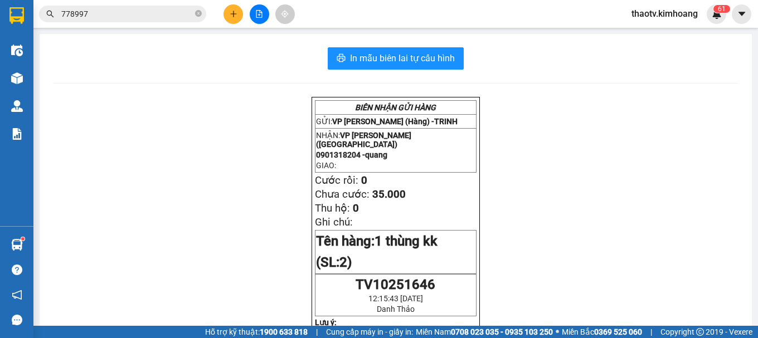
click at [115, 1] on div "Kết quả tìm kiếm ( 12 ) Bộ lọc Mã ĐH Trạng thái Món hàng Thu hộ Tổng cước Chưa …" at bounding box center [379, 14] width 758 height 28
click at [226, 13] on button at bounding box center [233, 14] width 20 height 20
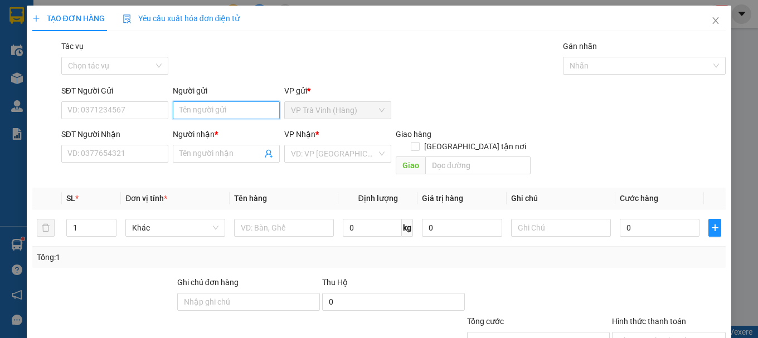
click at [209, 113] on input "Người gửi" at bounding box center [226, 110] width 107 height 18
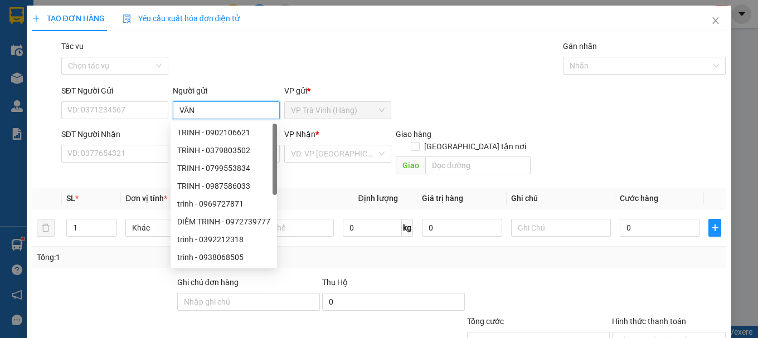
type input "VÂN"
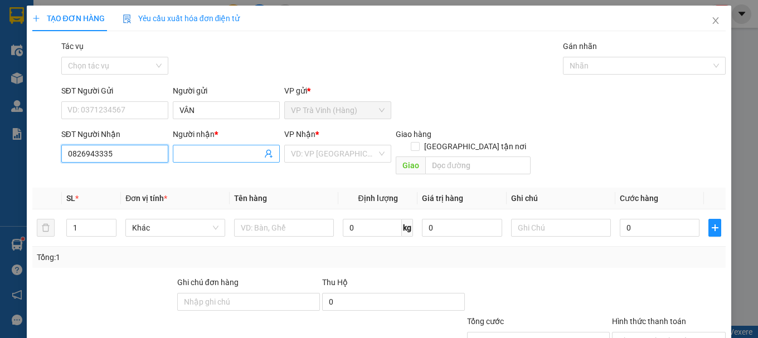
type input "0826943335"
click at [220, 155] on input "Người nhận *" at bounding box center [220, 154] width 82 height 12
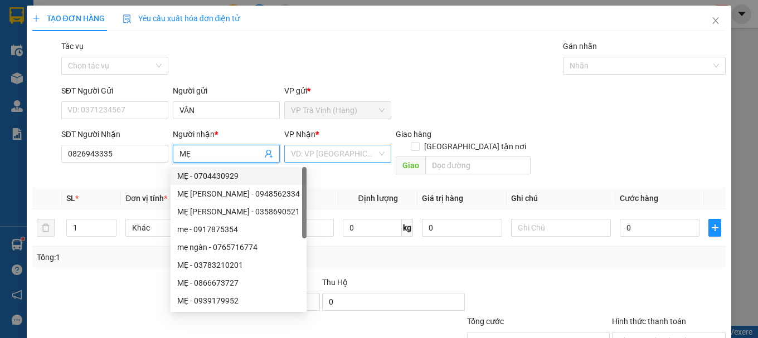
type input "MẸ"
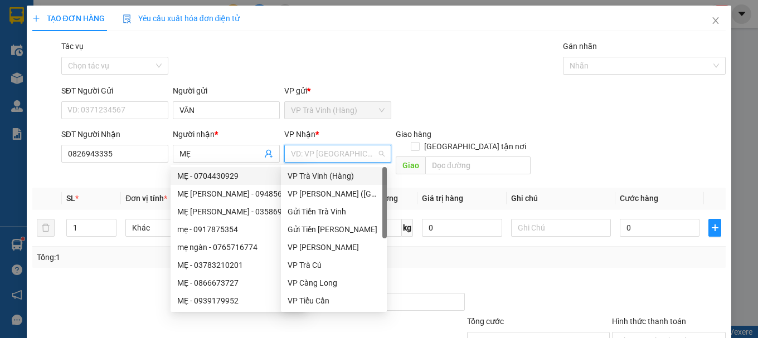
click at [323, 148] on input "search" at bounding box center [334, 153] width 86 height 17
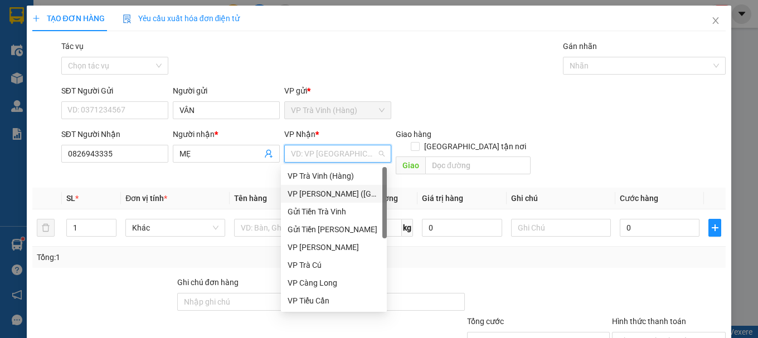
click at [323, 196] on div "VP [PERSON_NAME] ([GEOGRAPHIC_DATA])" at bounding box center [334, 194] width 93 height 12
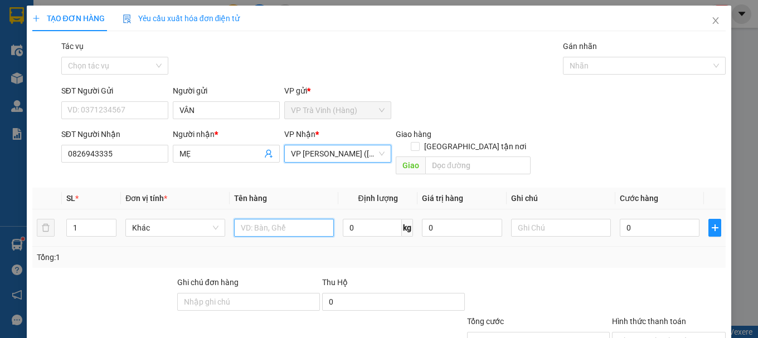
click at [262, 223] on input "text" at bounding box center [284, 228] width 100 height 18
type input "1 BỊT M TRẮNG KK"
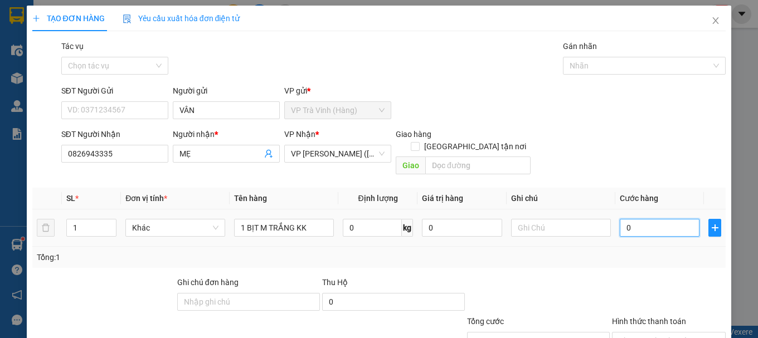
type input "3"
type input "30"
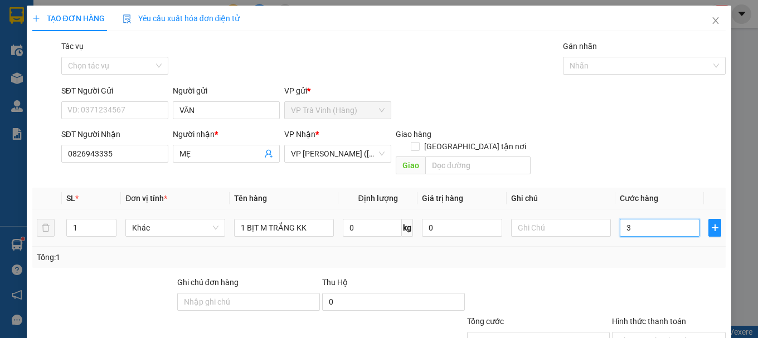
type input "30"
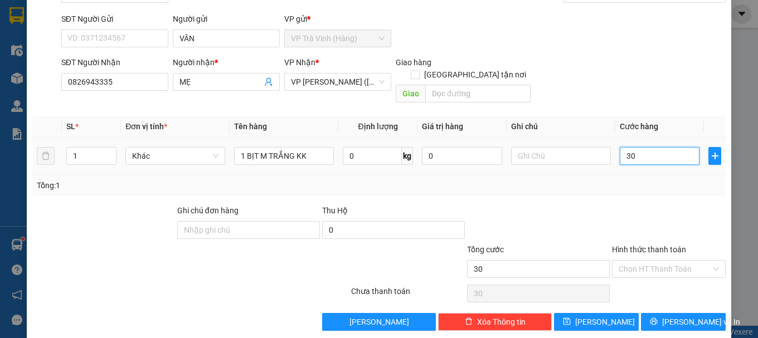
scroll to position [74, 0]
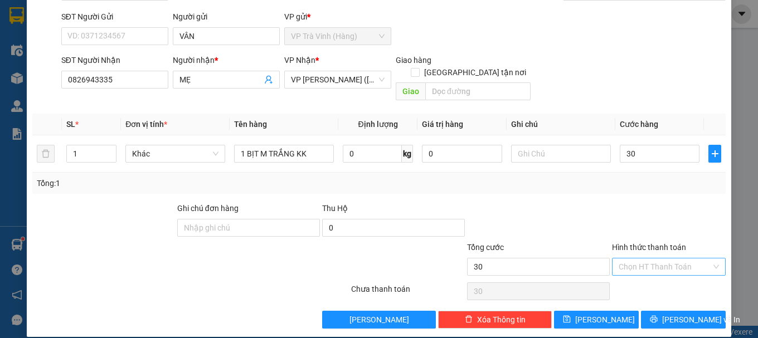
type input "30.000"
click at [649, 259] on input "Hình thức thanh toán" at bounding box center [665, 267] width 93 height 17
click at [649, 277] on div "Tại văn phòng" at bounding box center [661, 277] width 99 height 12
type input "0"
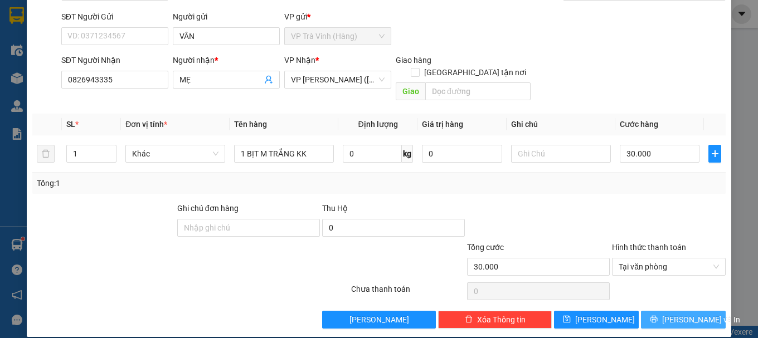
click at [644, 311] on button "[PERSON_NAME] và In" at bounding box center [683, 320] width 85 height 18
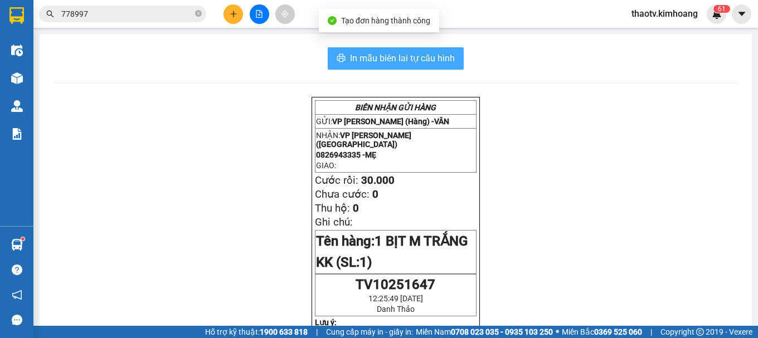
click at [387, 61] on span "In mẫu biên lai tự cấu hình" at bounding box center [402, 58] width 105 height 14
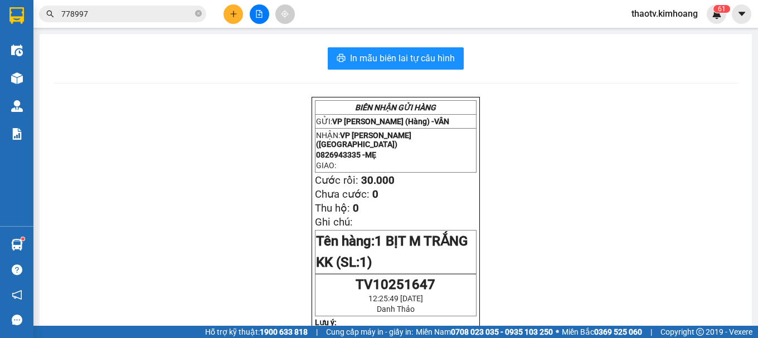
drag, startPoint x: 88, startPoint y: 13, endPoint x: 1, endPoint y: 28, distance: 88.2
click at [0, 27] on section "Kết quả tìm kiếm ( 12 ) Bộ lọc Mã ĐH Trạng thái Món hàng Thu hộ Tổng cước Chưa …" at bounding box center [379, 169] width 758 height 338
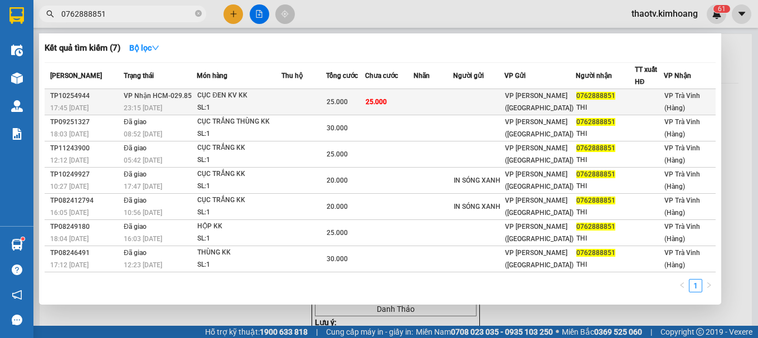
type input "0762888851"
click at [220, 91] on div "CỤC ĐEN KV KK" at bounding box center [239, 96] width 84 height 12
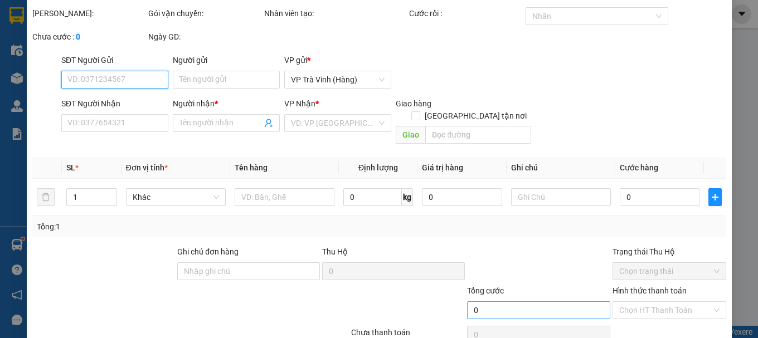
type input "0762888851"
type input "THI"
type input "25.000"
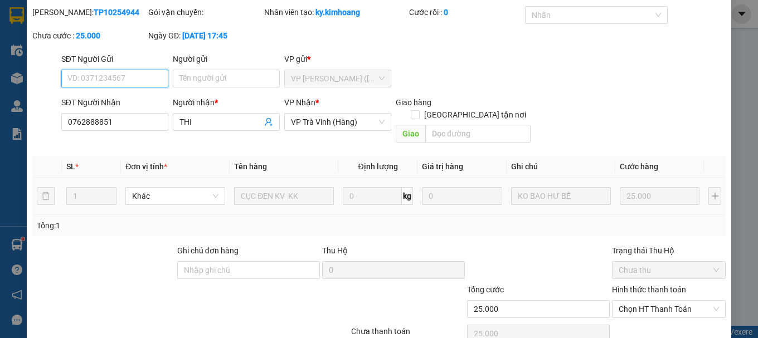
scroll to position [76, 0]
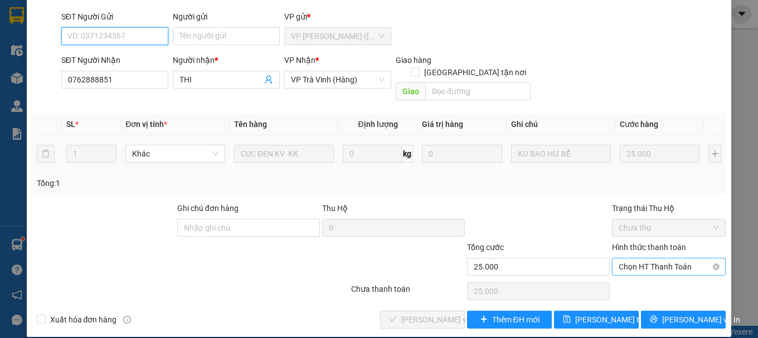
click at [643, 259] on span "Chọn HT Thanh Toán" at bounding box center [669, 267] width 100 height 17
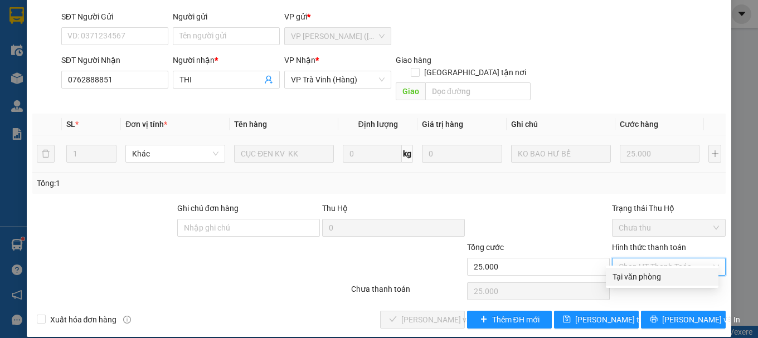
click at [649, 265] on div "Hình thức thanh toán Chọn HT Thanh Toán" at bounding box center [669, 260] width 114 height 39
click at [653, 263] on div "Chọn HT Thanh Toán" at bounding box center [669, 267] width 114 height 18
click at [633, 280] on div "Tại văn phòng" at bounding box center [661, 277] width 99 height 12
type input "0"
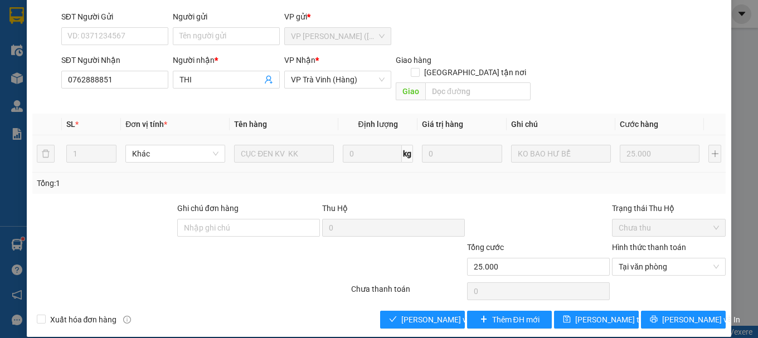
click at [409, 317] on div "SỬA ĐƠN HÀNG Lịch sử Ảnh kiện hàng Yêu cầu xuất hóa đơn điện tử Total Paid Fee …" at bounding box center [379, 133] width 705 height 408
click at [421, 314] on span "[PERSON_NAME] và Giao hàng" at bounding box center [454, 320] width 107 height 12
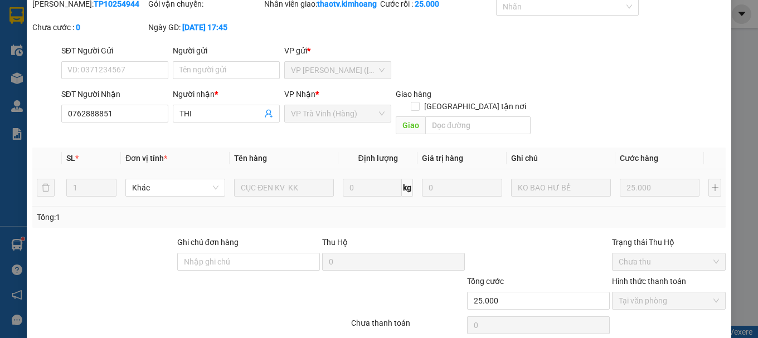
scroll to position [0, 0]
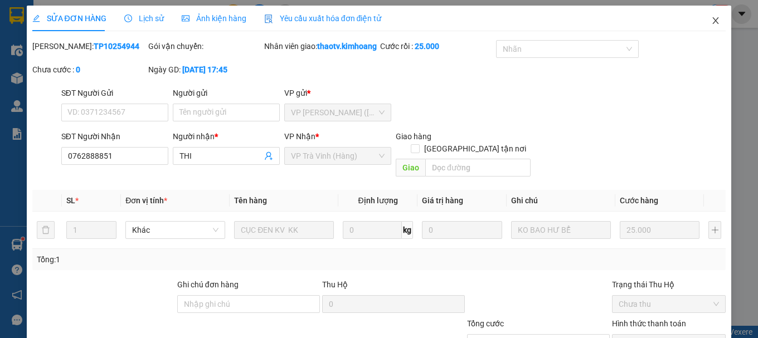
click at [713, 18] on icon "close" at bounding box center [716, 20] width 6 height 7
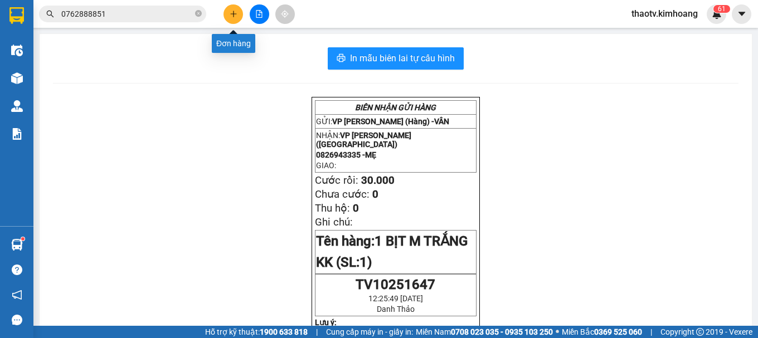
click at [230, 17] on icon "plus" at bounding box center [234, 14] width 8 height 8
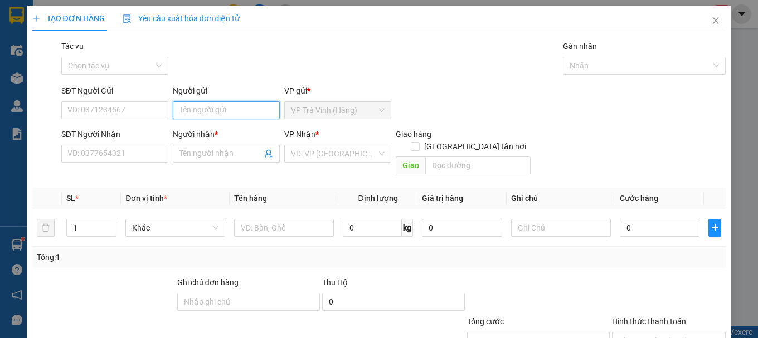
click at [183, 114] on input "Người gửi" at bounding box center [226, 110] width 107 height 18
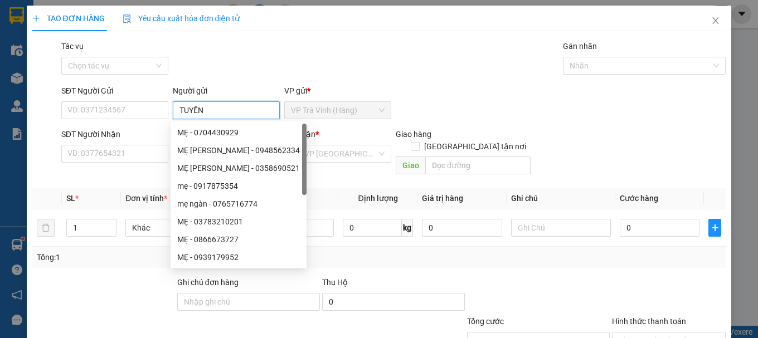
type input "TUYỀN"
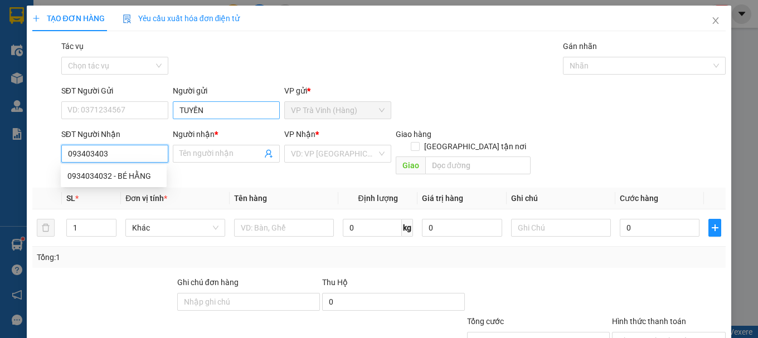
type input "0934034032"
click at [115, 179] on div "0934034032 - BÉ HẰNG" at bounding box center [113, 176] width 93 height 12
type input "BÉ HẰNG"
type input "20.000"
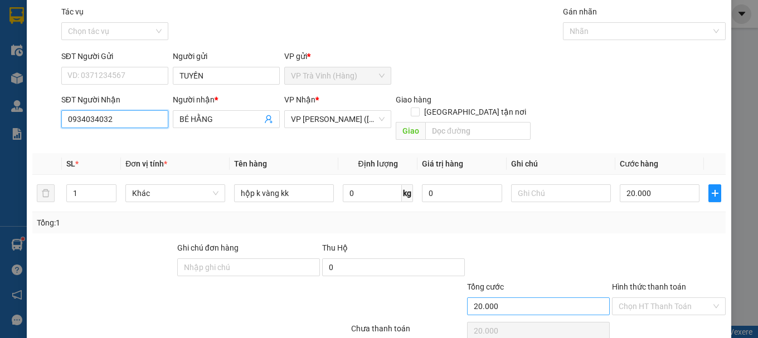
scroll to position [74, 0]
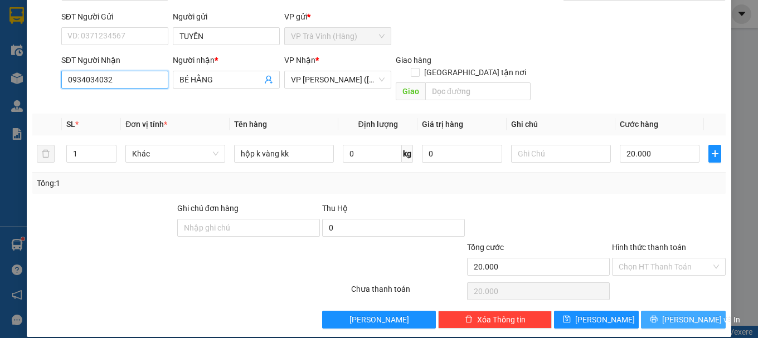
type input "0934034032"
click at [658, 315] on icon "printer" at bounding box center [654, 319] width 8 height 8
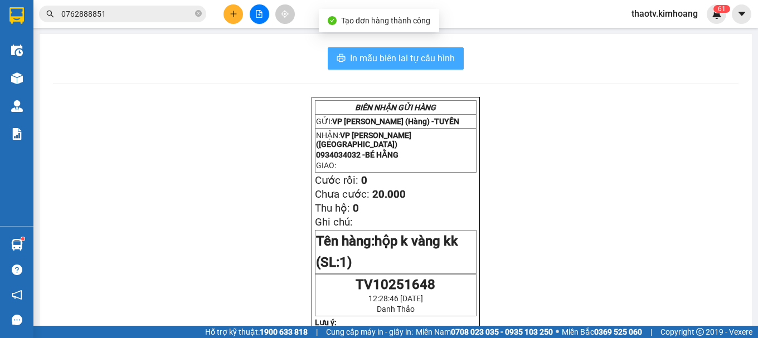
click at [422, 63] on span "In mẫu biên lai tự cấu hình" at bounding box center [402, 58] width 105 height 14
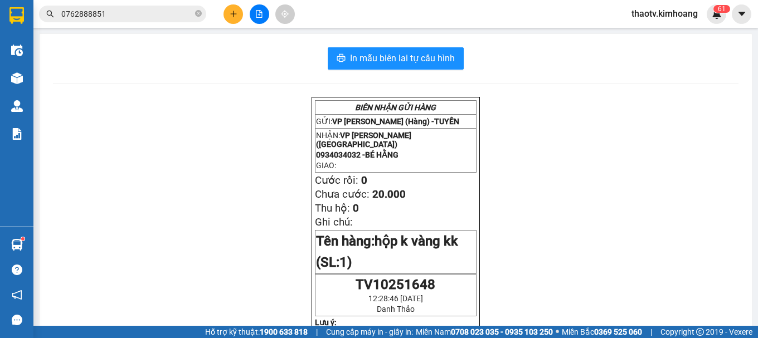
click at [153, 18] on input "0762888851" at bounding box center [127, 14] width 132 height 12
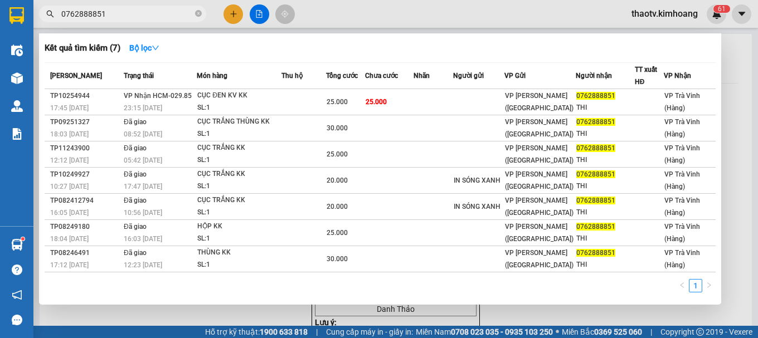
click at [245, 315] on div at bounding box center [379, 169] width 758 height 338
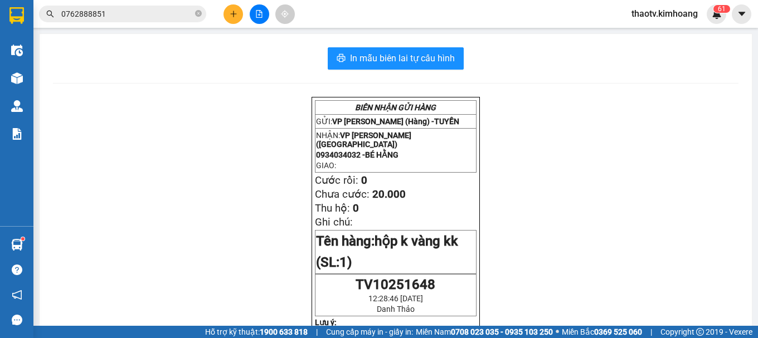
drag, startPoint x: 114, startPoint y: 15, endPoint x: 0, endPoint y: 13, distance: 114.3
click at [0, 14] on section "Kết quả tìm kiếm ( 7 ) Bộ lọc Mã ĐH Trạng thái Món hàng Thu hộ Tổng cước Chưa c…" at bounding box center [379, 169] width 758 height 338
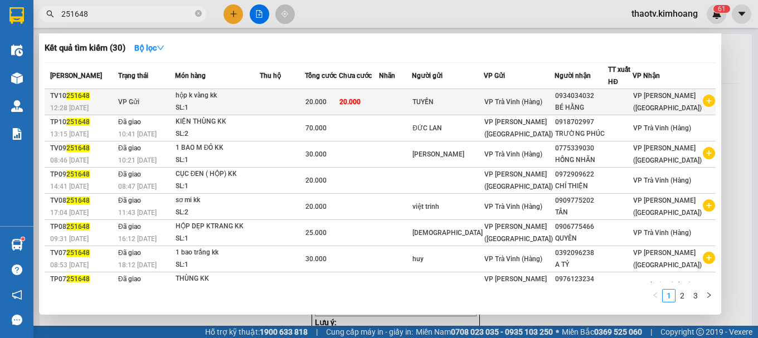
type input "251648"
click at [175, 99] on td "VP Gửi" at bounding box center [145, 102] width 60 height 26
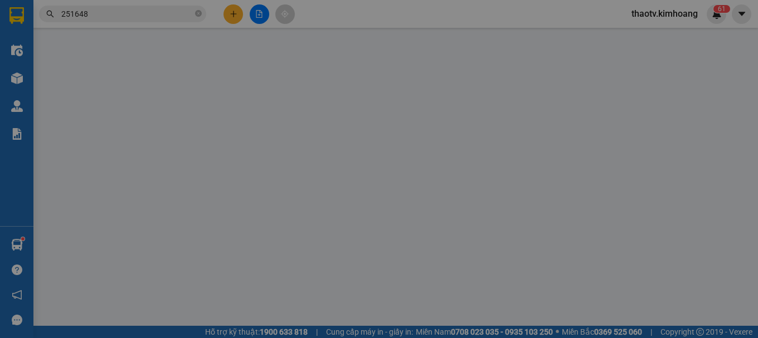
type input "TUYỀN"
type input "0934034032"
type input "BÉ HẰNG"
type input "20.000"
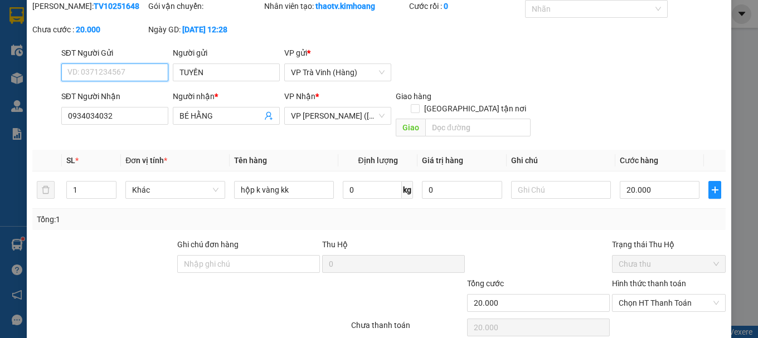
scroll to position [76, 0]
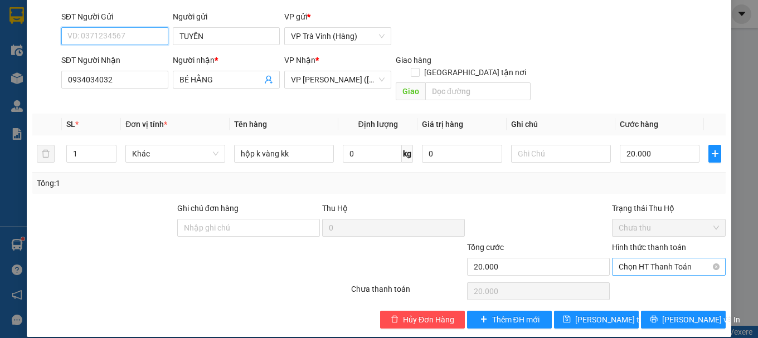
click at [645, 259] on span "Chọn HT Thanh Toán" at bounding box center [669, 267] width 100 height 17
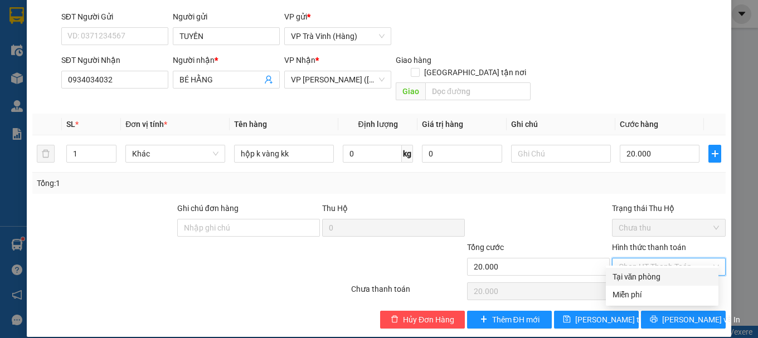
click at [635, 279] on div "Tại văn phòng" at bounding box center [661, 277] width 99 height 12
type input "0"
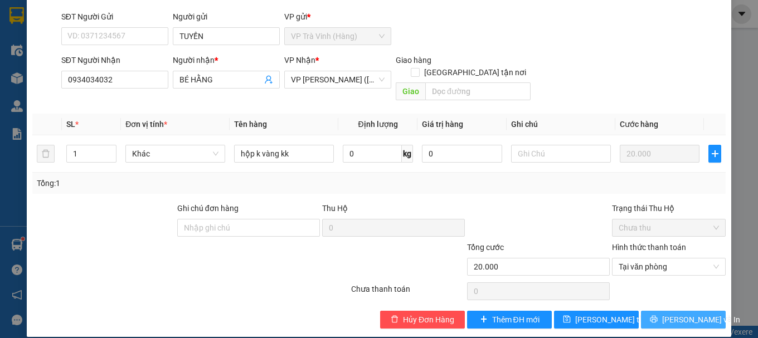
click at [654, 315] on icon "printer" at bounding box center [654, 319] width 8 height 8
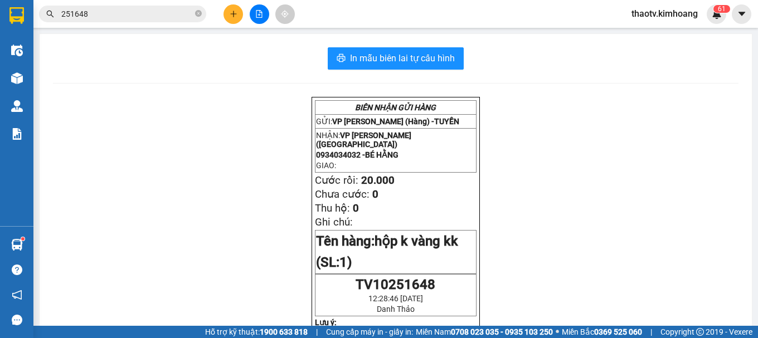
click at [373, 48] on button "In mẫu biên lai tự cấu hình" at bounding box center [396, 58] width 136 height 22
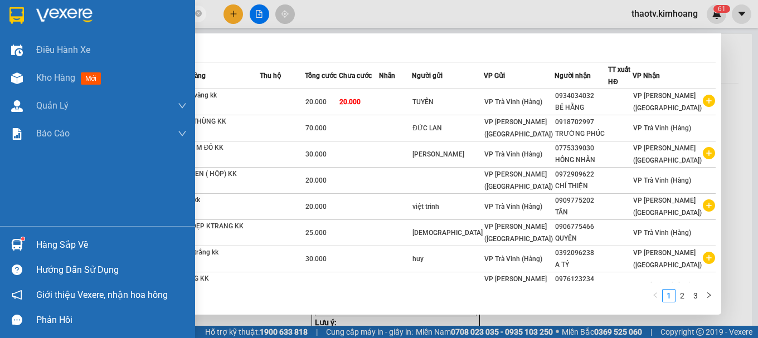
drag, startPoint x: 101, startPoint y: 9, endPoint x: 62, endPoint y: 14, distance: 38.9
click at [0, 23] on section "Kết quả tìm kiếm ( 30 ) Bộ lọc Mã ĐH Trạng thái Món hàng Thu hộ Tổng cước Chưa …" at bounding box center [379, 169] width 758 height 338
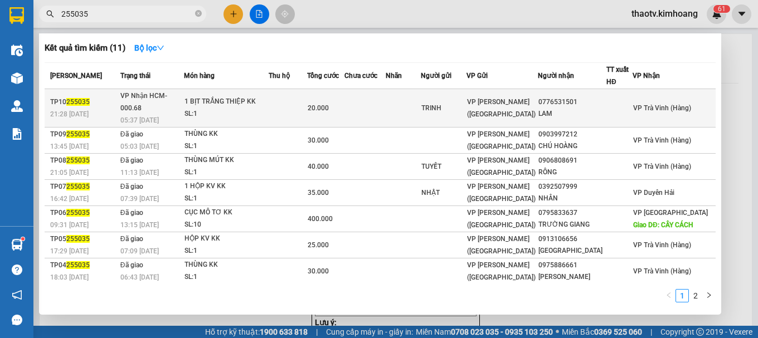
type input "255035"
click at [224, 101] on div "1 BỊT TRẮNG THIỆP KK" at bounding box center [226, 102] width 84 height 12
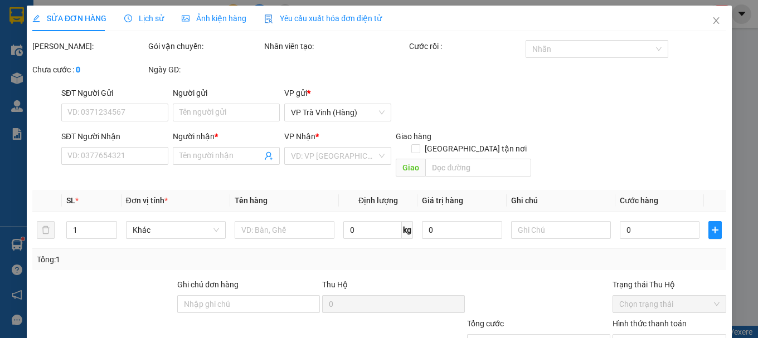
type input "TRINH"
type input "0776531501"
type input "LAM"
type input "20.000"
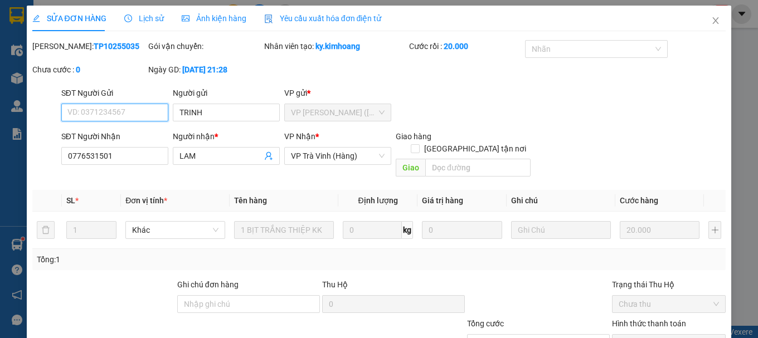
scroll to position [43, 0]
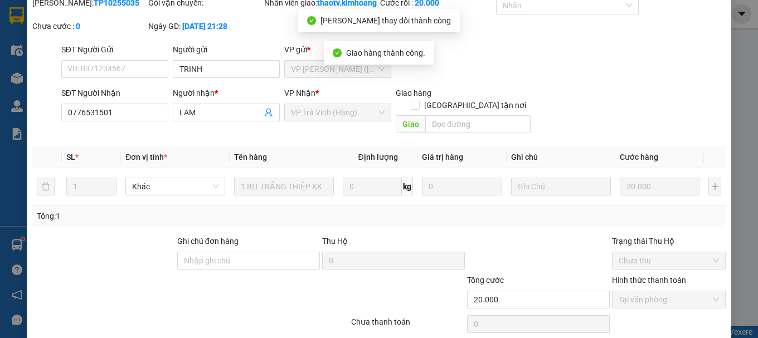
scroll to position [0, 0]
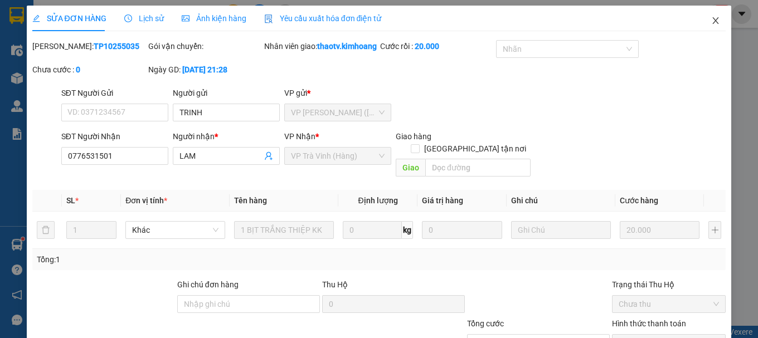
click at [713, 18] on icon "close" at bounding box center [716, 20] width 6 height 7
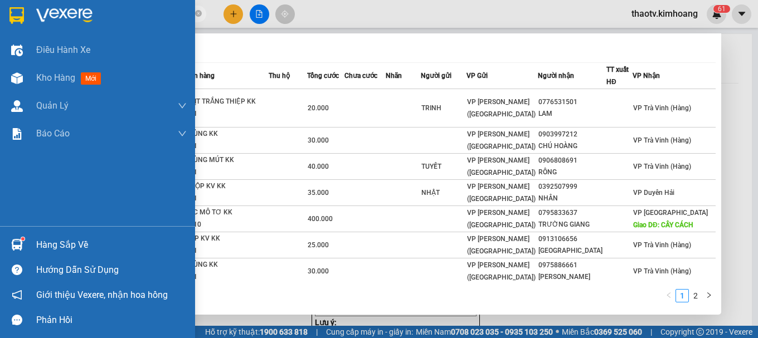
drag, startPoint x: 93, startPoint y: 13, endPoint x: 0, endPoint y: 30, distance: 94.5
click at [0, 30] on section "Kết quả tìm kiếm ( 11 ) Bộ lọc Mã ĐH Trạng thái Món hàng Thu hộ Tổng cước Chưa …" at bounding box center [379, 169] width 758 height 338
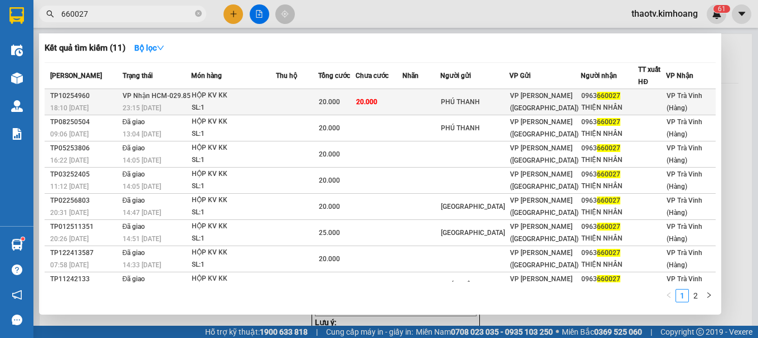
type input "660027"
click at [197, 101] on div "HỘP KV KK" at bounding box center [234, 96] width 84 height 12
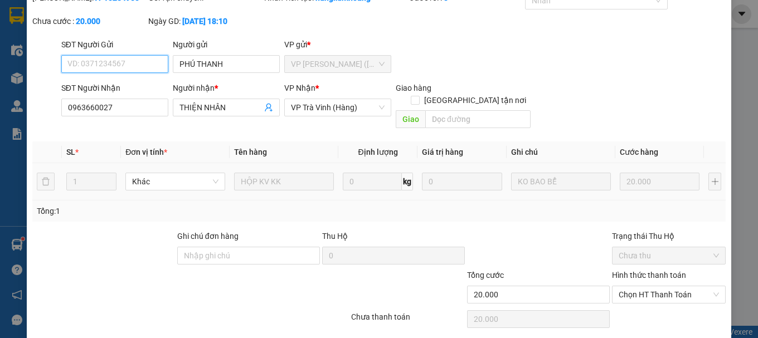
scroll to position [76, 0]
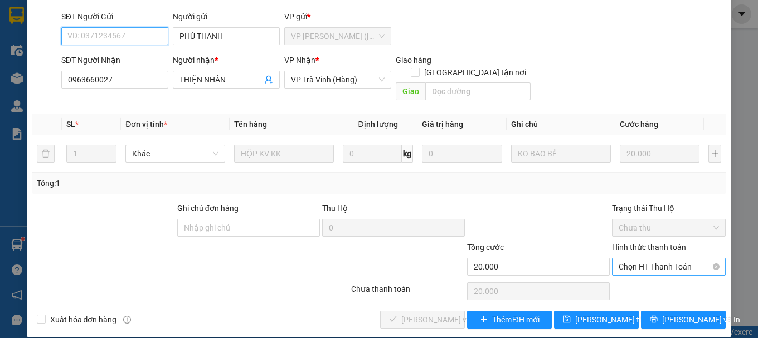
click at [638, 259] on span "Chọn HT Thanh Toán" at bounding box center [669, 267] width 100 height 17
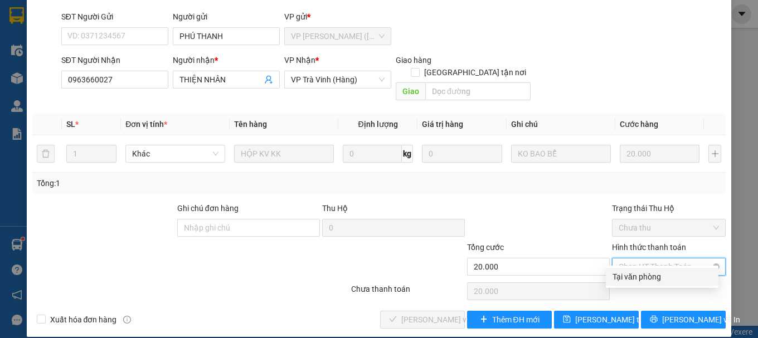
click at [644, 275] on div "Tại văn phòng" at bounding box center [661, 277] width 99 height 12
type input "0"
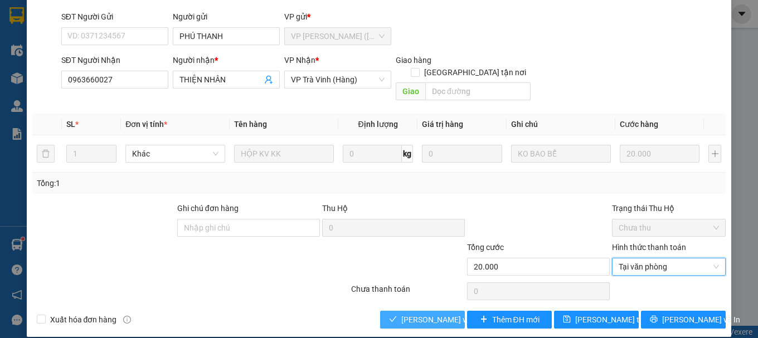
drag, startPoint x: 393, startPoint y: 305, endPoint x: 403, endPoint y: 309, distance: 11.1
click at [393, 311] on button "[PERSON_NAME] và Giao hàng" at bounding box center [422, 320] width 85 height 18
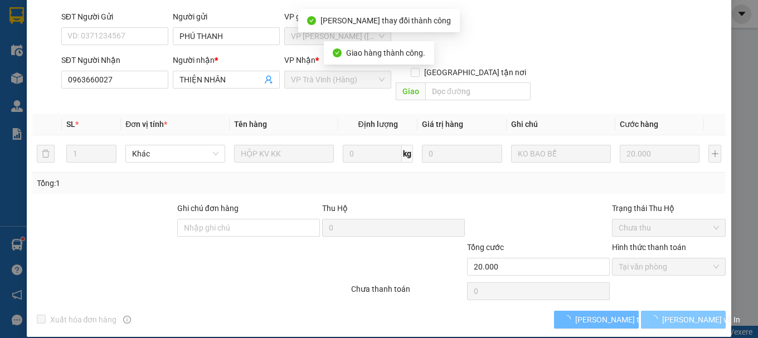
scroll to position [89, 0]
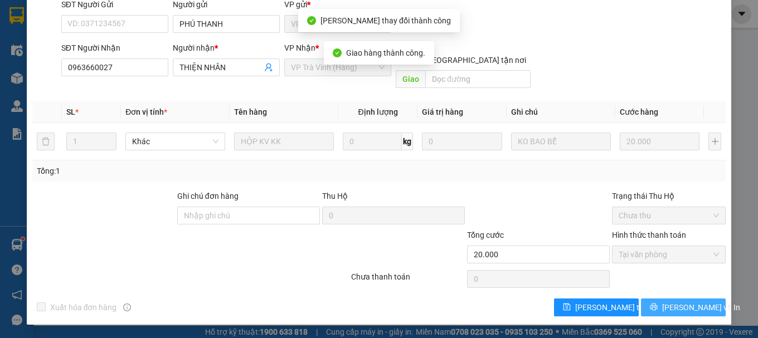
click at [664, 311] on button "[PERSON_NAME] và In" at bounding box center [683, 308] width 85 height 18
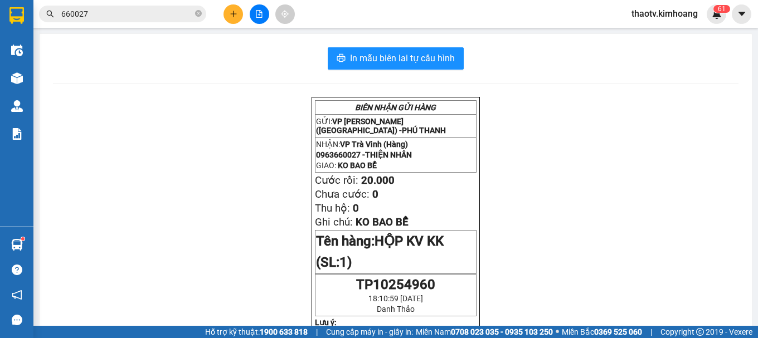
click at [228, 19] on button at bounding box center [233, 14] width 20 height 20
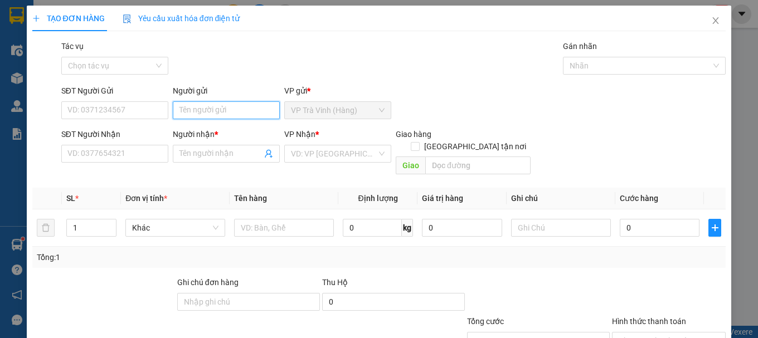
click at [189, 115] on input "Người gửi" at bounding box center [226, 110] width 107 height 18
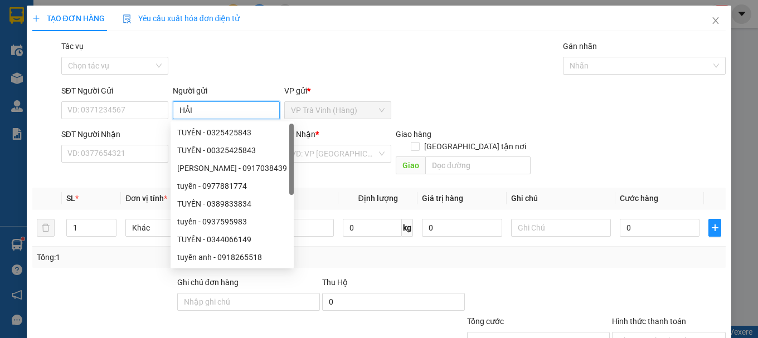
type input "HẢI"
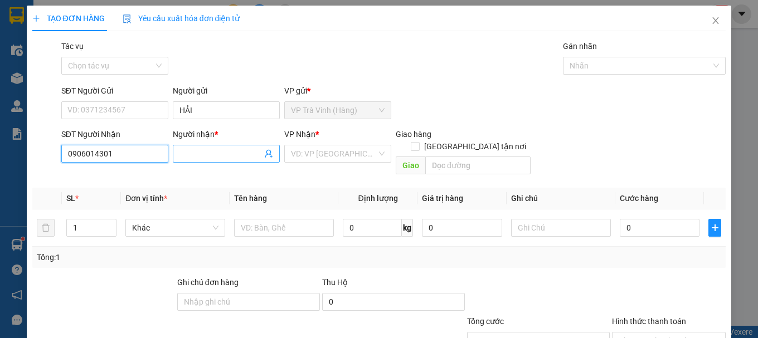
type input "0906014301"
click at [196, 147] on span at bounding box center [226, 154] width 107 height 18
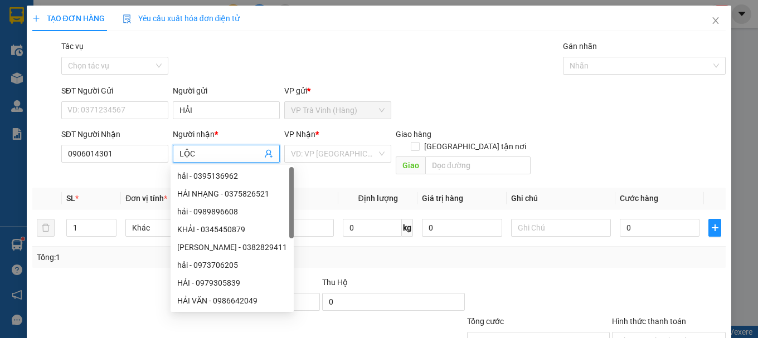
type input "LỘC"
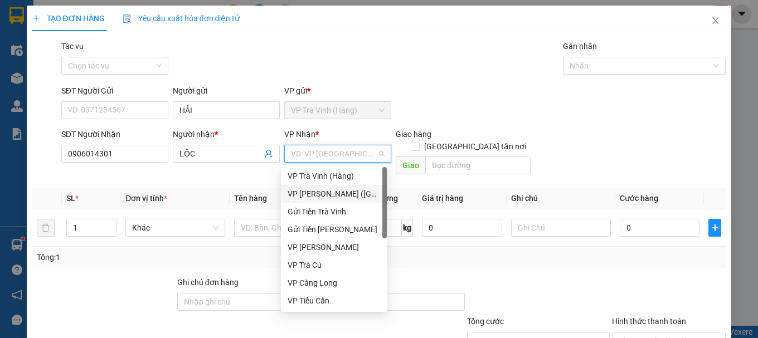
click at [322, 194] on div "VP [PERSON_NAME] ([GEOGRAPHIC_DATA])" at bounding box center [334, 194] width 93 height 12
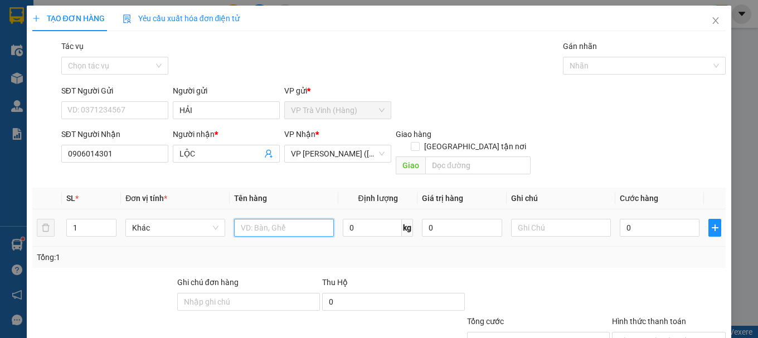
click at [289, 221] on input "text" at bounding box center [284, 228] width 100 height 18
type input "1 THÙNG MÚT KK"
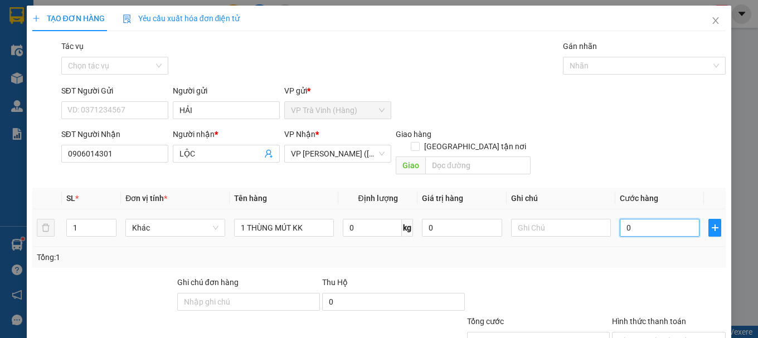
click at [648, 222] on input "0" at bounding box center [660, 228] width 80 height 18
type input "3"
type input "30"
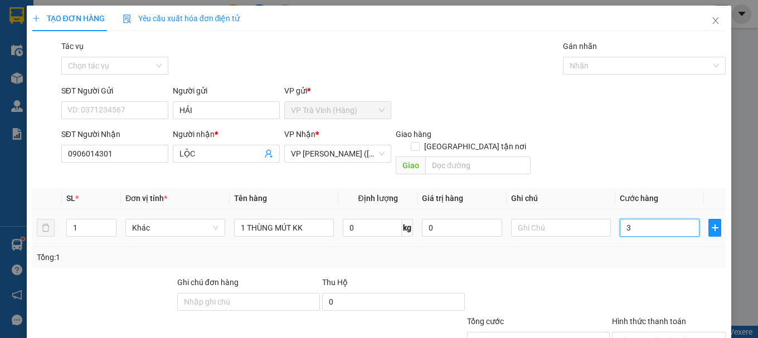
type input "30"
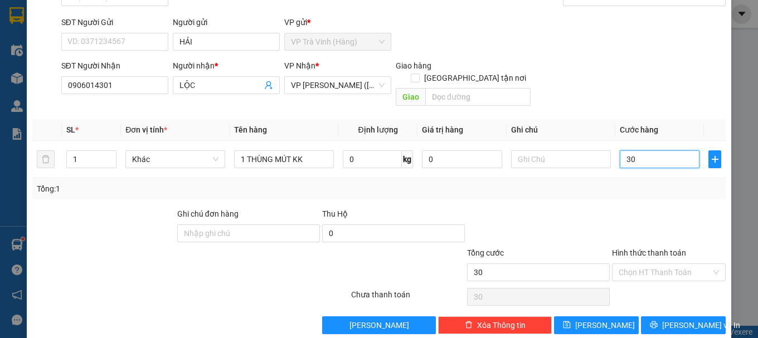
scroll to position [74, 0]
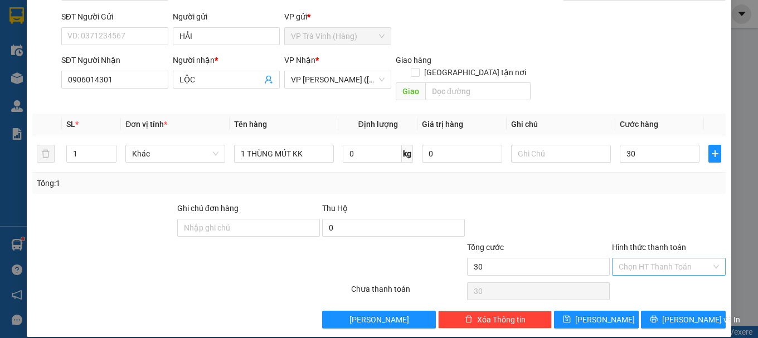
type input "30.000"
click at [651, 259] on input "Hình thức thanh toán" at bounding box center [665, 267] width 93 height 17
click at [654, 282] on div "Tại văn phòng" at bounding box center [661, 277] width 99 height 12
type input "30.000"
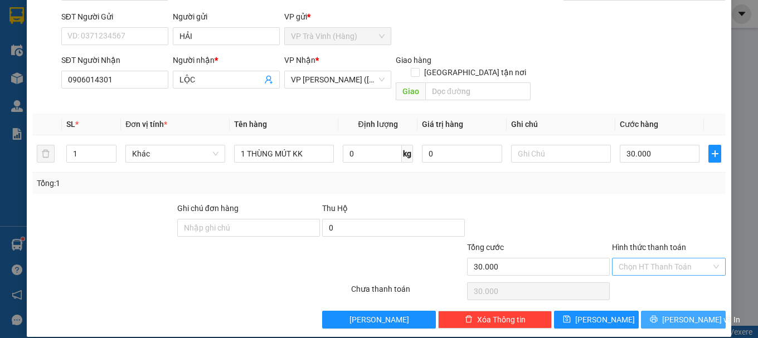
click at [657, 313] on button "[PERSON_NAME] và In" at bounding box center [683, 320] width 85 height 18
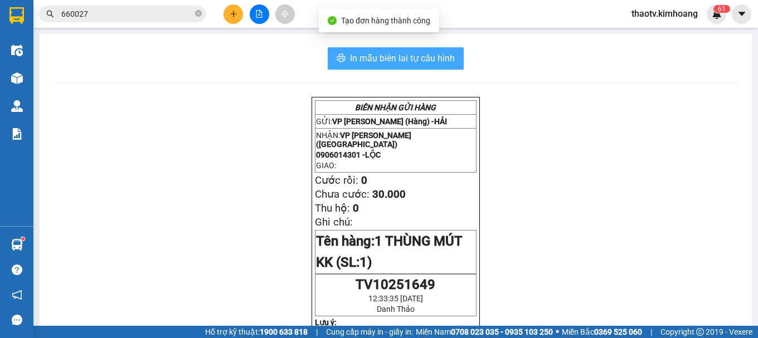
click at [435, 67] on button "In mẫu biên lai tự cấu hình" at bounding box center [396, 58] width 136 height 22
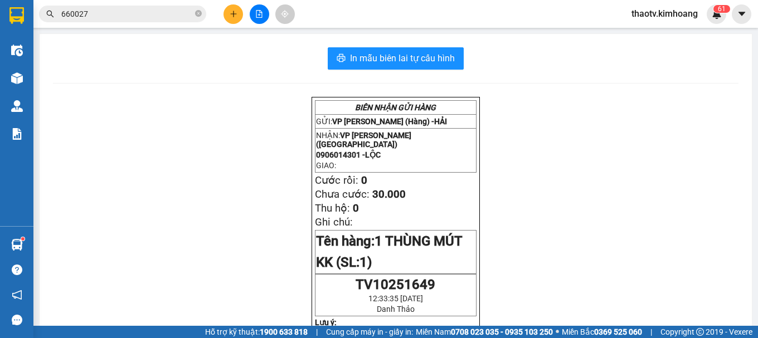
click at [107, 21] on span "660027" at bounding box center [122, 14] width 167 height 17
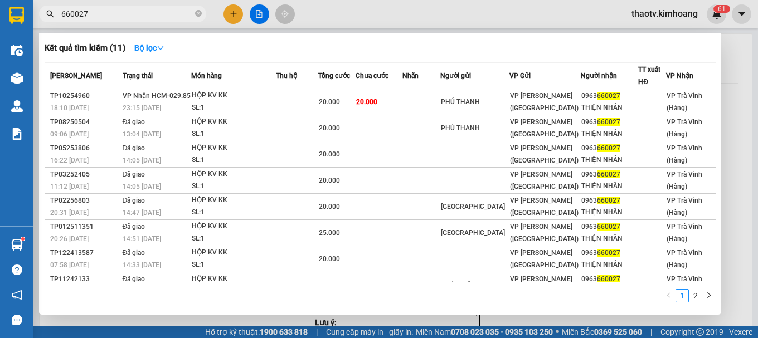
drag, startPoint x: 96, startPoint y: 13, endPoint x: 0, endPoint y: 28, distance: 97.7
click at [0, 28] on section "Kết quả tìm kiếm ( 11 ) Bộ lọc Mã ĐH Trạng thái Món hàng Thu hộ Tổng cước Chưa …" at bounding box center [379, 169] width 758 height 338
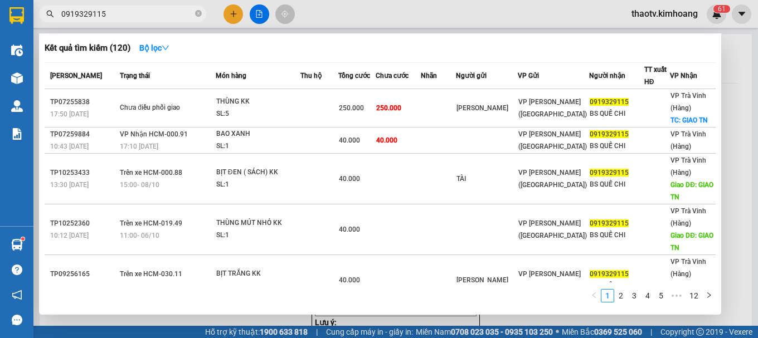
drag, startPoint x: 111, startPoint y: 9, endPoint x: 0, endPoint y: 32, distance: 113.7
click at [0, 32] on section "Kết quả tìm kiếm ( 120 ) Bộ lọc Mã ĐH Trạng thái Món hàng Thu hộ Tổng cước Chưa…" at bounding box center [379, 169] width 758 height 338
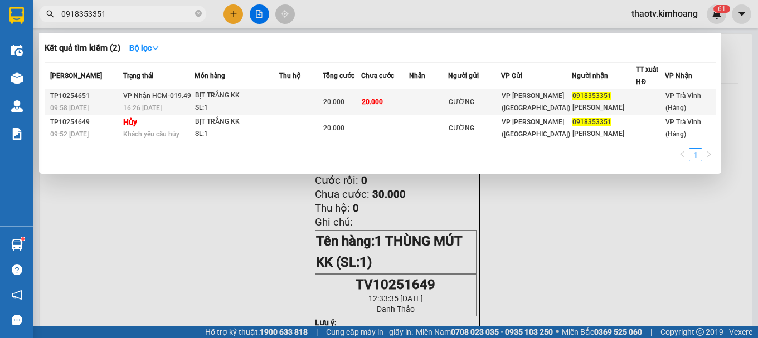
type input "0918353351"
click at [213, 101] on div "BỊT TRẮNG KK" at bounding box center [237, 96] width 84 height 12
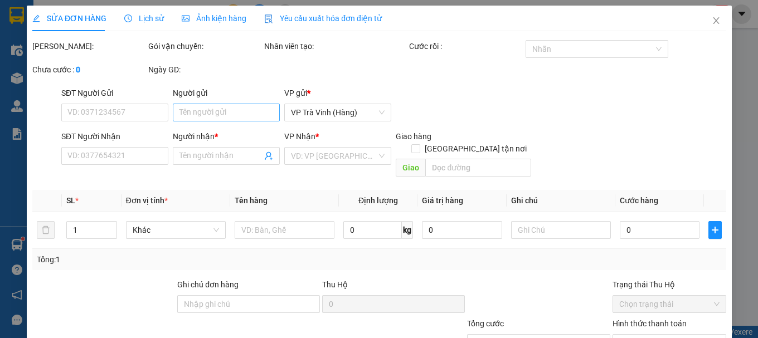
type input "CƯỜNG"
type input "0918353351"
type input "[PERSON_NAME]"
type input "20.000"
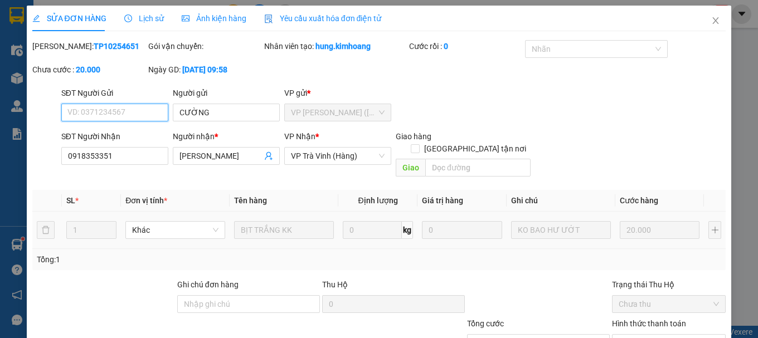
scroll to position [76, 0]
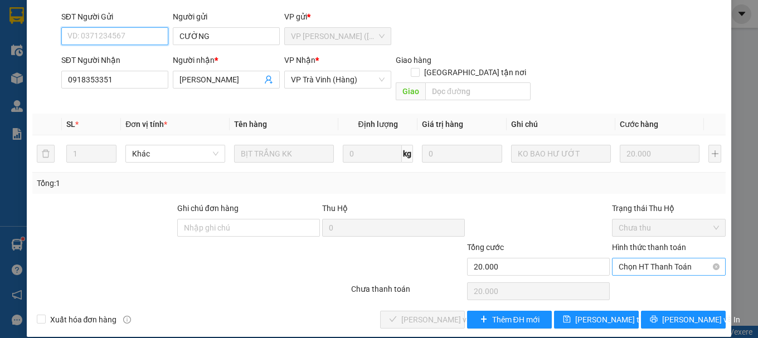
click at [634, 259] on span "Chọn HT Thanh Toán" at bounding box center [669, 267] width 100 height 17
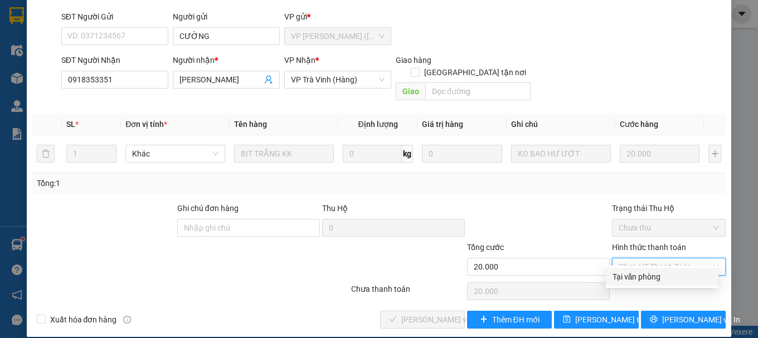
click at [626, 281] on div "Tại văn phòng" at bounding box center [661, 277] width 99 height 12
type input "0"
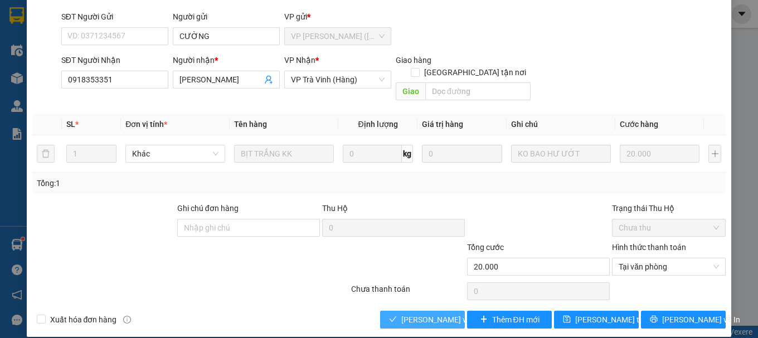
click at [389, 315] on icon "check" at bounding box center [393, 319] width 8 height 8
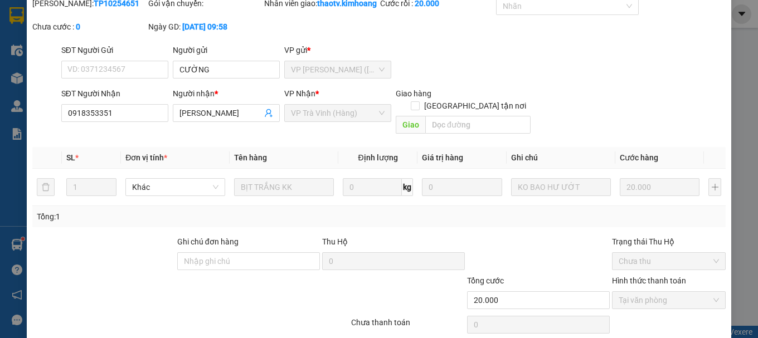
scroll to position [0, 0]
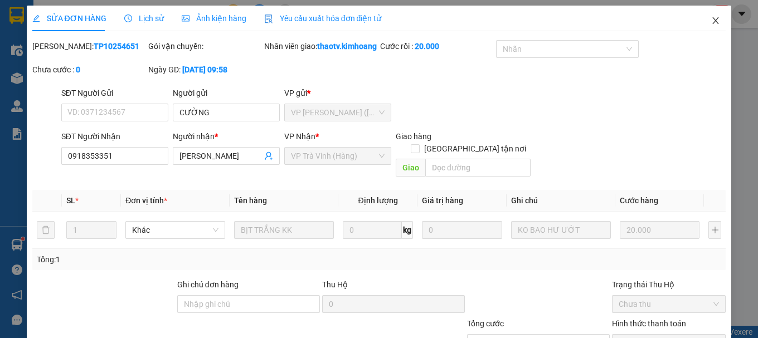
drag, startPoint x: 707, startPoint y: 23, endPoint x: 701, endPoint y: 23, distance: 5.6
click at [711, 23] on icon "close" at bounding box center [715, 20] width 9 height 9
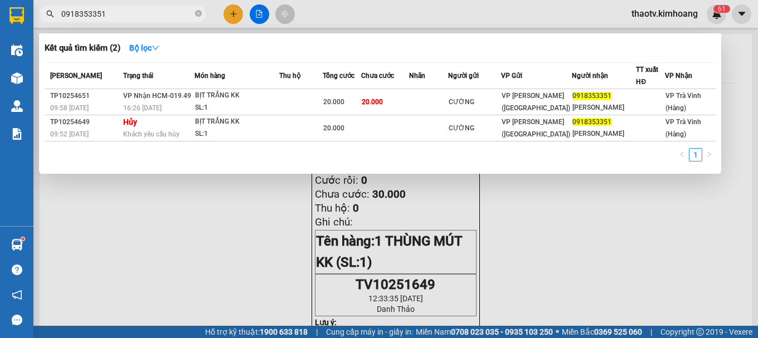
drag, startPoint x: 120, startPoint y: 14, endPoint x: 0, endPoint y: 13, distance: 119.8
click at [0, 13] on section "Kết quả tìm kiếm ( 2 ) Bộ lọc Mã ĐH Trạng thái Món hàng Thu hộ Tổng cước Chưa c…" at bounding box center [379, 169] width 758 height 338
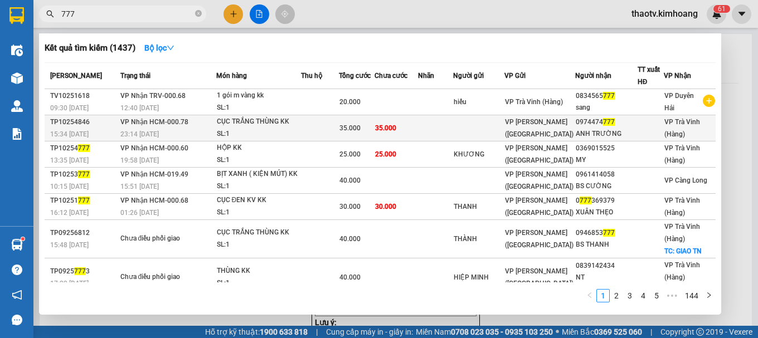
type input "777"
click at [338, 133] on td at bounding box center [320, 128] width 38 height 26
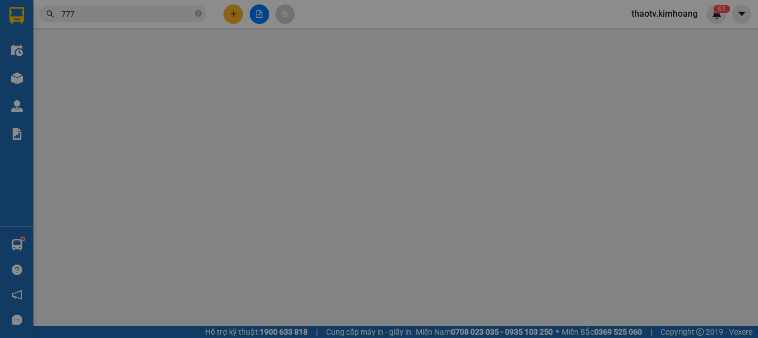
type input "0974474777"
type input "ANH TRƯỜNG"
type input "35.000"
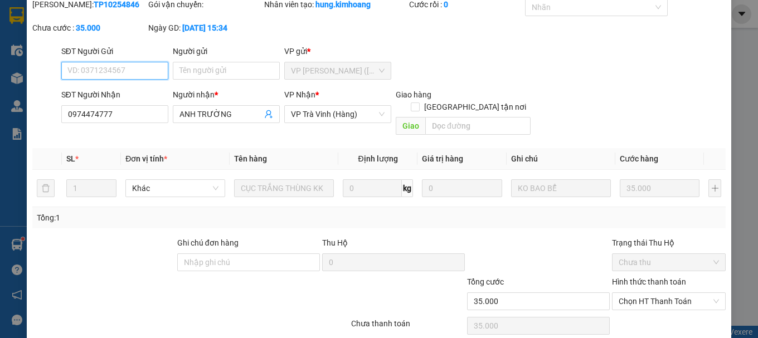
scroll to position [76, 0]
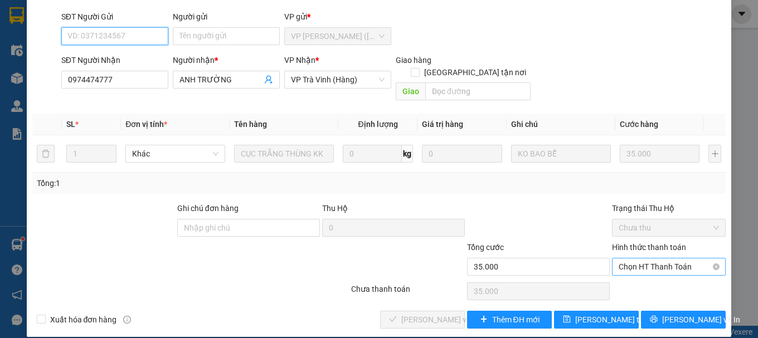
click at [653, 259] on span "Chọn HT Thanh Toán" at bounding box center [669, 267] width 100 height 17
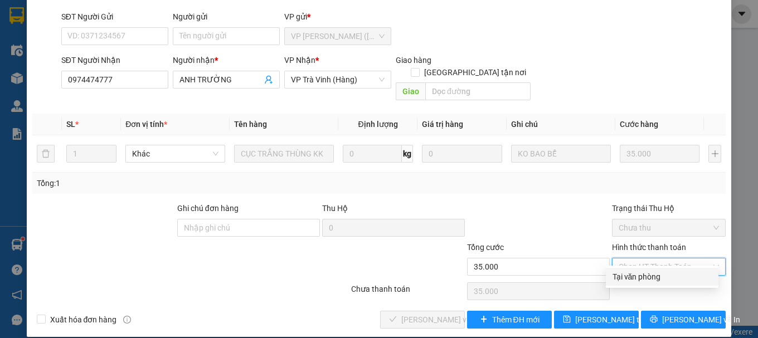
drag, startPoint x: 646, startPoint y: 271, endPoint x: 466, endPoint y: 287, distance: 180.7
click at [637, 272] on div "Tại văn phòng" at bounding box center [661, 277] width 99 height 12
type input "0"
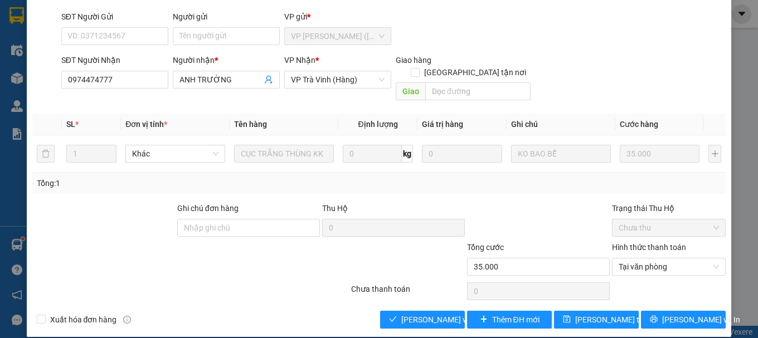
click at [420, 317] on div "SỬA ĐƠN HÀNG Lịch sử Ảnh kiện hàng Yêu cầu xuất hóa đơn điện tử Total Paid Fee …" at bounding box center [379, 133] width 705 height 408
click at [420, 314] on span "[PERSON_NAME] và Giao hàng" at bounding box center [454, 320] width 107 height 12
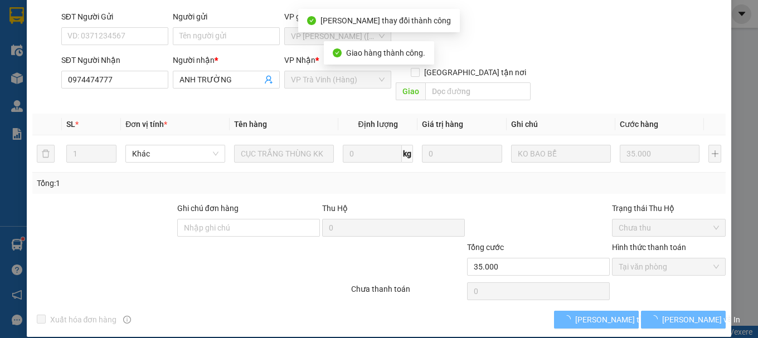
scroll to position [12, 0]
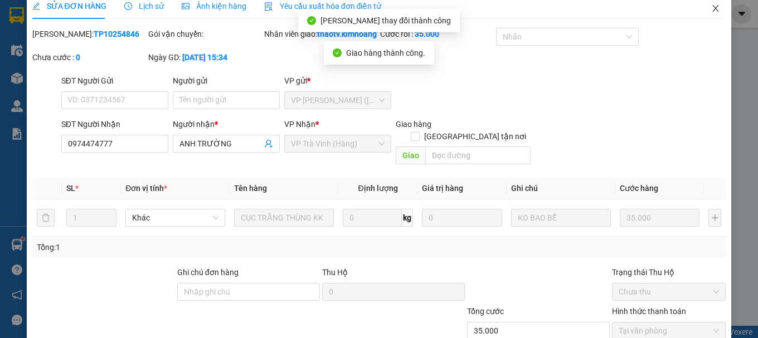
click at [711, 9] on icon "close" at bounding box center [715, 8] width 9 height 9
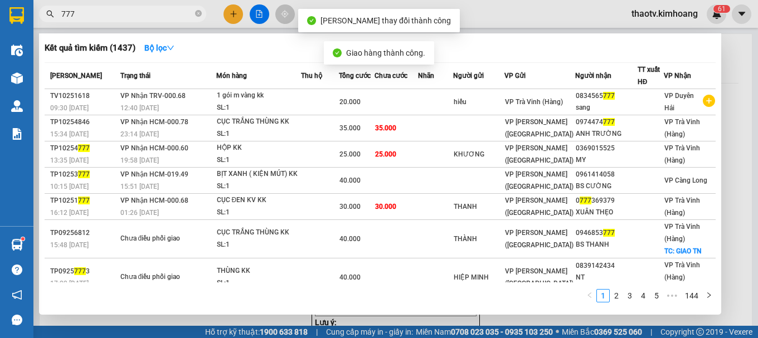
drag, startPoint x: 92, startPoint y: 9, endPoint x: 0, endPoint y: 23, distance: 92.9
click at [0, 22] on section "Kết quả tìm kiếm ( 1437 ) Bộ lọc Mã ĐH Trạng thái Món hàng Thu hộ Tổng cước Chư…" at bounding box center [379, 169] width 758 height 338
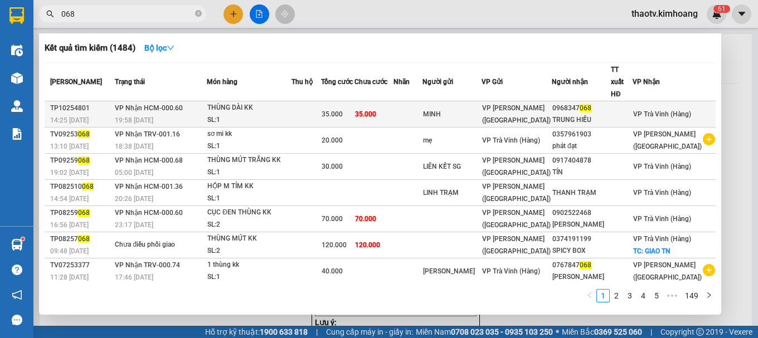
type input "068"
click at [376, 110] on span "35.000" at bounding box center [365, 114] width 21 height 8
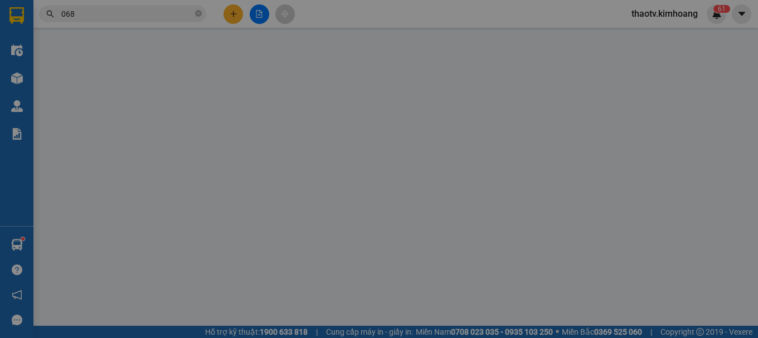
type input "MINH"
type input "0968347068"
type input "TRUNG HIẾU"
type input "35.000"
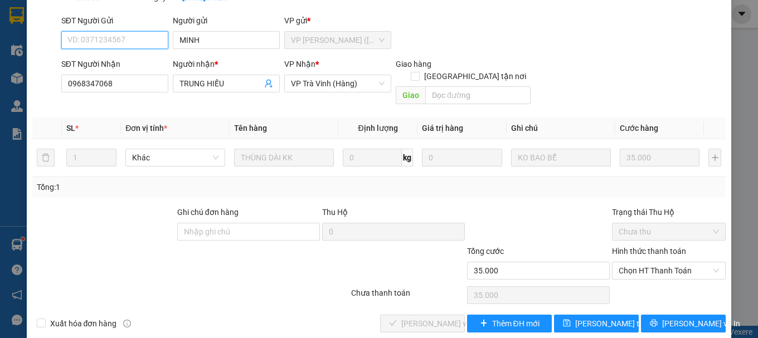
scroll to position [76, 0]
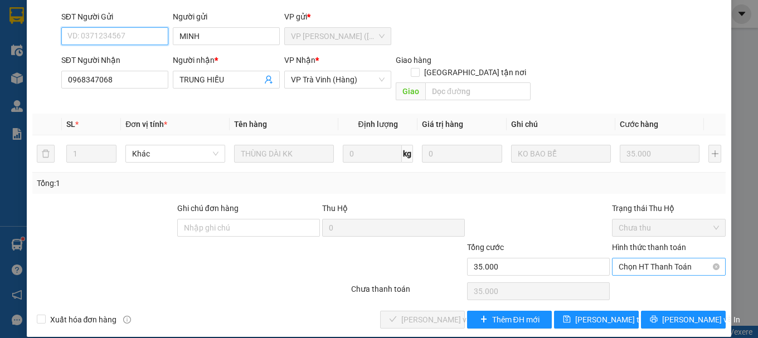
click at [644, 259] on span "Chọn HT Thanh Toán" at bounding box center [669, 267] width 100 height 17
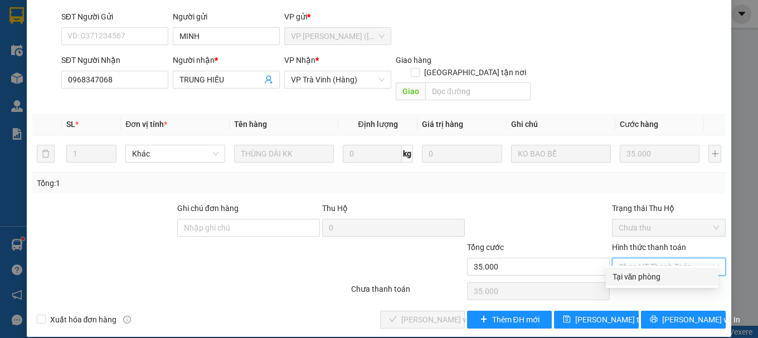
click at [644, 271] on div "Tại văn phòng" at bounding box center [661, 277] width 99 height 12
type input "0"
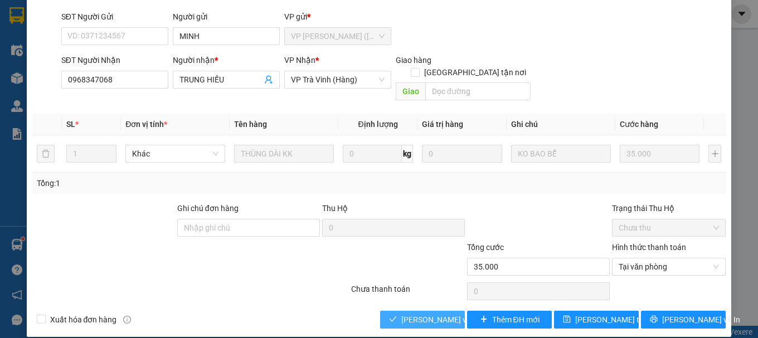
click at [424, 314] on span "[PERSON_NAME] và Giao hàng" at bounding box center [454, 320] width 107 height 12
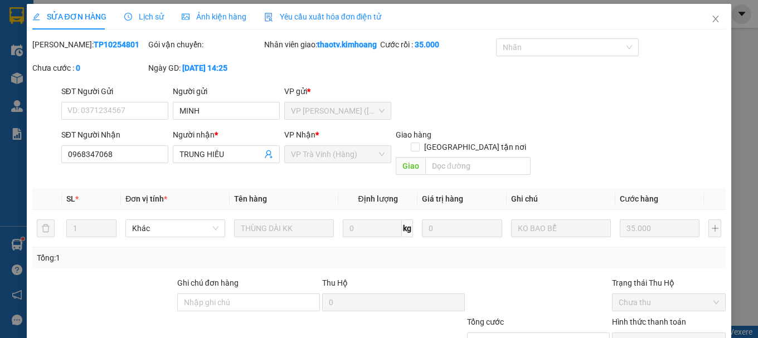
scroll to position [0, 0]
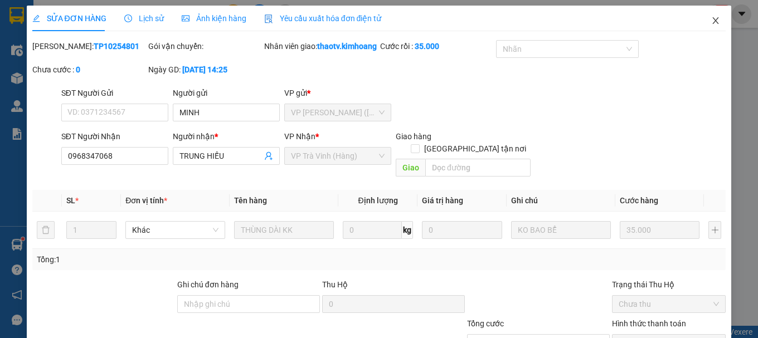
click at [711, 25] on icon "close" at bounding box center [715, 20] width 9 height 9
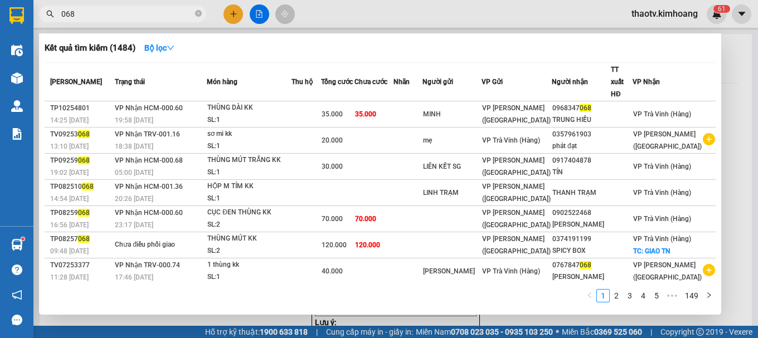
drag, startPoint x: 82, startPoint y: 16, endPoint x: 1, endPoint y: 54, distance: 89.8
click at [0, 33] on section "Kết quả tìm kiếm ( 1484 ) Bộ lọc Mã ĐH Trạng thái Món hàng Thu hộ Tổng cước Chư…" at bounding box center [379, 169] width 758 height 338
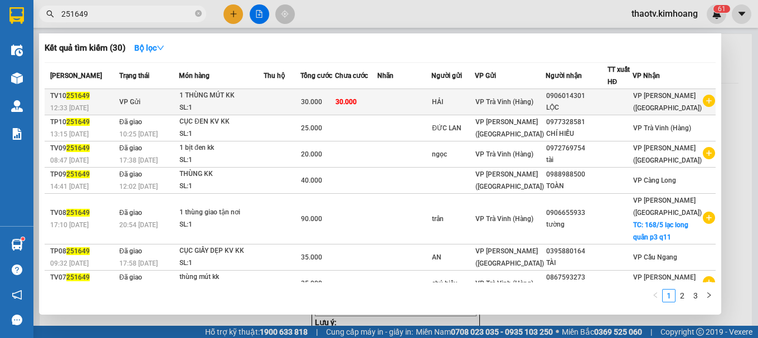
type input "251649"
click at [135, 108] on td "VP Gửi" at bounding box center [147, 102] width 62 height 26
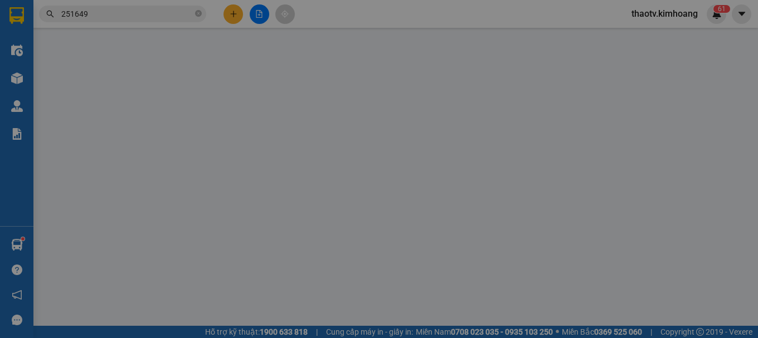
type input "HẢI"
type input "0906014301"
type input "LỘC"
type input "30.000"
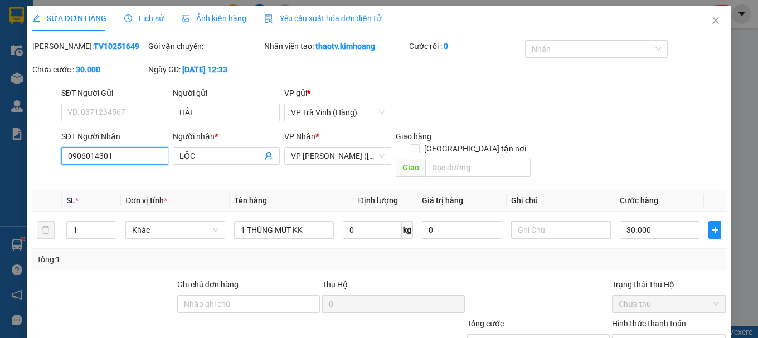
click at [112, 154] on input "0906014301" at bounding box center [114, 156] width 107 height 18
type input "0906014031"
click at [514, 279] on div at bounding box center [538, 298] width 145 height 39
click at [523, 254] on div "Tổng: 1" at bounding box center [379, 260] width 685 height 12
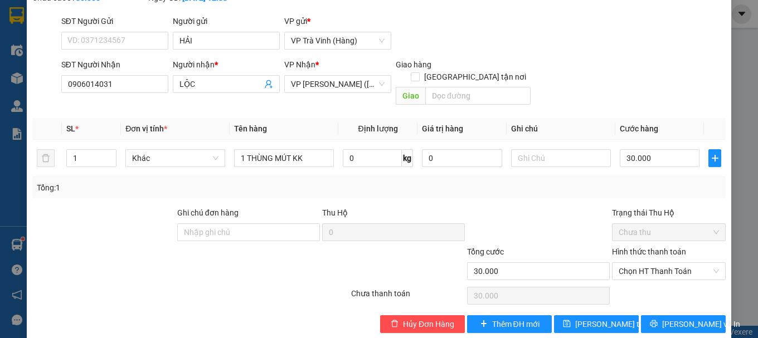
scroll to position [76, 0]
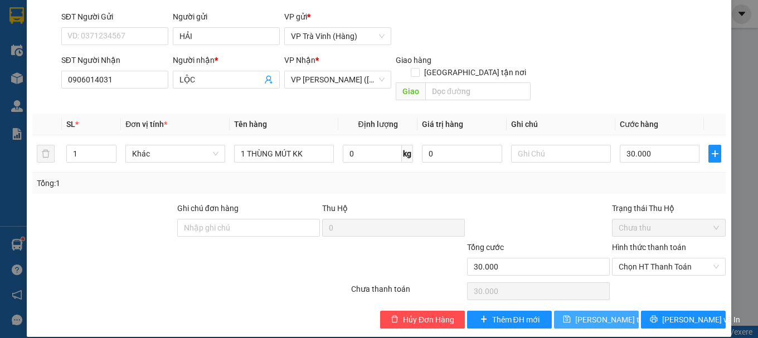
click at [589, 314] on span "[PERSON_NAME] thay đổi" at bounding box center [619, 320] width 89 height 12
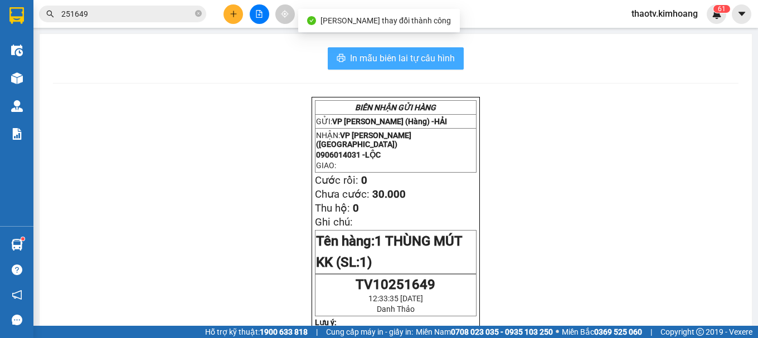
click at [398, 56] on span "In mẫu biên lai tự cấu hình" at bounding box center [402, 58] width 105 height 14
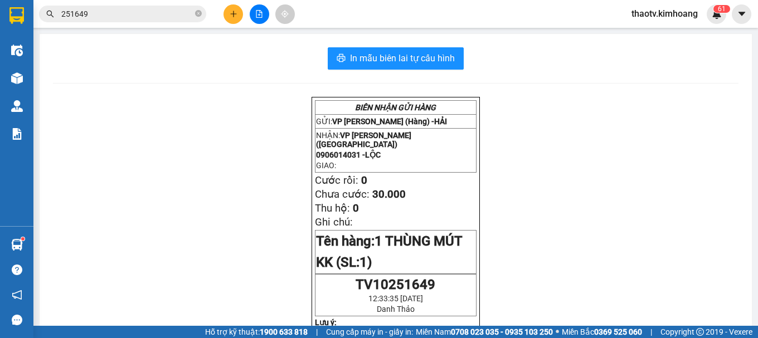
click at [104, 21] on span "251649" at bounding box center [122, 14] width 167 height 17
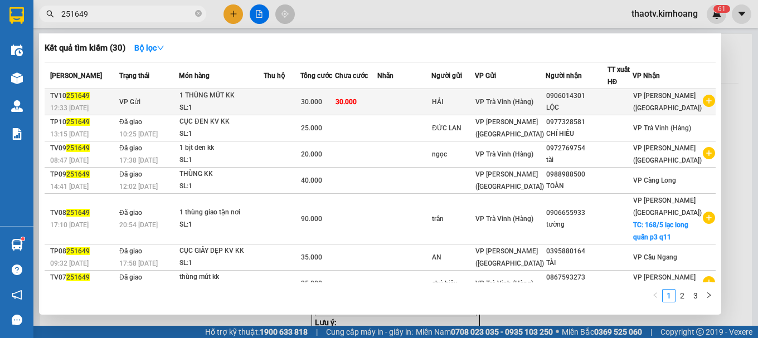
click at [140, 103] on td "VP Gửi" at bounding box center [147, 102] width 62 height 26
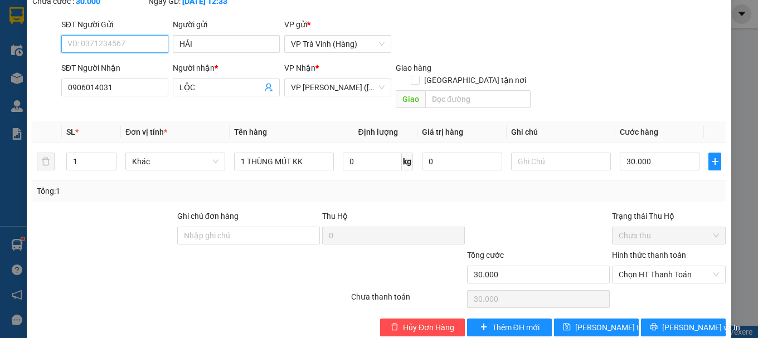
scroll to position [76, 0]
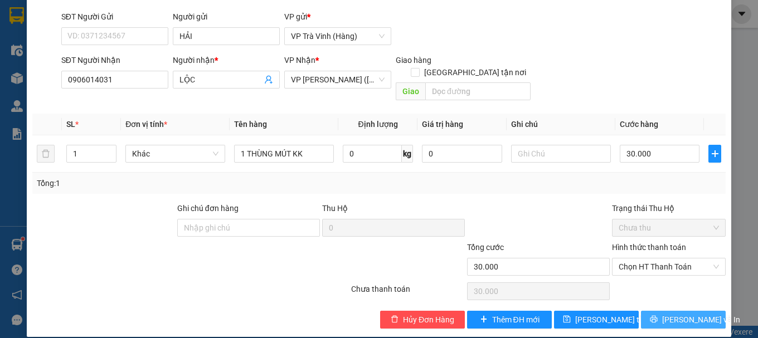
click at [655, 316] on icon "printer" at bounding box center [653, 319] width 7 height 7
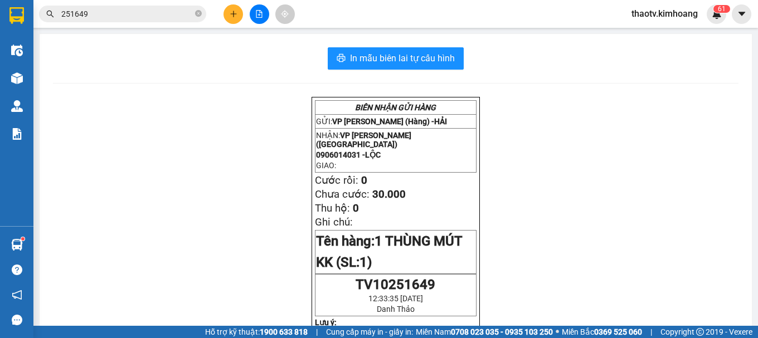
drag, startPoint x: 0, startPoint y: -67, endPoint x: 269, endPoint y: 79, distance: 306.2
drag, startPoint x: 98, startPoint y: 13, endPoint x: 0, endPoint y: 3, distance: 98.1
click at [0, 9] on section "Kết quả tìm kiếm ( 30 ) Bộ lọc Mã ĐH Trạng thái Món hàng Thu hộ Tổng cước Chưa …" at bounding box center [379, 169] width 758 height 338
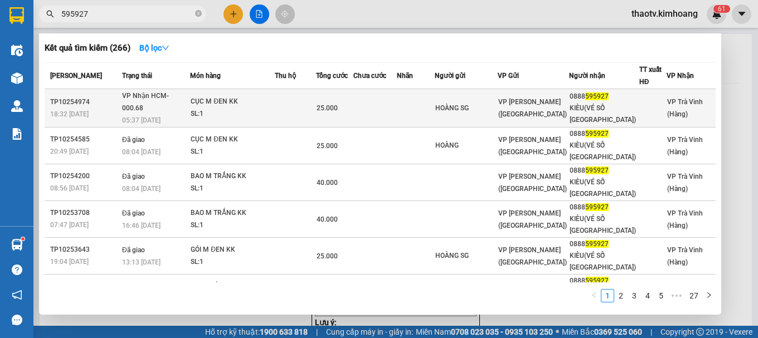
type input "595927"
click at [210, 99] on div "CỤC M ĐEN KK" at bounding box center [233, 102] width 84 height 12
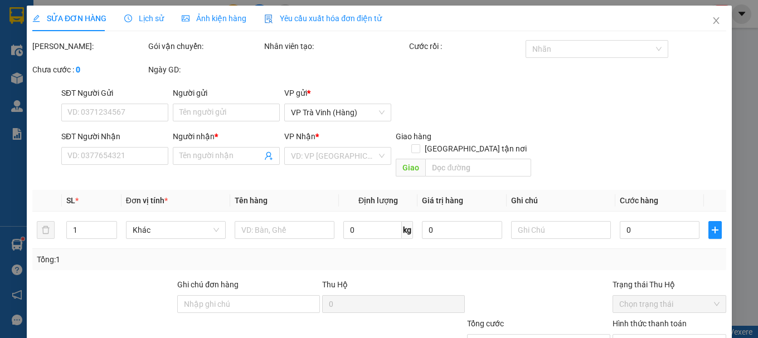
type input "HOÀNG SG"
type input "0888595927"
type input "KIÈU(VÉ SỐ [GEOGRAPHIC_DATA])"
type input "25.000"
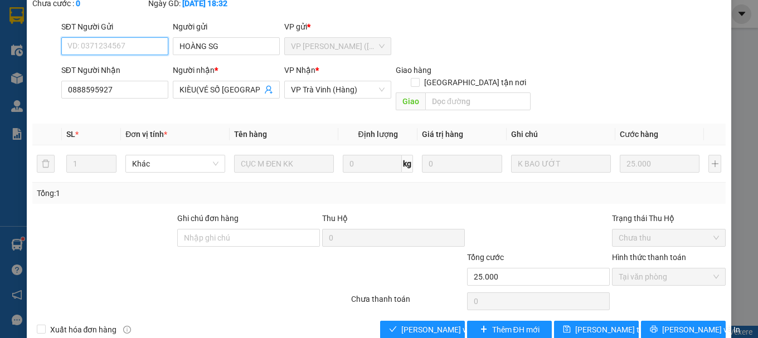
scroll to position [76, 0]
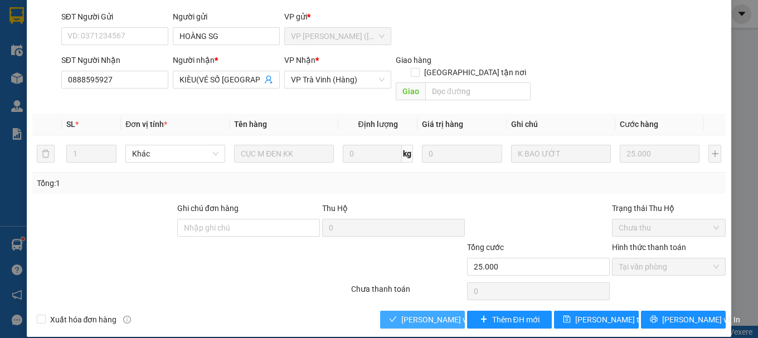
click at [436, 314] on span "[PERSON_NAME] và Giao hàng" at bounding box center [454, 320] width 107 height 12
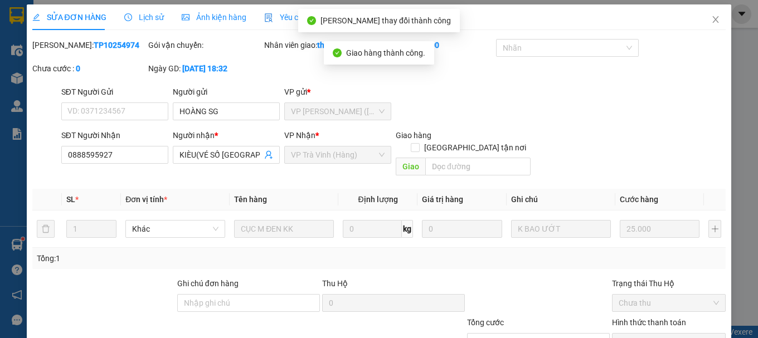
scroll to position [0, 0]
